Goal: Task Accomplishment & Management: Manage account settings

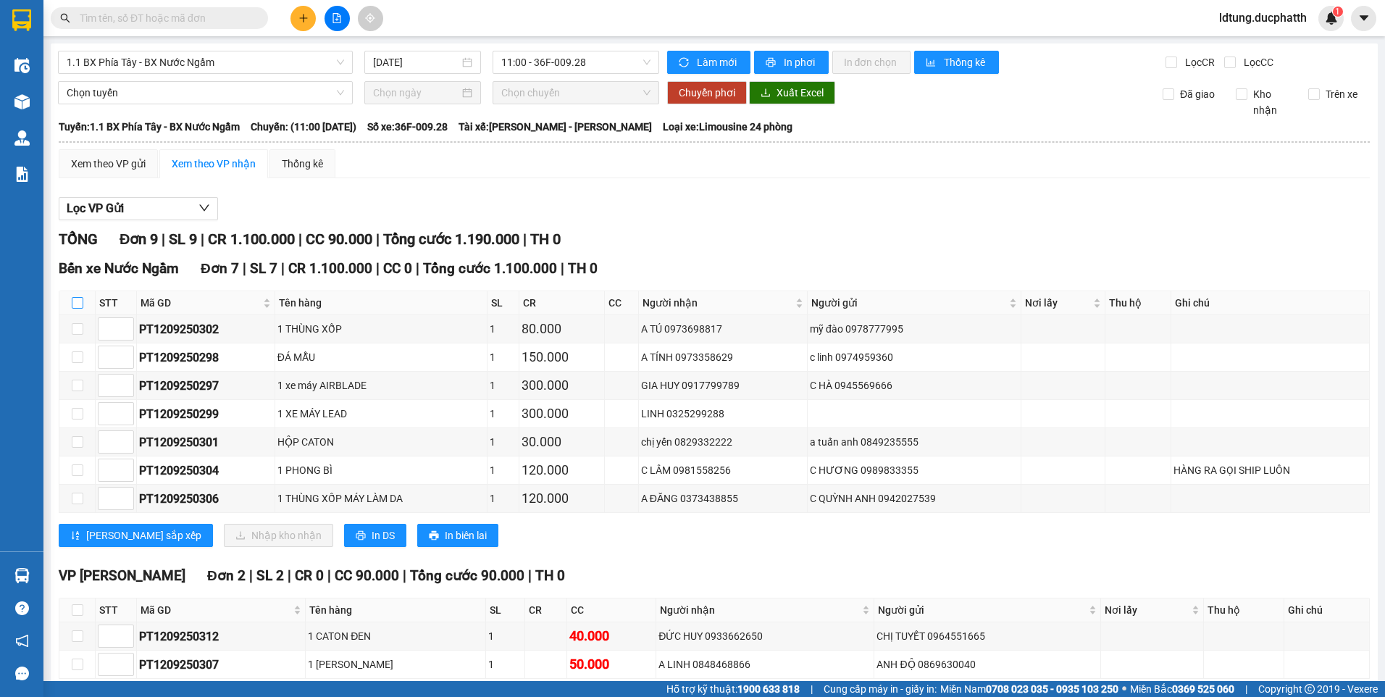
click at [73, 306] on input "checkbox" at bounding box center [78, 303] width 12 height 12
checkbox input "true"
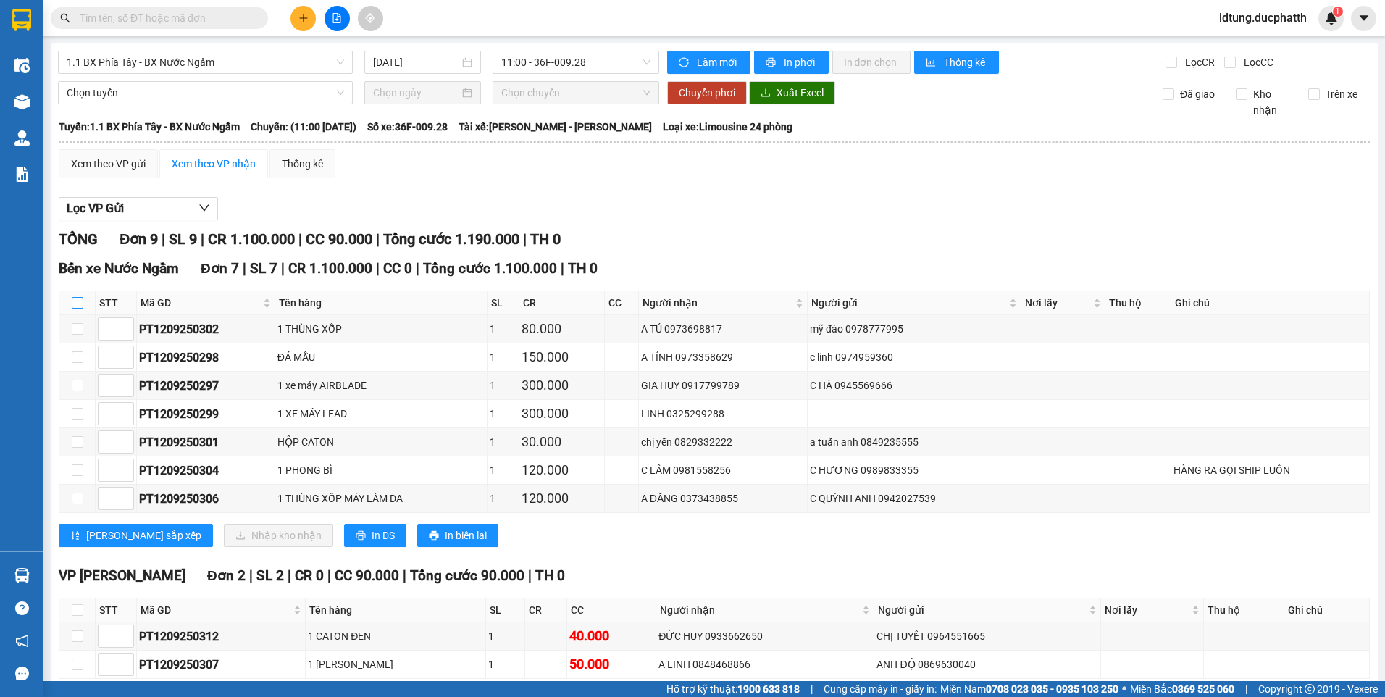
checkbox input "true"
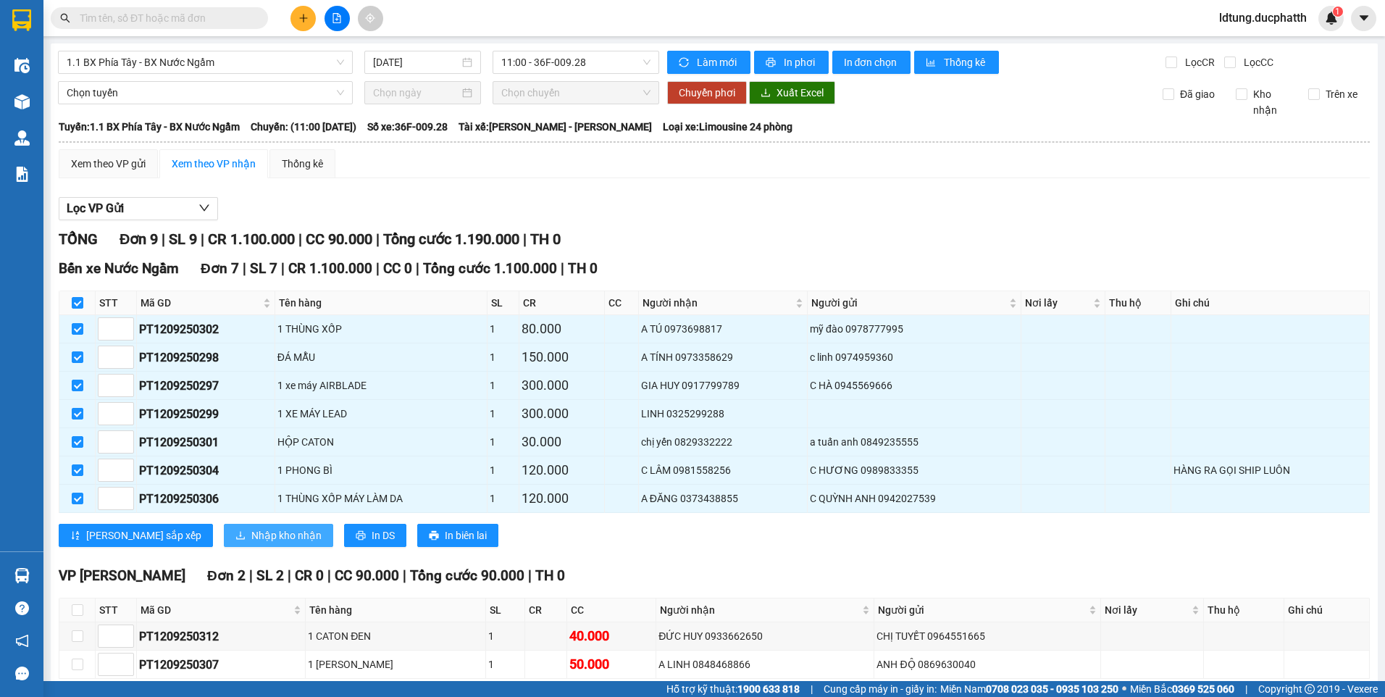
click at [251, 536] on span "Nhập kho nhận" at bounding box center [286, 535] width 70 height 16
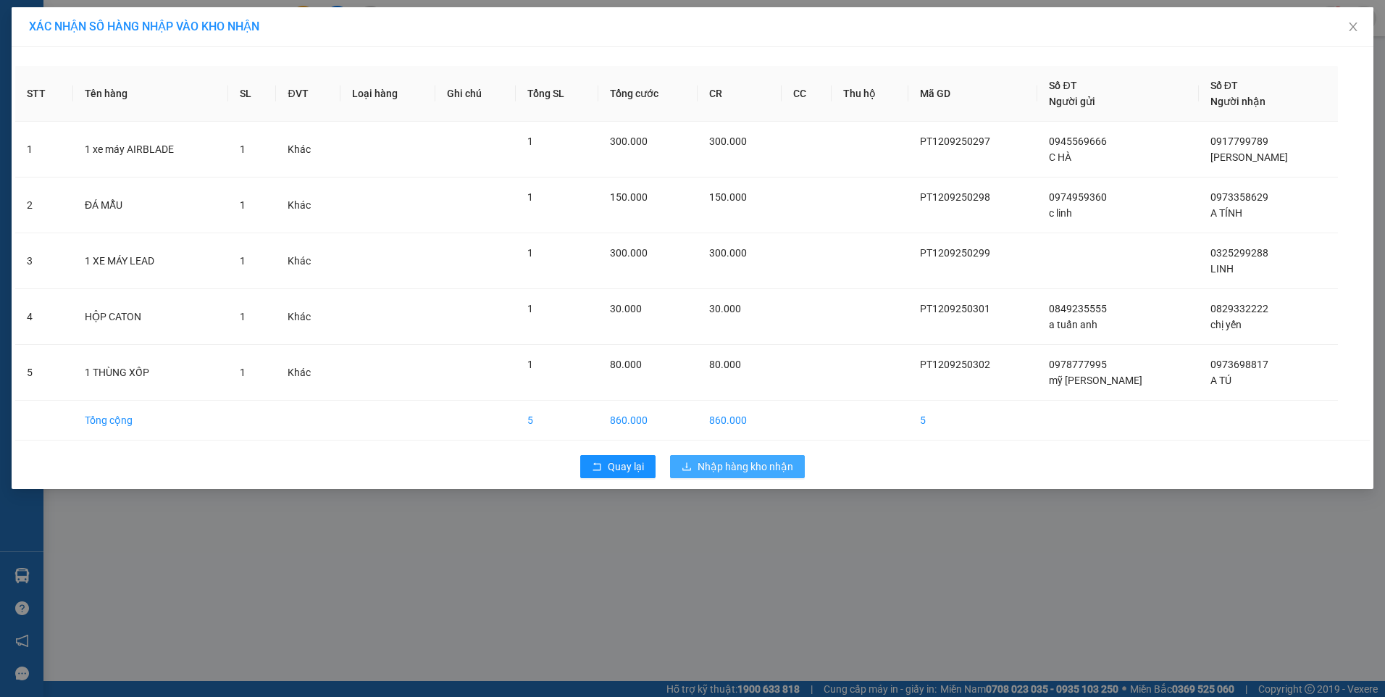
click at [750, 471] on span "Nhập hàng kho nhận" at bounding box center [745, 466] width 96 height 16
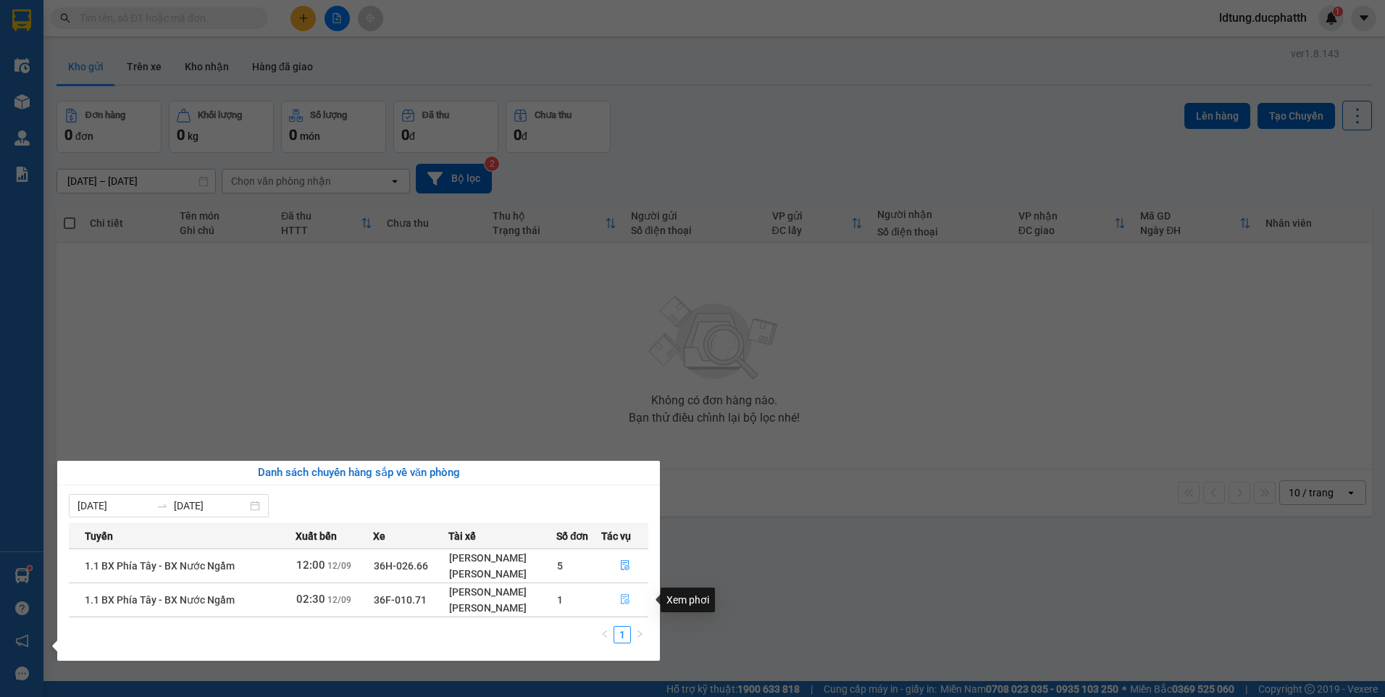
click at [628, 598] on icon "file-done" at bounding box center [625, 600] width 9 height 10
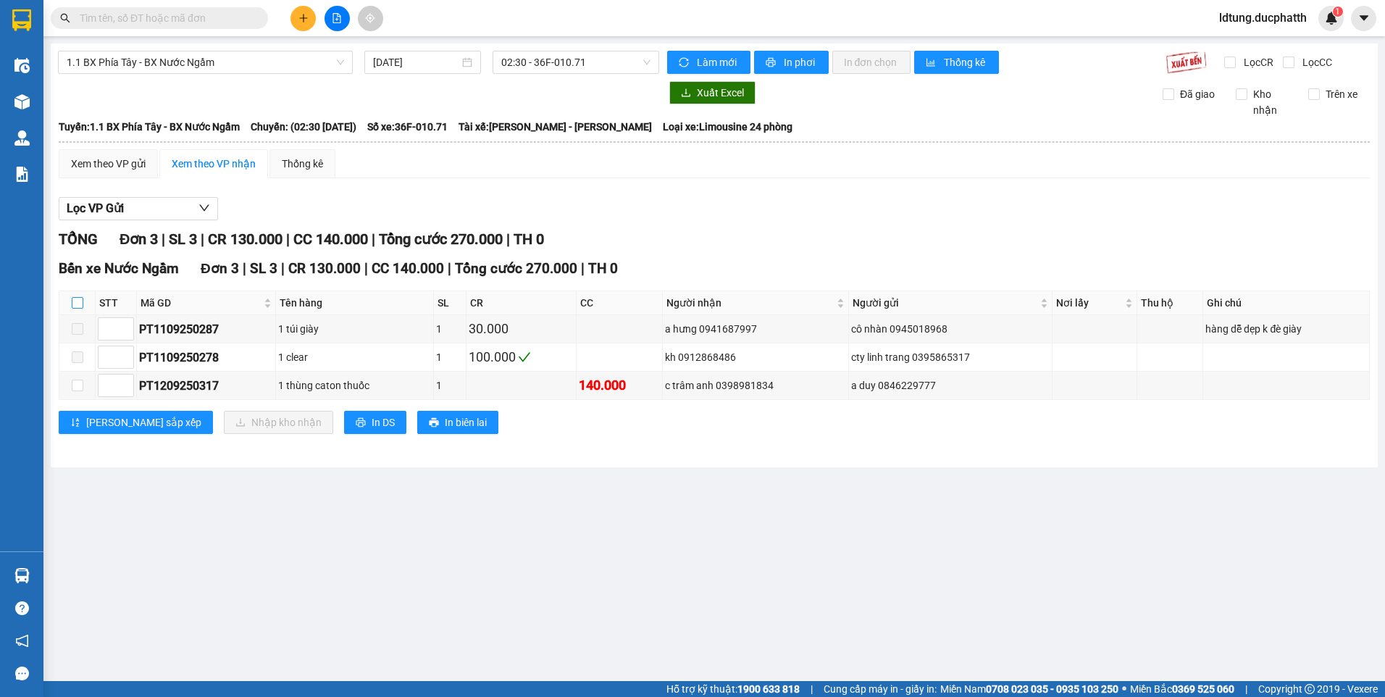
click at [75, 305] on input "checkbox" at bounding box center [78, 303] width 12 height 12
checkbox input "true"
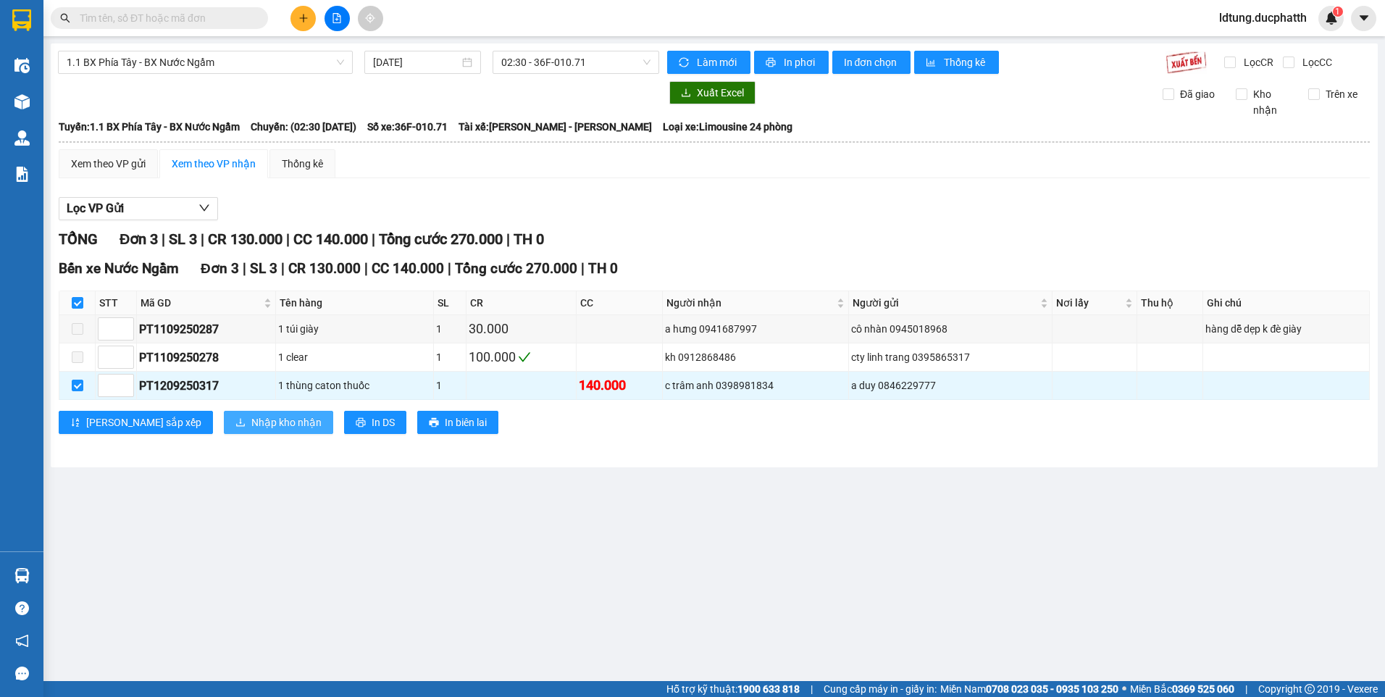
click at [251, 422] on span "Nhập kho nhận" at bounding box center [286, 422] width 70 height 16
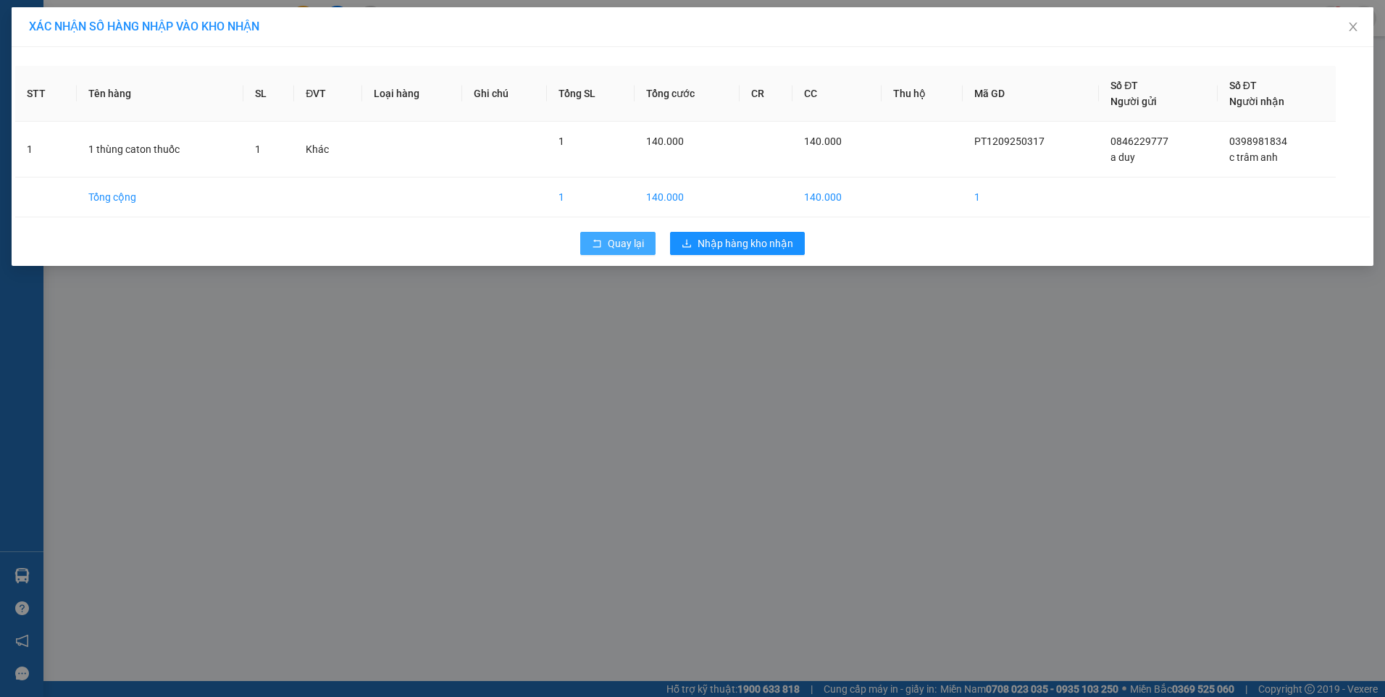
click at [632, 248] on span "Quay lại" at bounding box center [626, 243] width 36 height 16
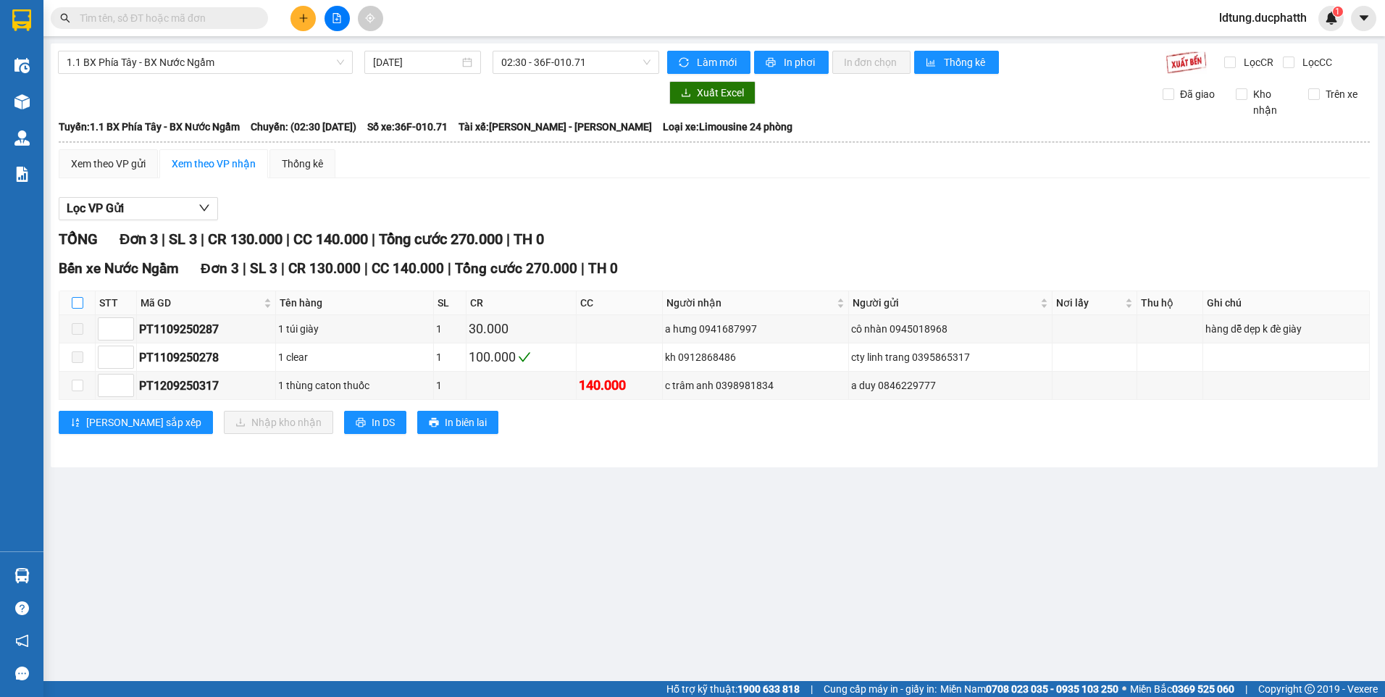
click at [77, 298] on input "checkbox" at bounding box center [78, 303] width 12 height 12
checkbox input "true"
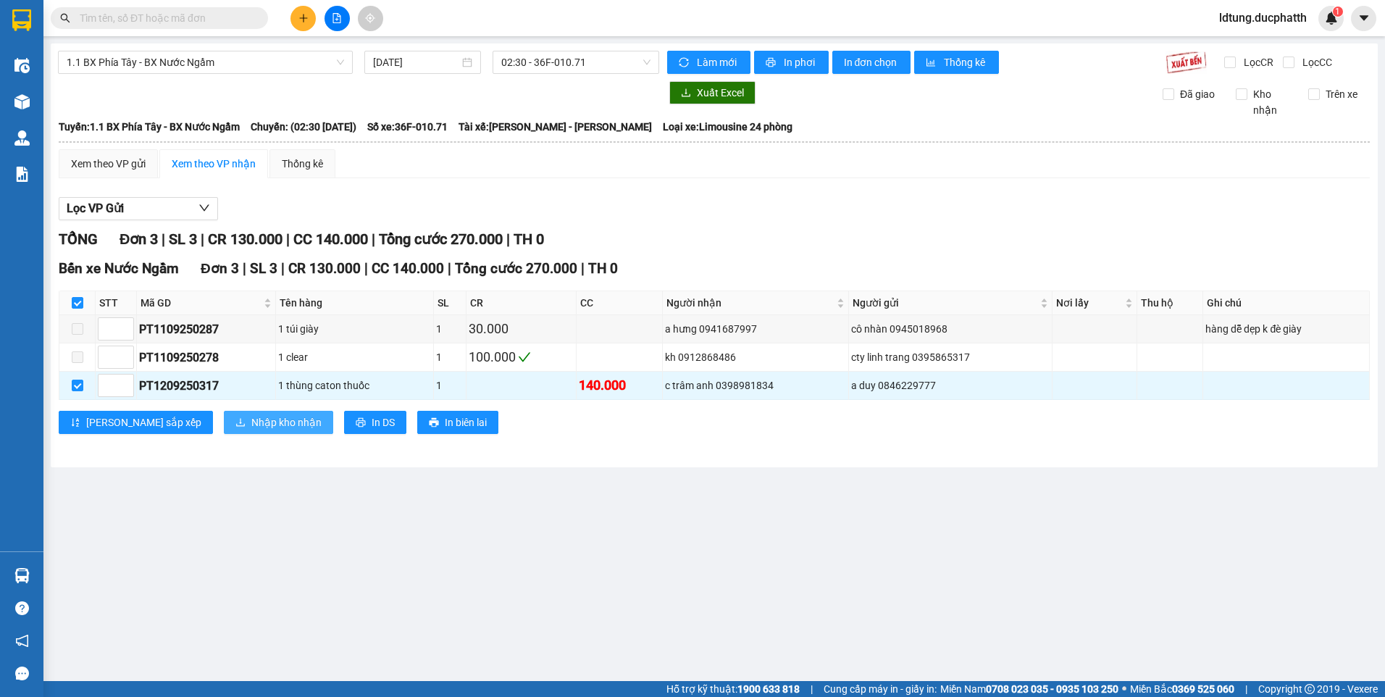
click at [251, 424] on span "Nhập kho nhận" at bounding box center [286, 422] width 70 height 16
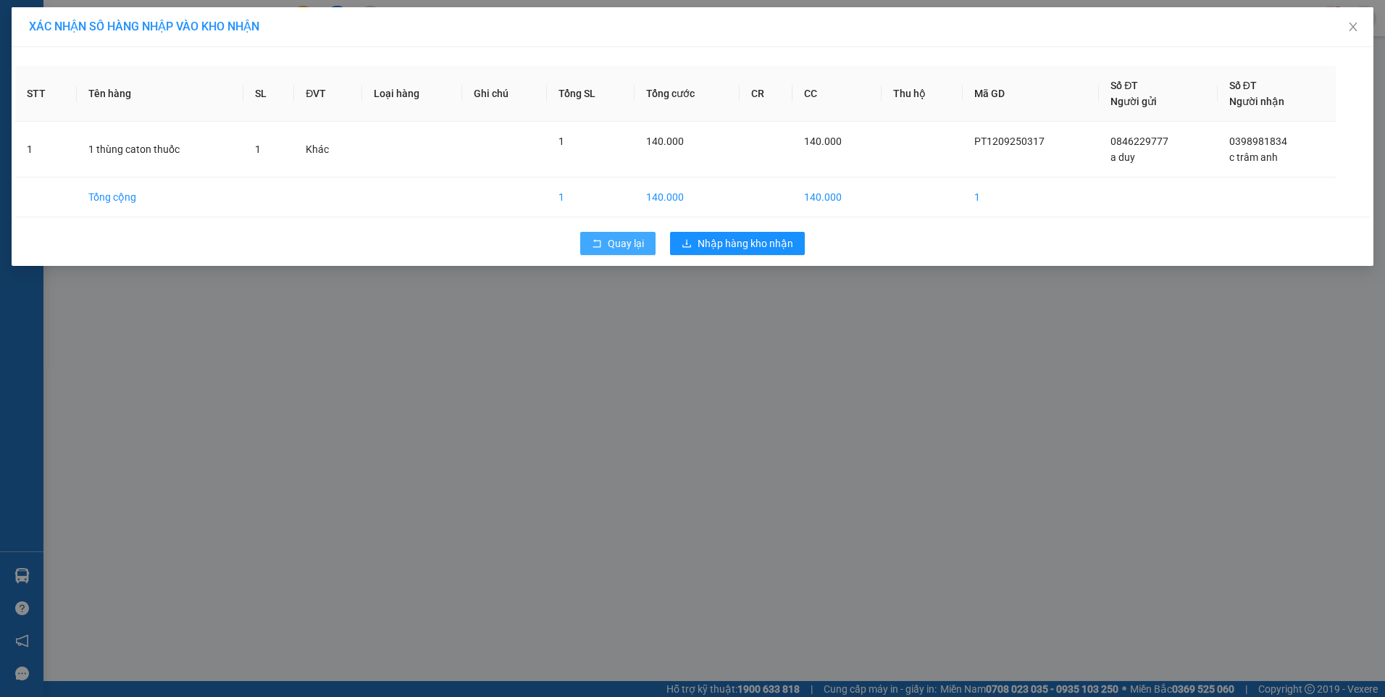
click at [606, 241] on button "Quay lại" at bounding box center [617, 243] width 75 height 23
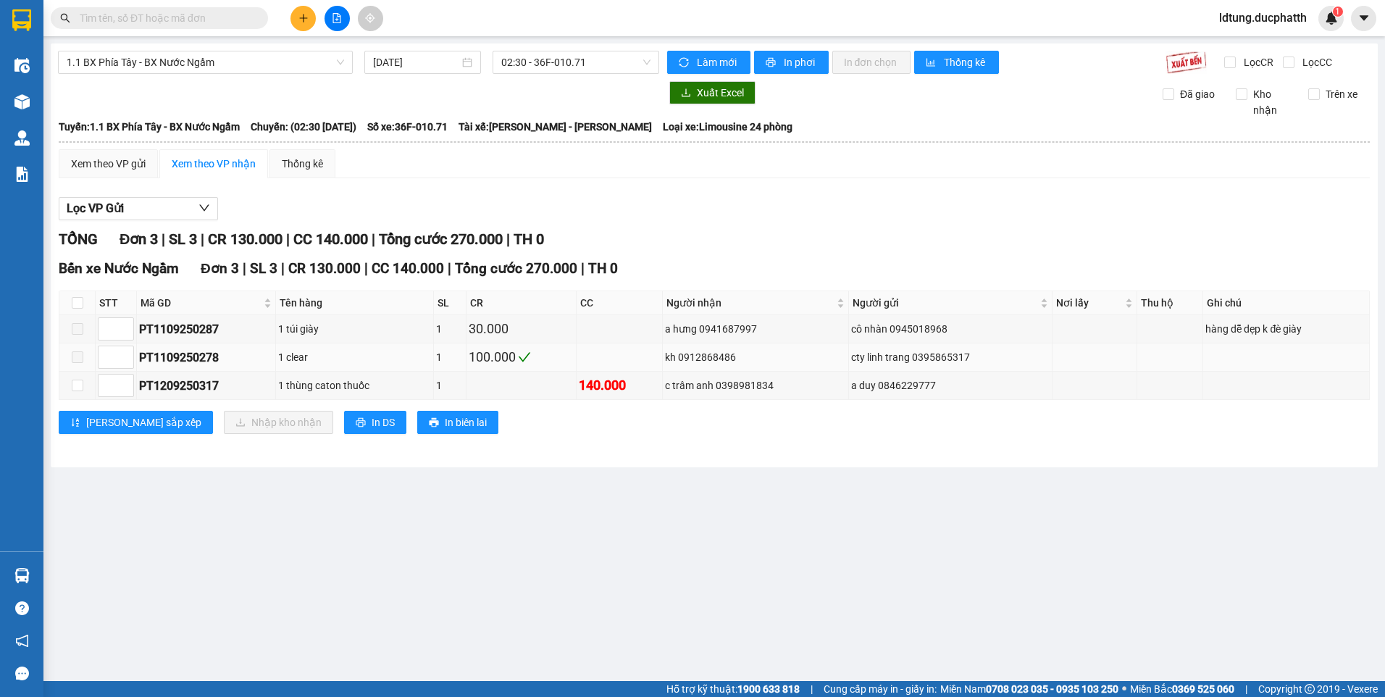
click at [80, 353] on label at bounding box center [78, 357] width 12 height 16
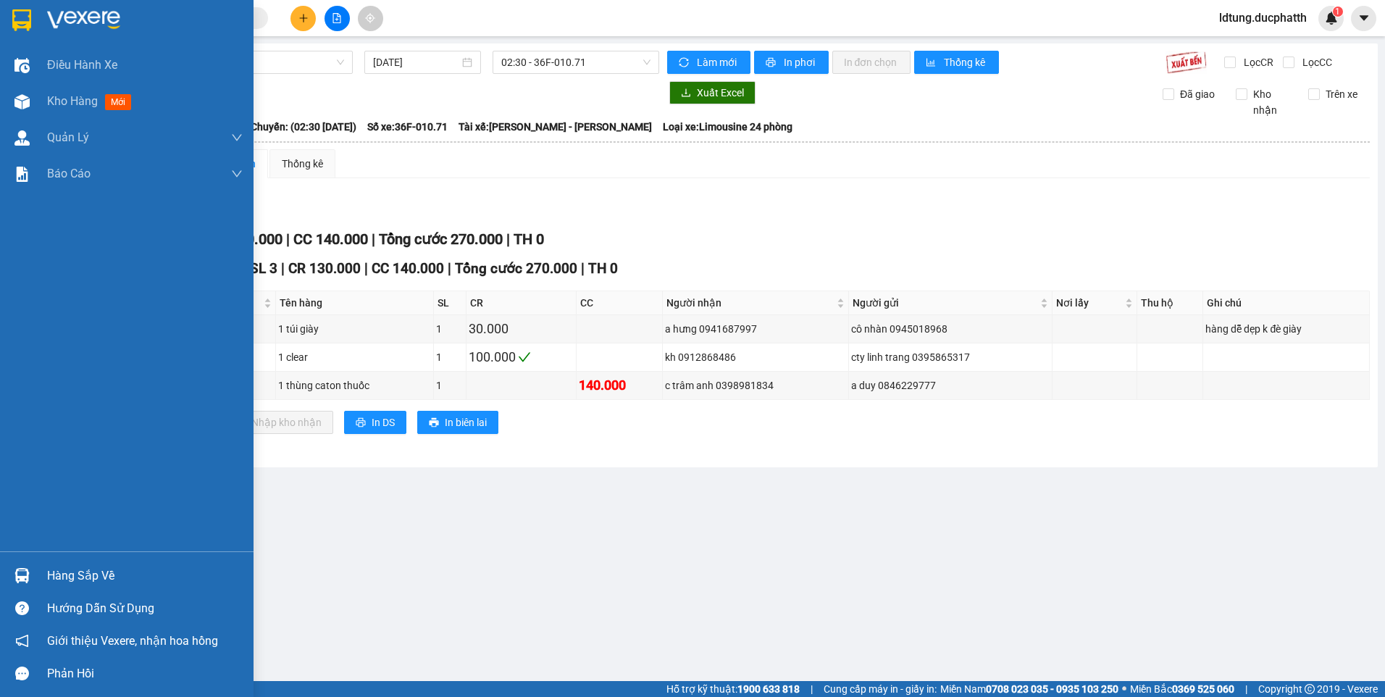
click at [117, 581] on div "Hàng sắp về" at bounding box center [145, 576] width 196 height 22
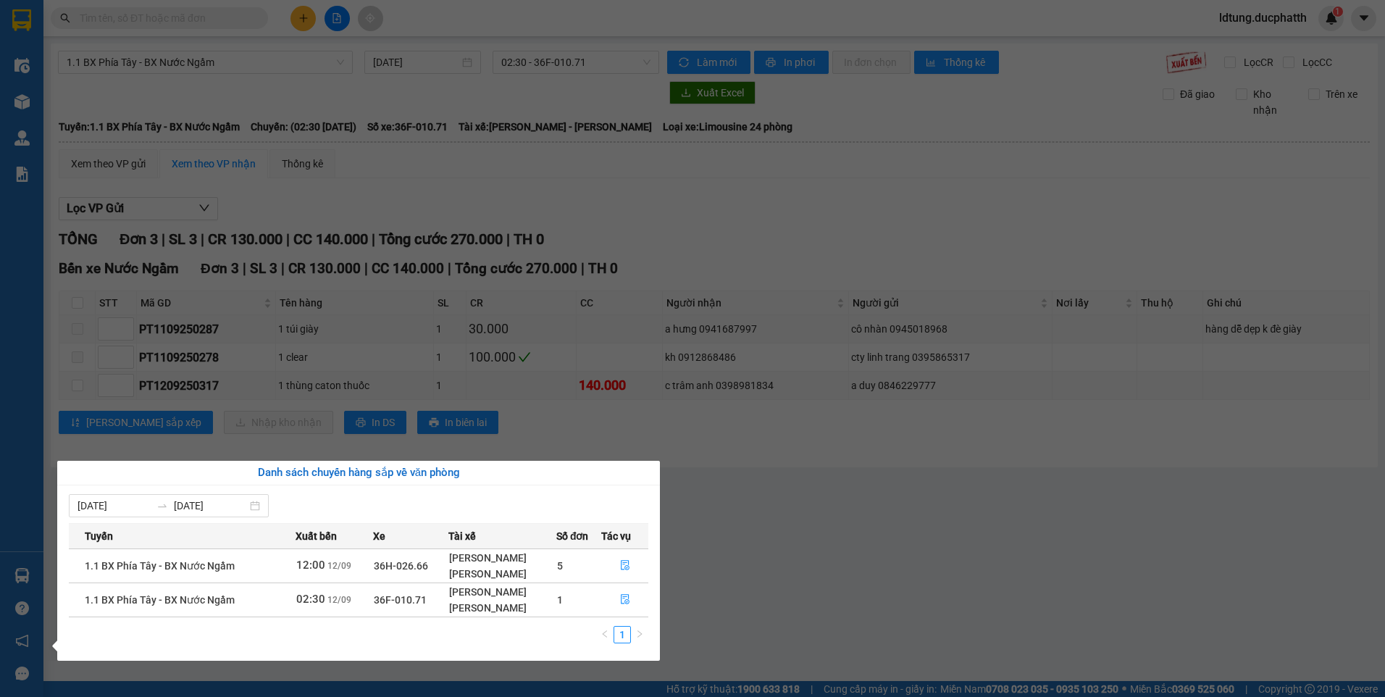
click at [900, 541] on section "Kết quả tìm kiếm ( 0 ) Bộ lọc No Data ldtung.ducphatth 1 Điều hành xe Kho hàng …" at bounding box center [692, 348] width 1385 height 697
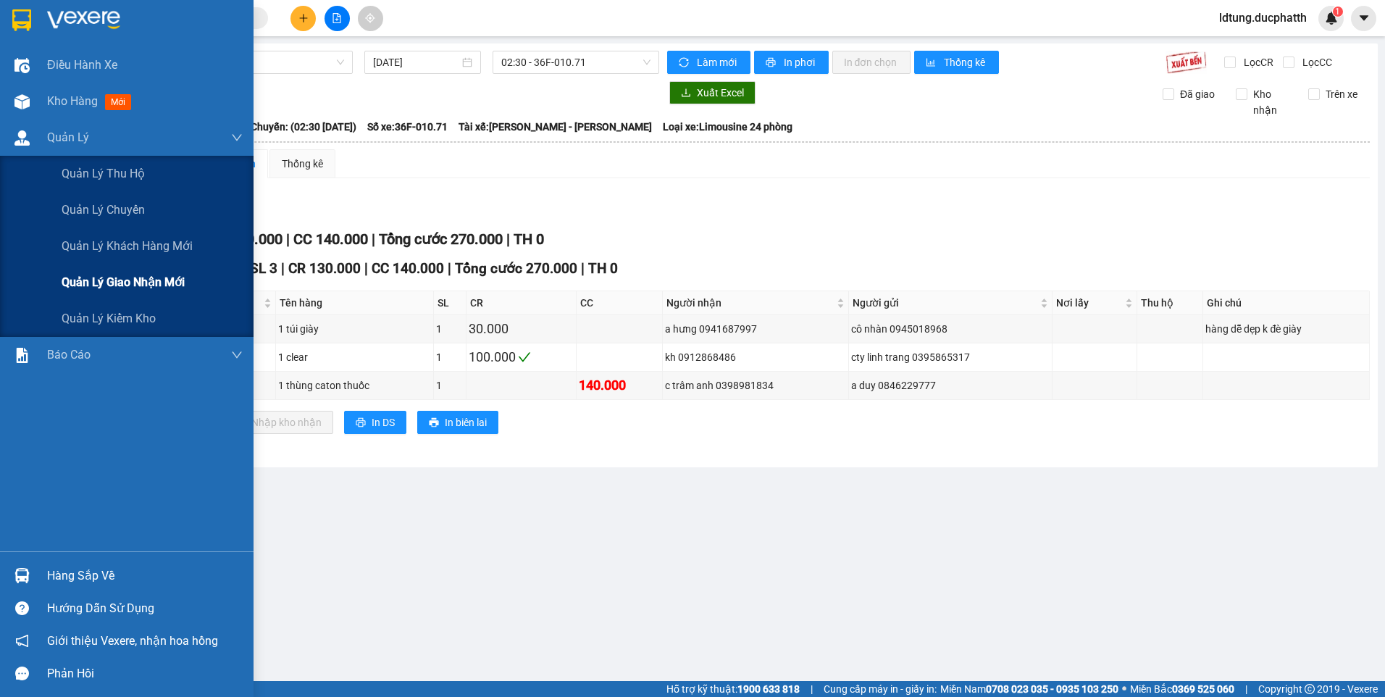
click at [140, 276] on span "Quản lý giao nhận mới" at bounding box center [123, 282] width 123 height 18
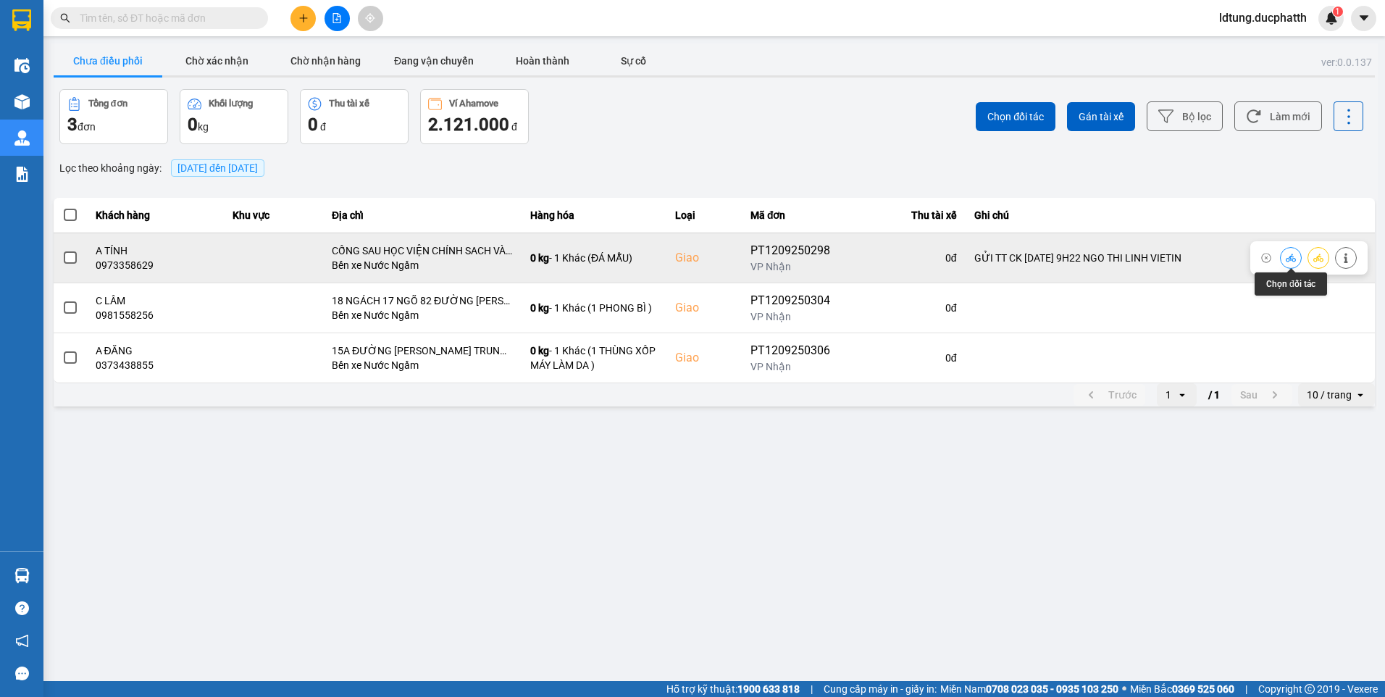
click at [1291, 259] on icon at bounding box center [1291, 258] width 10 height 8
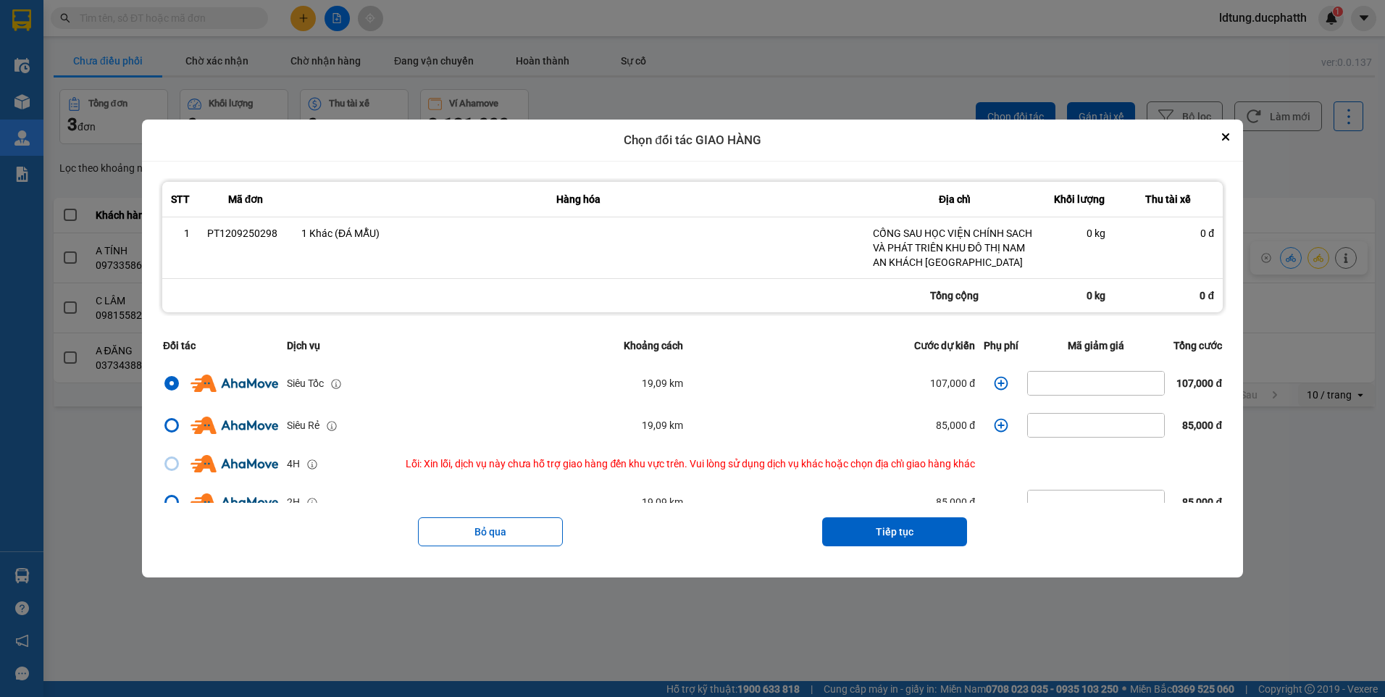
click at [994, 377] on icon "dialog" at bounding box center [1001, 383] width 14 height 14
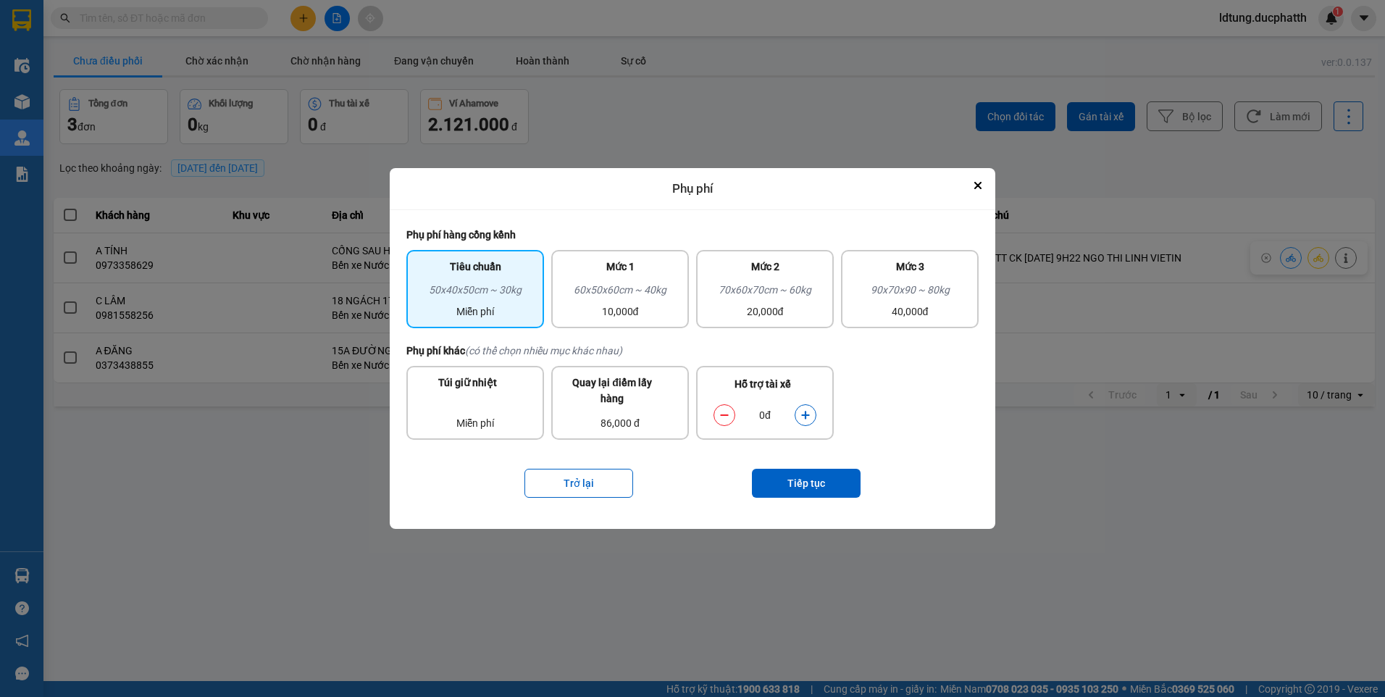
click at [812, 412] on button "dialog" at bounding box center [805, 414] width 20 height 25
click at [826, 493] on button "Tiếp tục" at bounding box center [806, 483] width 109 height 29
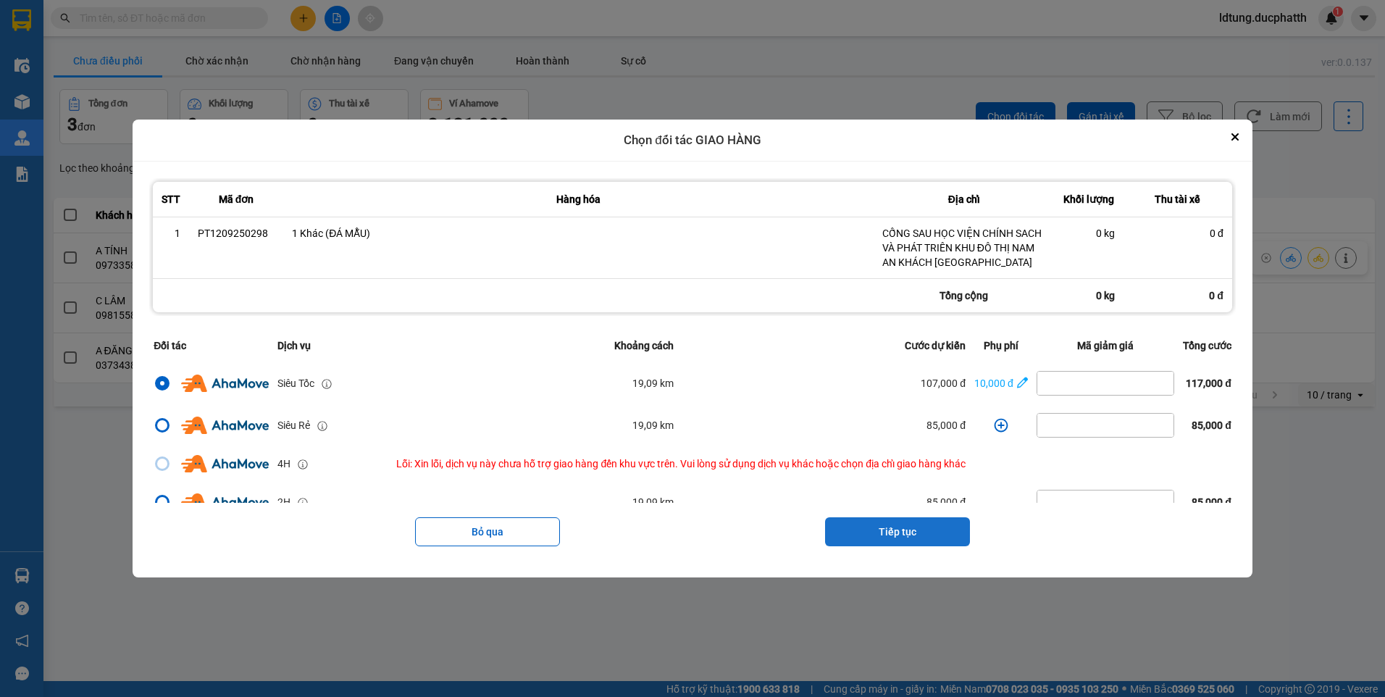
click at [885, 532] on button "Tiếp tục" at bounding box center [897, 531] width 145 height 29
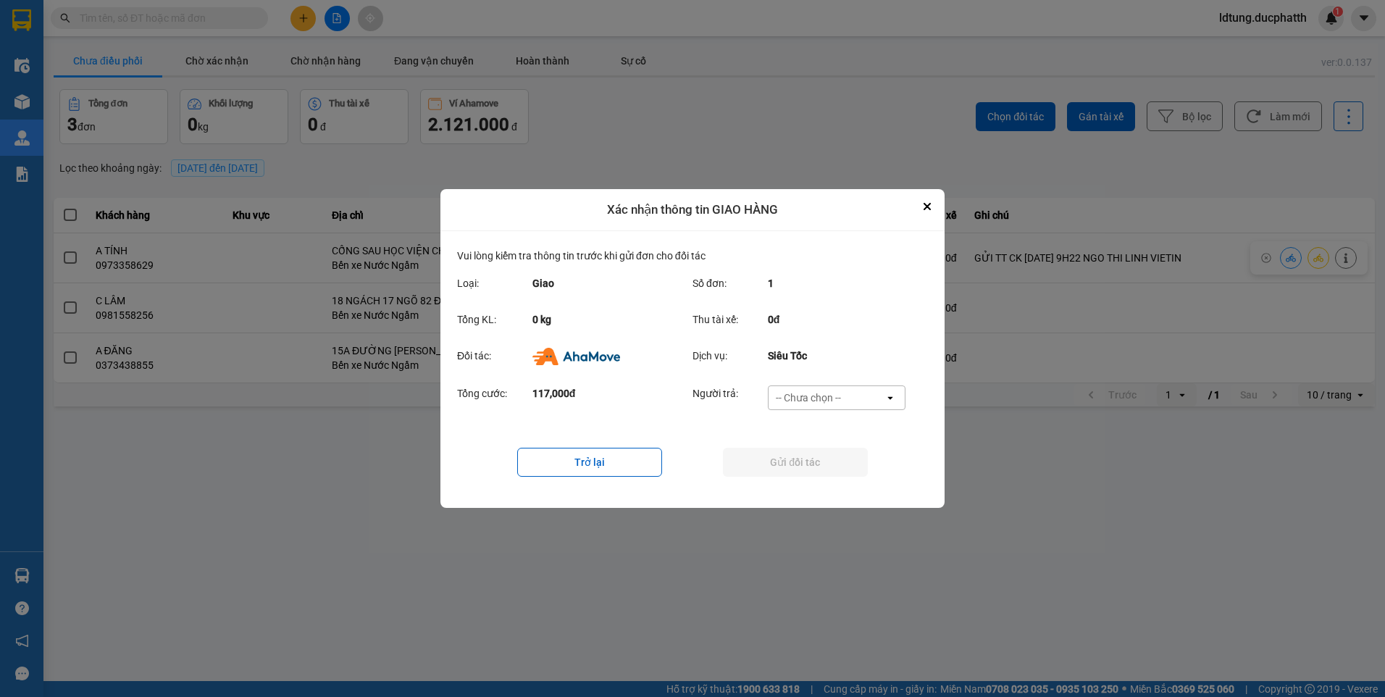
click at [871, 395] on div "-- Chưa chọn --" at bounding box center [826, 397] width 116 height 23
click at [849, 480] on div "Ví Ahamove" at bounding box center [836, 481] width 138 height 26
click at [816, 459] on button "Gửi đối tác" at bounding box center [795, 462] width 145 height 29
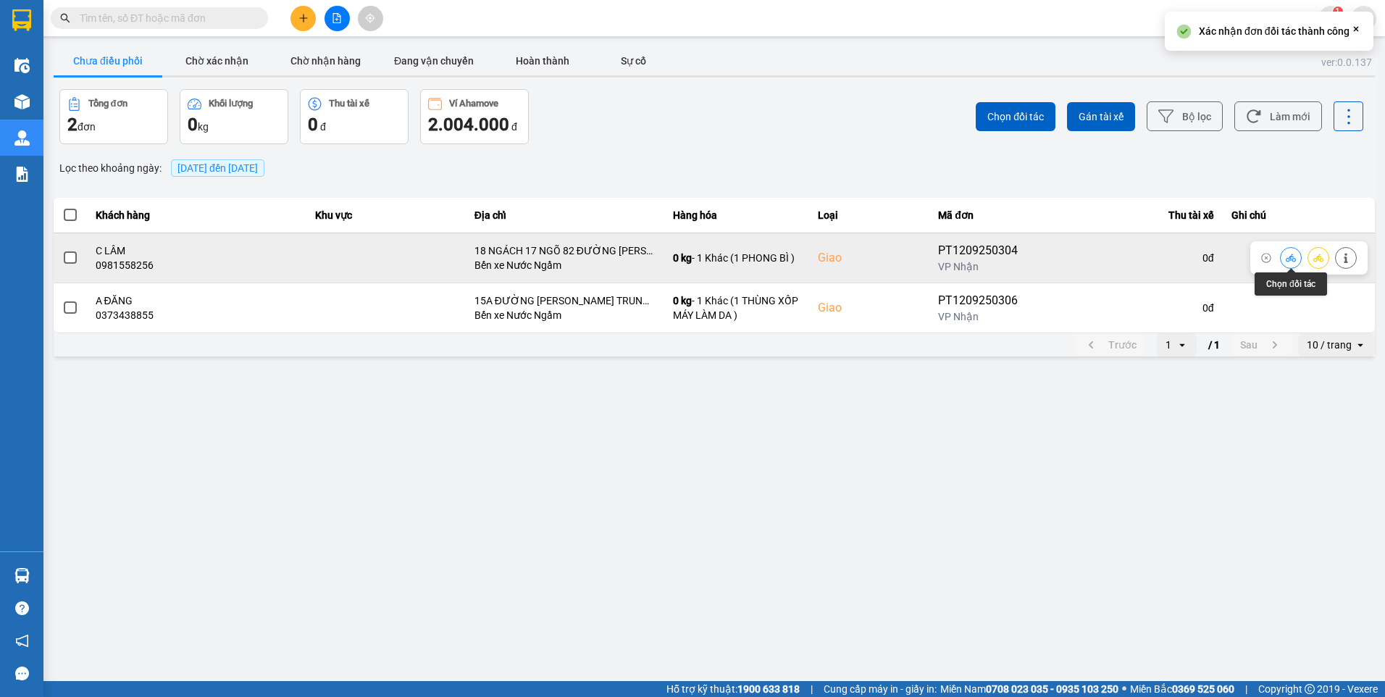
click at [1293, 256] on icon at bounding box center [1291, 258] width 10 height 8
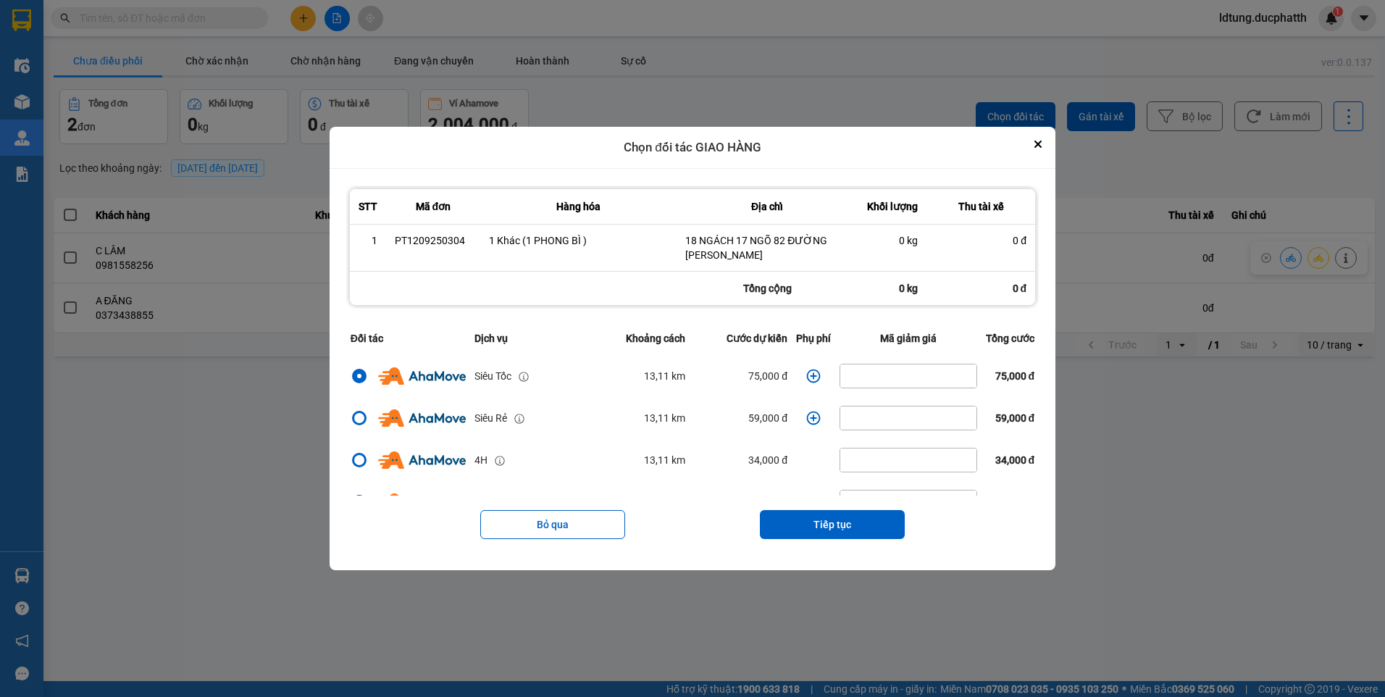
click at [797, 375] on td "dialog" at bounding box center [813, 376] width 43 height 42
click at [807, 377] on icon "dialog" at bounding box center [814, 376] width 14 height 14
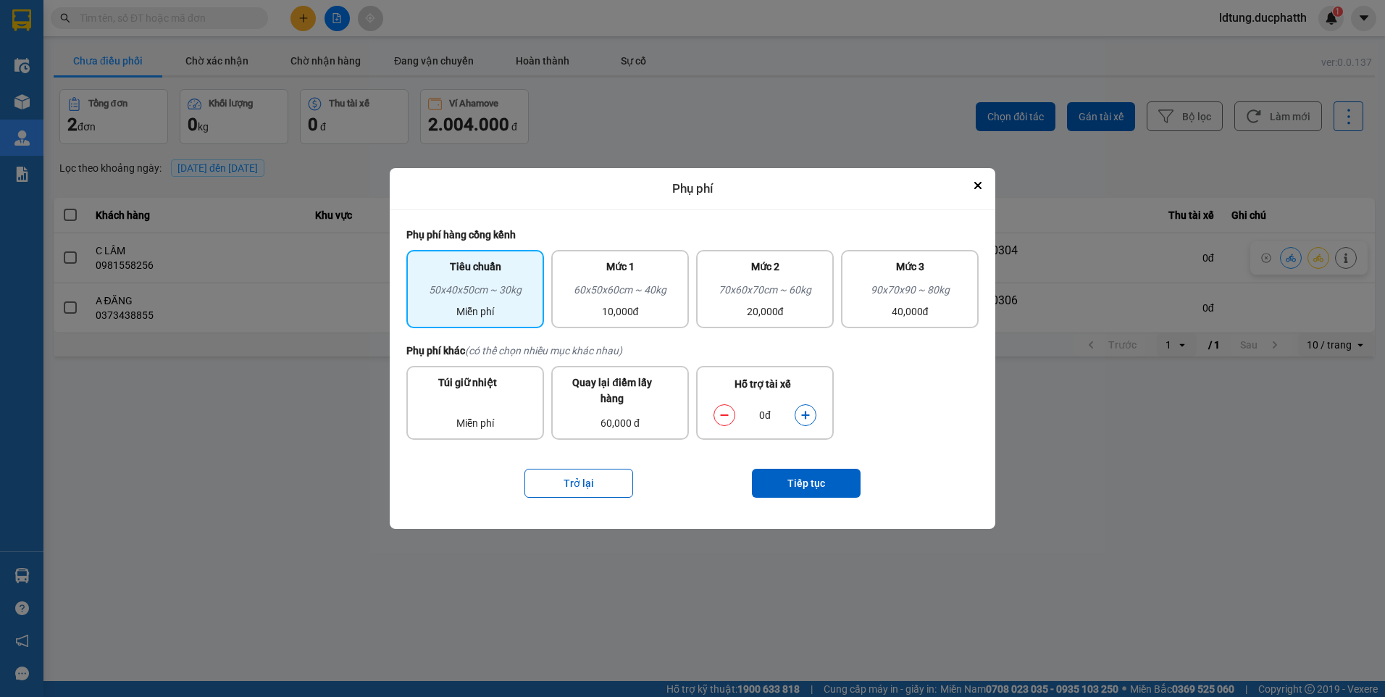
click at [690, 324] on div "Tiêu chuẩn 50x40x50cm ~ 30kg Miễn phí Mức 1 60x50x60cm ~ 40kg 10,000đ Mức 2 70x…" at bounding box center [692, 289] width 572 height 93
click at [670, 319] on div "10,000đ" at bounding box center [620, 311] width 120 height 16
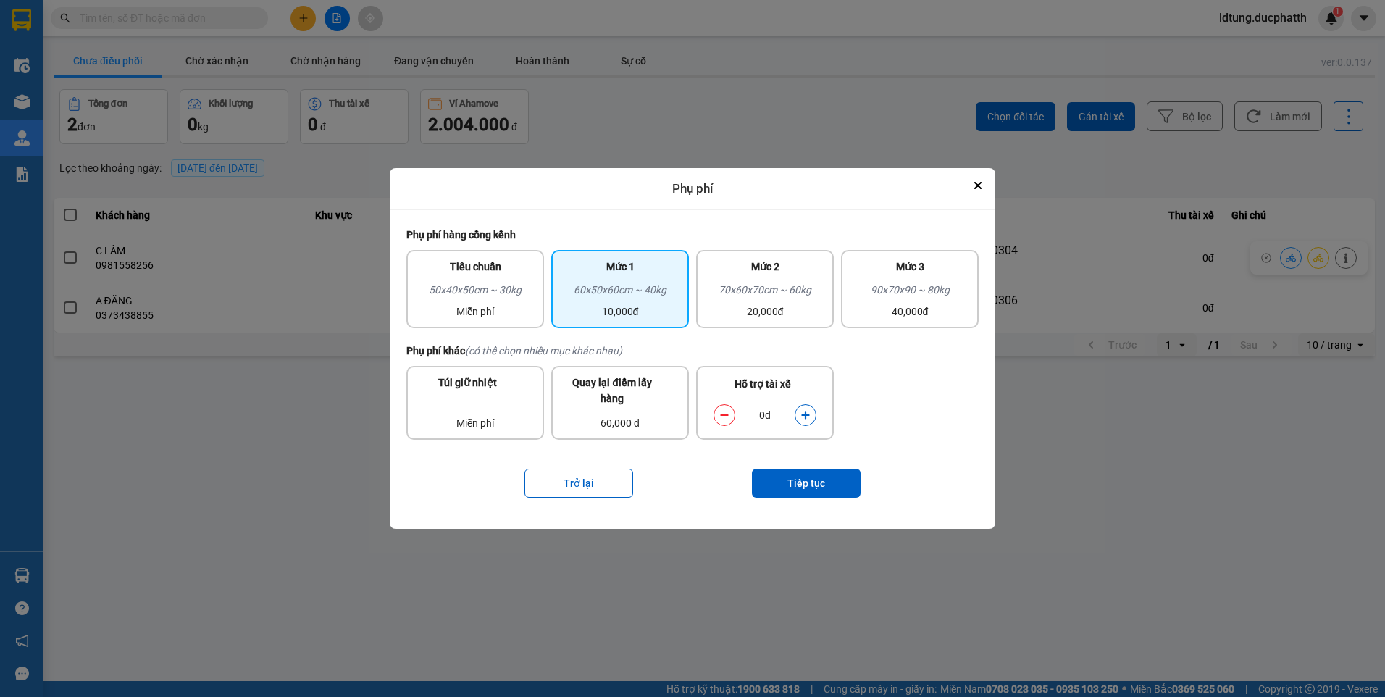
click at [791, 418] on div "0đ" at bounding box center [764, 415] width 59 height 16
click at [799, 419] on button "dialog" at bounding box center [805, 414] width 20 height 25
click at [815, 492] on button "Tiếp tục" at bounding box center [806, 483] width 109 height 29
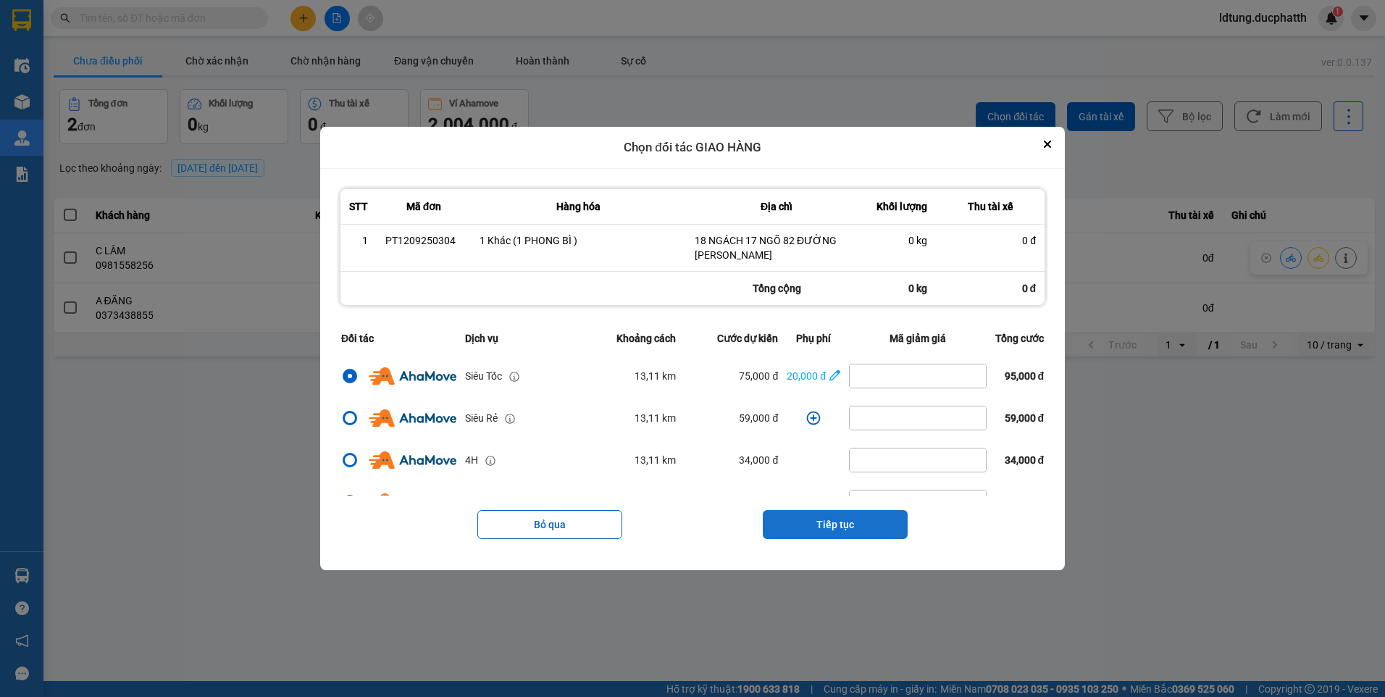
click at [861, 521] on button "Tiếp tục" at bounding box center [835, 524] width 145 height 29
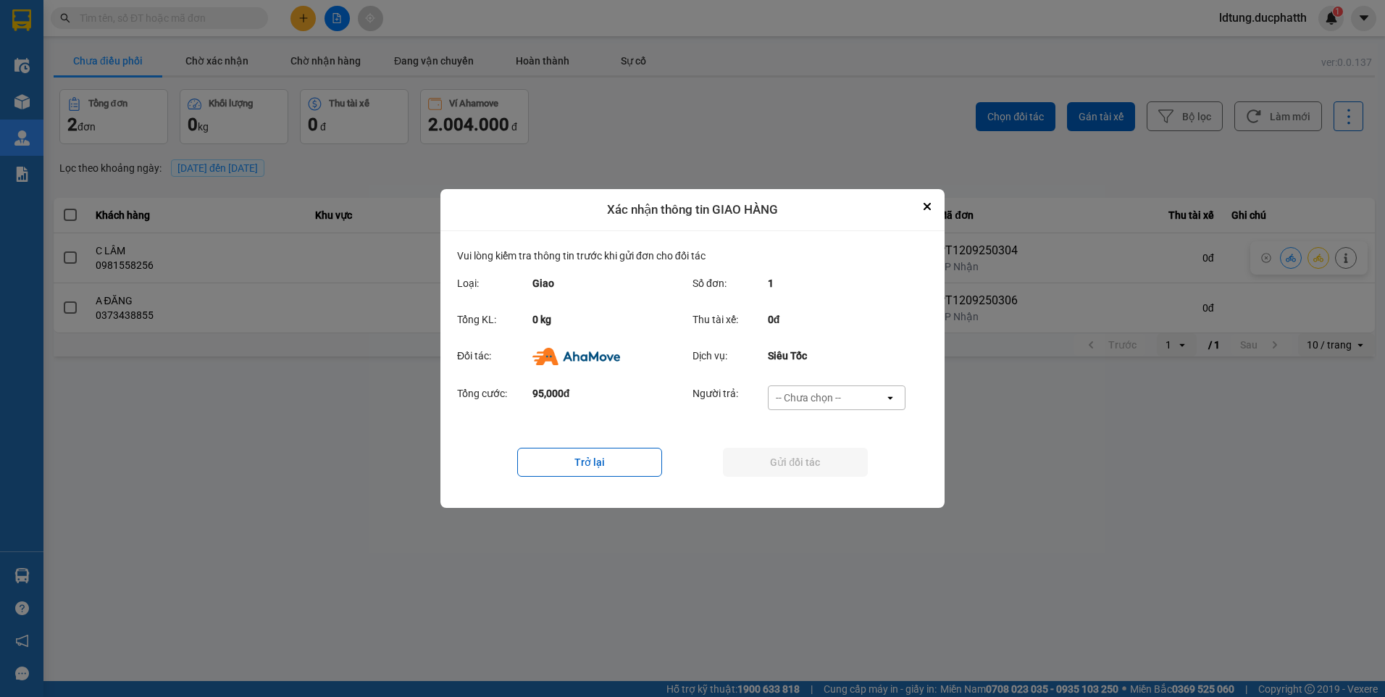
click at [837, 399] on div "-- Chưa chọn --" at bounding box center [808, 397] width 65 height 14
click at [822, 479] on span "Ví Ahamove" at bounding box center [808, 481] width 59 height 14
click at [808, 471] on button "Gửi đối tác" at bounding box center [795, 462] width 145 height 29
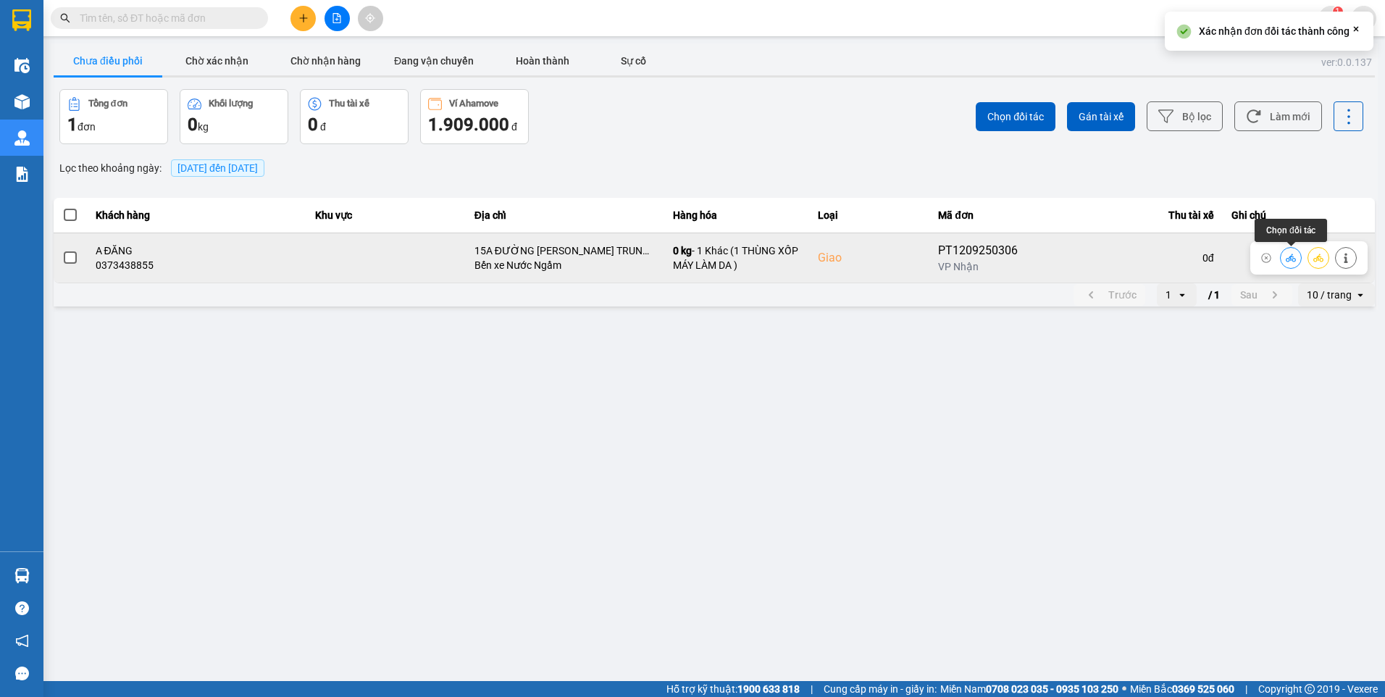
click at [1283, 261] on button at bounding box center [1291, 257] width 20 height 25
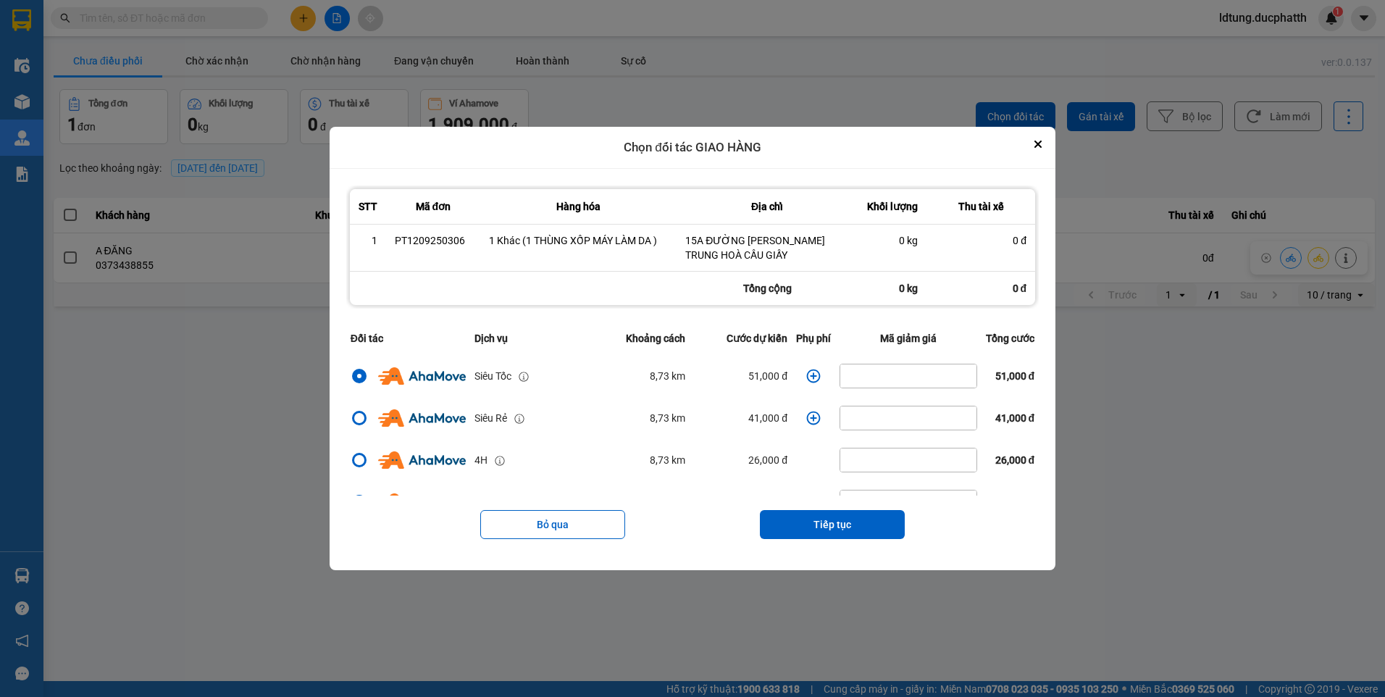
click at [808, 381] on icon "dialog" at bounding box center [813, 376] width 14 height 14
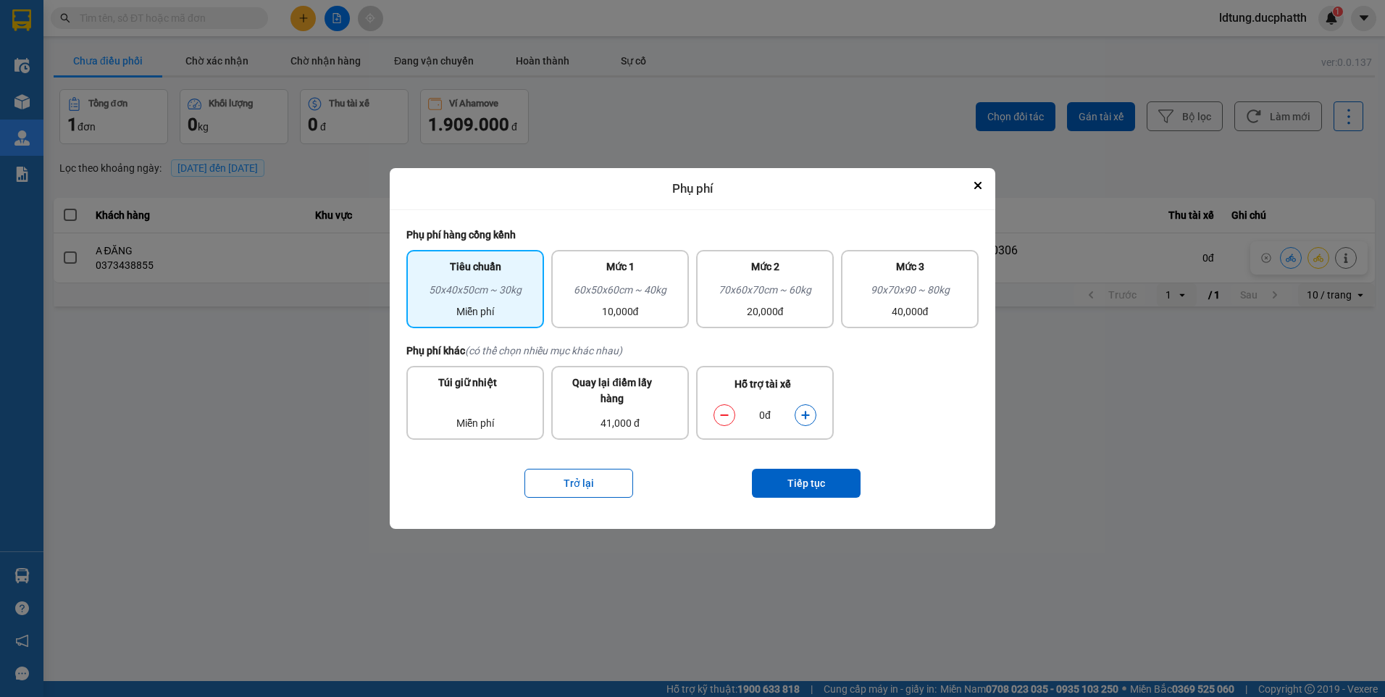
click at [806, 419] on icon "dialog" at bounding box center [805, 415] width 8 height 8
drag, startPoint x: 806, startPoint y: 419, endPoint x: 821, endPoint y: 467, distance: 50.9
click at [821, 466] on div "Trở lại Tiếp tục" at bounding box center [692, 483] width 572 height 58
click at [821, 475] on button "Tiếp tục" at bounding box center [806, 483] width 109 height 29
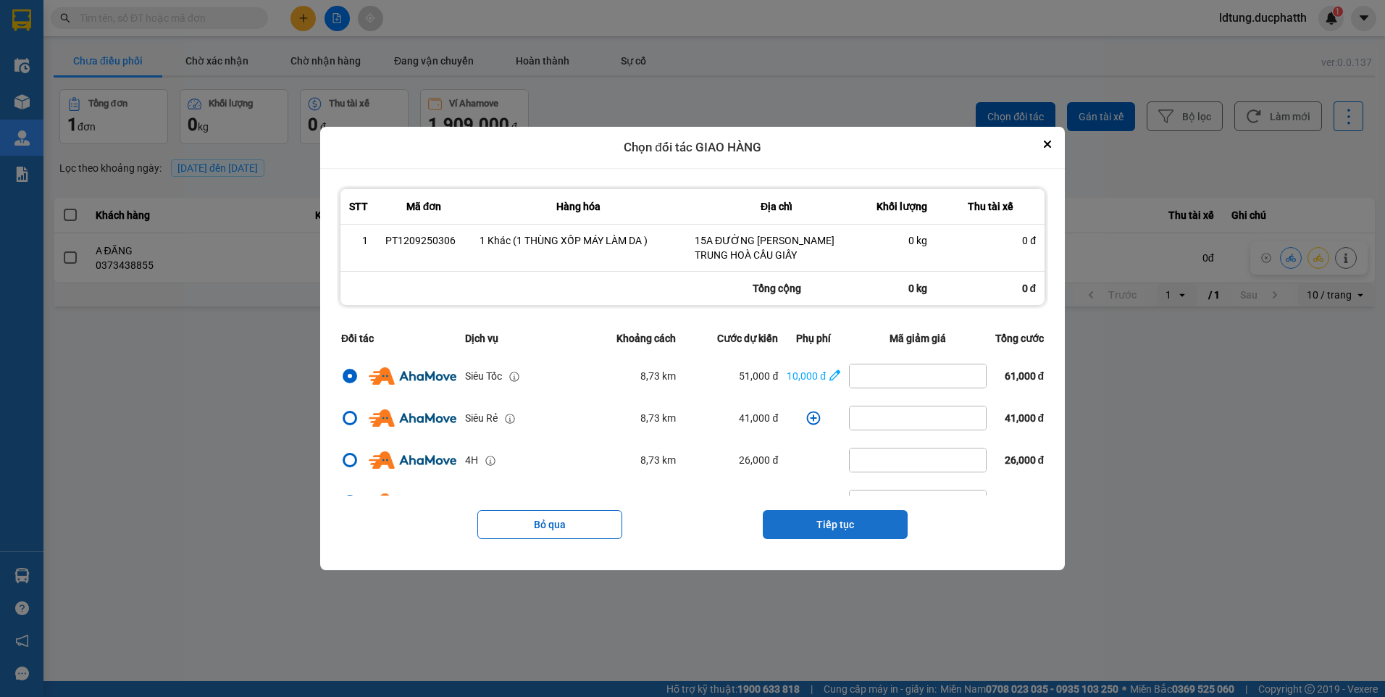
click at [862, 525] on button "Tiếp tục" at bounding box center [835, 524] width 145 height 29
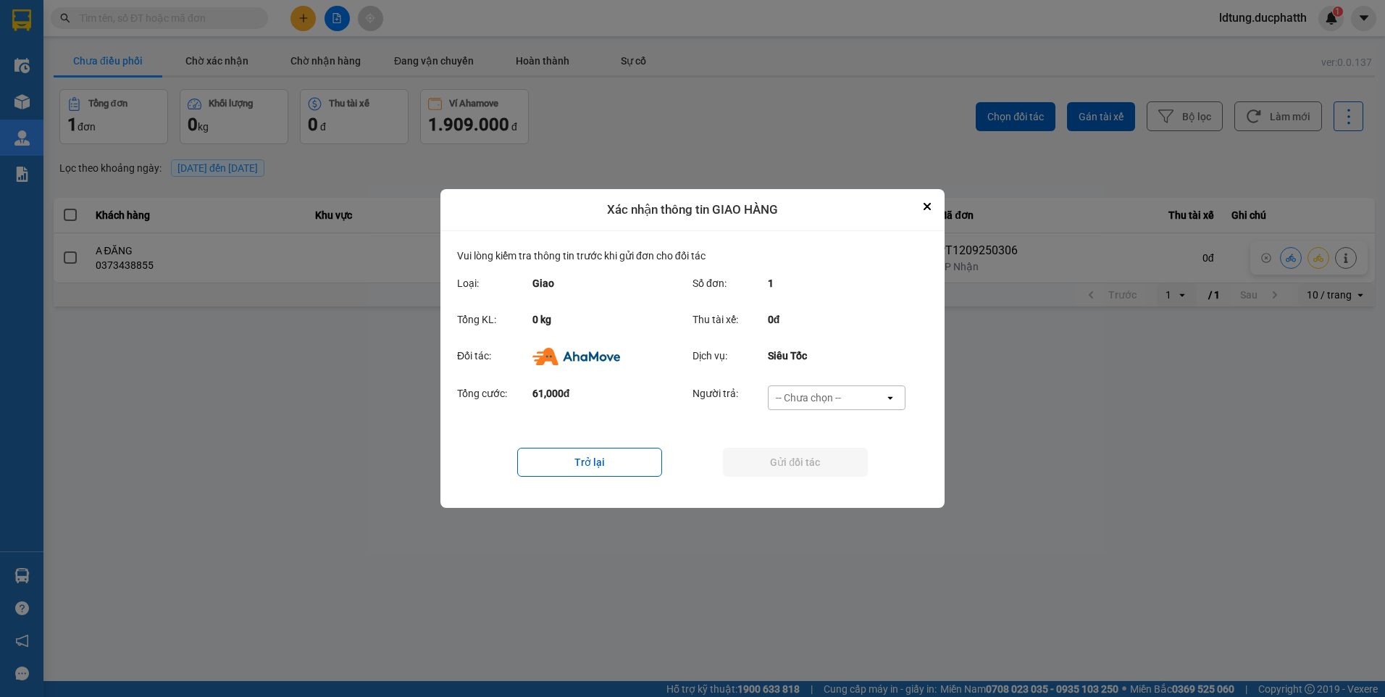
click at [855, 392] on div "-- Chưa chọn --" at bounding box center [826, 397] width 116 height 23
click at [830, 471] on div "Ví Ahamove" at bounding box center [836, 481] width 138 height 26
click at [819, 469] on button "Gửi đối tác" at bounding box center [795, 462] width 145 height 29
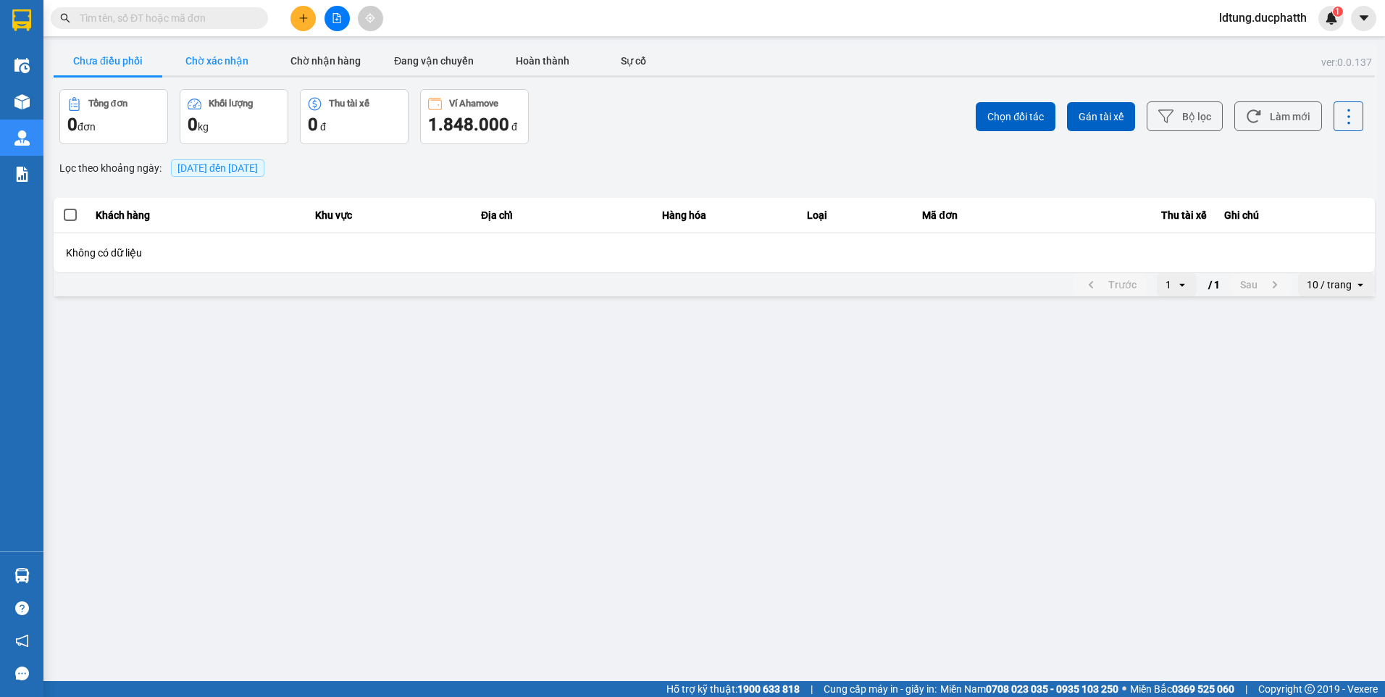
click at [235, 72] on button "Chờ xác nhận" at bounding box center [216, 60] width 109 height 29
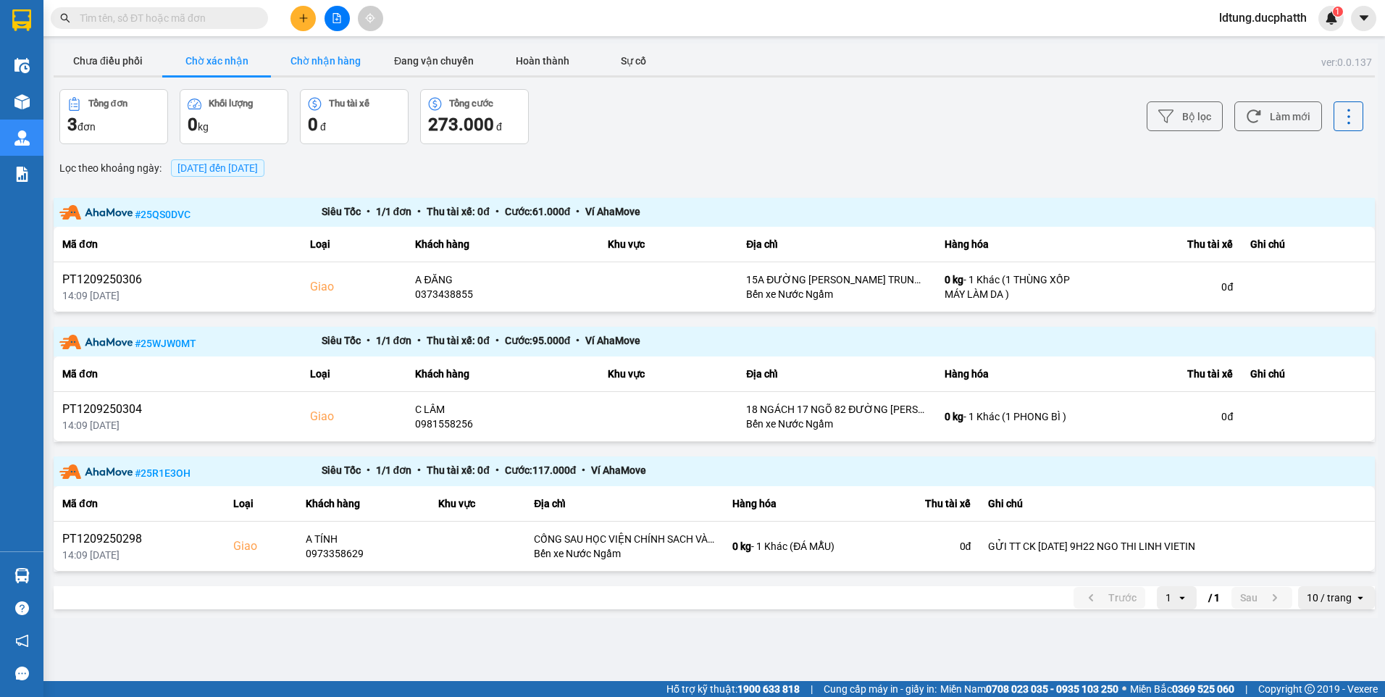
click at [318, 62] on button "Chờ nhận hàng" at bounding box center [325, 60] width 109 height 29
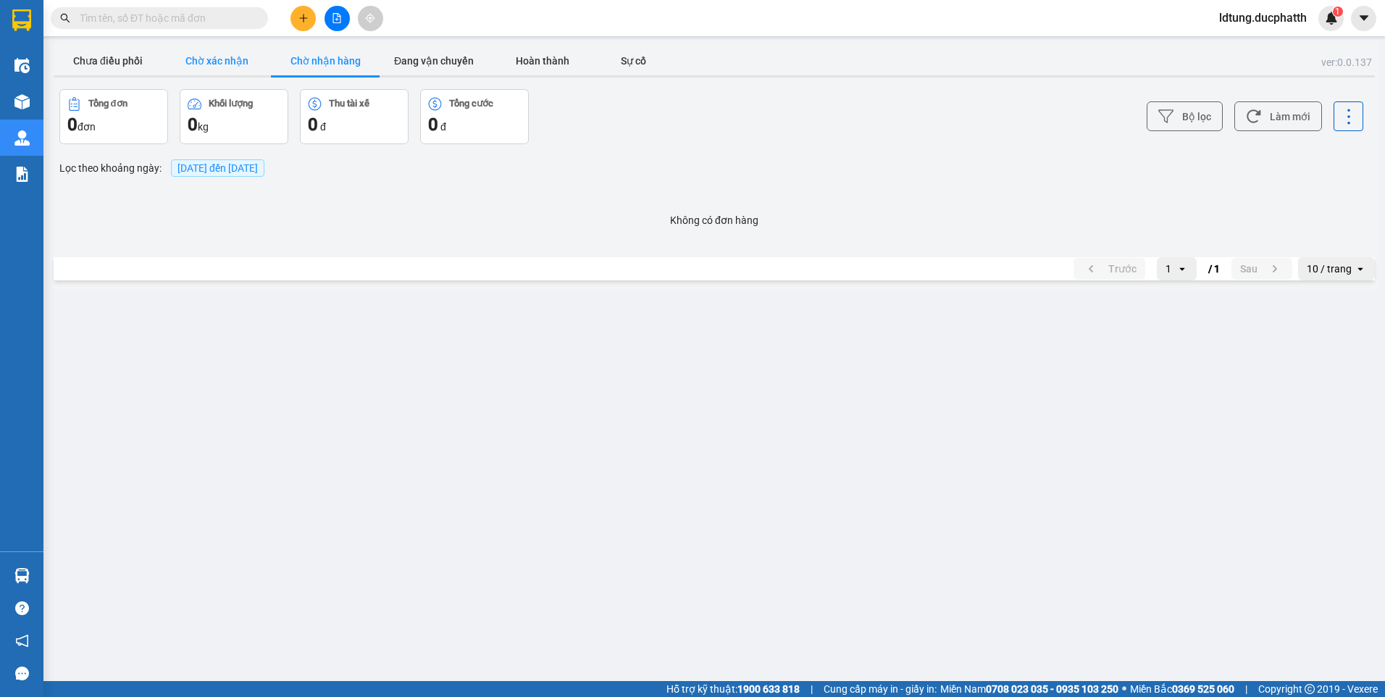
click at [257, 55] on button "Chờ xác nhận" at bounding box center [216, 60] width 109 height 29
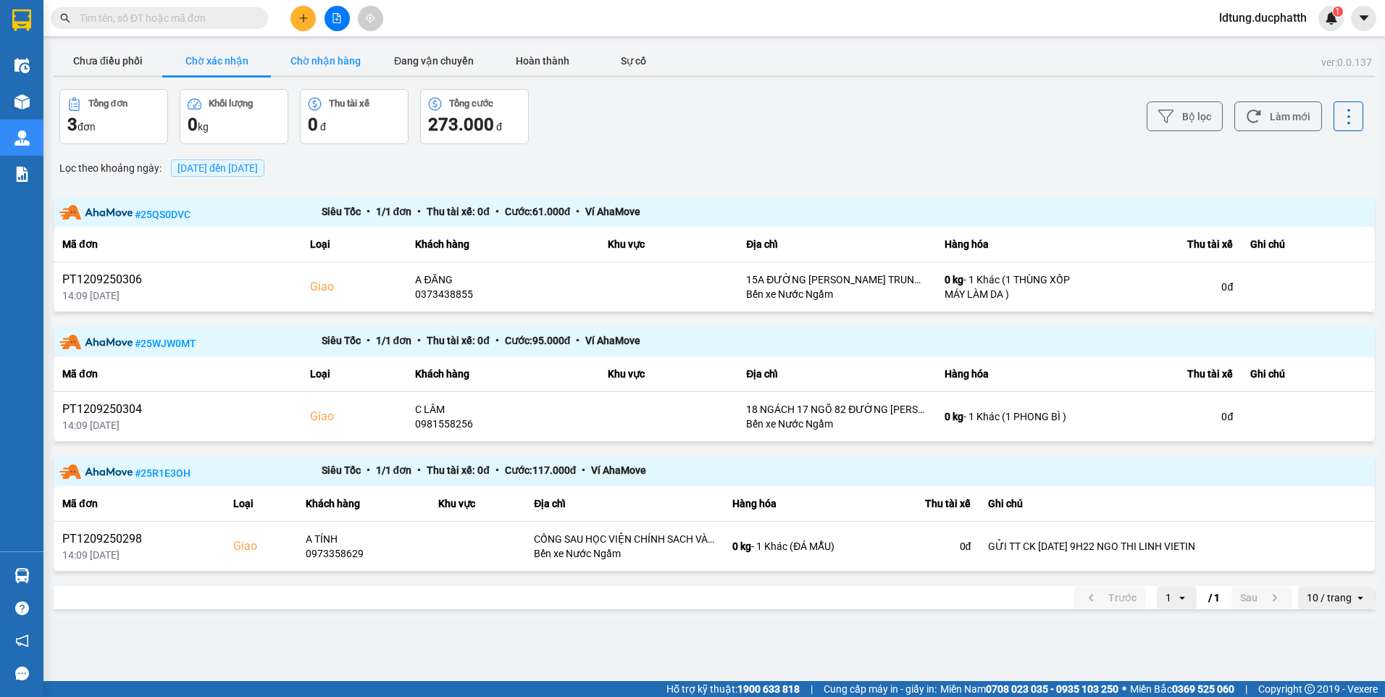
click at [309, 58] on button "Chờ nhận hàng" at bounding box center [325, 60] width 109 height 29
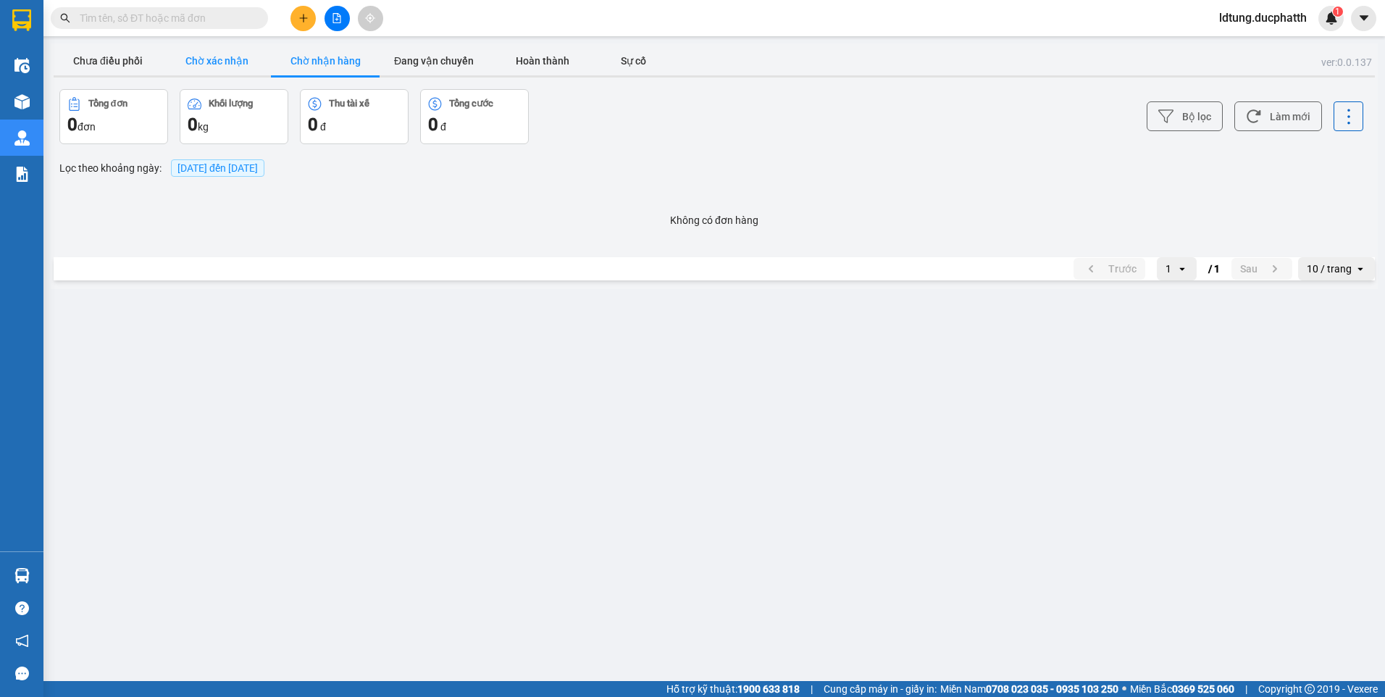
click at [255, 58] on button "Chờ xác nhận" at bounding box center [216, 60] width 109 height 29
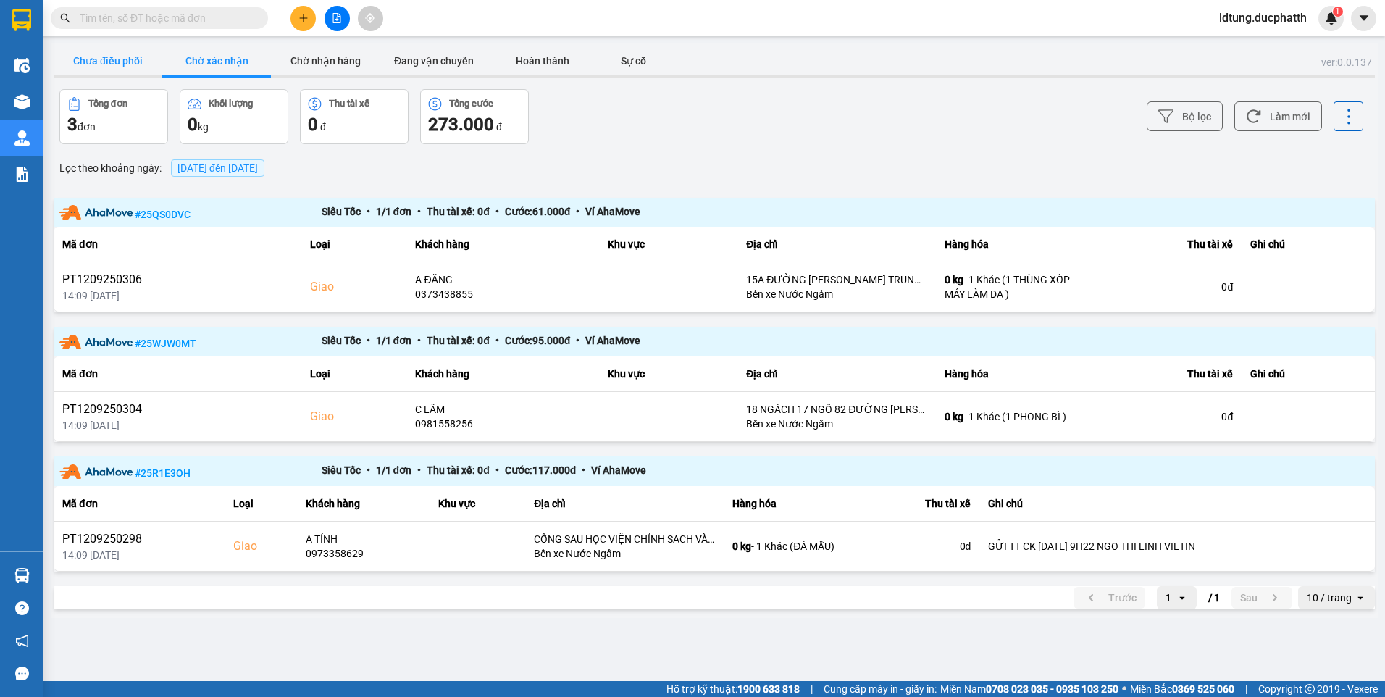
click at [122, 58] on button "Chưa điều phối" at bounding box center [108, 60] width 109 height 29
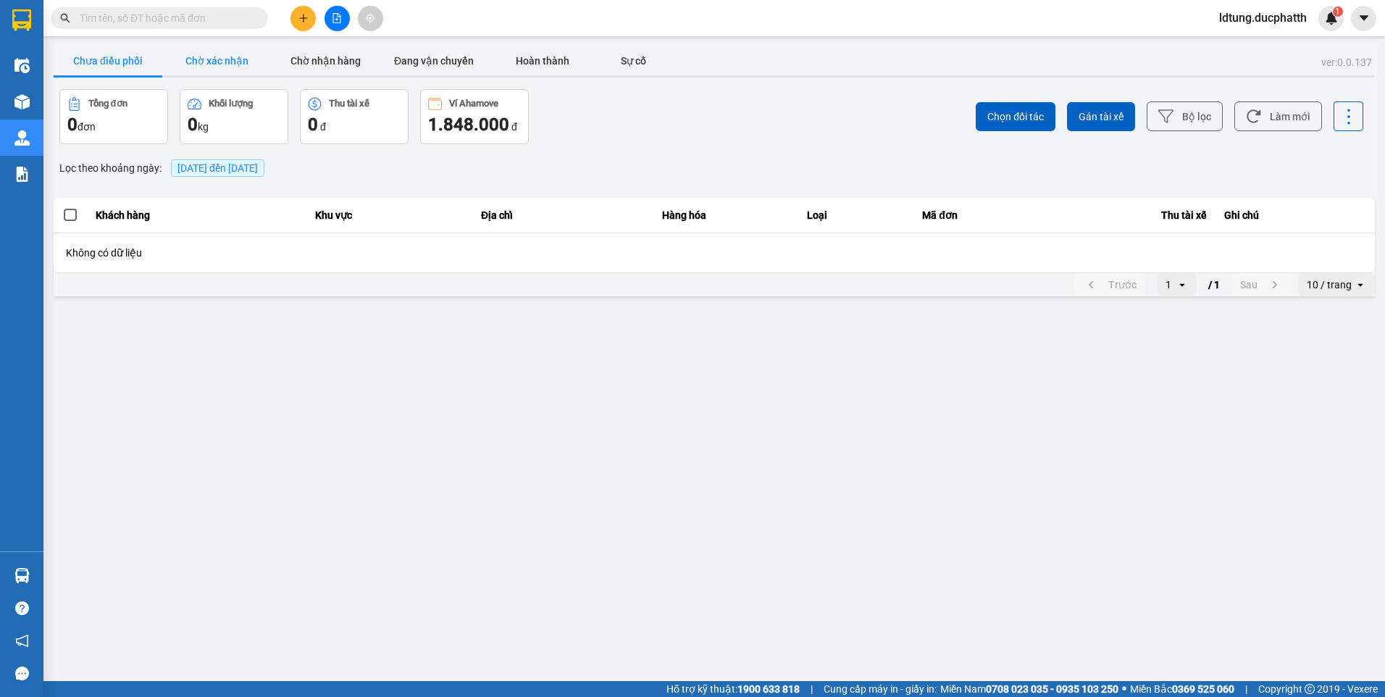
drag, startPoint x: 201, startPoint y: 57, endPoint x: 201, endPoint y: 65, distance: 8.0
click at [201, 58] on button "Chờ xác nhận" at bounding box center [216, 60] width 109 height 29
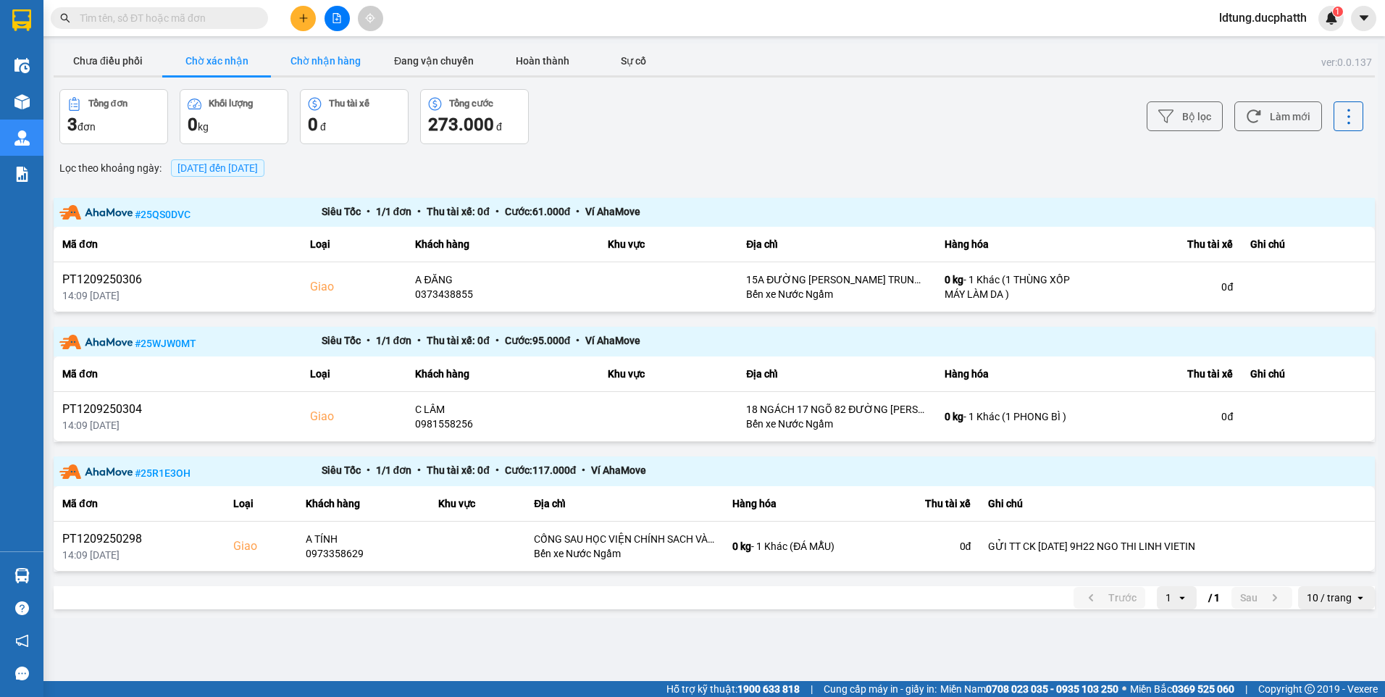
click at [337, 75] on button "Chờ nhận hàng" at bounding box center [325, 60] width 109 height 29
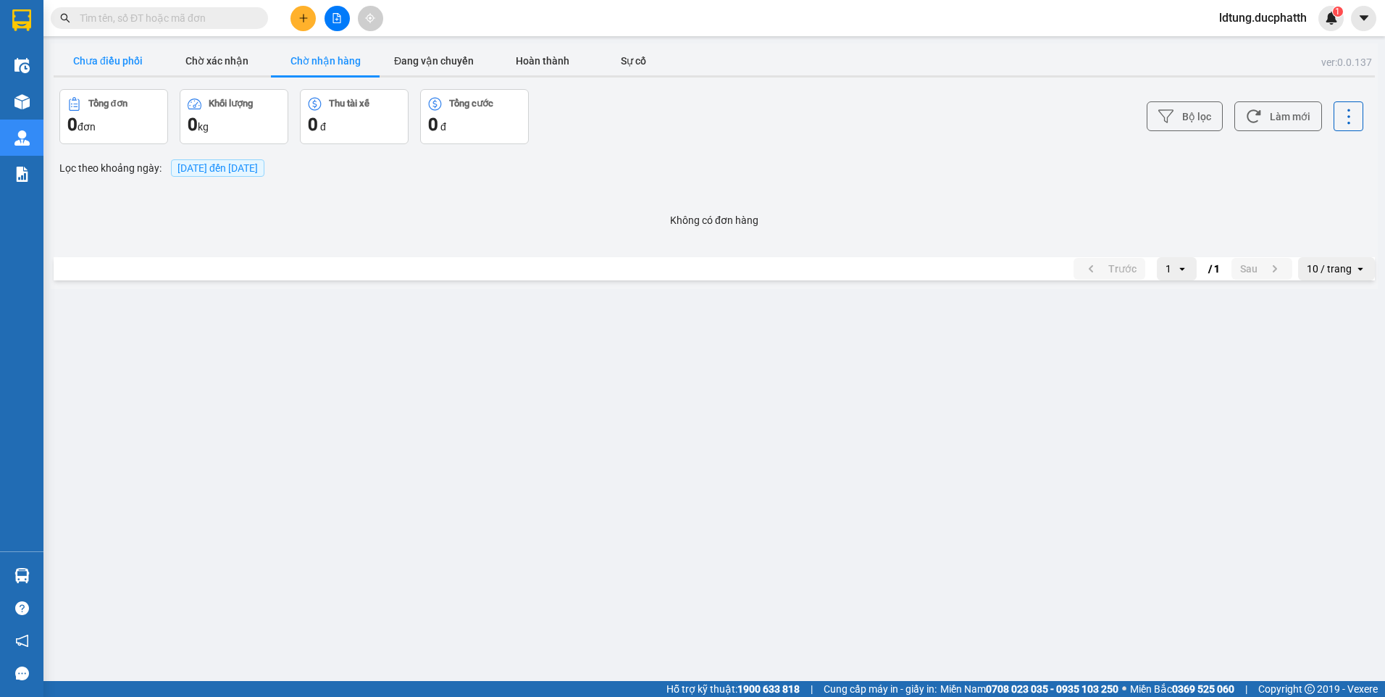
click at [159, 75] on button "Chưa điều phối" at bounding box center [108, 60] width 109 height 29
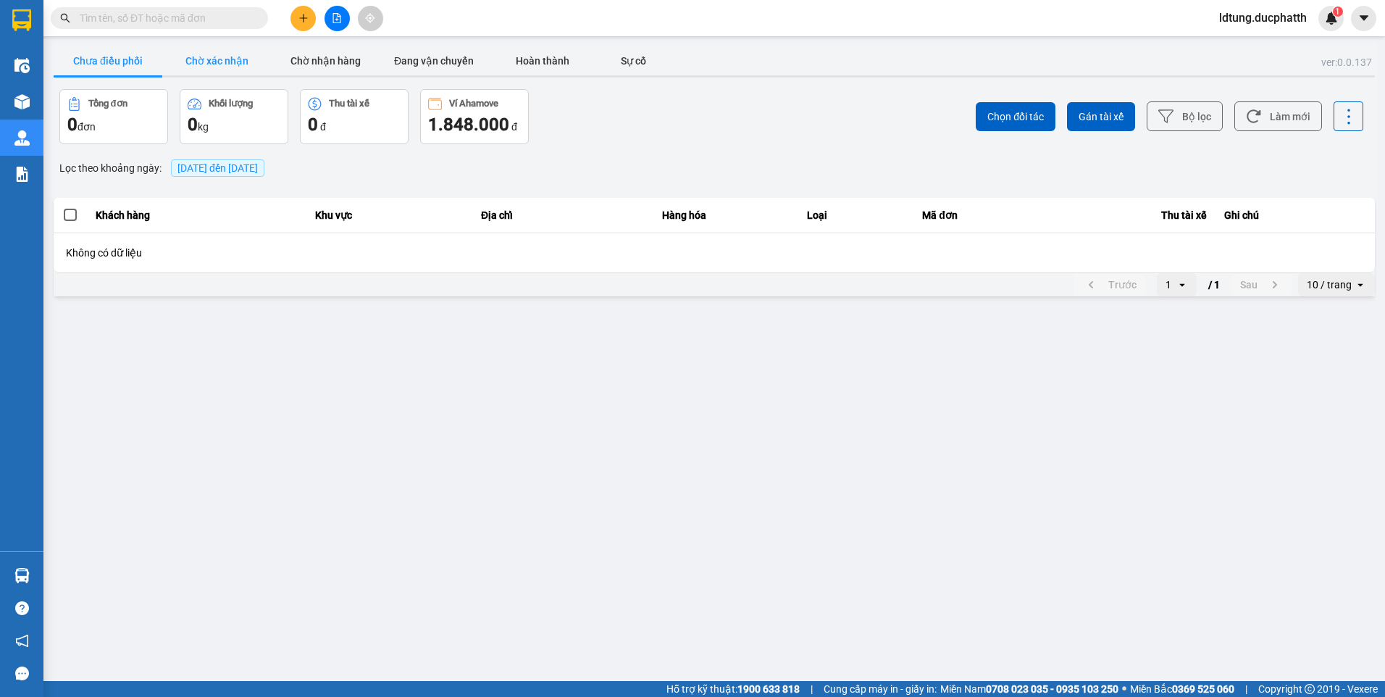
click at [206, 69] on button "Chờ xác nhận" at bounding box center [216, 60] width 109 height 29
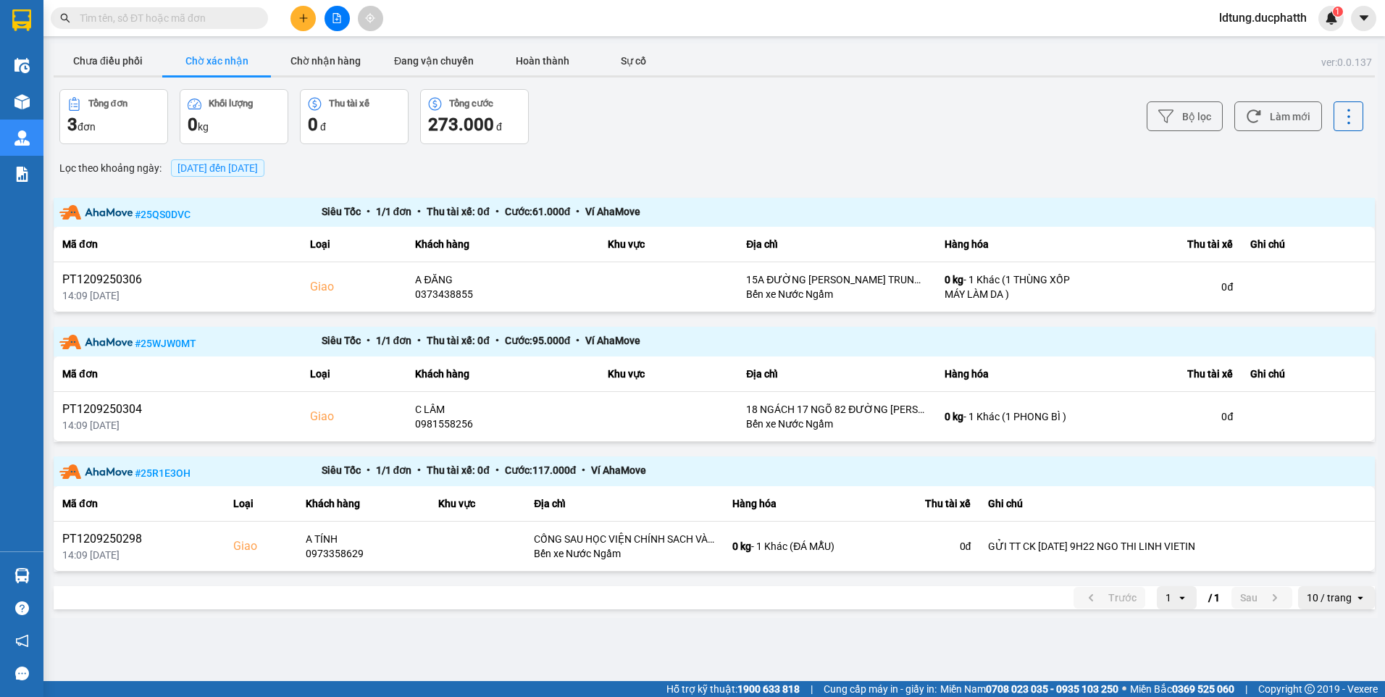
click at [227, 63] on button "Chờ xác nhận" at bounding box center [216, 60] width 109 height 29
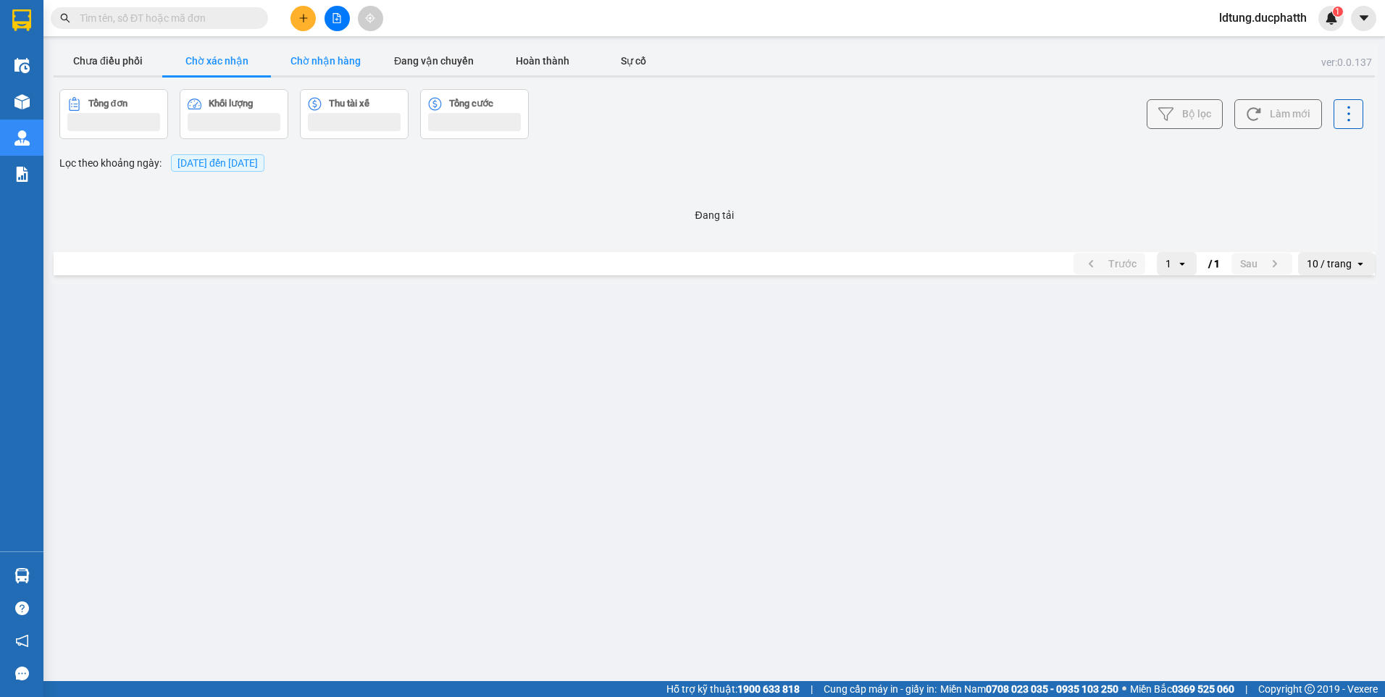
click at [298, 54] on button "Chờ nhận hàng" at bounding box center [325, 60] width 109 height 29
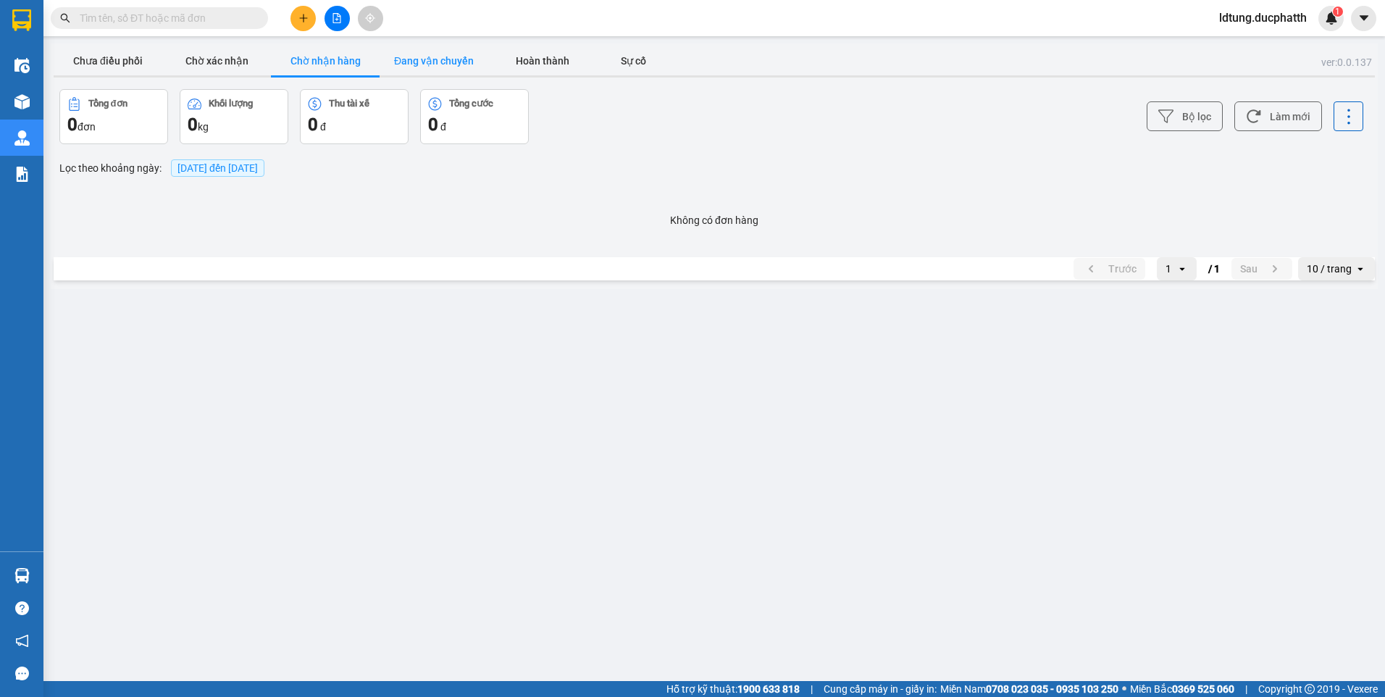
click at [464, 56] on button "Đang vận chuyển" at bounding box center [434, 60] width 109 height 29
click at [371, 61] on button "Chờ nhận hàng" at bounding box center [325, 60] width 109 height 29
click at [192, 44] on div "ver: 0.0.137 Chưa điều phối Chờ xác nhận Chờ nhận hàng Đang vận chuyển Hoàn thà…" at bounding box center [714, 163] width 1327 height 240
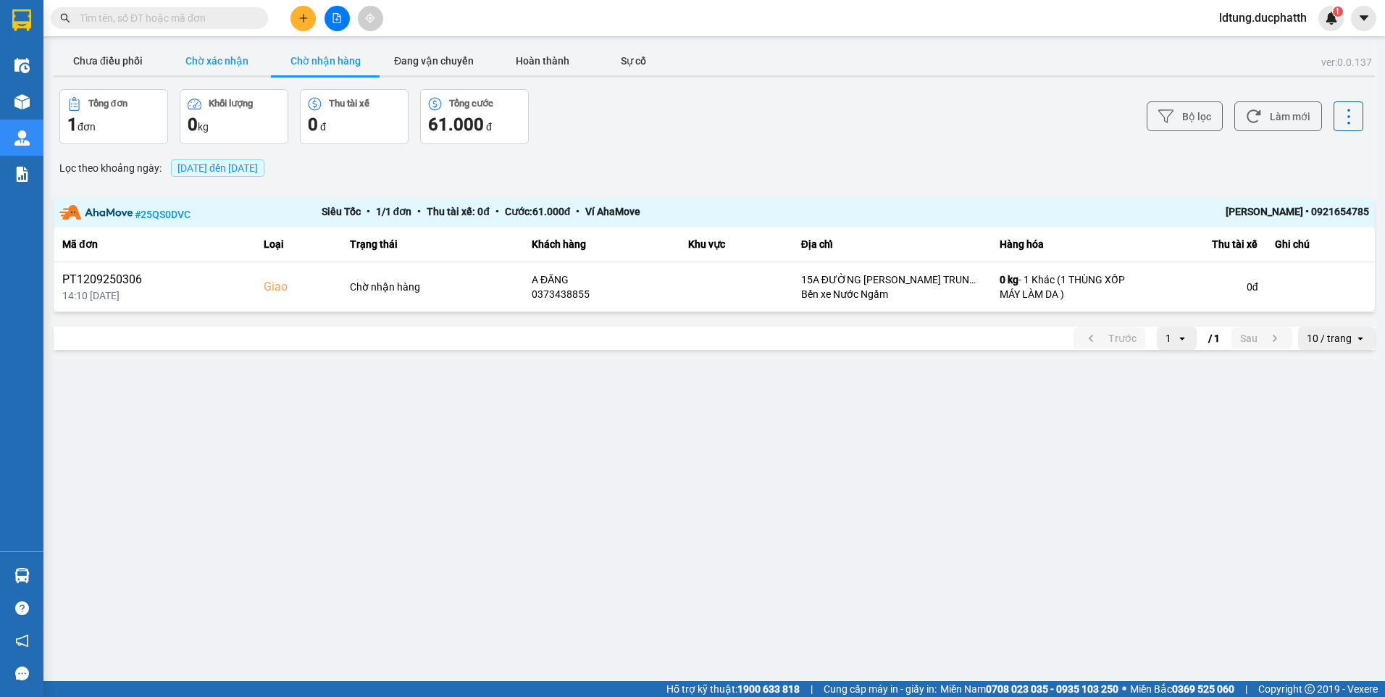
click at [180, 60] on button "Chờ xác nhận" at bounding box center [216, 60] width 109 height 29
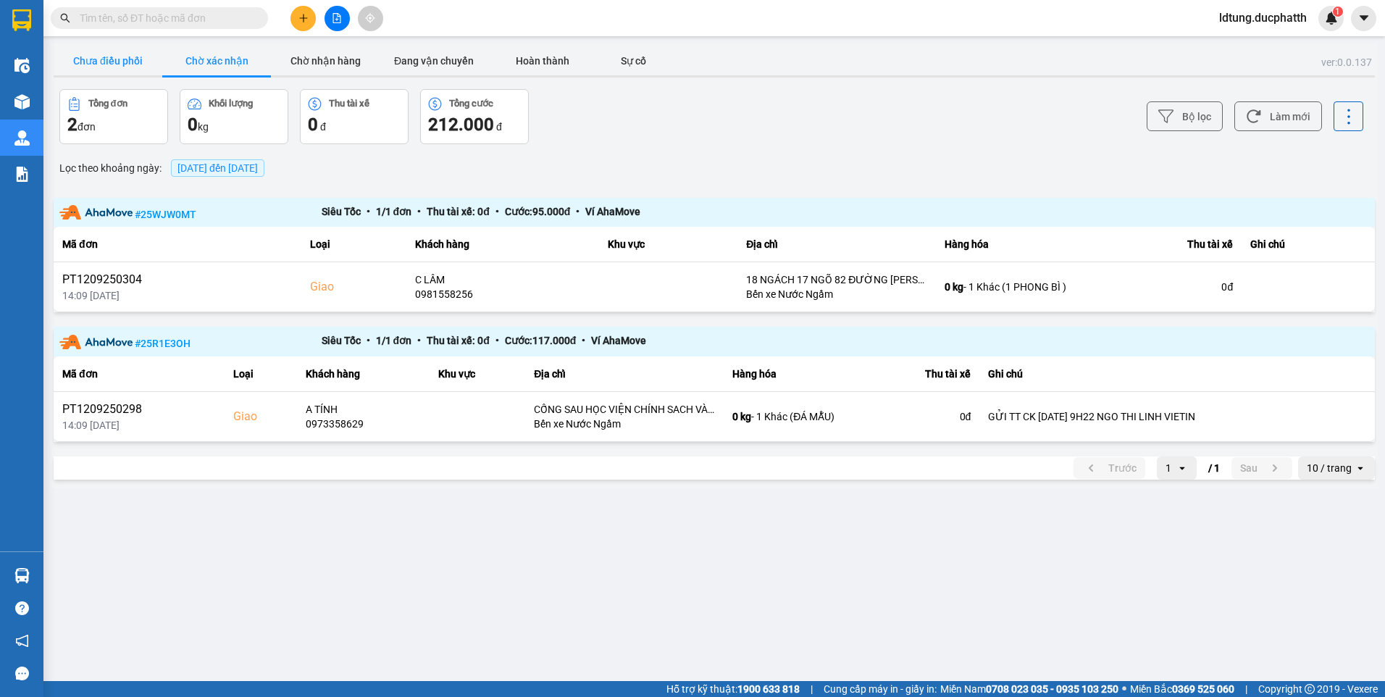
drag, startPoint x: 150, startPoint y: 61, endPoint x: 141, endPoint y: 62, distance: 8.8
click at [148, 61] on button "Chưa điều phối" at bounding box center [108, 60] width 109 height 29
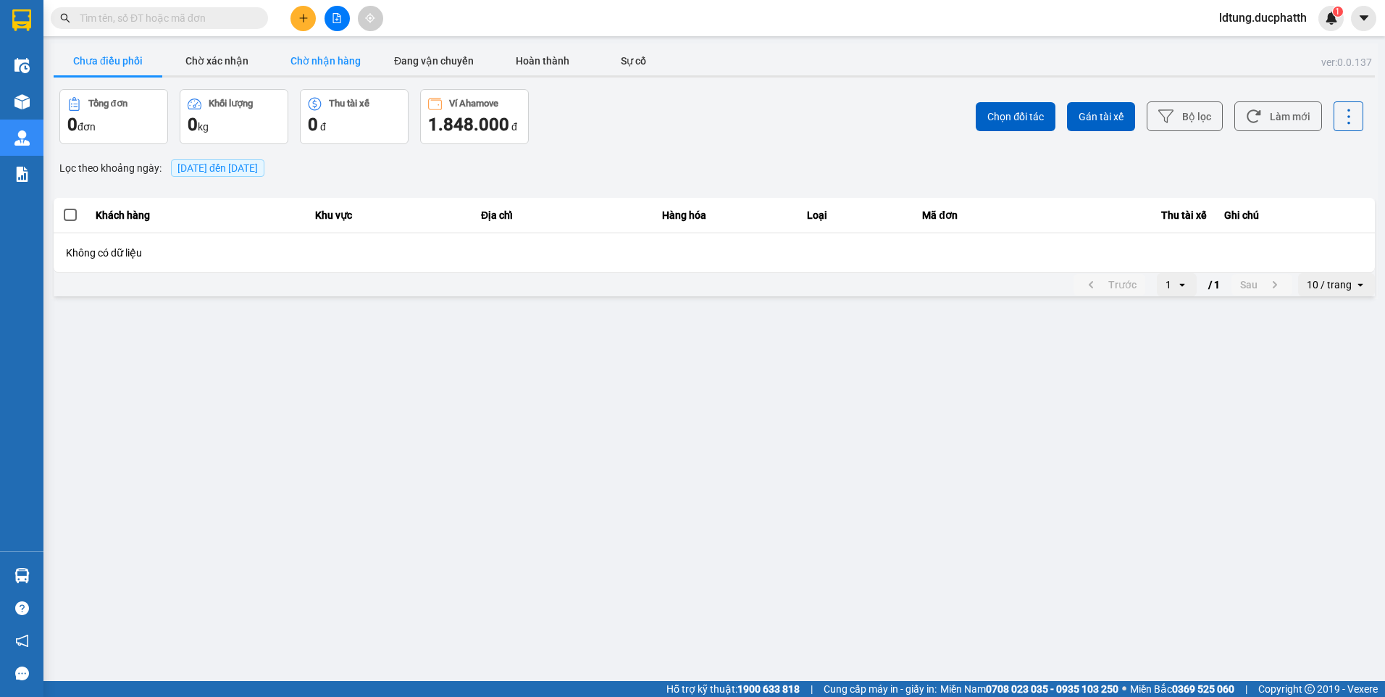
click at [340, 56] on button "Chờ nhận hàng" at bounding box center [325, 60] width 109 height 29
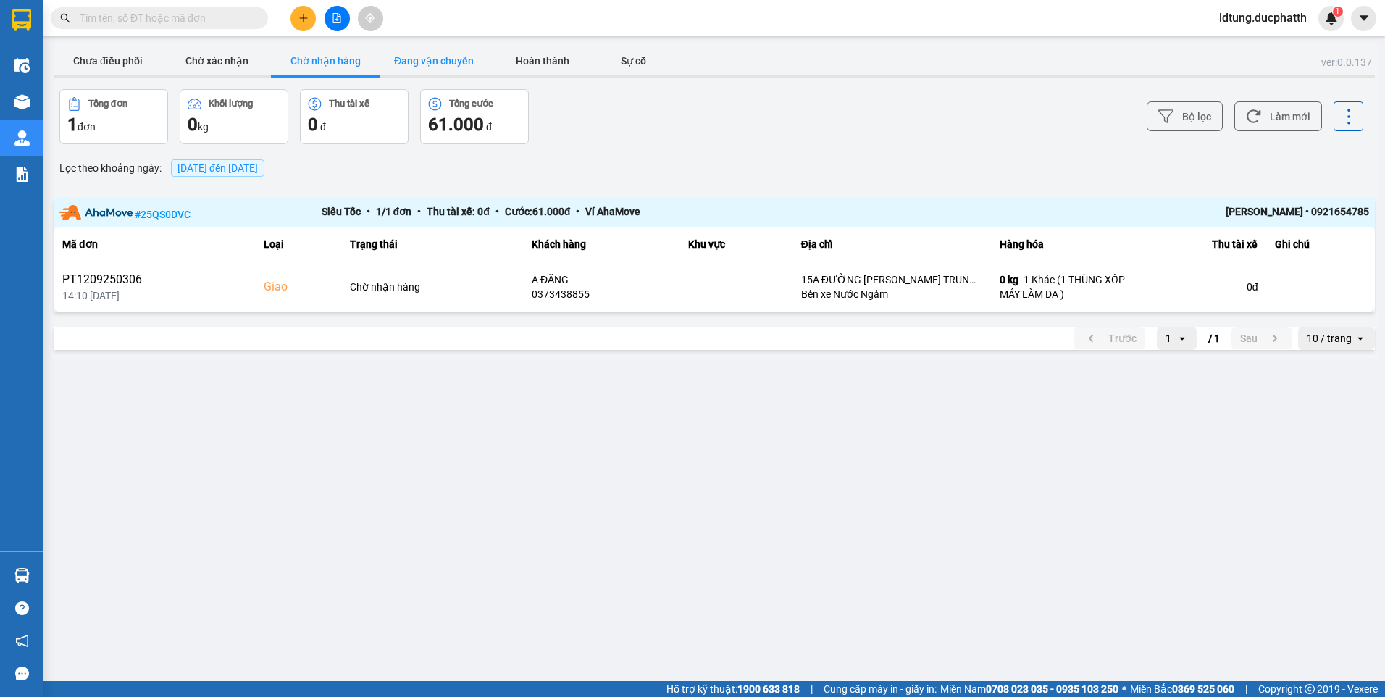
click at [416, 51] on button "Đang vận chuyển" at bounding box center [434, 60] width 109 height 29
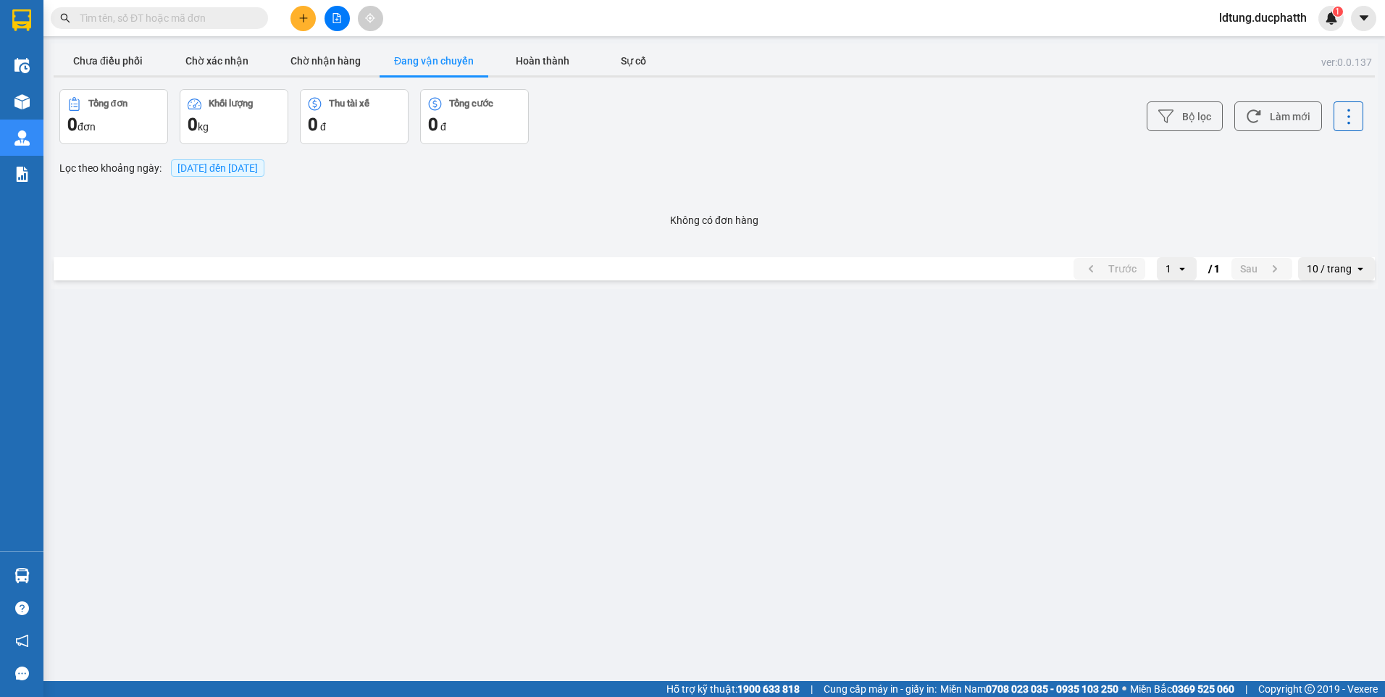
click at [339, 42] on main "ver: 0.0.137 Chưa điều phối Chờ xác nhận Chờ nhận hàng Đang vận chuyển Hoàn thà…" at bounding box center [692, 340] width 1385 height 681
click at [339, 46] on button "Chờ nhận hàng" at bounding box center [325, 60] width 109 height 29
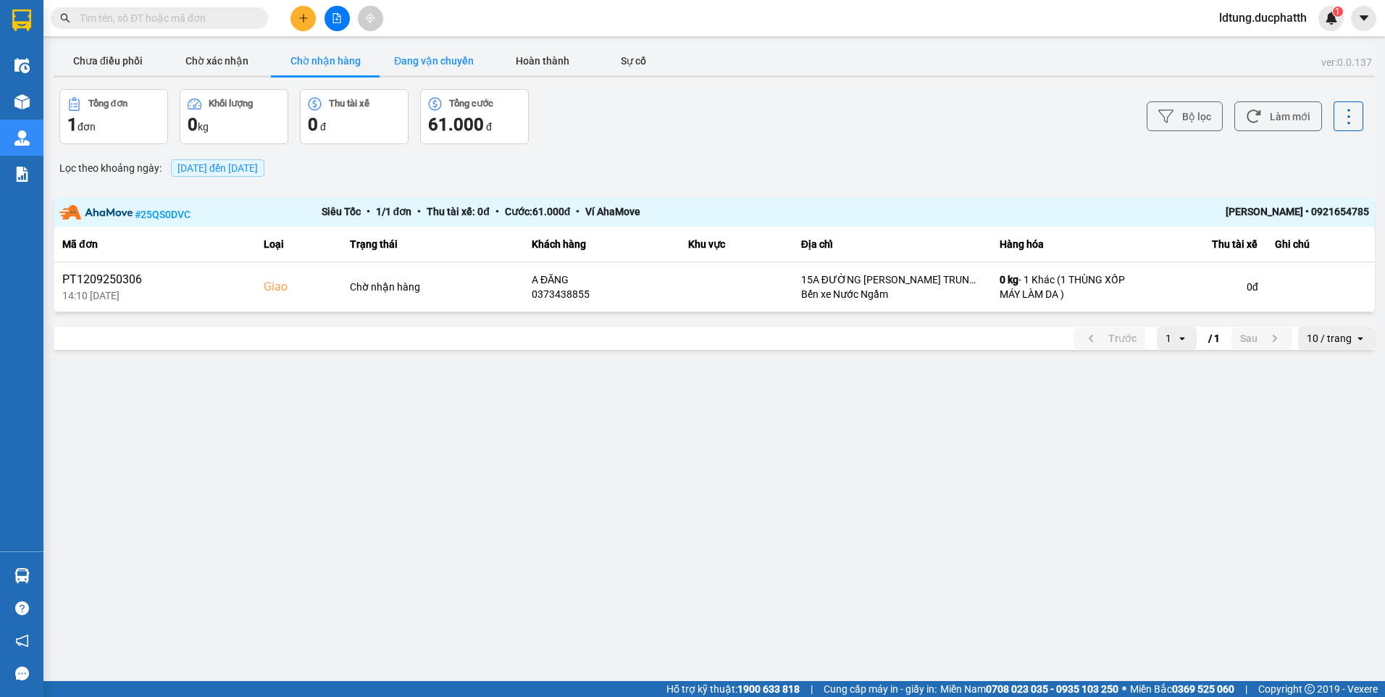
click at [445, 50] on button "Đang vận chuyển" at bounding box center [434, 60] width 109 height 29
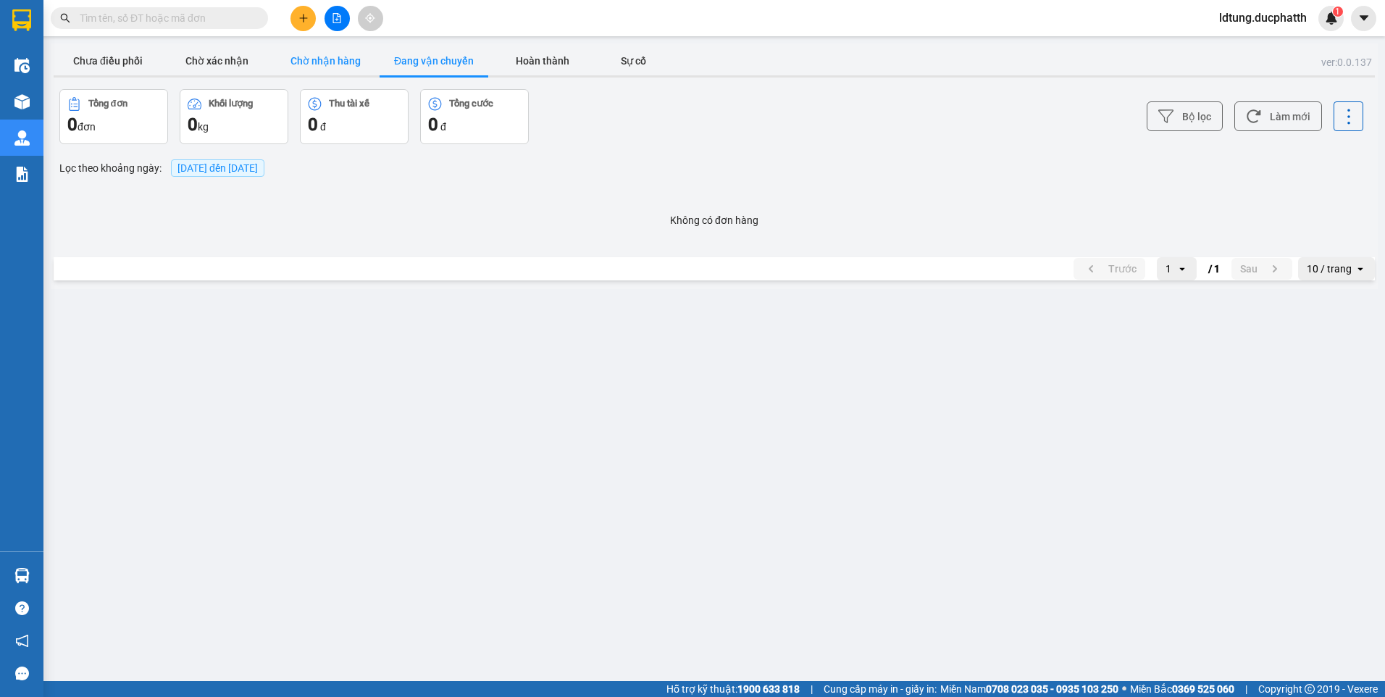
click at [356, 62] on button "Chờ nhận hàng" at bounding box center [325, 60] width 109 height 29
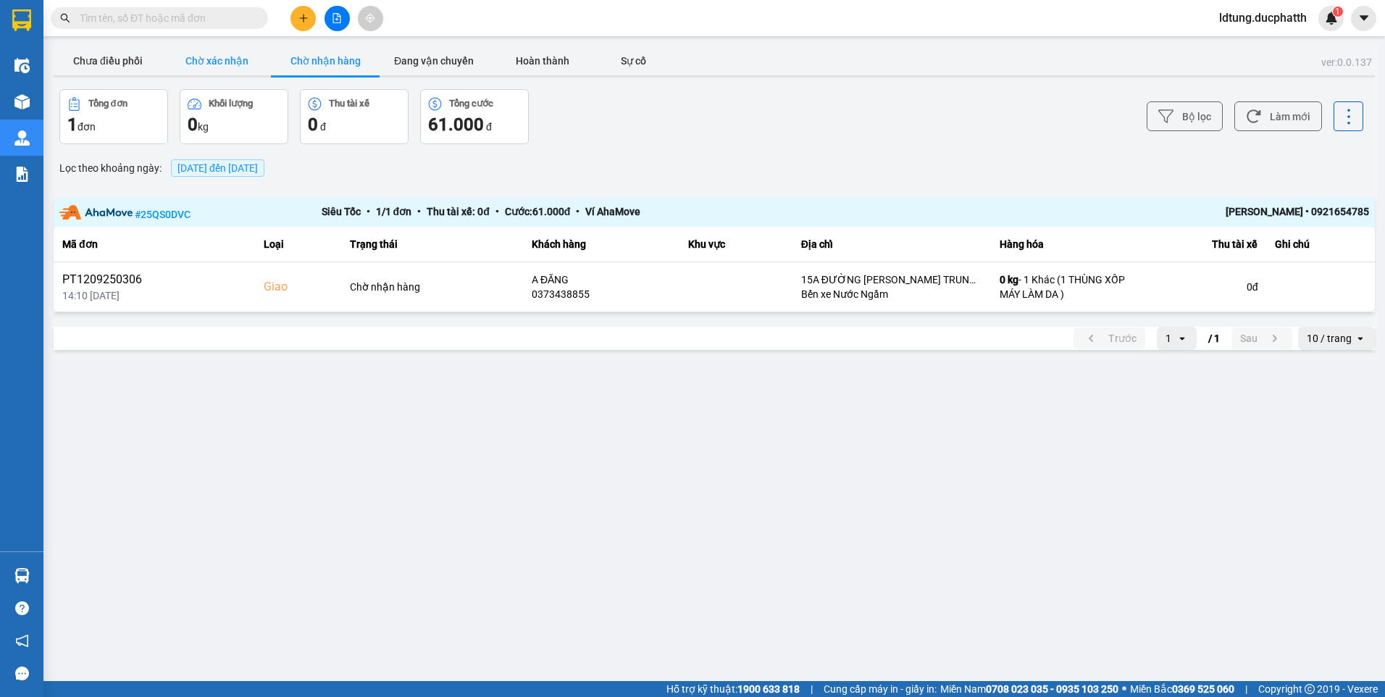
click at [194, 51] on button "Chờ xác nhận" at bounding box center [216, 60] width 109 height 29
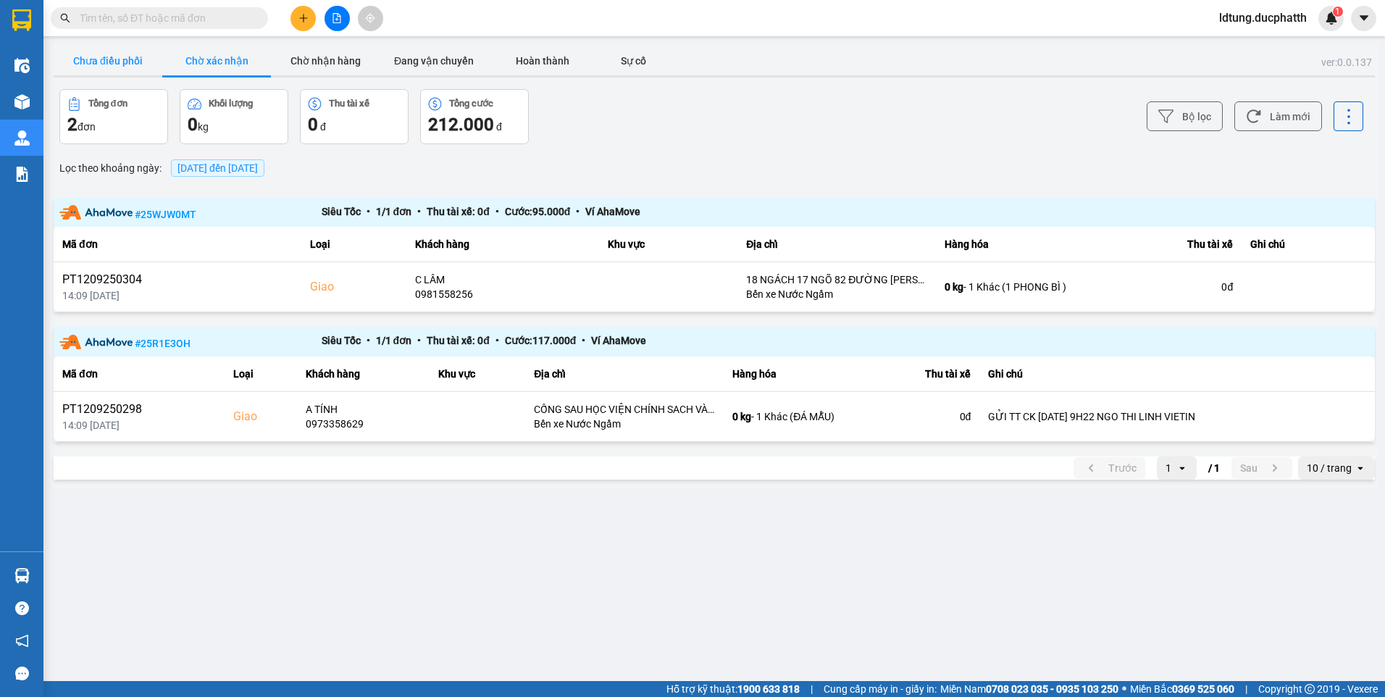
click at [135, 64] on button "Chưa điều phối" at bounding box center [108, 60] width 109 height 29
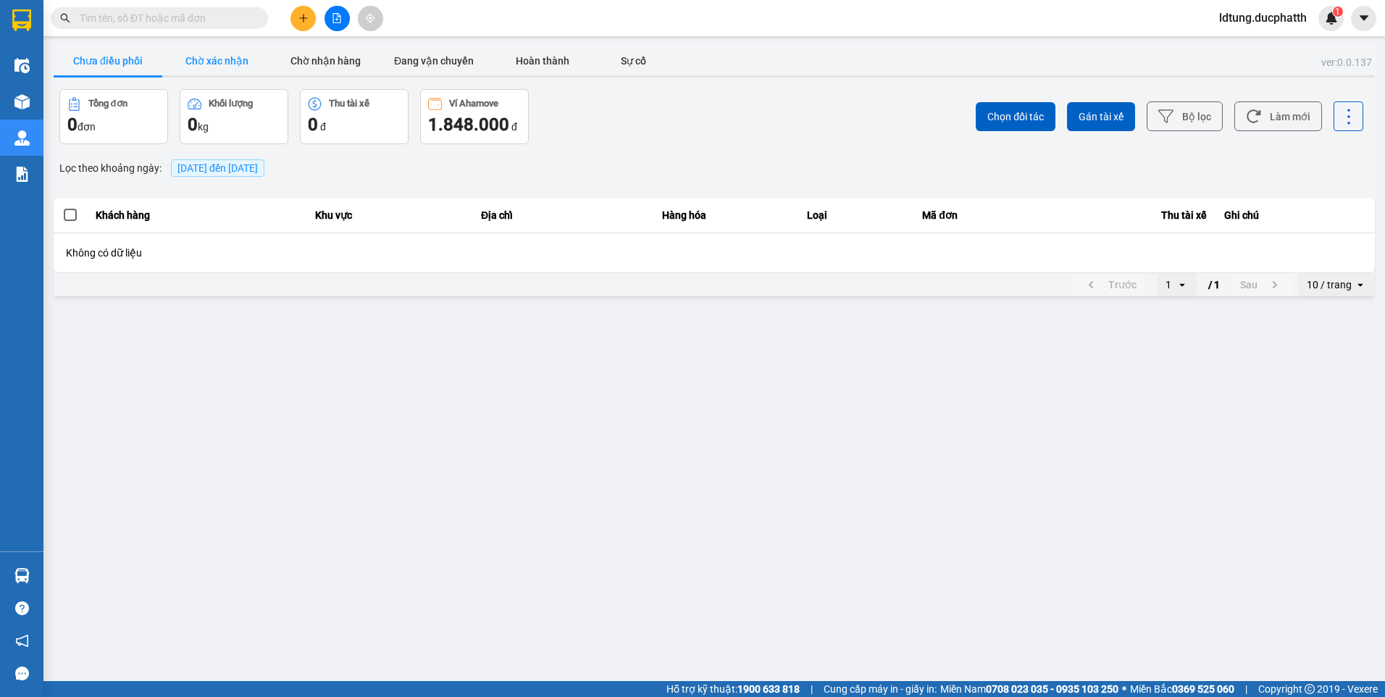
click at [230, 49] on button "Chờ xác nhận" at bounding box center [216, 60] width 109 height 29
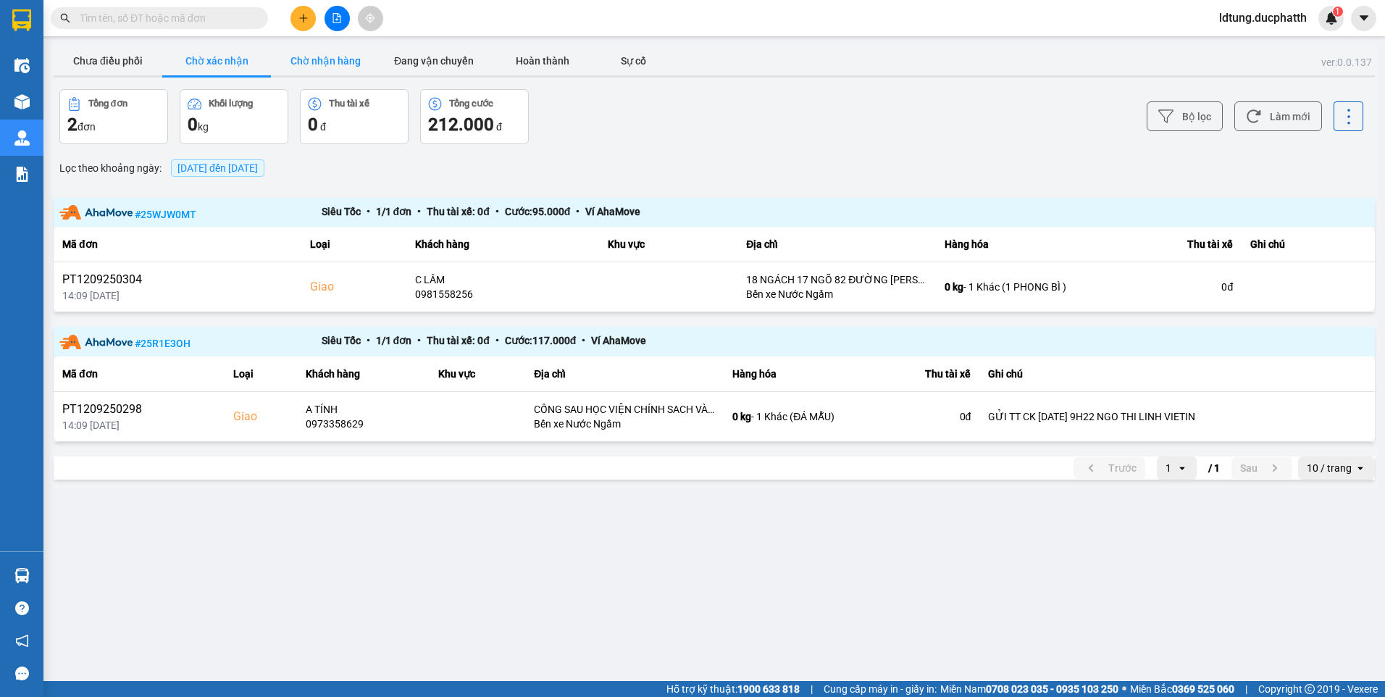
click at [311, 59] on button "Chờ nhận hàng" at bounding box center [325, 60] width 109 height 29
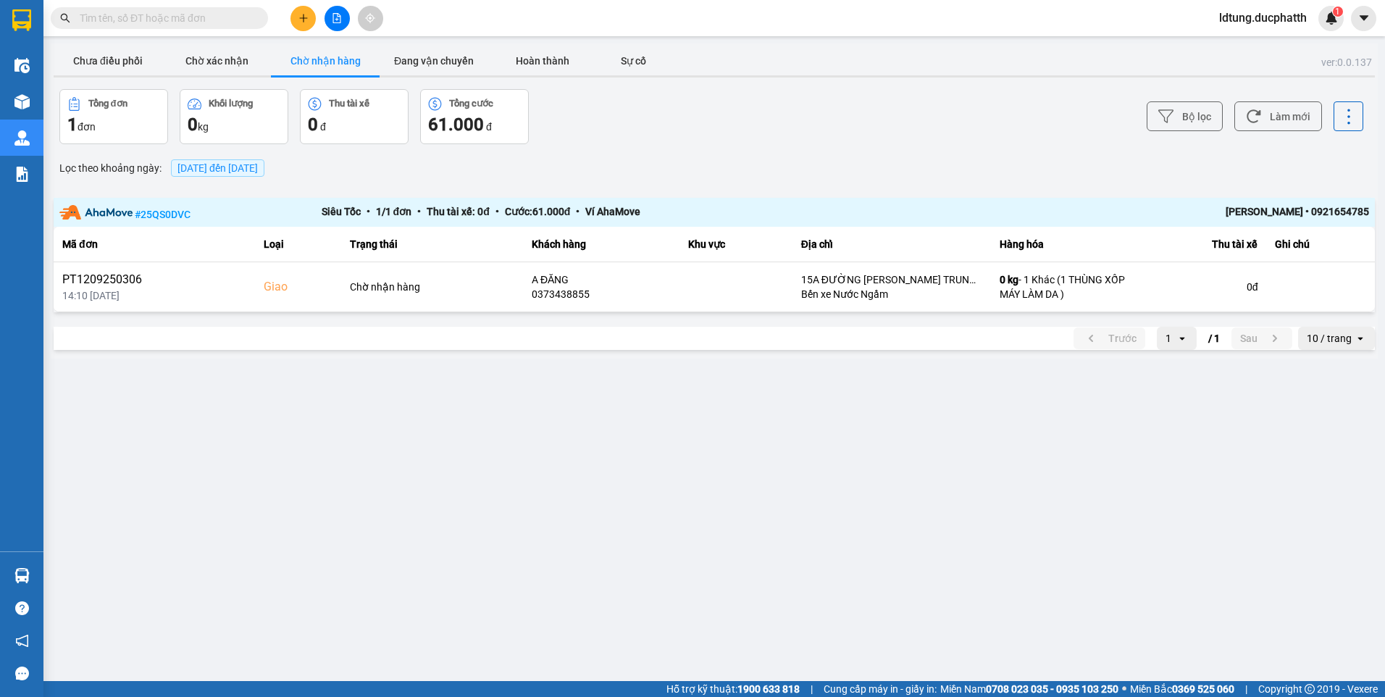
click at [275, 62] on button "Chờ nhận hàng" at bounding box center [325, 60] width 109 height 29
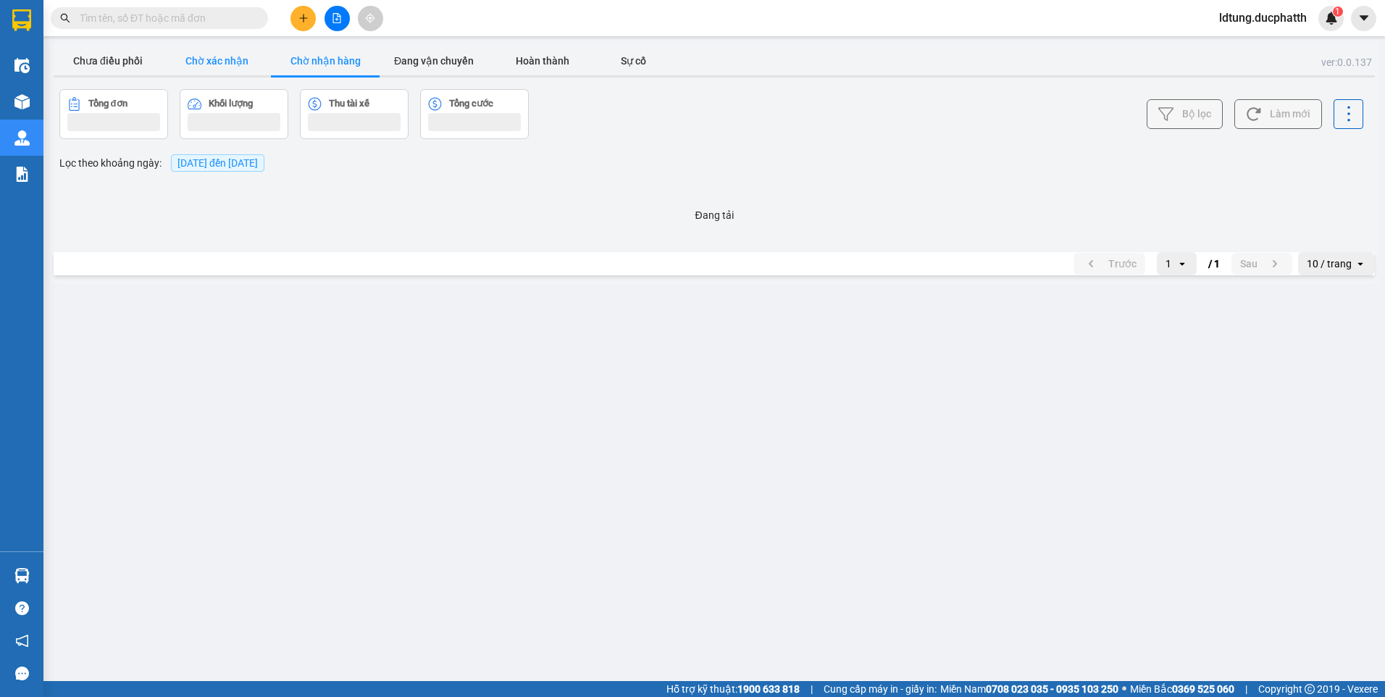
click at [235, 63] on button "Chờ xác nhận" at bounding box center [216, 60] width 109 height 29
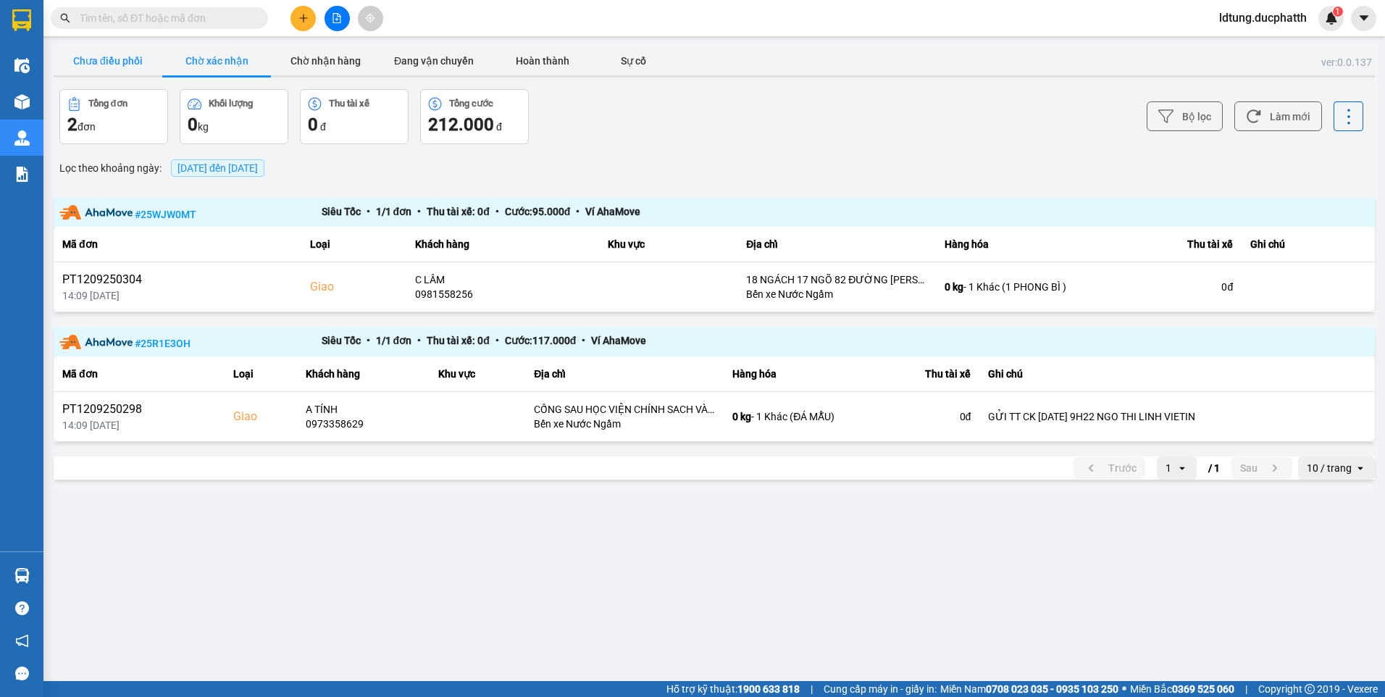
click at [147, 63] on button "Chưa điều phối" at bounding box center [108, 60] width 109 height 29
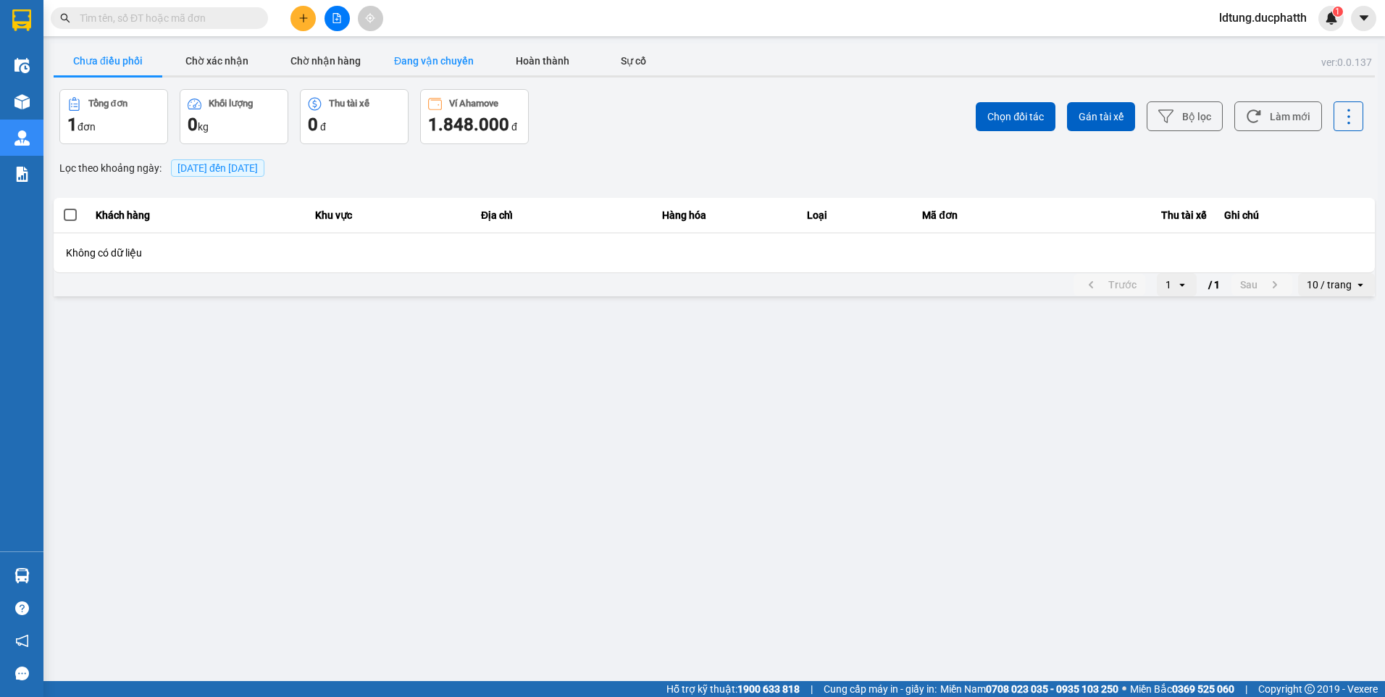
click at [406, 65] on button "Đang vận chuyển" at bounding box center [434, 60] width 109 height 29
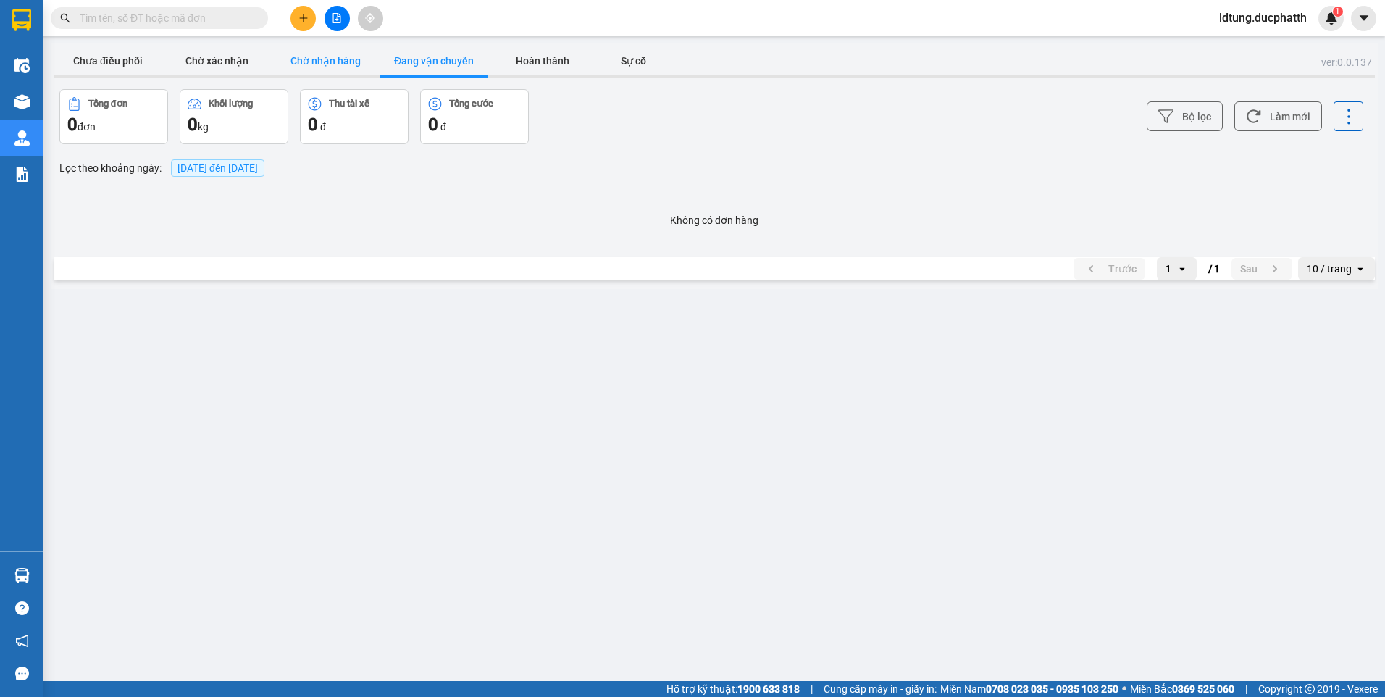
click at [361, 64] on button "Chờ nhận hàng" at bounding box center [325, 60] width 109 height 29
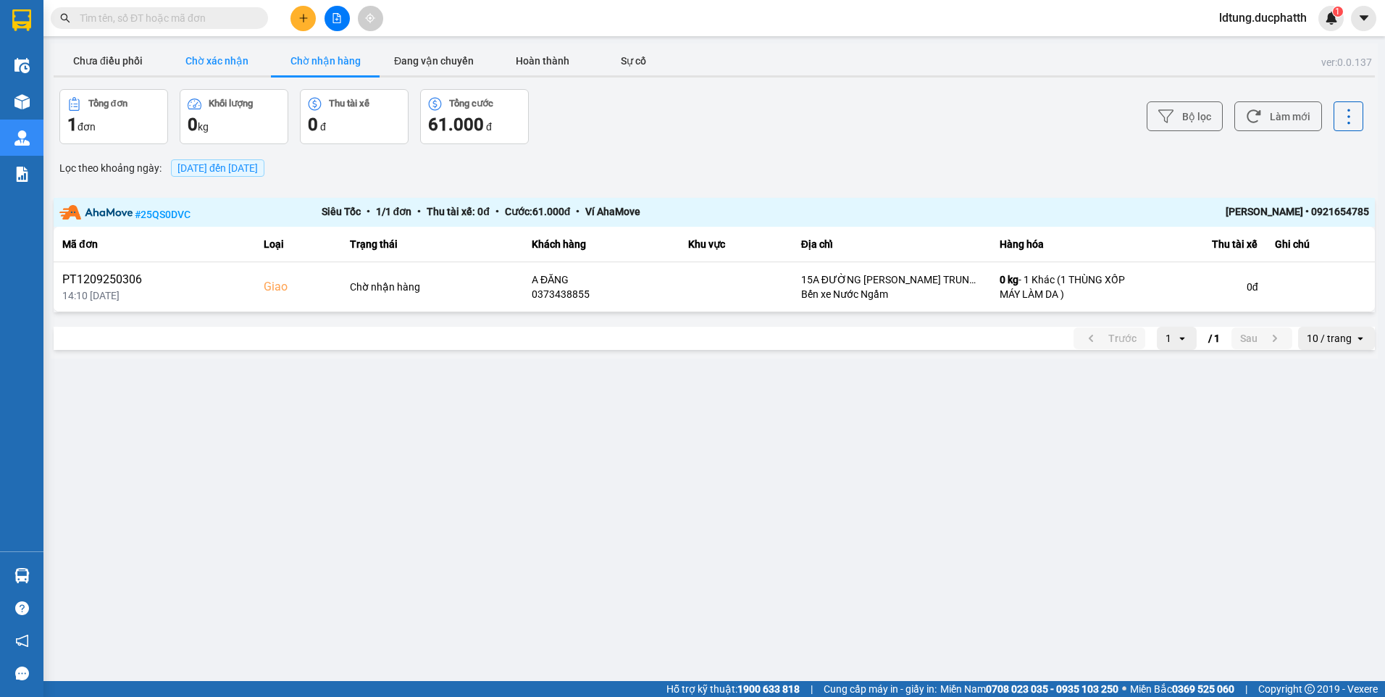
click at [241, 62] on button "Chờ xác nhận" at bounding box center [216, 60] width 109 height 29
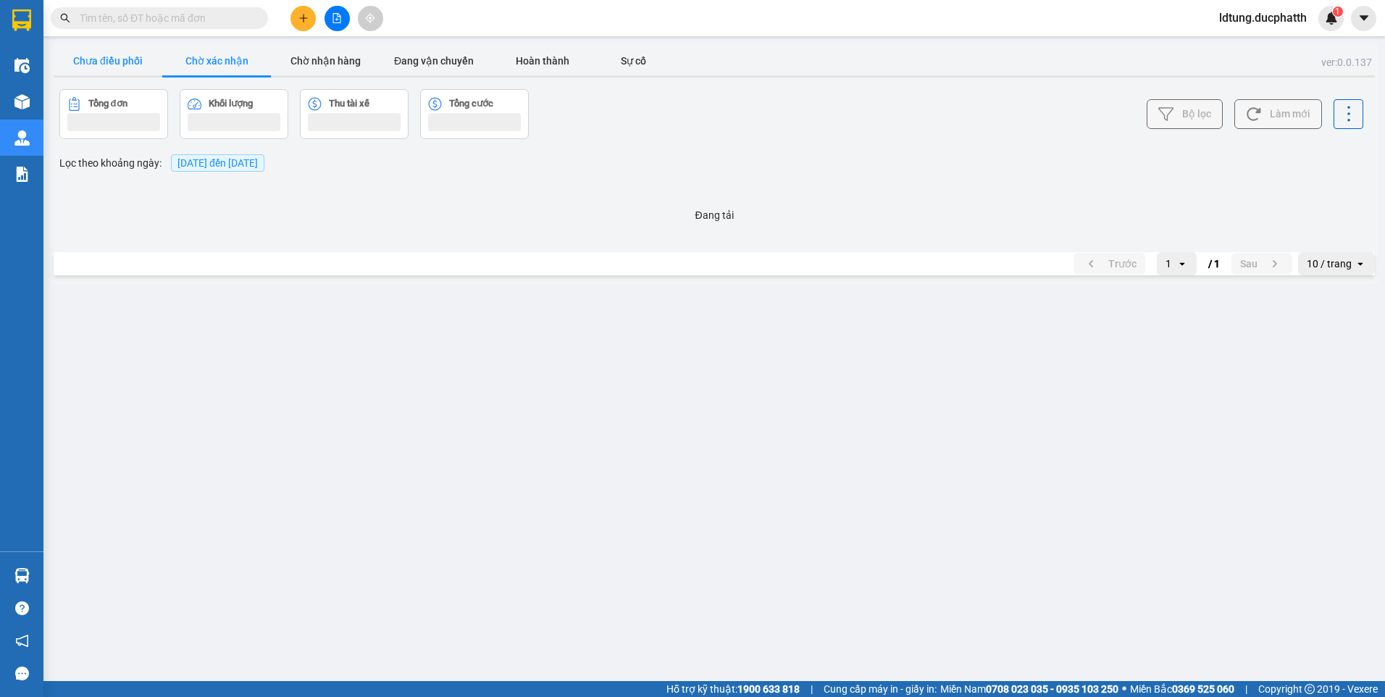
click at [152, 54] on button "Chưa điều phối" at bounding box center [108, 60] width 109 height 29
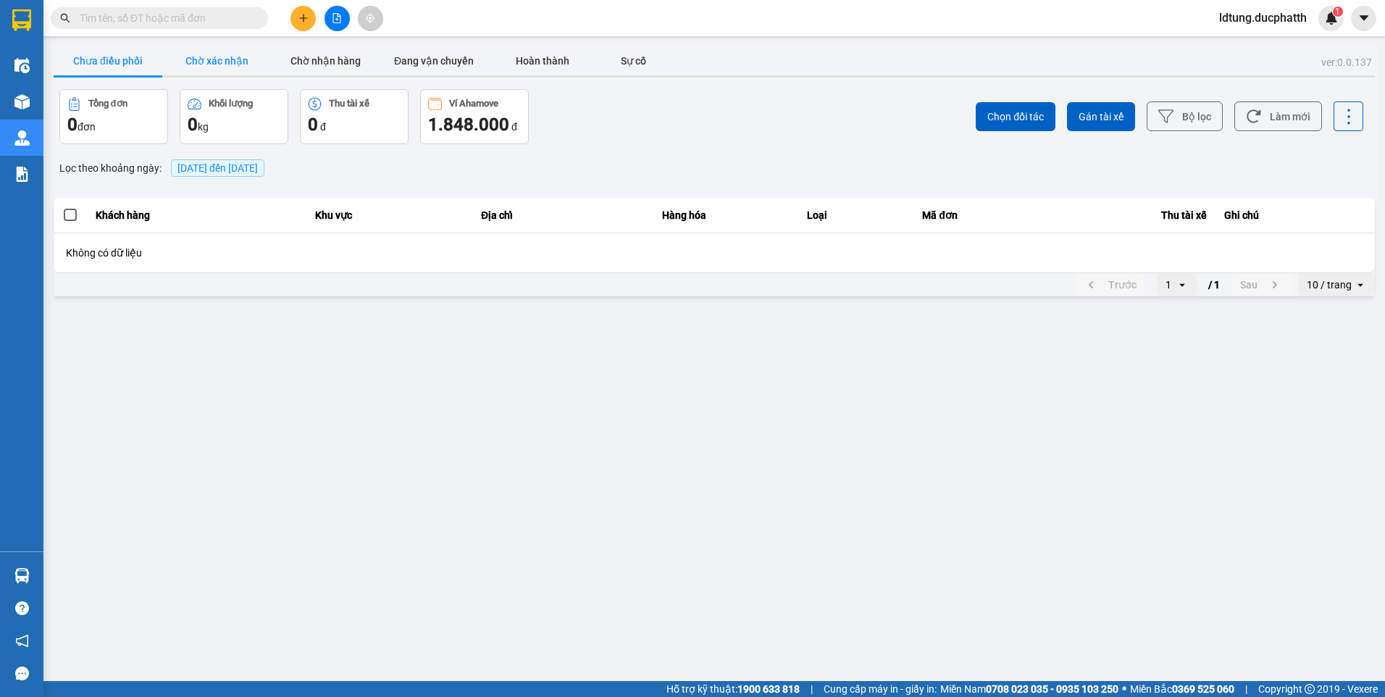
click at [248, 60] on button "Chờ xác nhận" at bounding box center [216, 60] width 109 height 29
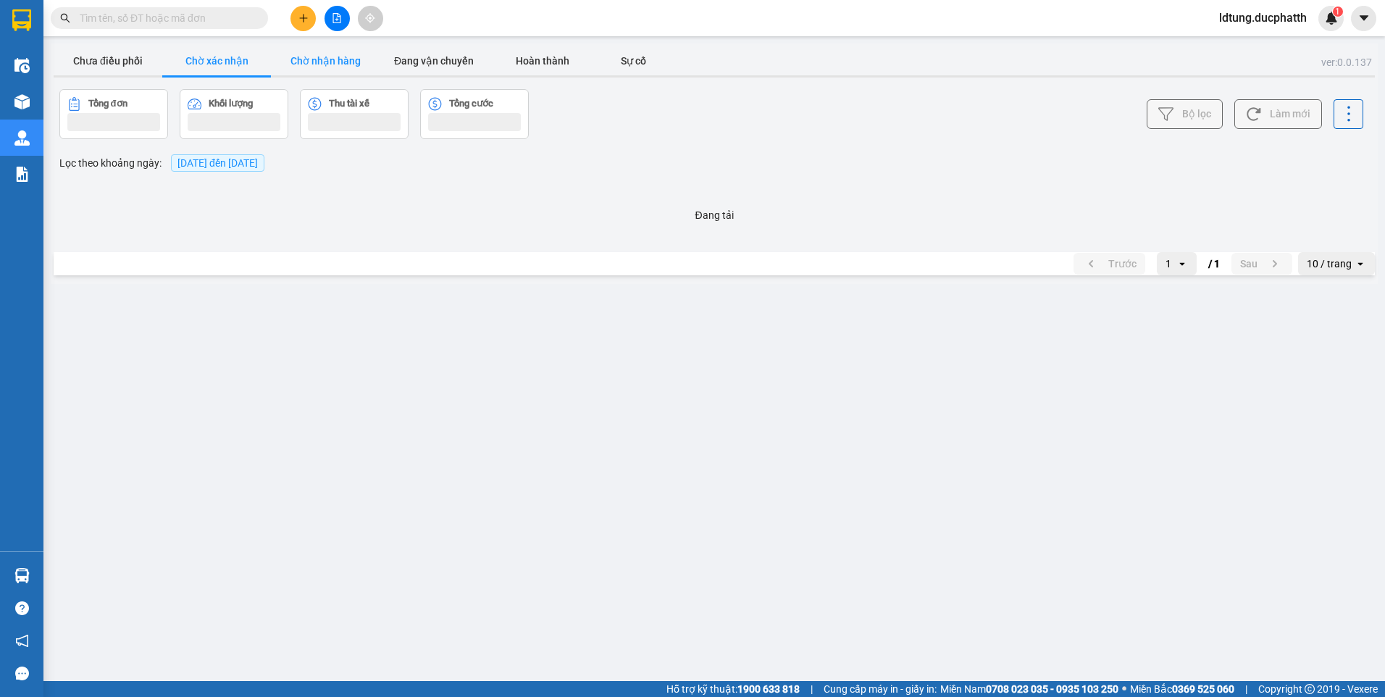
click at [325, 51] on button "Chờ nhận hàng" at bounding box center [325, 60] width 109 height 29
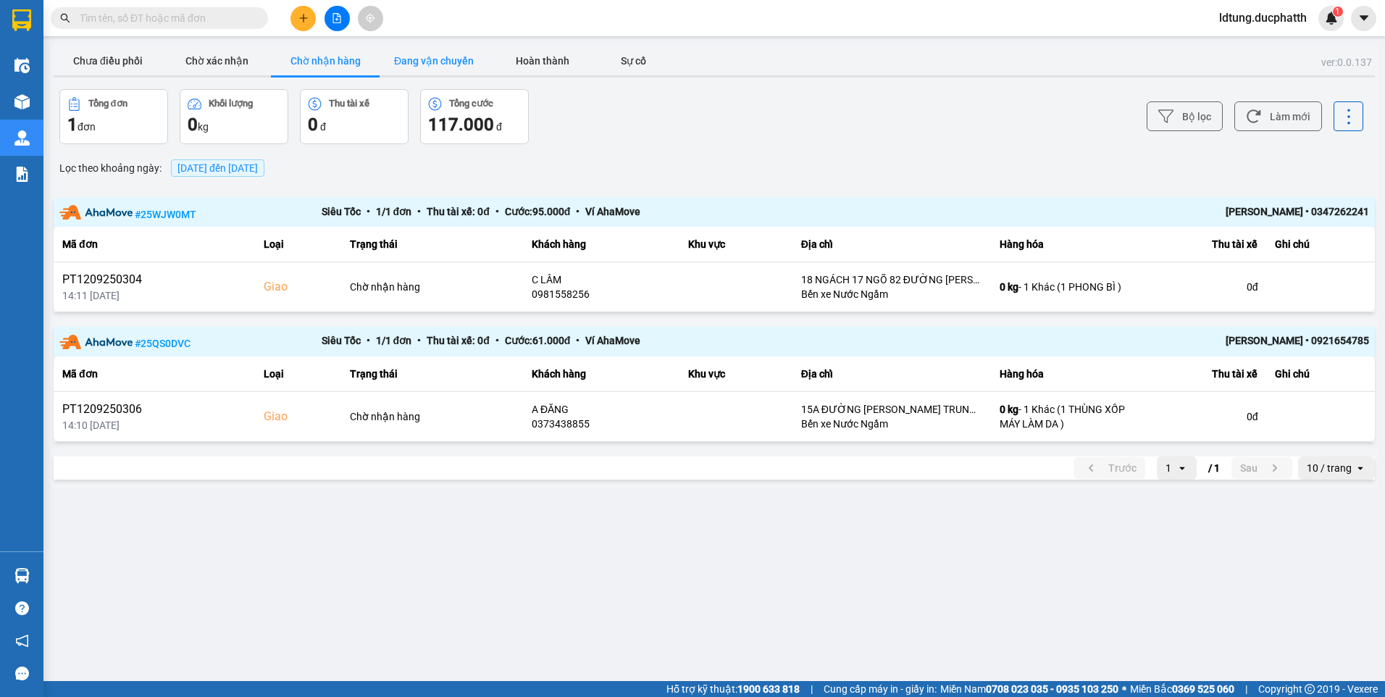
click at [406, 51] on button "Đang vận chuyển" at bounding box center [434, 60] width 109 height 29
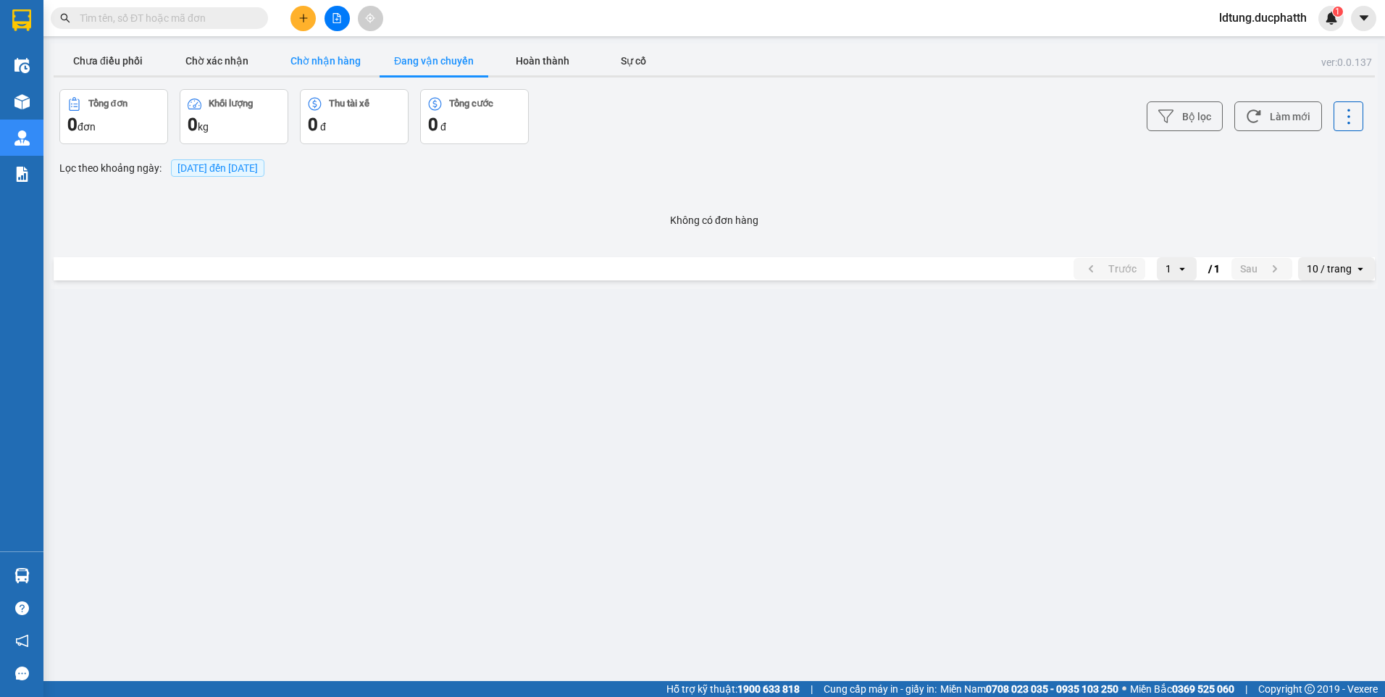
click at [325, 61] on button "Chờ nhận hàng" at bounding box center [325, 60] width 109 height 29
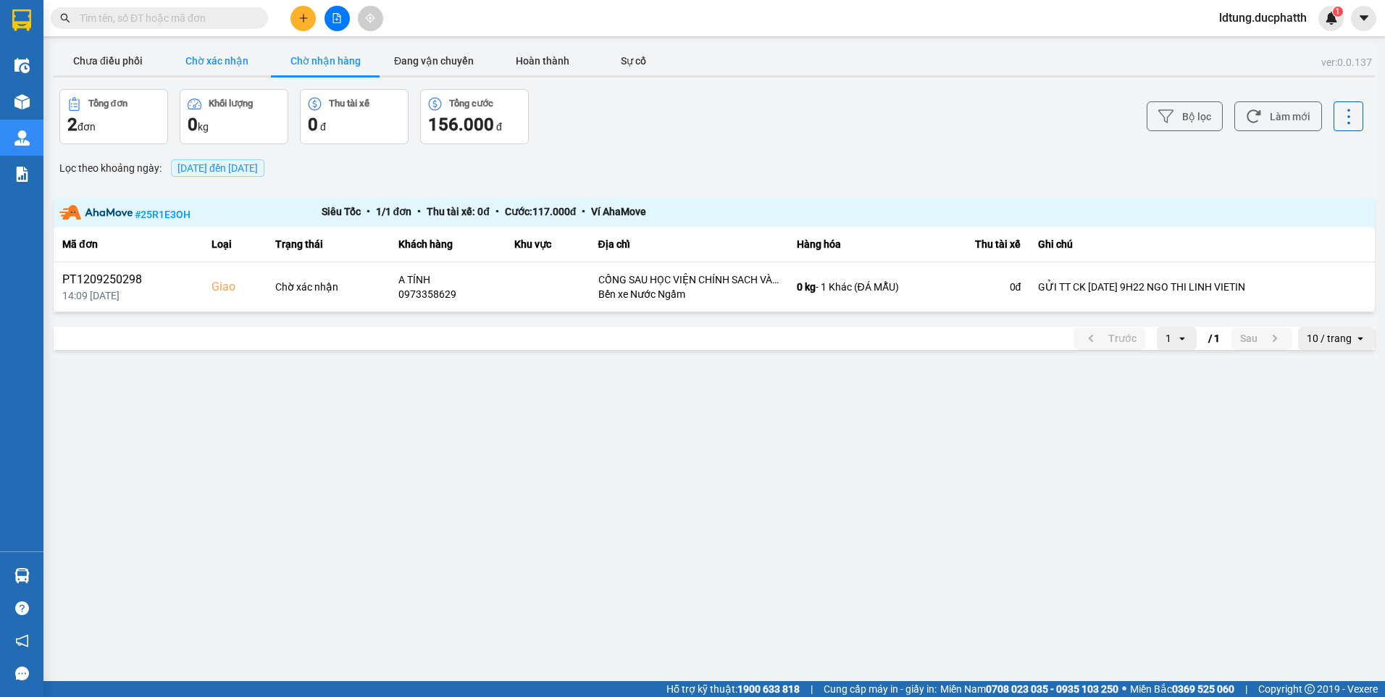
click at [232, 70] on button "Chờ xác nhận" at bounding box center [216, 60] width 109 height 29
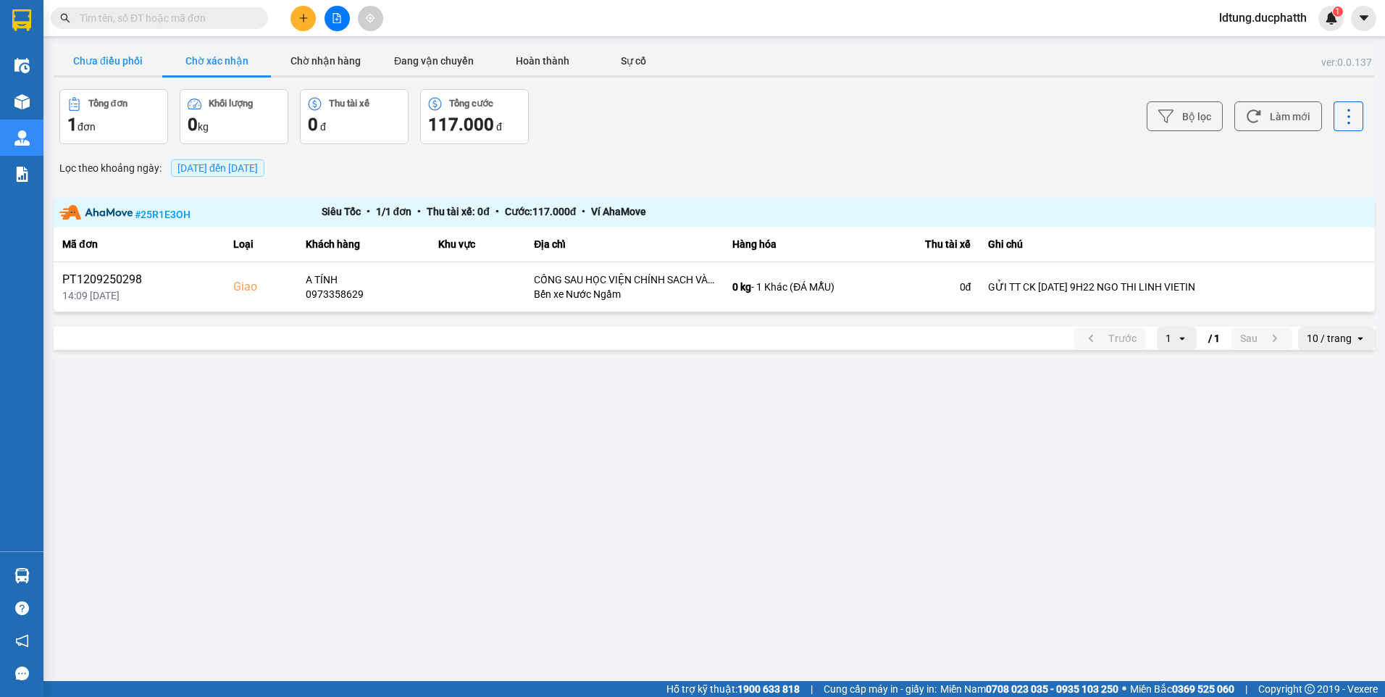
click at [149, 70] on button "Chưa điều phối" at bounding box center [108, 60] width 109 height 29
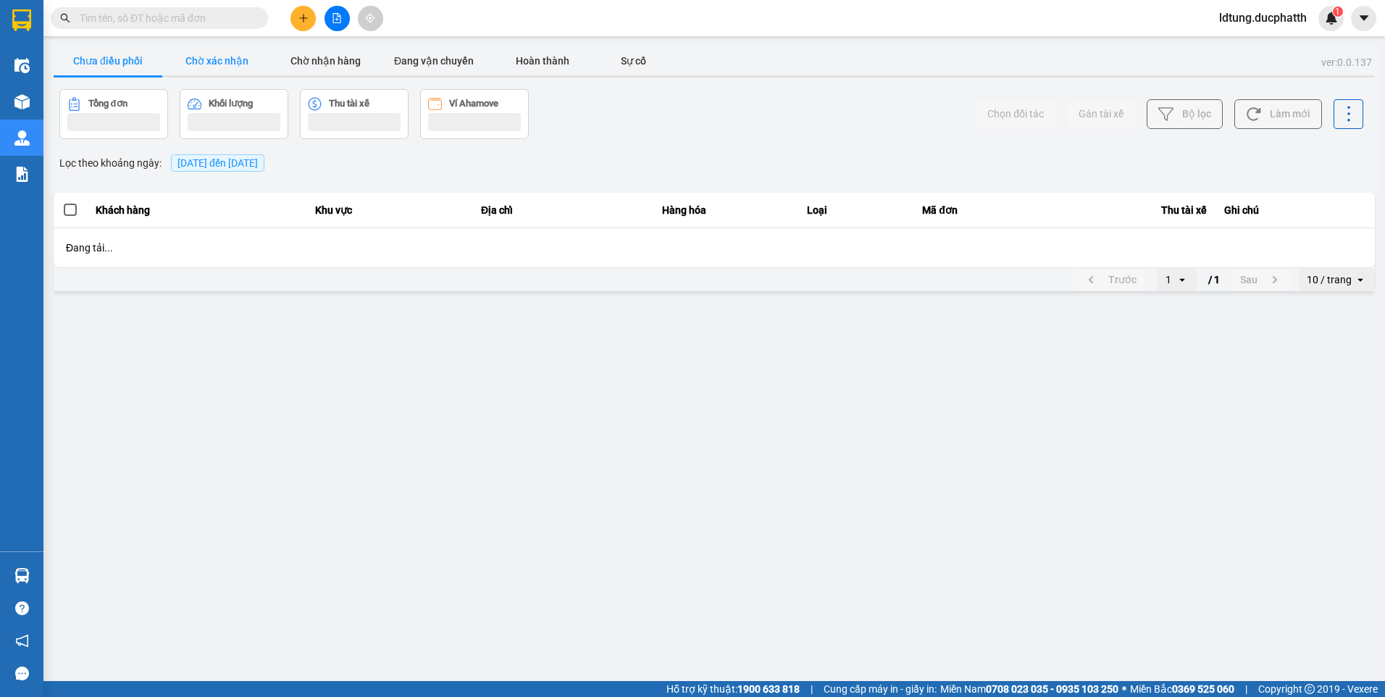
click at [188, 72] on button "Chờ xác nhận" at bounding box center [216, 60] width 109 height 29
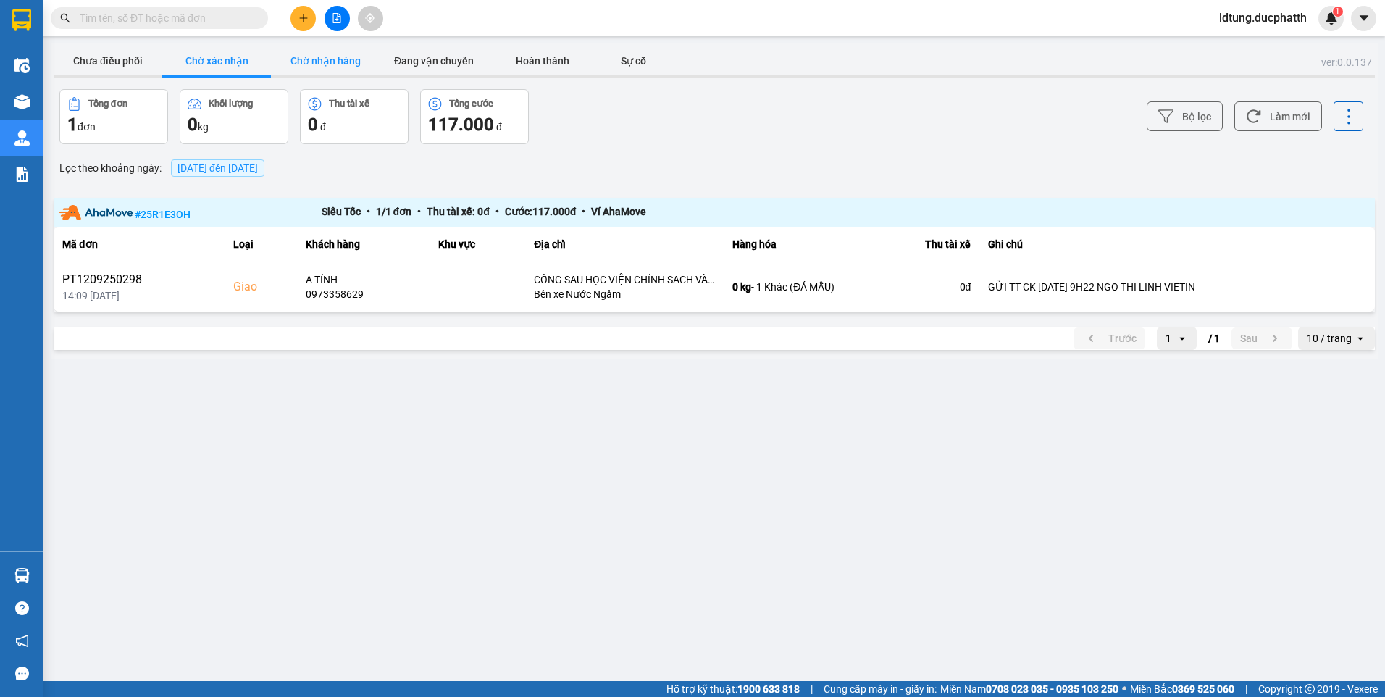
click at [323, 64] on button "Chờ nhận hàng" at bounding box center [325, 60] width 109 height 29
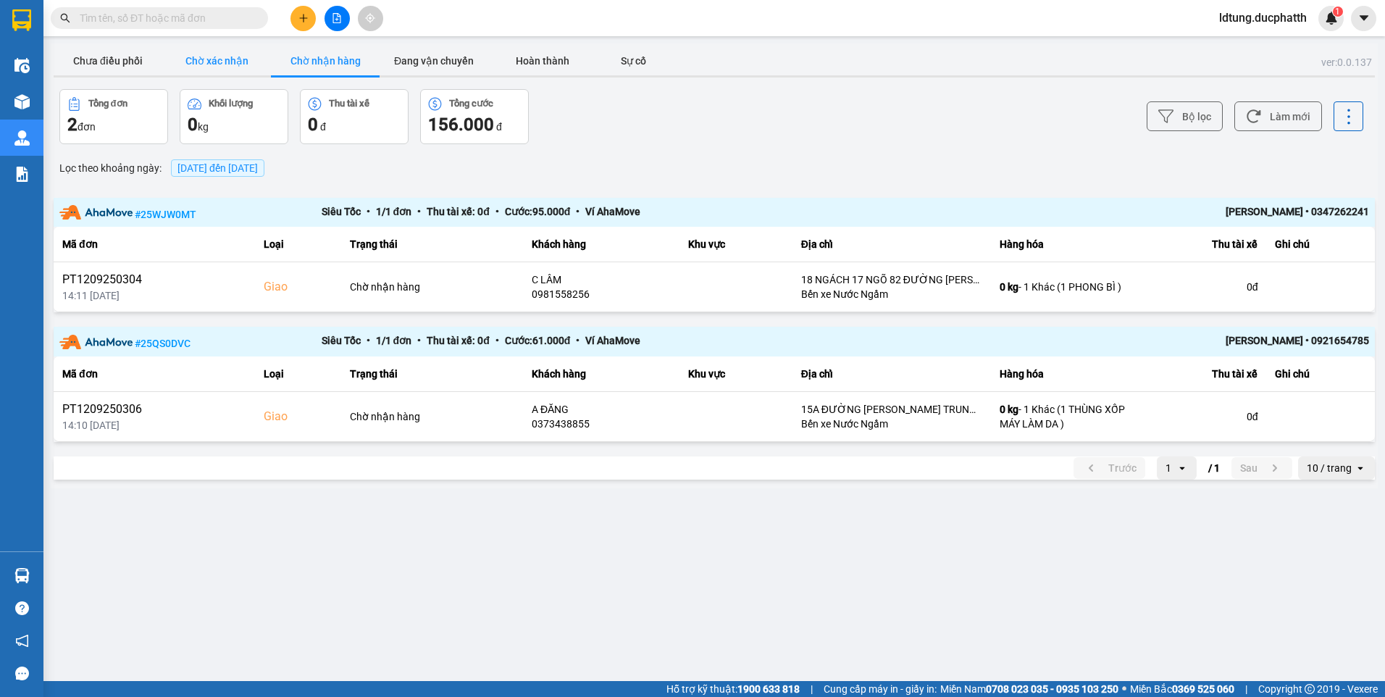
click at [214, 72] on button "Chờ xác nhận" at bounding box center [216, 60] width 109 height 29
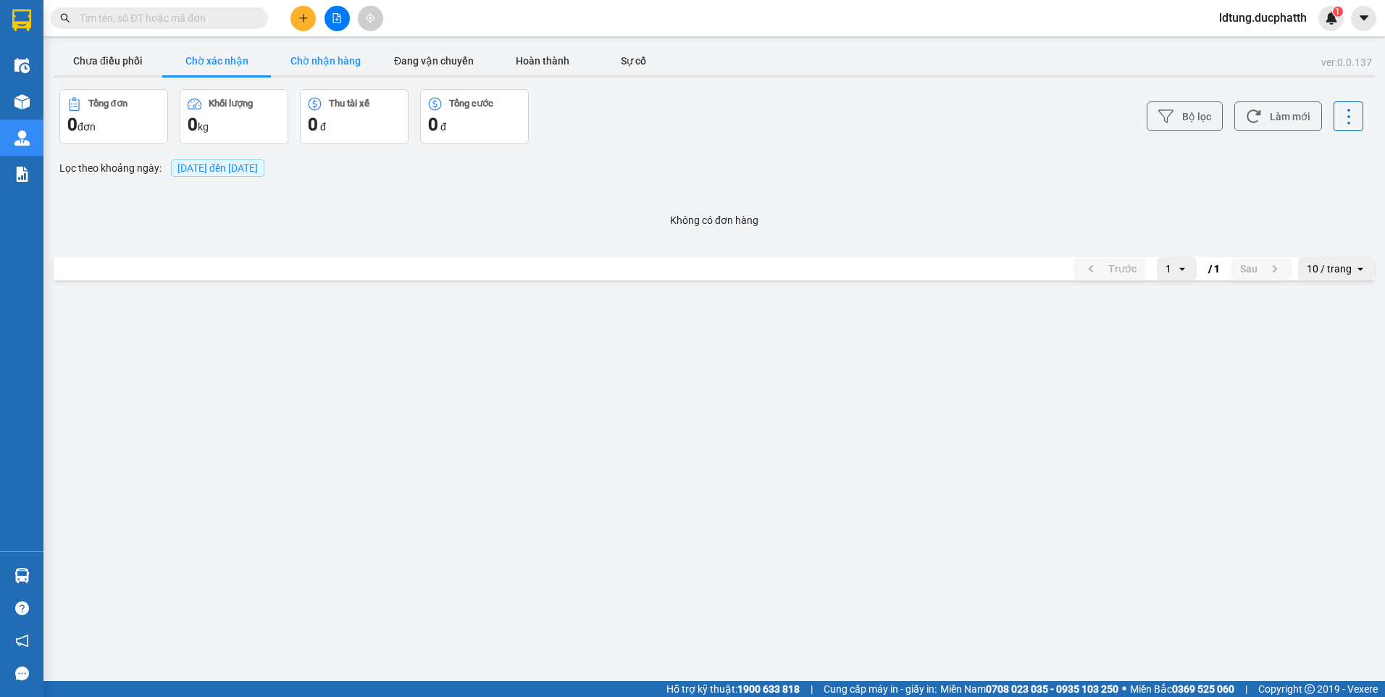
click at [345, 66] on button "Chờ nhận hàng" at bounding box center [325, 60] width 109 height 29
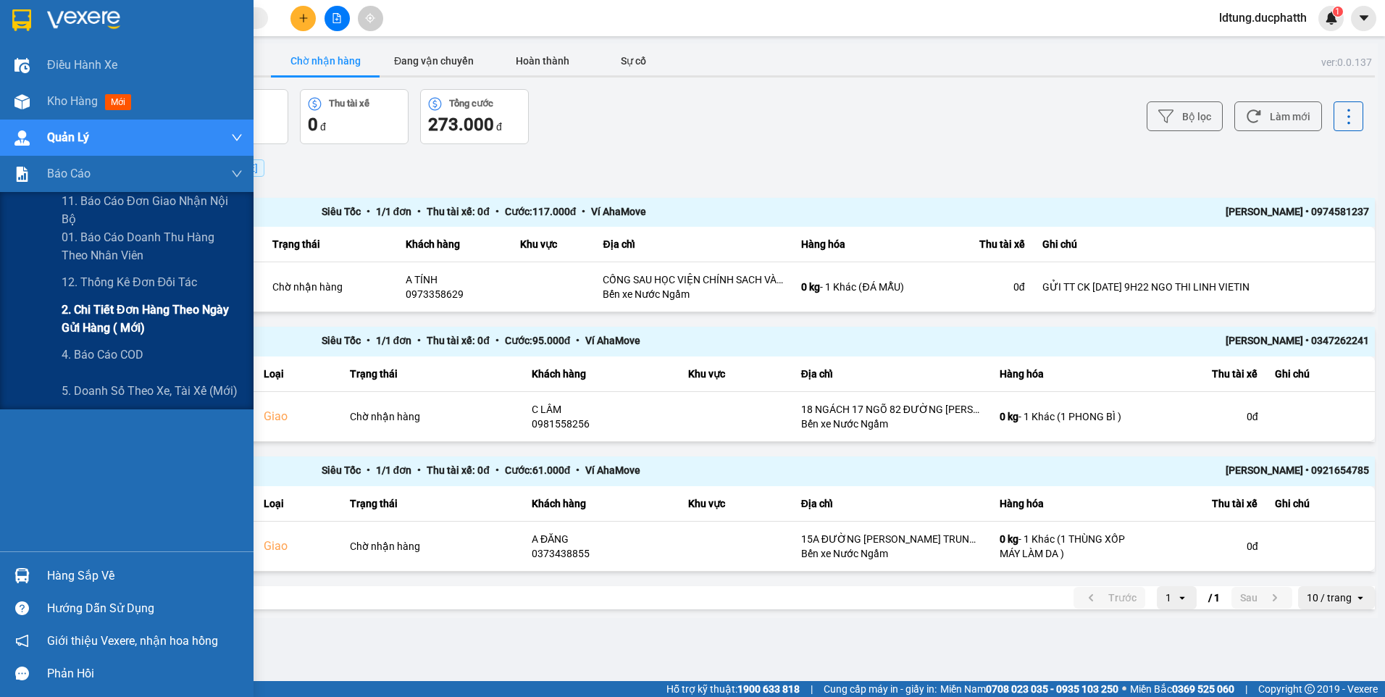
click at [125, 307] on span "2. Chi tiết đơn hàng theo ngày gửi hàng ( mới)" at bounding box center [152, 319] width 181 height 36
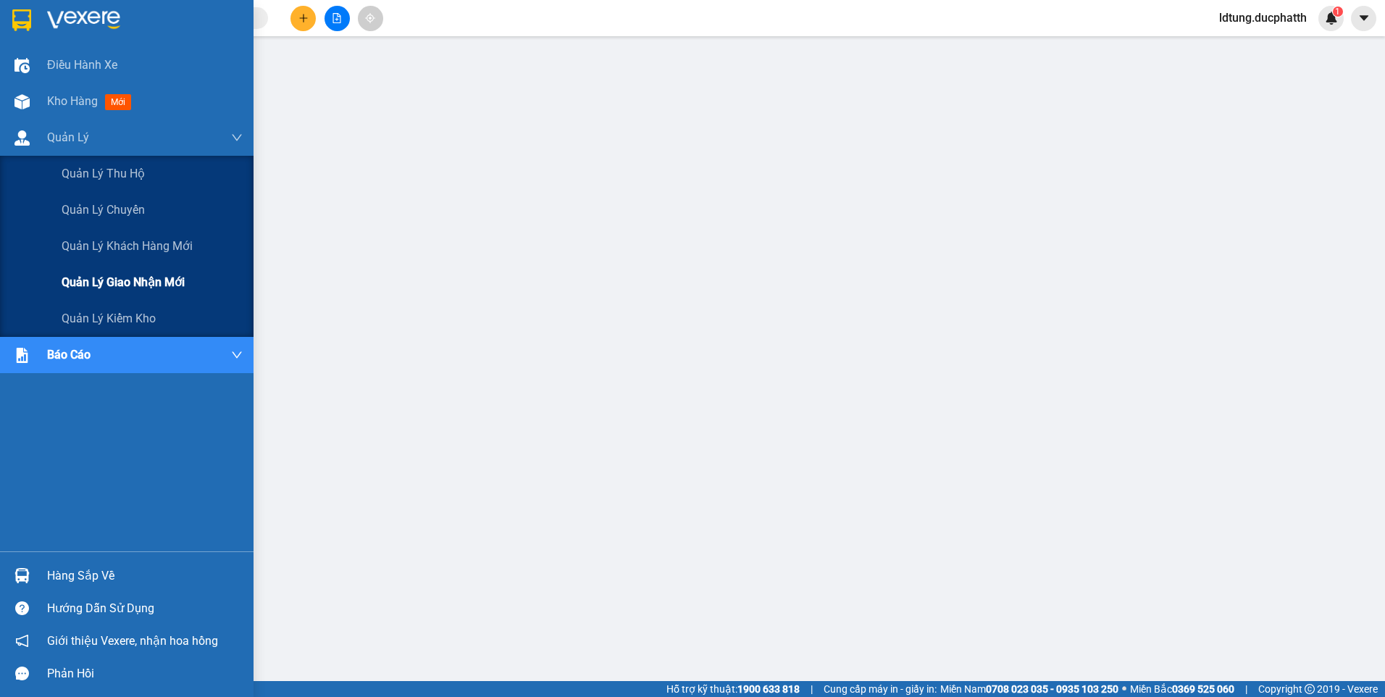
click at [143, 287] on span "Quản lý giao nhận mới" at bounding box center [123, 282] width 123 height 18
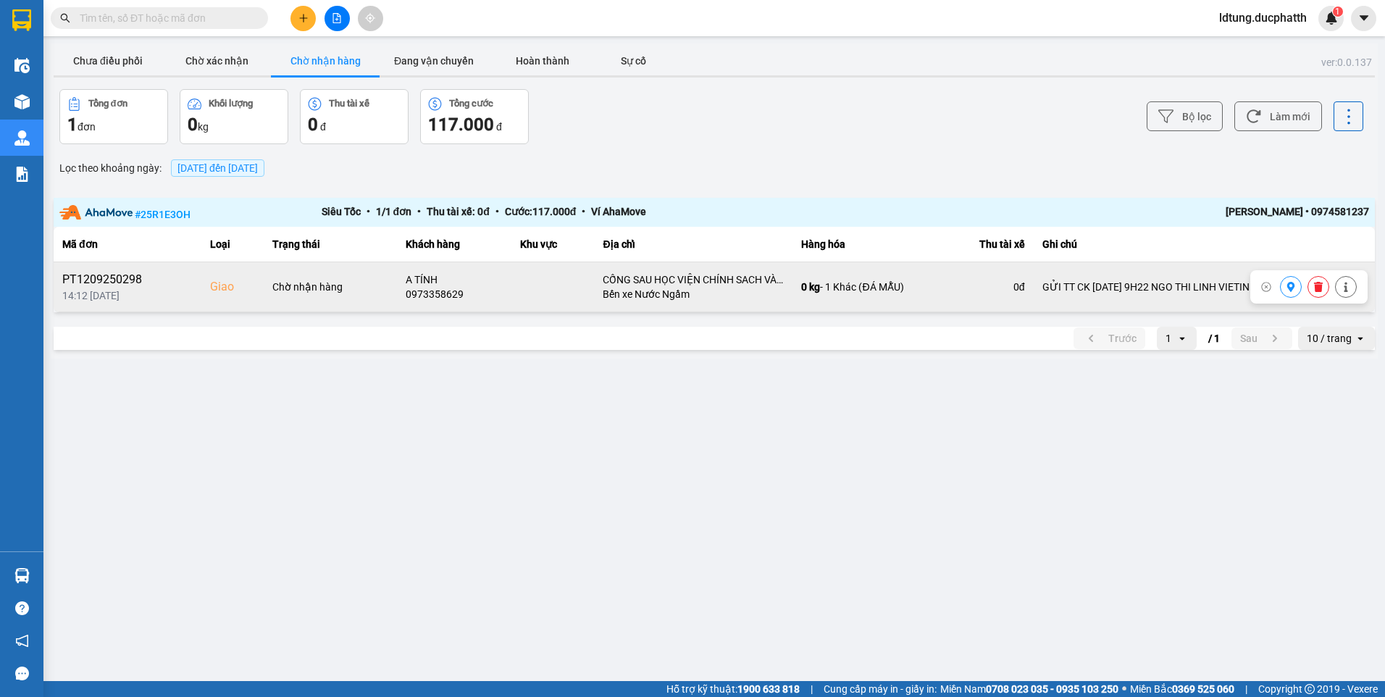
click at [1320, 290] on icon at bounding box center [1318, 287] width 9 height 10
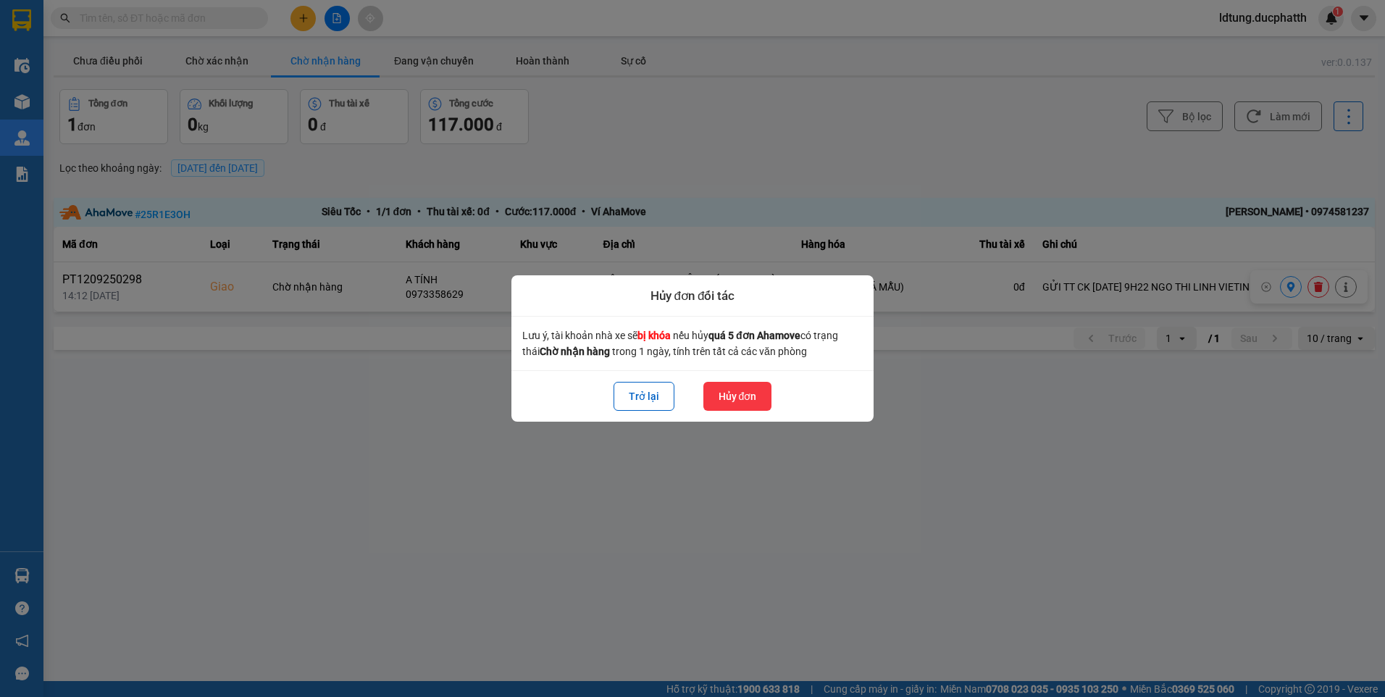
click at [753, 395] on button "Hủy đơn" at bounding box center [737, 396] width 69 height 29
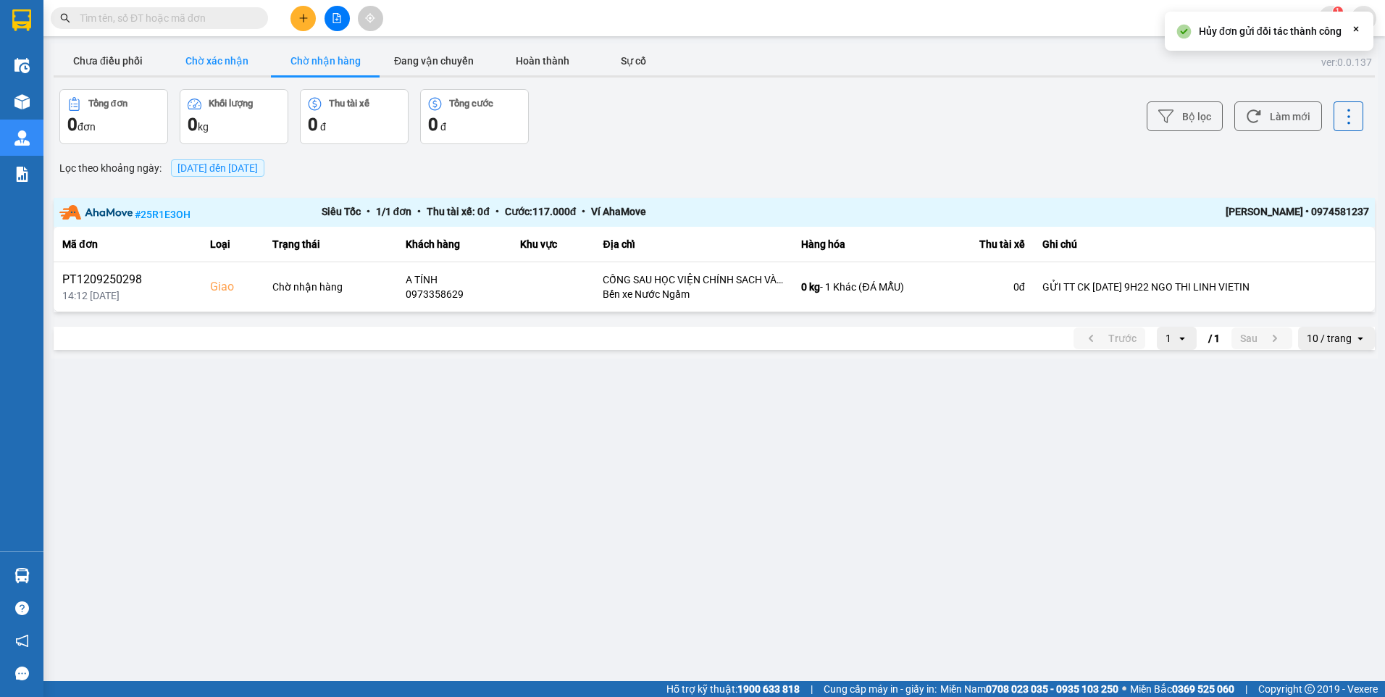
click at [225, 62] on button "Chờ xác nhận" at bounding box center [216, 60] width 109 height 29
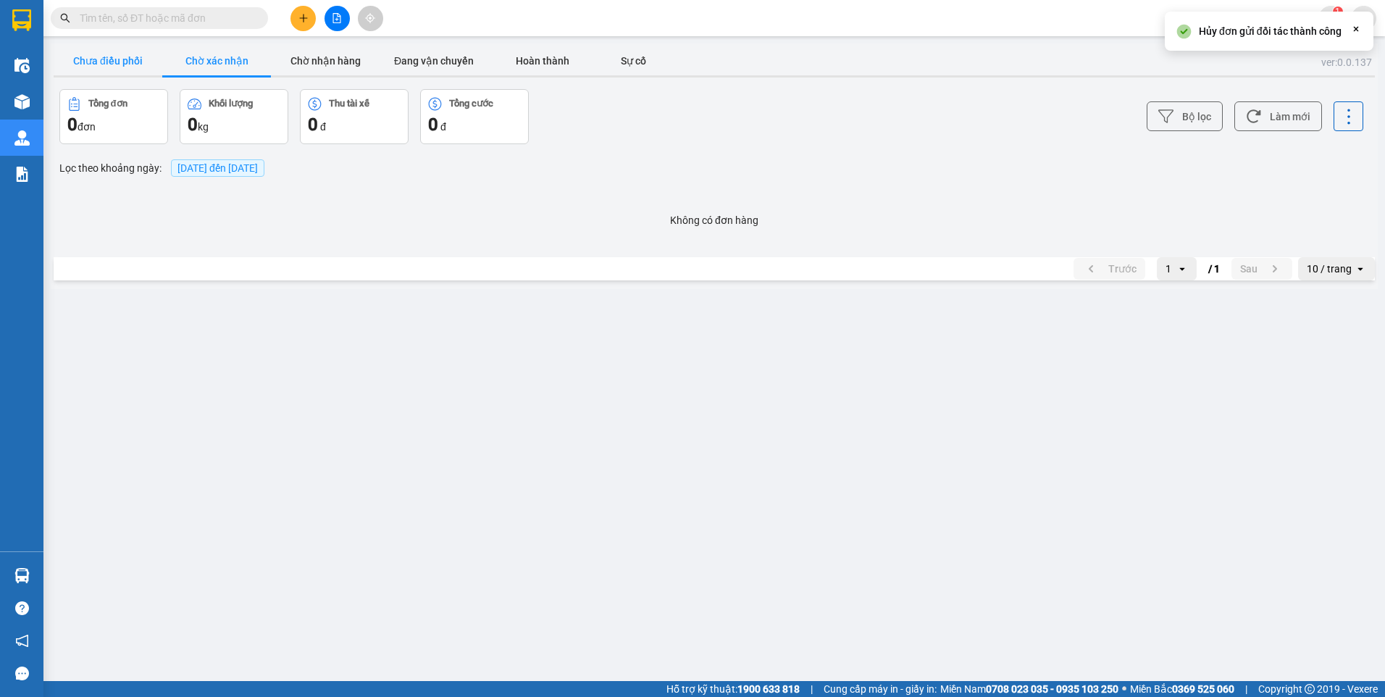
click at [131, 60] on button "Chưa điều phối" at bounding box center [108, 60] width 109 height 29
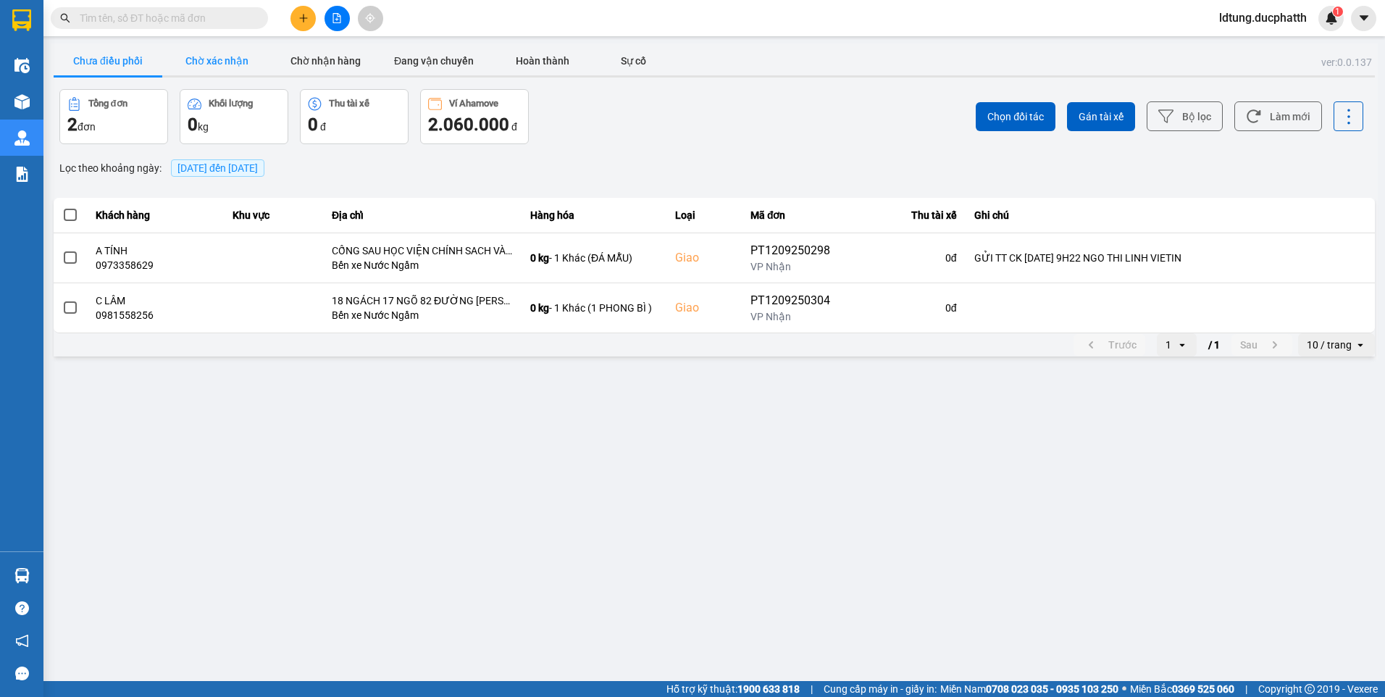
click at [228, 64] on button "Chờ xác nhận" at bounding box center [216, 60] width 109 height 29
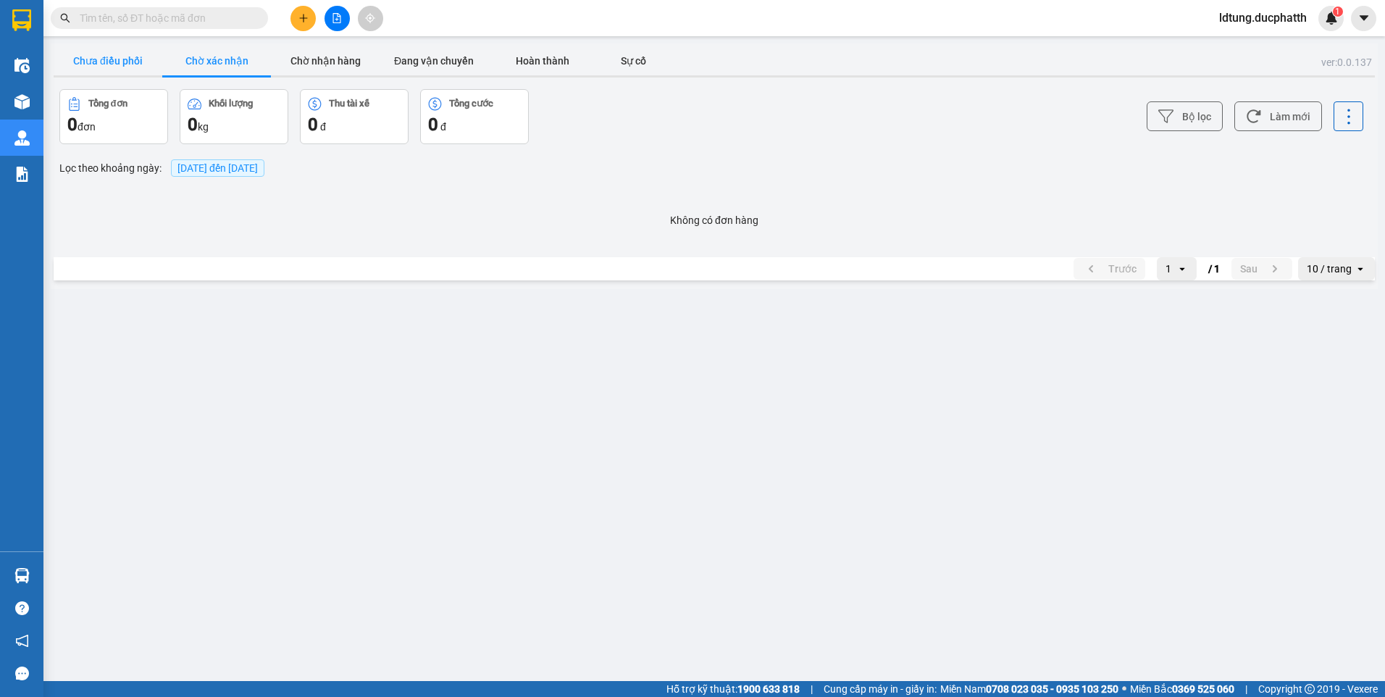
click at [157, 57] on button "Chưa điều phối" at bounding box center [108, 60] width 109 height 29
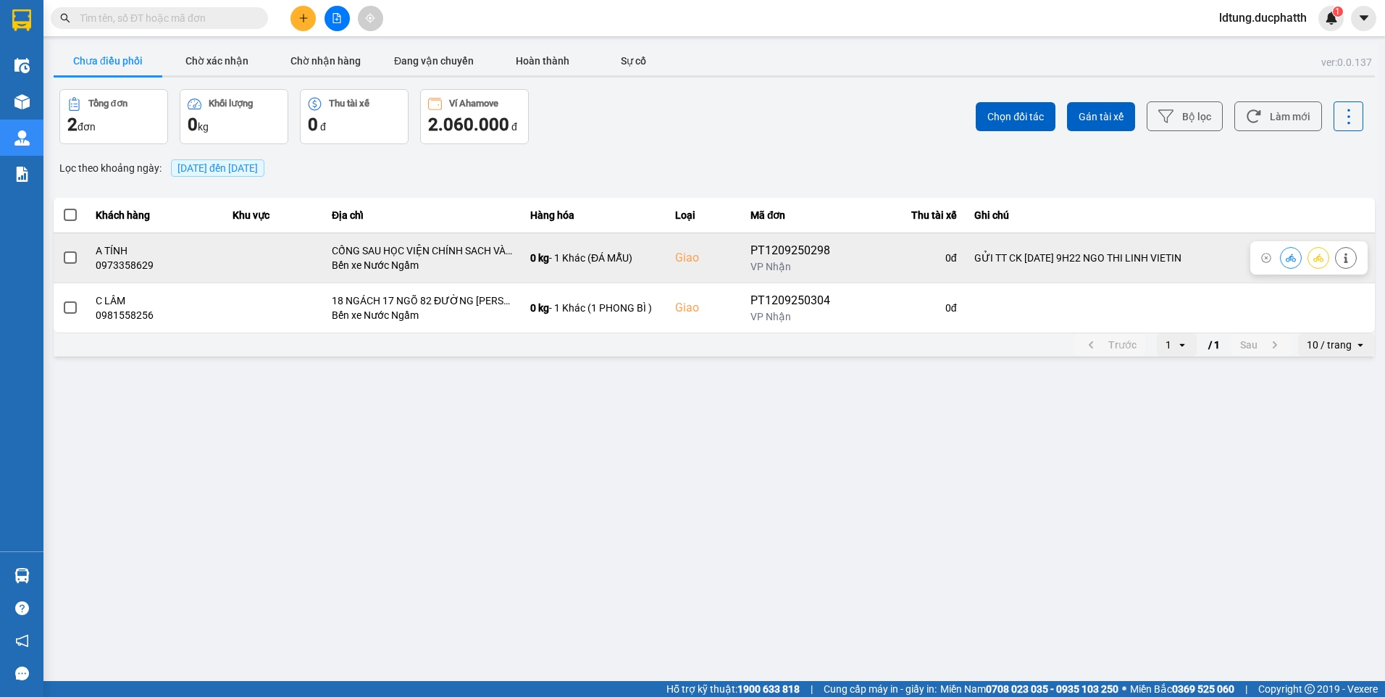
click at [76, 254] on span at bounding box center [70, 257] width 13 height 13
click at [62, 250] on input "checkbox" at bounding box center [62, 250] width 0 height 0
click at [1354, 259] on button at bounding box center [1346, 257] width 20 height 25
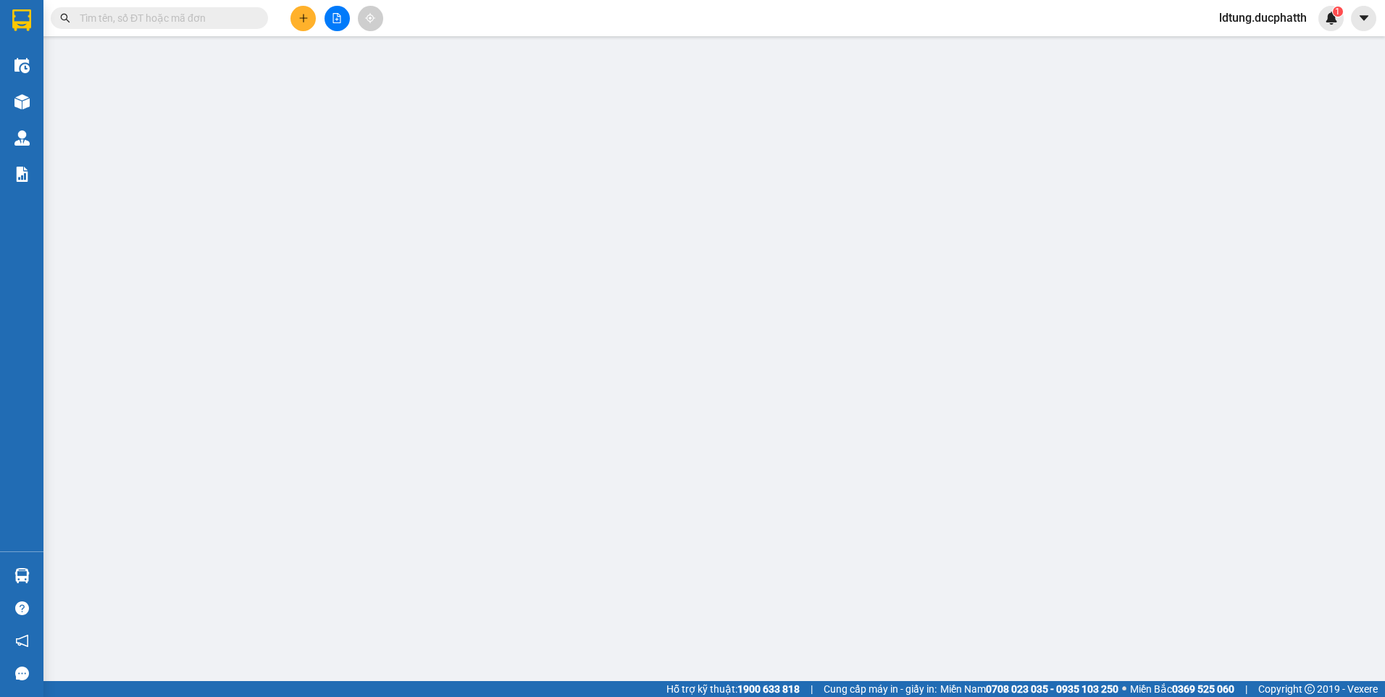
type input "0974959360"
type input "c linh"
type input "0973358629"
type input "A TÍNH"
checkbox input "true"
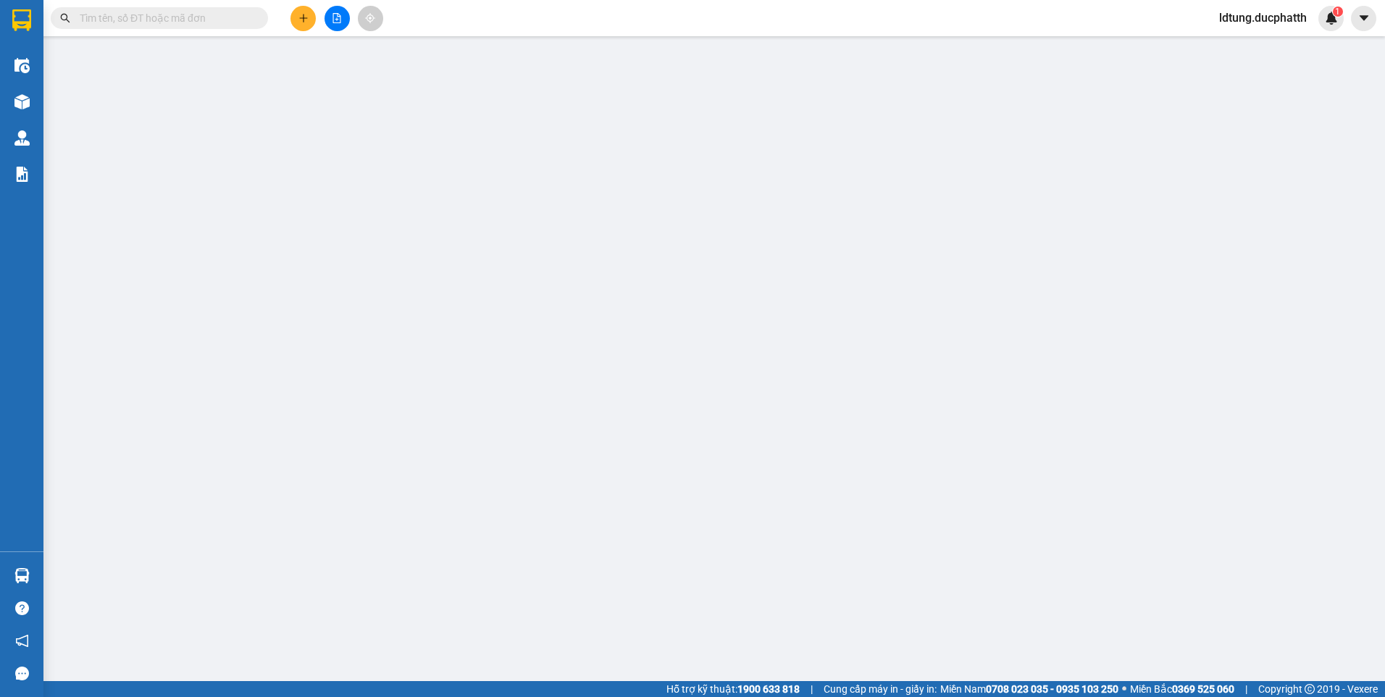
type input "CỐNG SAU HỌC VIỆN CHÍNH SACH VÀ PHÁT TRIÊN KHU ĐÔ THỊ NAM AN KHÁCH HOÀI ĐỨC HÀ …"
type input "GỬI TT CK 12/9 9H22 NGO THI LINH VIETIN"
type input "150.000"
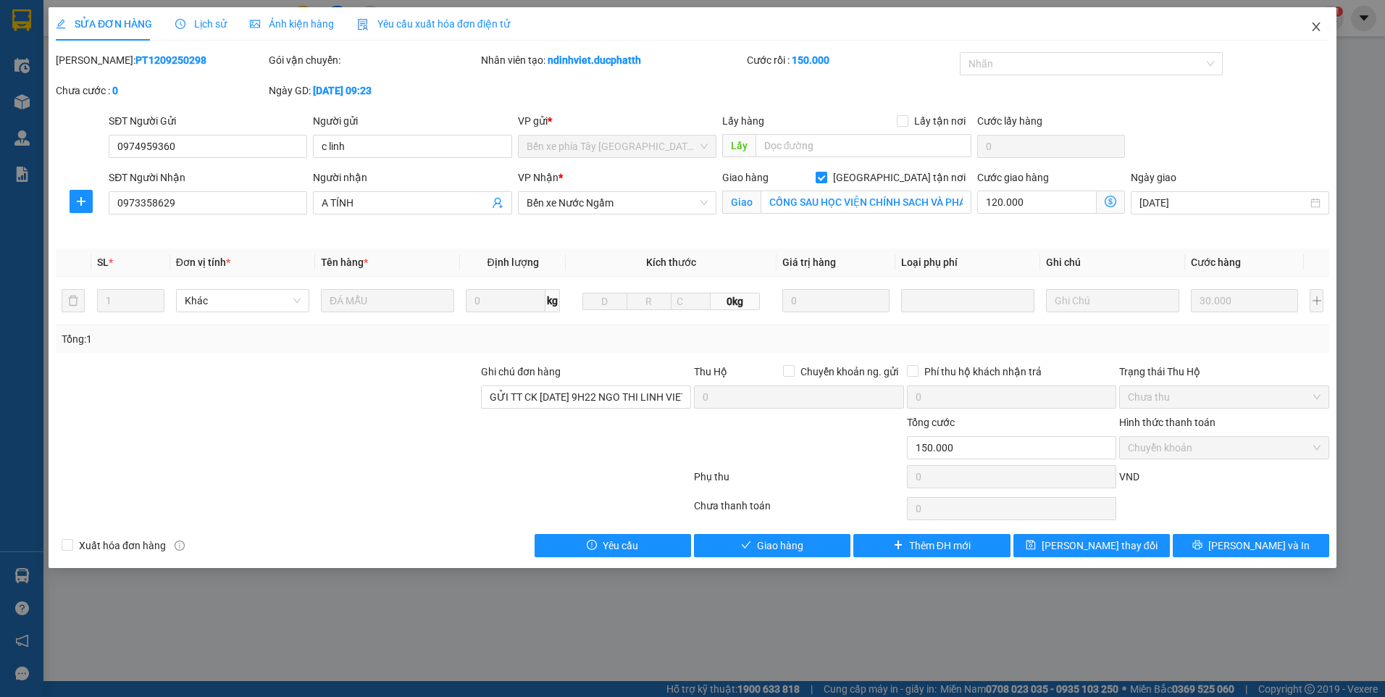
click at [1315, 29] on icon "close" at bounding box center [1316, 26] width 8 height 9
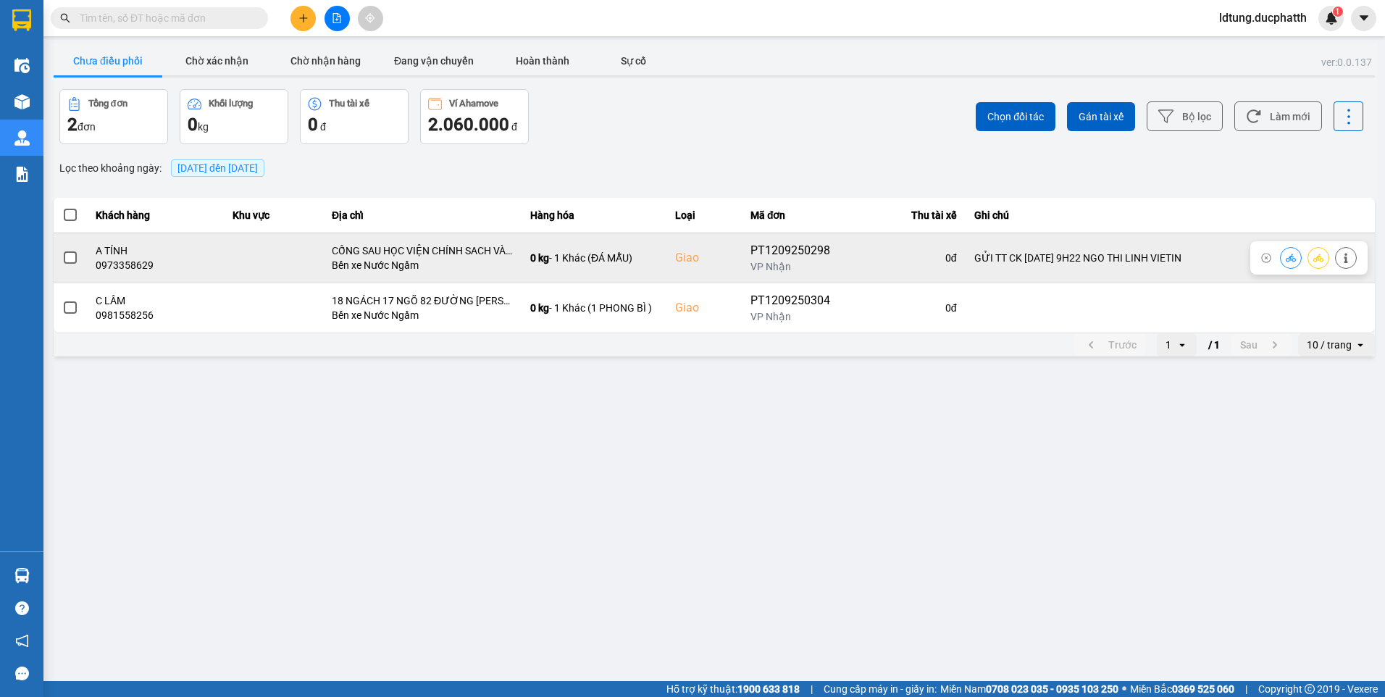
click at [74, 257] on span at bounding box center [70, 257] width 13 height 13
click at [62, 250] on input "checkbox" at bounding box center [62, 250] width 0 height 0
click at [1292, 254] on icon at bounding box center [1291, 258] width 10 height 10
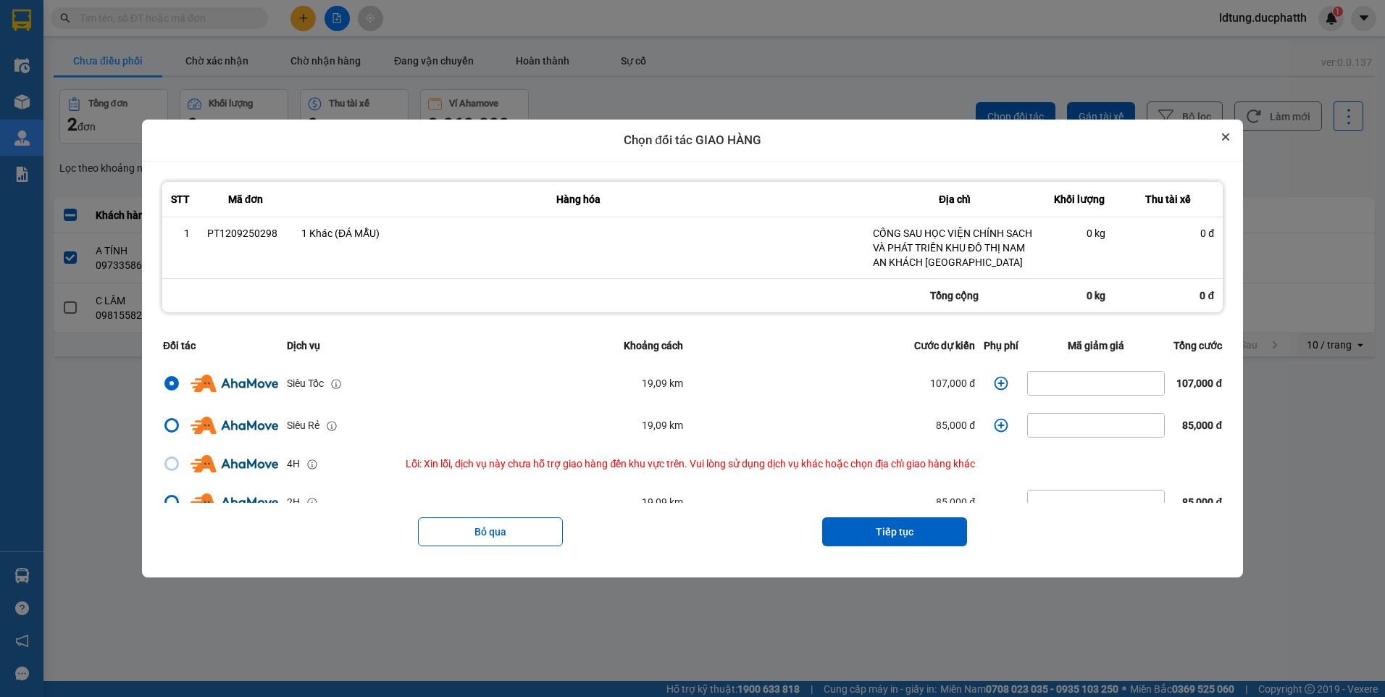
click at [1229, 135] on icon "Close" at bounding box center [1225, 136] width 7 height 7
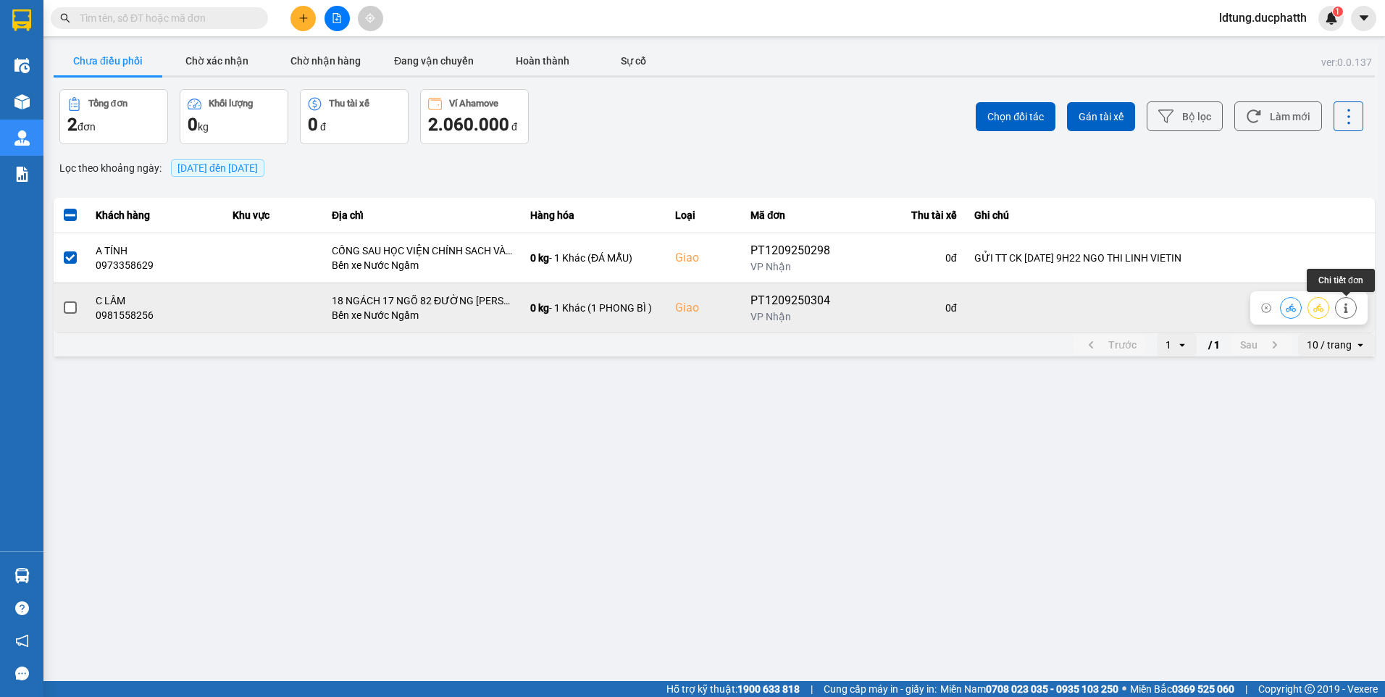
click at [1346, 311] on icon at bounding box center [1346, 308] width 4 height 10
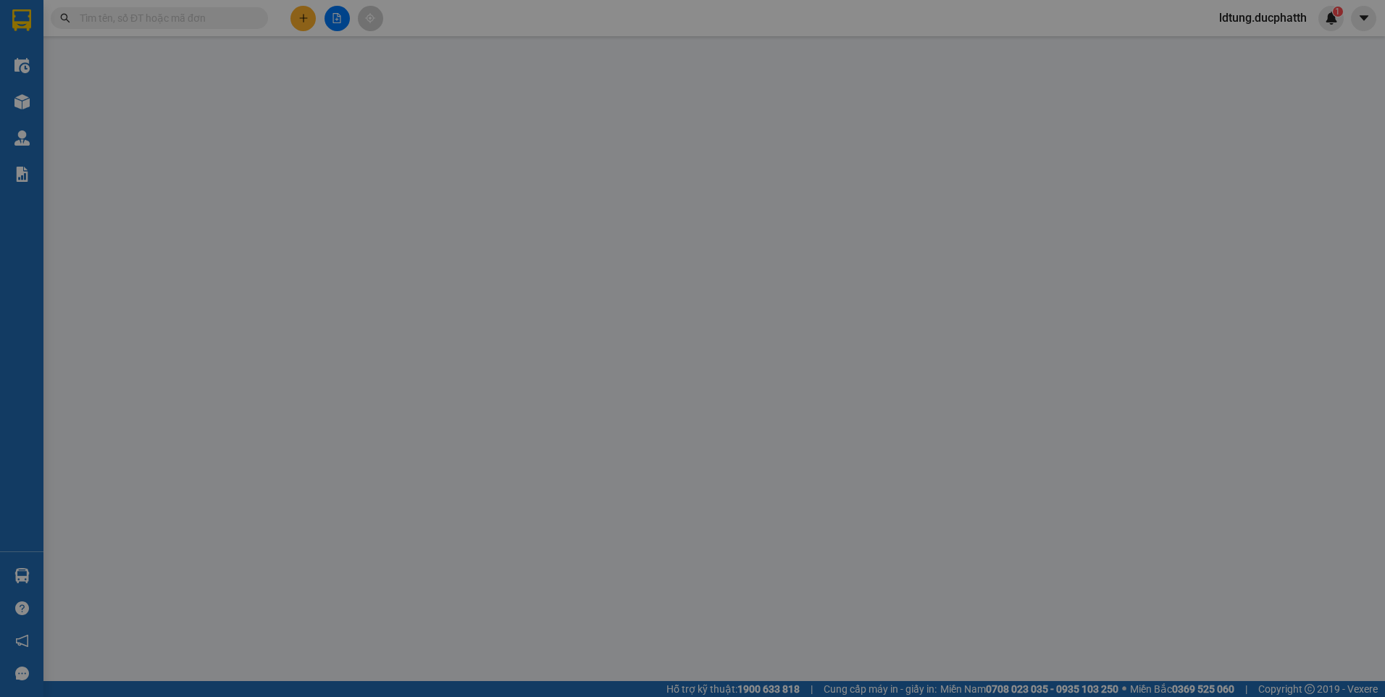
type input "0989833355"
type input "C HƯƠNG"
type input "0981558256"
type input "C LÂM"
checkbox input "true"
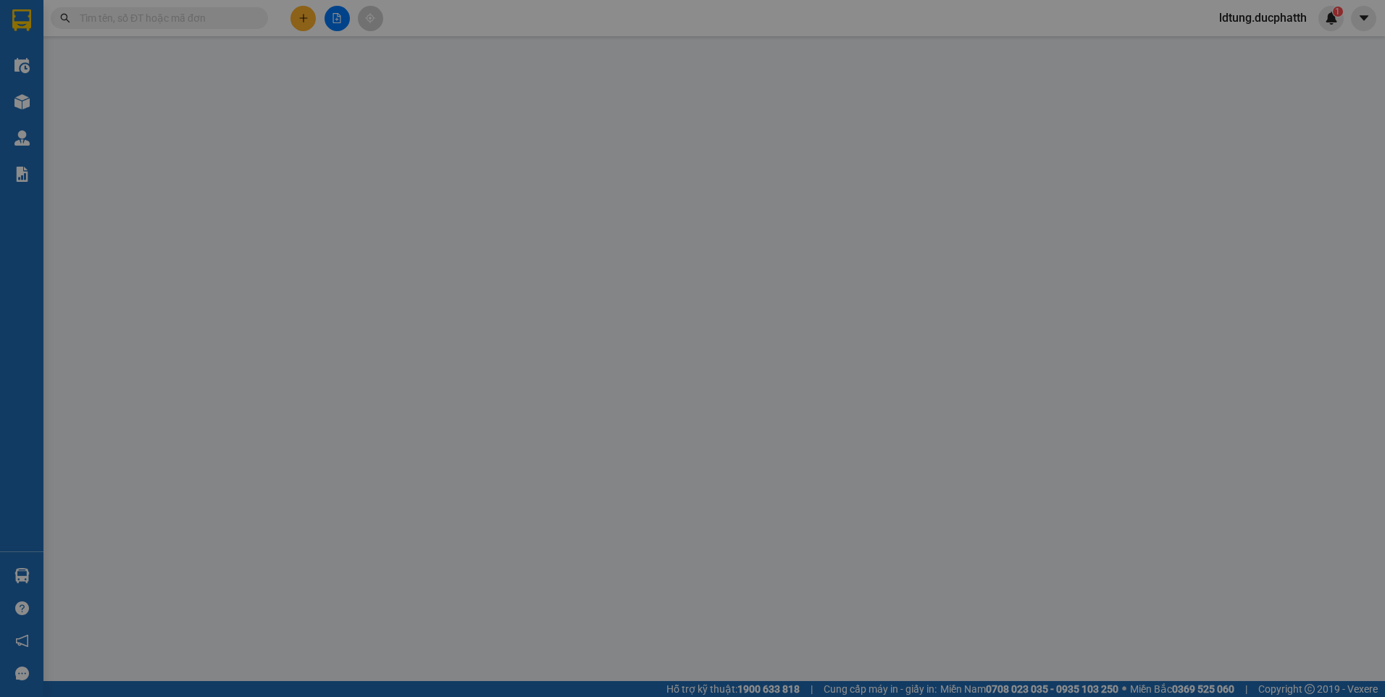
type input "18 NGÁCH 17 NGÕ 82 ĐƯỜNG TRẦN CUNG"
type input "120.000"
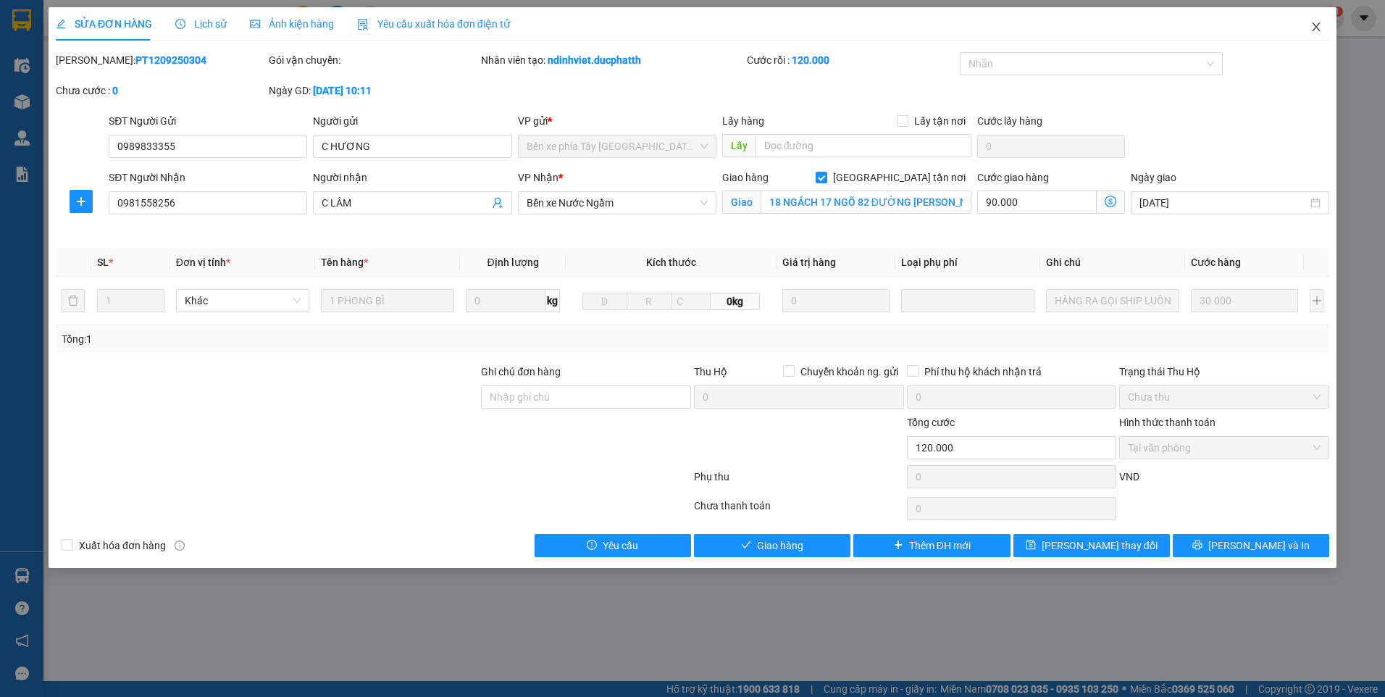
click at [1316, 23] on icon "close" at bounding box center [1316, 27] width 12 height 12
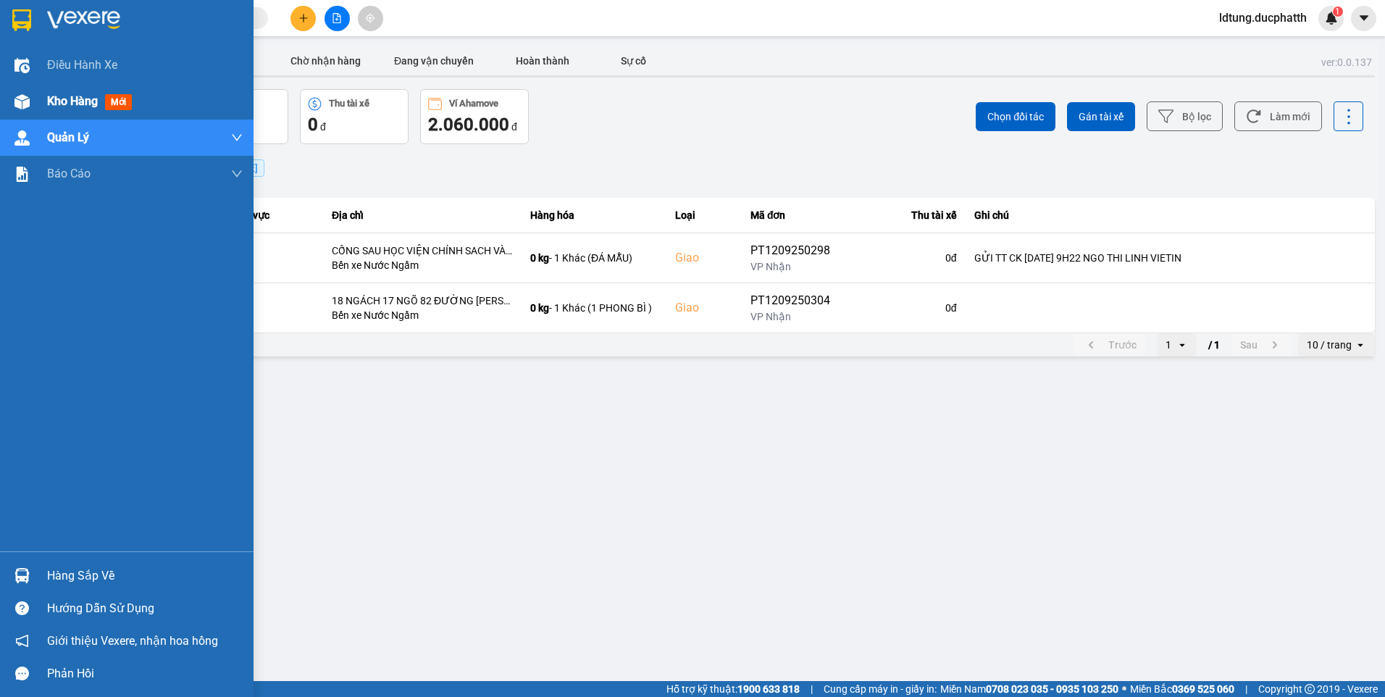
click at [56, 108] on span "Kho hàng" at bounding box center [72, 101] width 51 height 14
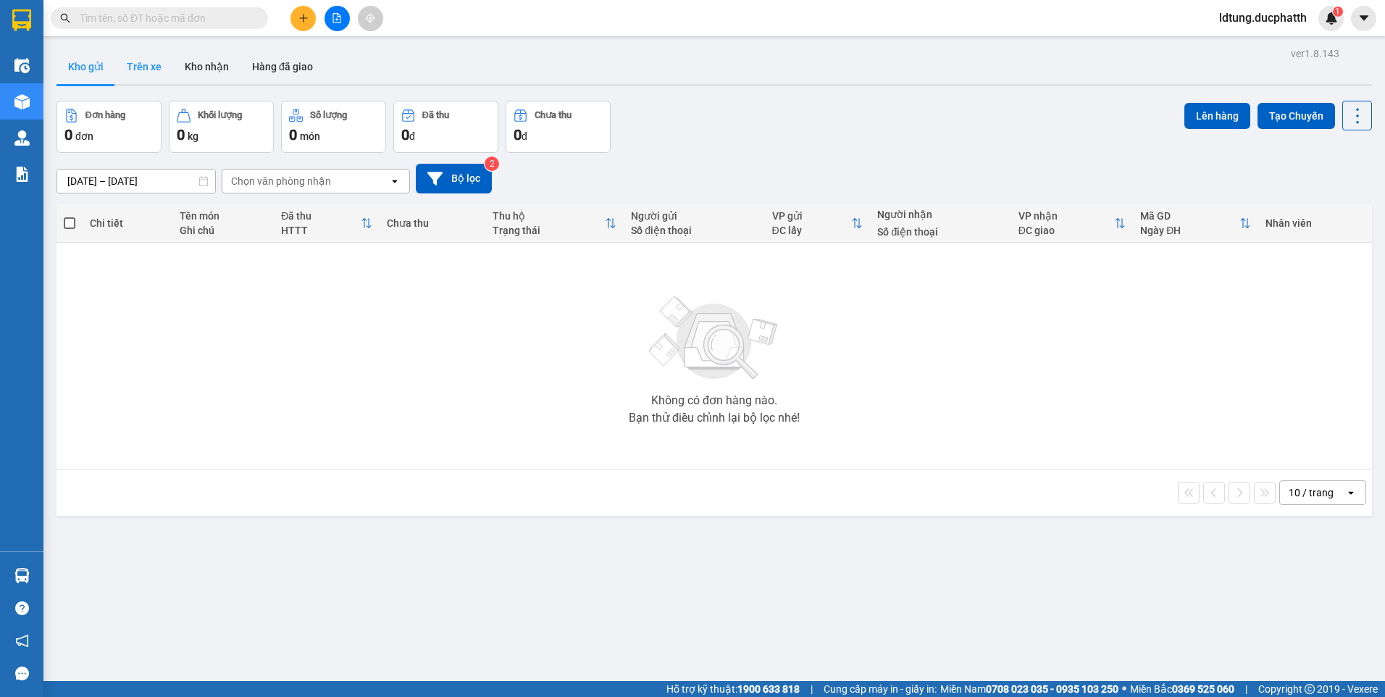
click at [140, 60] on button "Trên xe" at bounding box center [144, 66] width 58 height 35
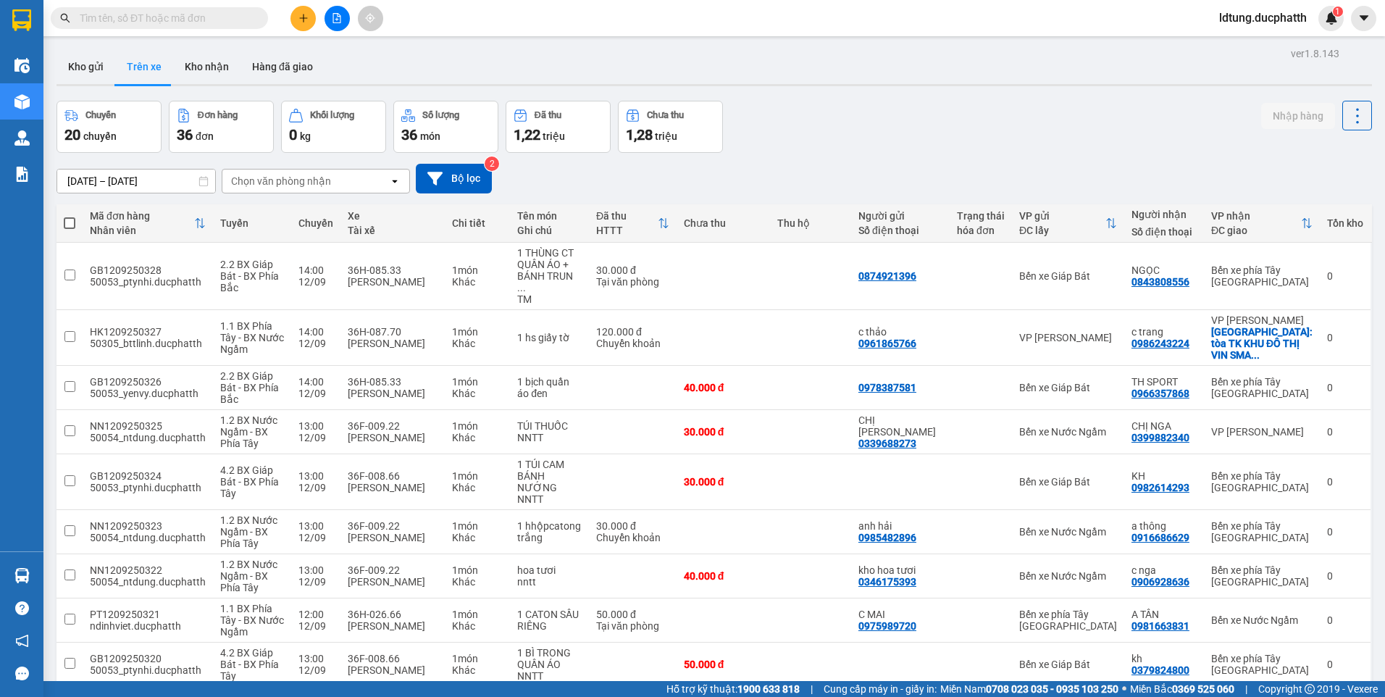
drag, startPoint x: 97, startPoint y: 62, endPoint x: 109, endPoint y: 37, distance: 28.2
click at [96, 62] on button "Kho gửi" at bounding box center [85, 66] width 59 height 35
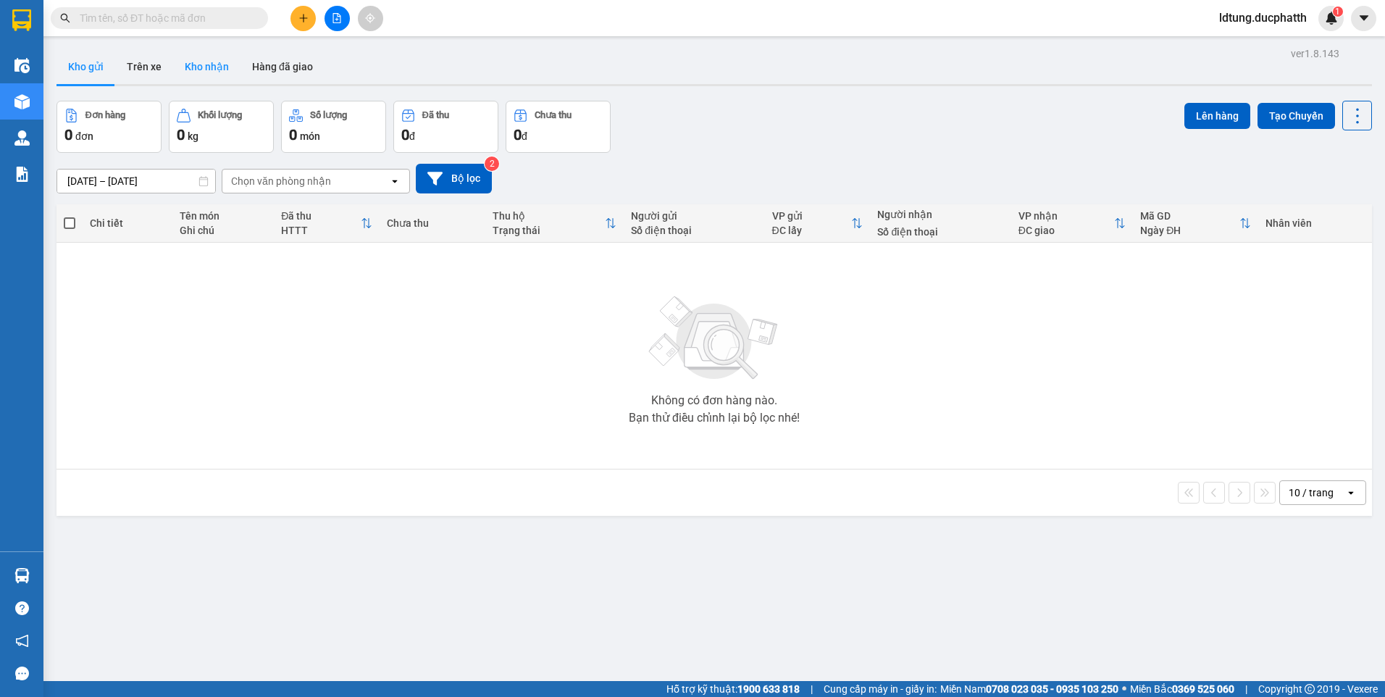
click at [205, 63] on button "Kho nhận" at bounding box center [206, 66] width 67 height 35
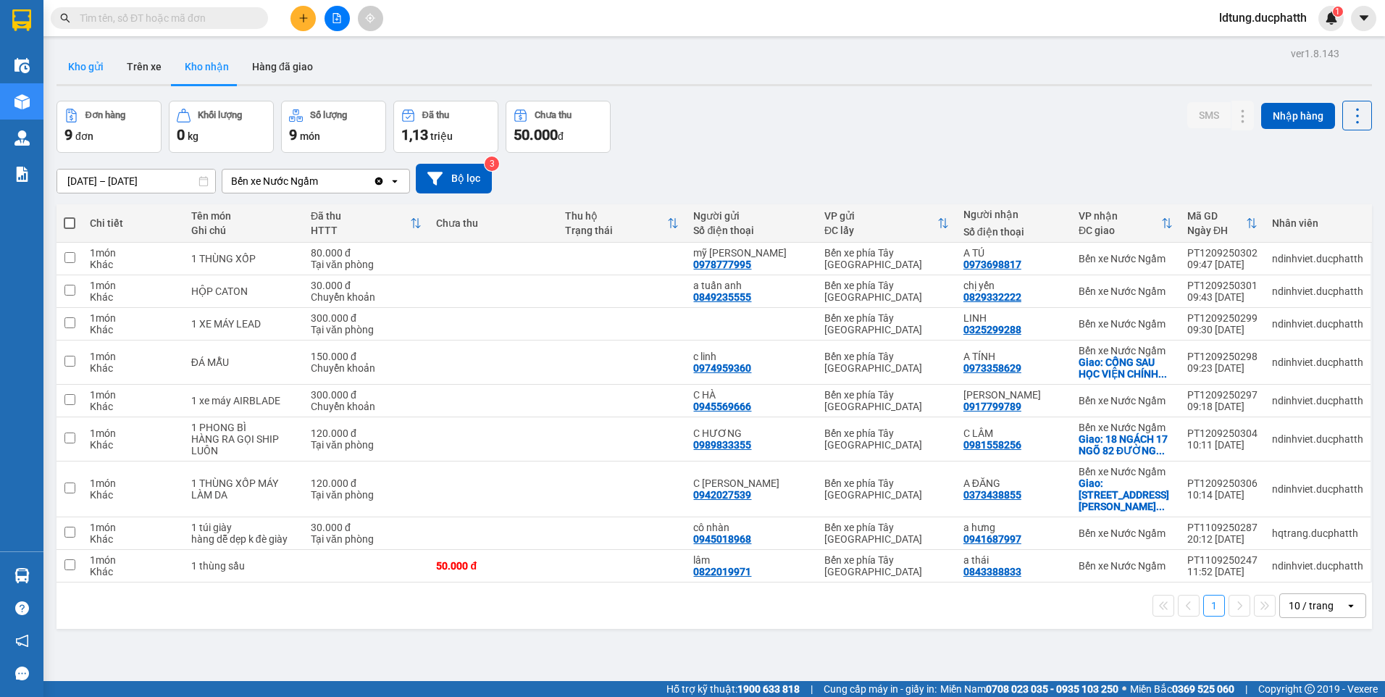
click at [102, 72] on button "Kho gửi" at bounding box center [85, 66] width 59 height 35
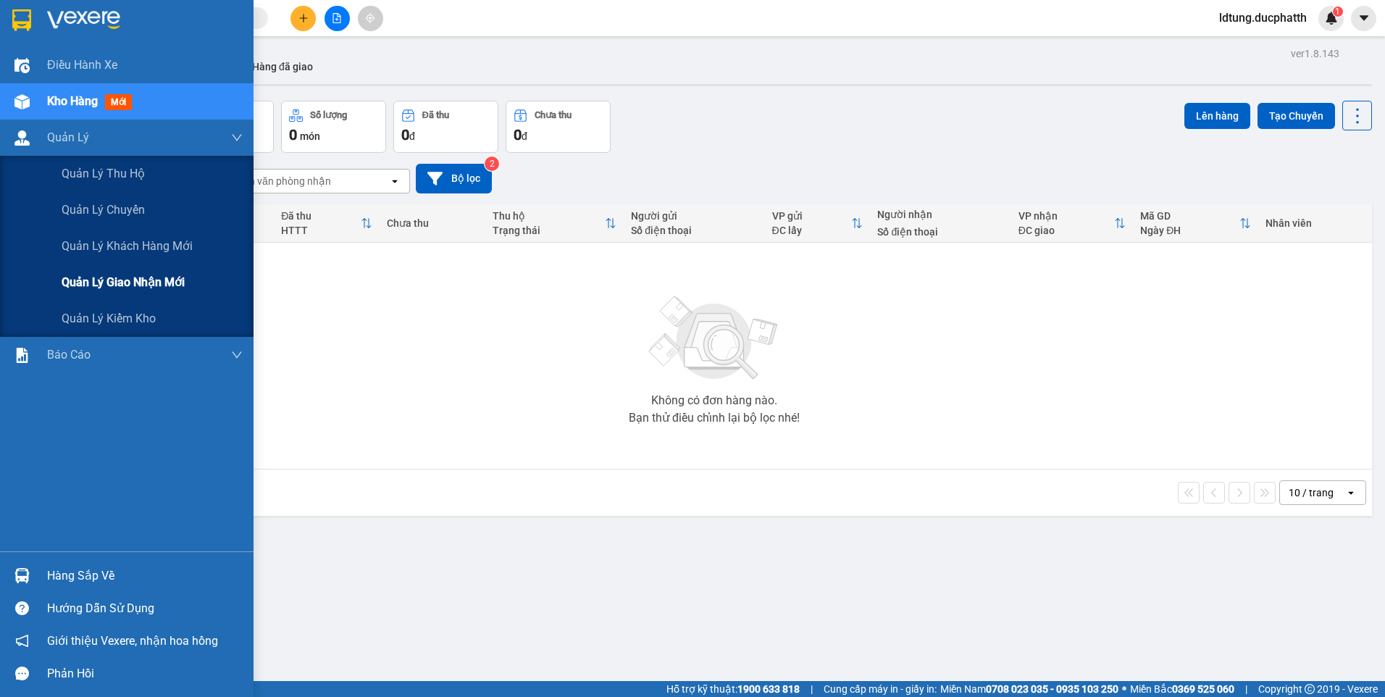
click at [102, 278] on span "Quản lý giao nhận mới" at bounding box center [123, 282] width 123 height 18
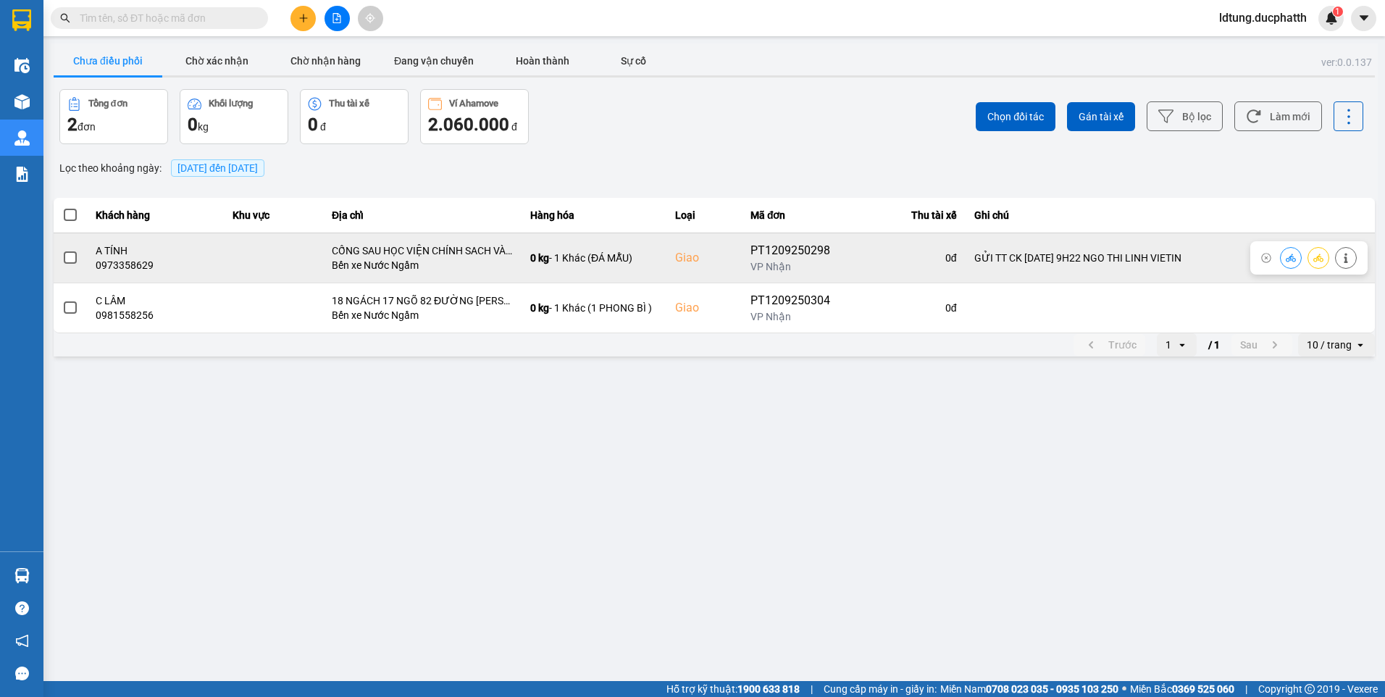
click at [77, 252] on label at bounding box center [70, 258] width 16 height 16
click at [62, 250] on input "checkbox" at bounding box center [62, 250] width 0 height 0
click at [1344, 257] on icon at bounding box center [1346, 258] width 10 height 10
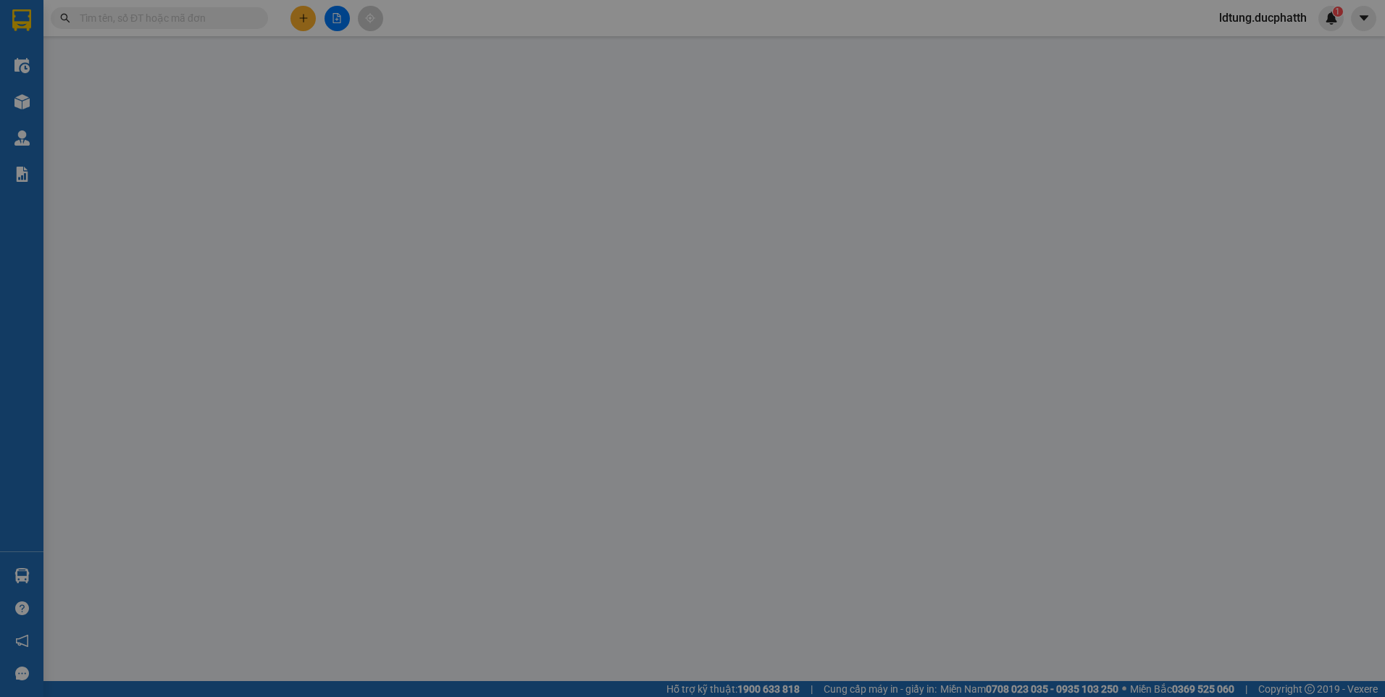
type input "0974959360"
type input "c linh"
type input "0973358629"
type input "A TÍNH"
checkbox input "true"
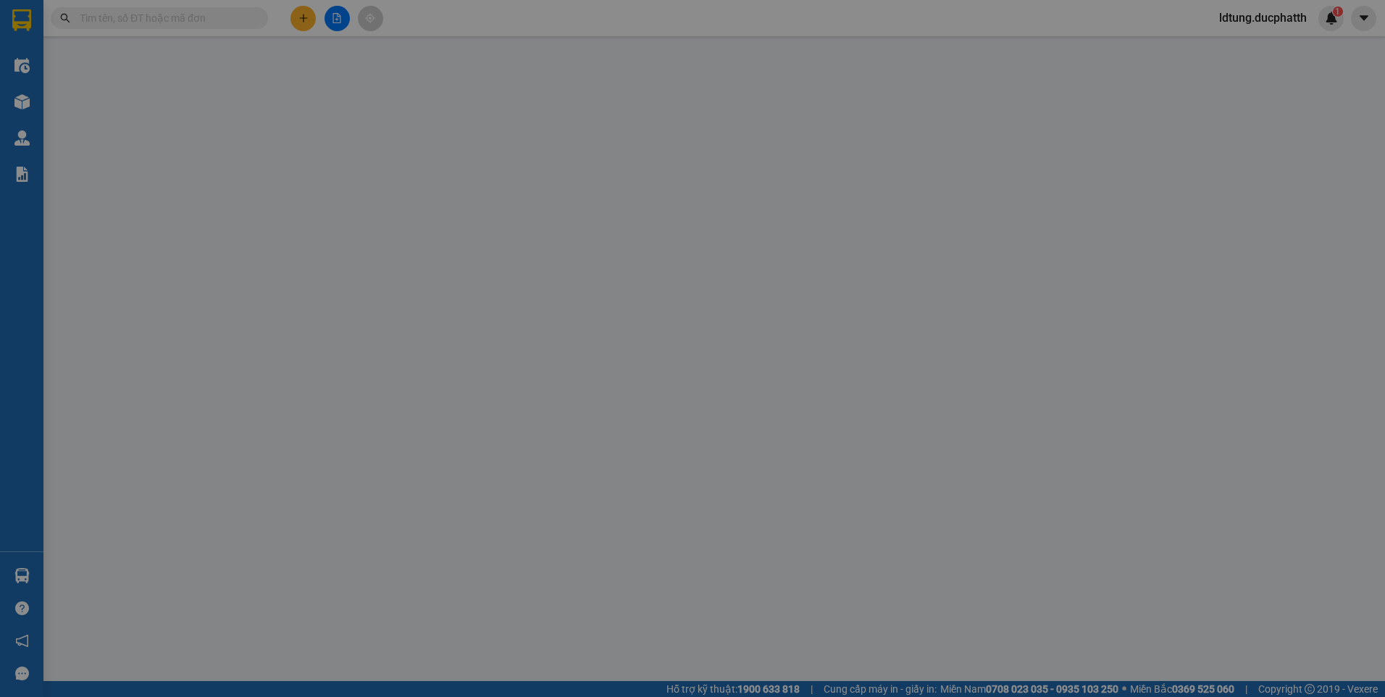
type input "CỐNG SAU HỌC VIỆN CHÍNH SACH VÀ PHÁT TRIÊN KHU ĐÔ THỊ NAM AN KHÁCH HOÀI ĐỨC HÀ …"
type input "GỬI TT CK 12/9 9H22 NGO THI LINH VIETIN"
type input "150.000"
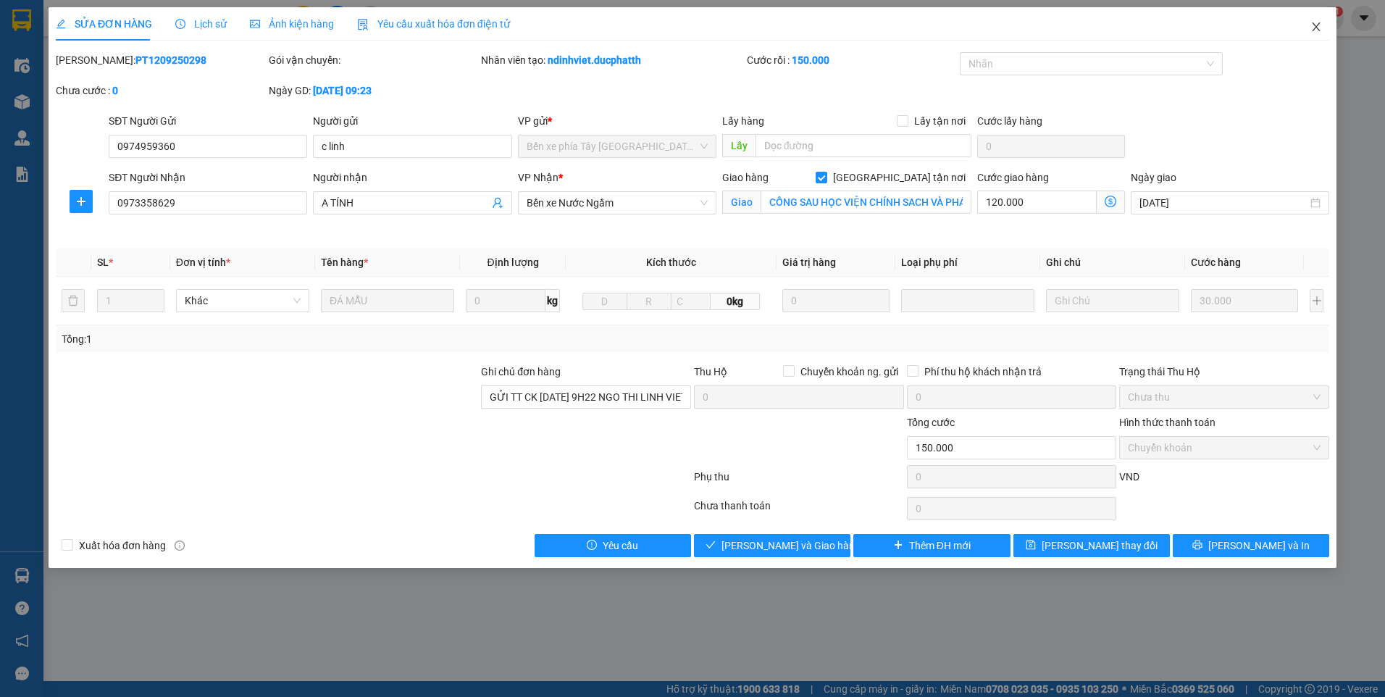
click at [1314, 36] on span "Close" at bounding box center [1316, 27] width 41 height 41
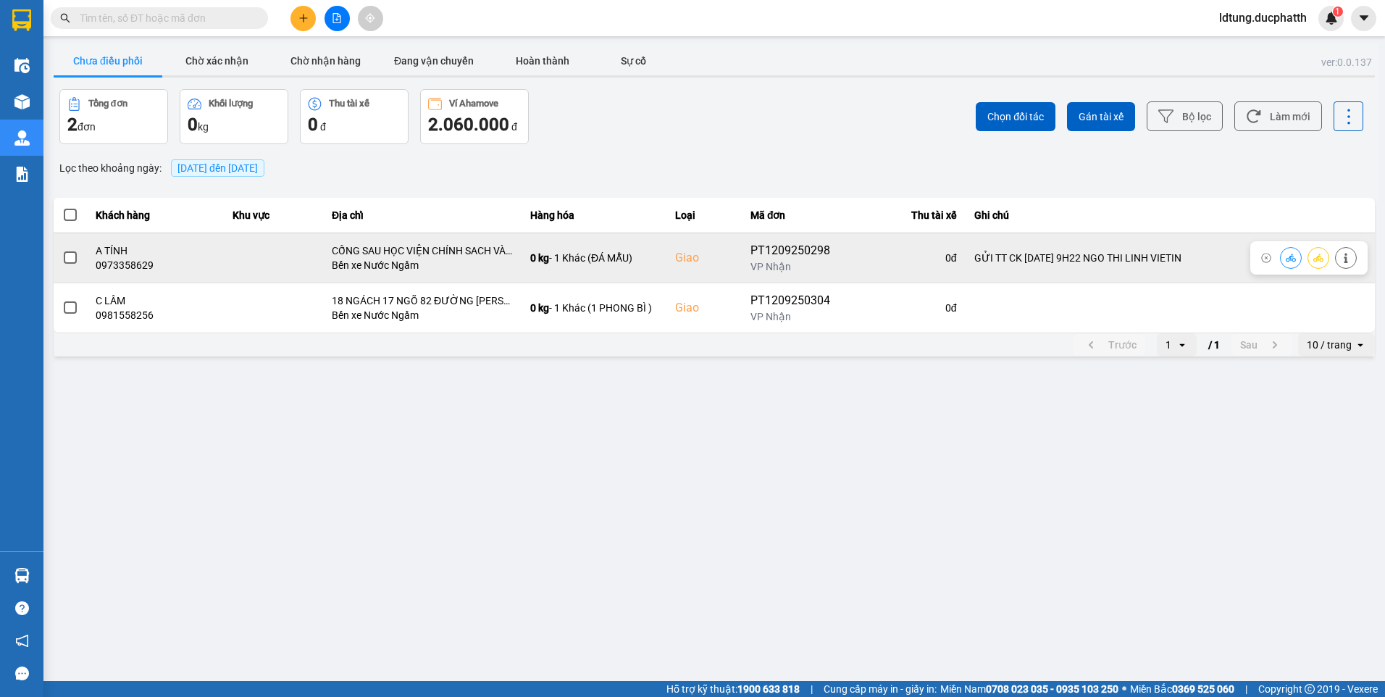
click at [1351, 256] on button at bounding box center [1346, 257] width 20 height 25
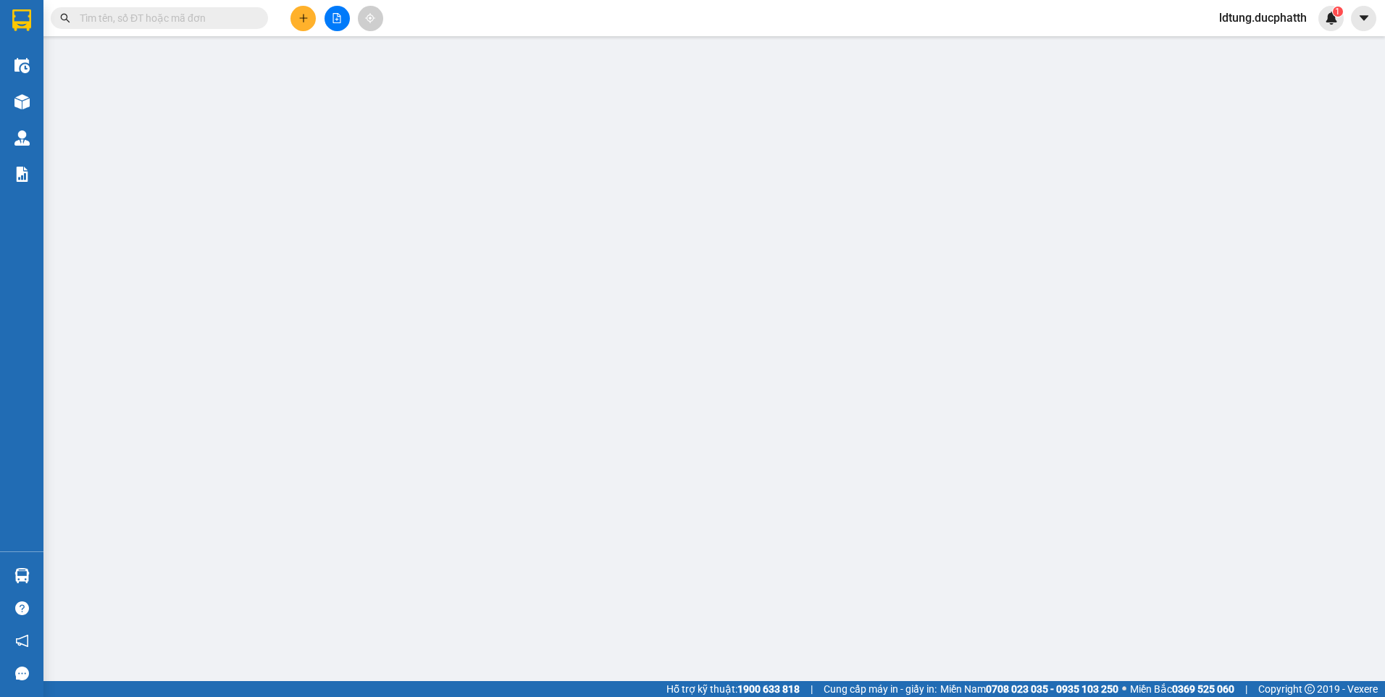
type input "0974959360"
type input "c linh"
type input "0973358629"
type input "A TÍNH"
checkbox input "true"
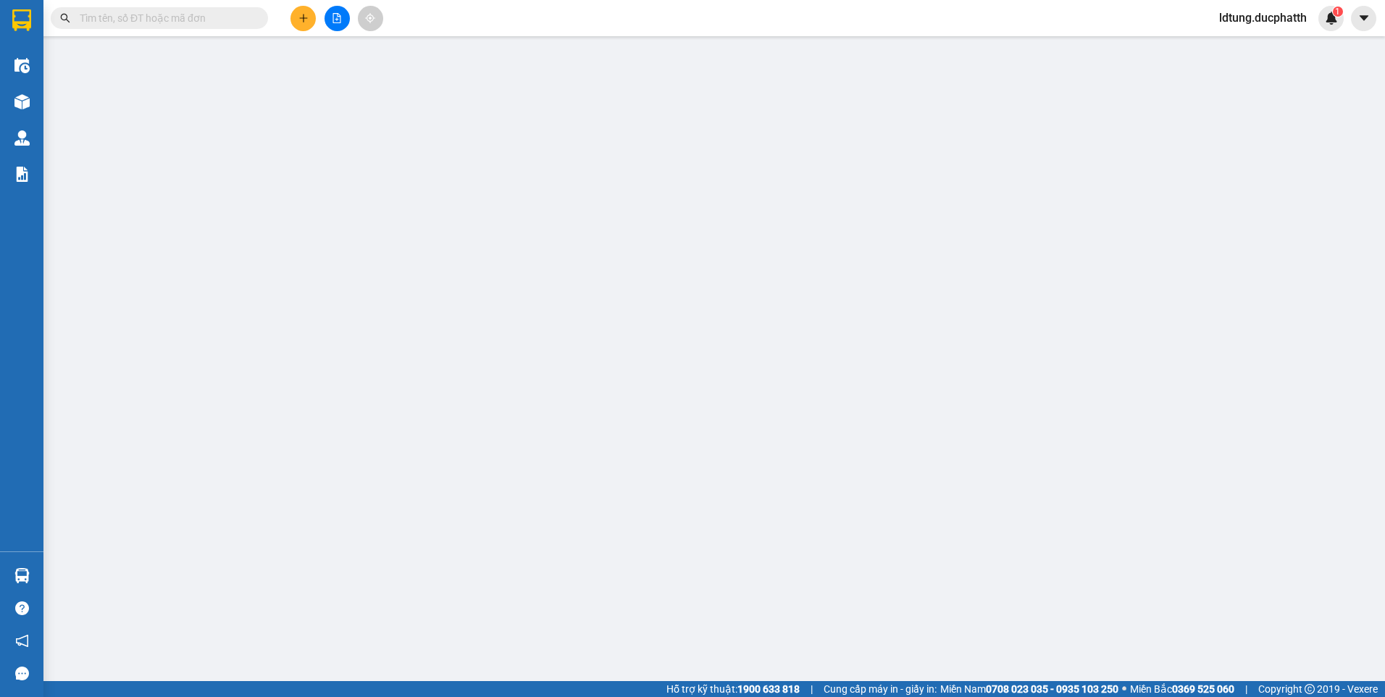
type input "CỐNG SAU HỌC VIỆN CHÍNH SACH VÀ PHÁT TRIÊN KHU ĐÔ THỊ NAM AN KHÁCH HOÀI ĐỨC HÀ …"
type input "GỬI TT CK 12/9 9H22 NGO THI LINH VIETIN"
type input "150.000"
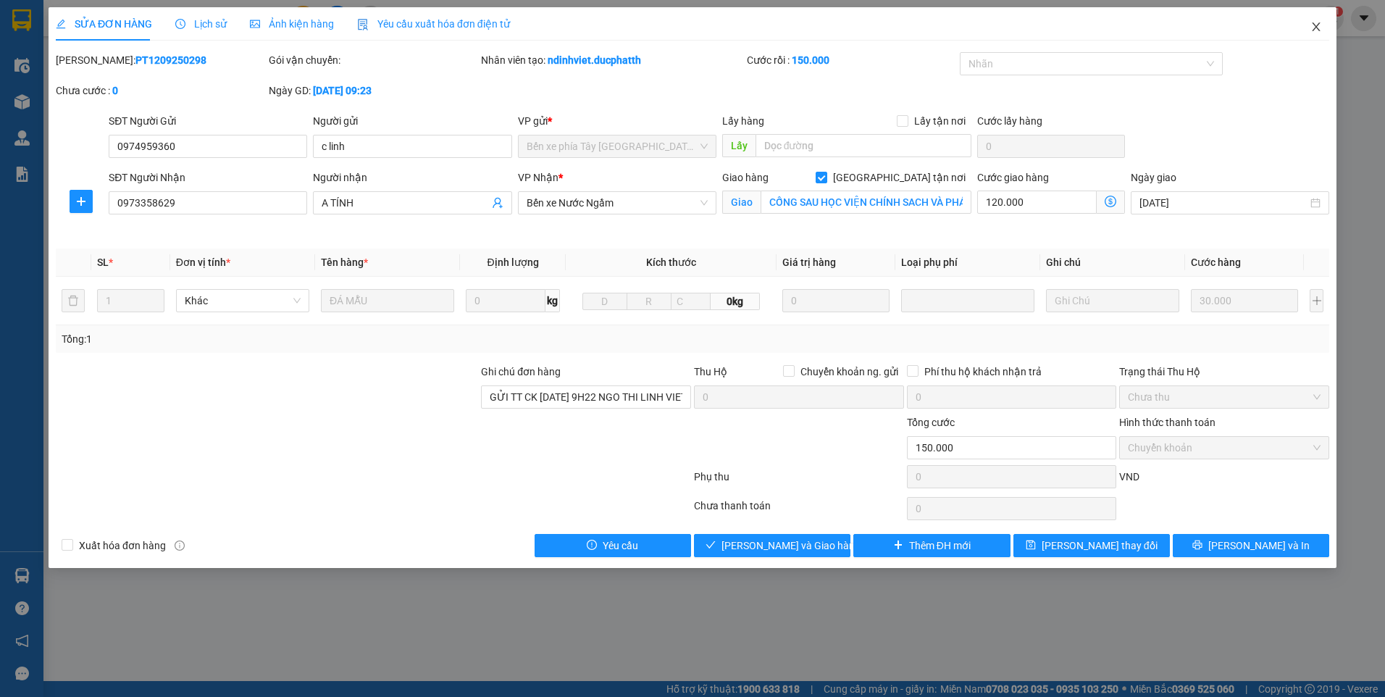
click at [1317, 25] on icon "close" at bounding box center [1316, 27] width 12 height 12
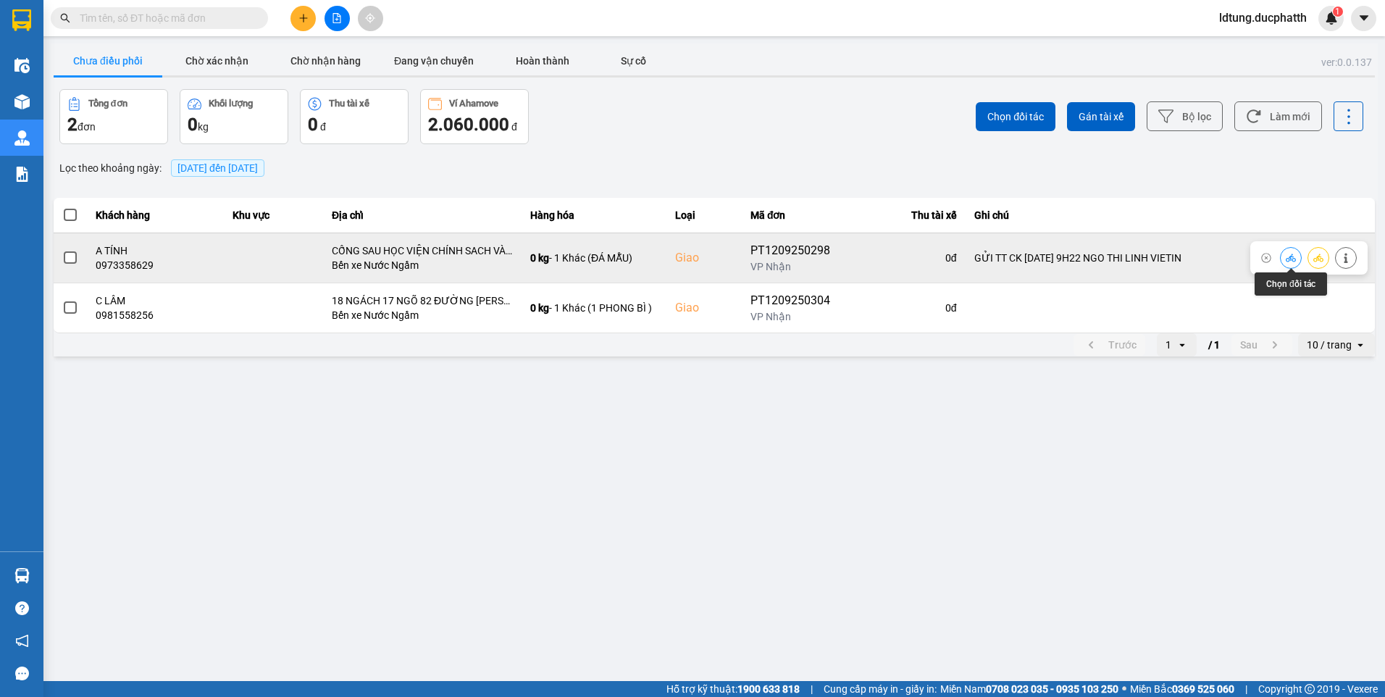
click at [1288, 259] on icon at bounding box center [1291, 258] width 10 height 10
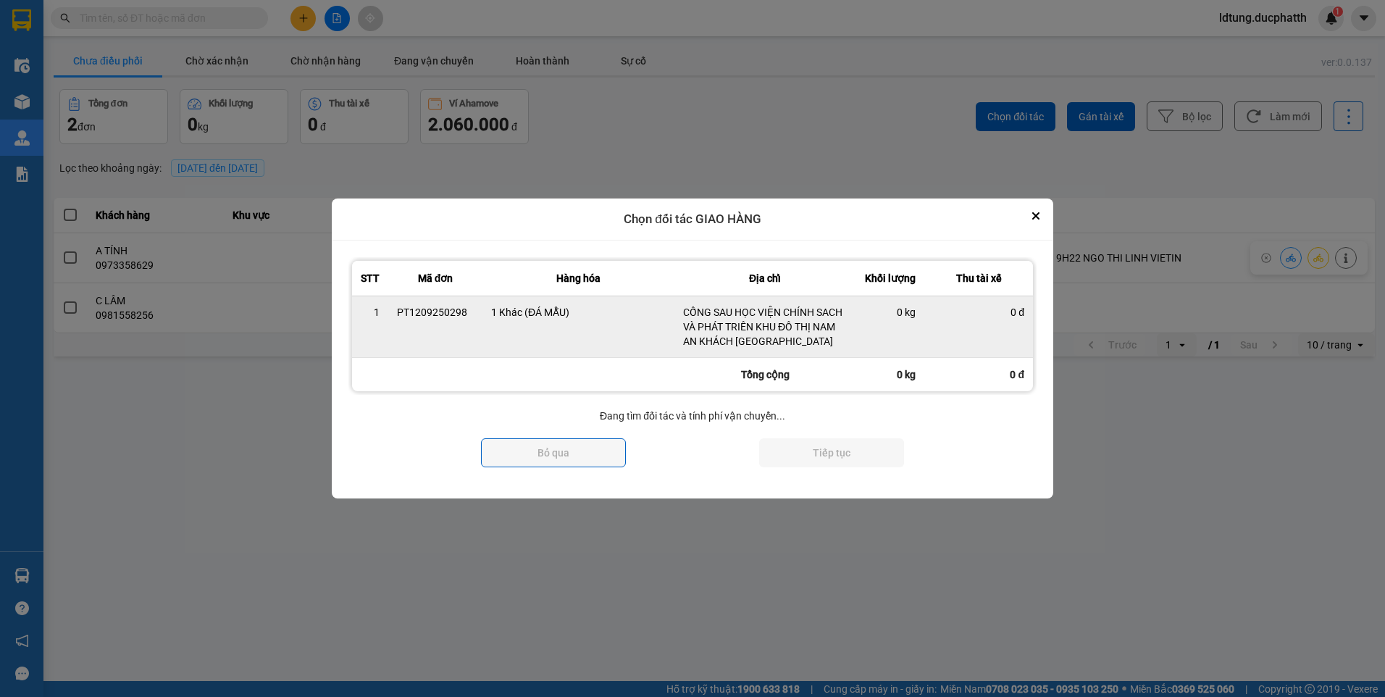
click at [874, 328] on td "0 kg" at bounding box center [889, 327] width 69 height 62
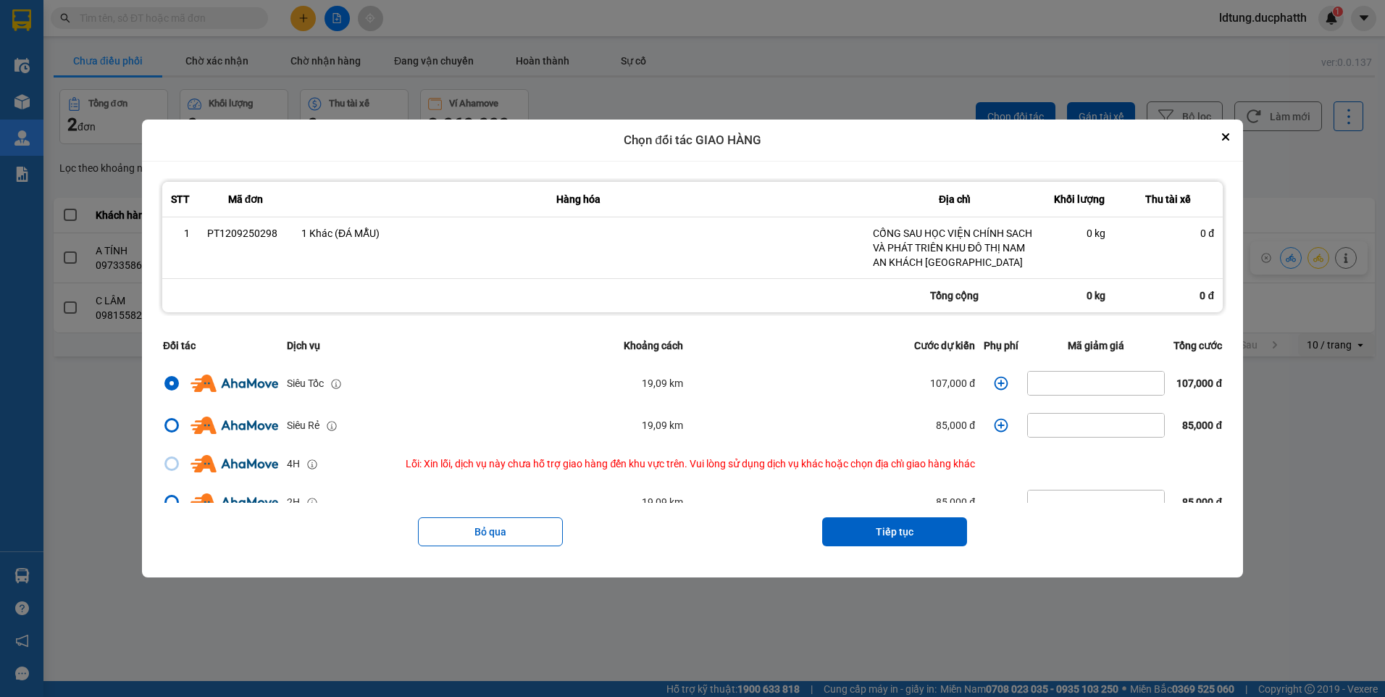
click at [994, 384] on icon "dialog" at bounding box center [1001, 383] width 14 height 14
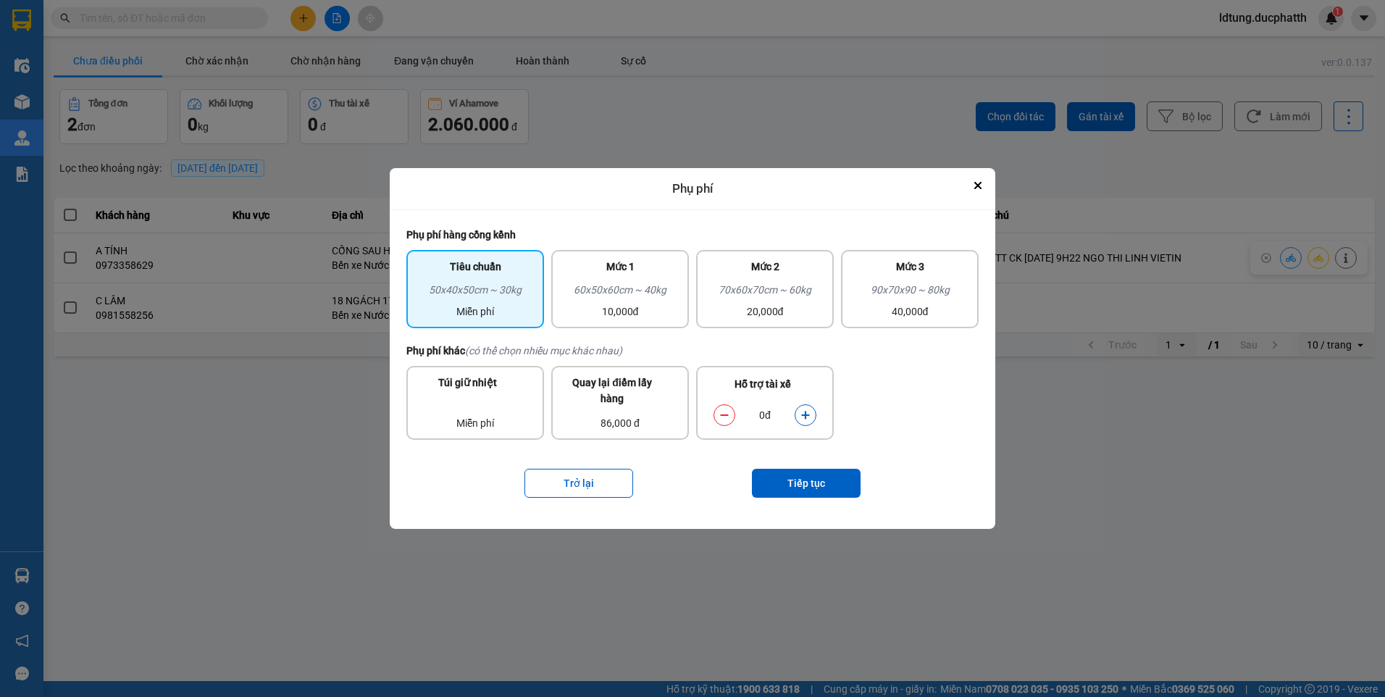
click at [813, 415] on button "dialog" at bounding box center [805, 414] width 20 height 25
drag, startPoint x: 721, startPoint y: 414, endPoint x: 732, endPoint y: 422, distance: 12.9
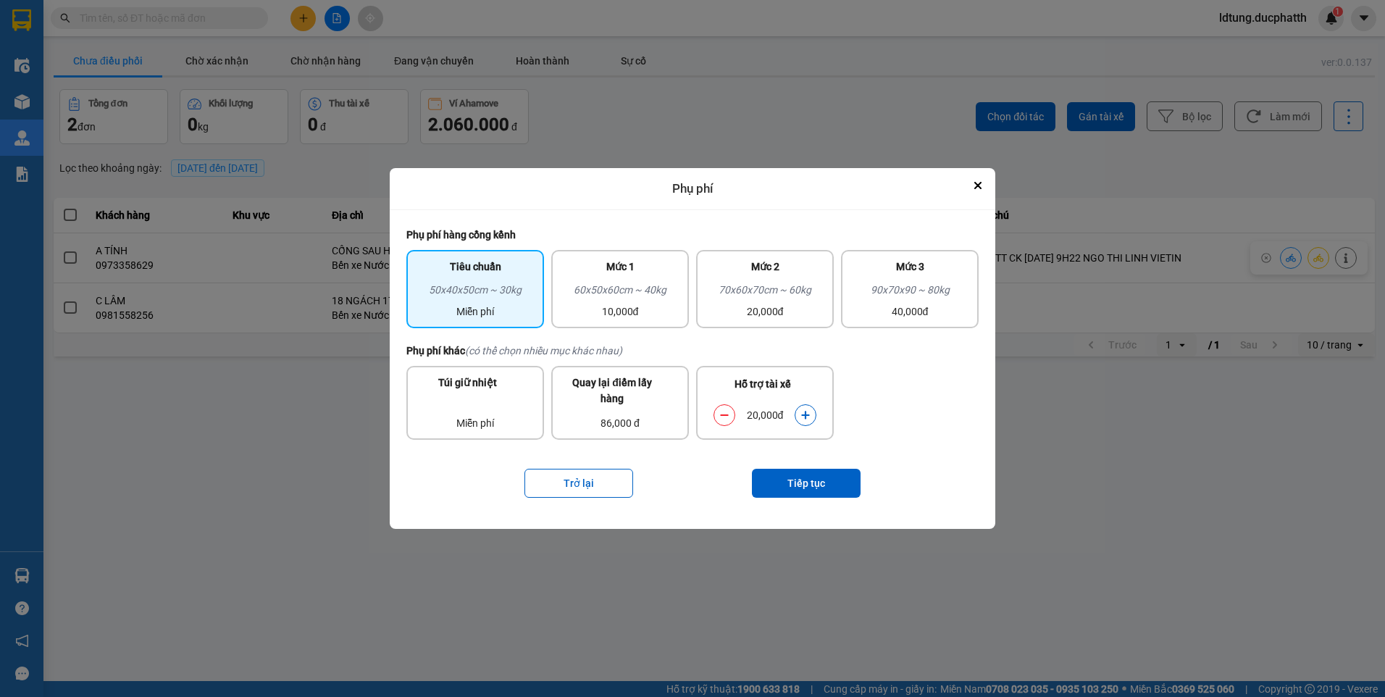
click at [722, 414] on icon "dialog" at bounding box center [724, 415] width 10 height 10
click at [792, 477] on button "Tiếp tục" at bounding box center [806, 483] width 109 height 29
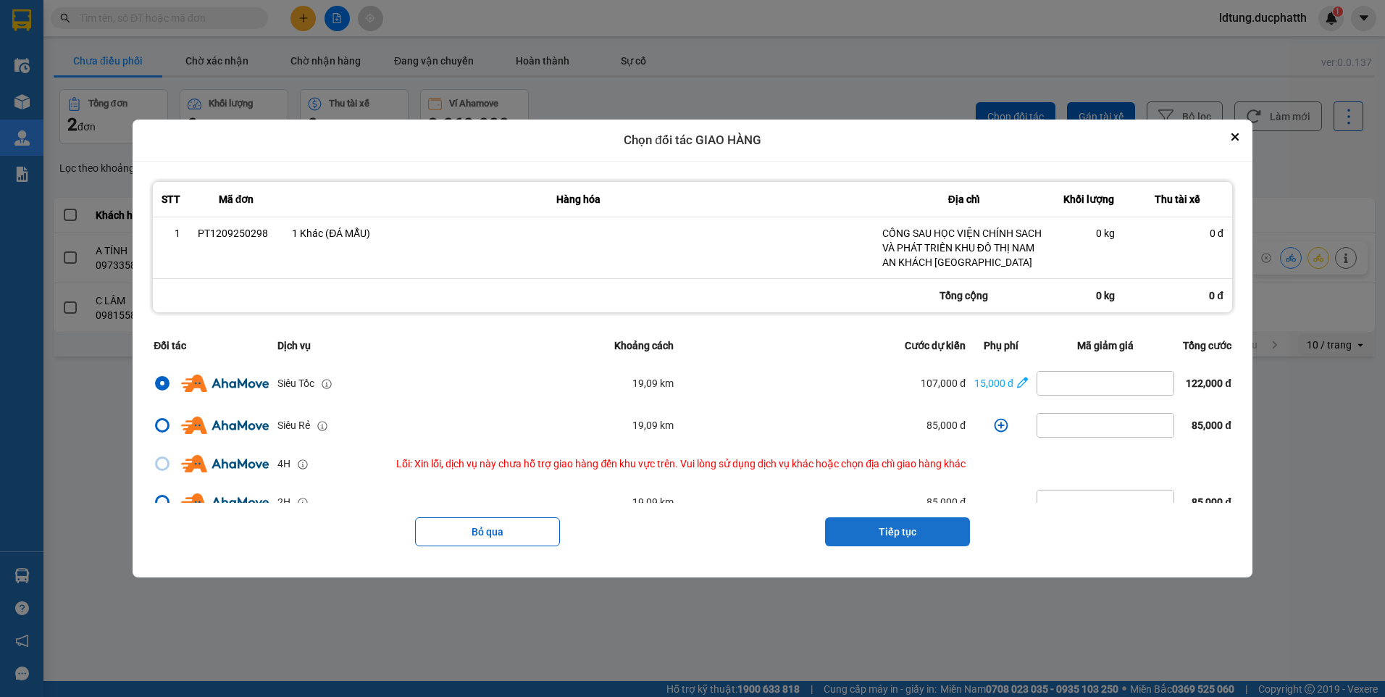
click at [942, 537] on button "Tiếp tục" at bounding box center [897, 531] width 145 height 29
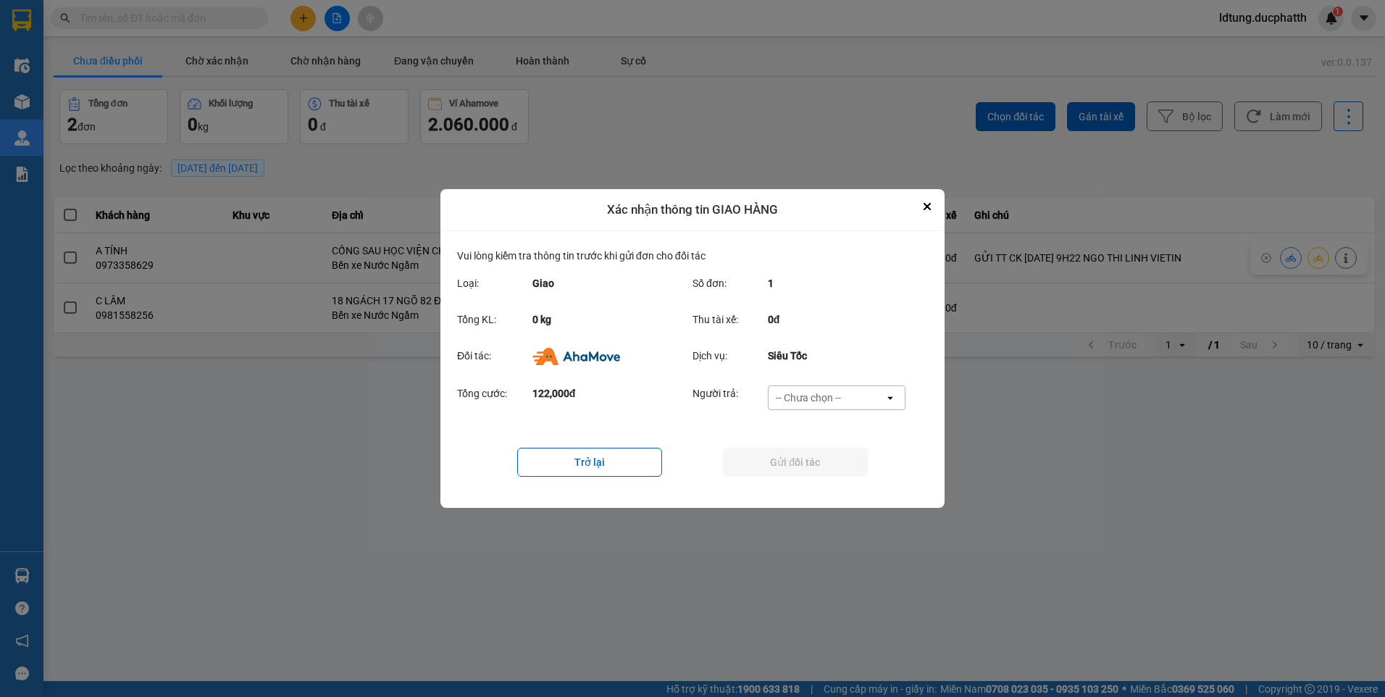
click at [804, 406] on div "-- Chưa chọn --" at bounding box center [826, 397] width 116 height 23
click at [796, 478] on span "Ví Ahamove" at bounding box center [808, 481] width 59 height 14
click at [794, 461] on button "Gửi đối tác" at bounding box center [795, 462] width 145 height 29
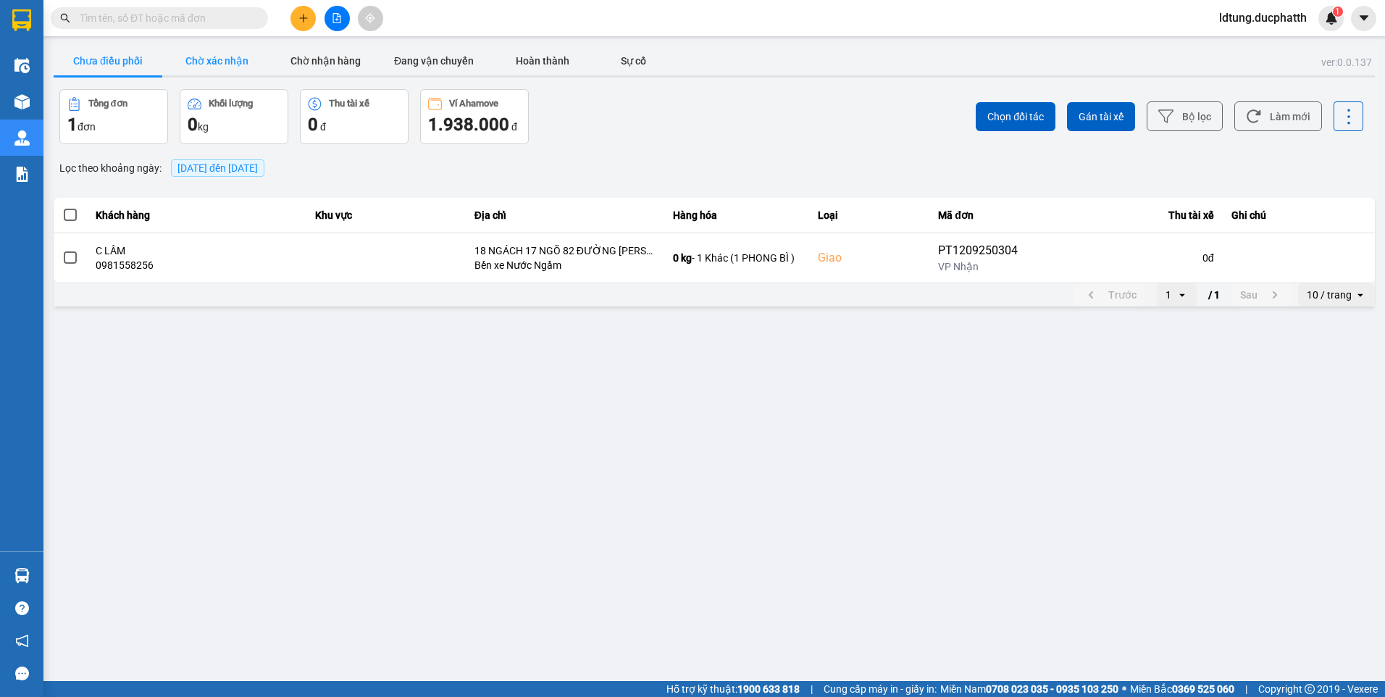
click at [188, 51] on button "Chờ xác nhận" at bounding box center [216, 60] width 109 height 29
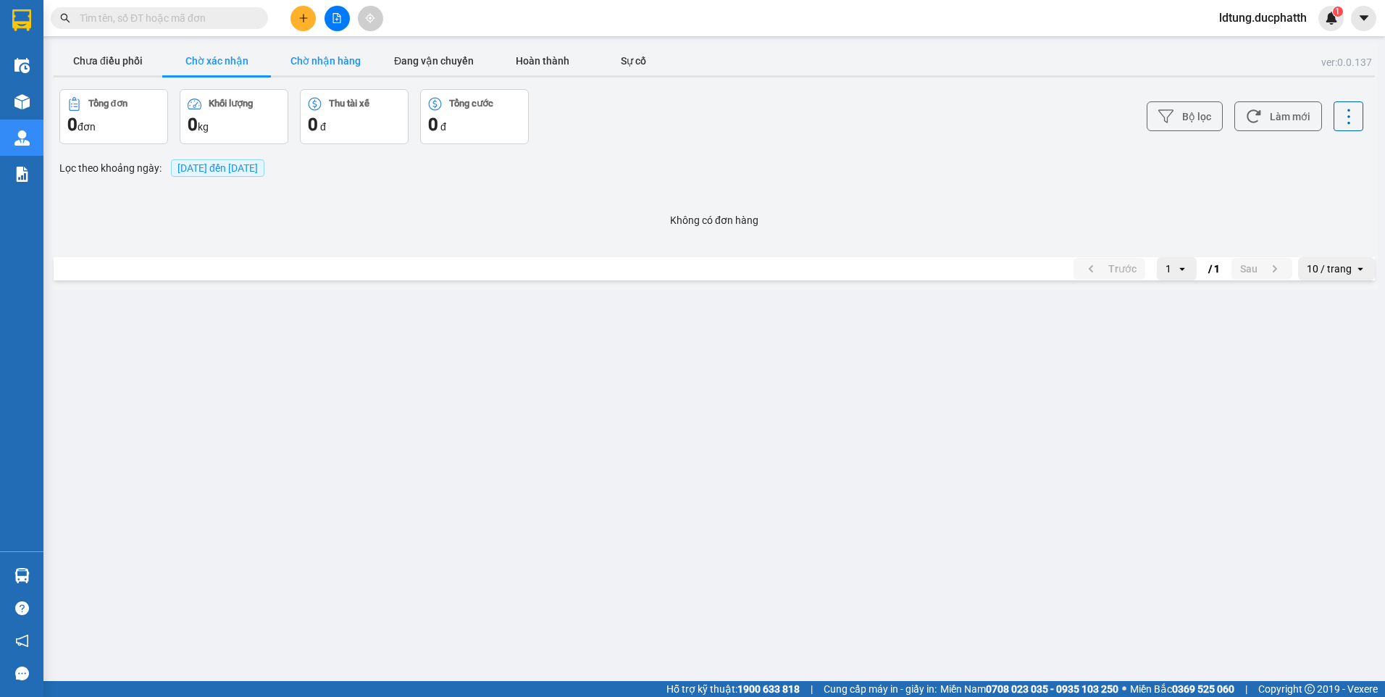
click at [346, 53] on button "Chờ nhận hàng" at bounding box center [325, 60] width 109 height 29
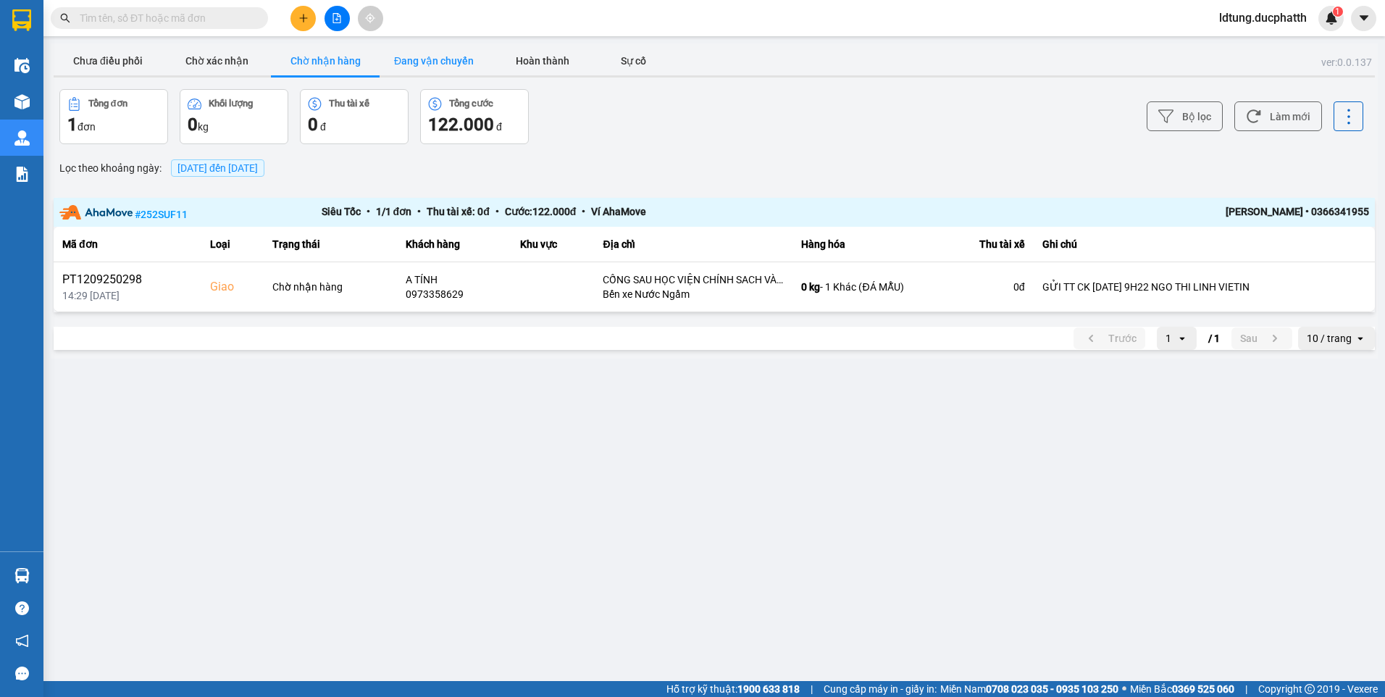
click at [440, 58] on button "Đang vận chuyển" at bounding box center [434, 60] width 109 height 29
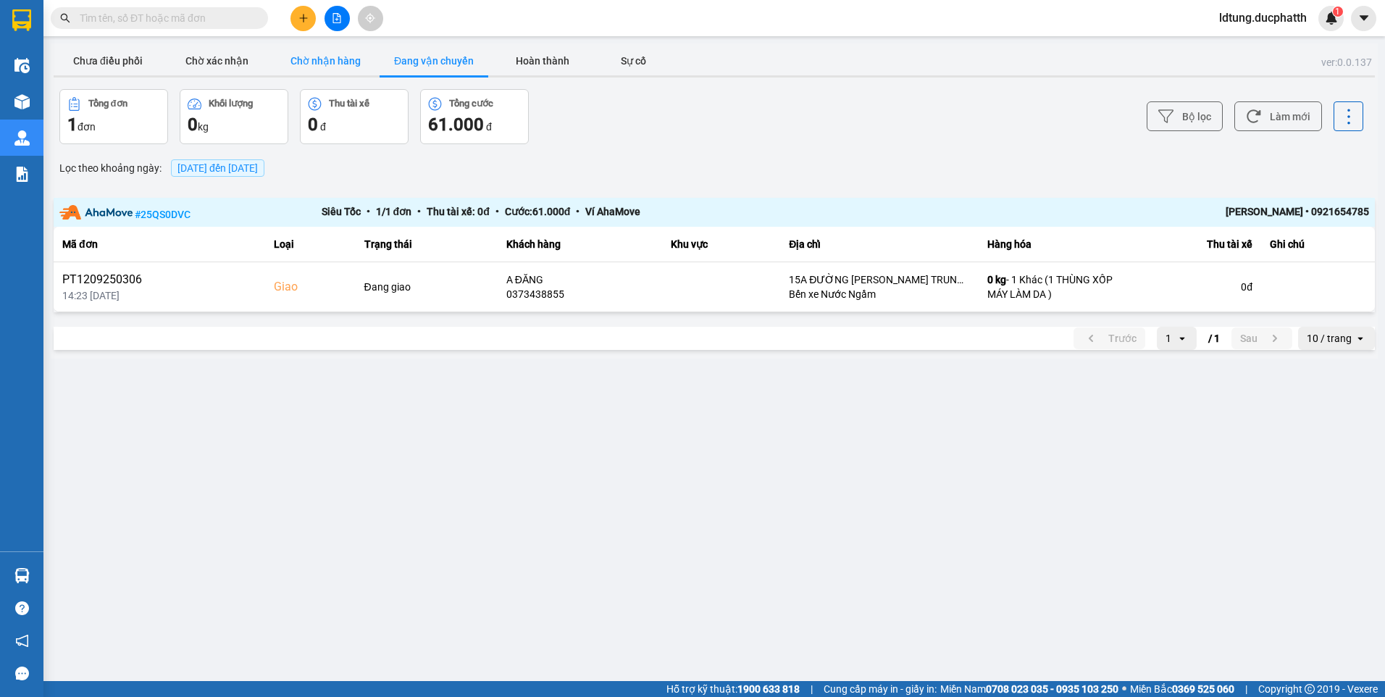
click at [364, 69] on button "Chờ nhận hàng" at bounding box center [325, 60] width 109 height 29
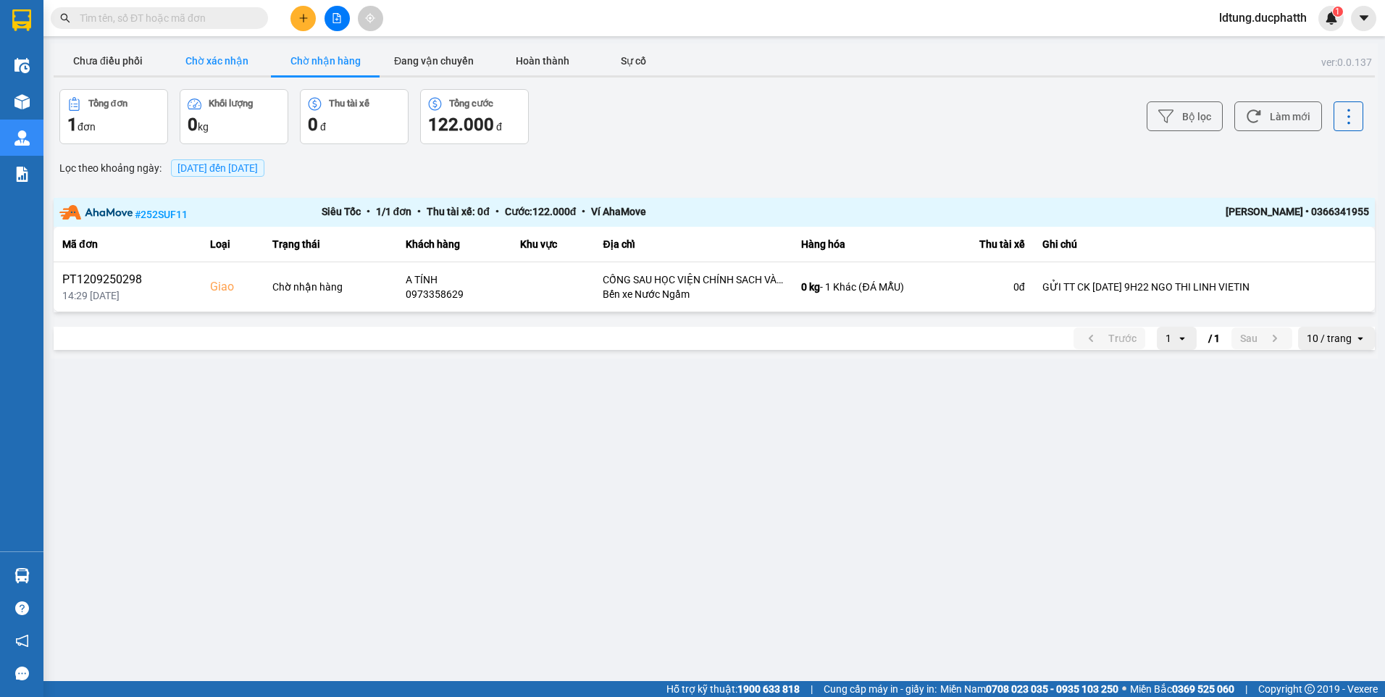
click at [237, 67] on button "Chờ xác nhận" at bounding box center [216, 60] width 109 height 29
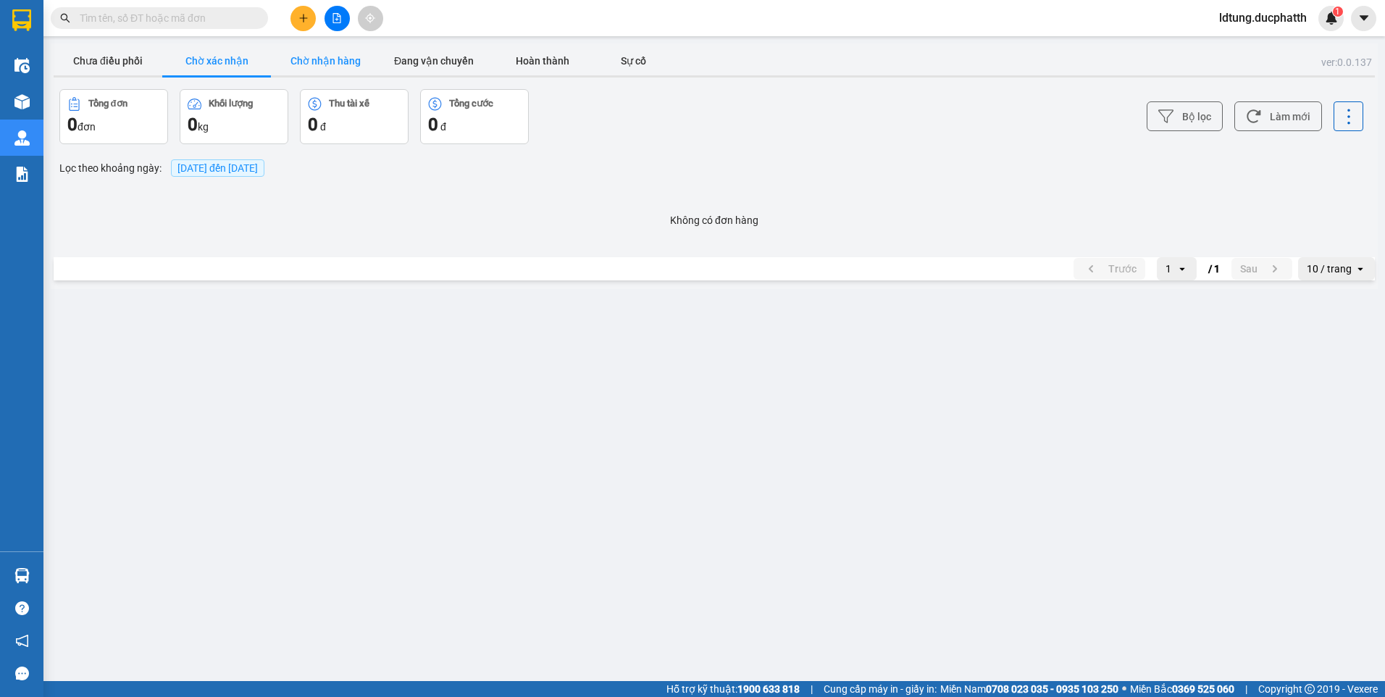
click at [285, 61] on button "Chờ nhận hàng" at bounding box center [325, 60] width 109 height 29
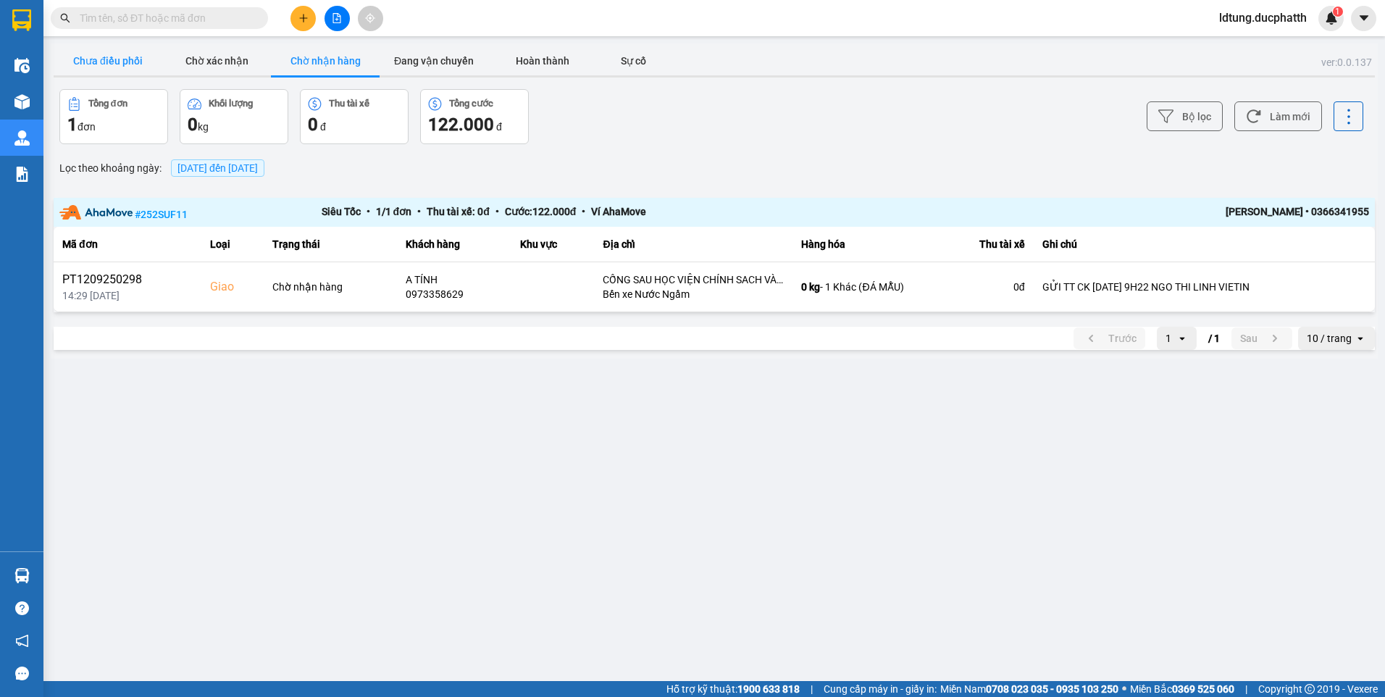
click at [139, 57] on button "Chưa điều phối" at bounding box center [108, 60] width 109 height 29
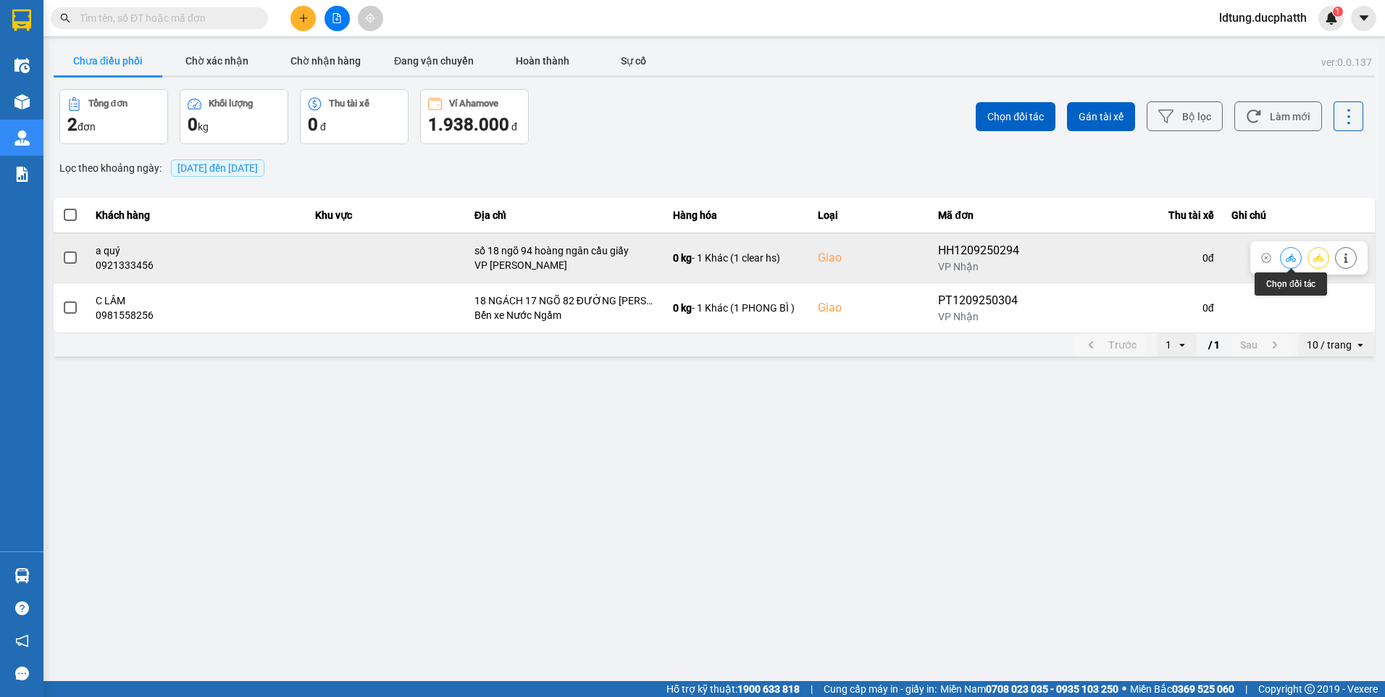
click at [1293, 256] on icon at bounding box center [1291, 258] width 10 height 8
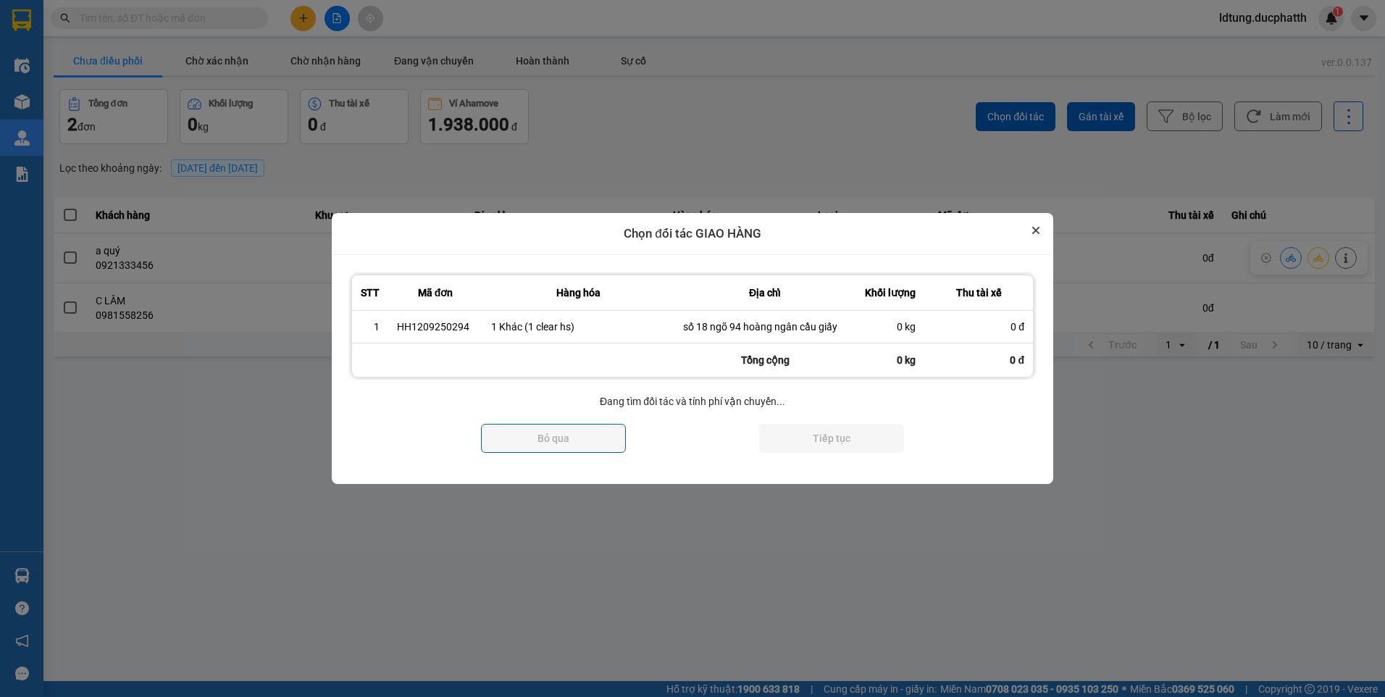
click at [1039, 232] on button "Close" at bounding box center [1035, 230] width 17 height 17
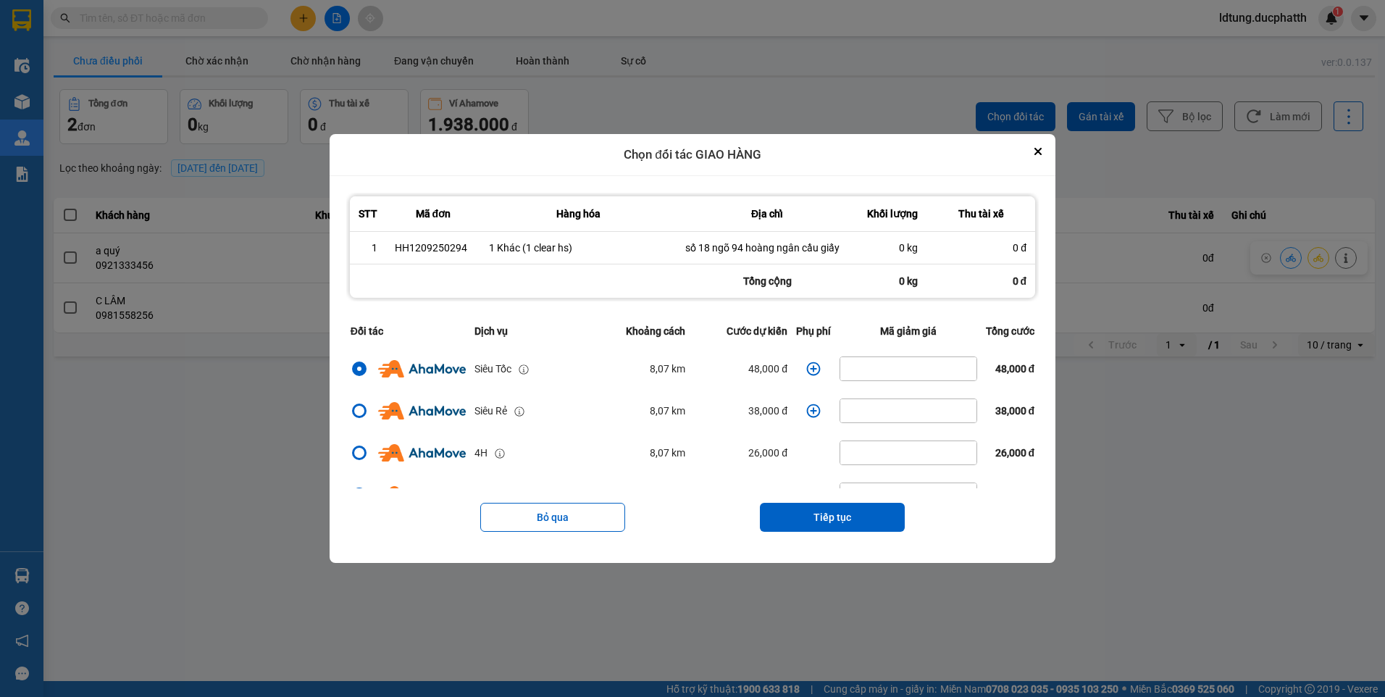
click at [1047, 151] on button "Close" at bounding box center [1037, 151] width 17 height 17
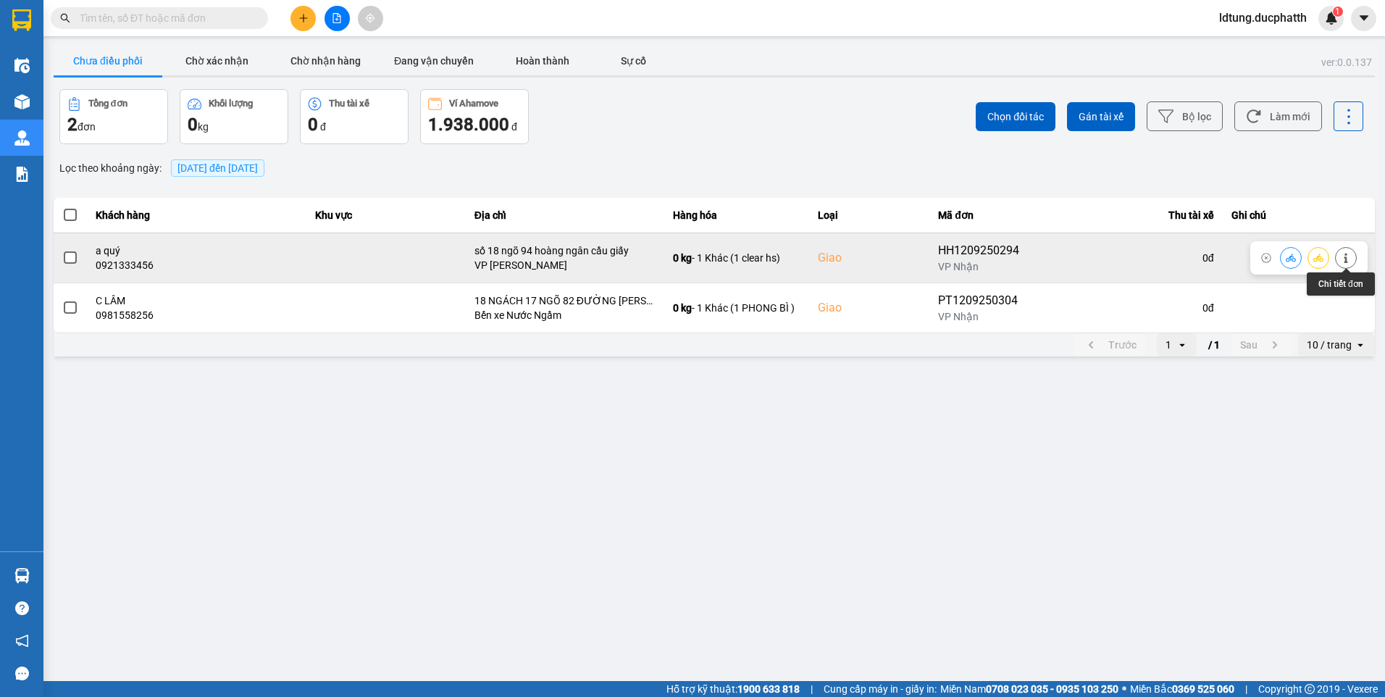
click at [1351, 256] on button at bounding box center [1346, 257] width 20 height 25
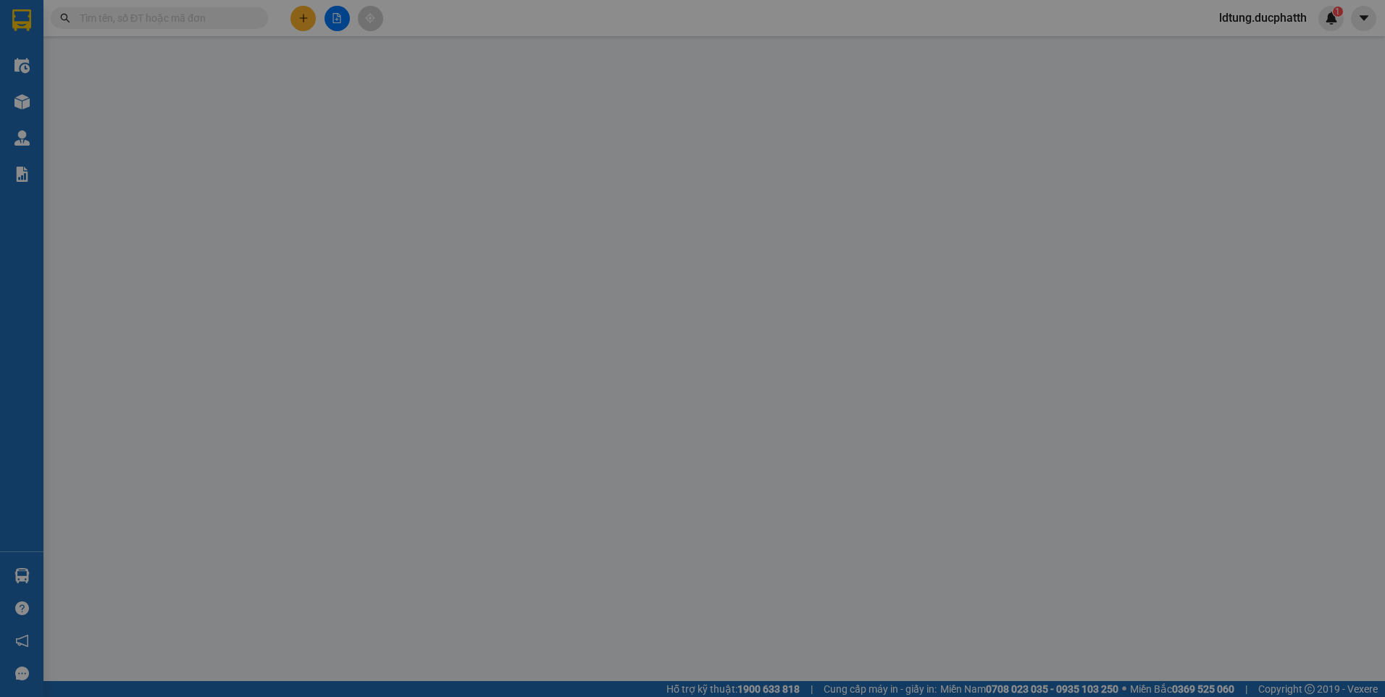
type input "0949008759"
type input "c huệ"
type input "0921333456"
type input "a quý"
checkbox input "true"
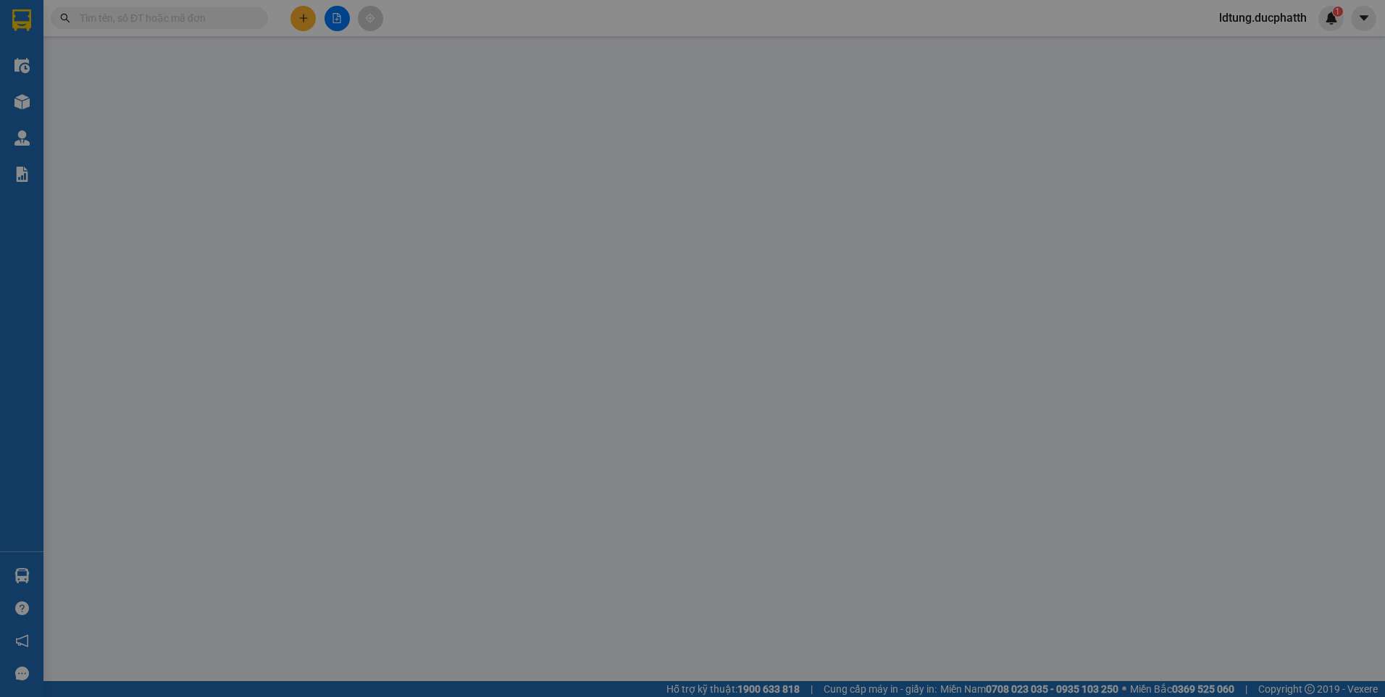
type input "số 18 ngõ 94 hoàng ngân cầu giấy"
type input "100.000"
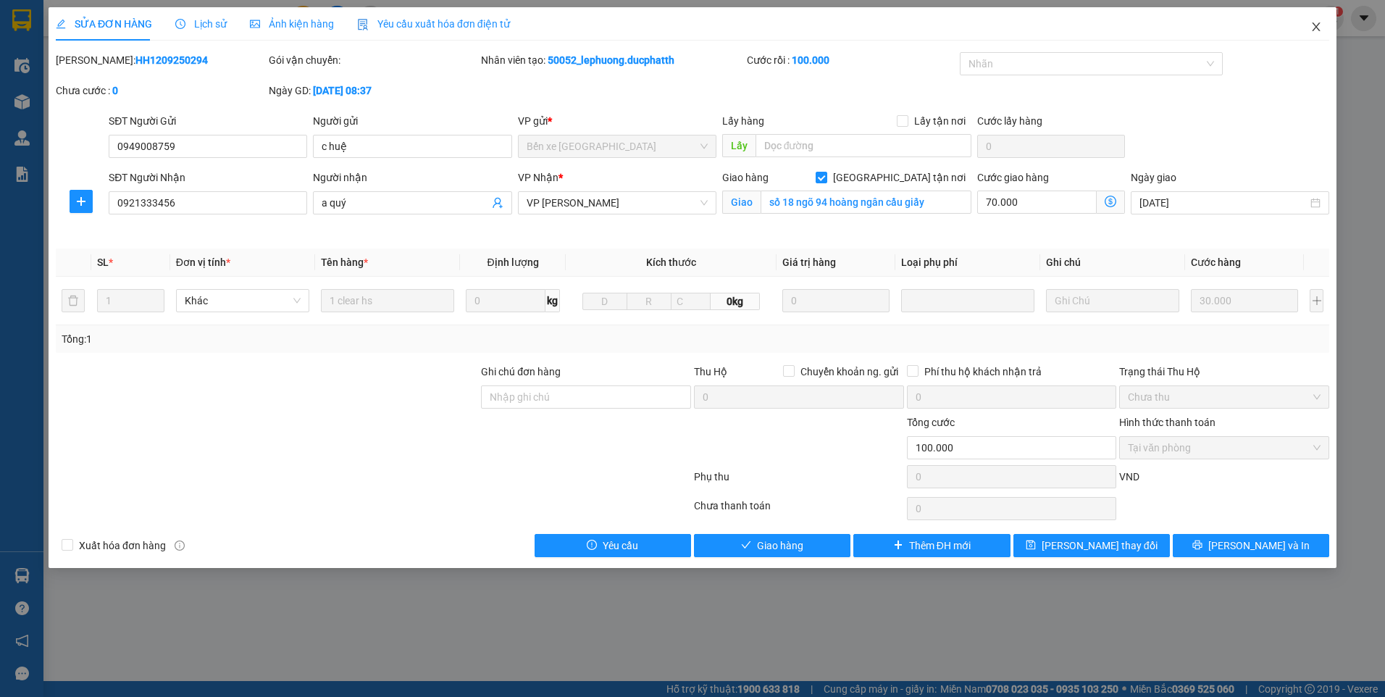
click at [1321, 22] on icon "close" at bounding box center [1316, 27] width 12 height 12
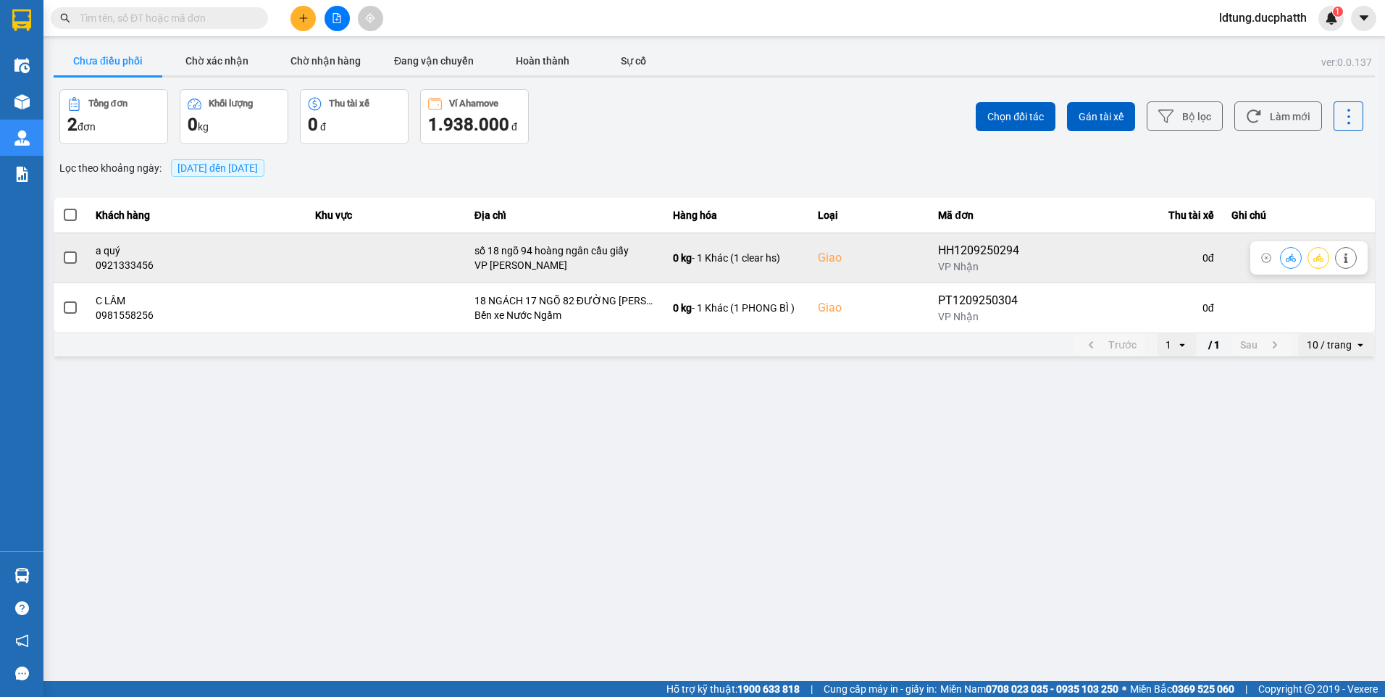
click at [1283, 251] on button at bounding box center [1291, 257] width 20 height 25
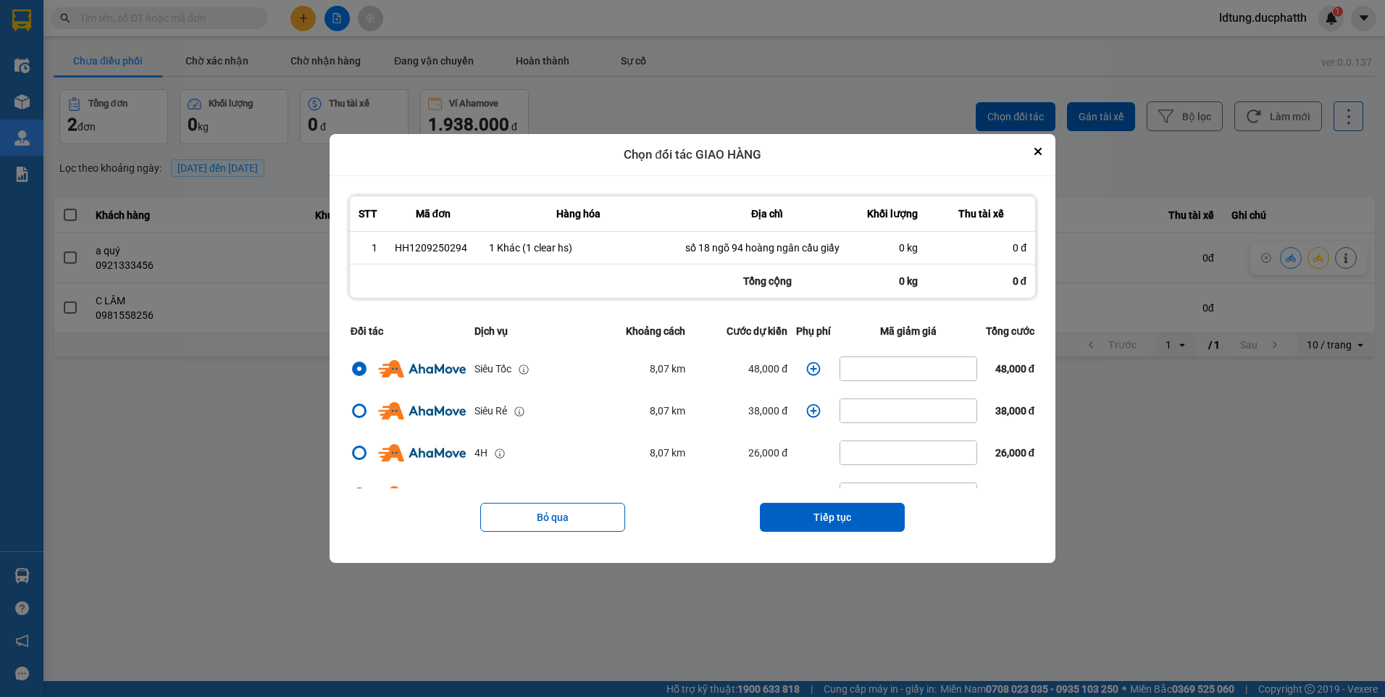
click at [806, 376] on td "dialog" at bounding box center [813, 369] width 43 height 42
click at [808, 369] on icon "dialog" at bounding box center [814, 368] width 14 height 14
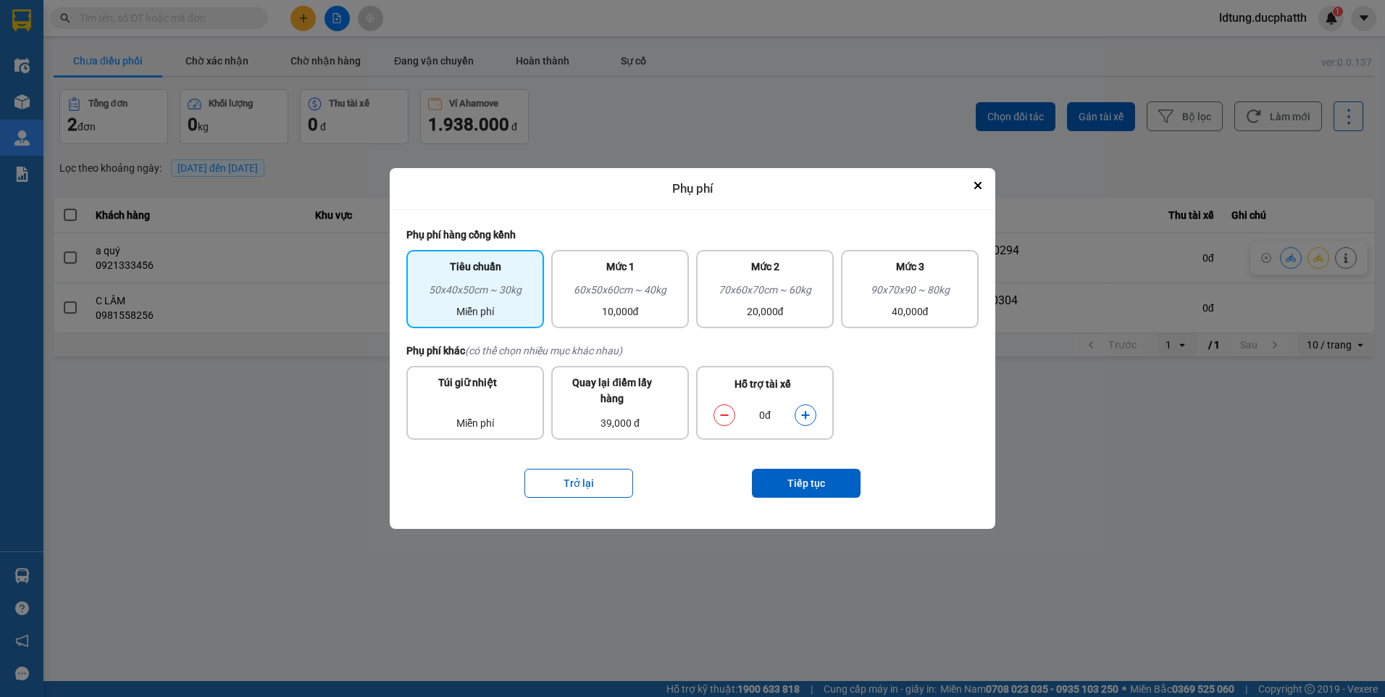
click at [814, 414] on button "dialog" at bounding box center [805, 414] width 20 height 25
click at [795, 479] on button "Tiếp tục" at bounding box center [806, 483] width 109 height 29
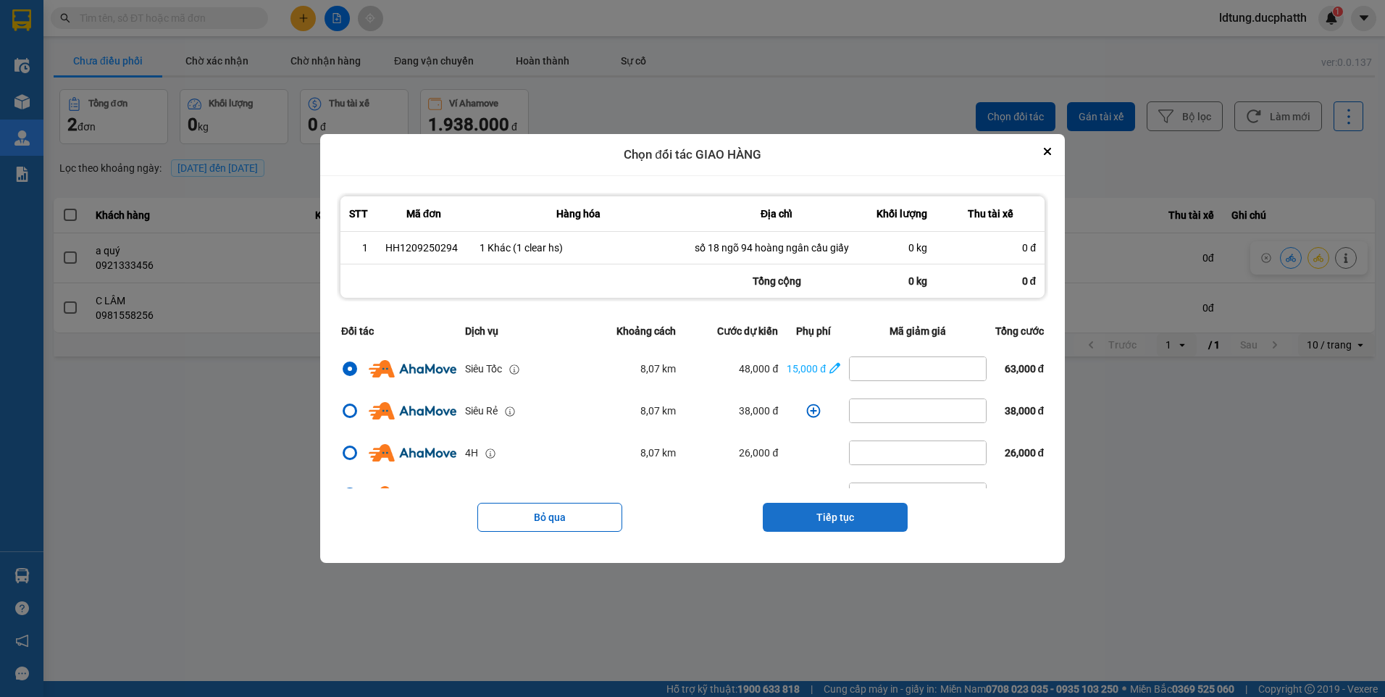
click at [826, 523] on button "Tiếp tục" at bounding box center [835, 517] width 145 height 29
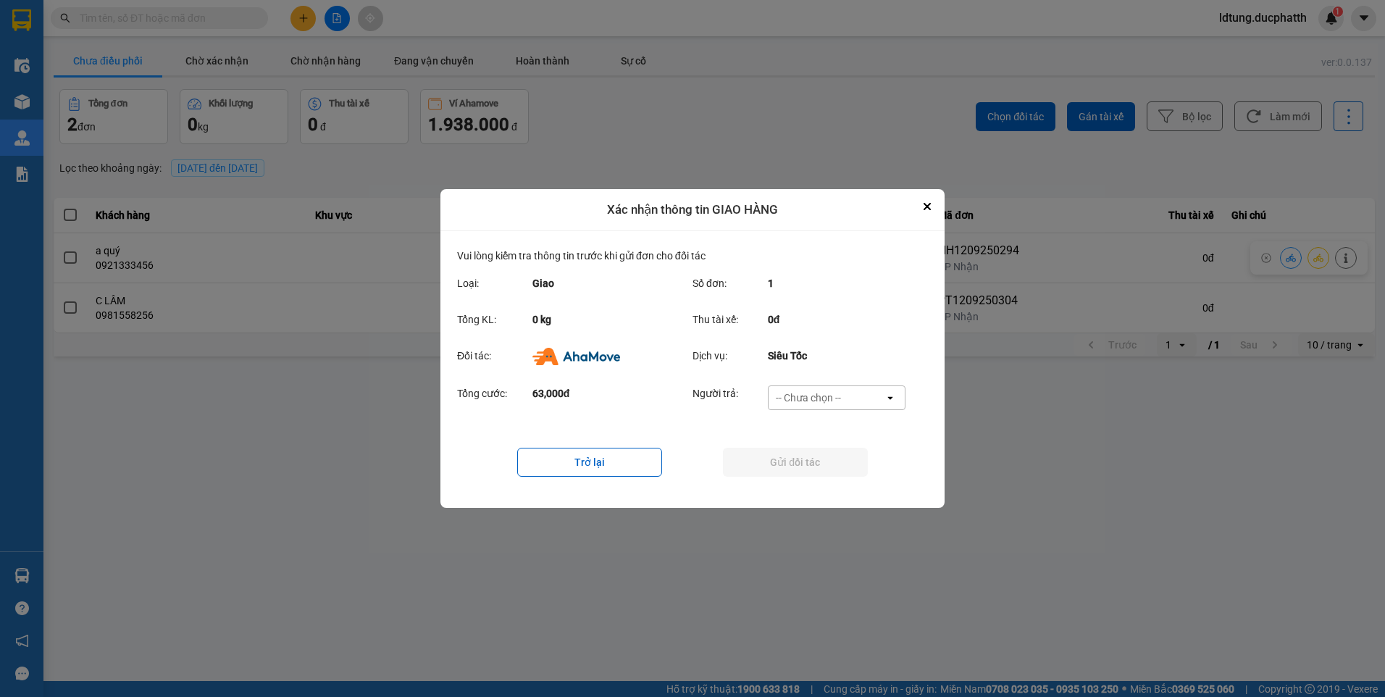
click at [812, 397] on div "-- Chưa chọn --" at bounding box center [808, 397] width 65 height 14
click at [810, 477] on span "Ví Ahamove" at bounding box center [808, 481] width 59 height 14
click at [811, 464] on button "Gửi đối tác" at bounding box center [795, 462] width 145 height 29
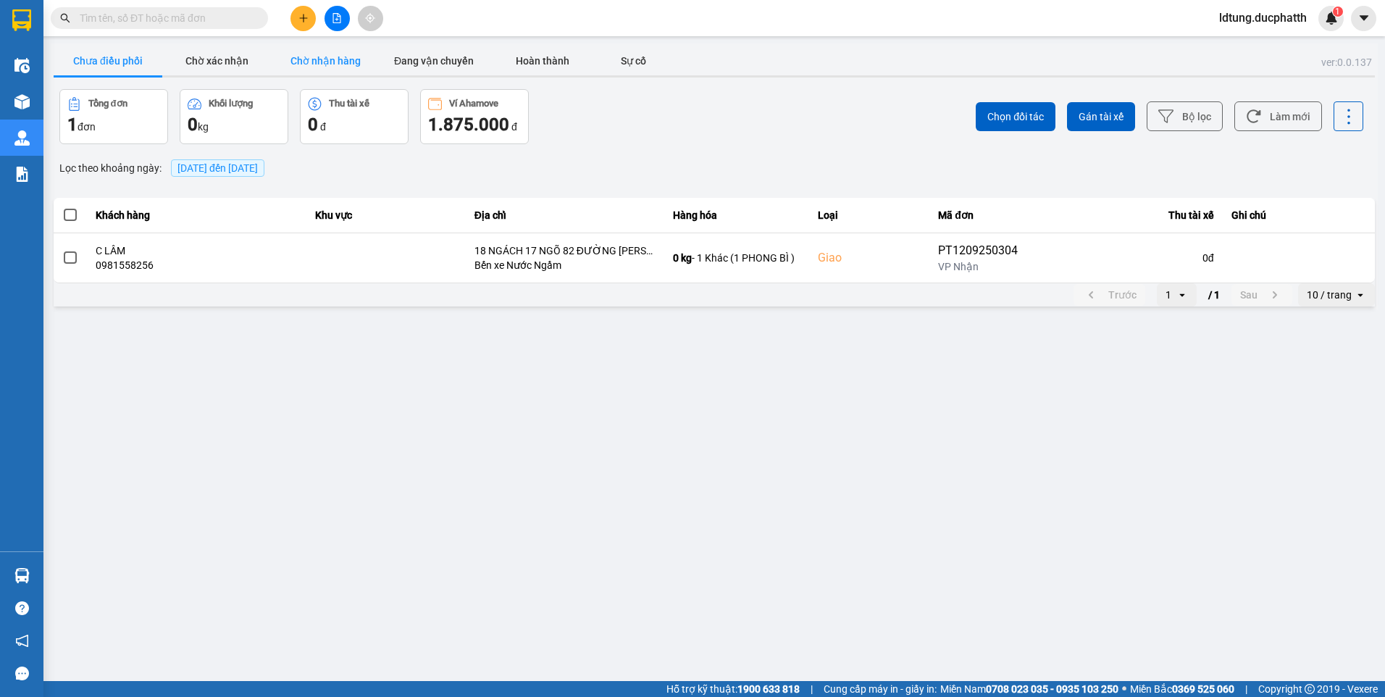
drag, startPoint x: 214, startPoint y: 64, endPoint x: 276, endPoint y: 59, distance: 61.7
click at [219, 63] on button "Chờ xác nhận" at bounding box center [216, 60] width 109 height 29
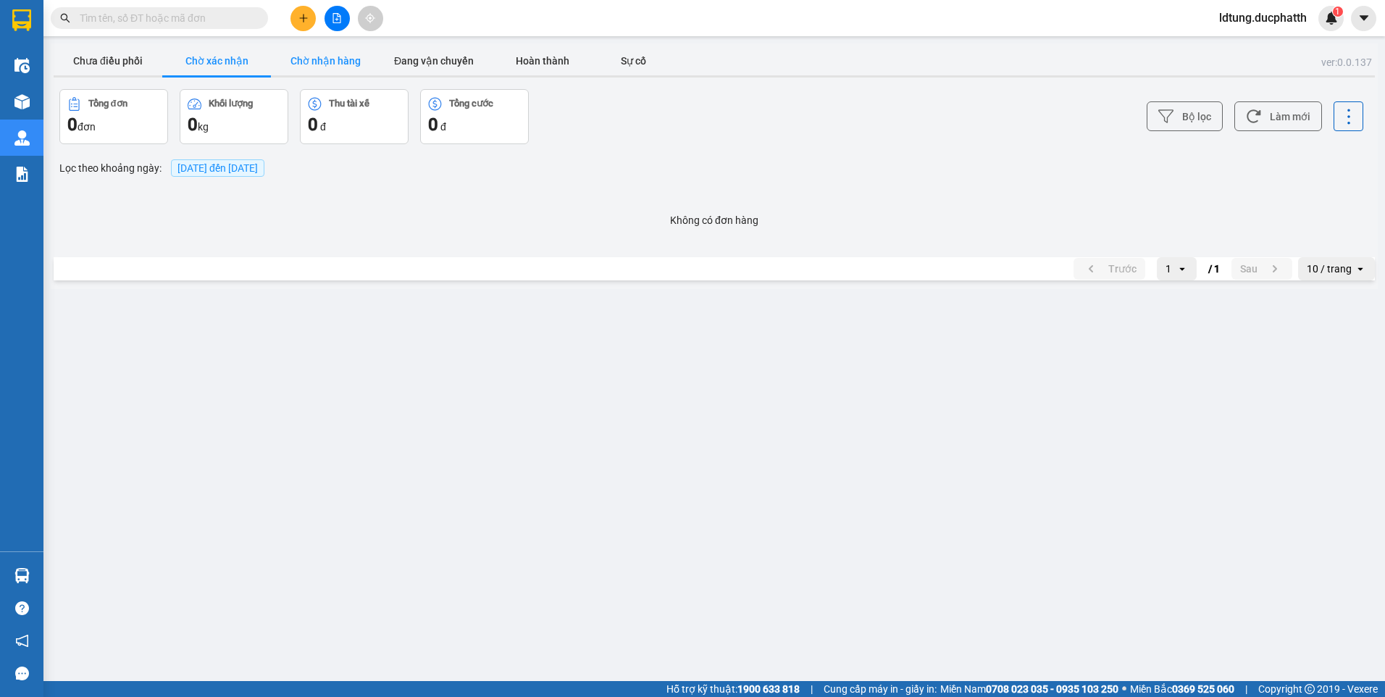
click at [330, 59] on button "Chờ nhận hàng" at bounding box center [325, 60] width 109 height 29
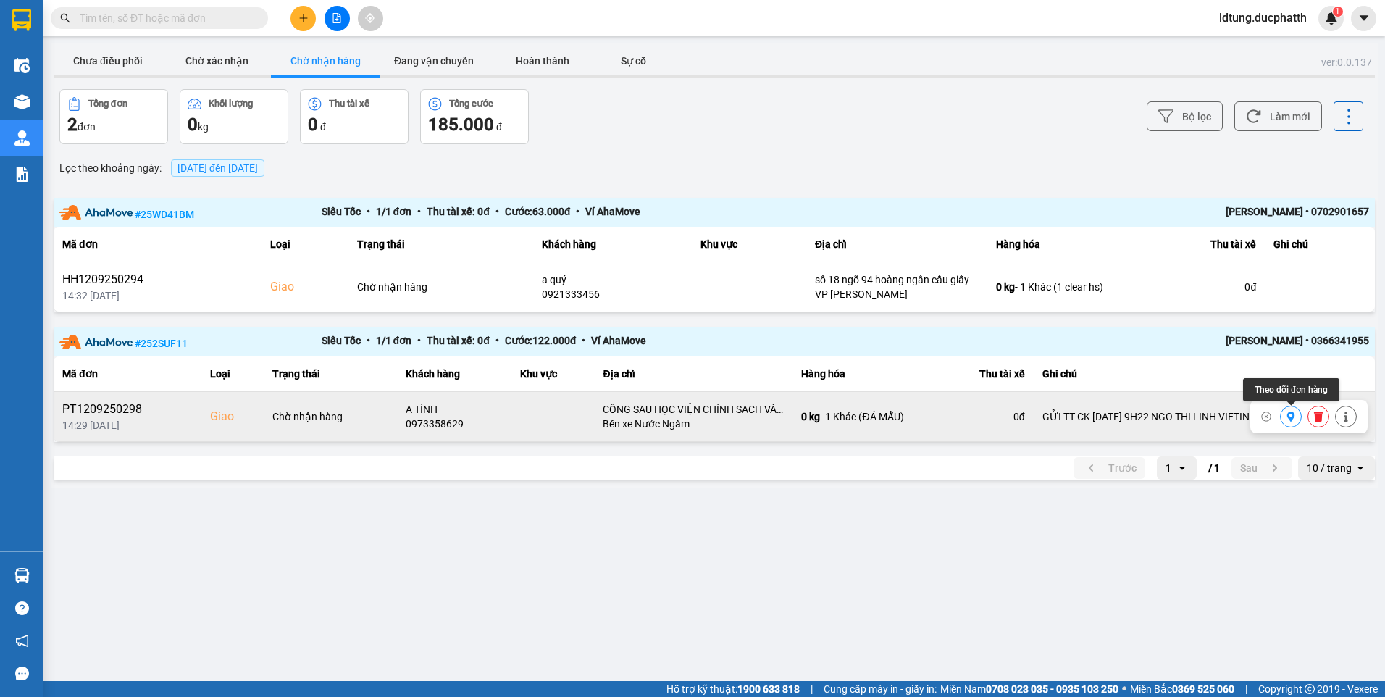
click at [1289, 412] on icon at bounding box center [1291, 416] width 8 height 10
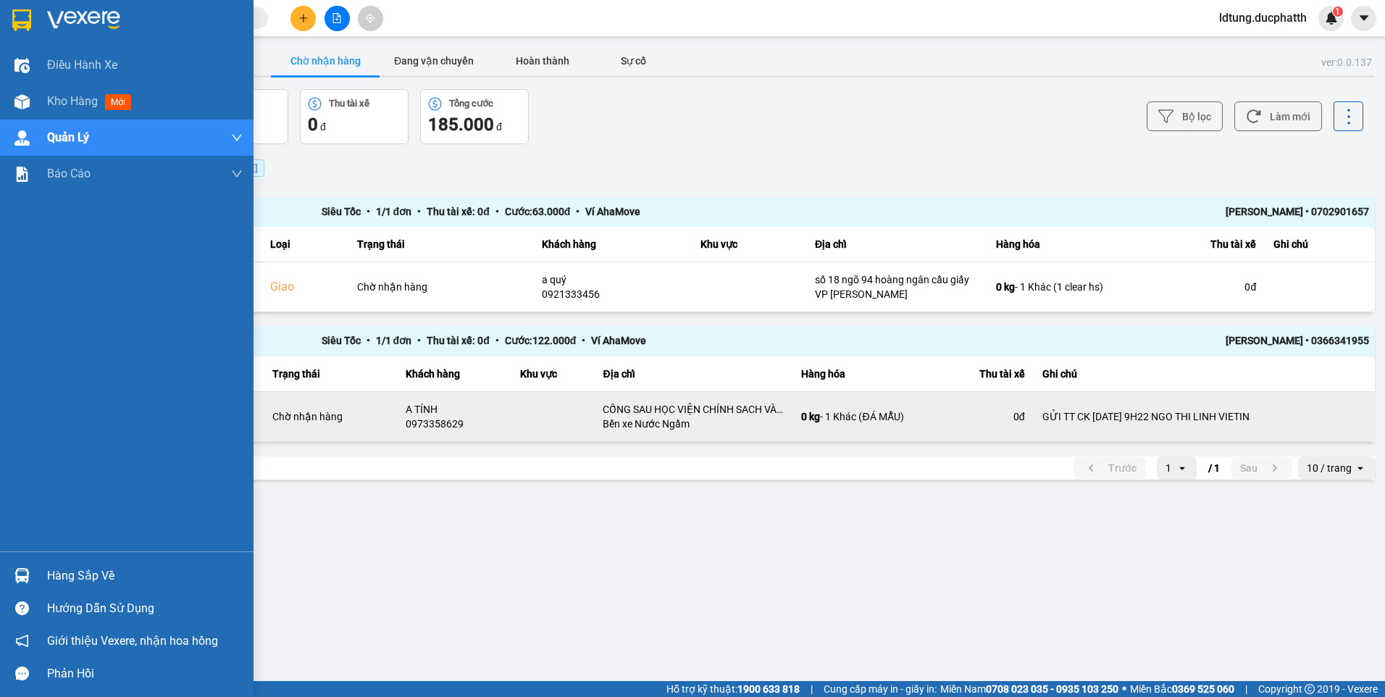
click at [23, 575] on img at bounding box center [21, 575] width 15 height 15
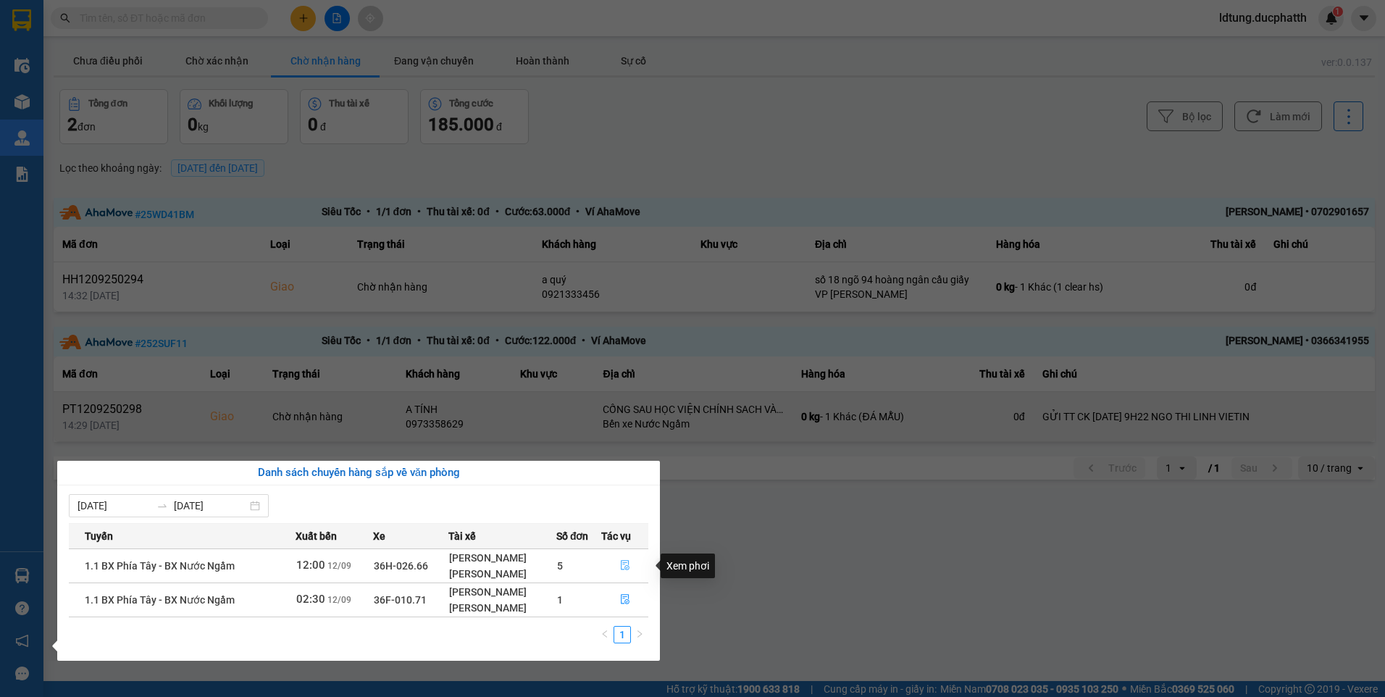
click at [624, 566] on icon "file-done" at bounding box center [625, 565] width 10 height 10
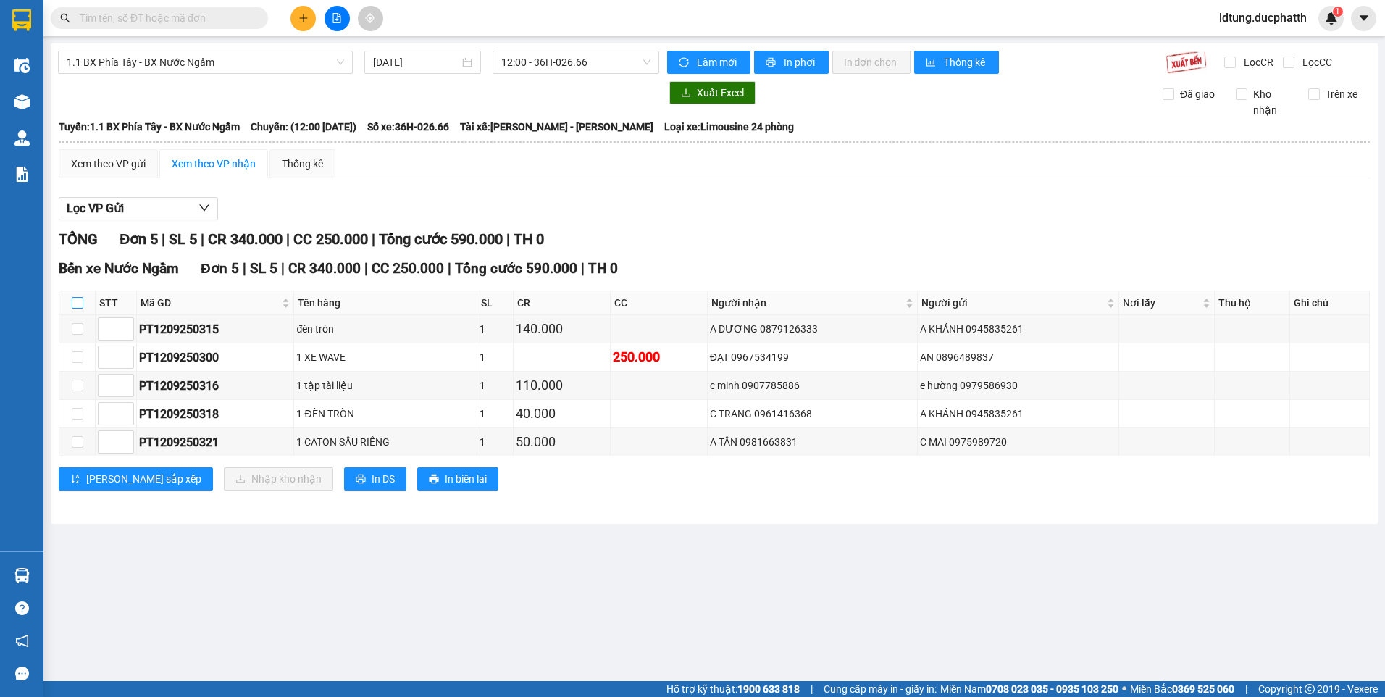
click at [75, 300] on input "checkbox" at bounding box center [78, 303] width 12 height 12
checkbox input "true"
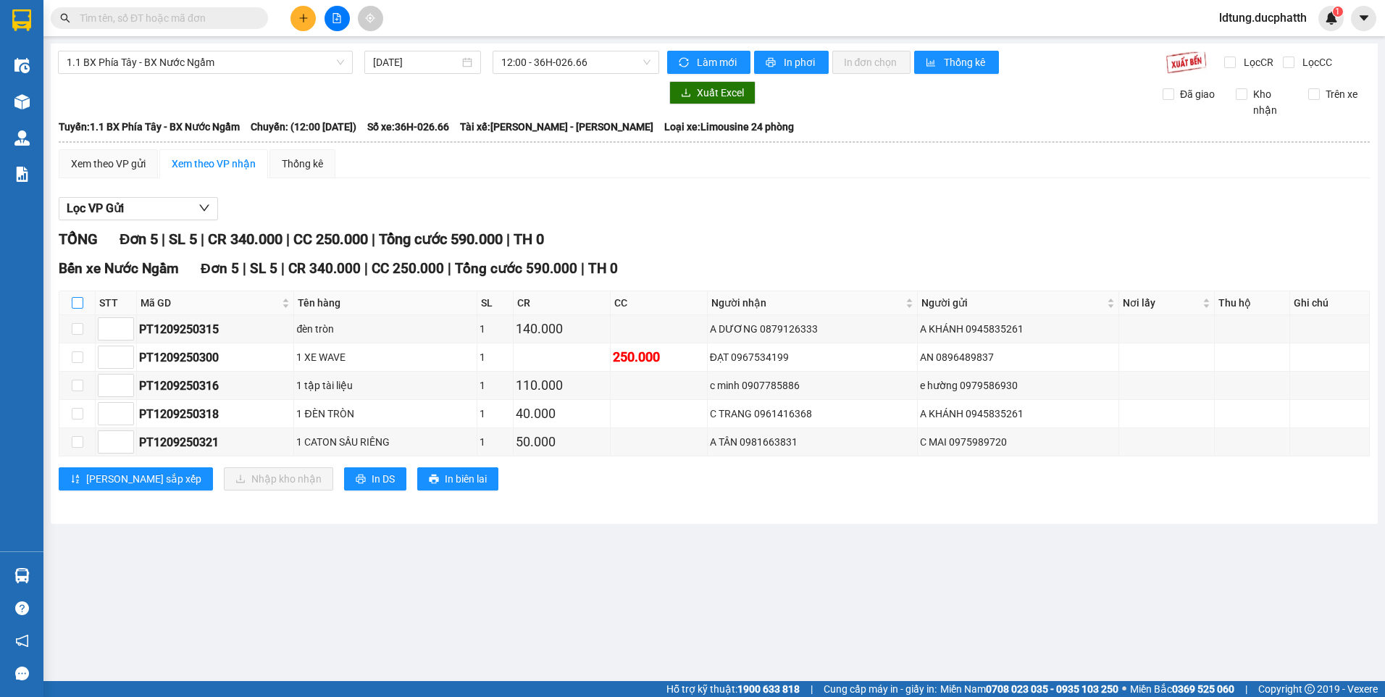
checkbox input "true"
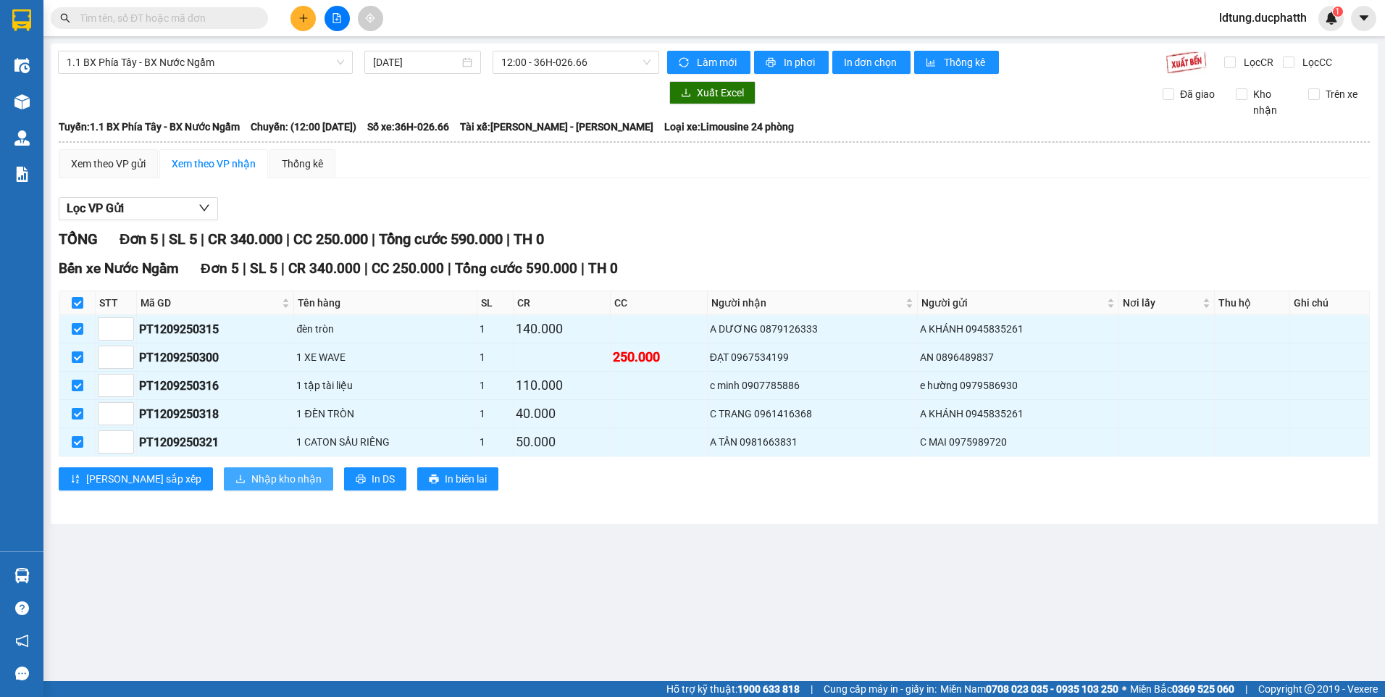
click at [251, 475] on span "Nhập kho nhận" at bounding box center [286, 479] width 70 height 16
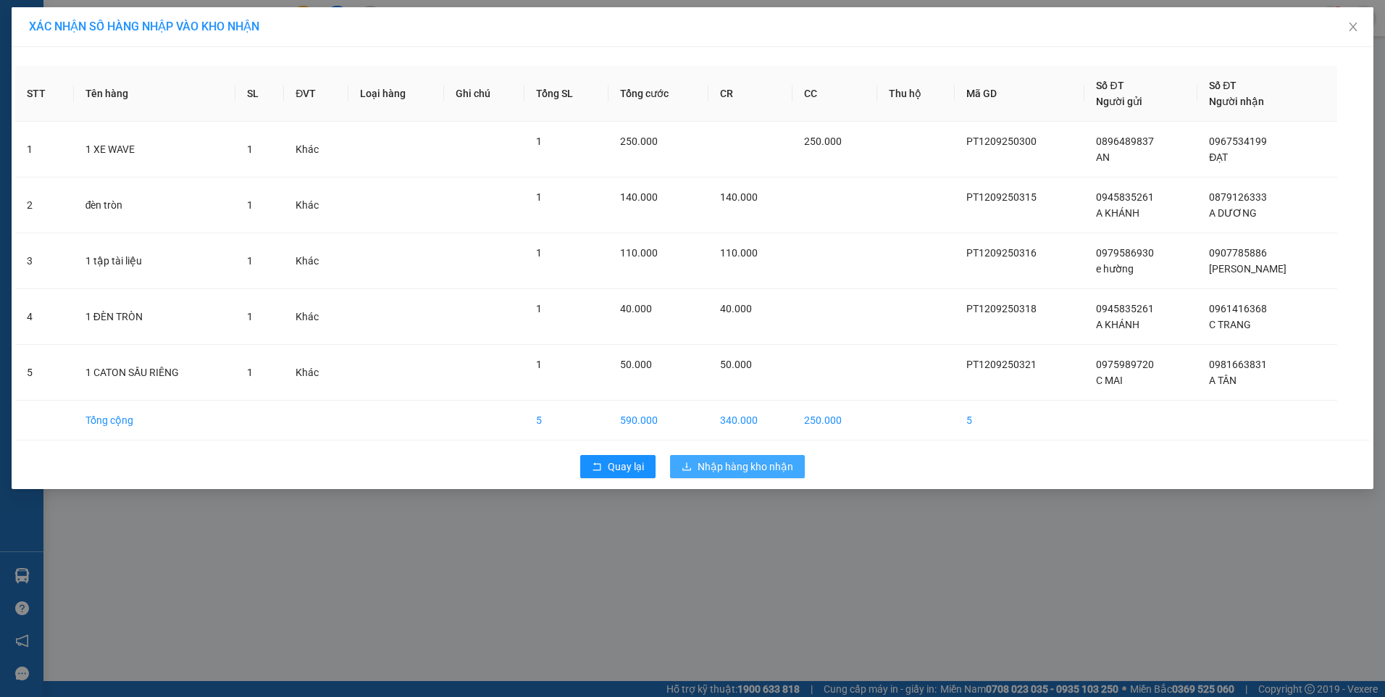
click at [774, 460] on span "Nhập hàng kho nhận" at bounding box center [745, 466] width 96 height 16
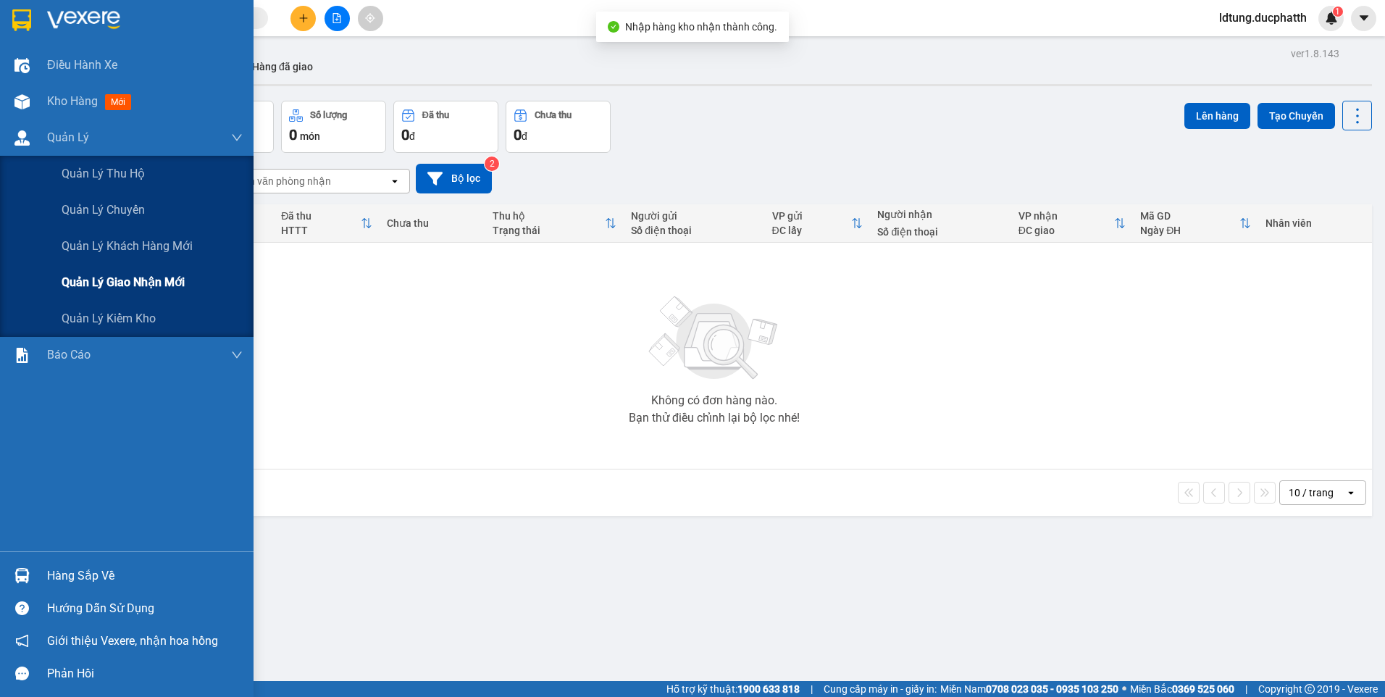
click at [99, 282] on span "Quản lý giao nhận mới" at bounding box center [123, 282] width 123 height 18
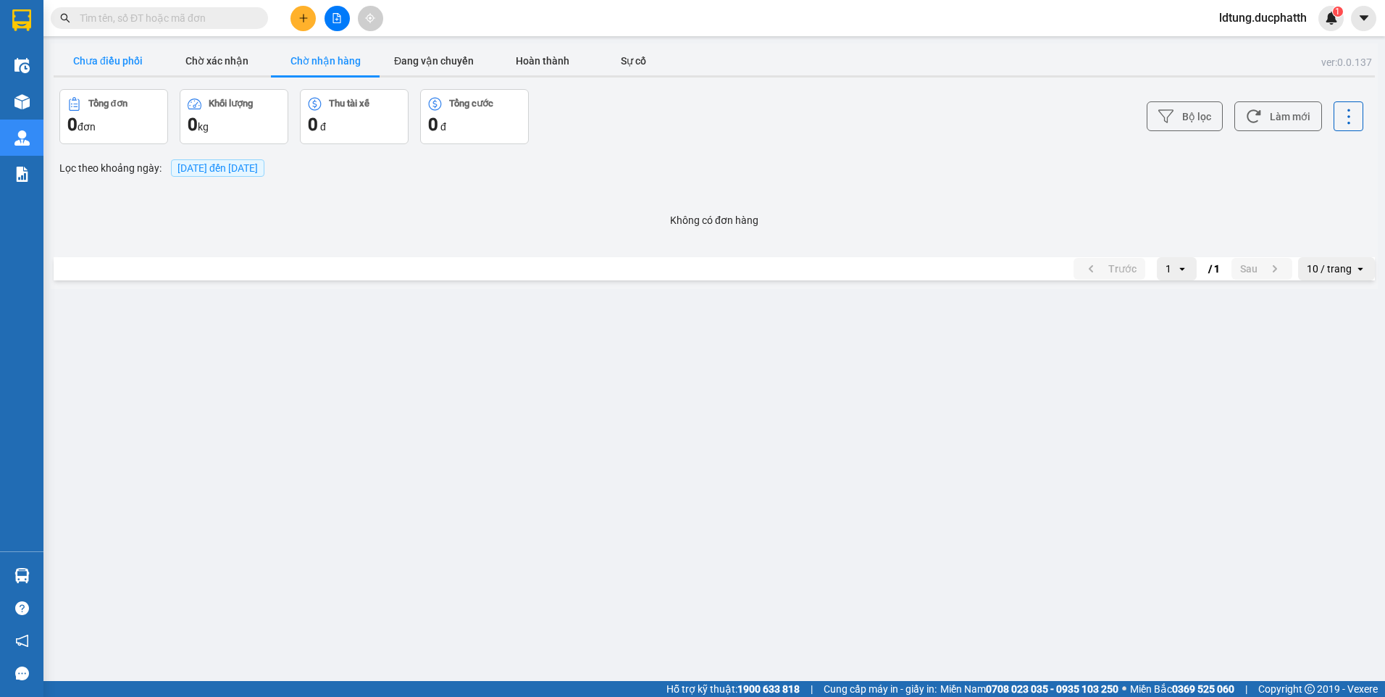
drag, startPoint x: 243, startPoint y: 59, endPoint x: 112, endPoint y: 56, distance: 131.1
click at [235, 59] on button "Chờ xác nhận" at bounding box center [216, 60] width 109 height 29
click at [109, 56] on button "Chưa điều phối" at bounding box center [108, 60] width 109 height 29
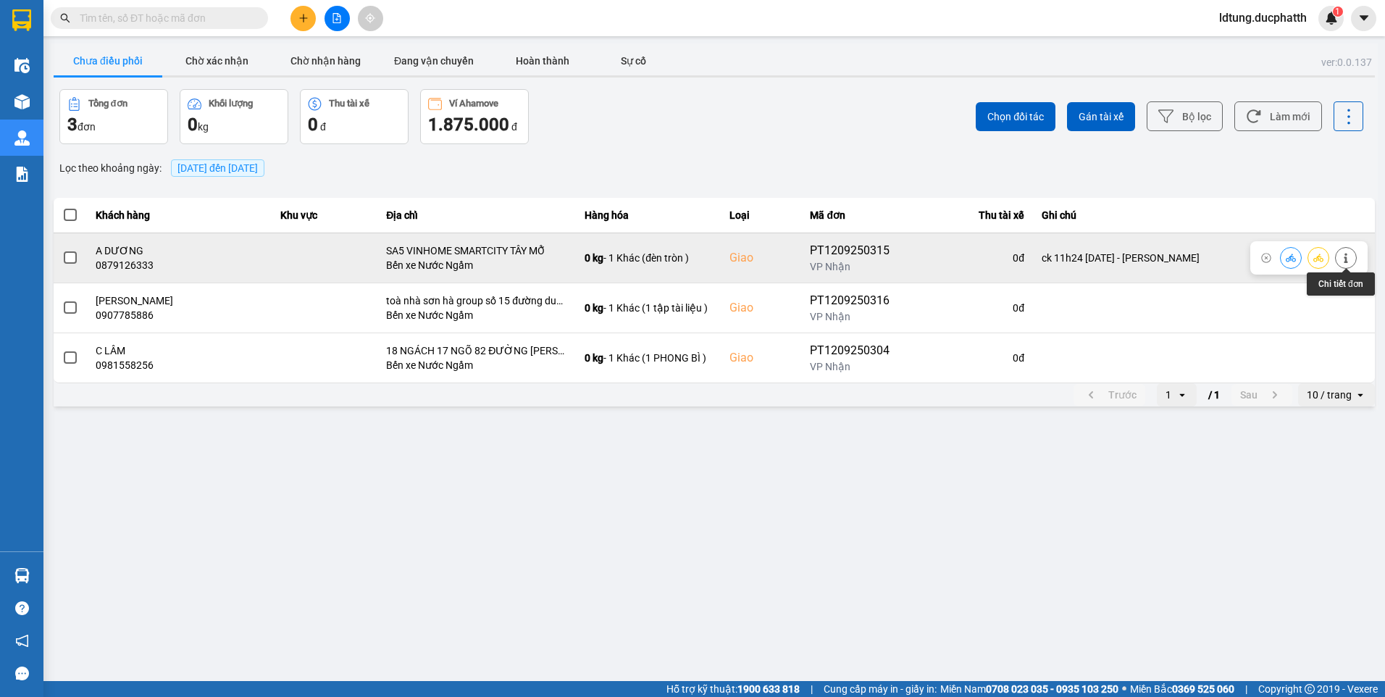
click at [1349, 261] on icon at bounding box center [1346, 258] width 10 height 10
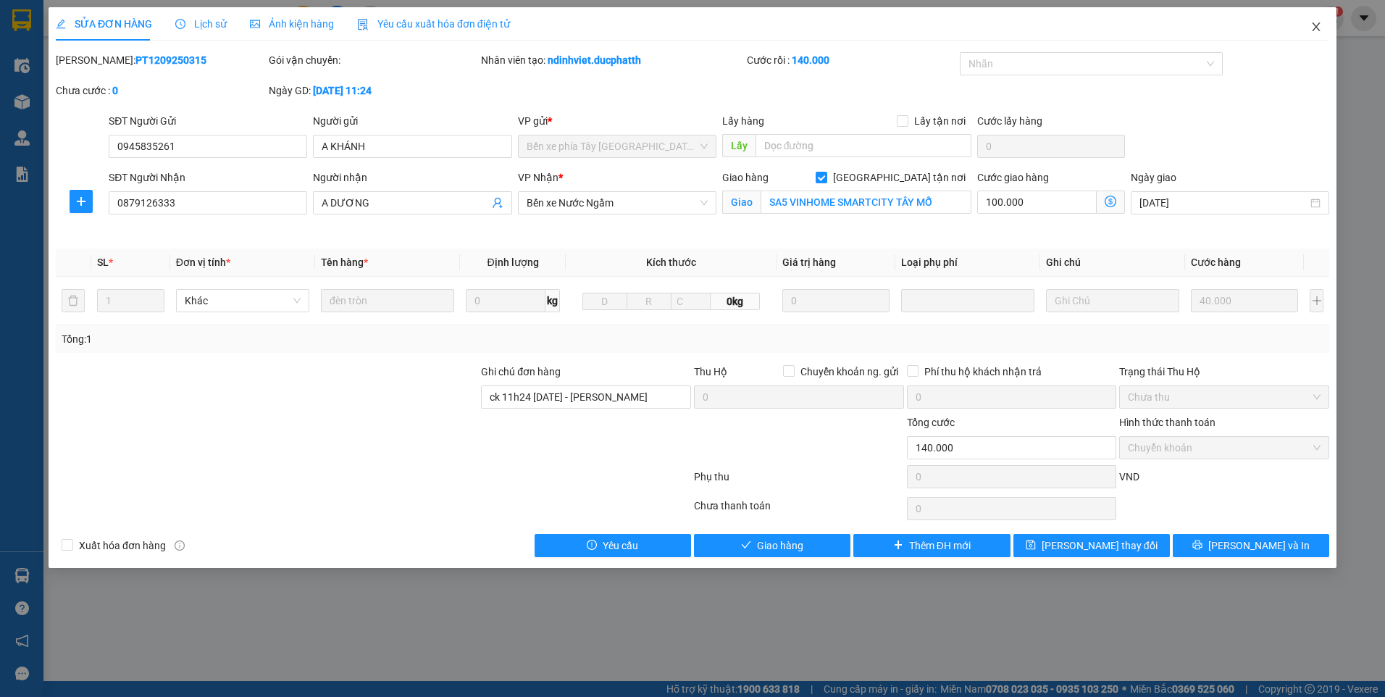
click at [1314, 29] on icon "close" at bounding box center [1316, 27] width 12 height 12
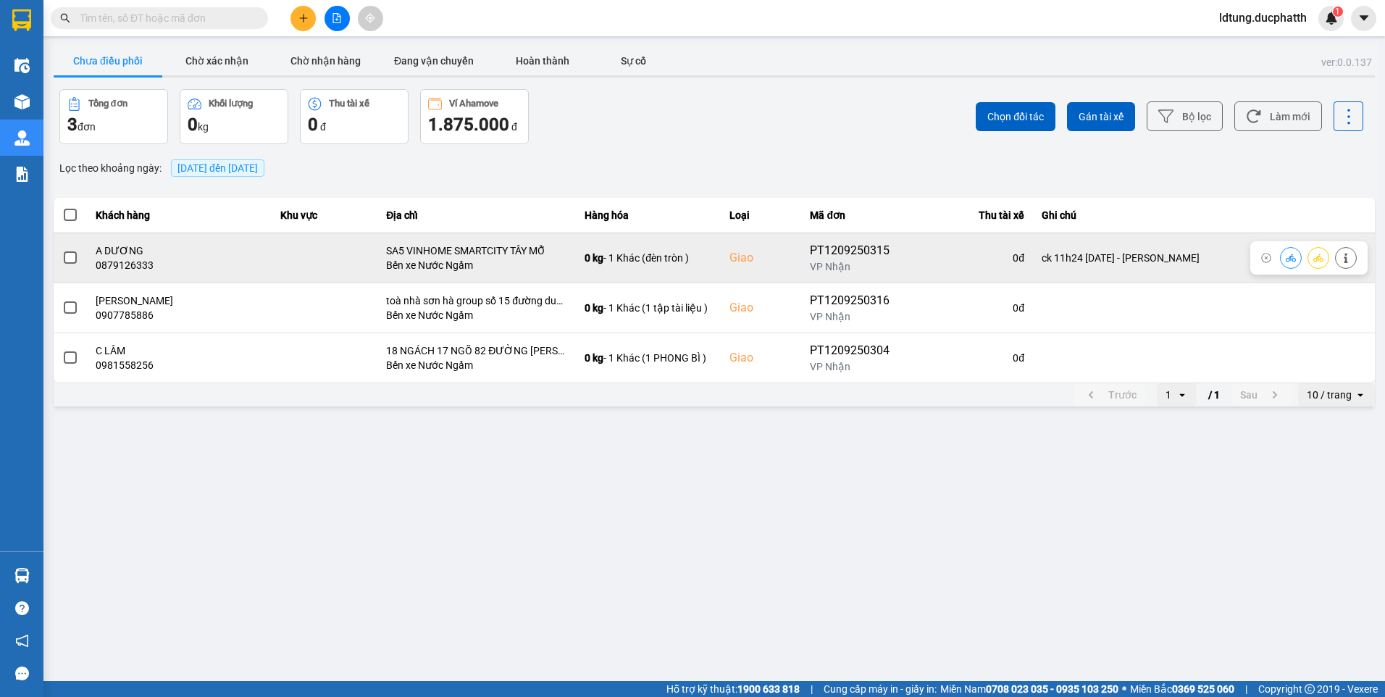
click at [62, 259] on label at bounding box center [70, 258] width 16 height 16
click at [62, 250] on input "checkbox" at bounding box center [62, 250] width 0 height 0
click at [1286, 254] on icon at bounding box center [1291, 258] width 10 height 10
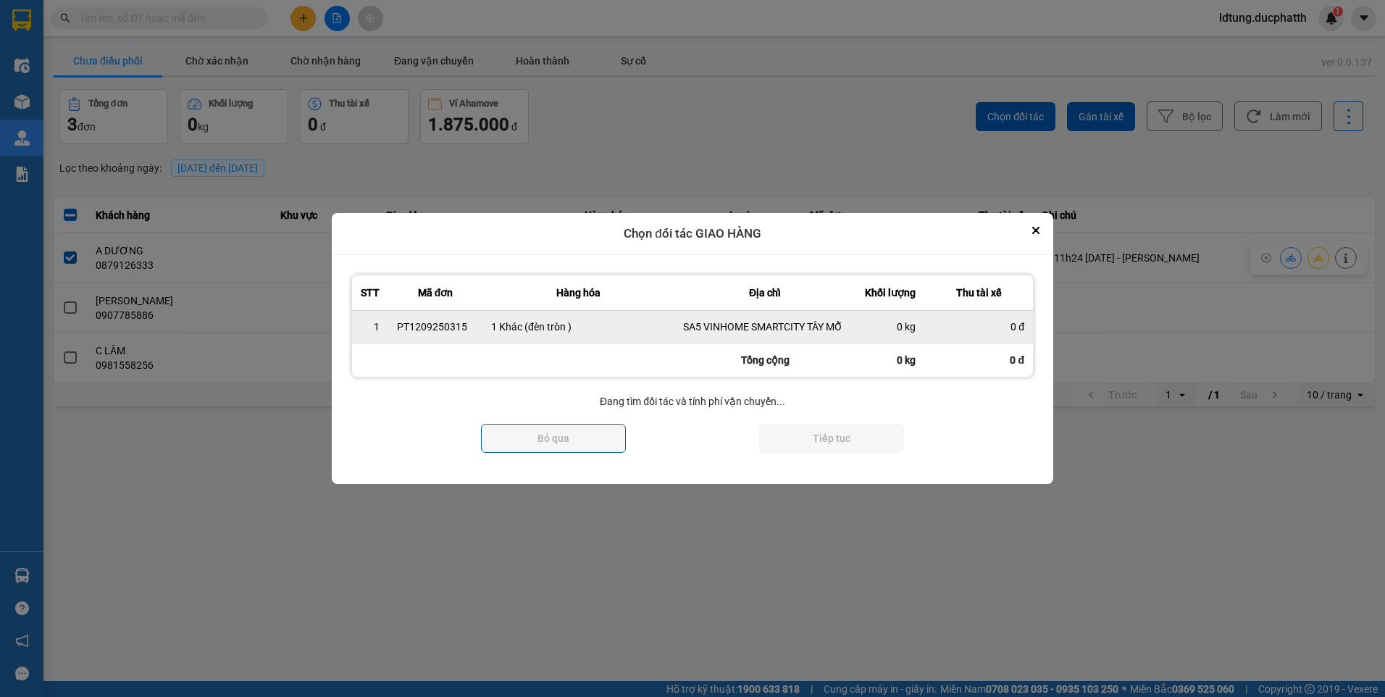
click at [994, 329] on div "0 đ" at bounding box center [978, 326] width 91 height 14
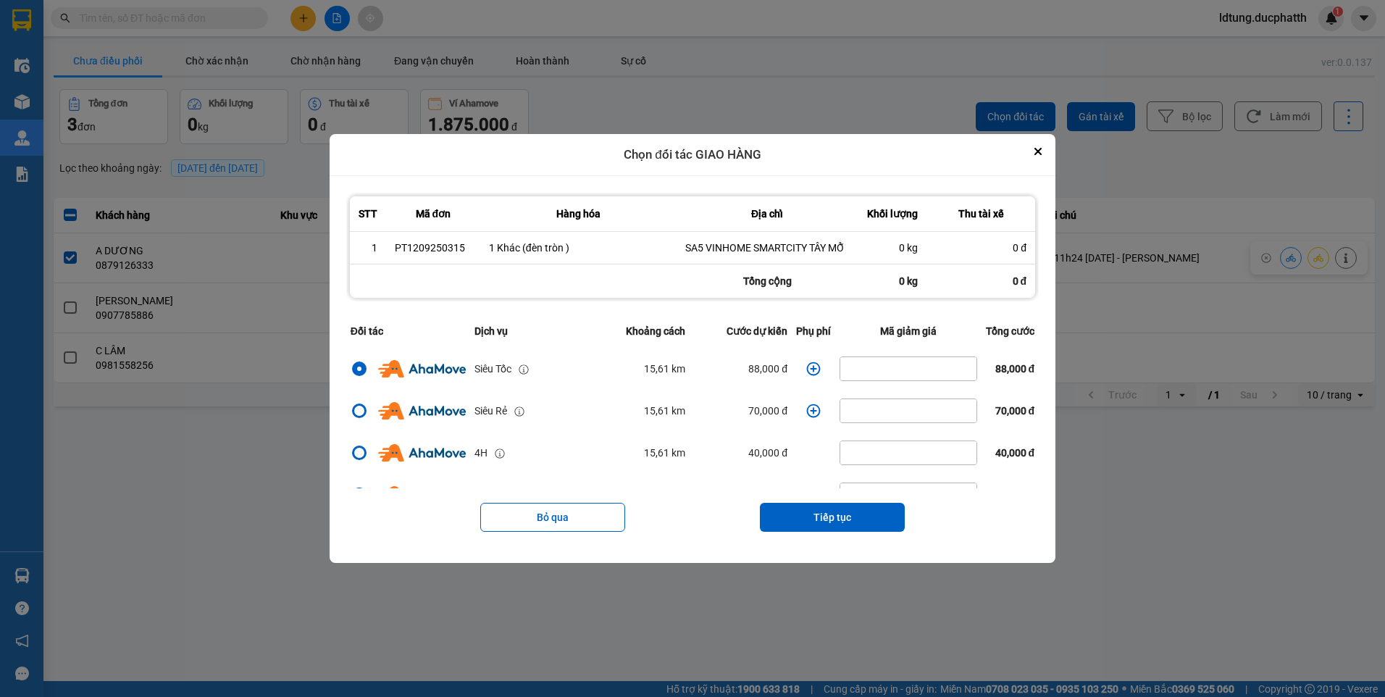
click at [806, 367] on icon "dialog" at bounding box center [813, 368] width 14 height 14
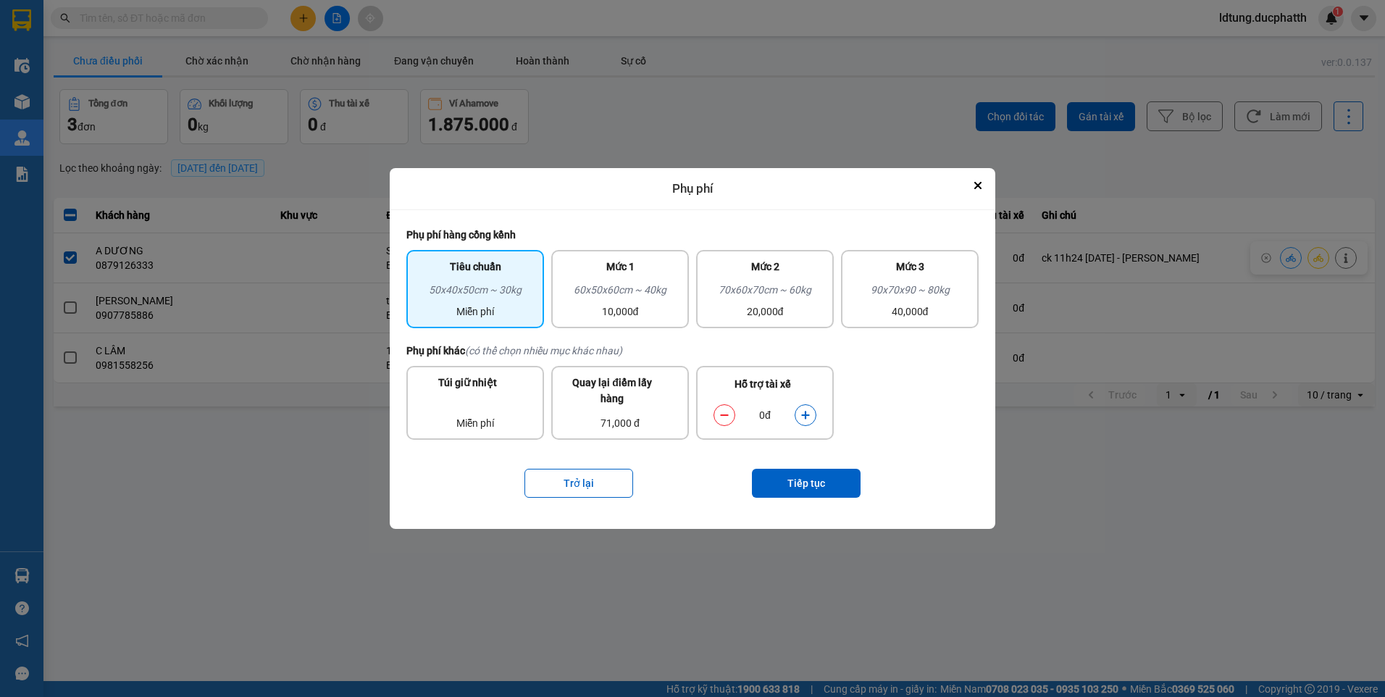
click at [810, 406] on div "dialog" at bounding box center [806, 415] width 22 height 22
click at [810, 413] on icon "dialog" at bounding box center [805, 415] width 10 height 10
drag, startPoint x: 810, startPoint y: 413, endPoint x: 806, endPoint y: 493, distance: 80.5
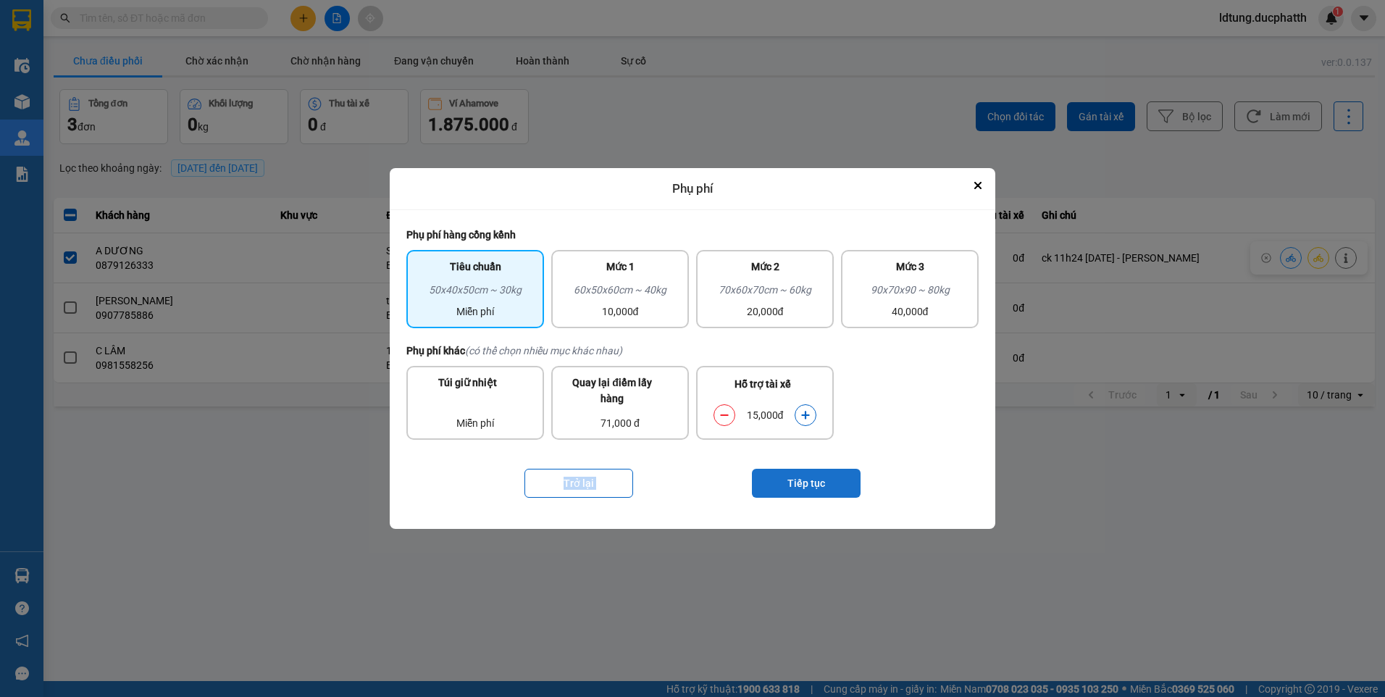
click at [806, 493] on button "Tiếp tục" at bounding box center [806, 483] width 109 height 29
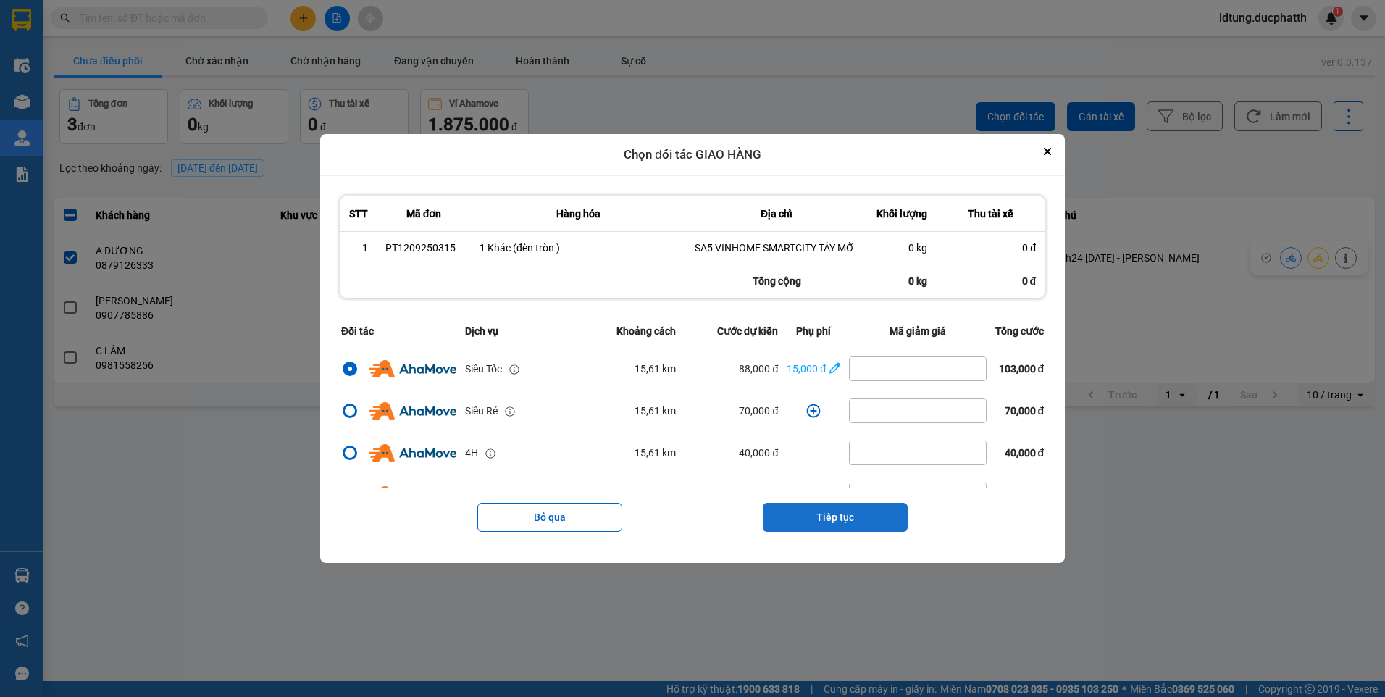
click at [821, 523] on button "Tiếp tục" at bounding box center [835, 517] width 145 height 29
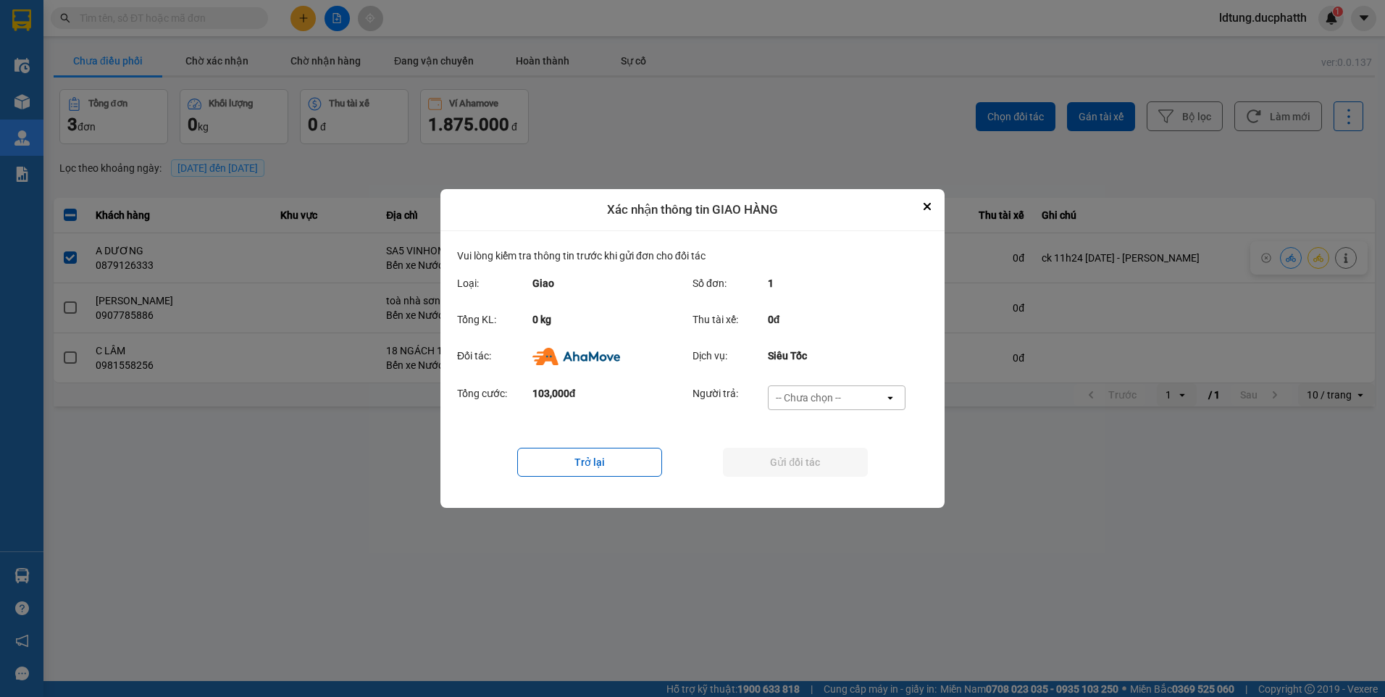
click at [810, 382] on div "Tổng cước: 103,000đ Người trả: -- Chưa chọn -- open" at bounding box center [692, 402] width 471 height 45
click at [812, 398] on div "-- Chưa chọn --" at bounding box center [808, 397] width 65 height 14
click at [806, 480] on span "Ví Ahamove" at bounding box center [808, 481] width 59 height 14
click at [802, 464] on button "Gửi đối tác" at bounding box center [795, 462] width 145 height 29
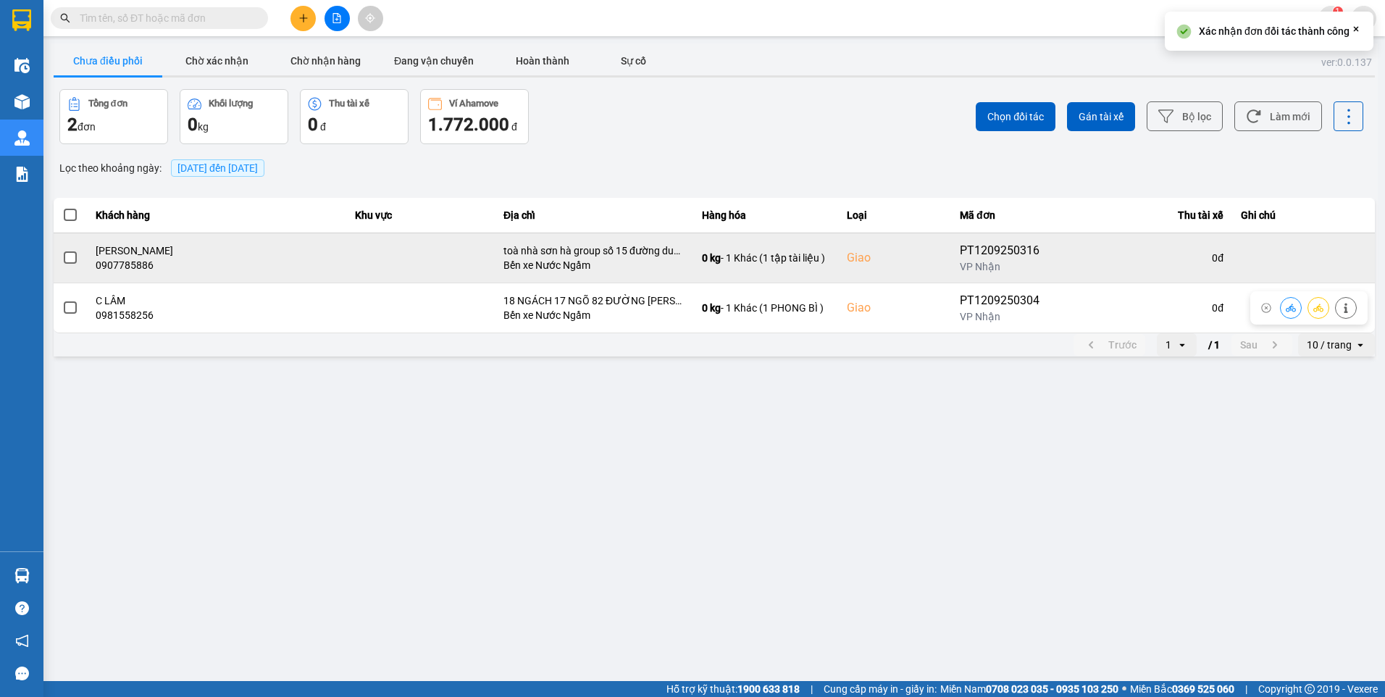
click at [76, 258] on span at bounding box center [70, 257] width 13 height 13
click at [62, 250] on input "checkbox" at bounding box center [62, 250] width 0 height 0
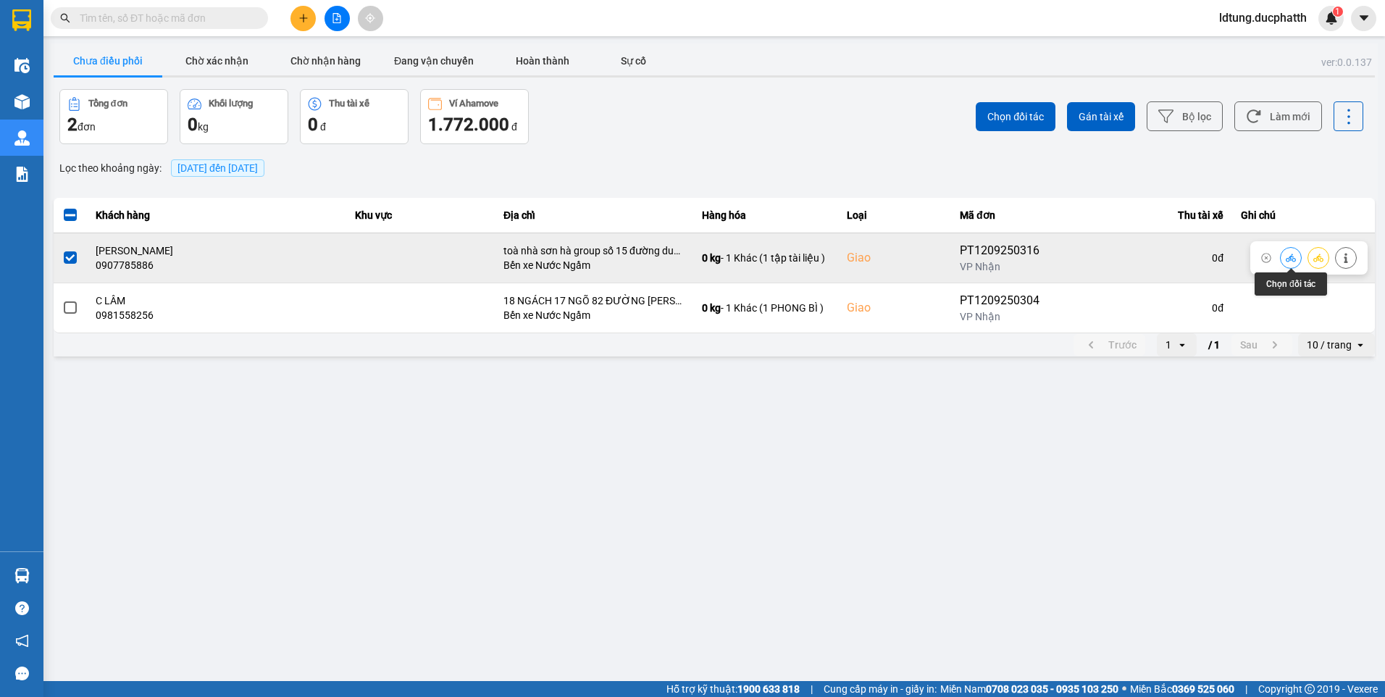
click at [1283, 260] on button at bounding box center [1291, 257] width 20 height 25
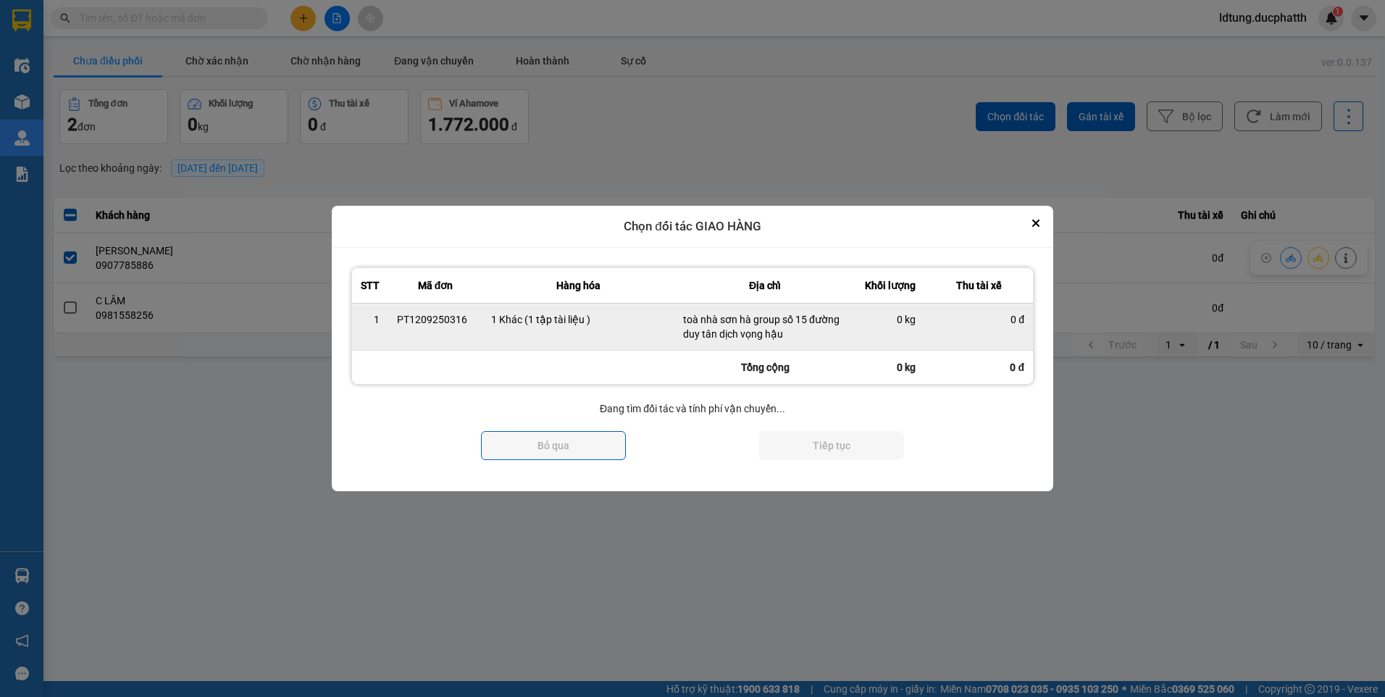
click at [976, 314] on div "0 đ" at bounding box center [978, 319] width 91 height 14
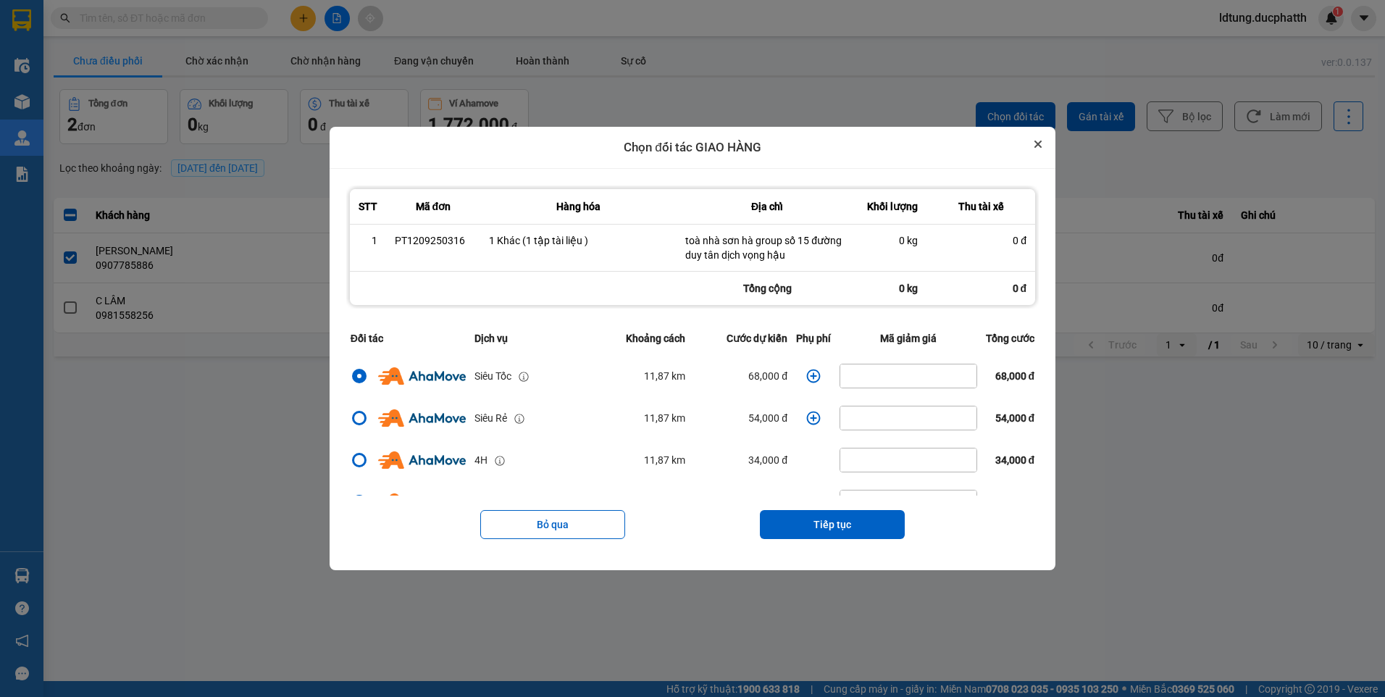
click at [1047, 153] on button "Close" at bounding box center [1037, 143] width 17 height 17
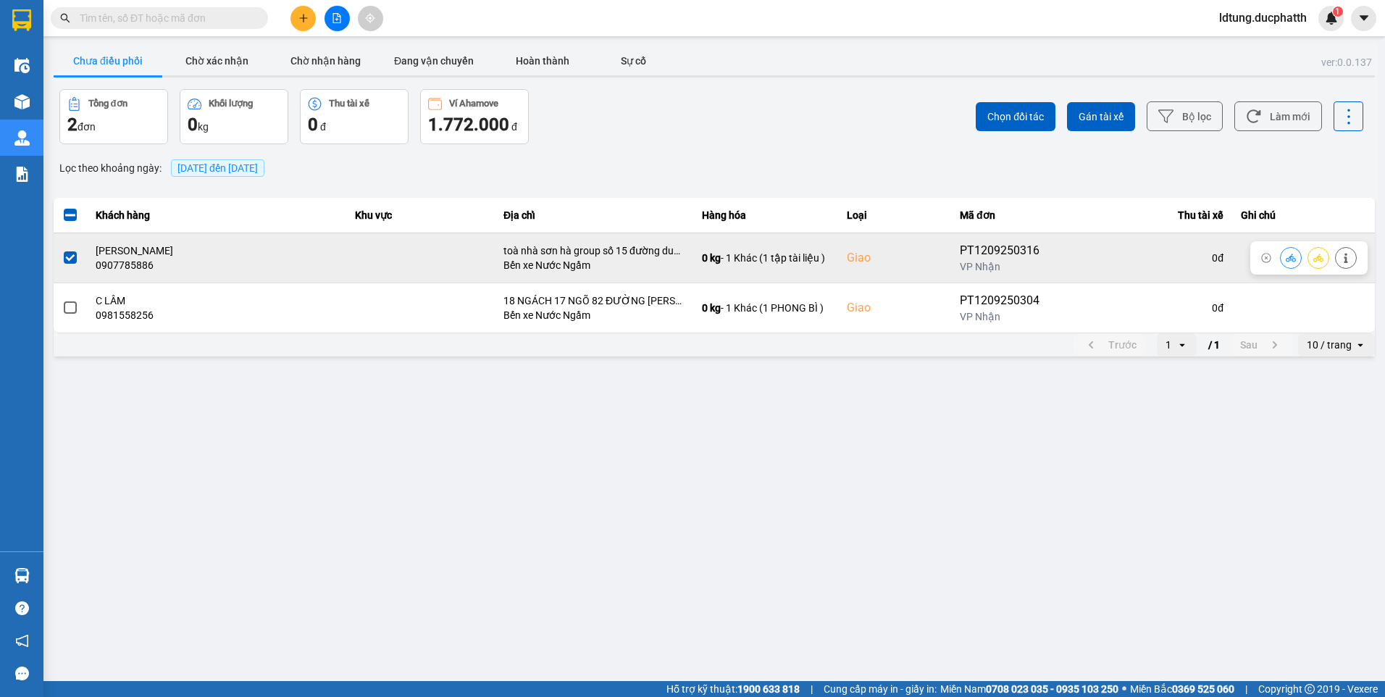
click at [1346, 259] on icon at bounding box center [1346, 258] width 4 height 10
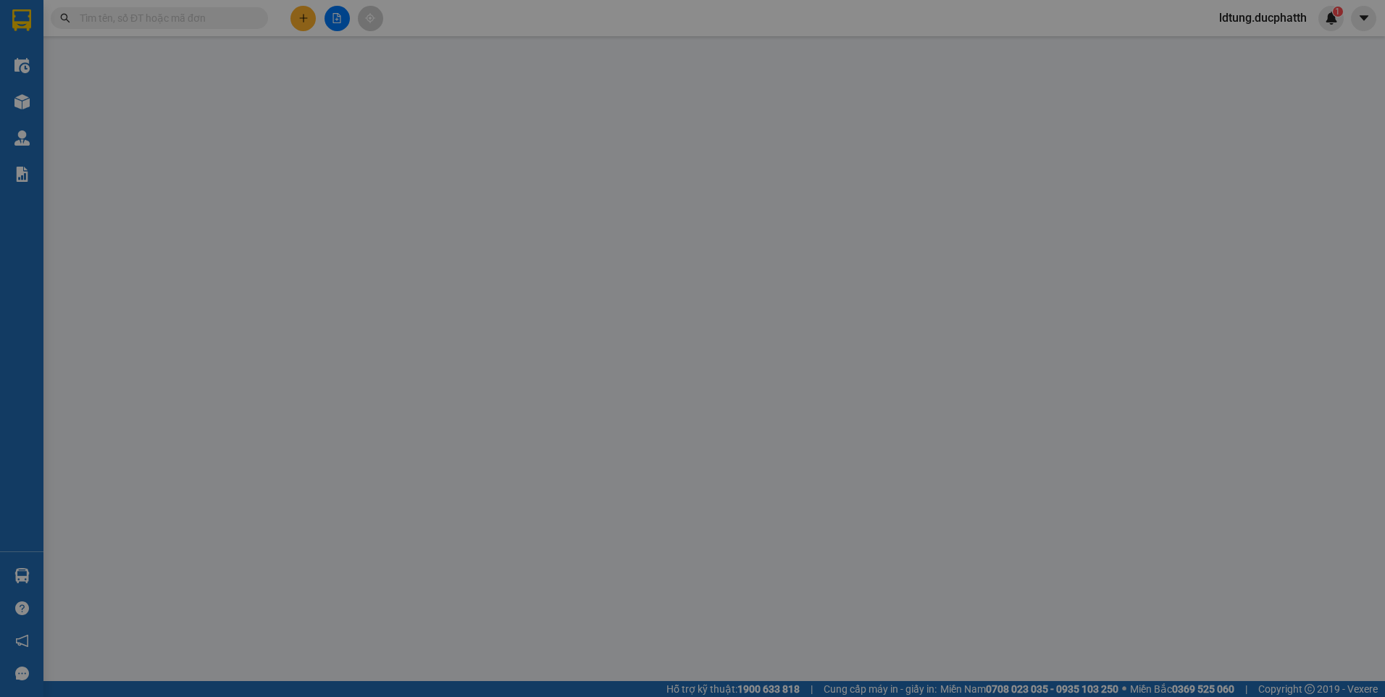
type input "0979586930"
type input "e hường"
type input "0907785886"
type input "c minh"
checkbox input "true"
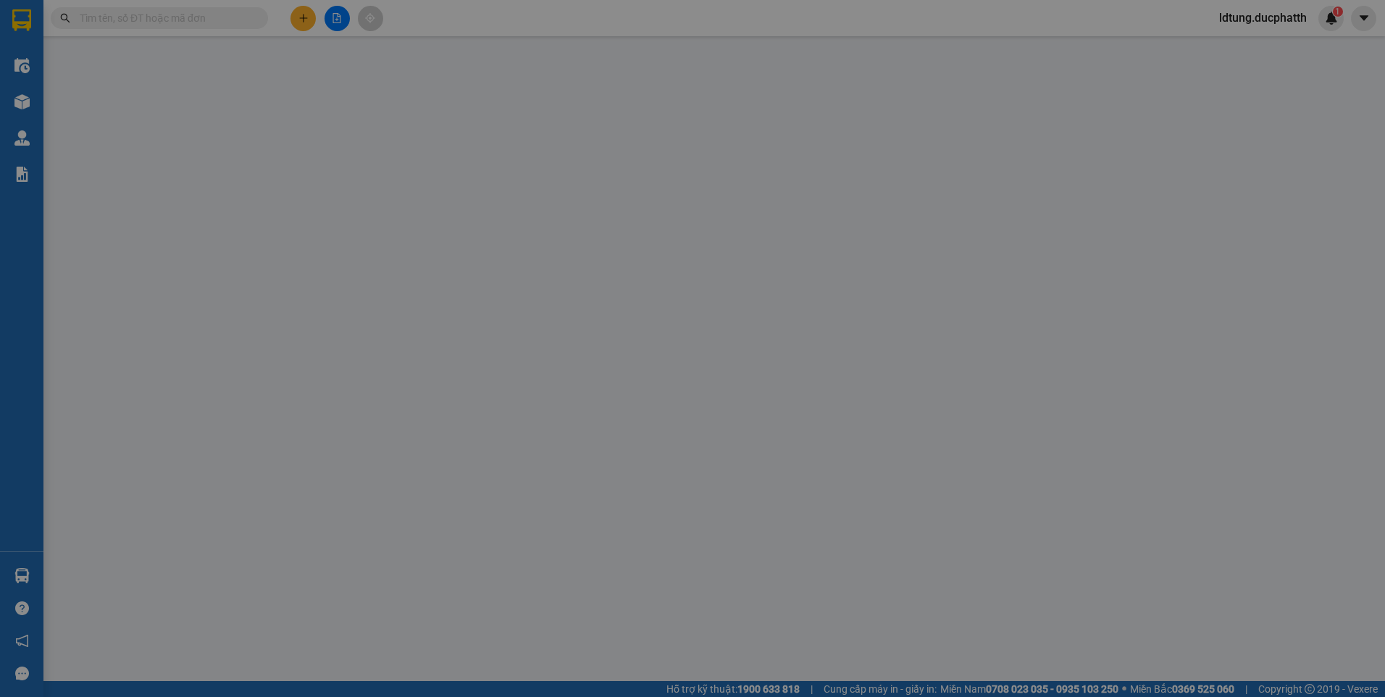
type input "toà nhà sơn hà group số 15 đường duy tân dịch vọng hậu"
type input "110.000"
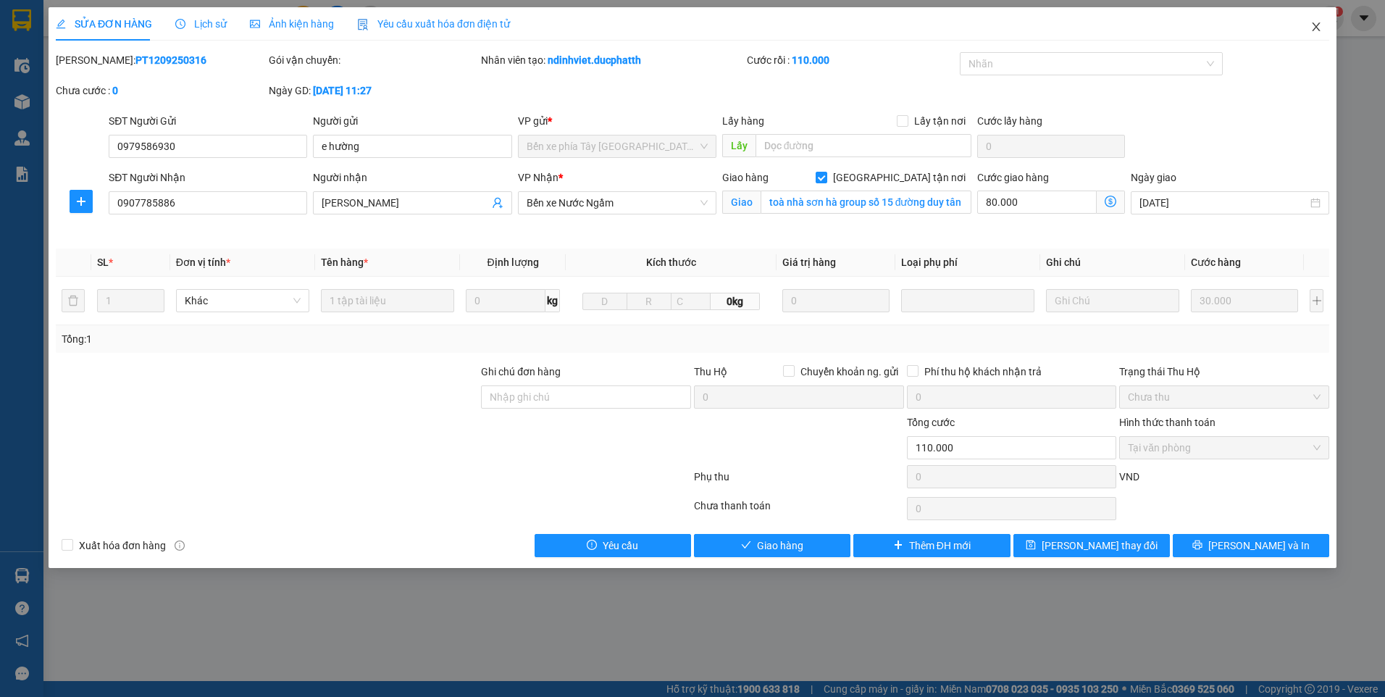
click at [1325, 29] on span "Close" at bounding box center [1316, 27] width 41 height 41
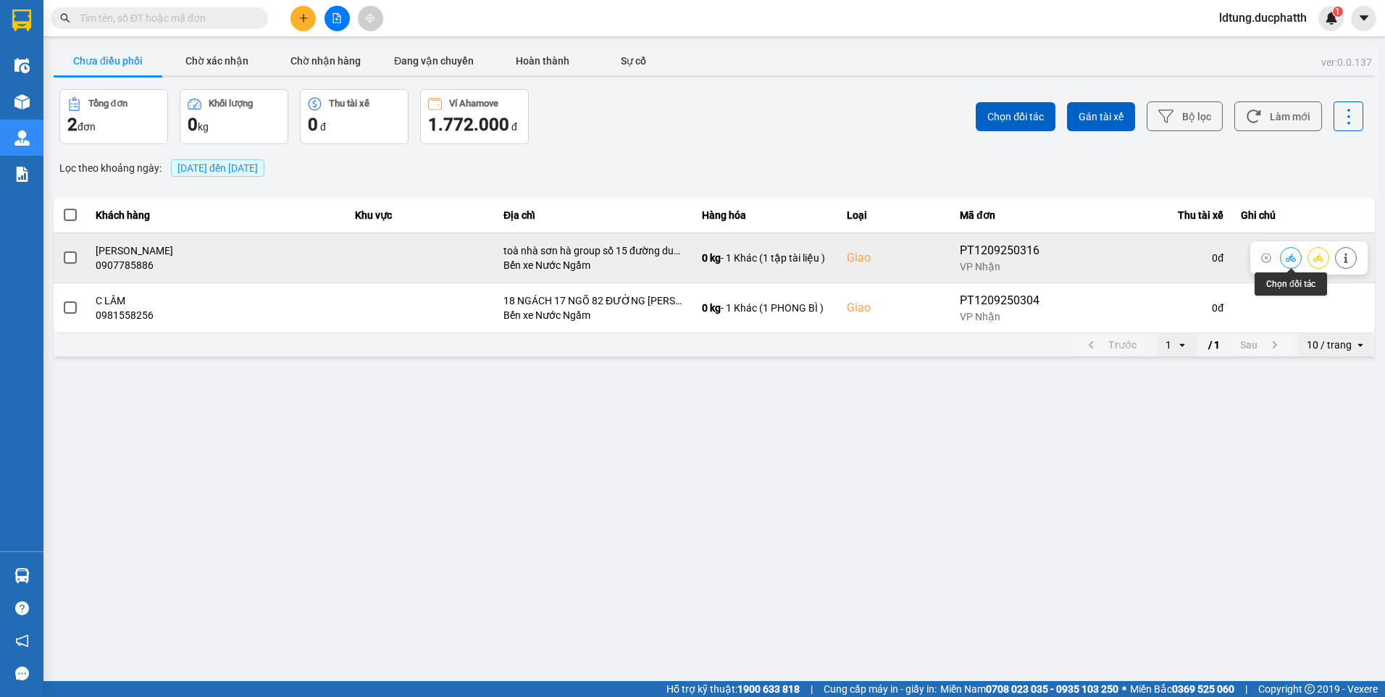
click at [1296, 256] on button at bounding box center [1291, 257] width 20 height 25
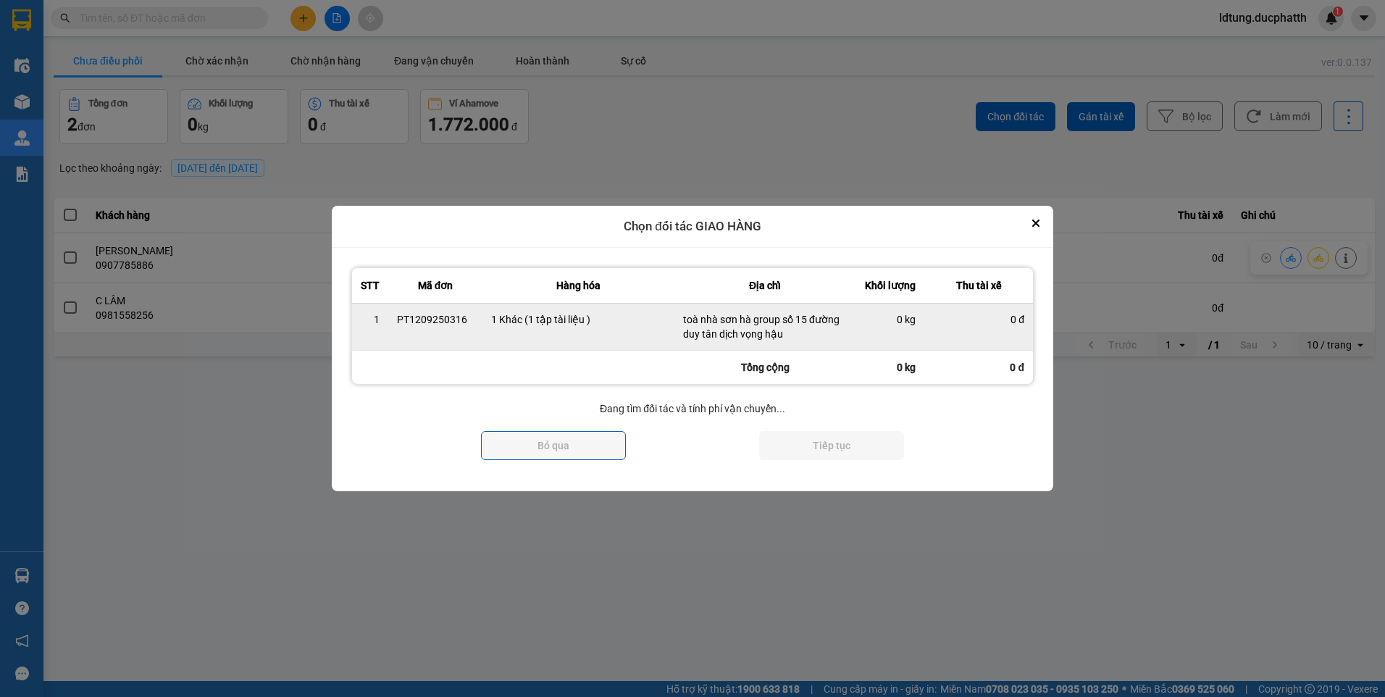
click at [1011, 317] on div "0 đ" at bounding box center [978, 319] width 91 height 14
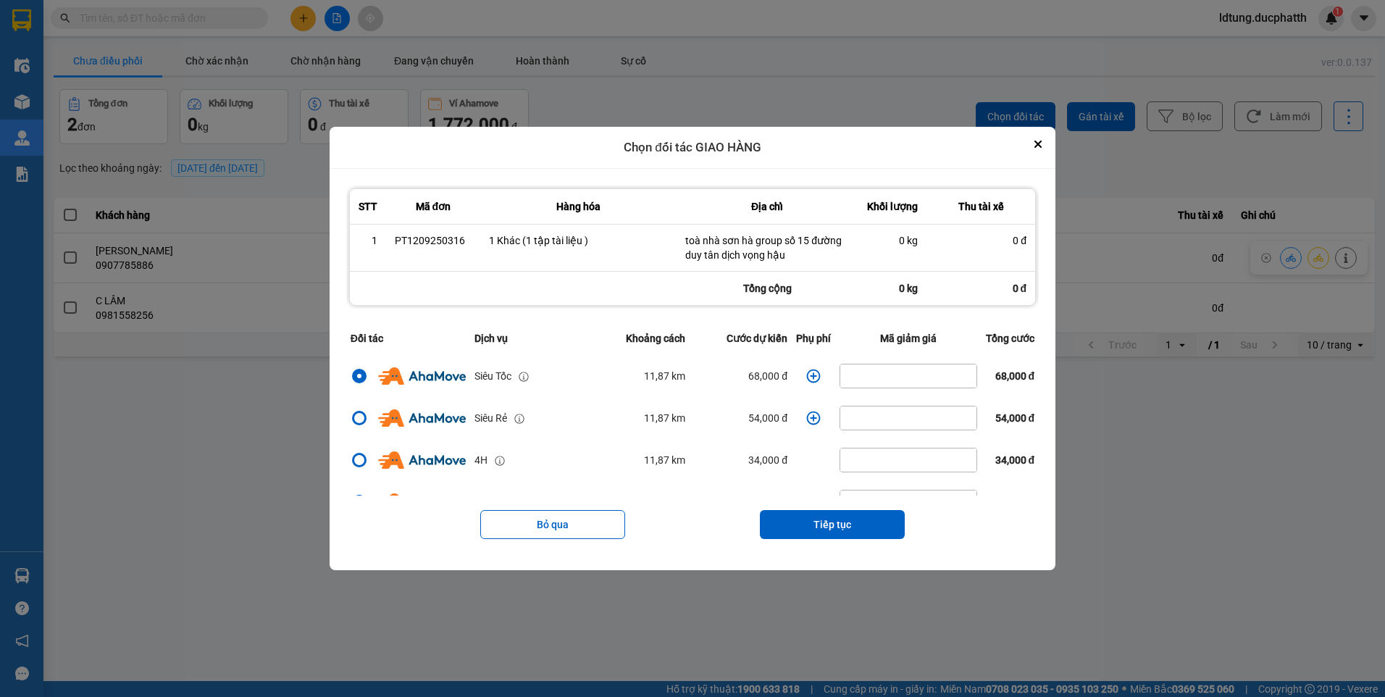
click at [807, 376] on icon "dialog" at bounding box center [814, 376] width 14 height 14
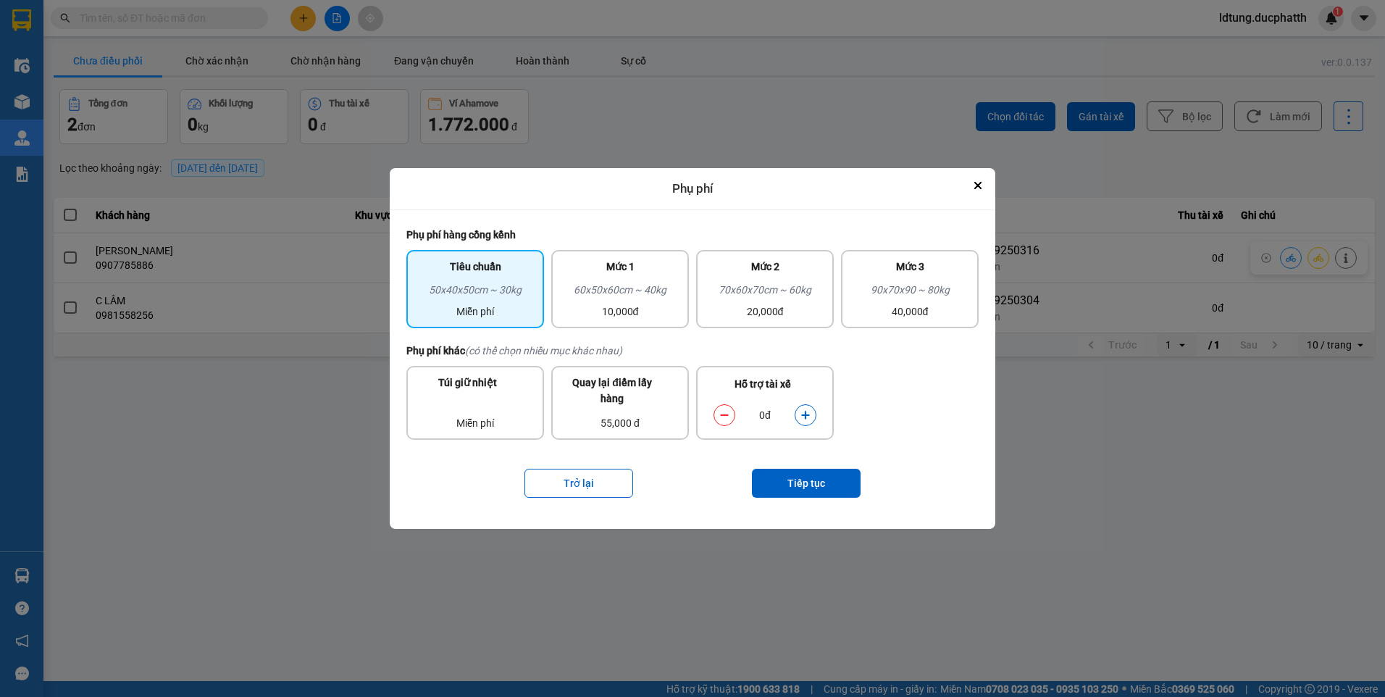
click at [810, 411] on button "dialog" at bounding box center [805, 414] width 20 height 25
click at [803, 493] on button "Tiếp tục" at bounding box center [806, 483] width 109 height 29
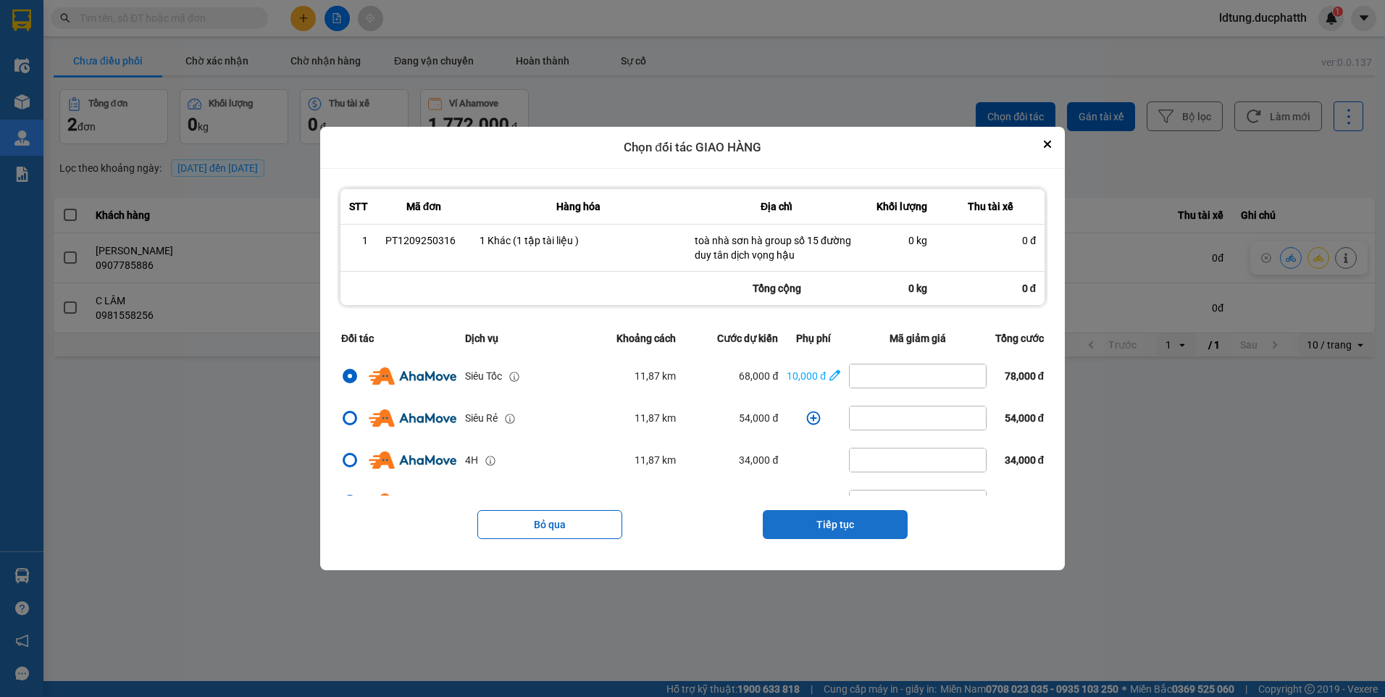
click at [842, 522] on button "Tiếp tục" at bounding box center [835, 524] width 145 height 29
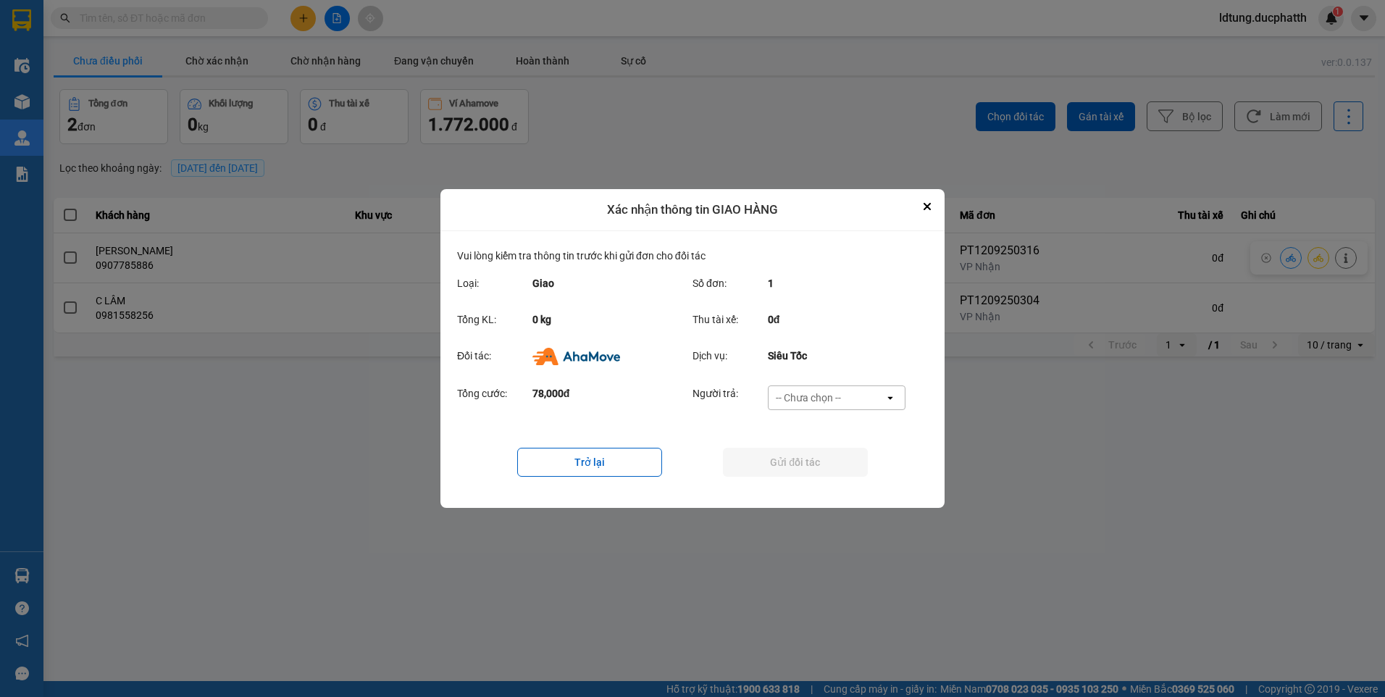
click at [816, 403] on div "-- Chưa chọn --" at bounding box center [808, 397] width 65 height 14
click at [805, 481] on span "Ví Ahamove" at bounding box center [808, 481] width 59 height 14
click at [808, 468] on button "Gửi đối tác" at bounding box center [795, 462] width 145 height 29
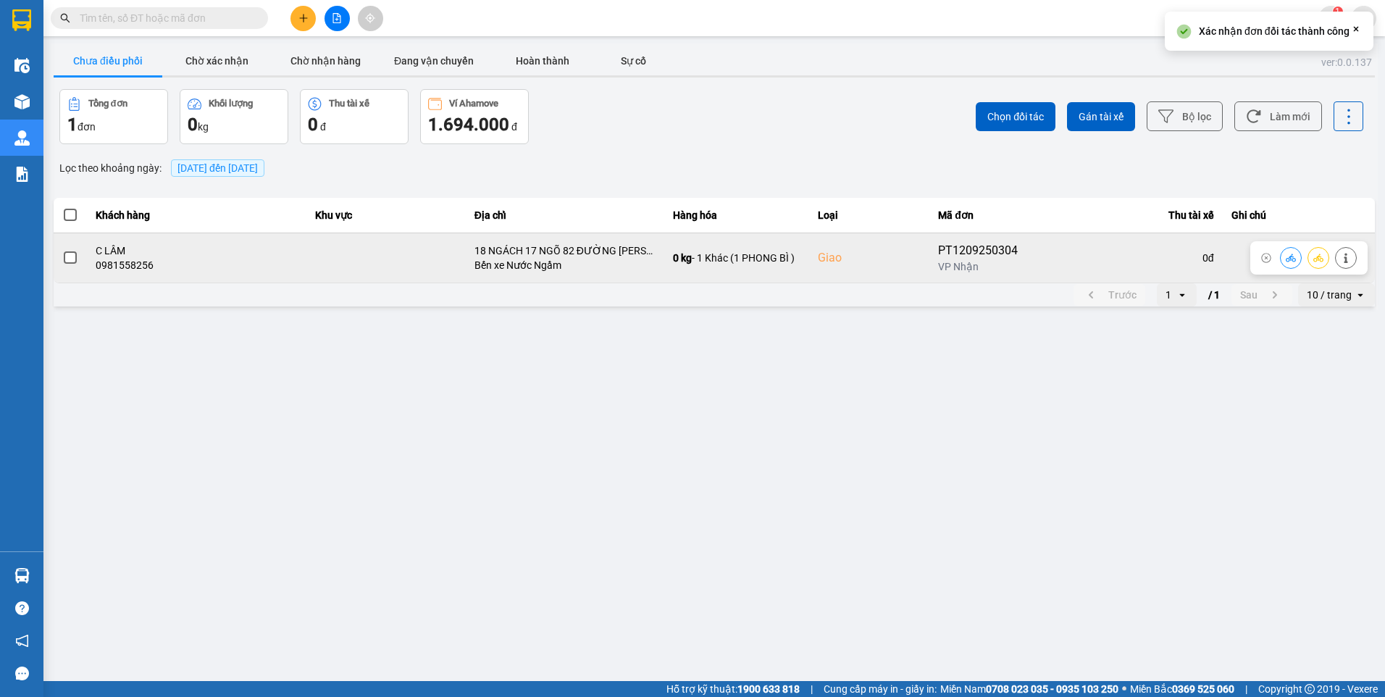
click at [1346, 255] on icon at bounding box center [1346, 258] width 4 height 10
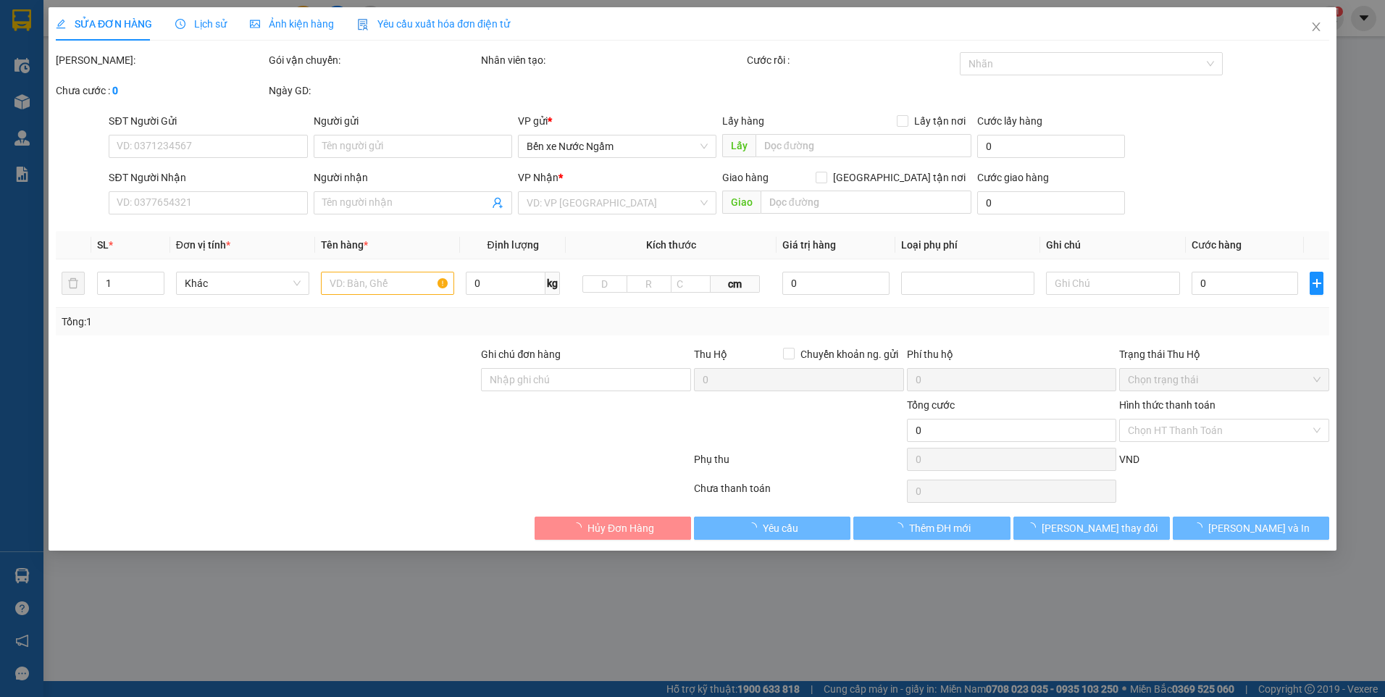
type input "0989833355"
type input "C HƯƠNG"
type input "0981558256"
type input "C LÂM"
checkbox input "true"
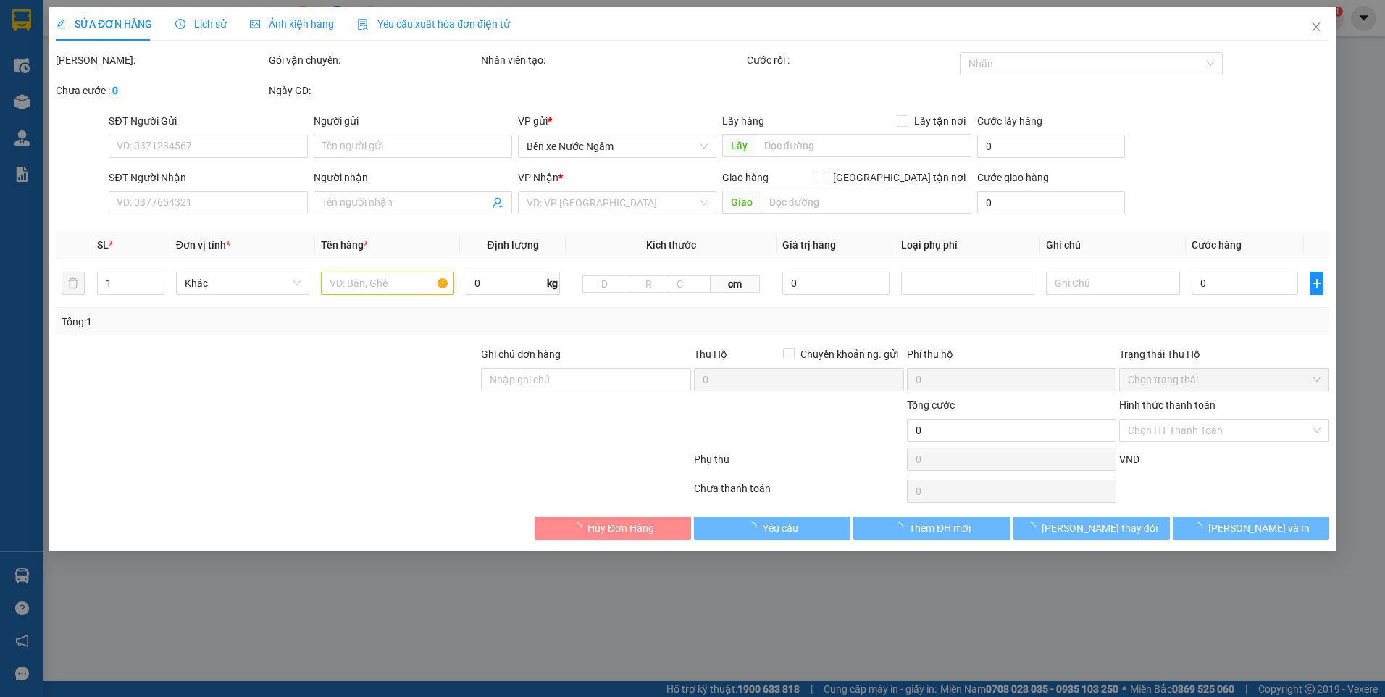
type input "18 NGÁCH 17 NGÕ 82 ĐƯỜNG TRẦN CUNG"
type input "120.000"
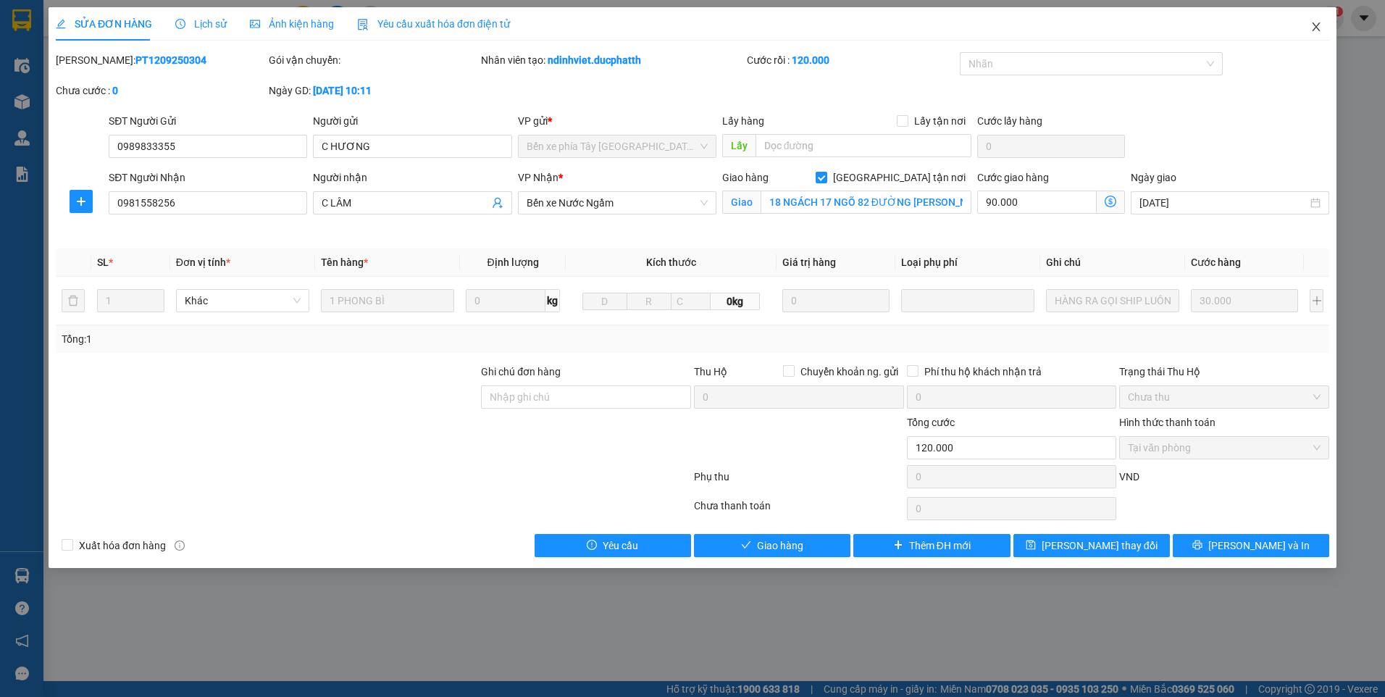
click at [1320, 31] on icon "close" at bounding box center [1316, 26] width 8 height 9
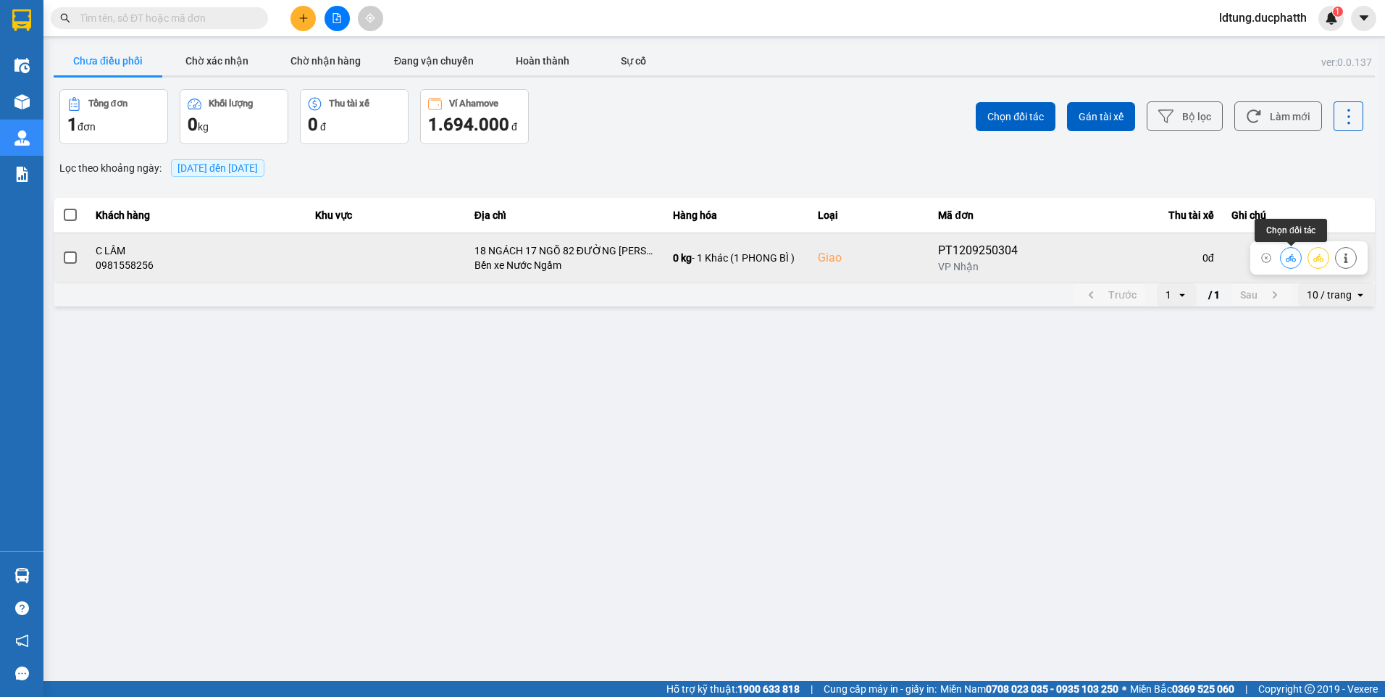
click at [1296, 254] on button at bounding box center [1291, 257] width 20 height 25
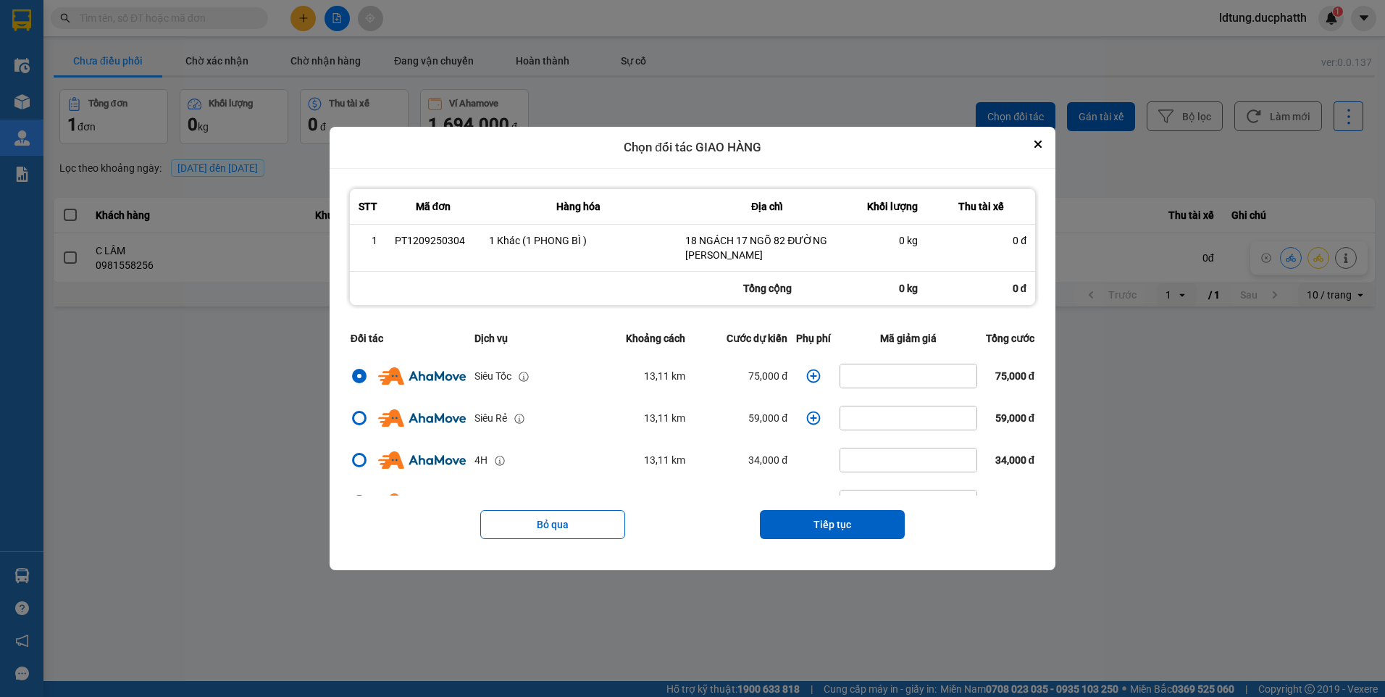
click at [807, 380] on icon "dialog" at bounding box center [814, 376] width 14 height 14
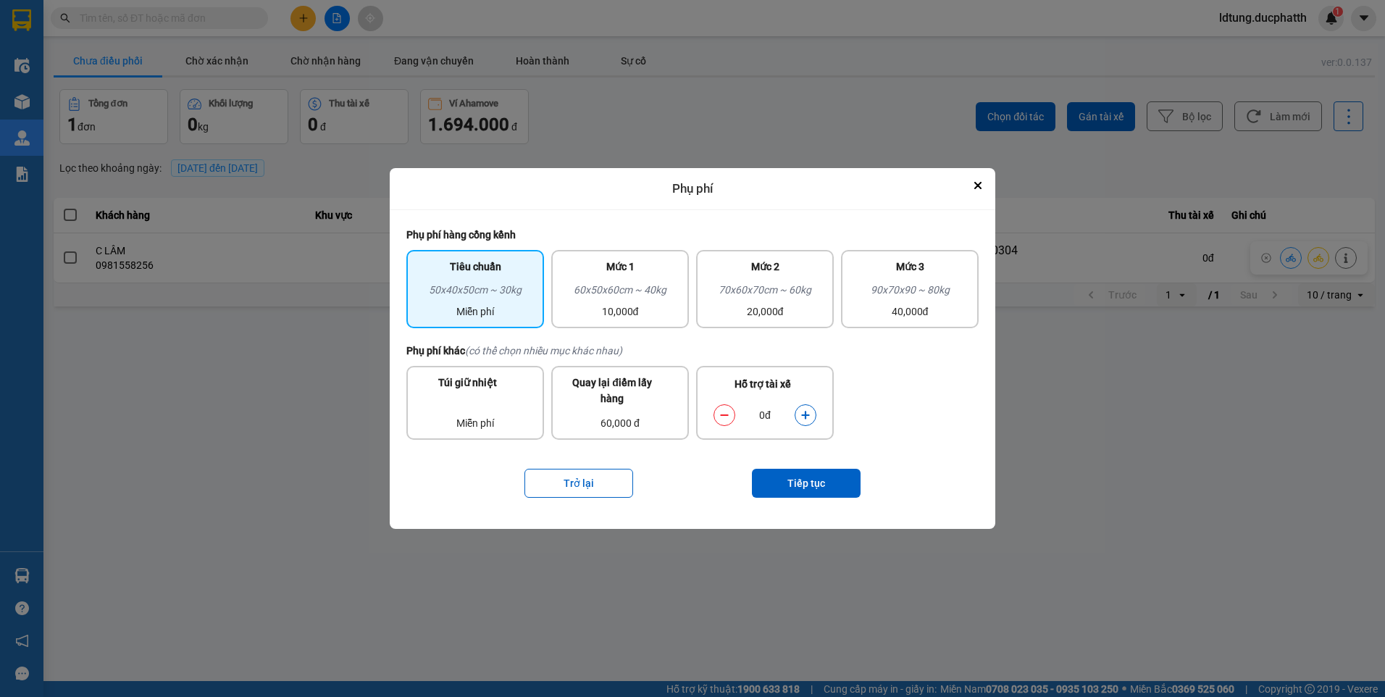
click at [807, 411] on icon "dialog" at bounding box center [805, 415] width 10 height 10
drag, startPoint x: 807, startPoint y: 411, endPoint x: 802, endPoint y: 479, distance: 68.3
click at [802, 479] on button "Tiếp tục" at bounding box center [806, 483] width 109 height 29
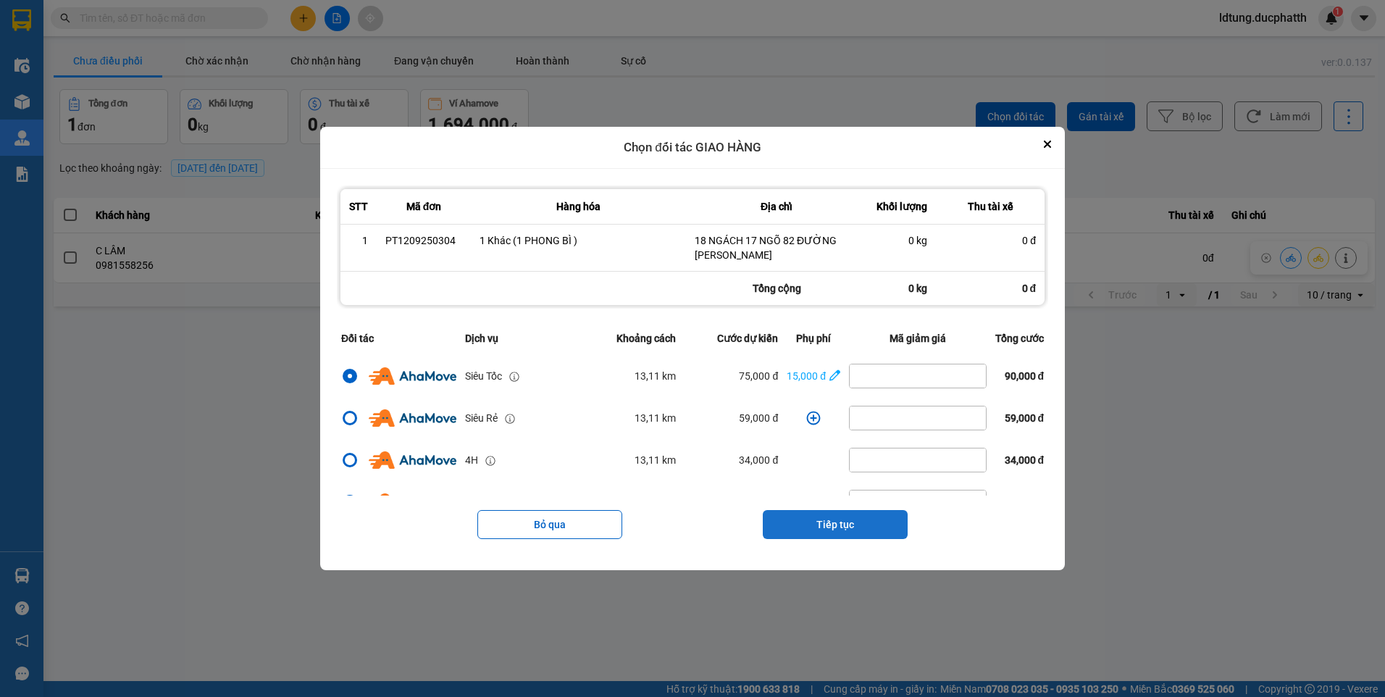
click at [856, 519] on button "Tiếp tục" at bounding box center [835, 524] width 145 height 29
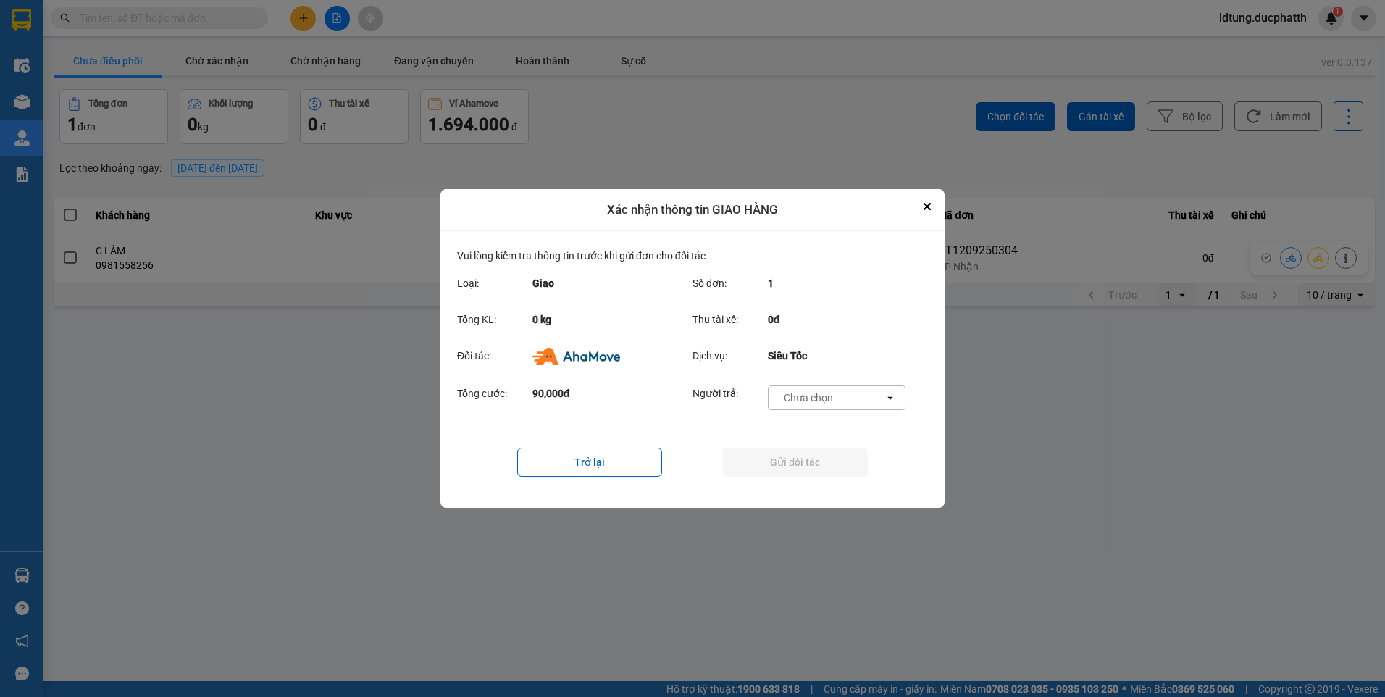
click at [836, 400] on div "-- Chưa chọn --" at bounding box center [808, 397] width 65 height 14
drag, startPoint x: 833, startPoint y: 464, endPoint x: 833, endPoint y: 482, distance: 18.8
click at [833, 482] on ul "Khách hàng Nhà xe trả tiền mặt Ví Ahamove" at bounding box center [836, 455] width 138 height 90
drag, startPoint x: 833, startPoint y: 482, endPoint x: 854, endPoint y: 482, distance: 21.0
click at [854, 482] on div "Ví Ahamove" at bounding box center [836, 481] width 138 height 26
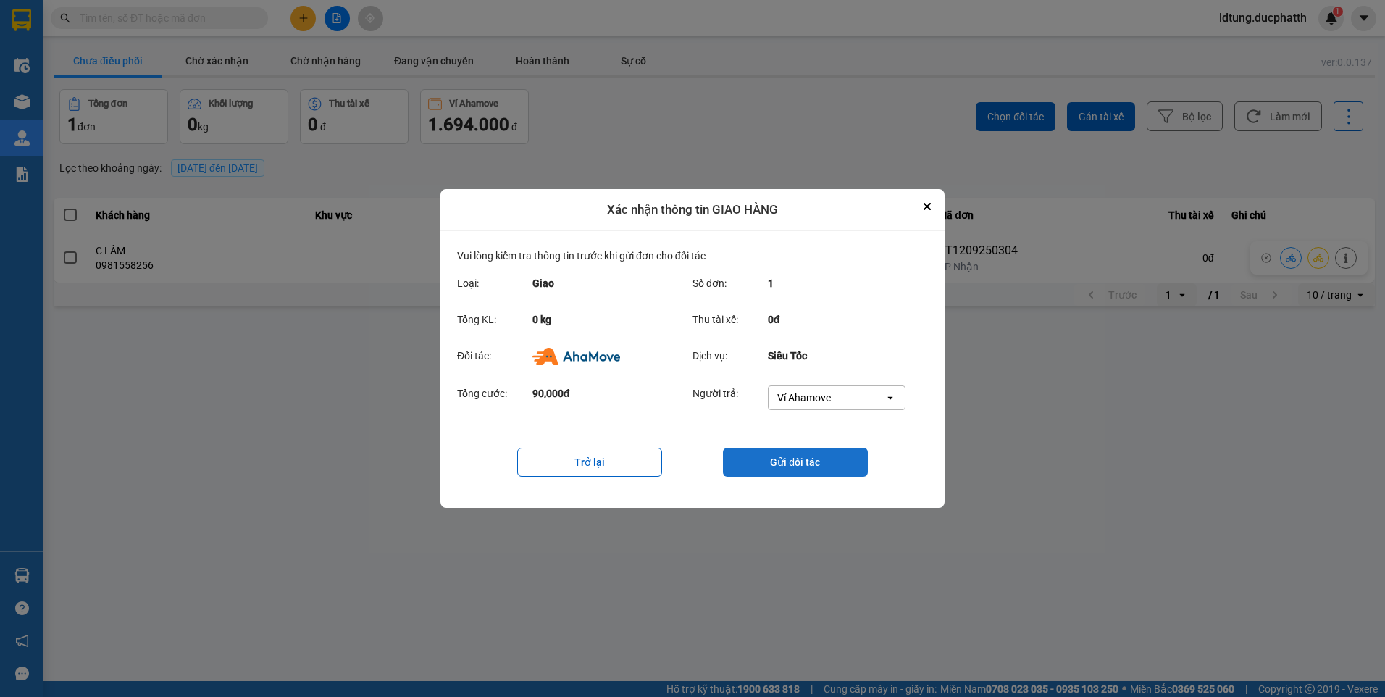
click at [844, 453] on button "Gửi đối tác" at bounding box center [795, 462] width 145 height 29
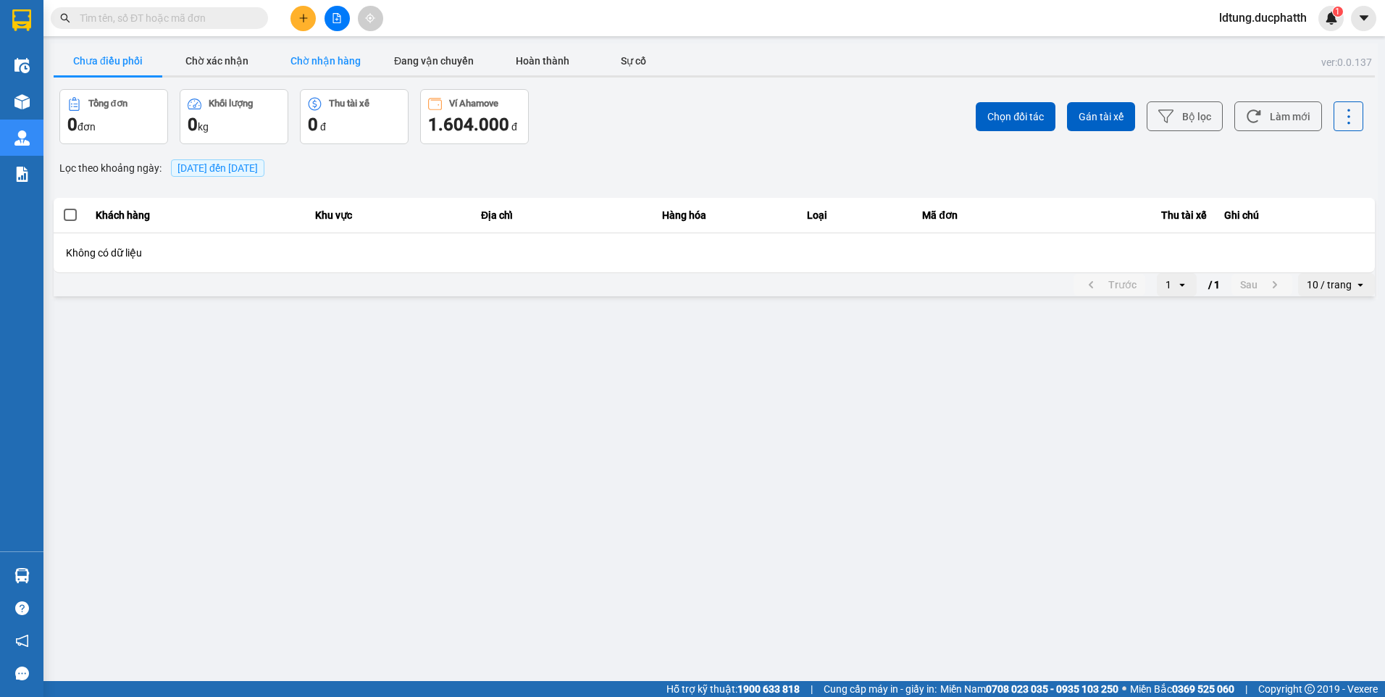
click at [284, 68] on button "Chờ nhận hàng" at bounding box center [325, 60] width 109 height 29
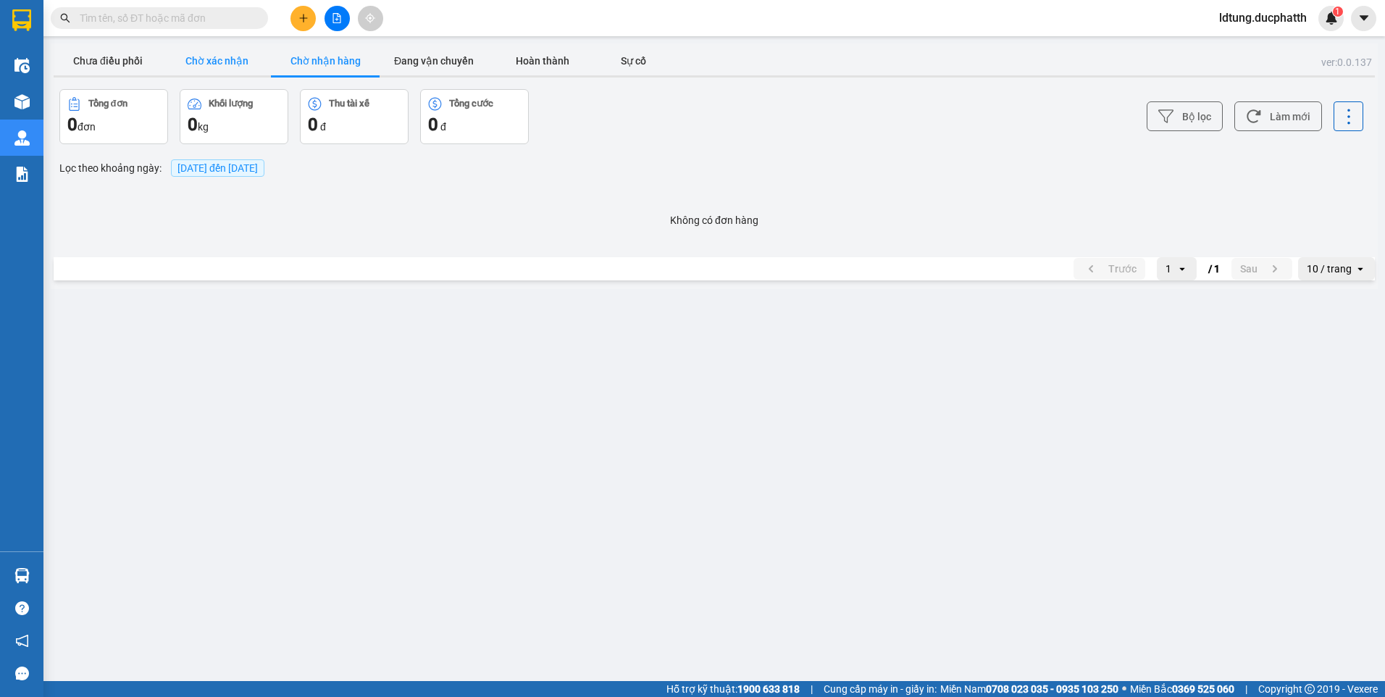
click at [227, 67] on button "Chờ xác nhận" at bounding box center [216, 60] width 109 height 29
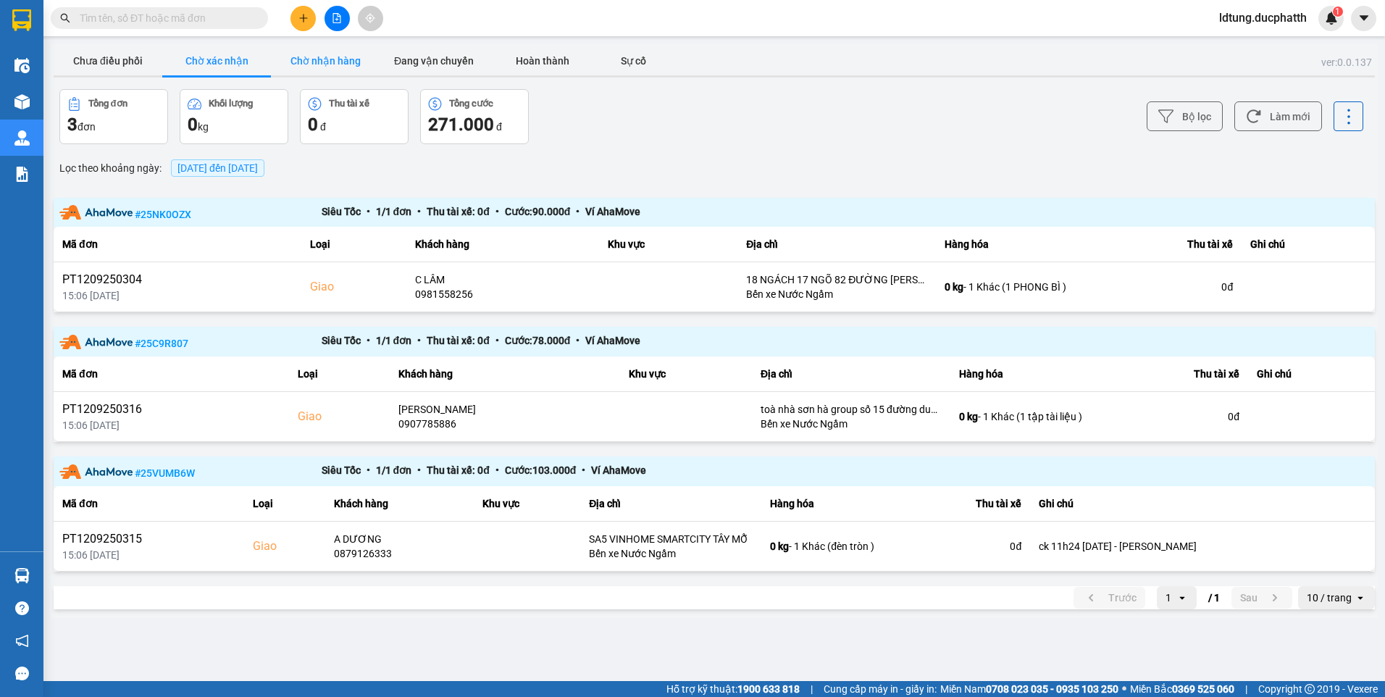
click at [294, 63] on button "Chờ nhận hàng" at bounding box center [325, 60] width 109 height 29
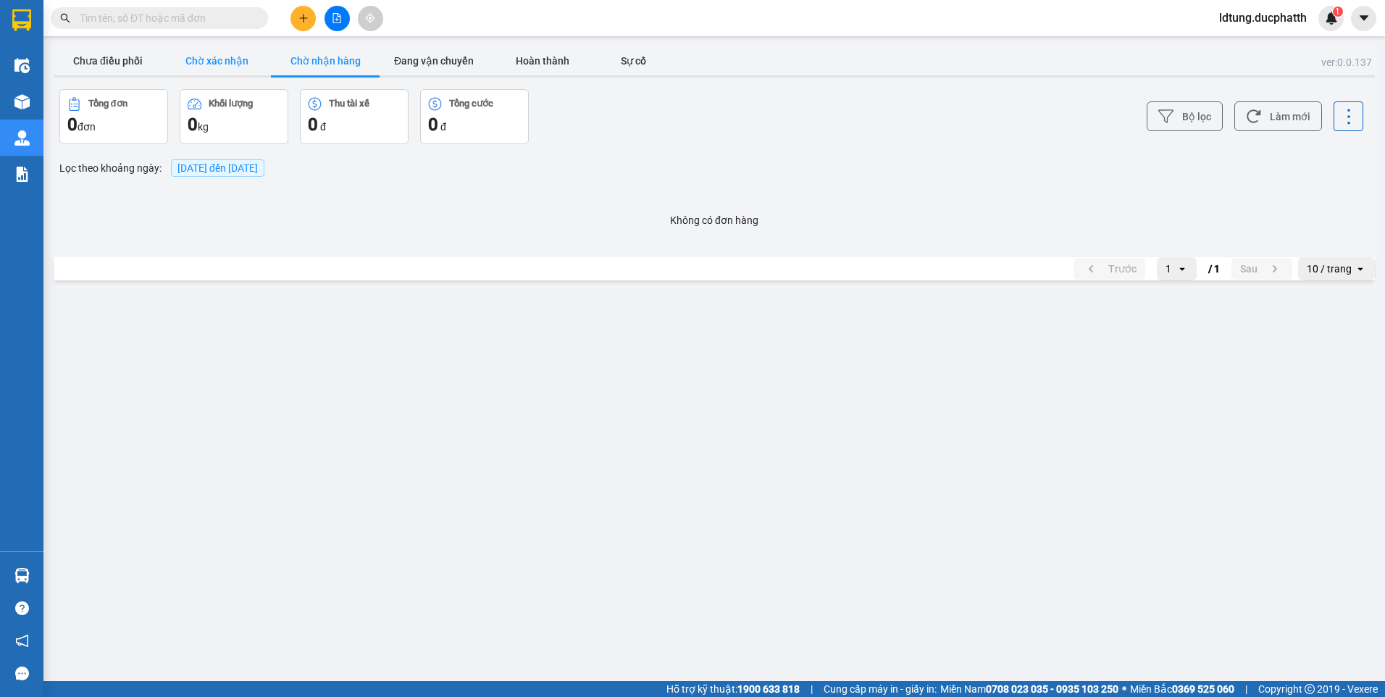
click at [230, 66] on button "Chờ xác nhận" at bounding box center [216, 60] width 109 height 29
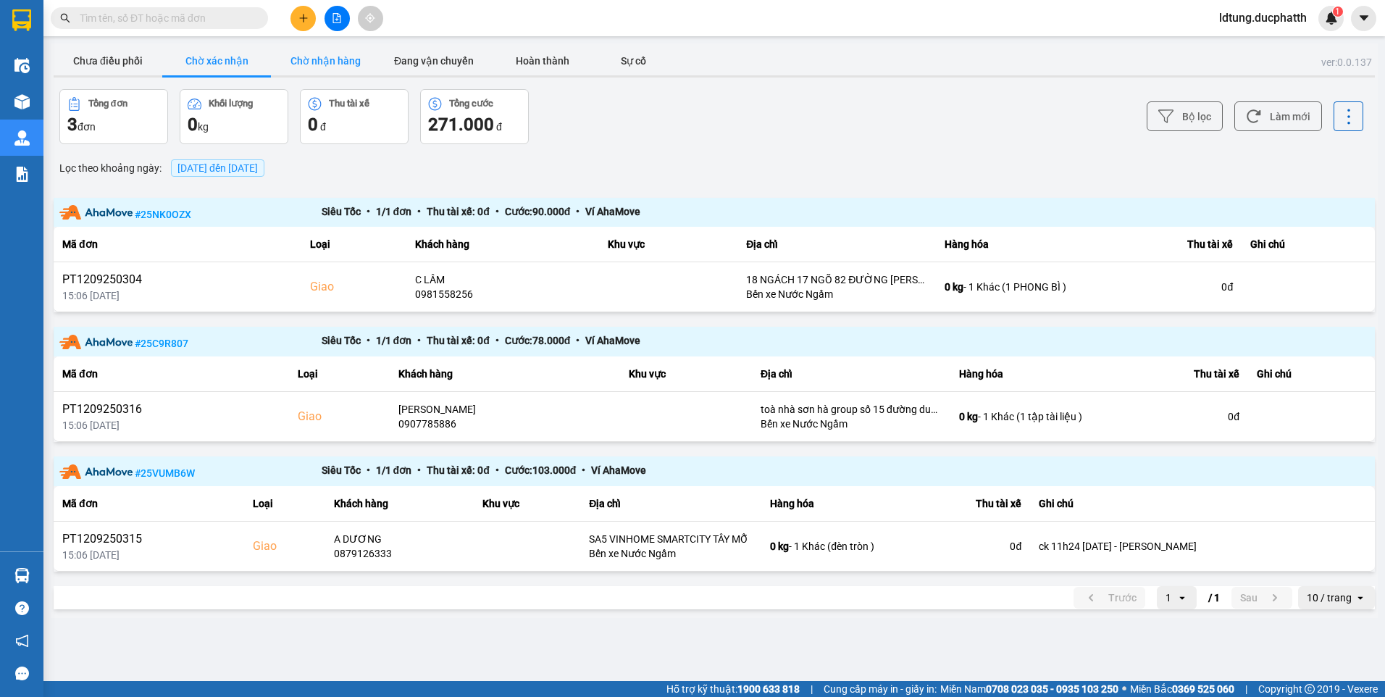
click at [306, 65] on button "Chờ nhận hàng" at bounding box center [325, 60] width 109 height 29
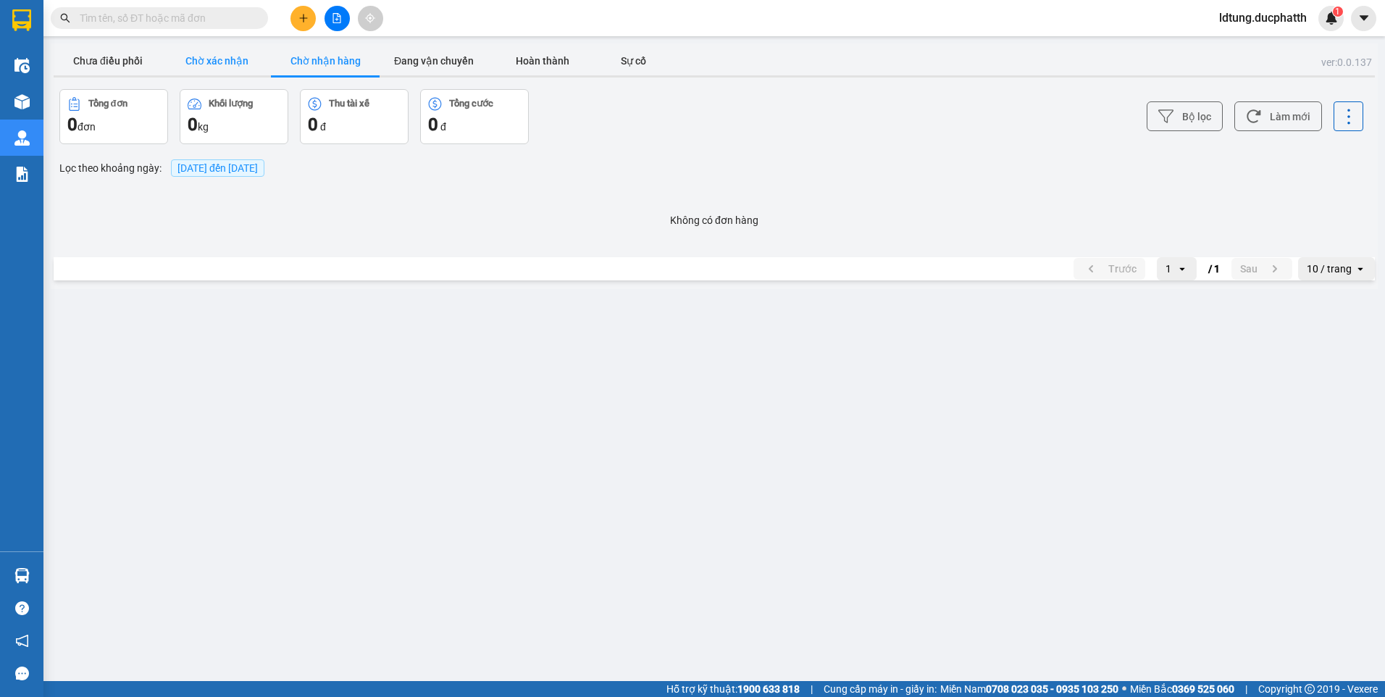
click at [206, 64] on button "Chờ xác nhận" at bounding box center [216, 60] width 109 height 29
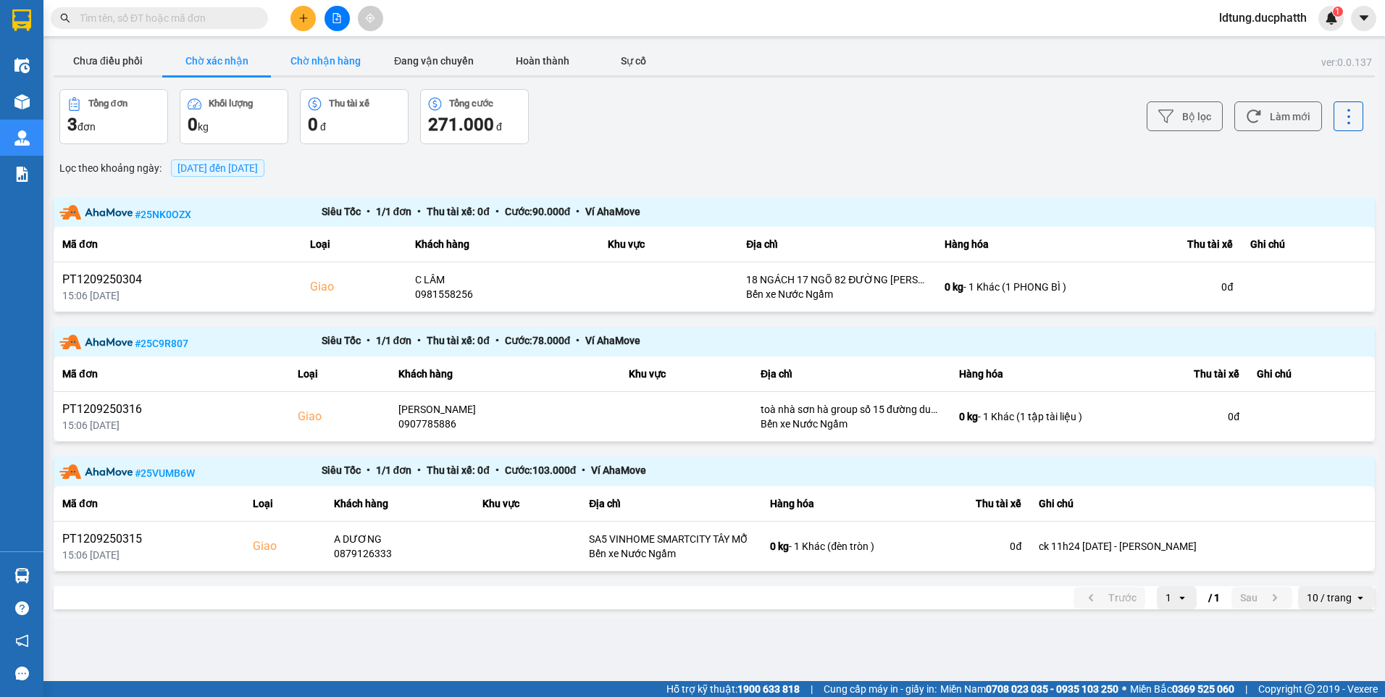
click at [288, 54] on button "Chờ nhận hàng" at bounding box center [325, 60] width 109 height 29
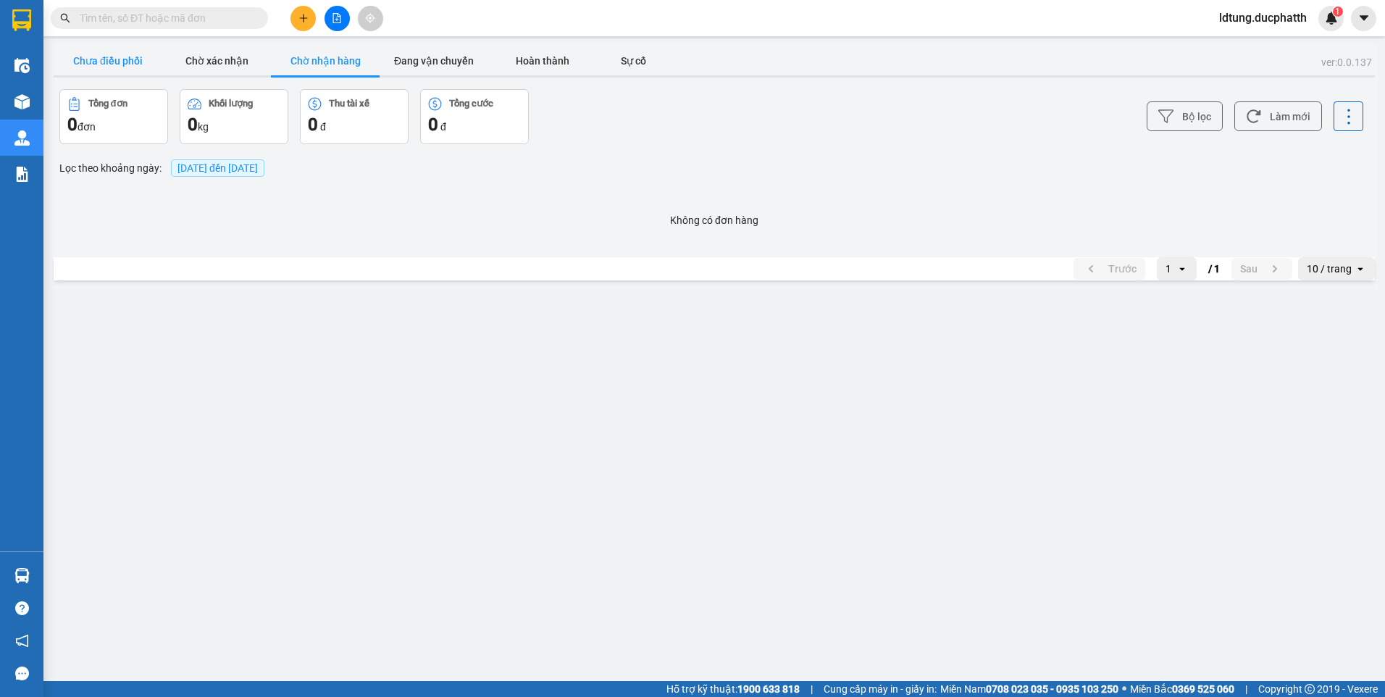
click at [157, 62] on button "Chưa điều phối" at bounding box center [108, 60] width 109 height 29
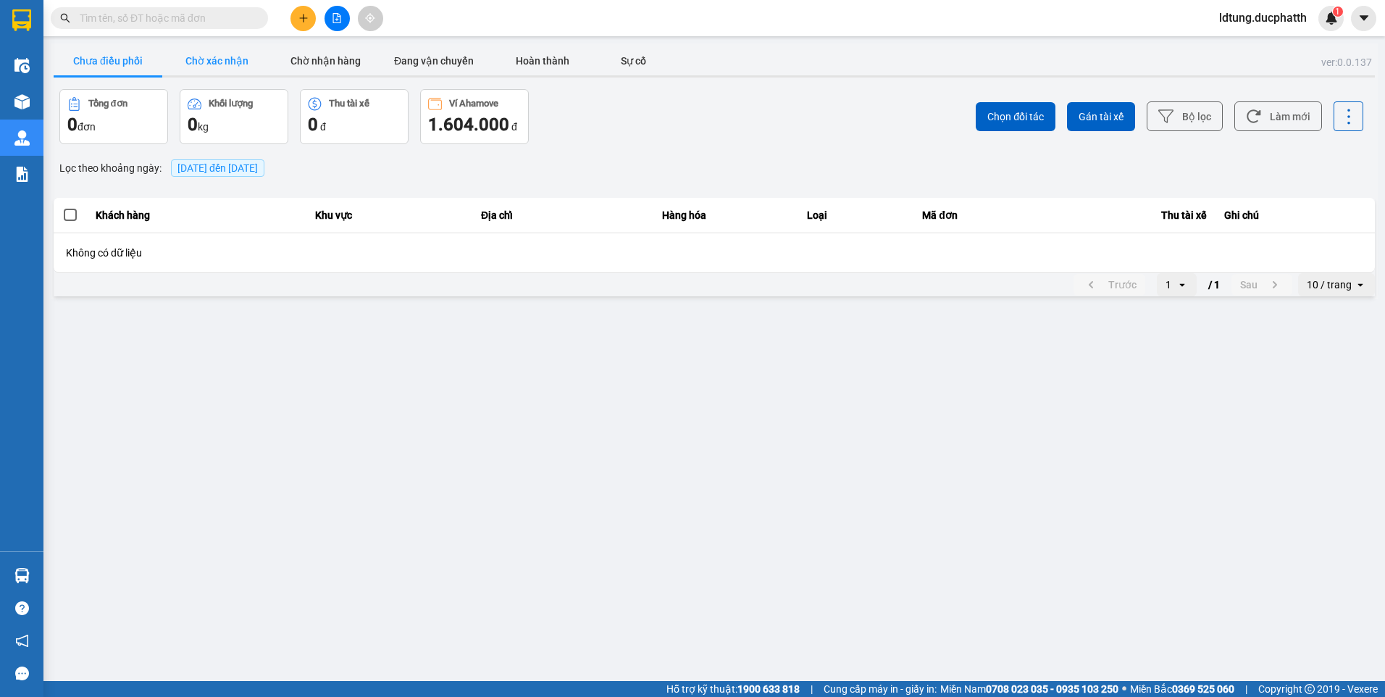
click at [211, 56] on button "Chờ xác nhận" at bounding box center [216, 60] width 109 height 29
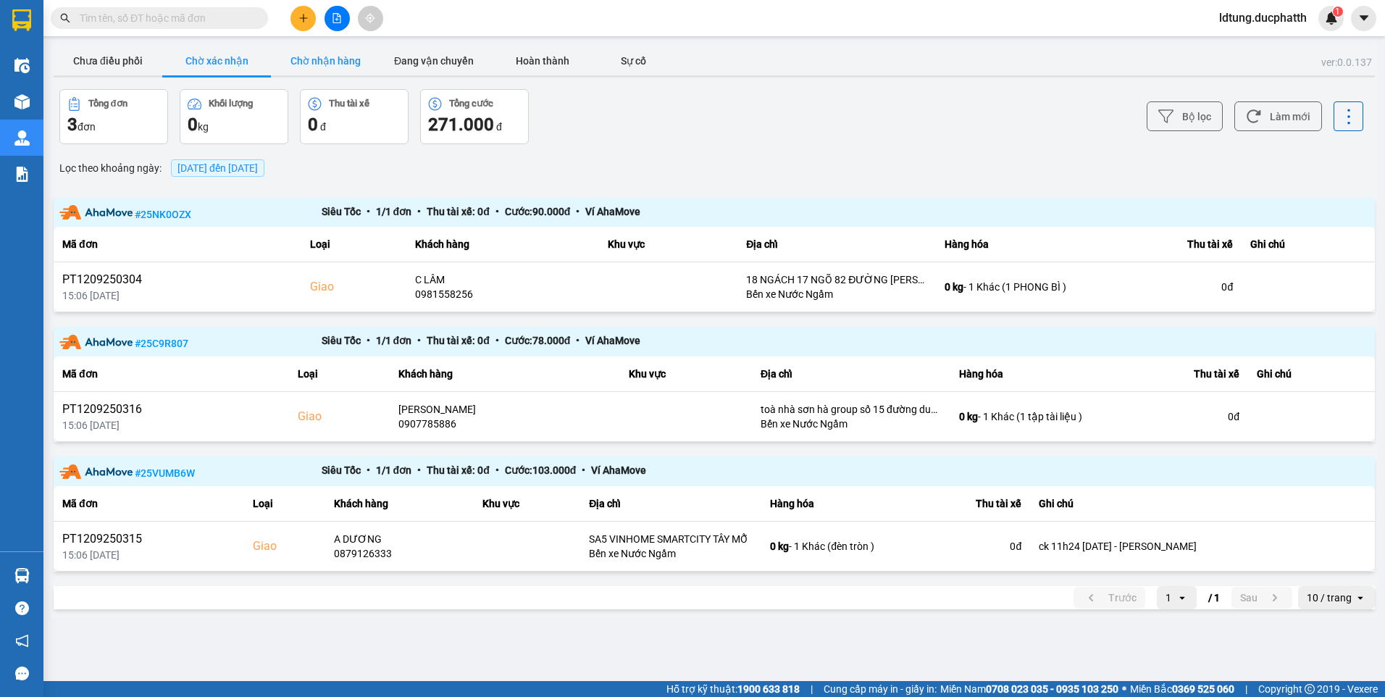
click at [362, 72] on button "Chờ nhận hàng" at bounding box center [325, 60] width 109 height 29
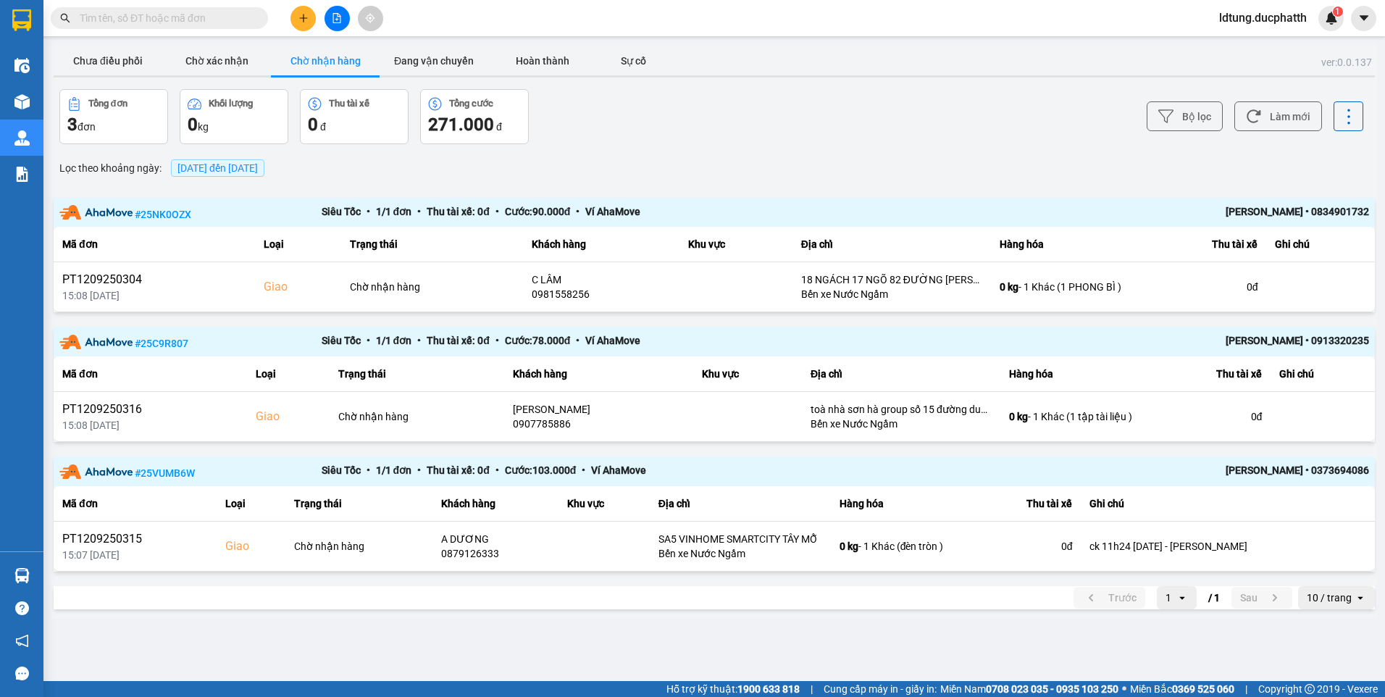
click at [314, 65] on button "Chờ nhận hàng" at bounding box center [325, 60] width 109 height 29
click at [243, 56] on button "Chờ xác nhận" at bounding box center [216, 60] width 109 height 29
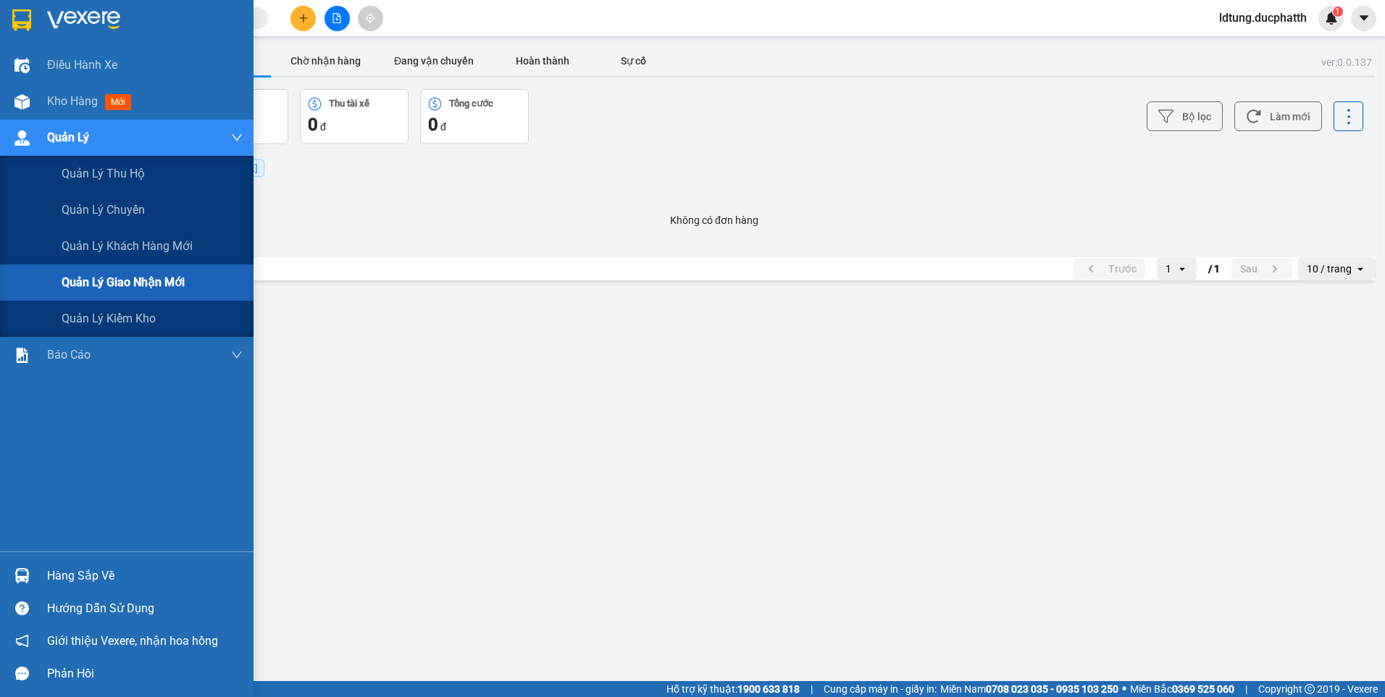
click at [127, 293] on div "Quản lý giao nhận mới" at bounding box center [152, 282] width 181 height 36
click at [130, 288] on span "Quản lý giao nhận mới" at bounding box center [123, 282] width 123 height 18
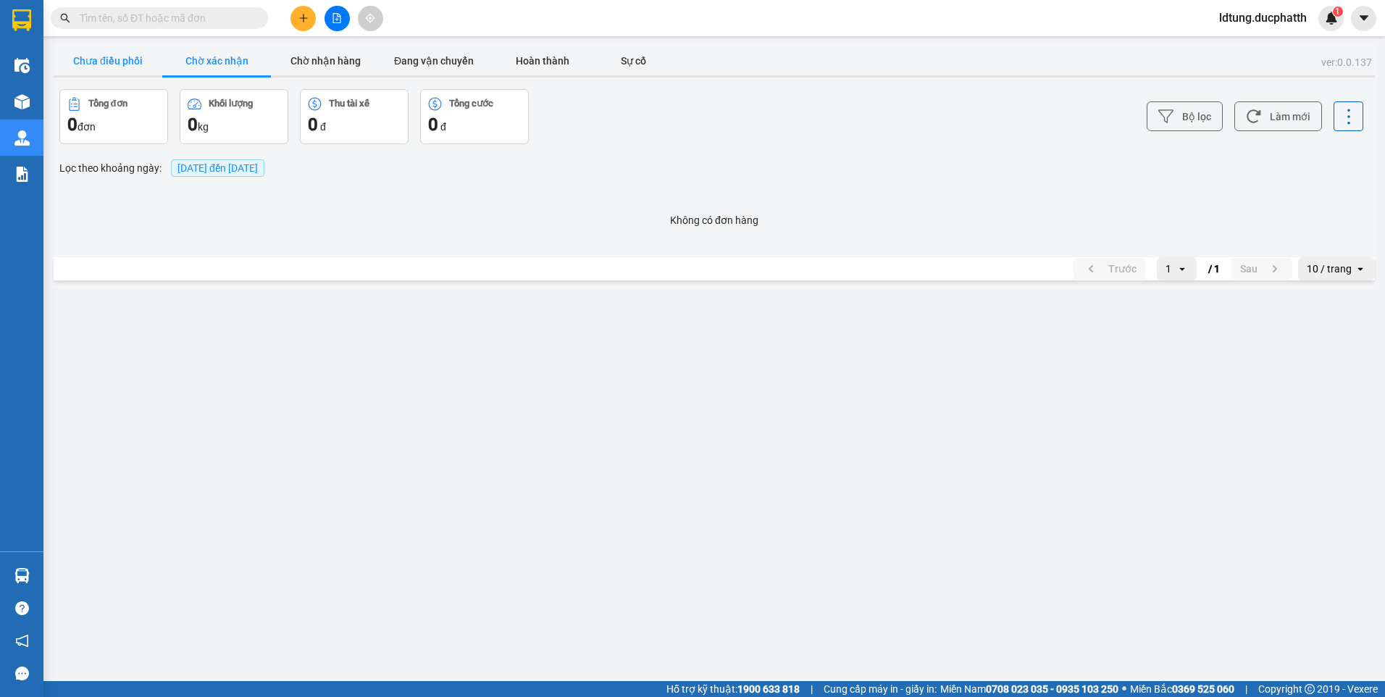
click at [109, 60] on button "Chưa điều phối" at bounding box center [108, 60] width 109 height 29
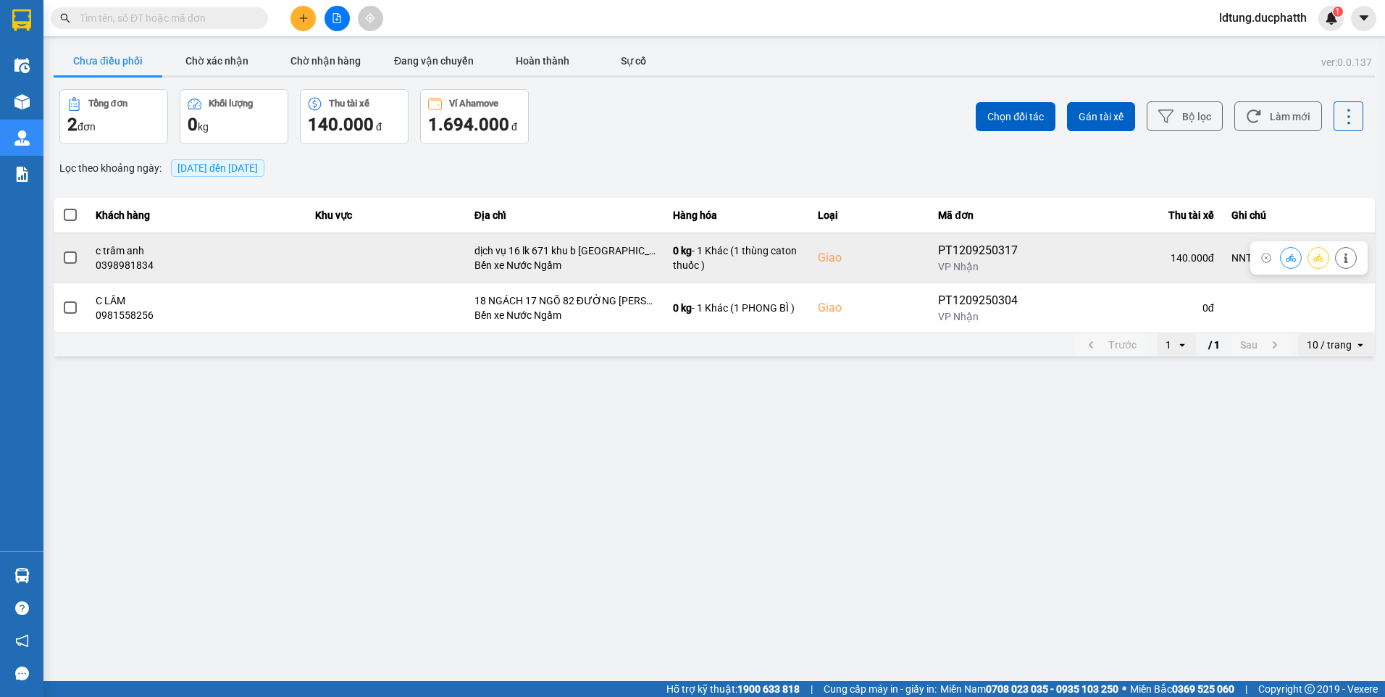
click at [78, 254] on td at bounding box center [70, 257] width 33 height 50
click at [1348, 254] on icon at bounding box center [1346, 258] width 10 height 10
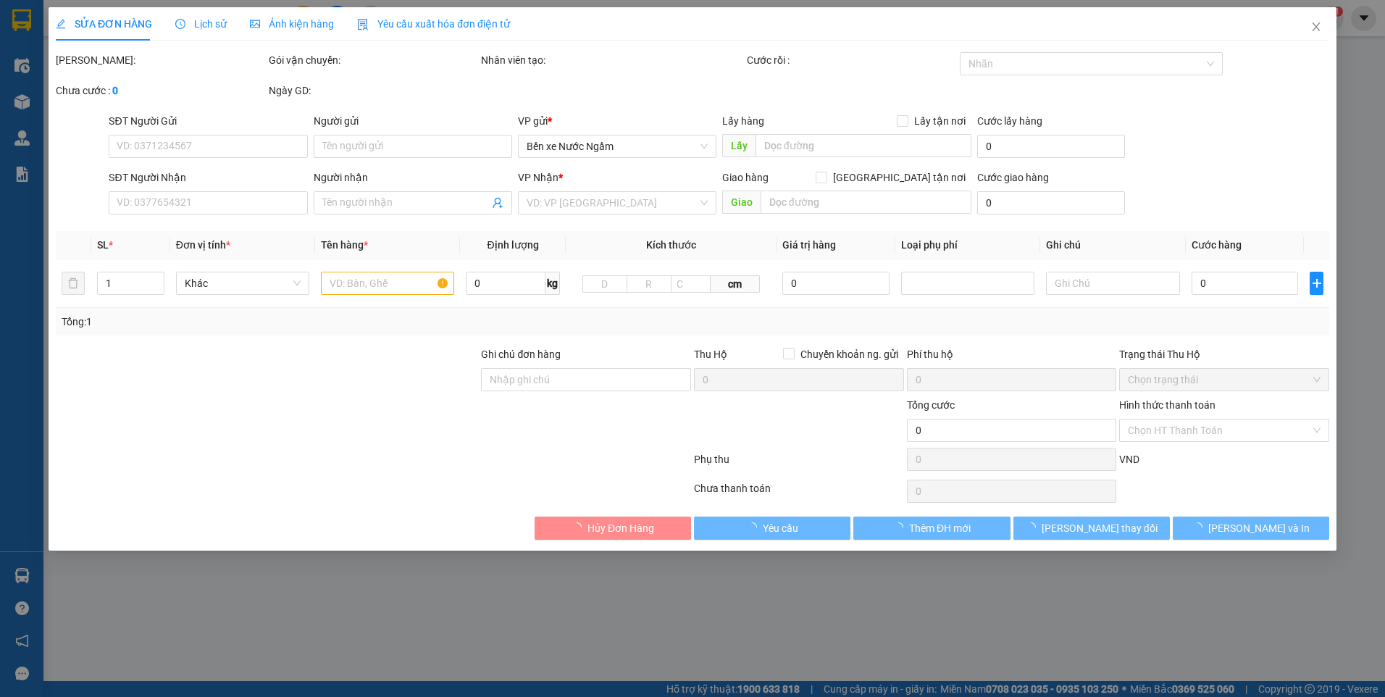
type input "0846229777"
type input "a duy"
type input "0398981834"
type input "c trâm anh"
checkbox input "true"
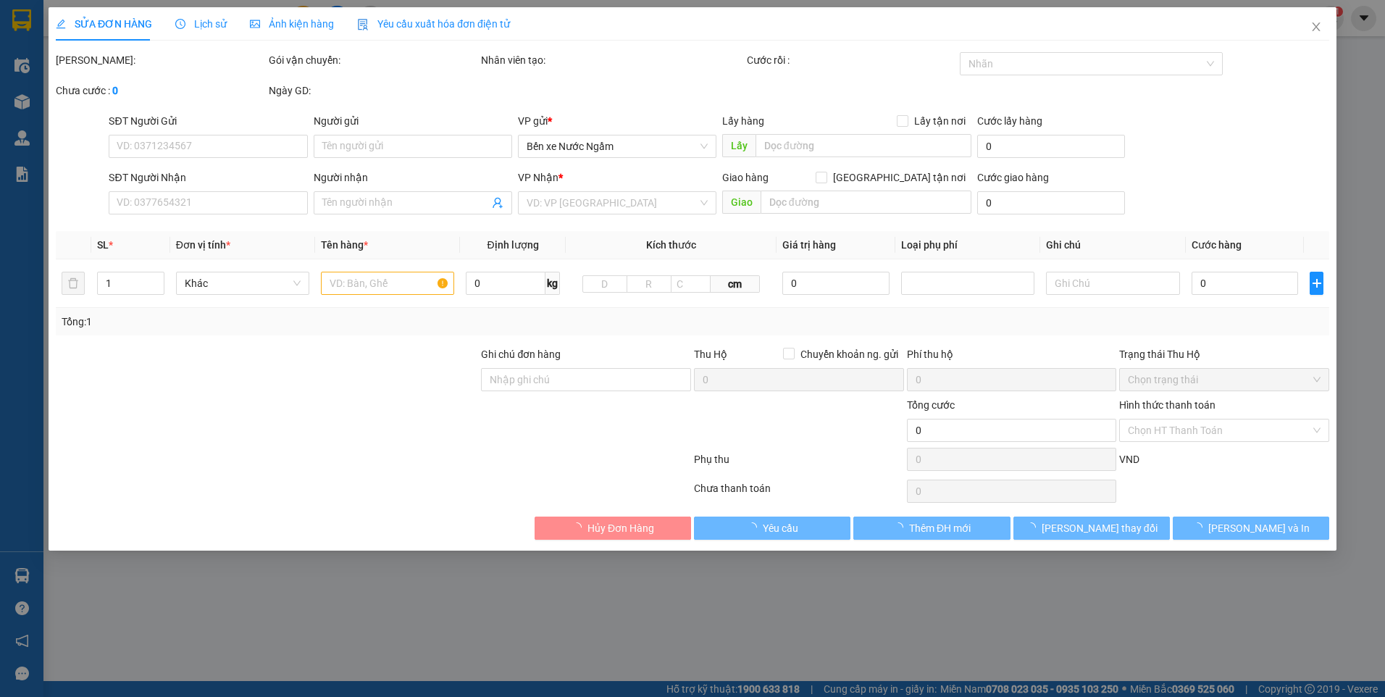
type input "dịch vụ 16 lk 671 khu b yên nghĩa hà đông"
type input "NNTT"
type input "140.000"
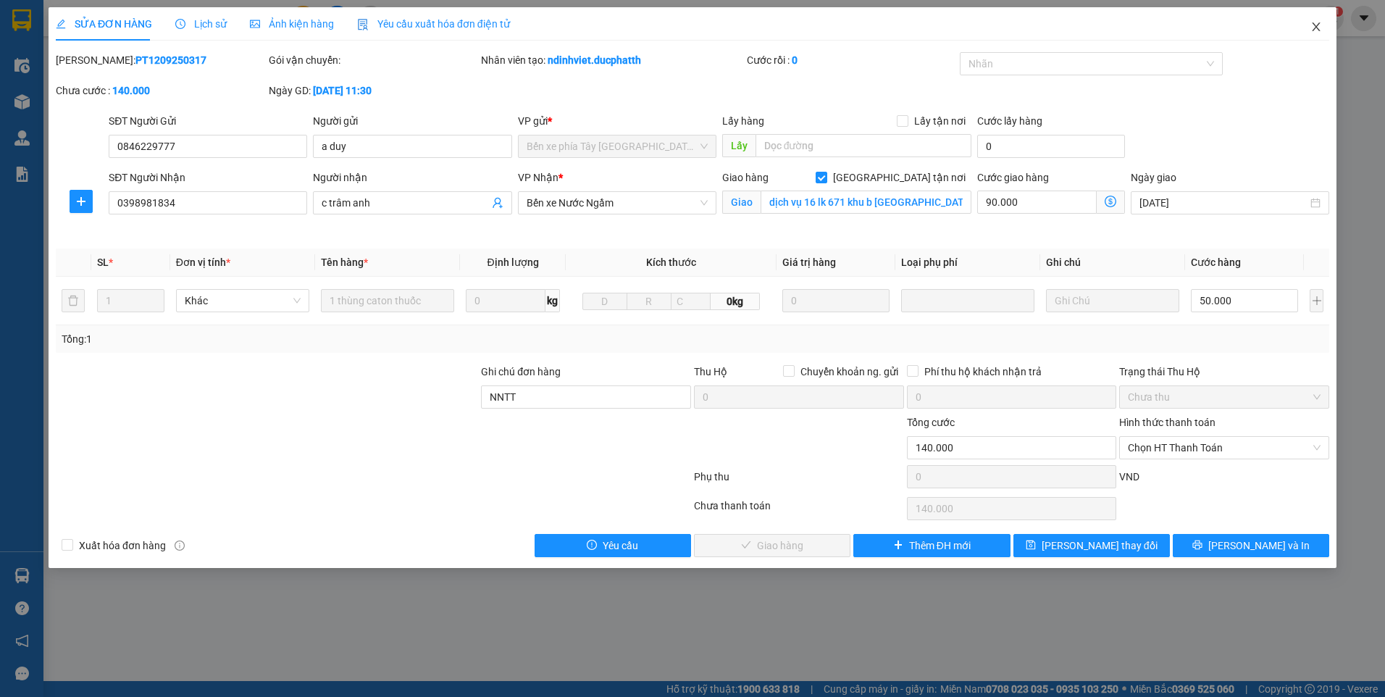
click at [1318, 30] on icon "close" at bounding box center [1316, 26] width 8 height 9
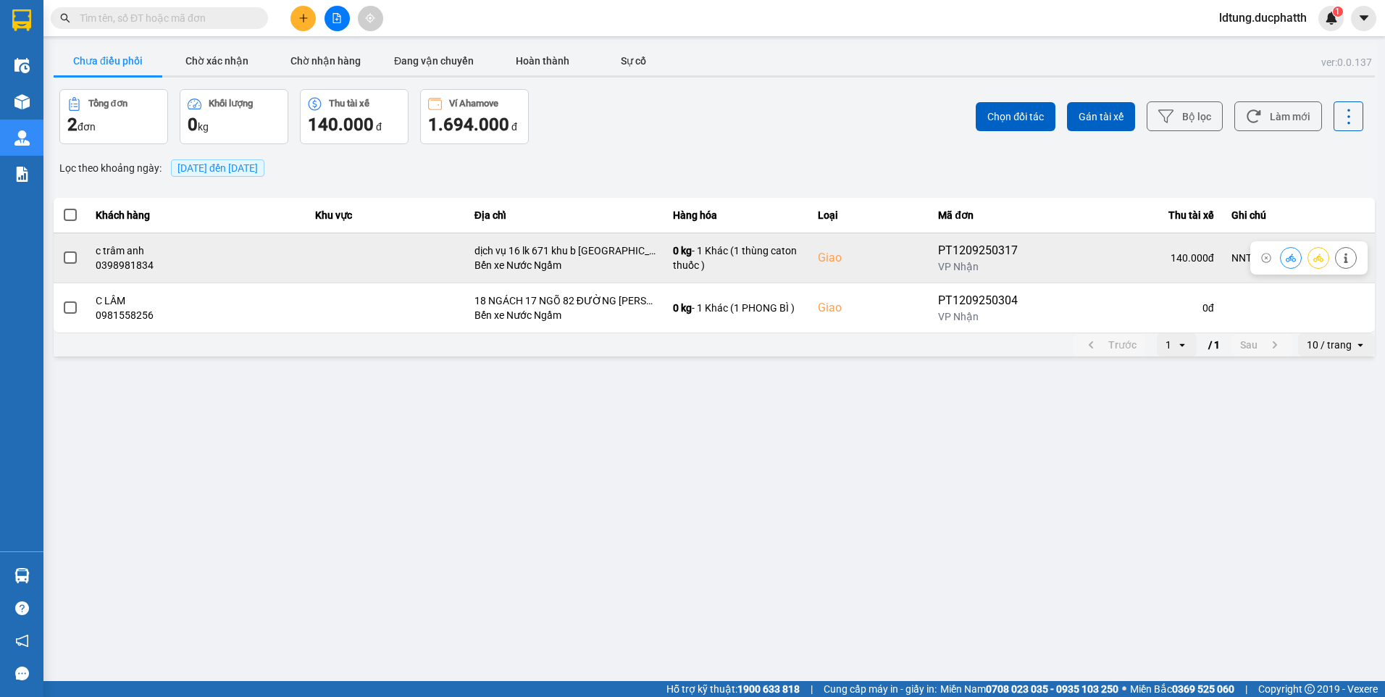
click at [63, 257] on label at bounding box center [70, 258] width 16 height 16
click at [62, 250] on input "checkbox" at bounding box center [62, 250] width 0 height 0
click at [1294, 256] on icon at bounding box center [1291, 258] width 10 height 10
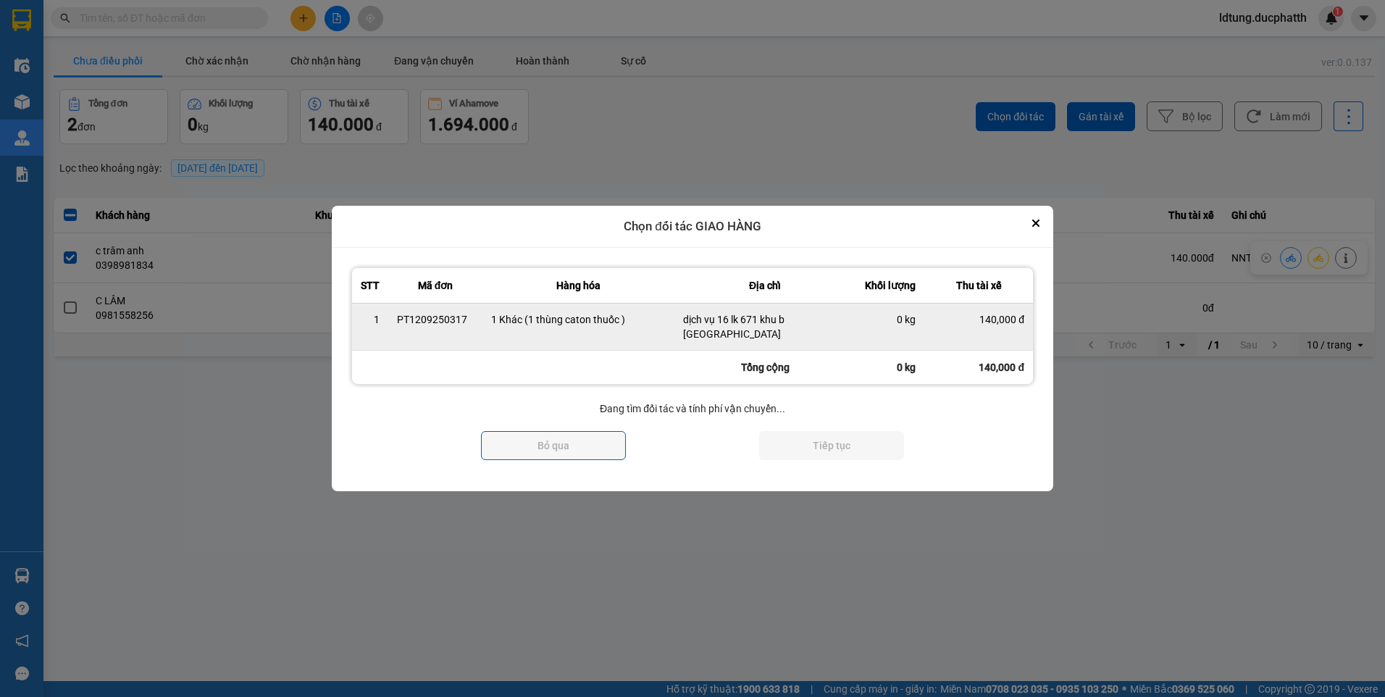
click at [912, 318] on div "0 kg" at bounding box center [889, 319] width 51 height 14
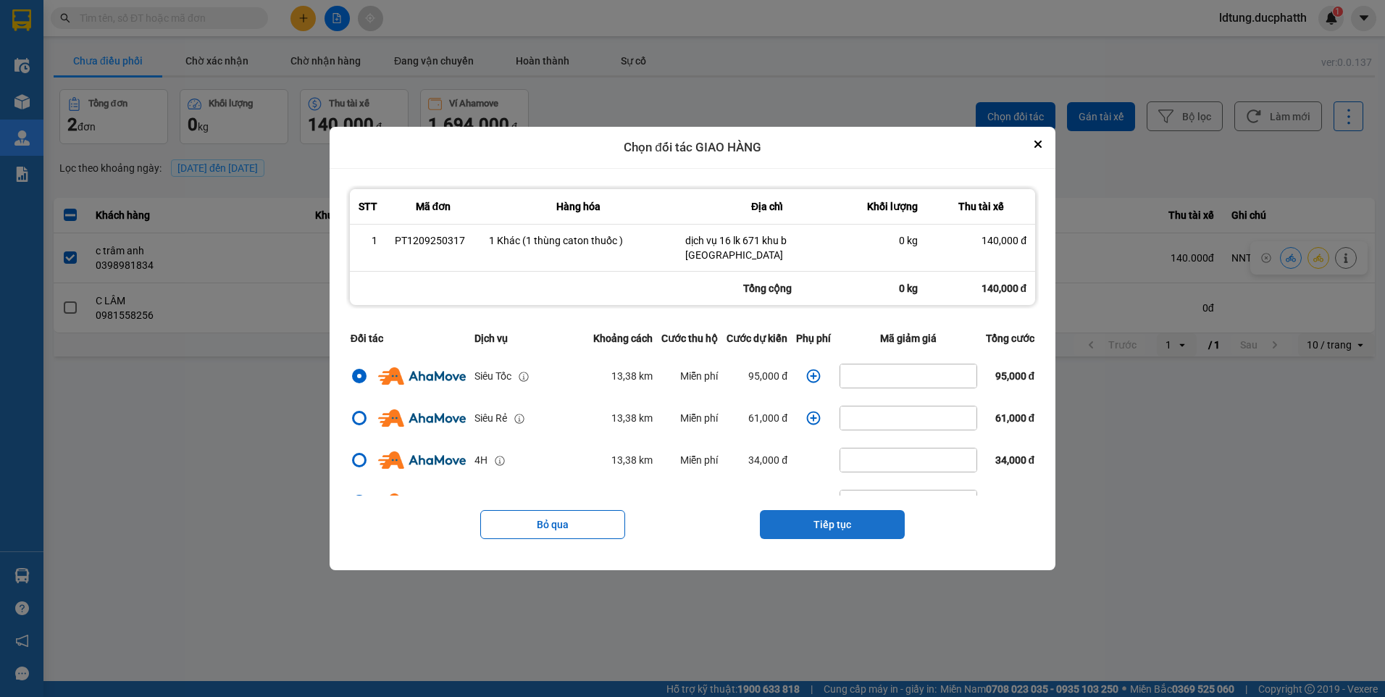
click at [864, 525] on button "Tiếp tục" at bounding box center [832, 524] width 145 height 29
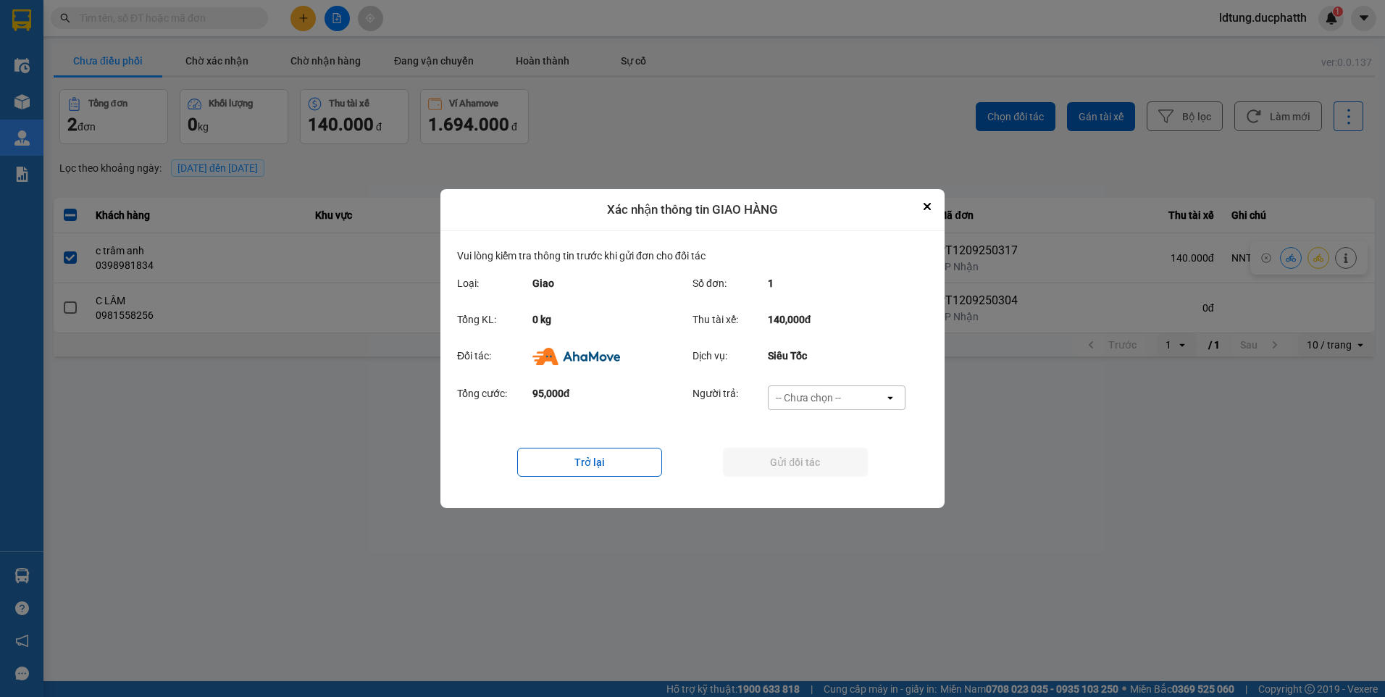
click at [856, 404] on div "-- Chưa chọn --" at bounding box center [826, 397] width 116 height 23
click at [836, 476] on span "Ví Ahamove" at bounding box center [808, 481] width 59 height 14
click at [836, 469] on button "Gửi đối tác" at bounding box center [795, 462] width 145 height 29
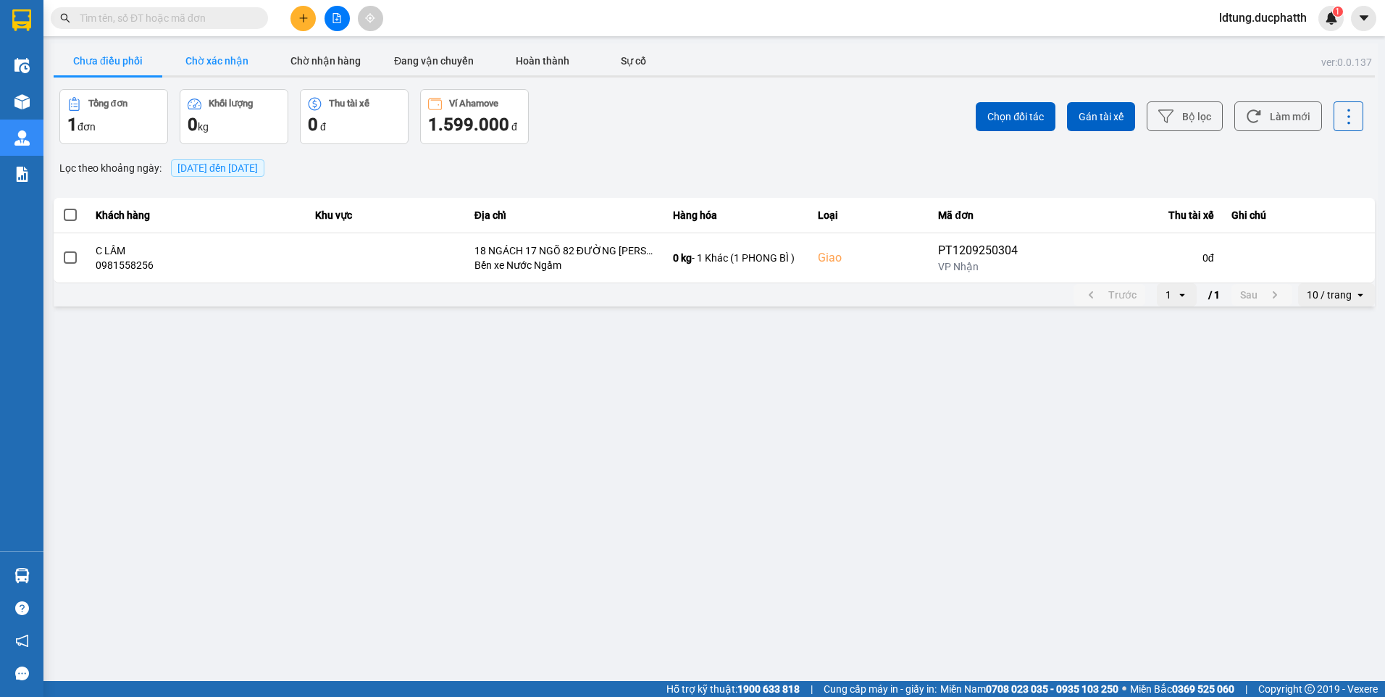
click at [222, 70] on button "Chờ xác nhận" at bounding box center [216, 60] width 109 height 29
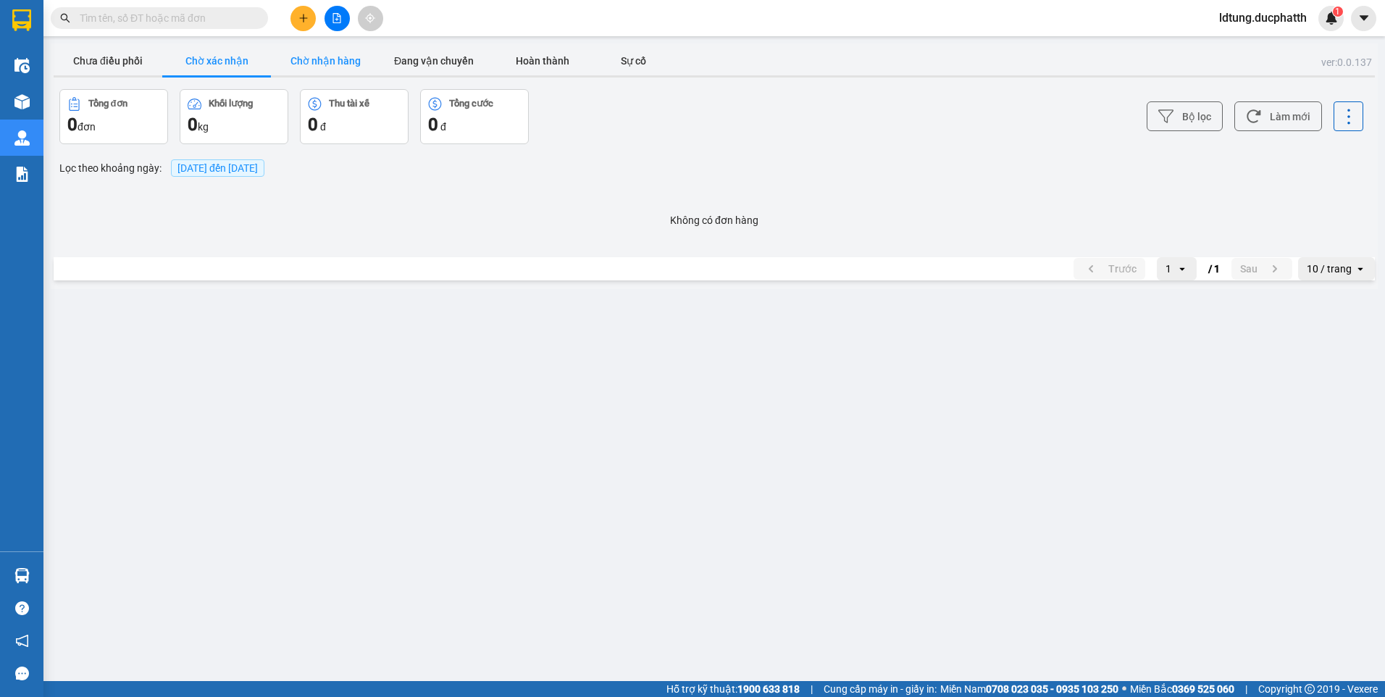
click at [338, 57] on button "Chờ nhận hàng" at bounding box center [325, 60] width 109 height 29
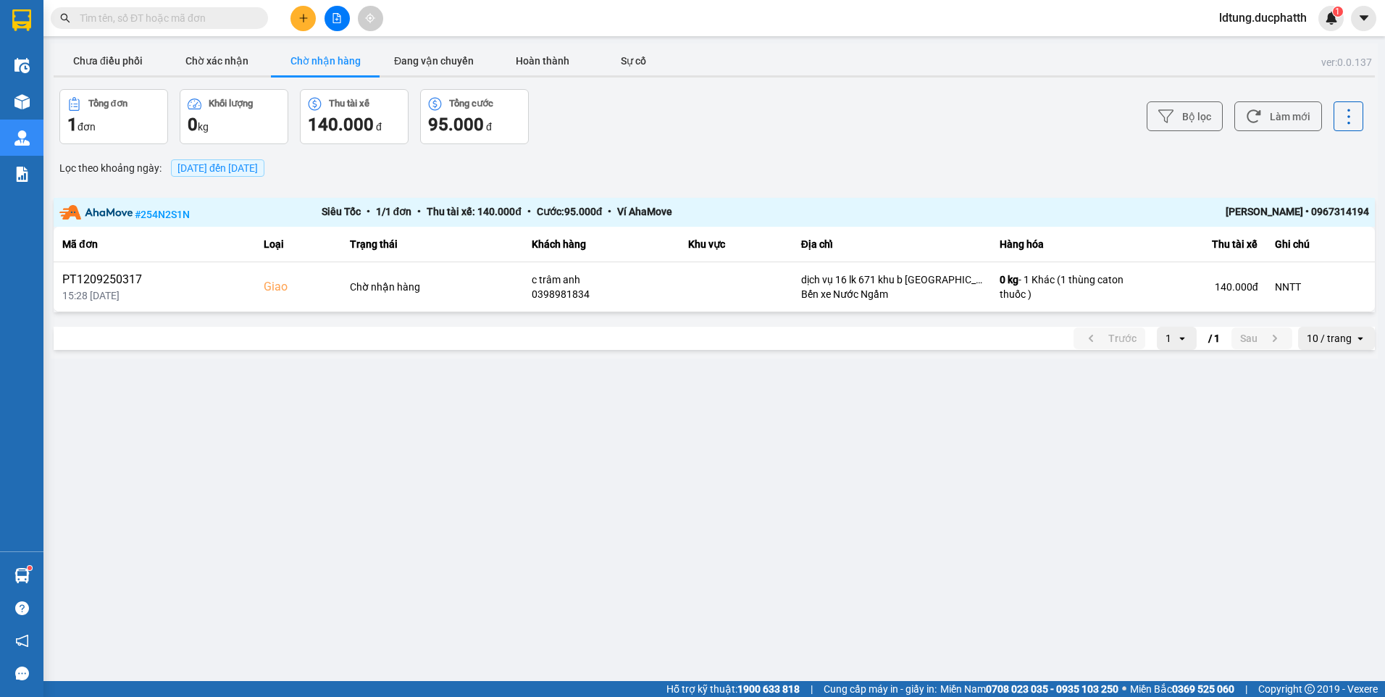
click at [199, 6] on div "Kết quả tìm kiếm ( 0 ) Bộ lọc No Data" at bounding box center [141, 18] width 282 height 25
click at [199, 11] on input "text" at bounding box center [165, 18] width 171 height 16
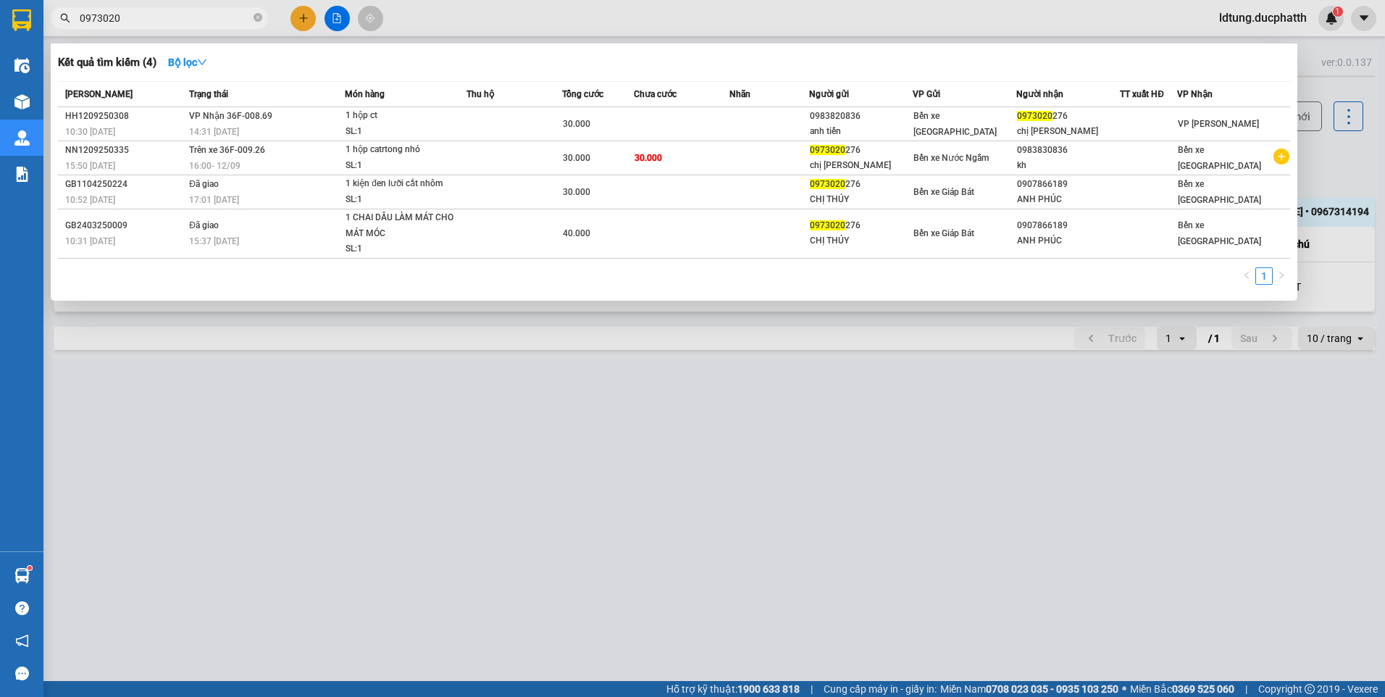
type input "0973020"
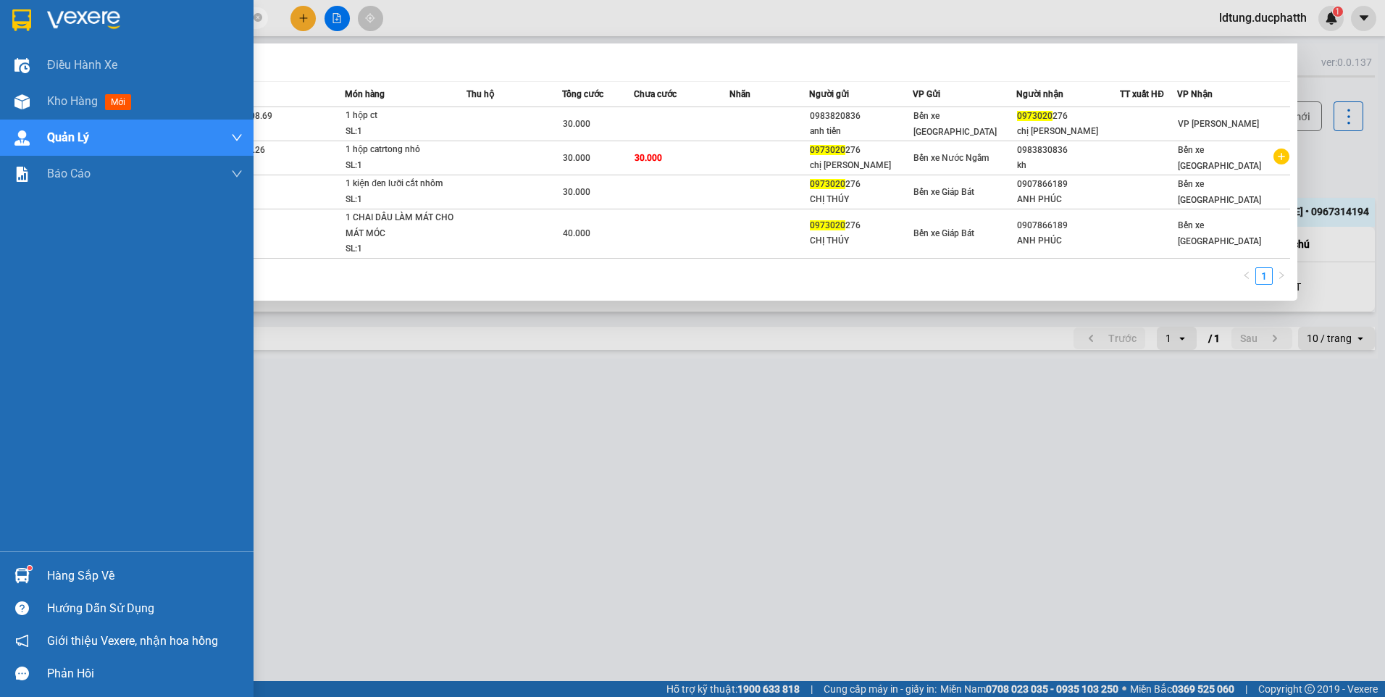
click at [43, 581] on div "Hàng sắp về" at bounding box center [127, 575] width 254 height 33
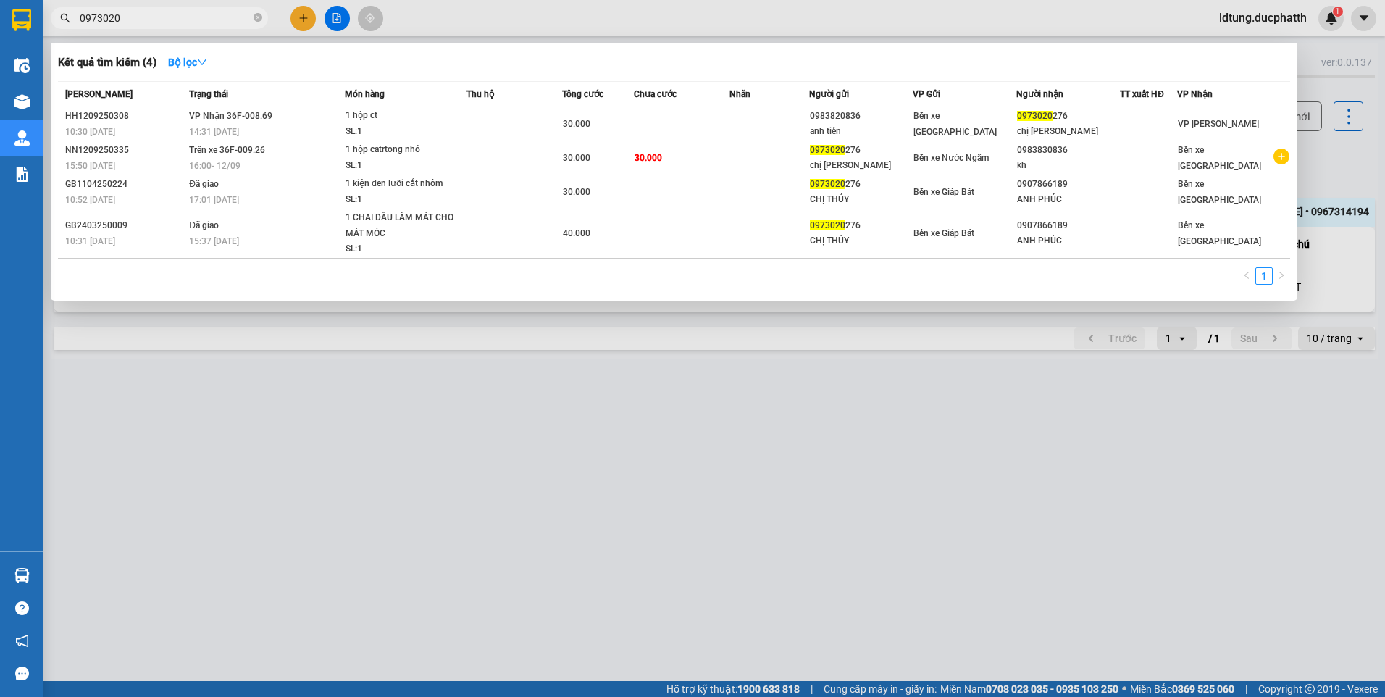
click at [839, 510] on section "Kết quả tìm kiếm ( 4 ) Bộ lọc Mã ĐH Trạng thái Món hàng Thu hộ Tổng cước Chưa c…" at bounding box center [692, 348] width 1385 height 697
click at [595, 414] on div at bounding box center [692, 348] width 1385 height 697
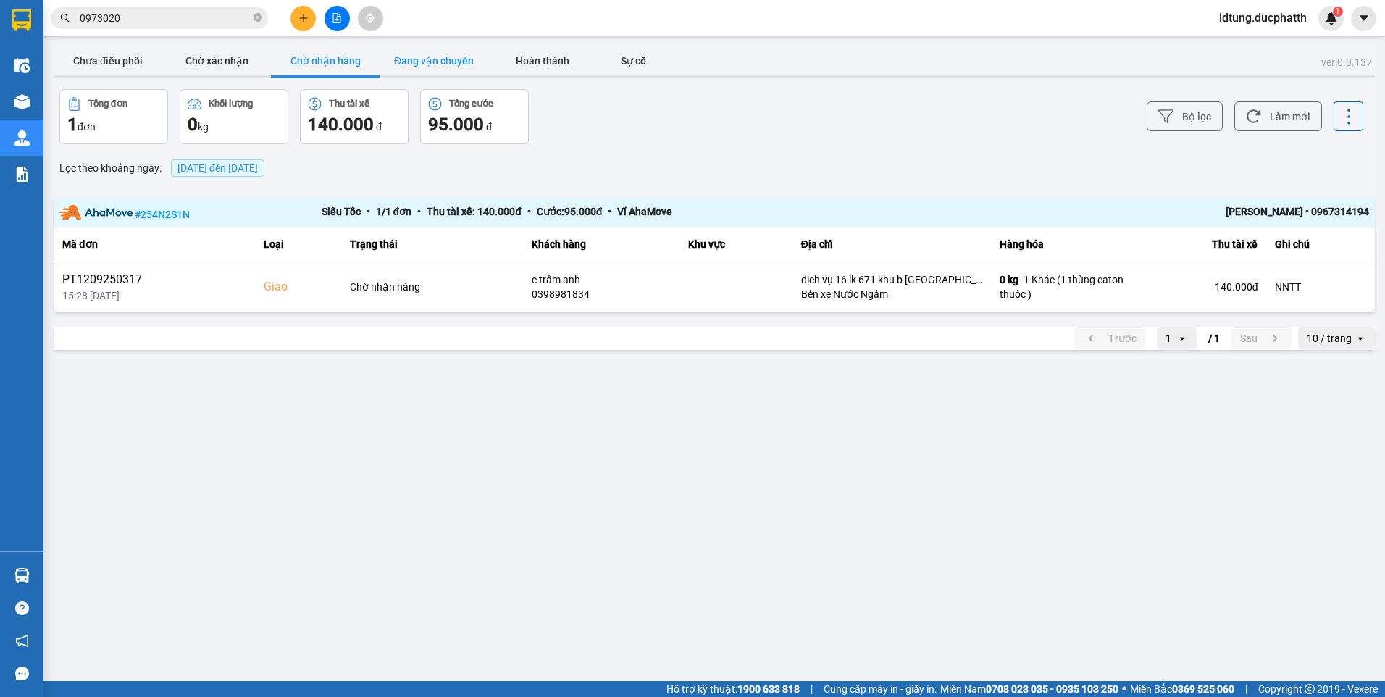
drag, startPoint x: 443, startPoint y: 56, endPoint x: 349, endPoint y: 46, distance: 94.7
click at [435, 56] on button "Đang vận chuyển" at bounding box center [434, 60] width 109 height 29
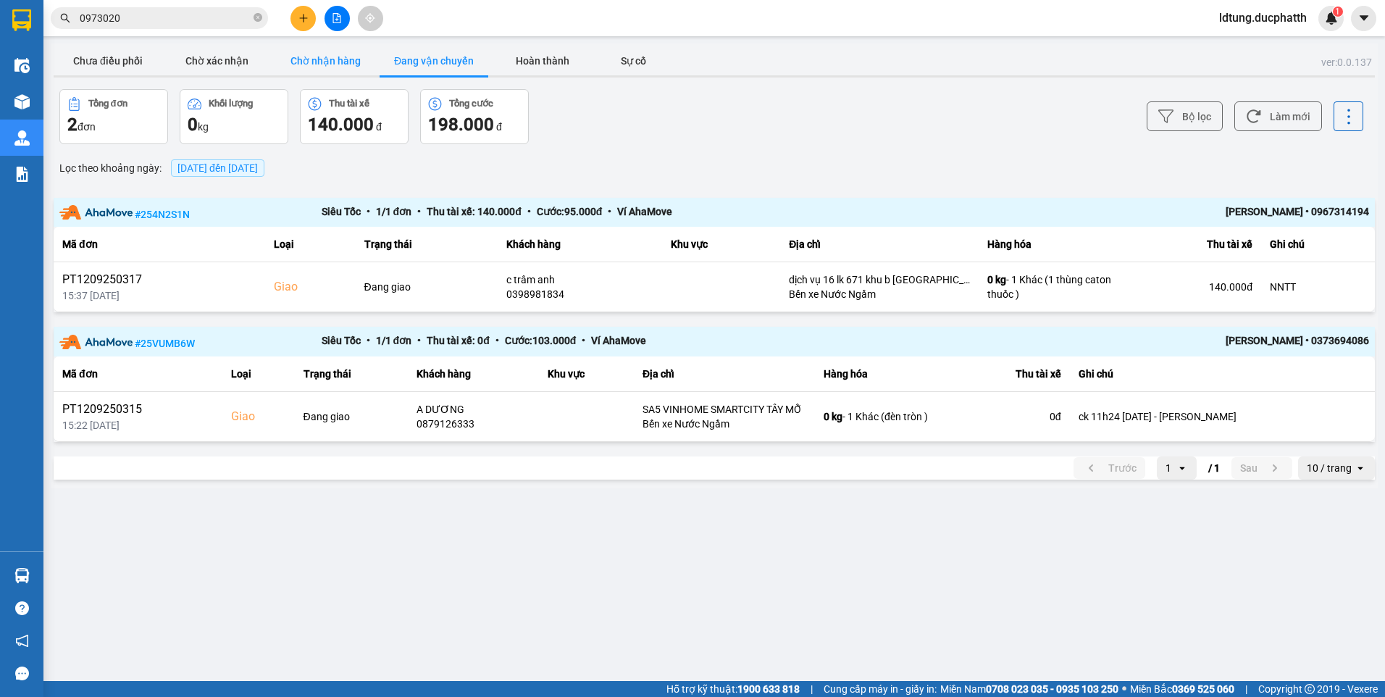
click at [345, 51] on div "ver: 0.0.137 Chưa điều phối Chờ xác nhận Chờ nhận hàng Đang vận chuyển Hoàn thà…" at bounding box center [714, 265] width 1327 height 445
click at [345, 54] on button "Chờ nhận hàng" at bounding box center [325, 60] width 109 height 29
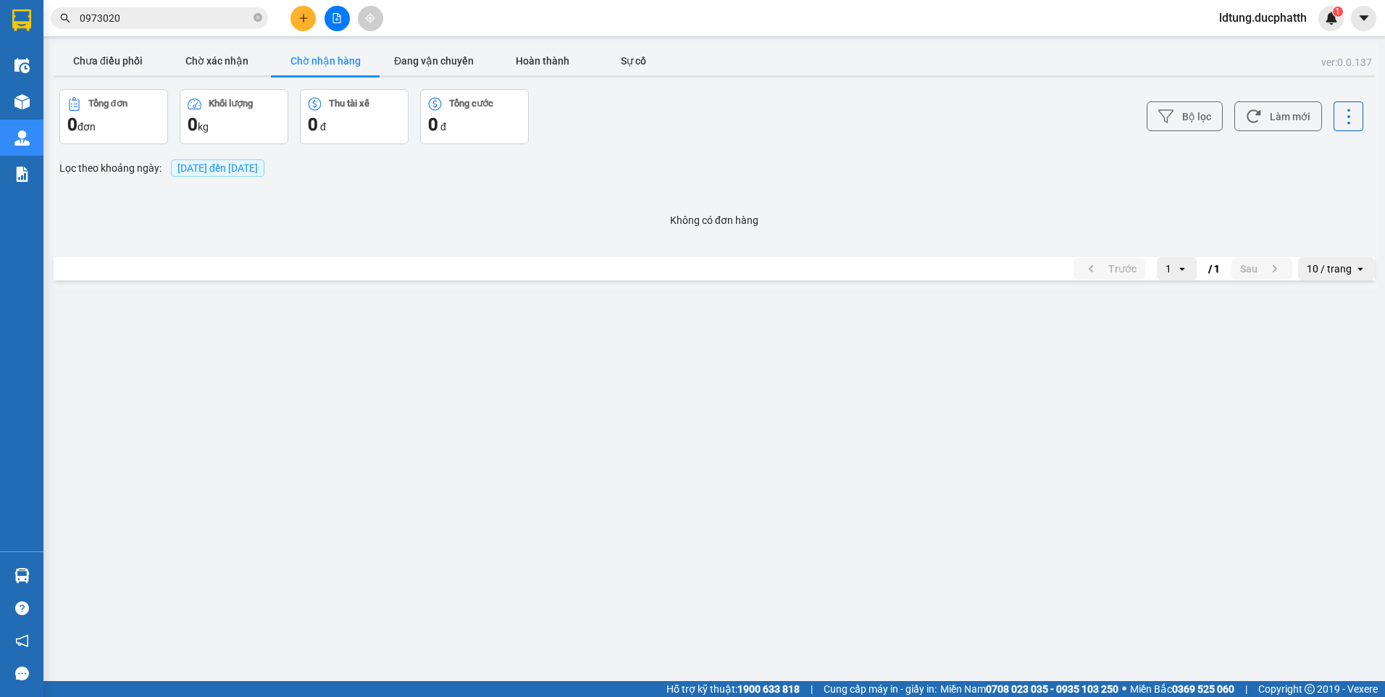
click at [423, 79] on div "ver: 0.0.137 Chưa điều phối Chờ xác nhận Chờ nhận hàng Đang vận chuyển Hoàn thà…" at bounding box center [714, 166] width 1327 height 246
click at [112, 48] on button "Chưa điều phối" at bounding box center [108, 60] width 109 height 29
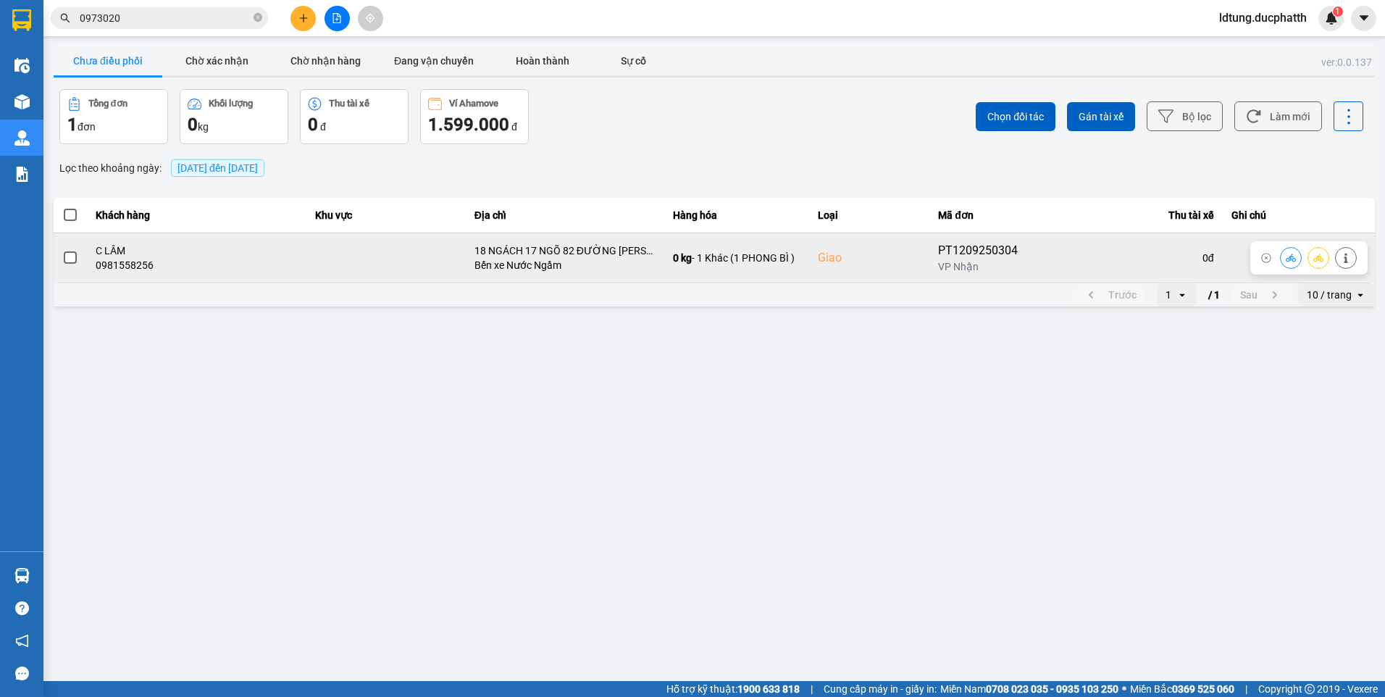
click at [74, 267] on div at bounding box center [70, 258] width 16 height 22
click at [72, 256] on span at bounding box center [70, 257] width 13 height 13
click at [62, 250] on input "checkbox" at bounding box center [62, 250] width 0 height 0
click at [1294, 256] on icon at bounding box center [1291, 258] width 10 height 10
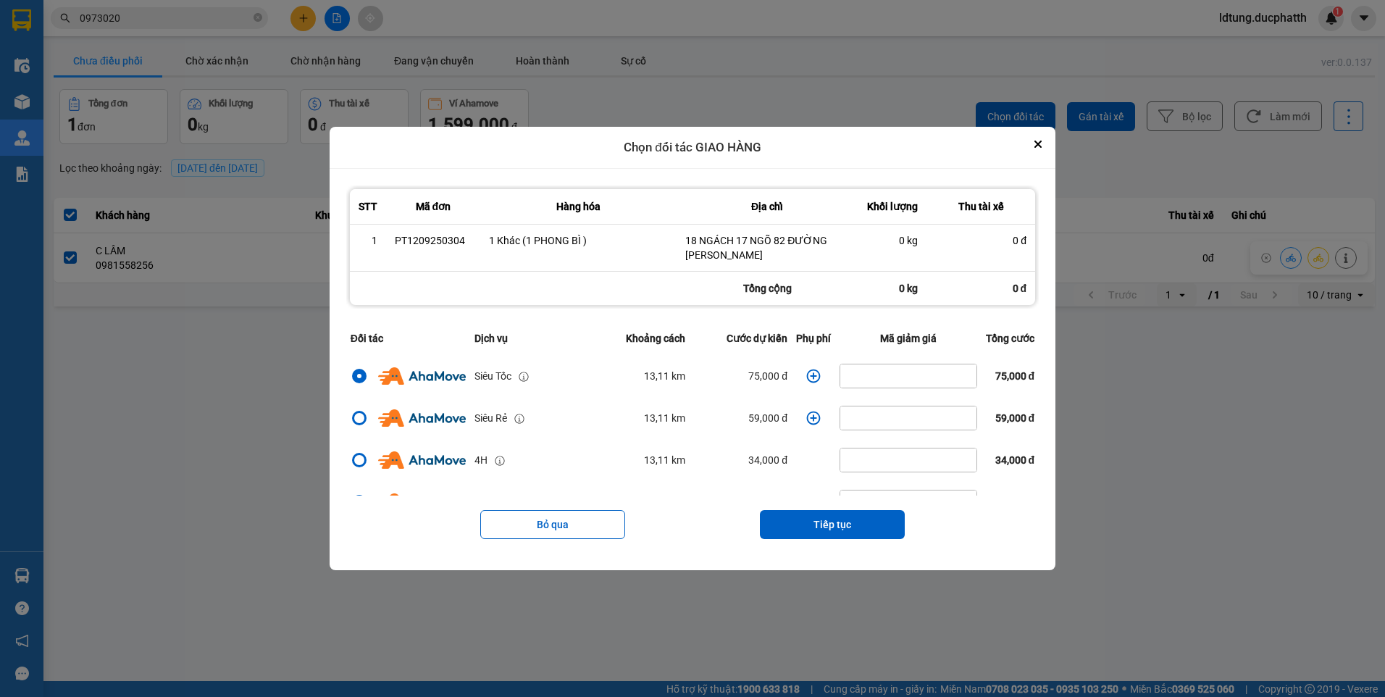
click at [871, 338] on th "Mã giảm giá" at bounding box center [908, 338] width 146 height 33
click at [807, 376] on icon "dialog" at bounding box center [814, 376] width 14 height 14
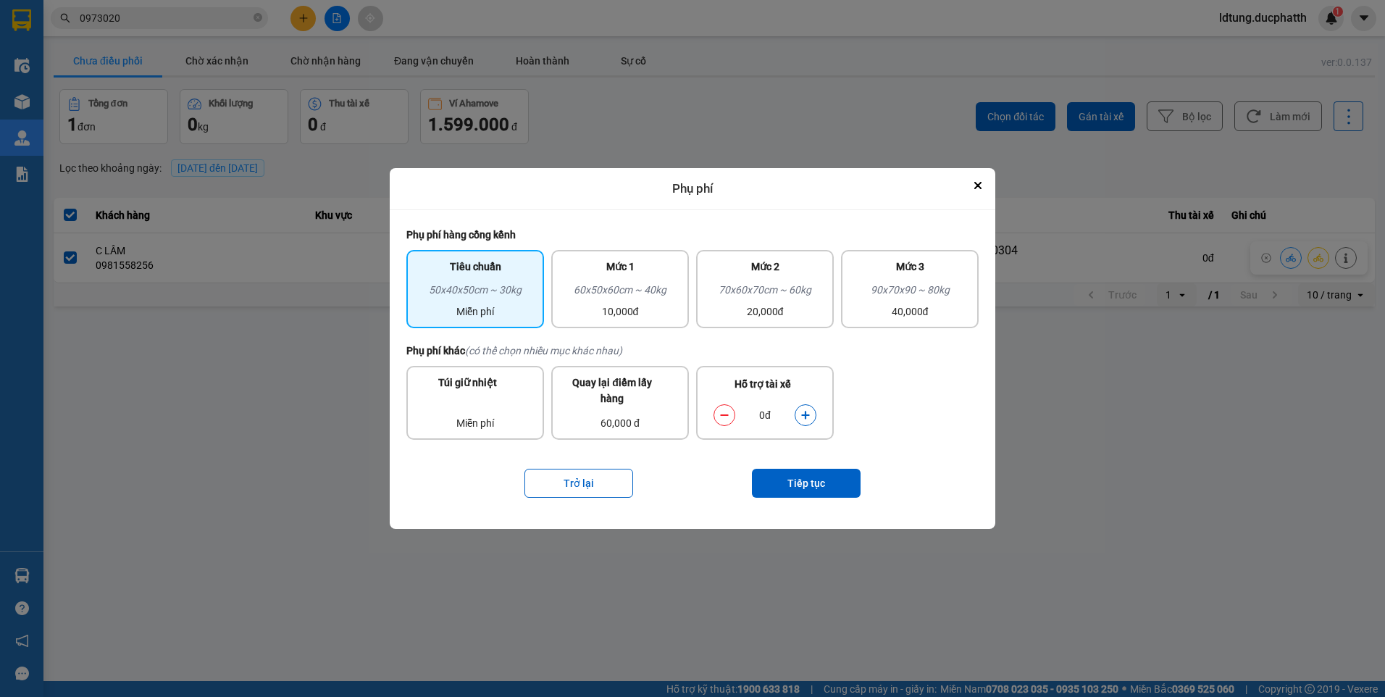
drag, startPoint x: 807, startPoint y: 376, endPoint x: 805, endPoint y: 416, distance: 40.6
click at [805, 416] on icon "dialog" at bounding box center [805, 415] width 8 height 8
drag, startPoint x: 805, startPoint y: 416, endPoint x: 771, endPoint y: 482, distance: 73.9
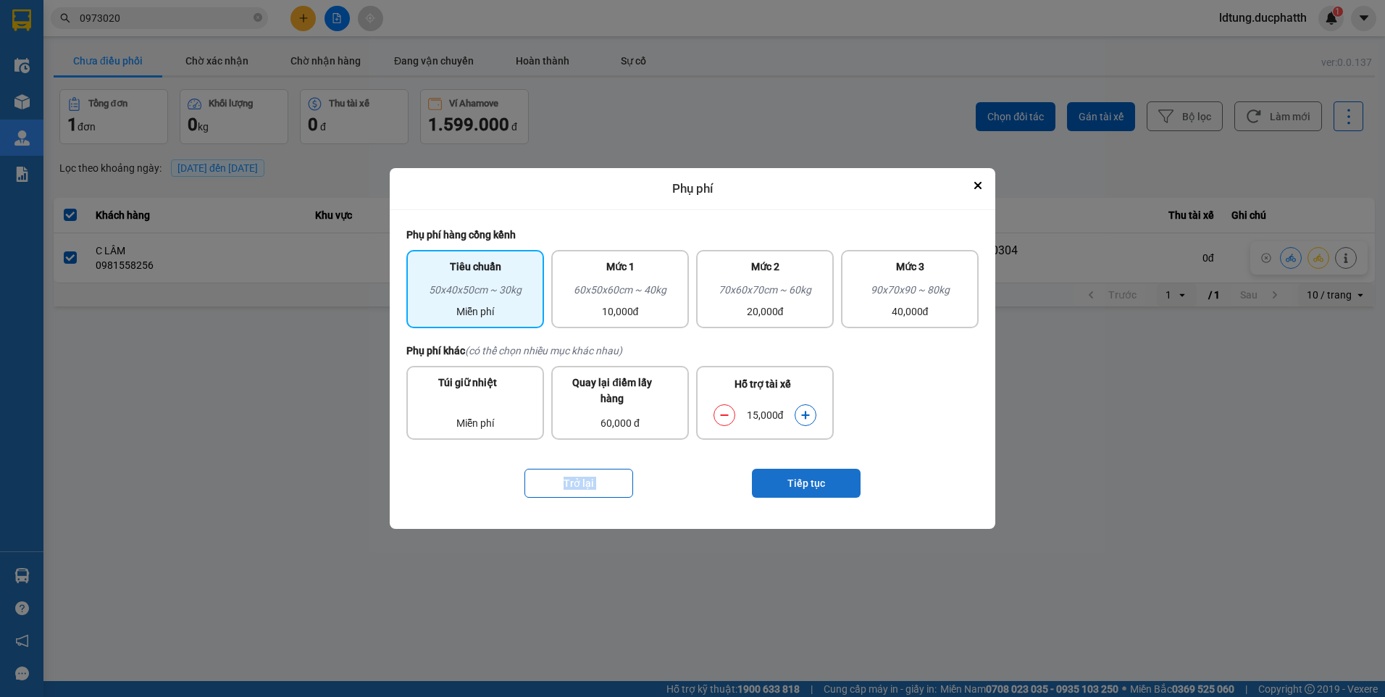
click at [771, 482] on button "Tiếp tục" at bounding box center [806, 483] width 109 height 29
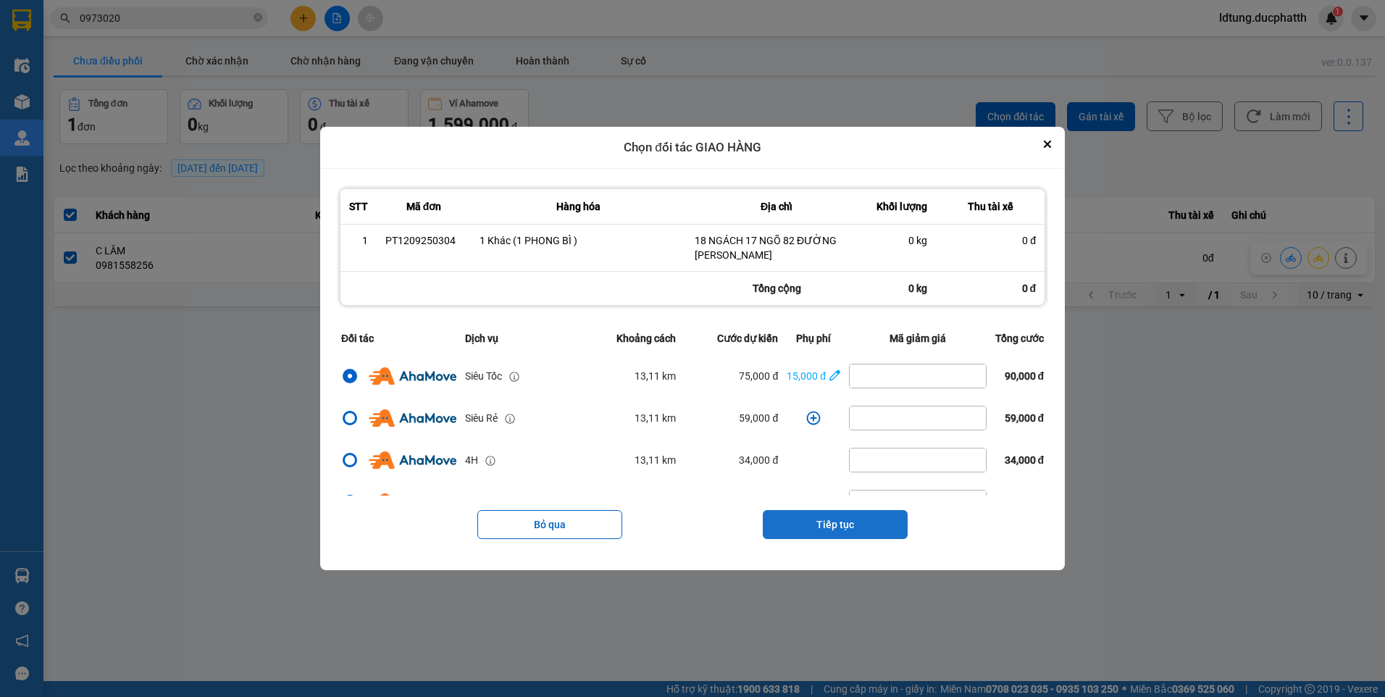
click at [798, 515] on button "Tiếp tục" at bounding box center [835, 524] width 145 height 29
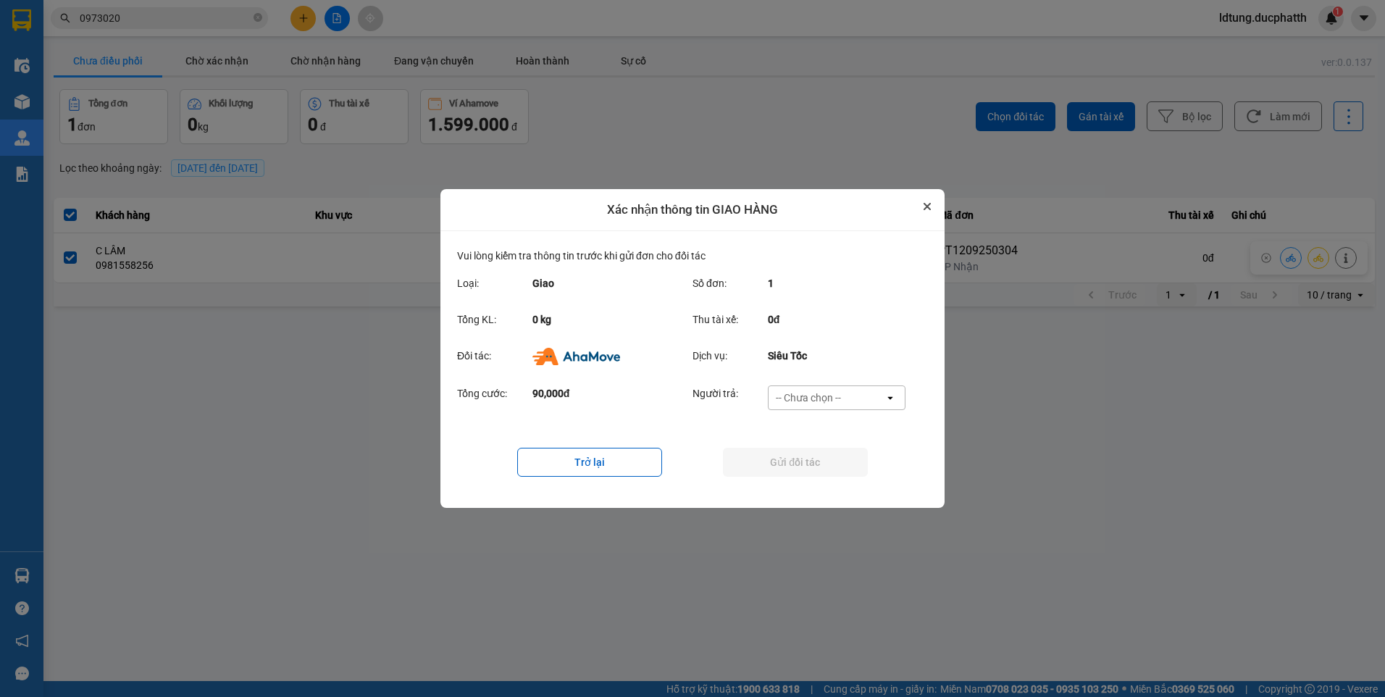
click at [927, 205] on icon "Close" at bounding box center [926, 206] width 7 height 7
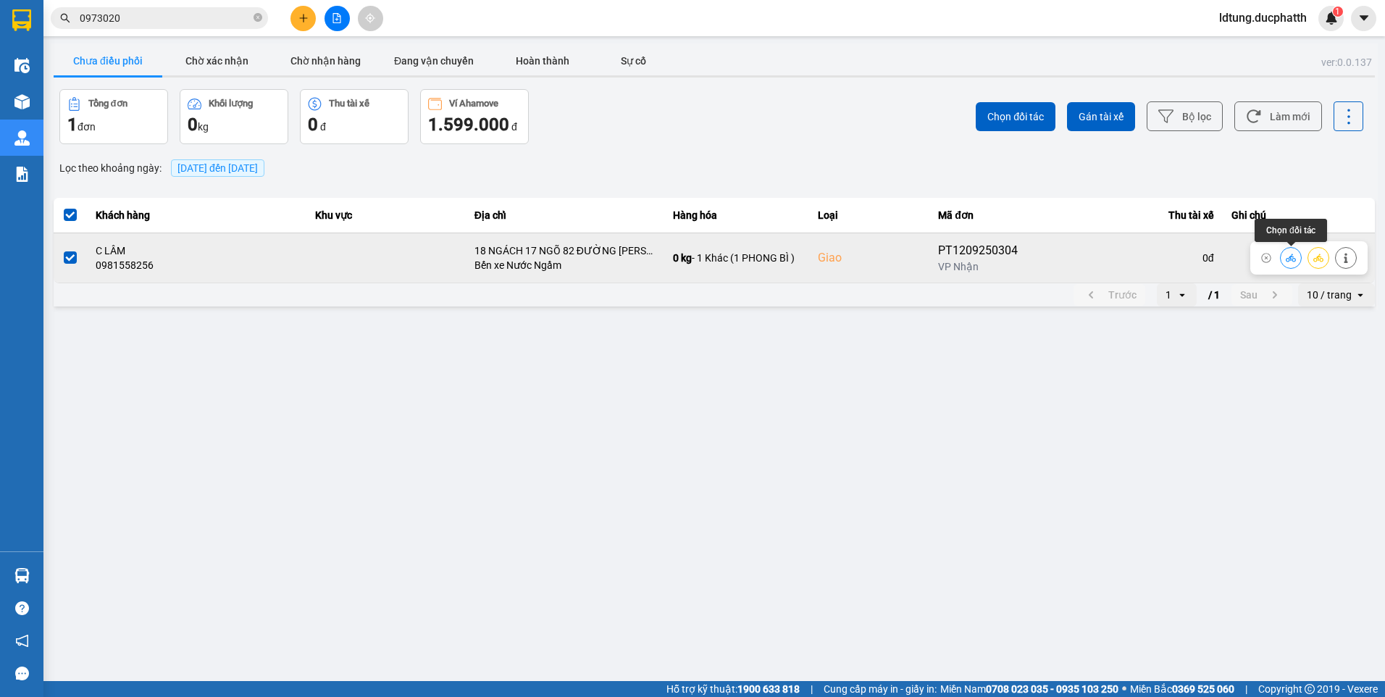
click at [1294, 261] on icon at bounding box center [1291, 258] width 10 height 8
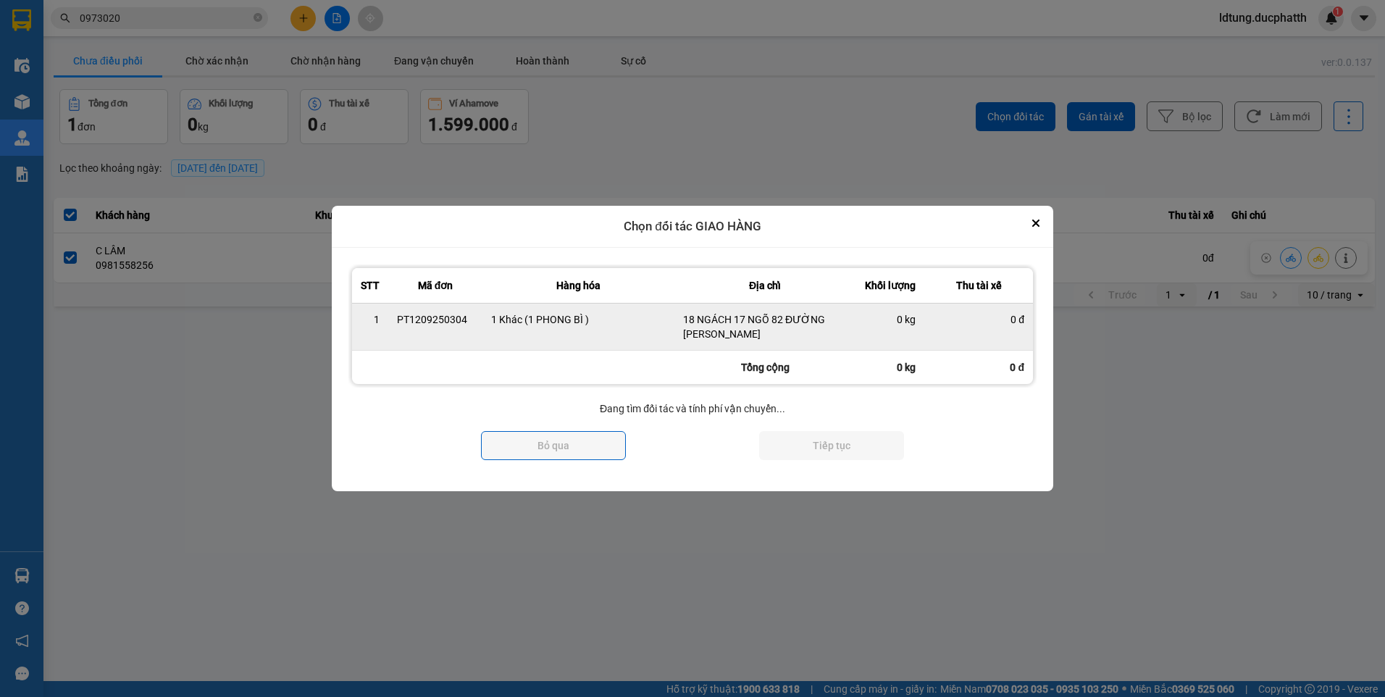
click at [982, 314] on div "0 đ" at bounding box center [978, 319] width 91 height 14
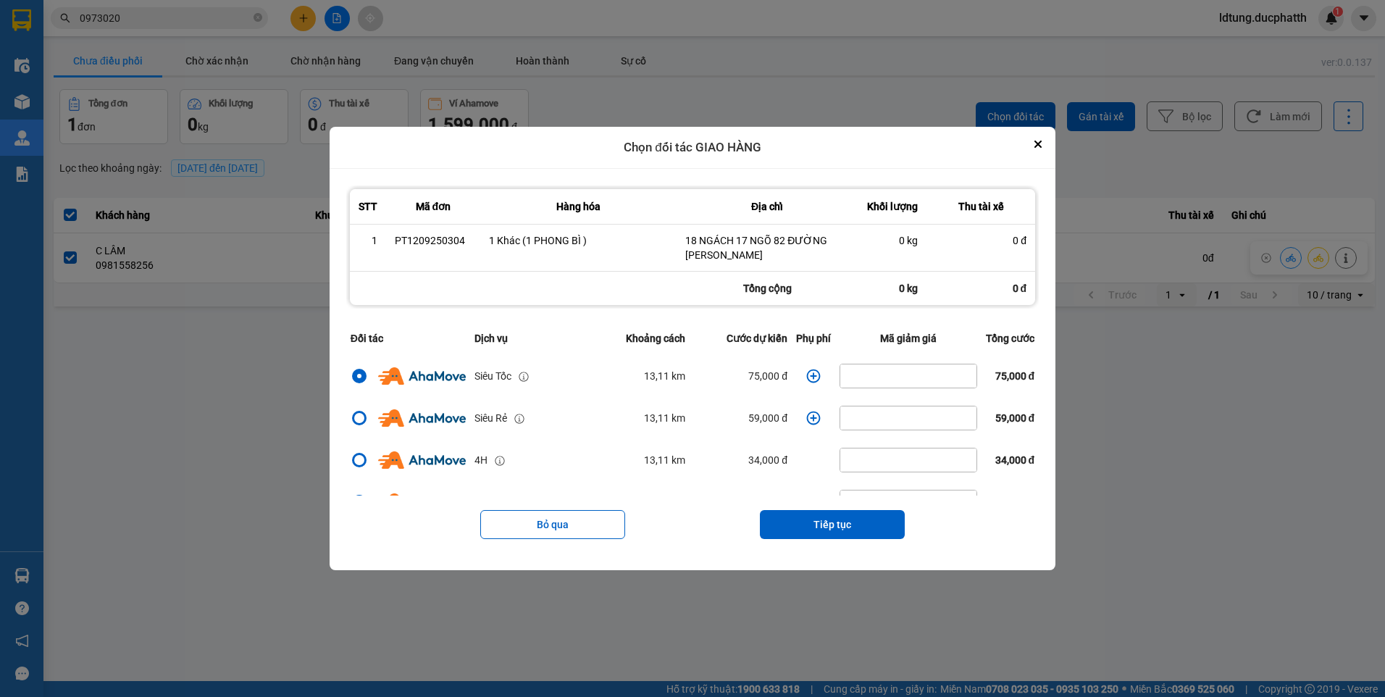
click at [806, 372] on icon "dialog" at bounding box center [813, 376] width 14 height 14
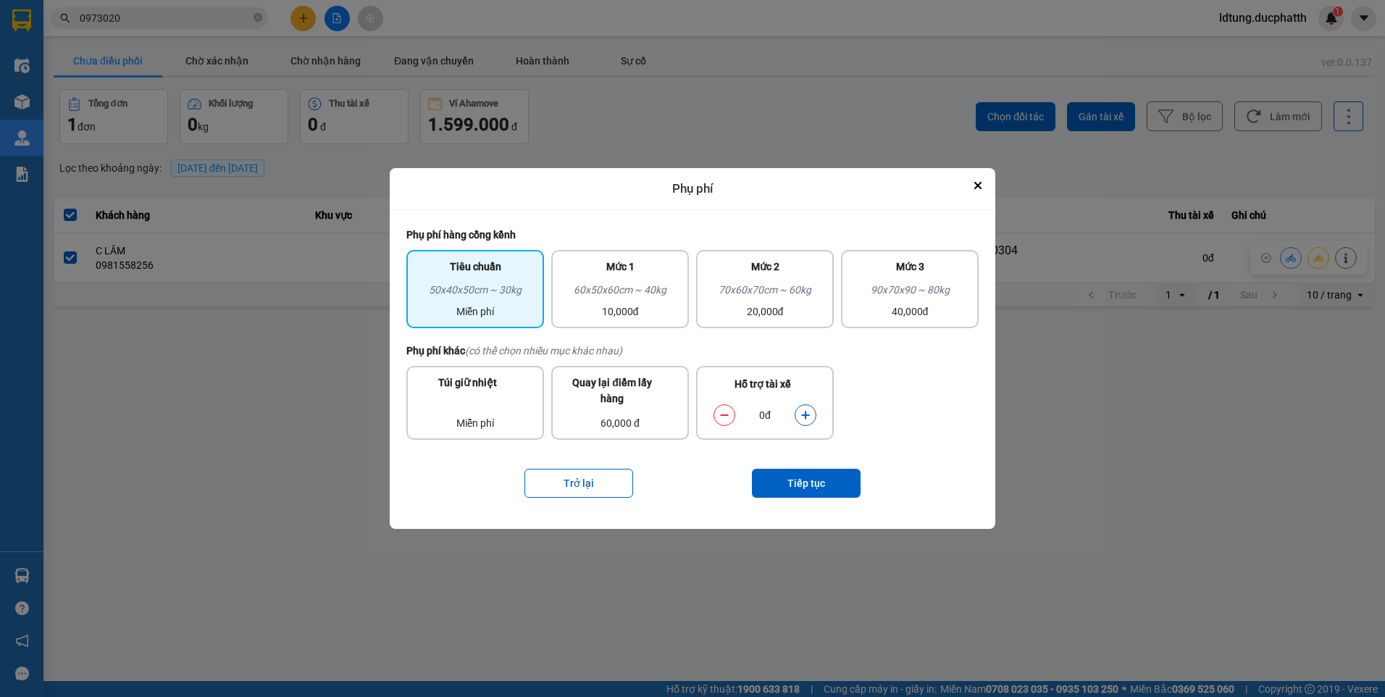
click at [802, 414] on icon "dialog" at bounding box center [805, 415] width 10 height 10
drag, startPoint x: 802, startPoint y: 414, endPoint x: 809, endPoint y: 474, distance: 61.3
click at [809, 474] on button "Tiếp tục" at bounding box center [806, 483] width 109 height 29
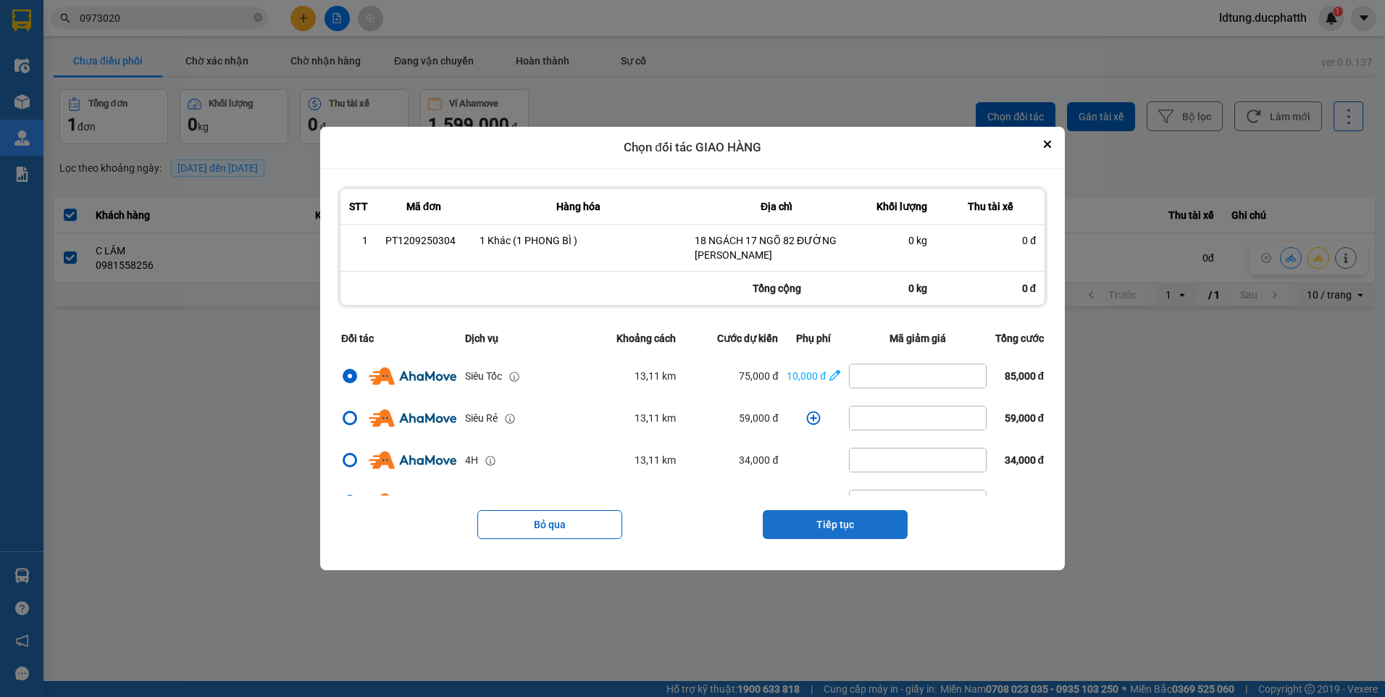
click at [817, 519] on button "Tiếp tục" at bounding box center [835, 524] width 145 height 29
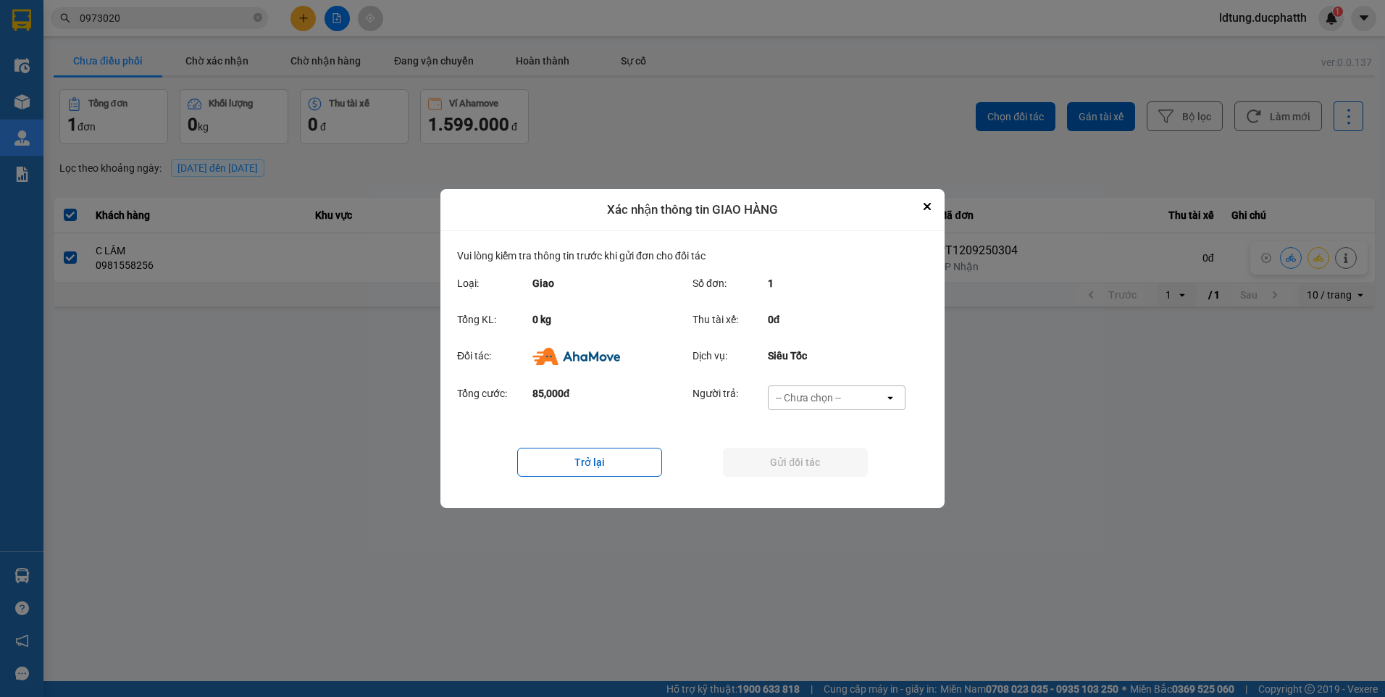
click at [837, 402] on div "-- Chưa chọn --" at bounding box center [808, 397] width 65 height 14
click at [925, 206] on icon "Close" at bounding box center [926, 206] width 7 height 7
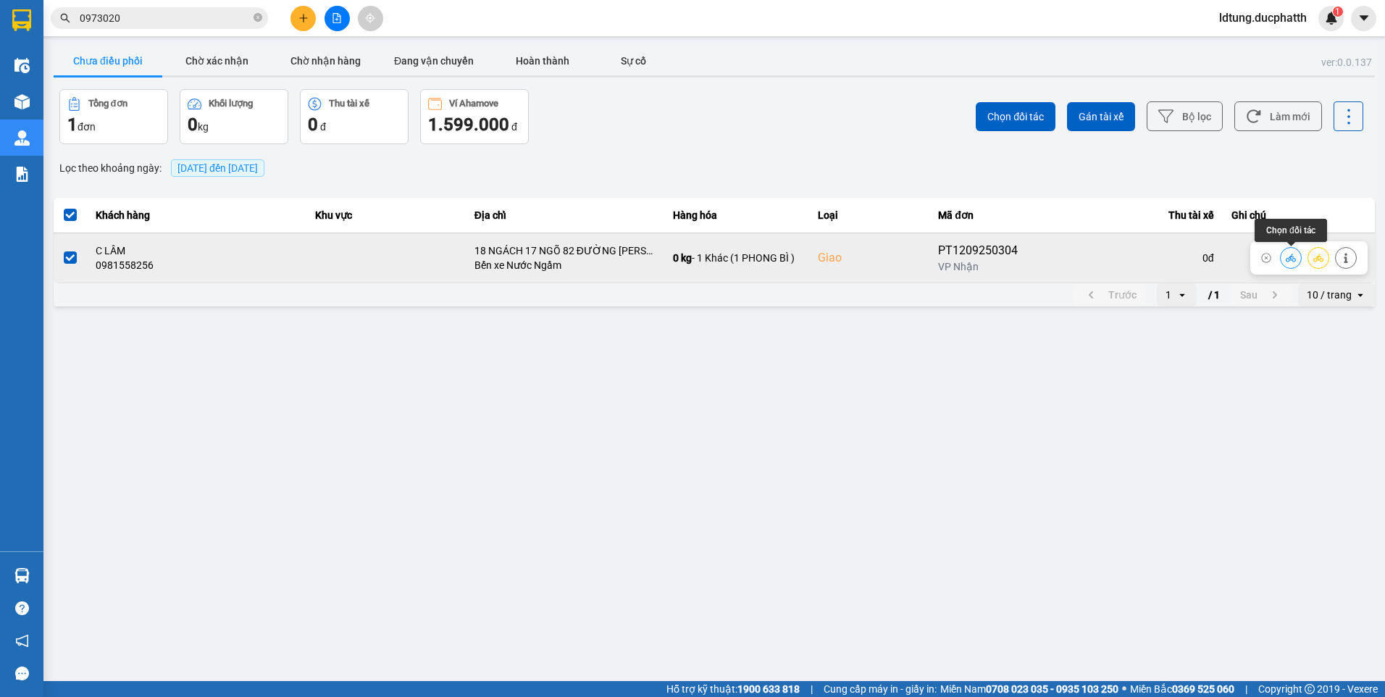
click at [1281, 260] on button at bounding box center [1291, 257] width 20 height 25
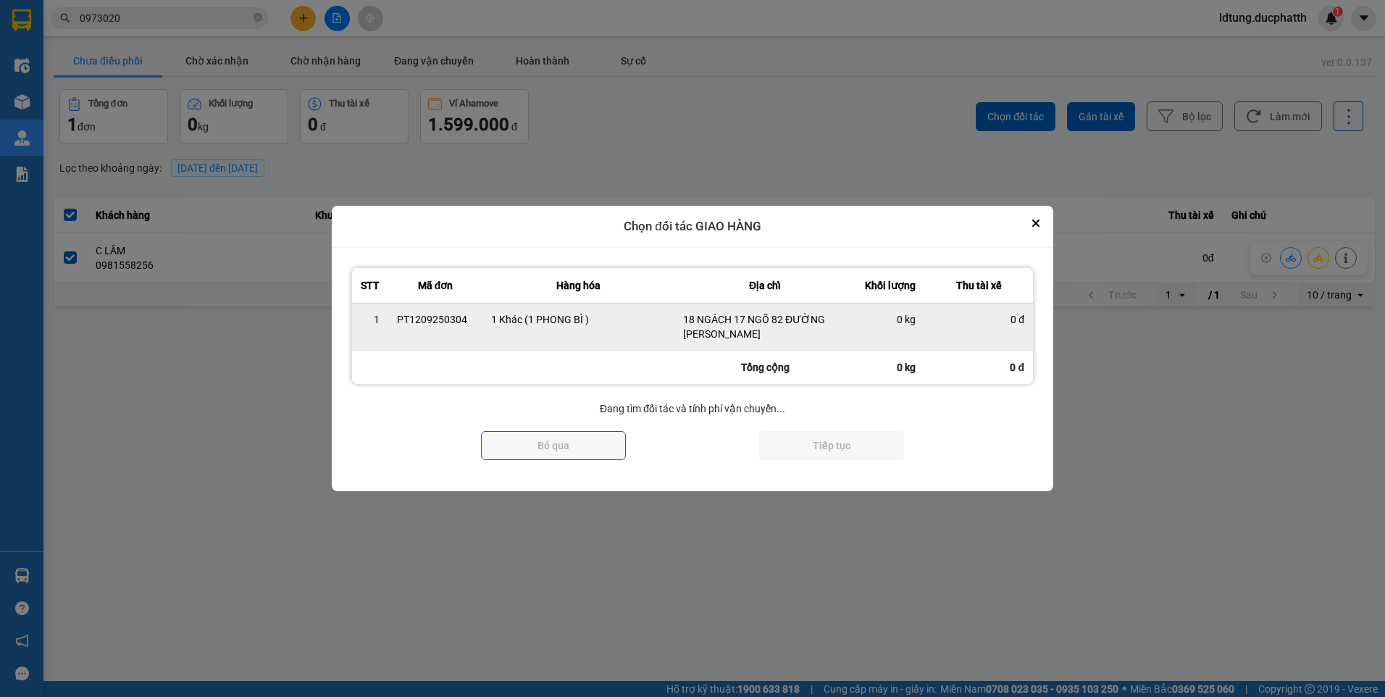
click at [918, 319] on td "0 kg" at bounding box center [889, 326] width 69 height 47
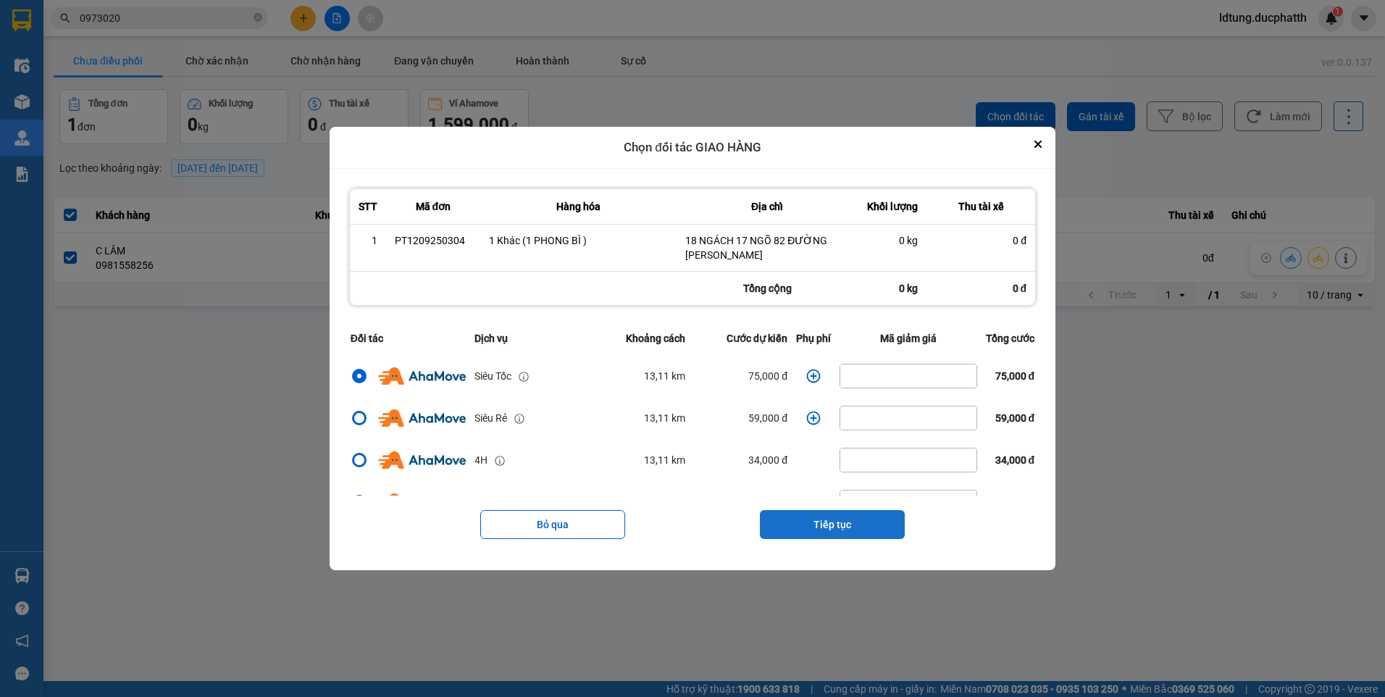
click at [803, 524] on button "Tiếp tục" at bounding box center [832, 524] width 145 height 29
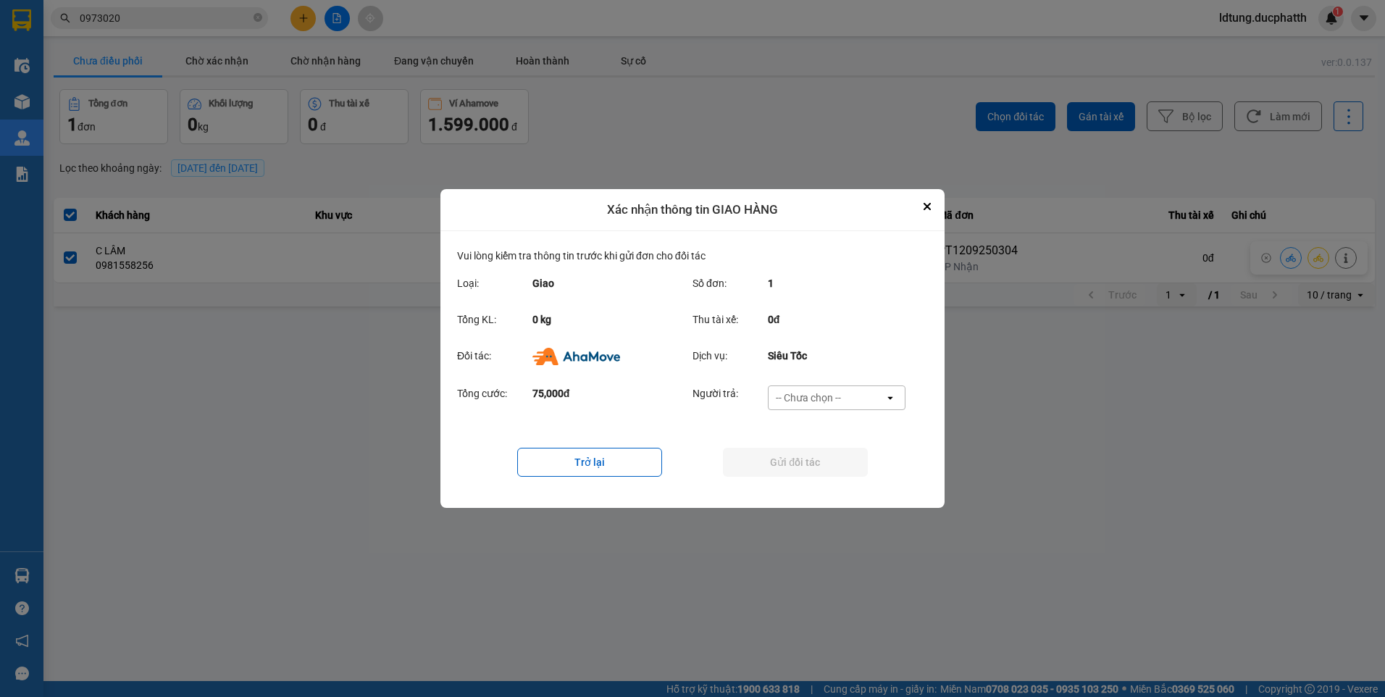
click at [824, 384] on div "Tổng cước: 75,000đ Người trả: -- Chưa chọn -- open" at bounding box center [692, 402] width 471 height 45
drag, startPoint x: 824, startPoint y: 384, endPoint x: 826, endPoint y: 397, distance: 13.2
click at [826, 397] on div "-- Chưa chọn --" at bounding box center [808, 397] width 65 height 14
click at [832, 480] on span "Ví Ahamove" at bounding box center [808, 481] width 59 height 14
click at [817, 475] on button "Gửi đối tác" at bounding box center [795, 462] width 145 height 29
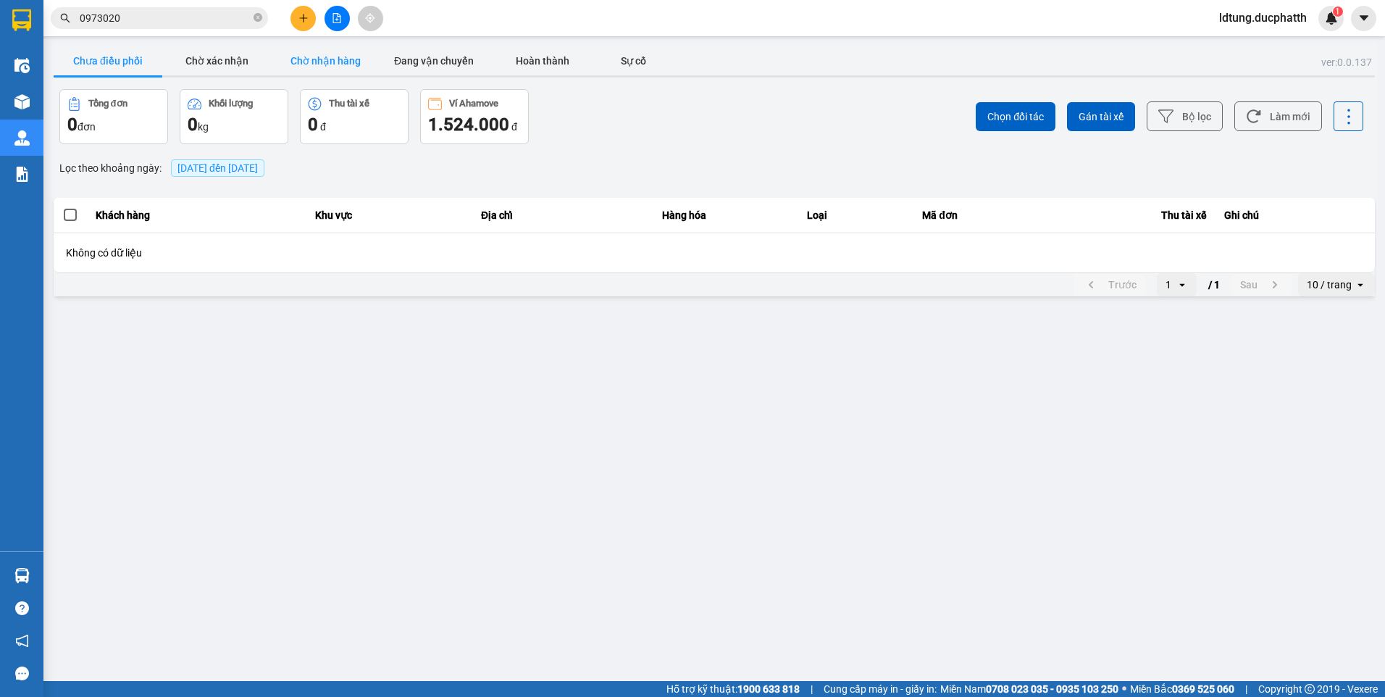
click at [333, 57] on button "Chờ nhận hàng" at bounding box center [325, 60] width 109 height 29
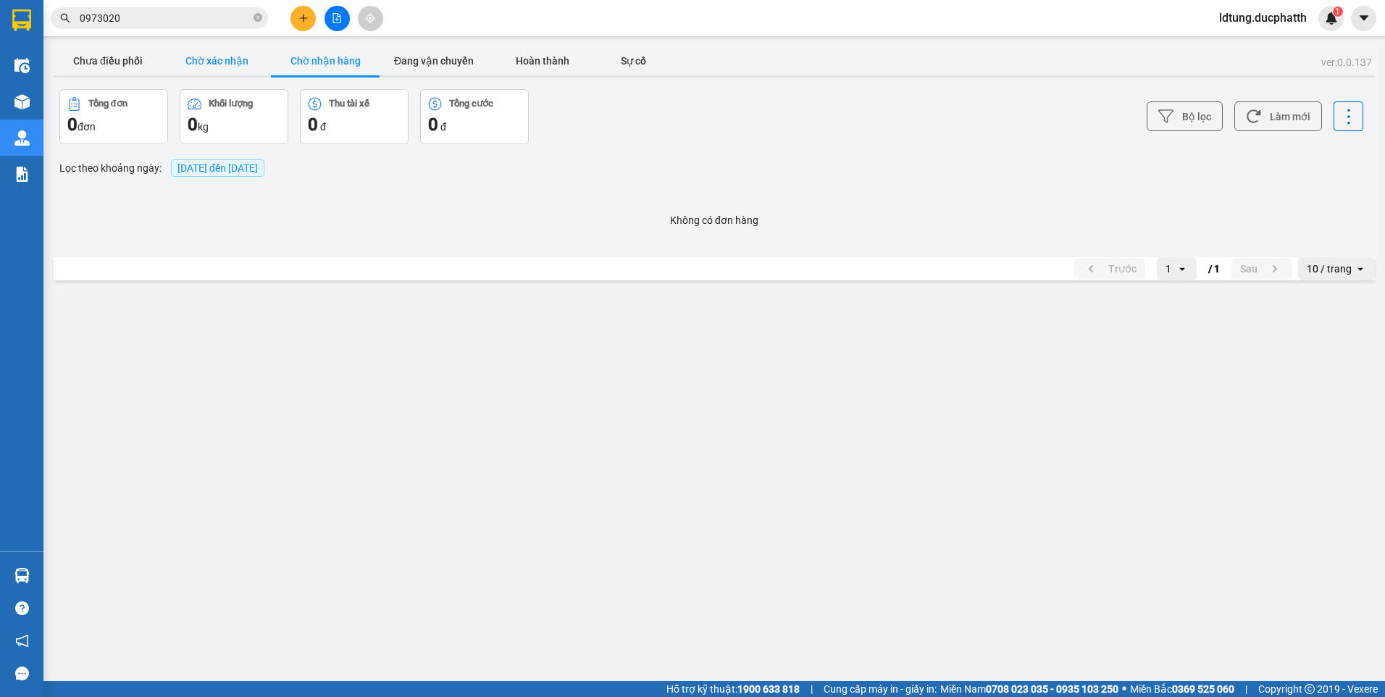
click at [251, 66] on button "Chờ xác nhận" at bounding box center [216, 60] width 109 height 29
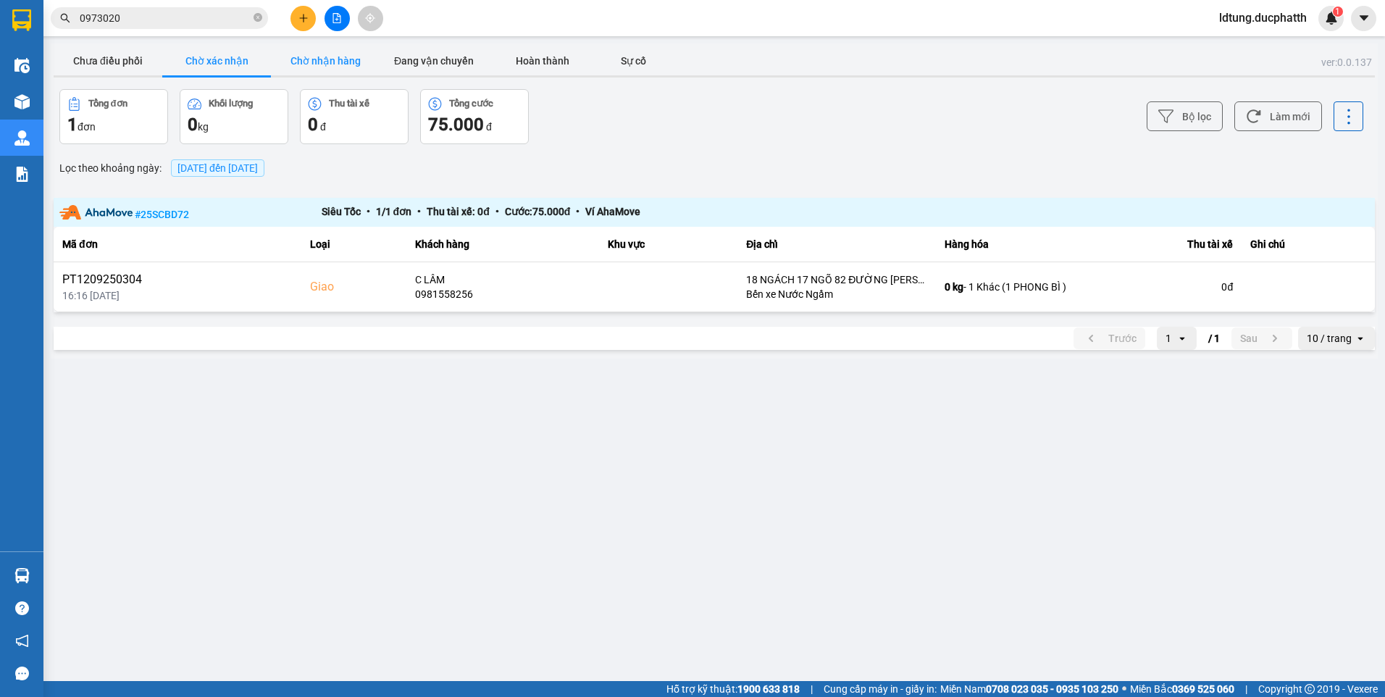
click at [348, 67] on button "Chờ nhận hàng" at bounding box center [325, 60] width 109 height 29
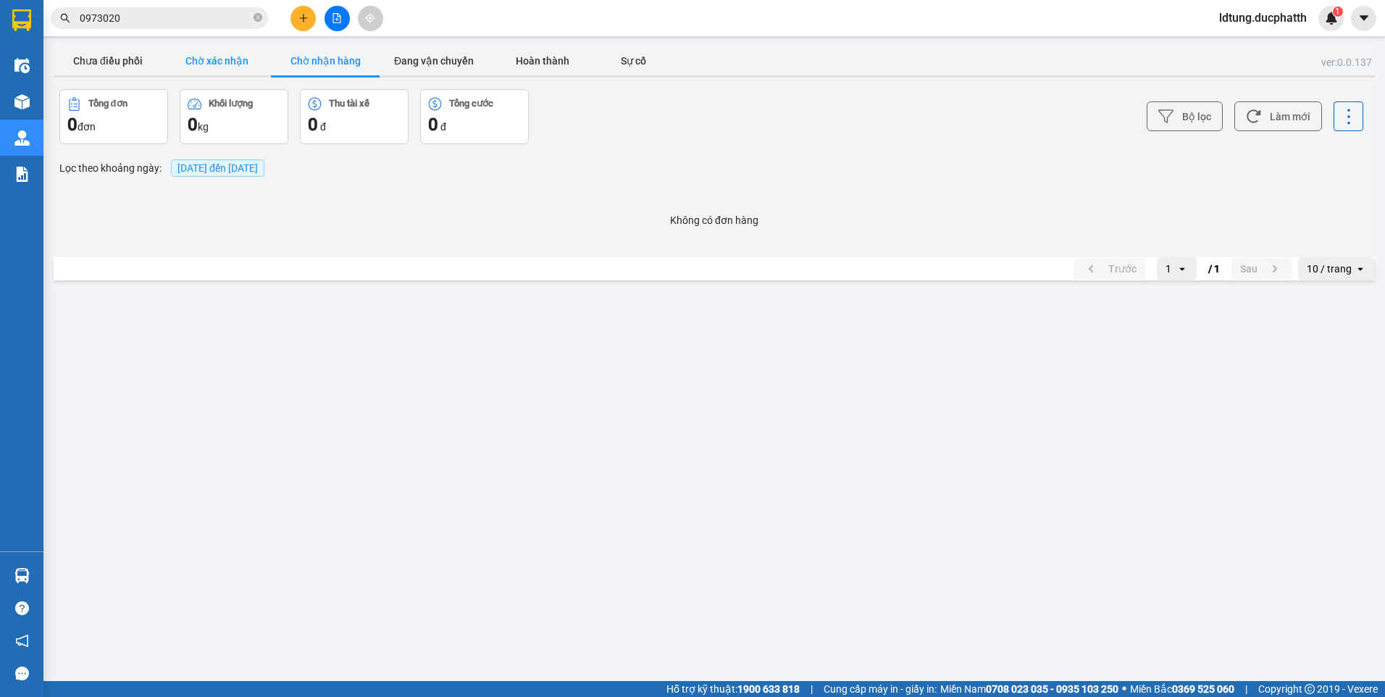
click at [266, 55] on button "Chờ xác nhận" at bounding box center [216, 60] width 109 height 29
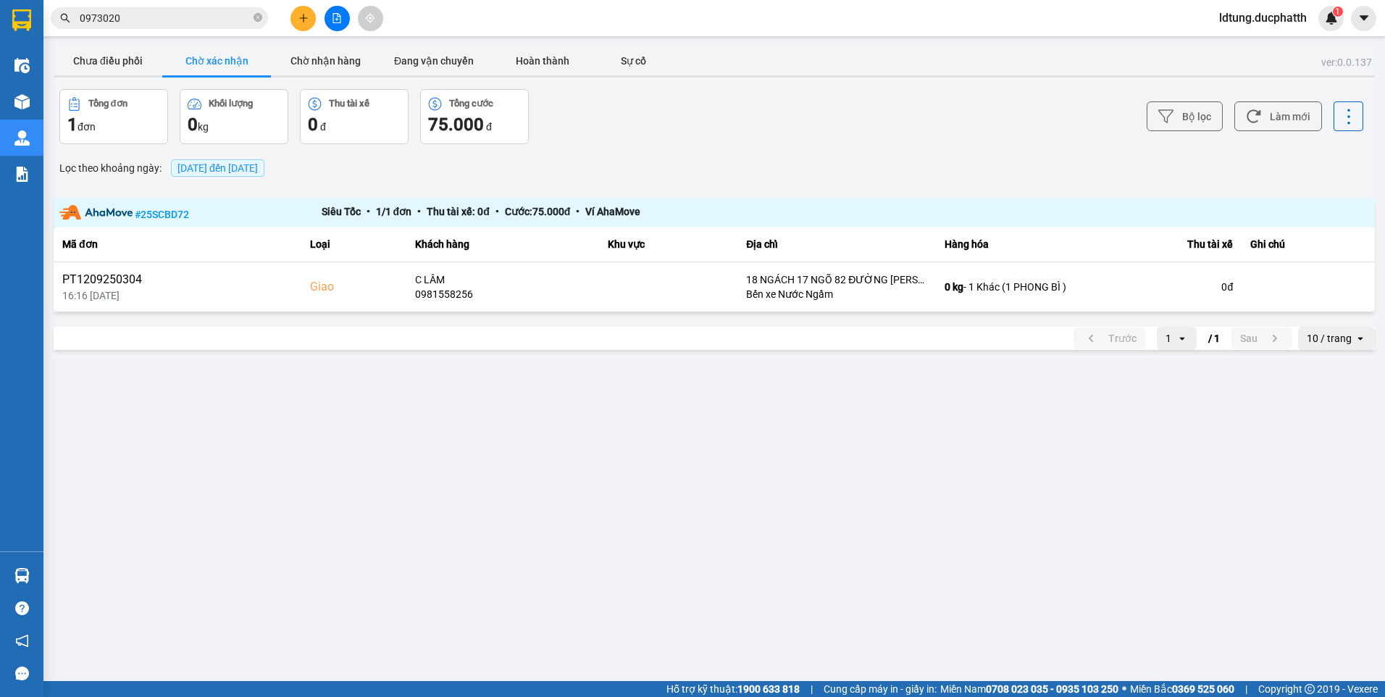
click at [246, 57] on button "Chờ xác nhận" at bounding box center [216, 60] width 109 height 29
click at [293, 59] on button "Chờ nhận hàng" at bounding box center [325, 60] width 109 height 29
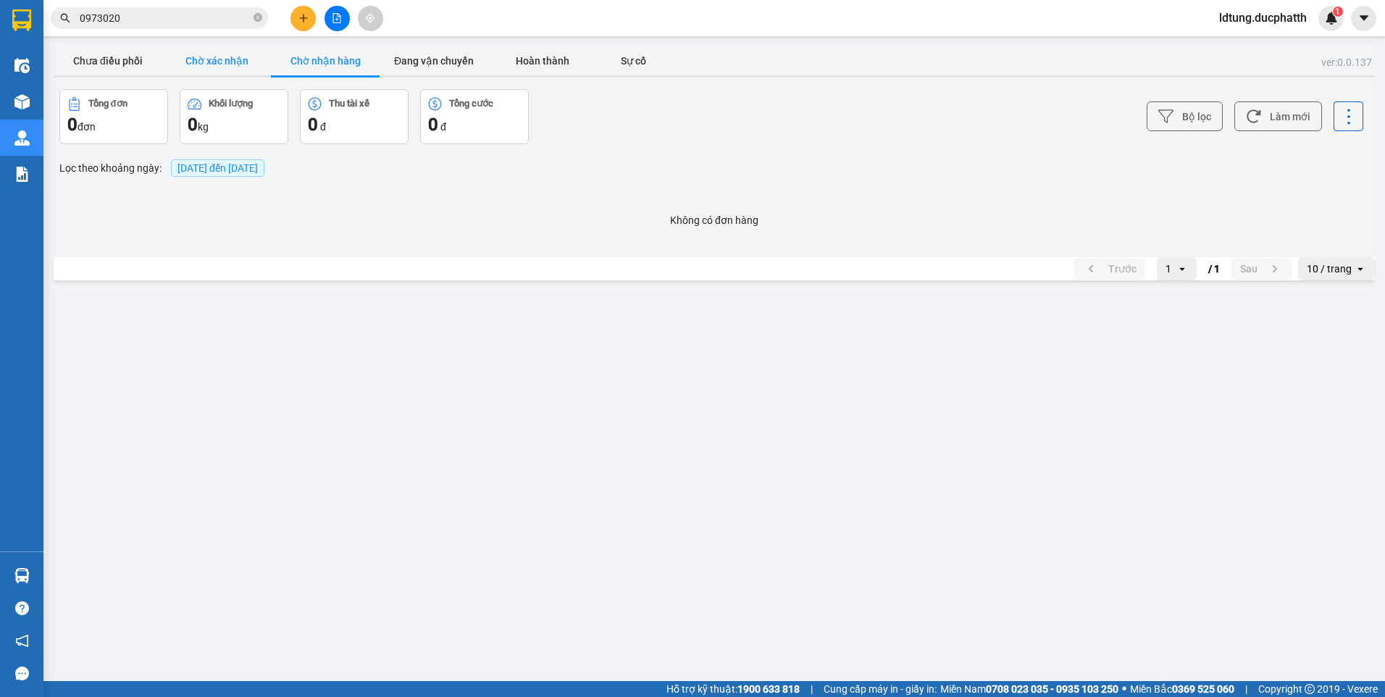
click at [255, 65] on button "Chờ xác nhận" at bounding box center [216, 60] width 109 height 29
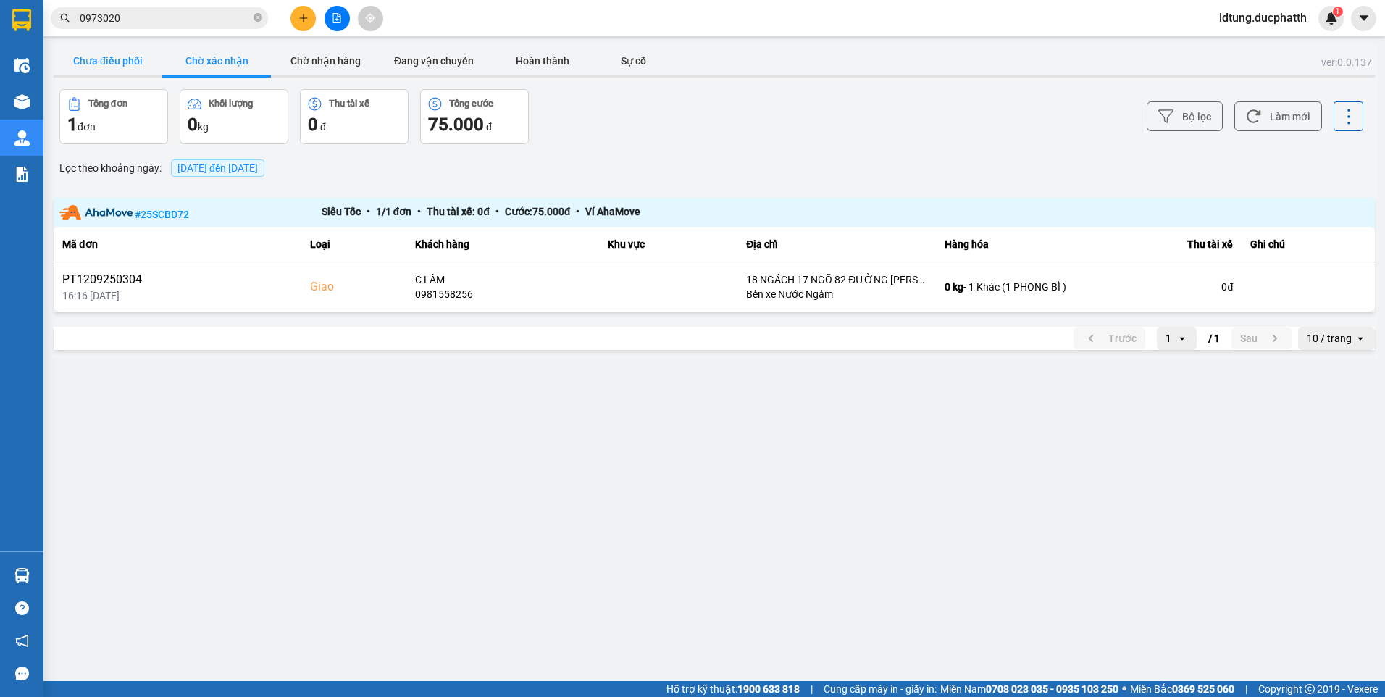
click at [125, 56] on button "Chưa điều phối" at bounding box center [108, 60] width 109 height 29
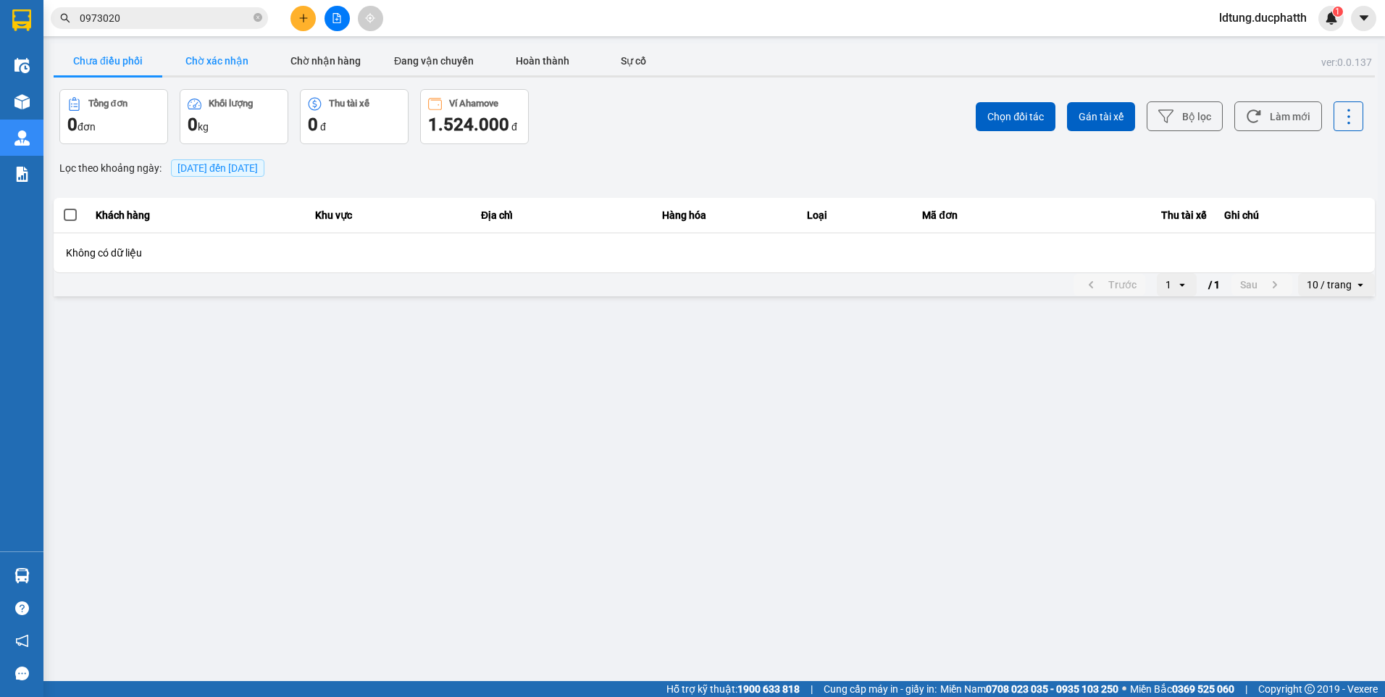
click at [231, 58] on button "Chờ xác nhận" at bounding box center [216, 60] width 109 height 29
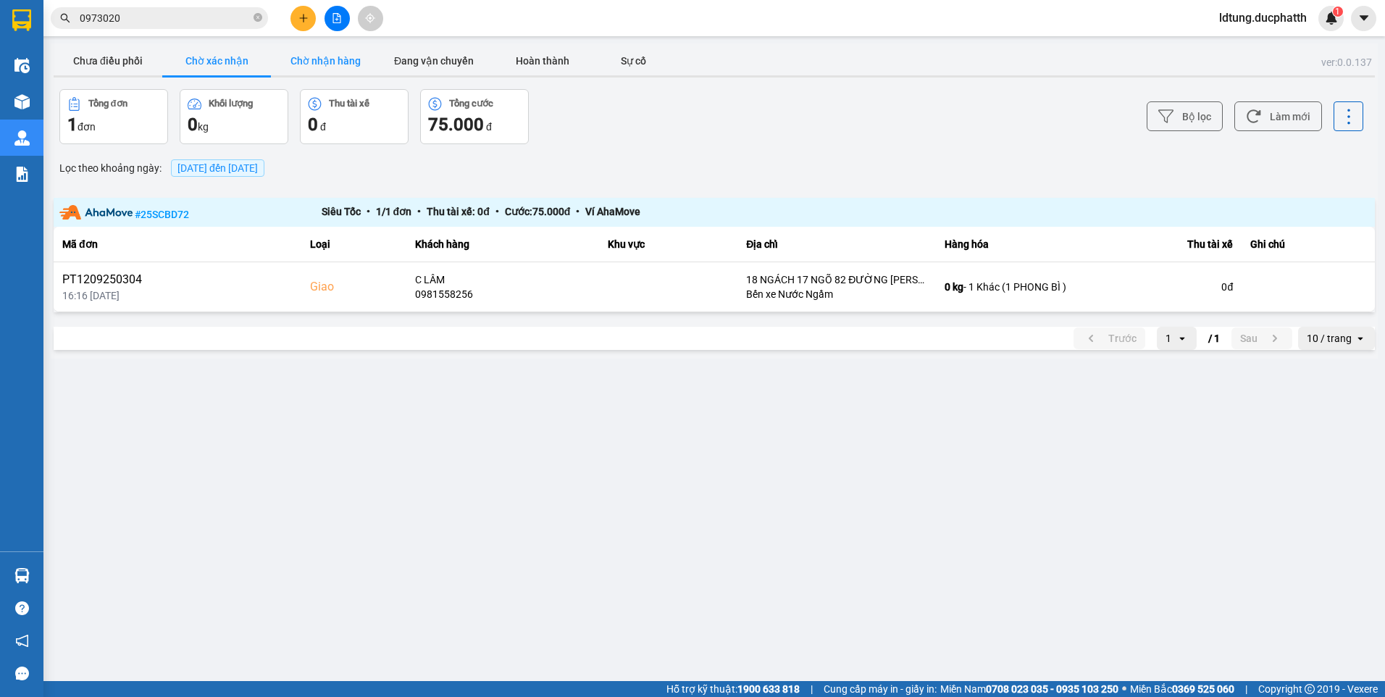
click at [301, 60] on button "Chờ nhận hàng" at bounding box center [325, 60] width 109 height 29
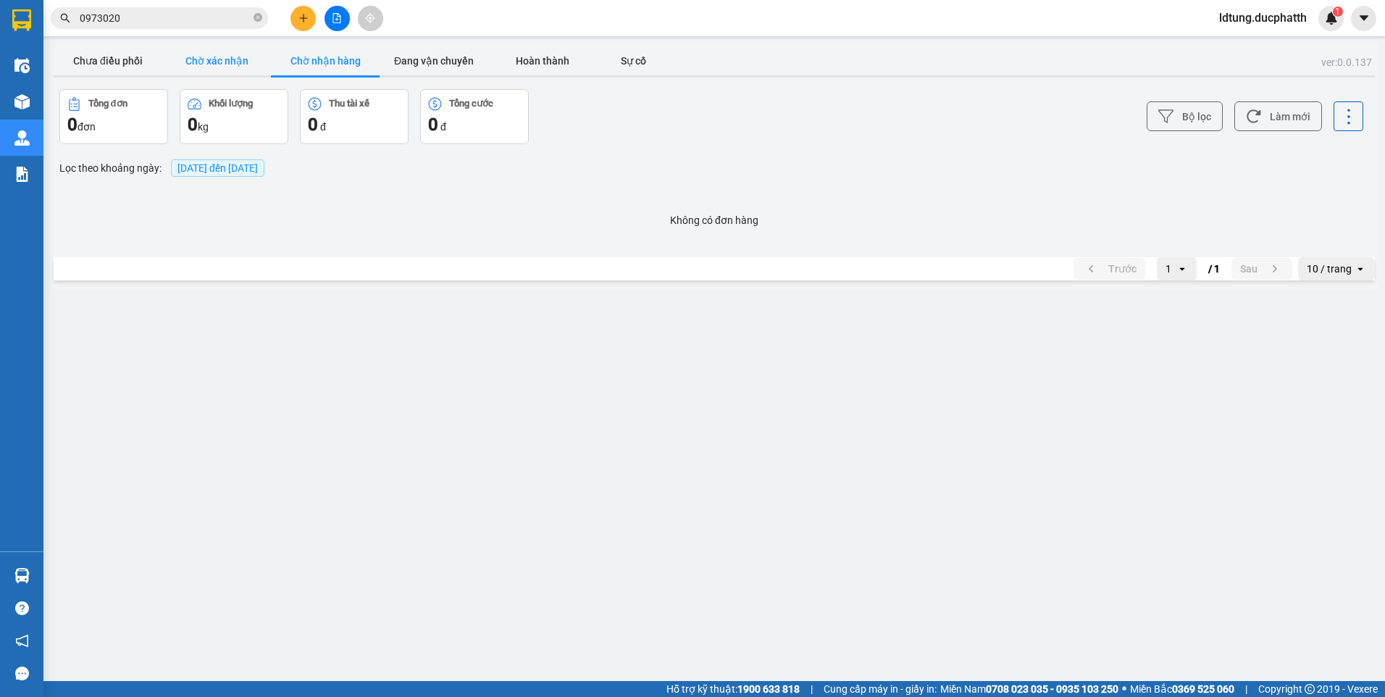
click at [258, 66] on button "Chờ xác nhận" at bounding box center [216, 60] width 109 height 29
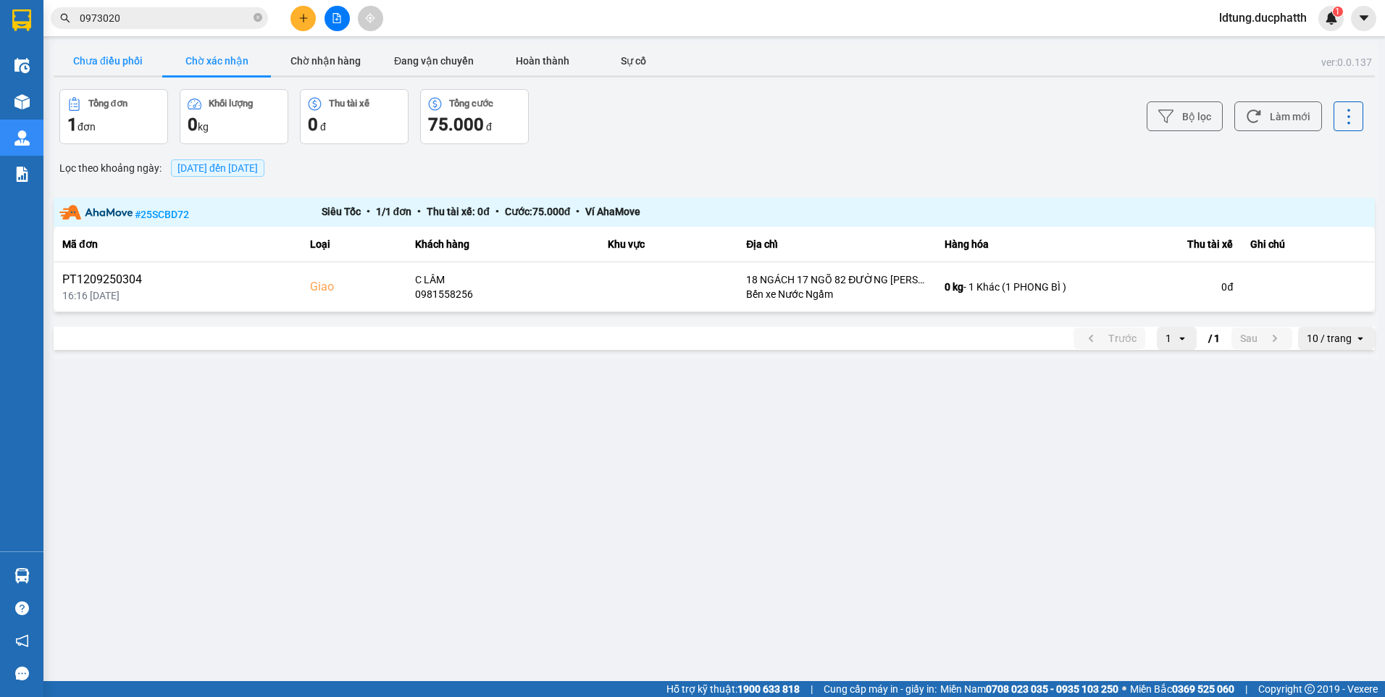
click at [159, 67] on button "Chưa điều phối" at bounding box center [108, 60] width 109 height 29
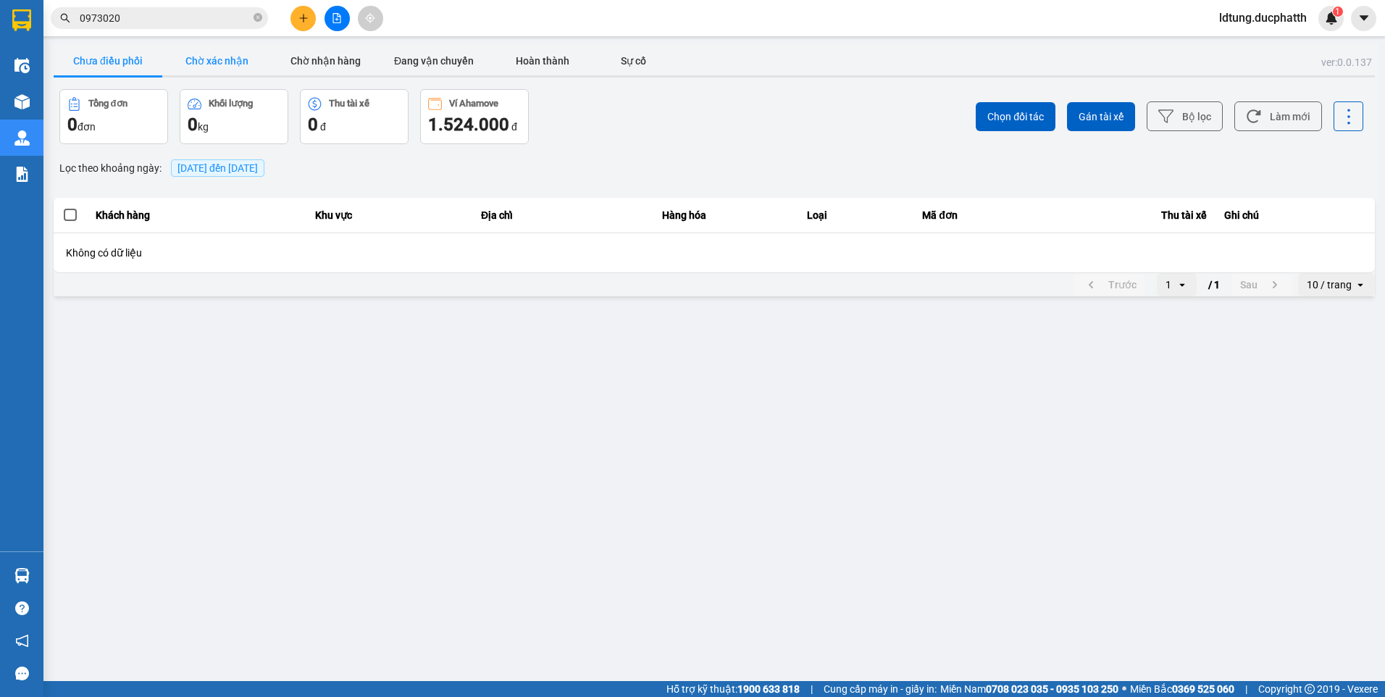
click at [200, 65] on button "Chờ xác nhận" at bounding box center [216, 60] width 109 height 29
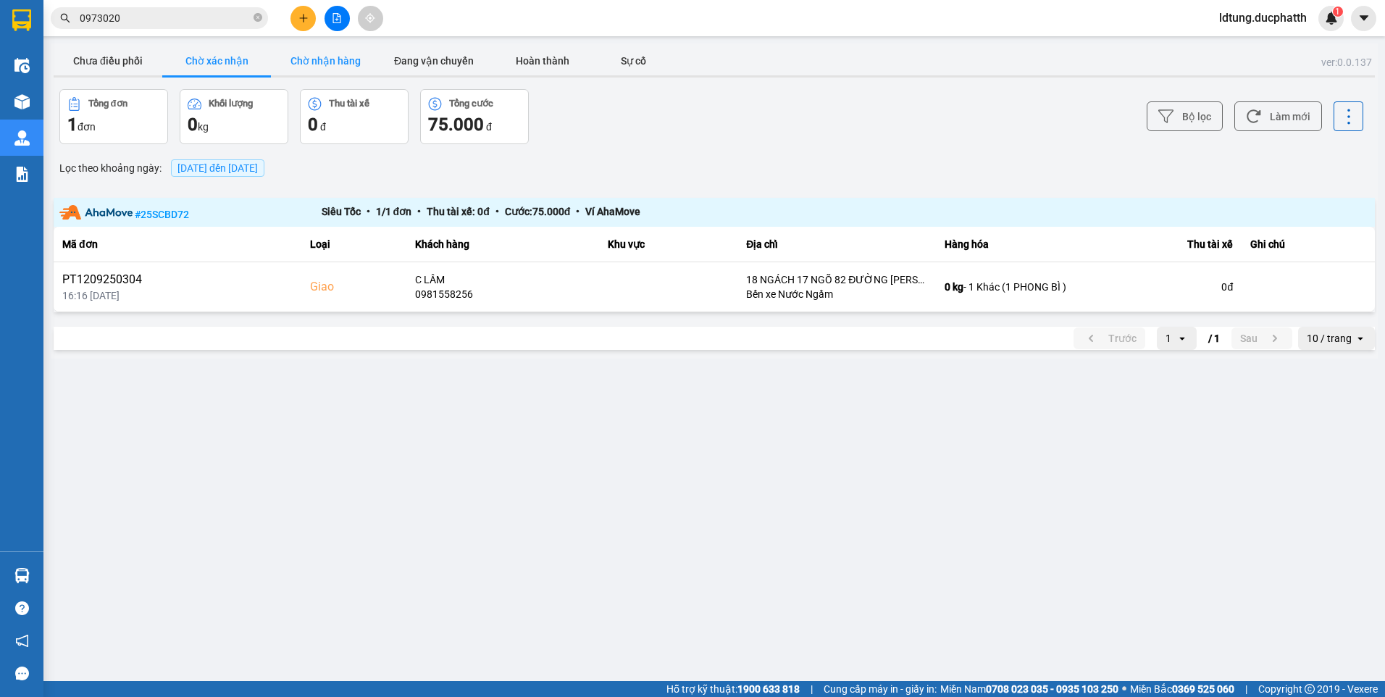
drag, startPoint x: 311, startPoint y: 65, endPoint x: 338, endPoint y: 64, distance: 26.8
click at [313, 65] on button "Chờ nhận hàng" at bounding box center [325, 60] width 109 height 29
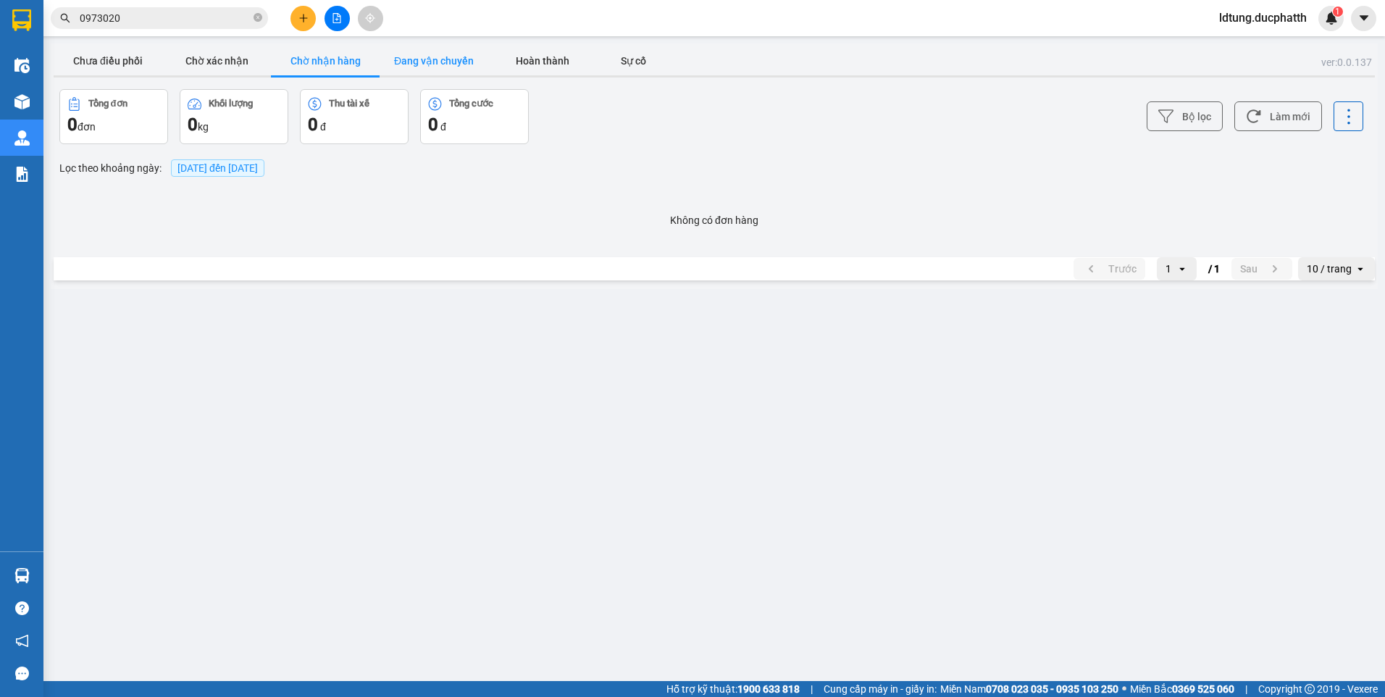
click at [437, 57] on button "Đang vận chuyển" at bounding box center [434, 60] width 109 height 29
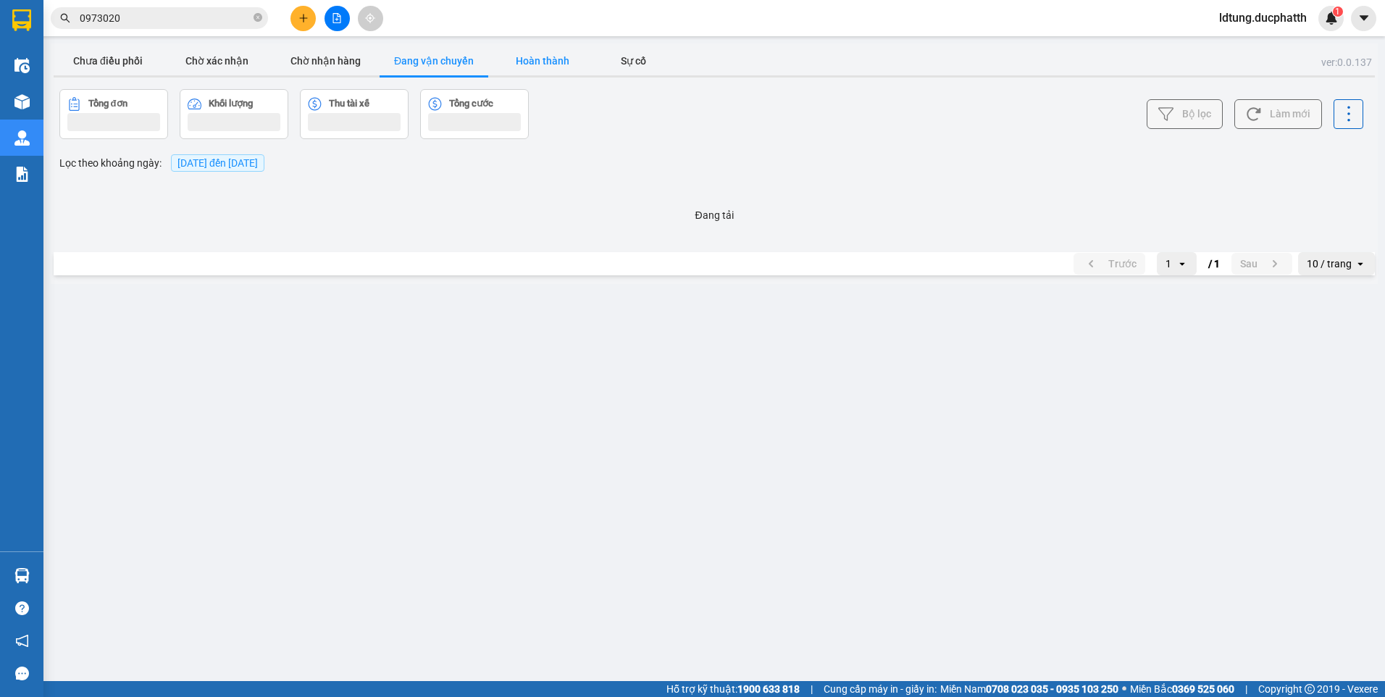
click at [550, 59] on button "Hoàn thành" at bounding box center [542, 60] width 109 height 29
drag, startPoint x: 599, startPoint y: 62, endPoint x: 615, endPoint y: 63, distance: 16.0
click at [602, 63] on button "Sự cố" at bounding box center [633, 60] width 72 height 29
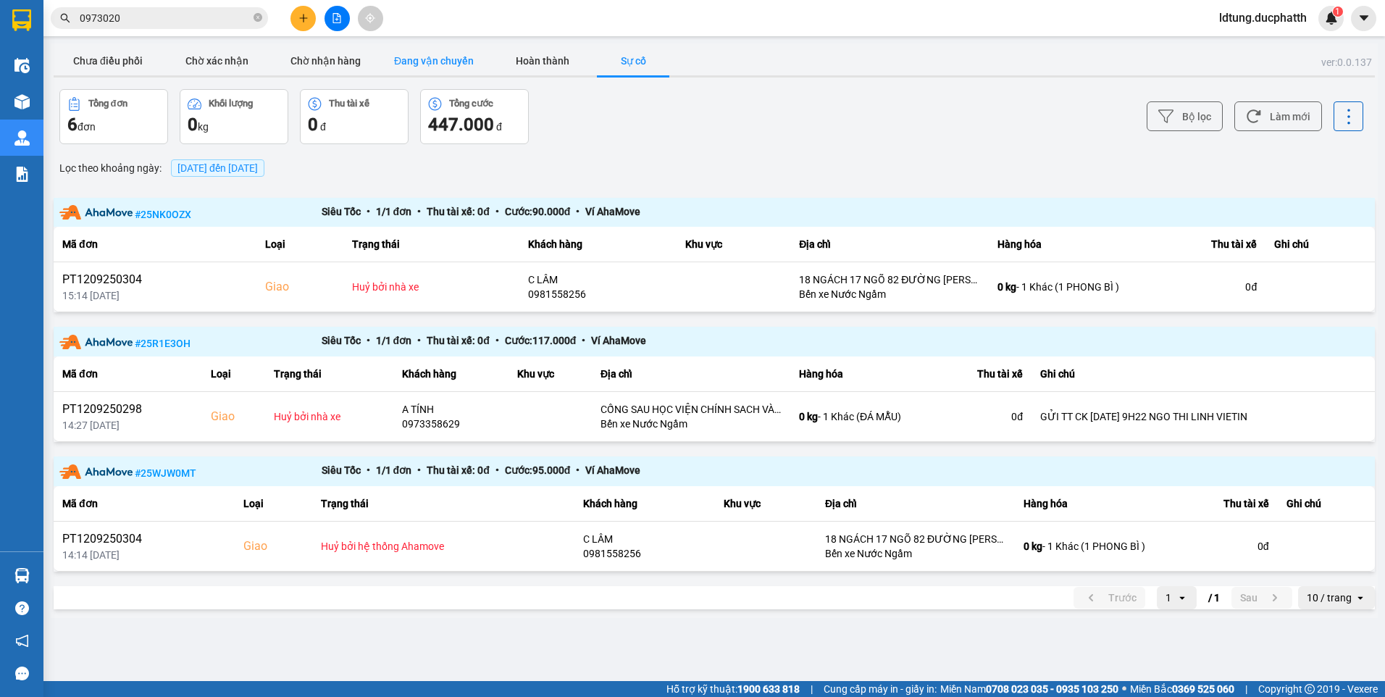
drag, startPoint x: 486, startPoint y: 56, endPoint x: 436, endPoint y: 49, distance: 50.4
click at [483, 55] on button "Đang vận chuyển" at bounding box center [434, 60] width 109 height 29
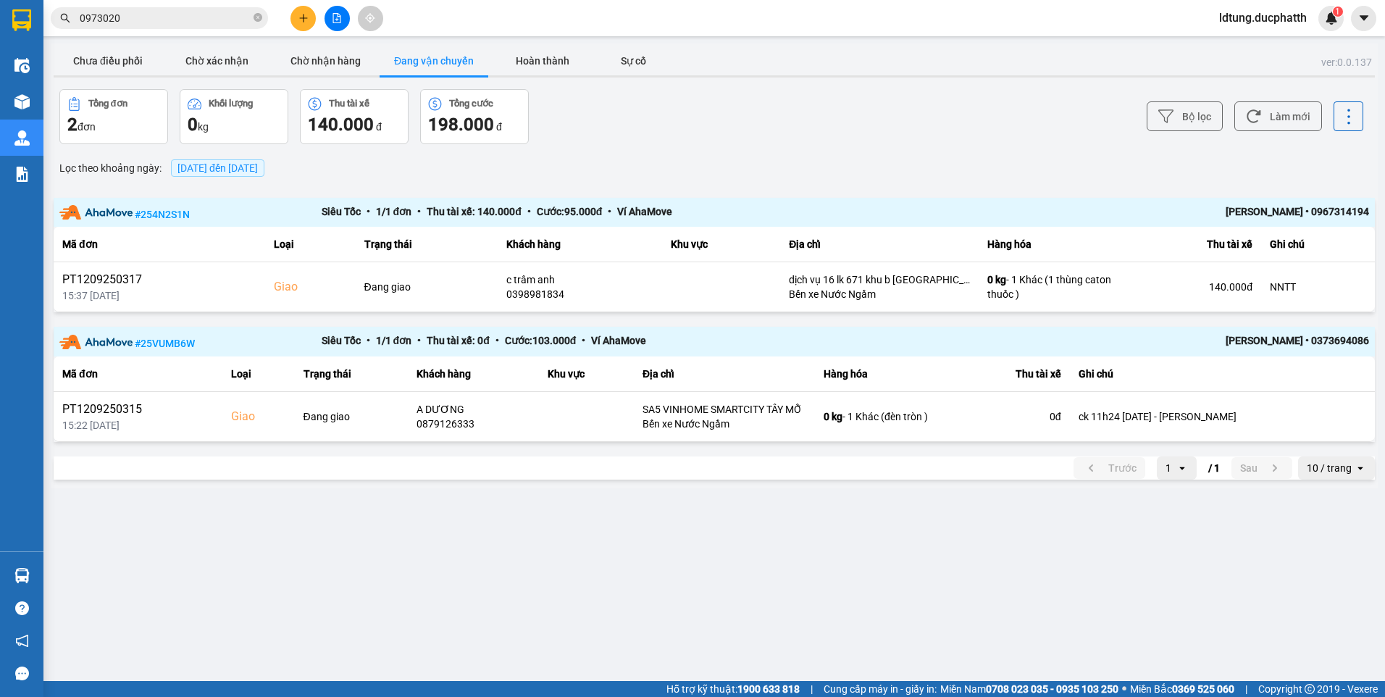
drag, startPoint x: 434, startPoint y: 49, endPoint x: 396, endPoint y: 48, distance: 37.7
click at [433, 49] on button "Đang vận chuyển" at bounding box center [434, 60] width 109 height 29
drag, startPoint x: 348, startPoint y: 49, endPoint x: 302, endPoint y: 56, distance: 46.9
click at [336, 56] on button "Chờ nhận hàng" at bounding box center [325, 60] width 109 height 29
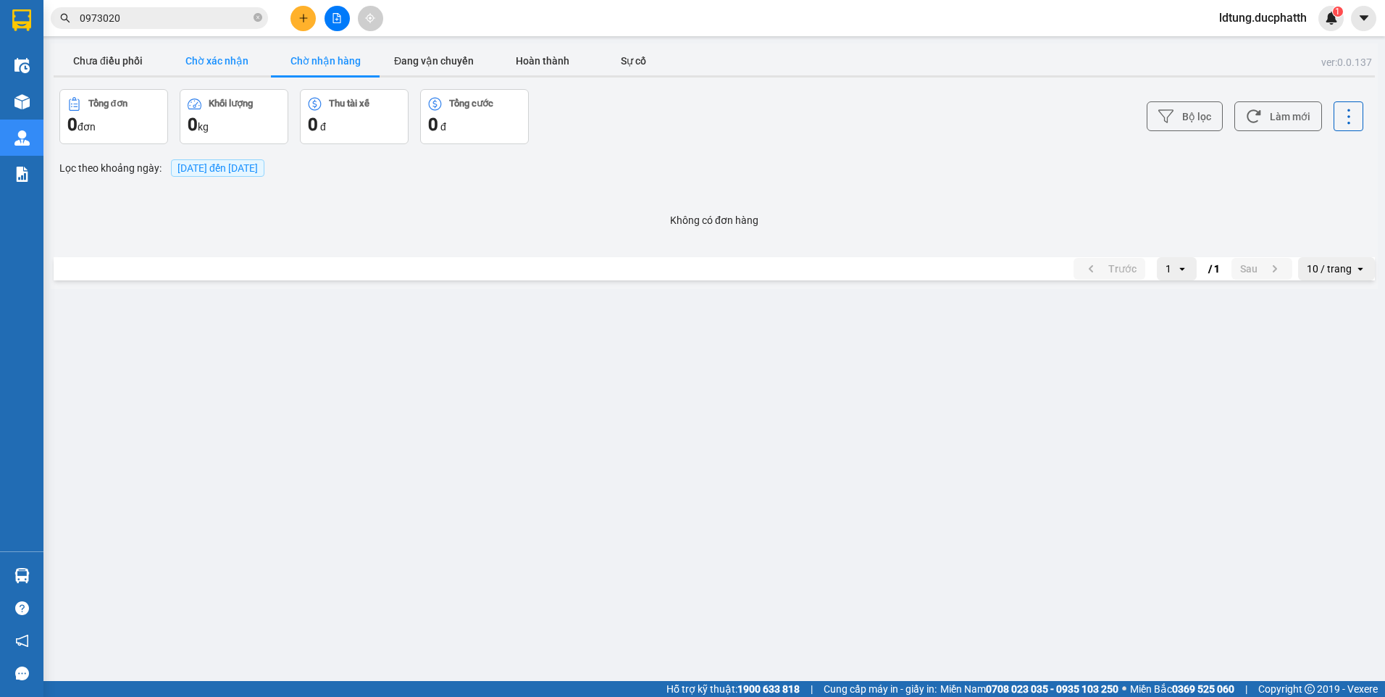
drag, startPoint x: 256, startPoint y: 58, endPoint x: 193, endPoint y: 63, distance: 63.2
click at [228, 63] on button "Chờ xác nhận" at bounding box center [216, 60] width 109 height 29
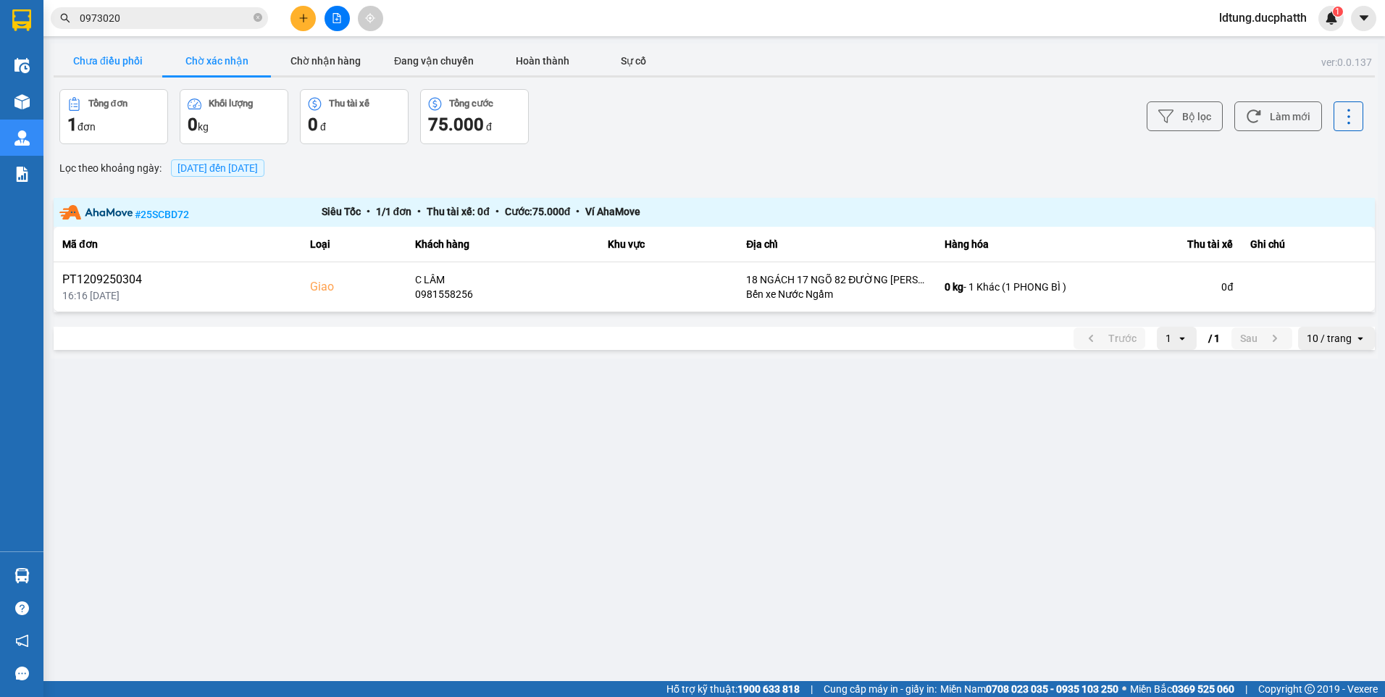
click at [143, 66] on button "Chưa điều phối" at bounding box center [108, 60] width 109 height 29
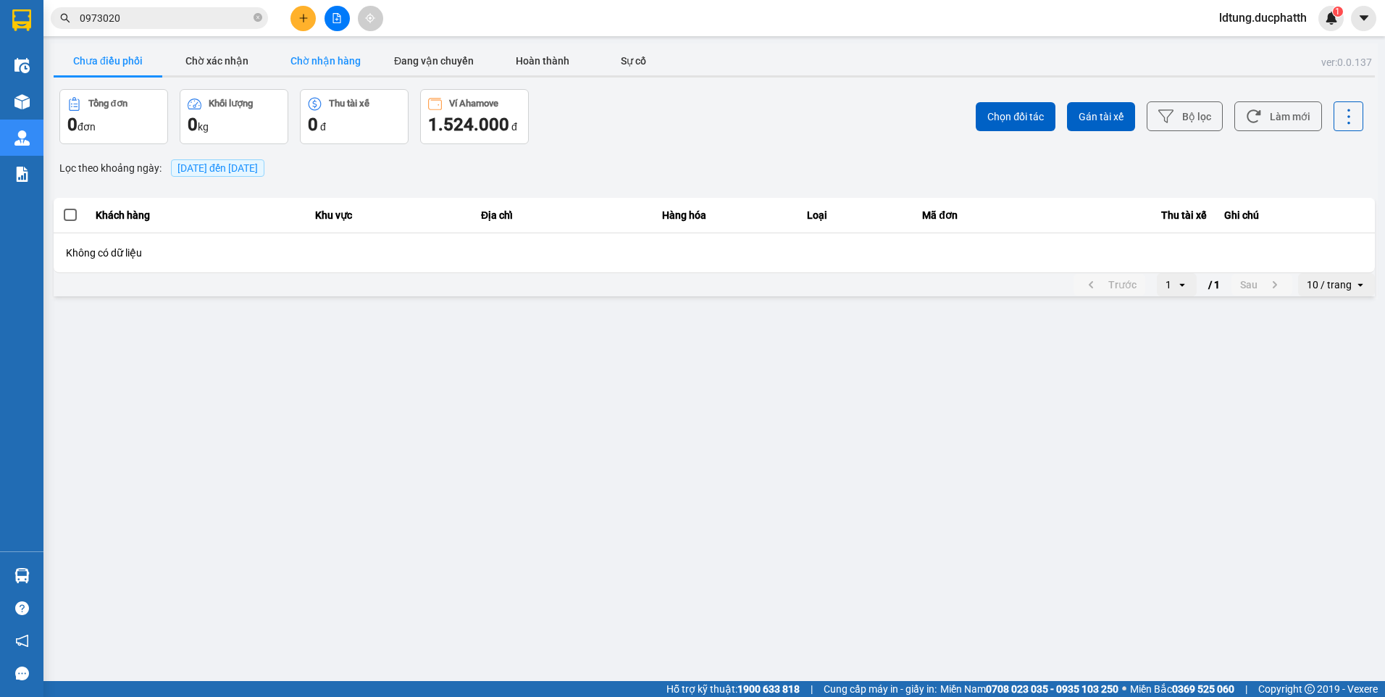
click at [351, 67] on button "Chờ nhận hàng" at bounding box center [325, 60] width 109 height 29
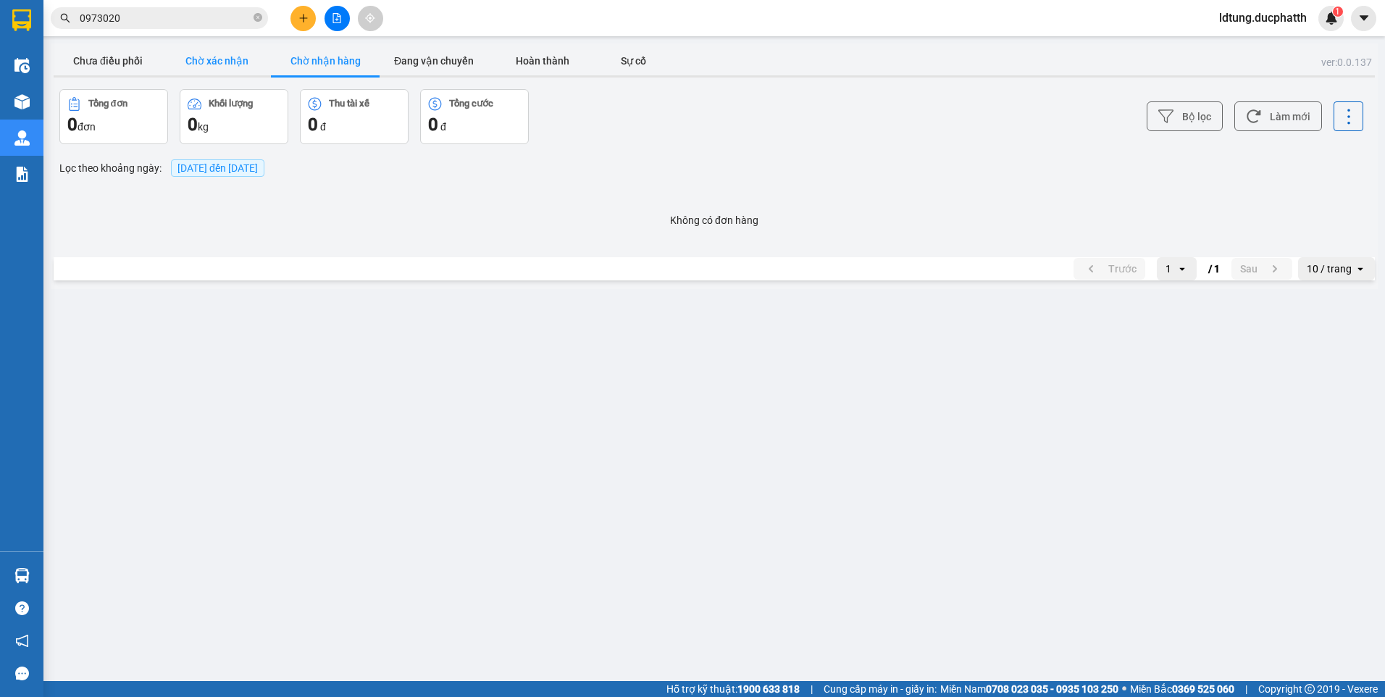
click at [243, 74] on button "Chờ xác nhận" at bounding box center [216, 60] width 109 height 29
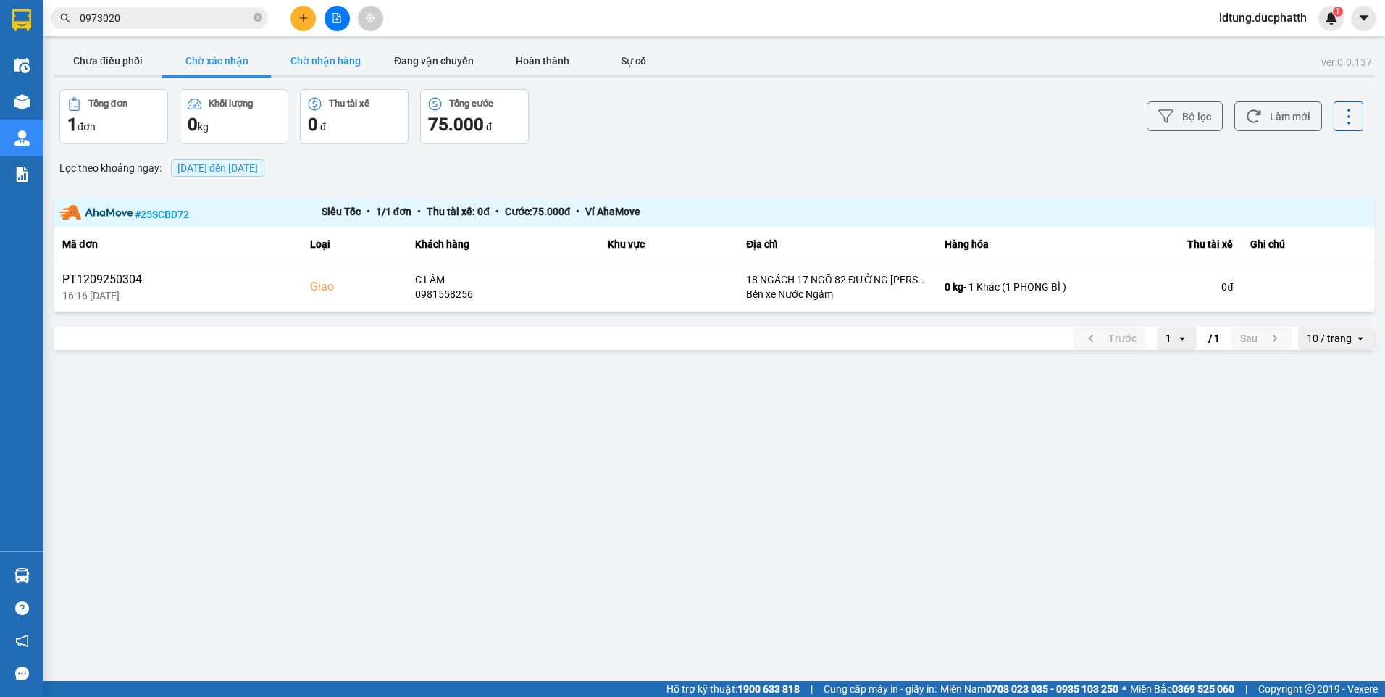
click at [322, 55] on button "Chờ nhận hàng" at bounding box center [325, 60] width 109 height 29
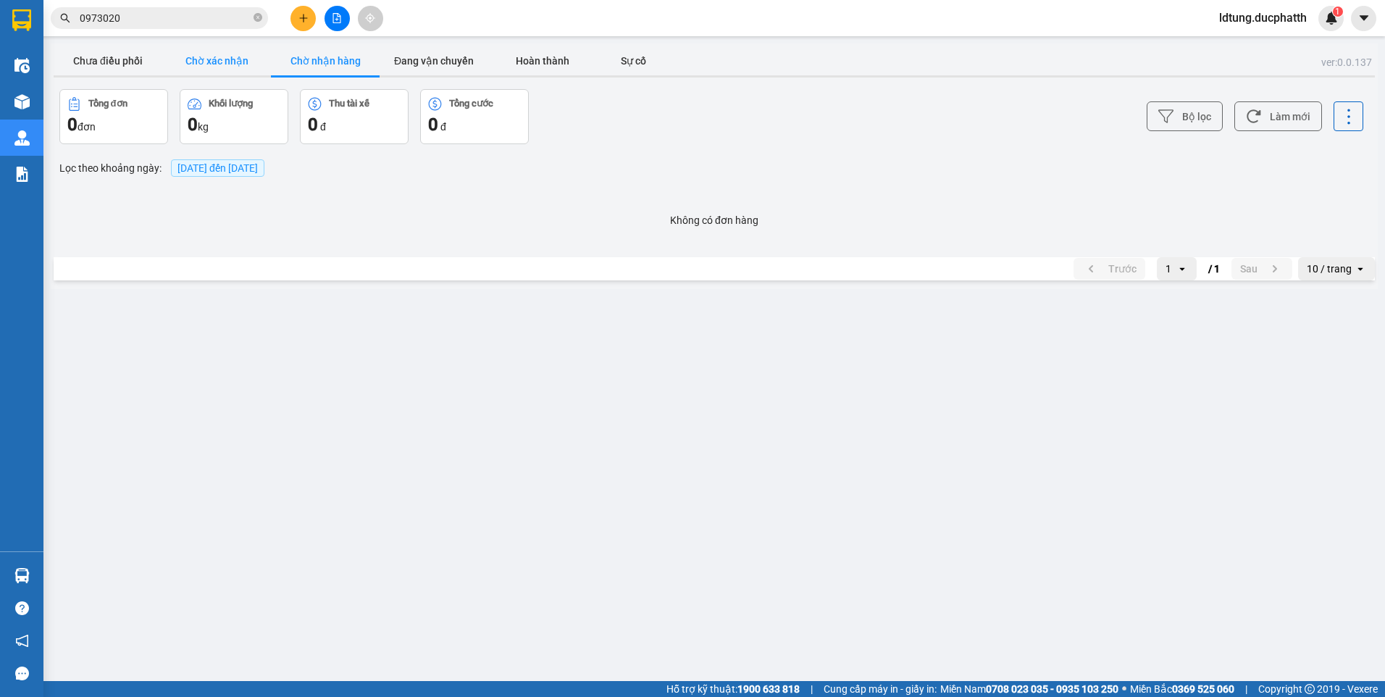
click at [249, 59] on button "Chờ xác nhận" at bounding box center [216, 60] width 109 height 29
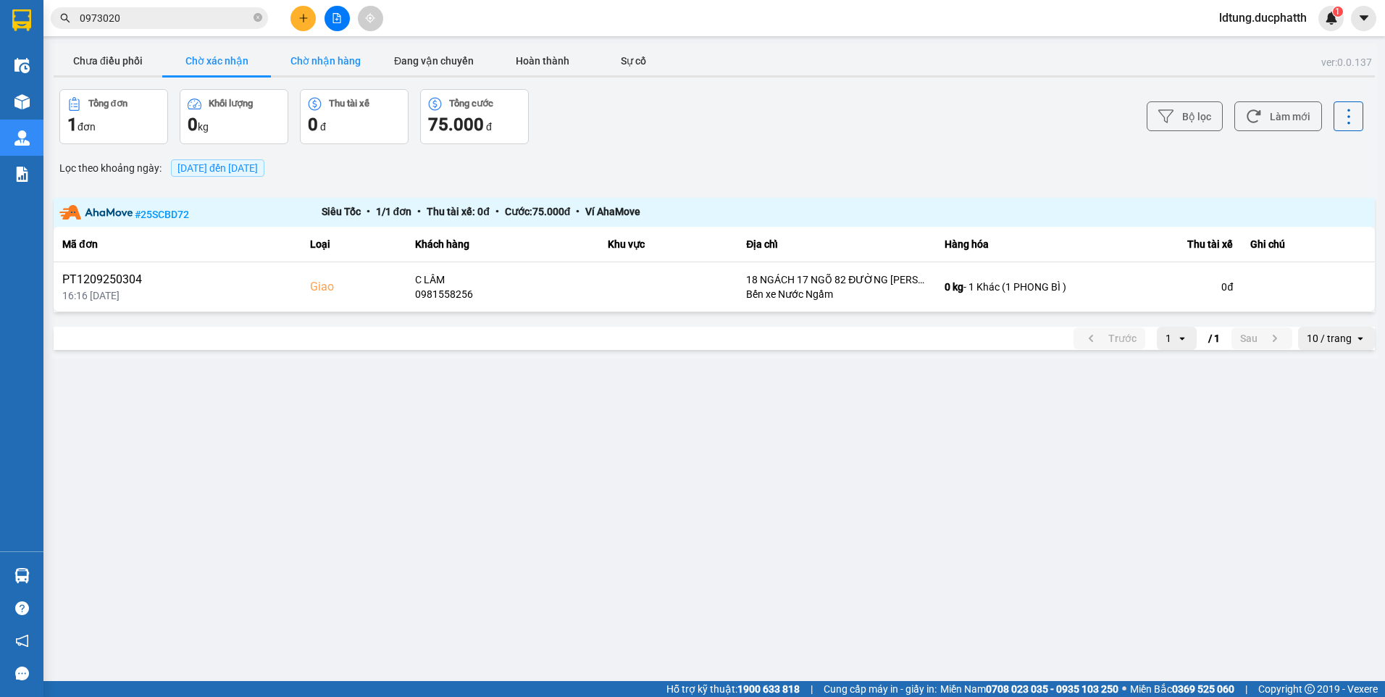
drag, startPoint x: 335, startPoint y: 70, endPoint x: 319, endPoint y: 70, distance: 15.9
click at [335, 70] on button "Chờ nhận hàng" at bounding box center [325, 60] width 109 height 29
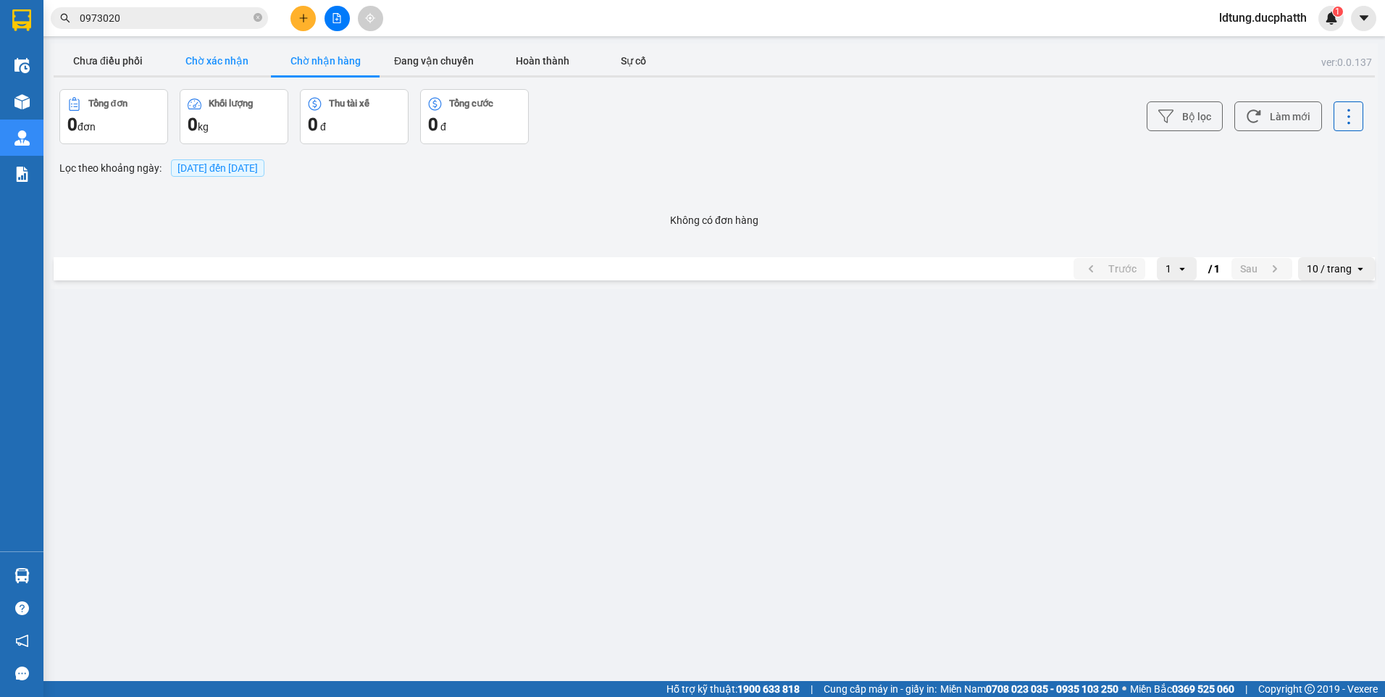
click at [249, 67] on button "Chờ xác nhận" at bounding box center [216, 60] width 109 height 29
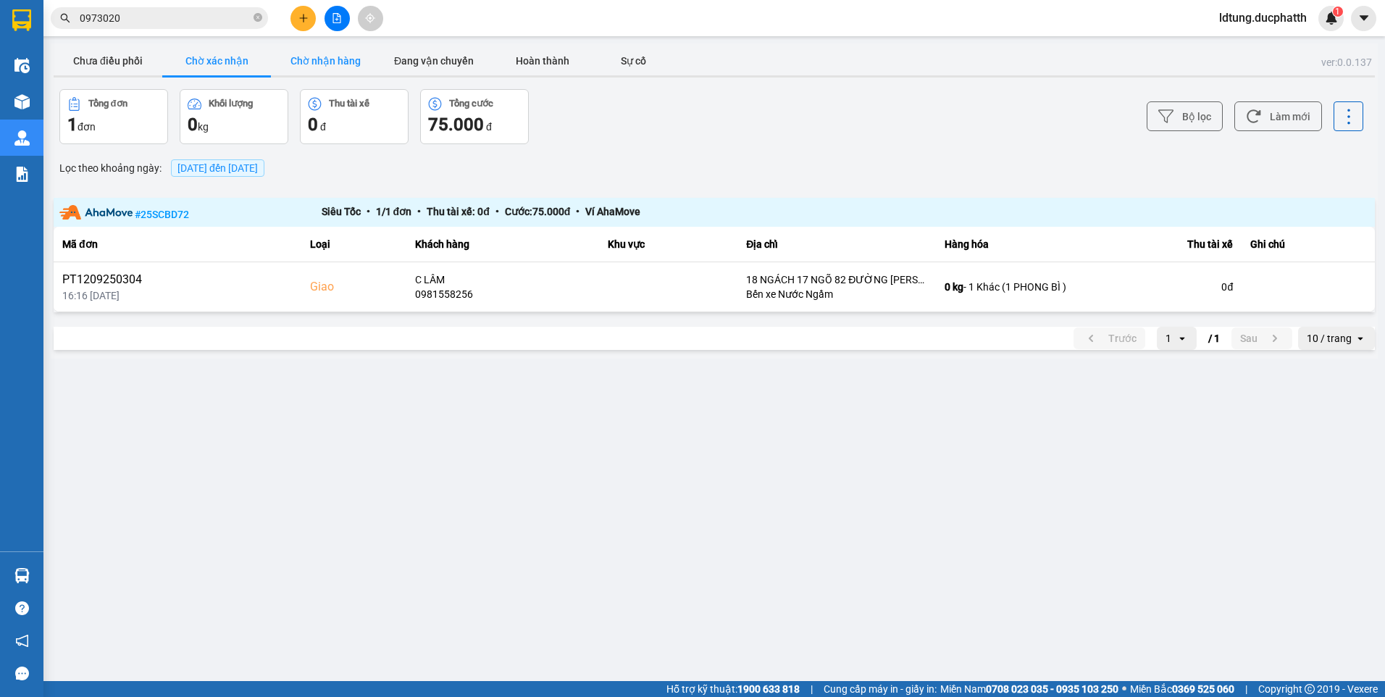
click at [335, 58] on button "Chờ nhận hàng" at bounding box center [325, 60] width 109 height 29
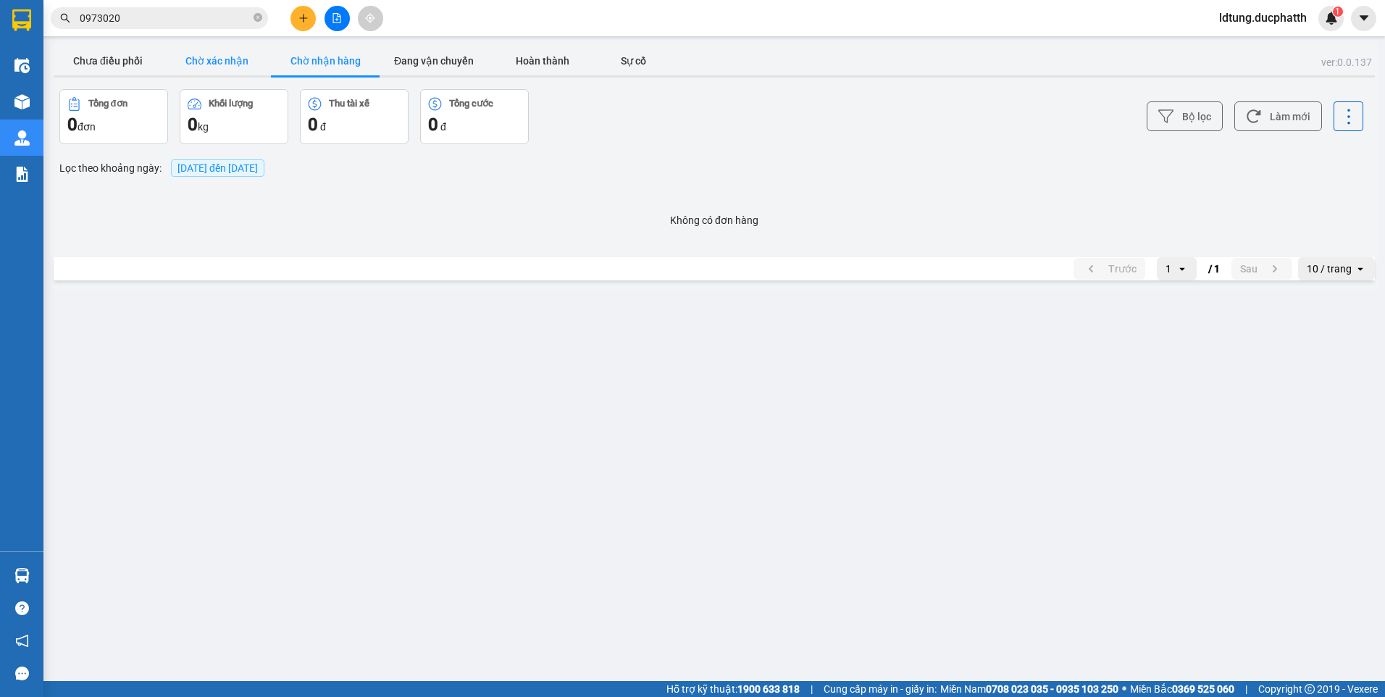
click at [257, 64] on button "Chờ xác nhận" at bounding box center [216, 60] width 109 height 29
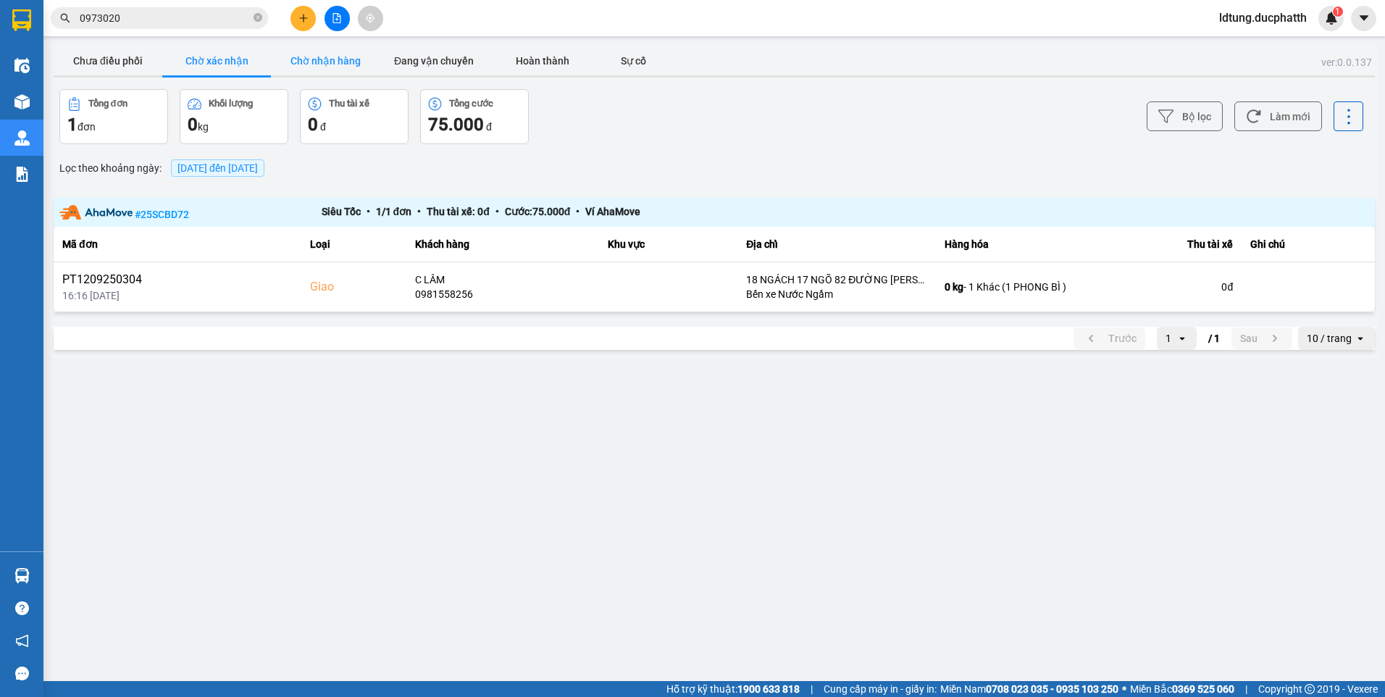
click at [330, 67] on button "Chờ nhận hàng" at bounding box center [325, 60] width 109 height 29
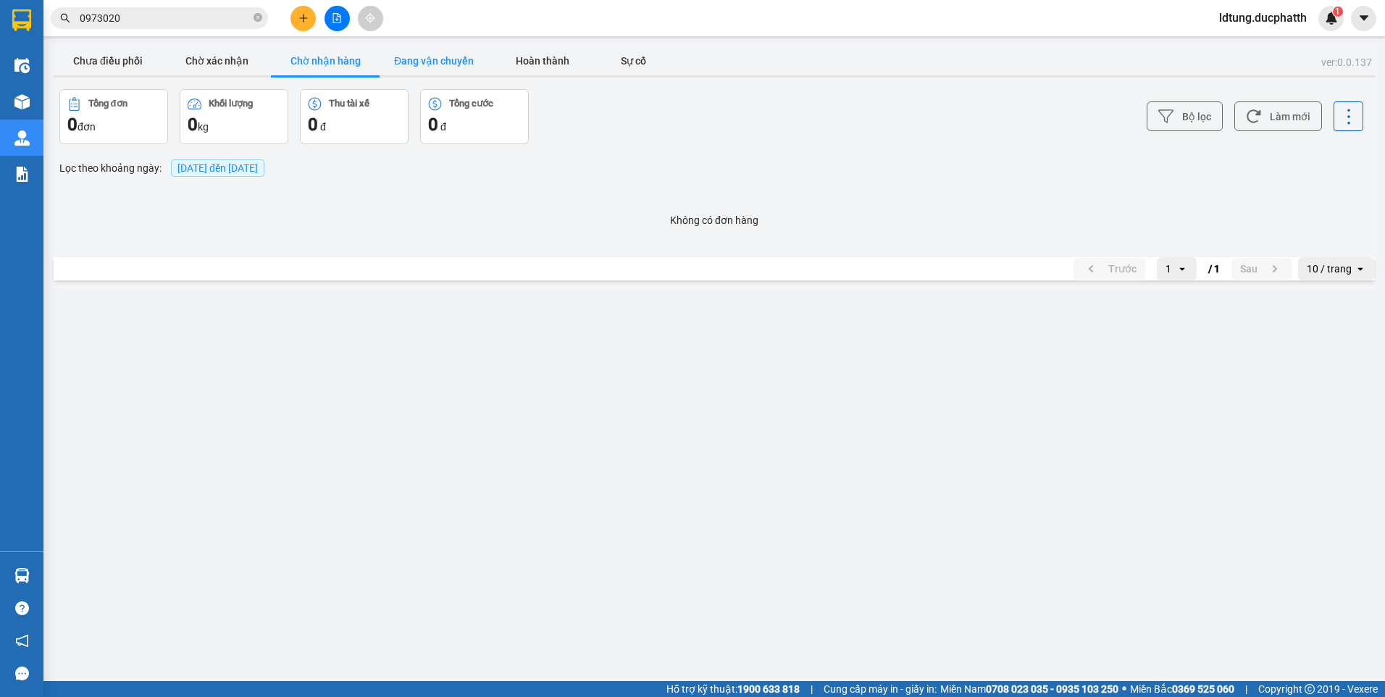
click at [405, 57] on button "Đang vận chuyển" at bounding box center [434, 60] width 109 height 29
click at [327, 60] on button "Chờ nhận hàng" at bounding box center [325, 60] width 109 height 29
click at [246, 49] on button "Chờ xác nhận" at bounding box center [216, 60] width 109 height 29
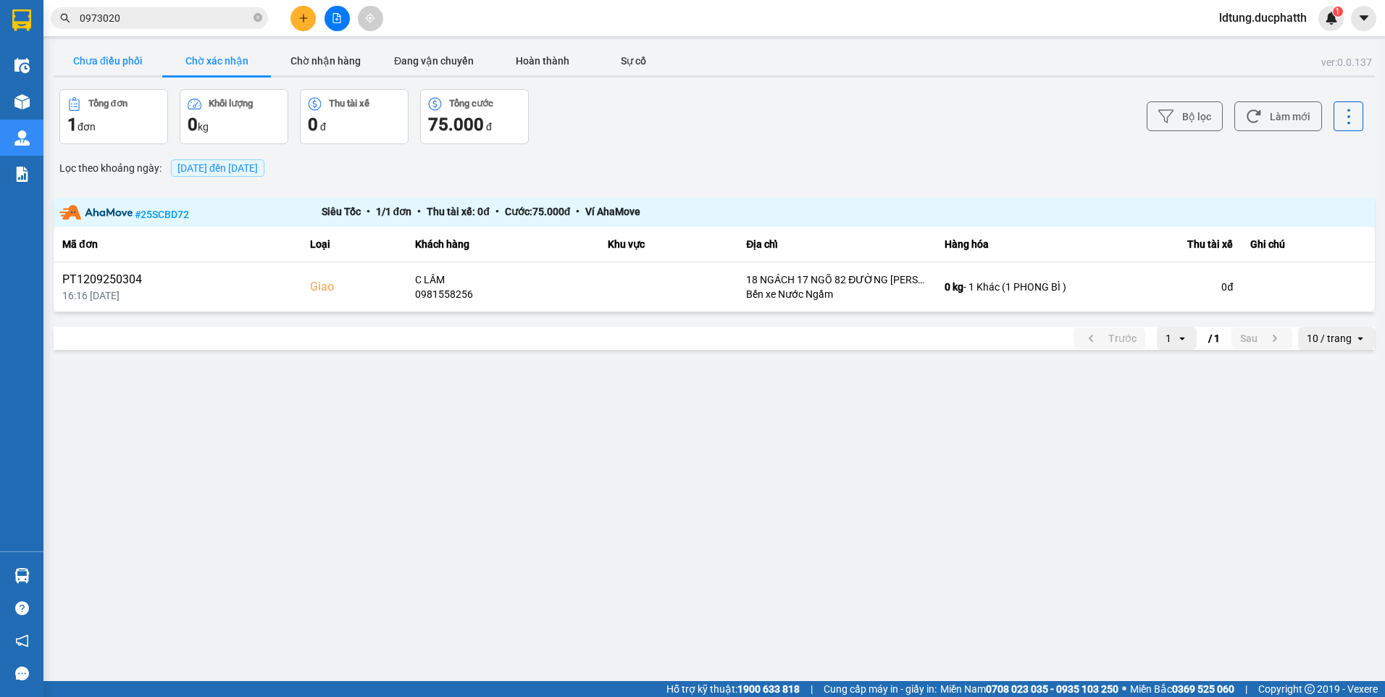
drag, startPoint x: 141, startPoint y: 56, endPoint x: 172, endPoint y: 52, distance: 32.1
click at [140, 56] on button "Chưa điều phối" at bounding box center [108, 60] width 109 height 29
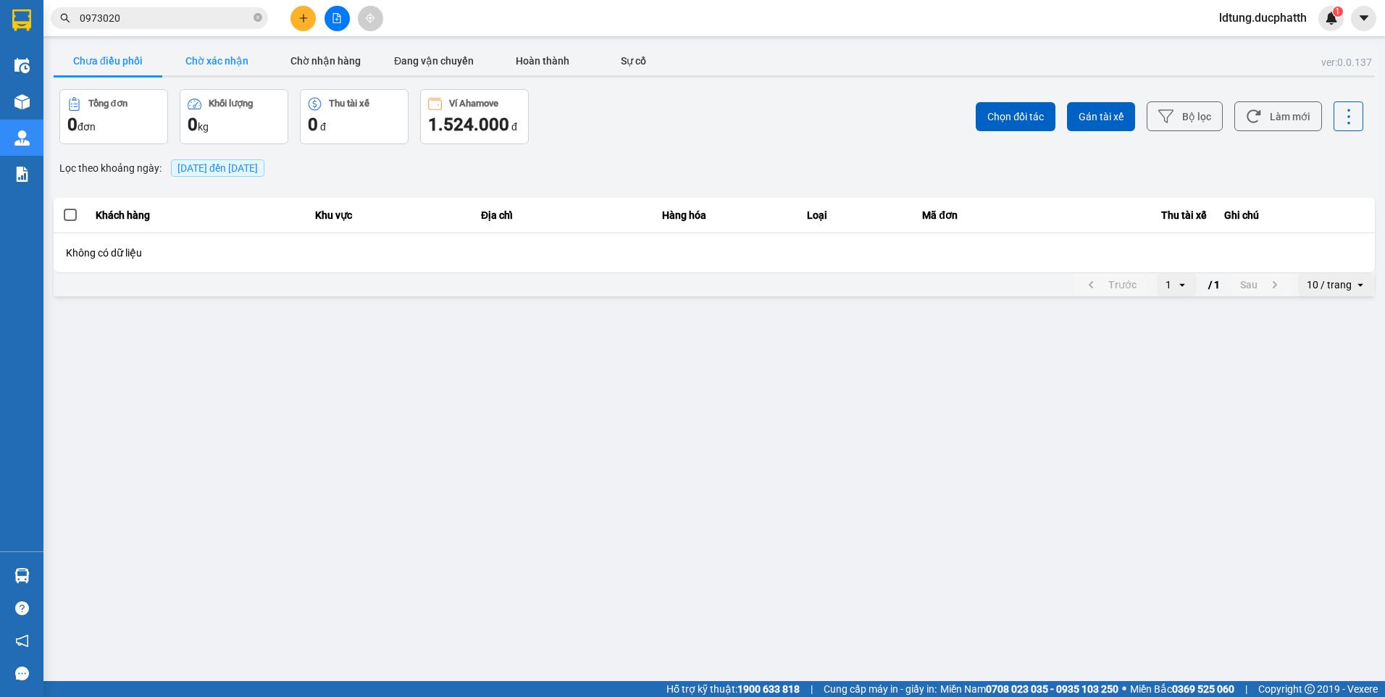
click at [240, 62] on button "Chờ xác nhận" at bounding box center [216, 60] width 109 height 29
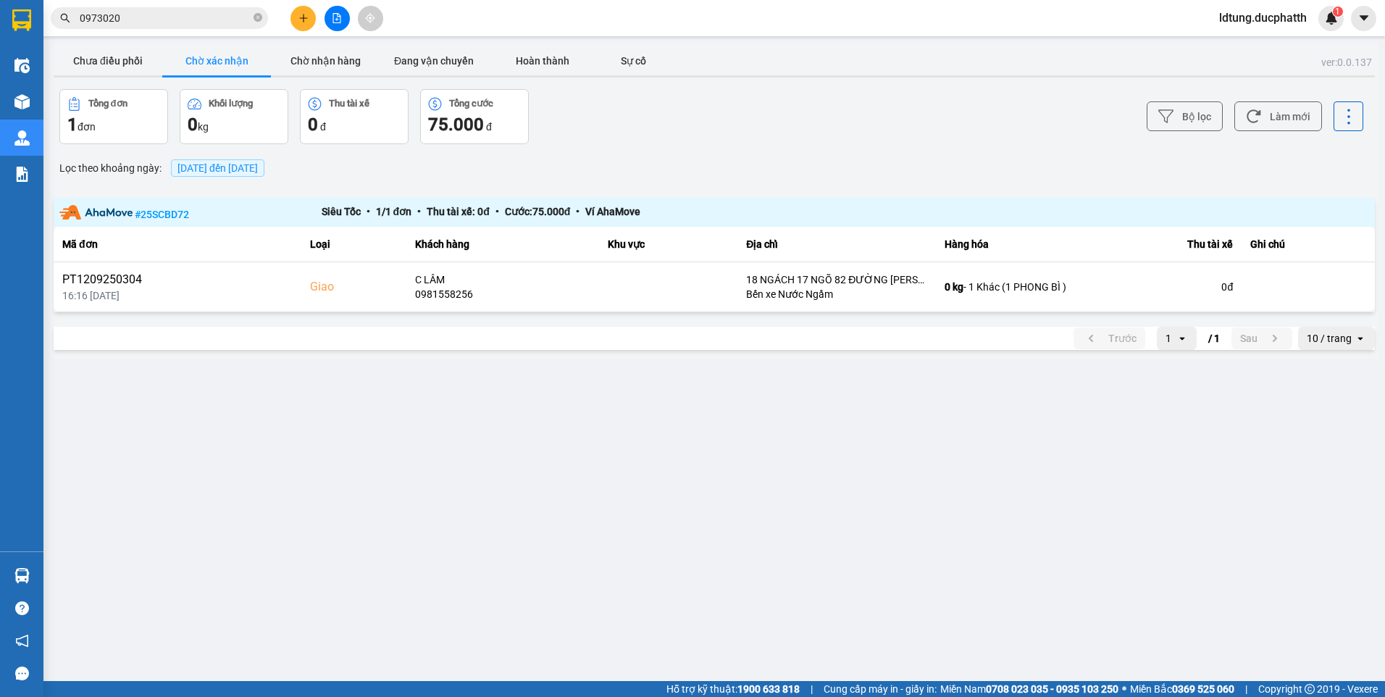
click at [743, 257] on th "Địa chỉ" at bounding box center [836, 244] width 198 height 35
click at [721, 149] on div "ver: 0.0.137 Chưa điều phối Chờ xác nhận Chờ nhận hàng Đang vận chuyển Hoàn thà…" at bounding box center [714, 200] width 1327 height 315
click at [330, 72] on button "Chờ nhận hàng" at bounding box center [325, 60] width 109 height 29
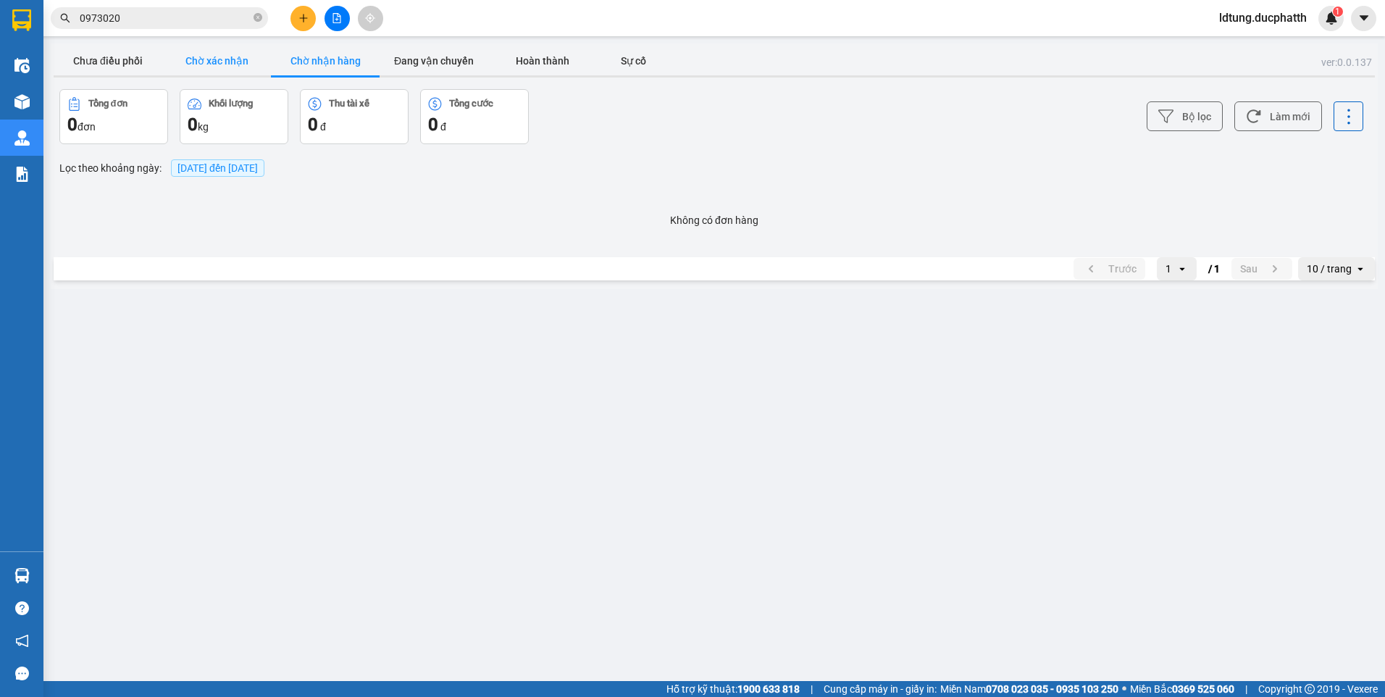
click at [253, 62] on button "Chờ xác nhận" at bounding box center [216, 60] width 109 height 29
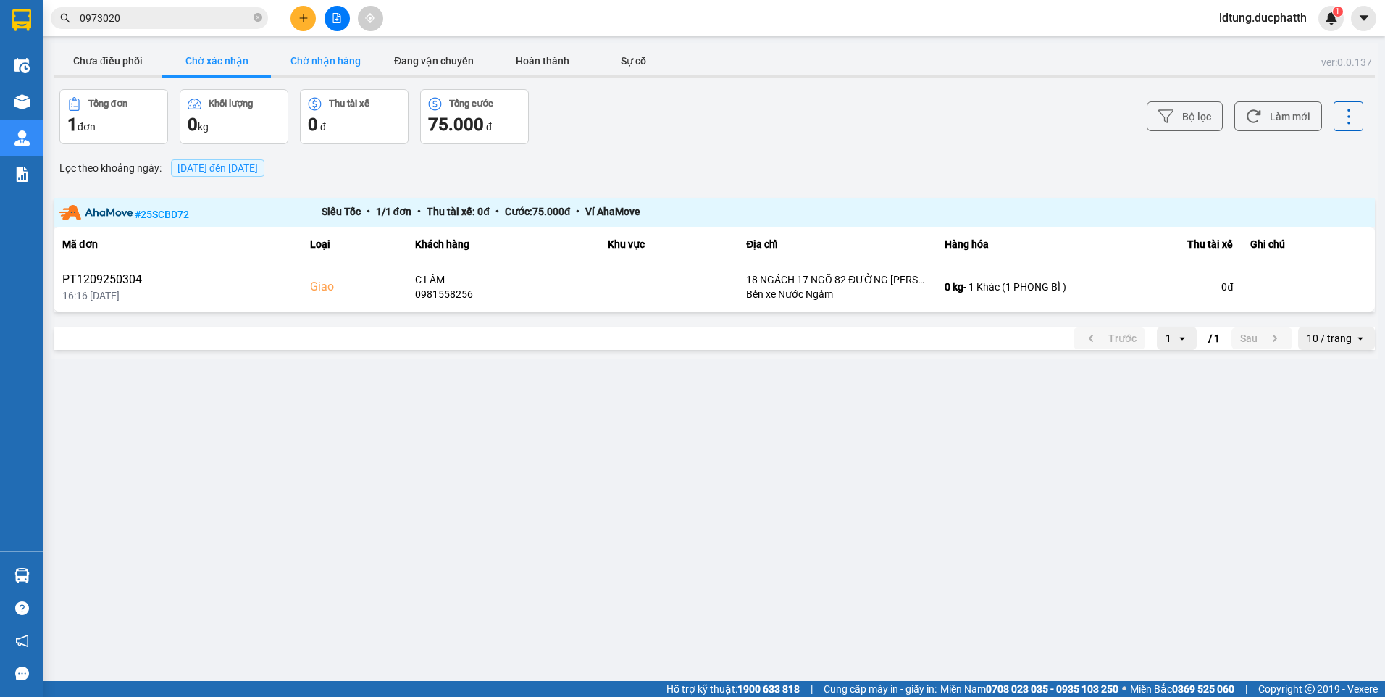
click at [317, 59] on button "Chờ nhận hàng" at bounding box center [325, 60] width 109 height 29
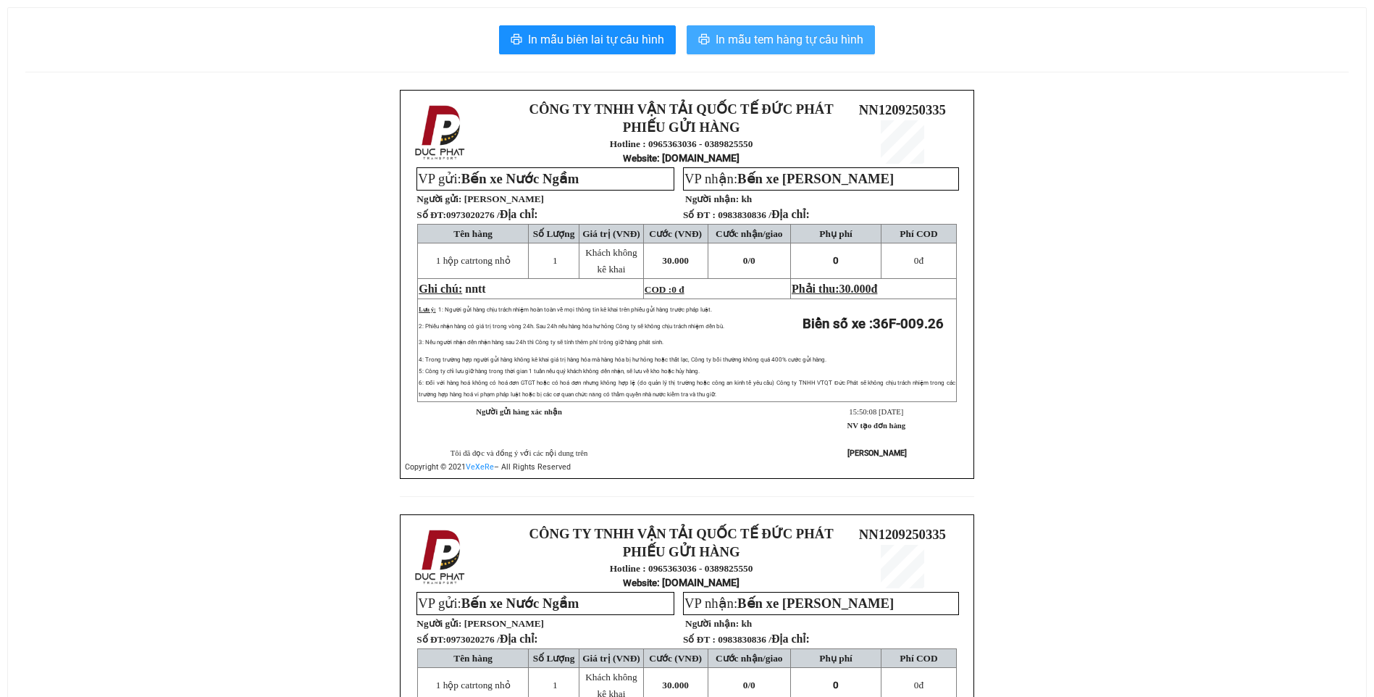
click at [835, 28] on button "In mẫu tem hàng tự cấu hình" at bounding box center [781, 39] width 188 height 29
click at [745, 49] on span "In mẫu tem hàng tự cấu hình" at bounding box center [790, 39] width 148 height 18
click at [816, 34] on span "In mẫu tem hàng tự cấu hình" at bounding box center [790, 39] width 148 height 18
click at [792, 43] on span "In mẫu tem hàng tự cấu hình" at bounding box center [790, 39] width 148 height 18
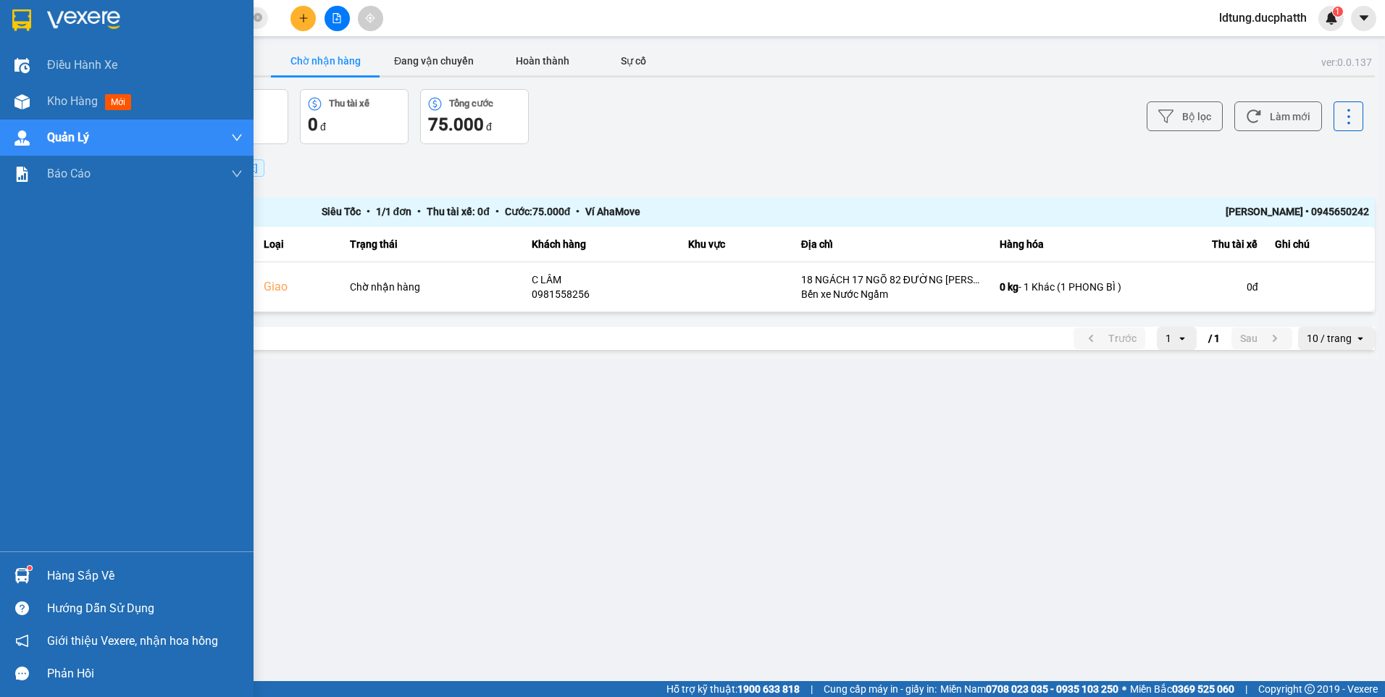
click at [71, 579] on div "Hàng sắp về" at bounding box center [145, 576] width 196 height 22
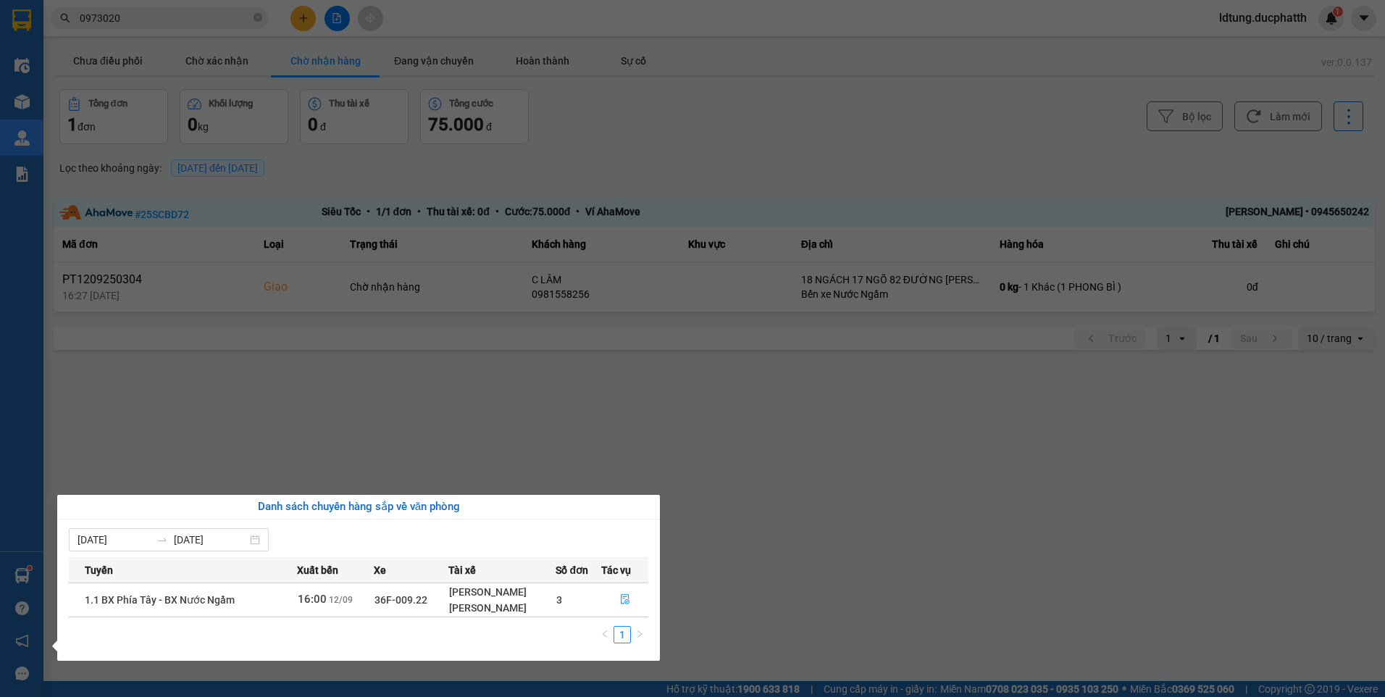
click at [770, 348] on section "Kết quả tìm kiếm ( 4 ) Bộ lọc Mã ĐH Trạng thái Món hàng Thu hộ Tổng cước Chưa c…" at bounding box center [692, 348] width 1385 height 697
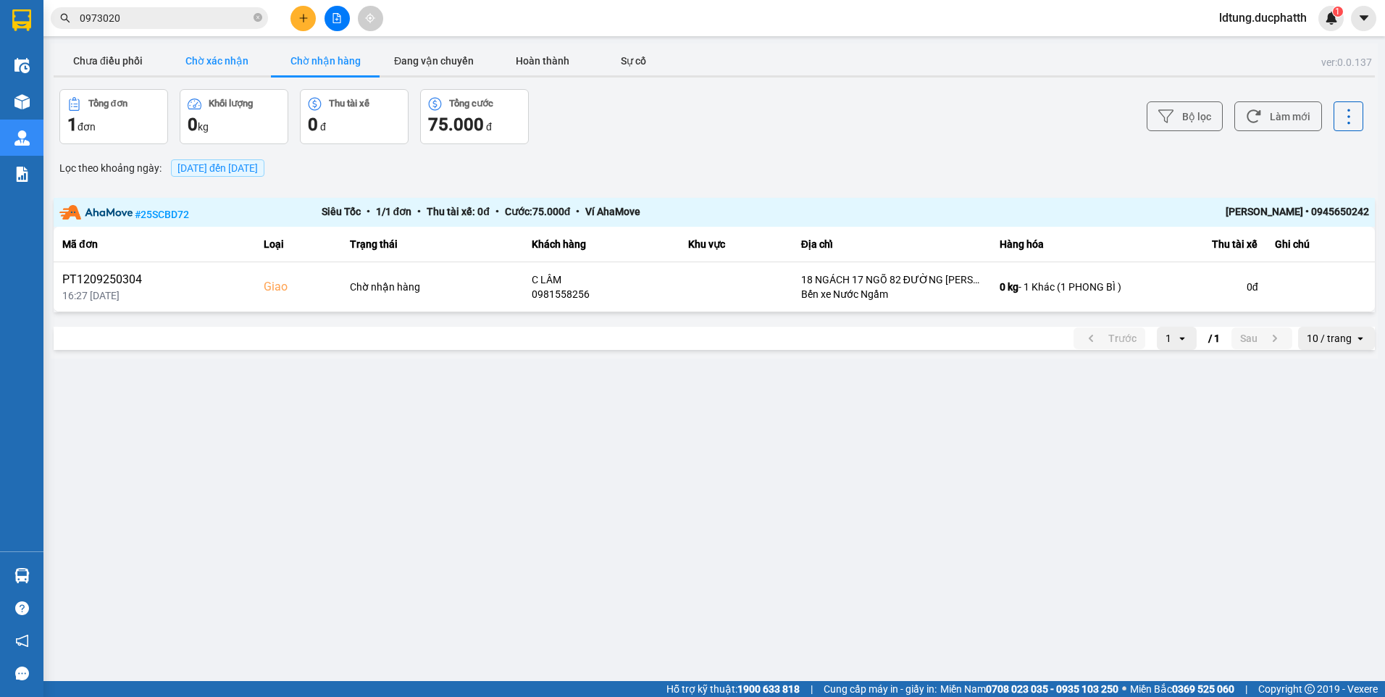
click at [188, 72] on button "Chờ xác nhận" at bounding box center [216, 60] width 109 height 29
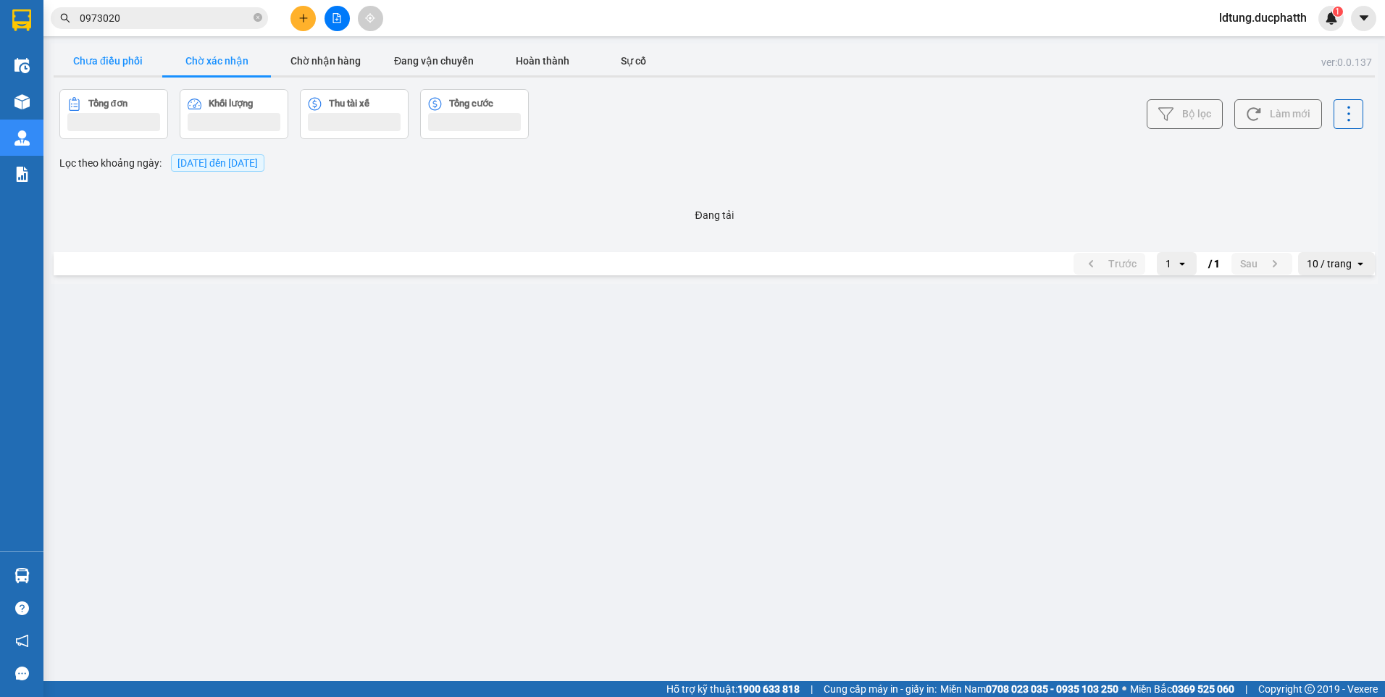
click at [111, 62] on button "Chưa điều phối" at bounding box center [108, 60] width 109 height 29
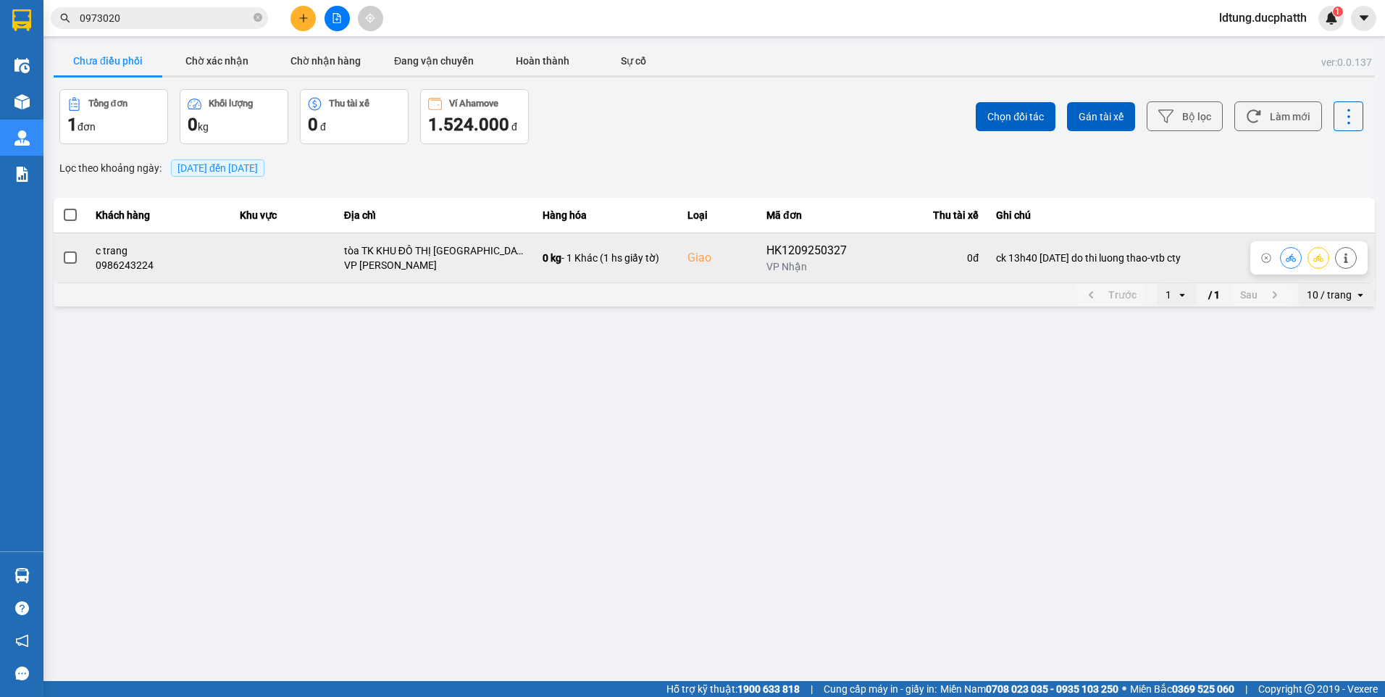
click at [76, 257] on span at bounding box center [70, 257] width 13 height 13
click at [62, 250] on input "checkbox" at bounding box center [62, 250] width 0 height 0
click at [1347, 256] on icon at bounding box center [1346, 258] width 10 height 10
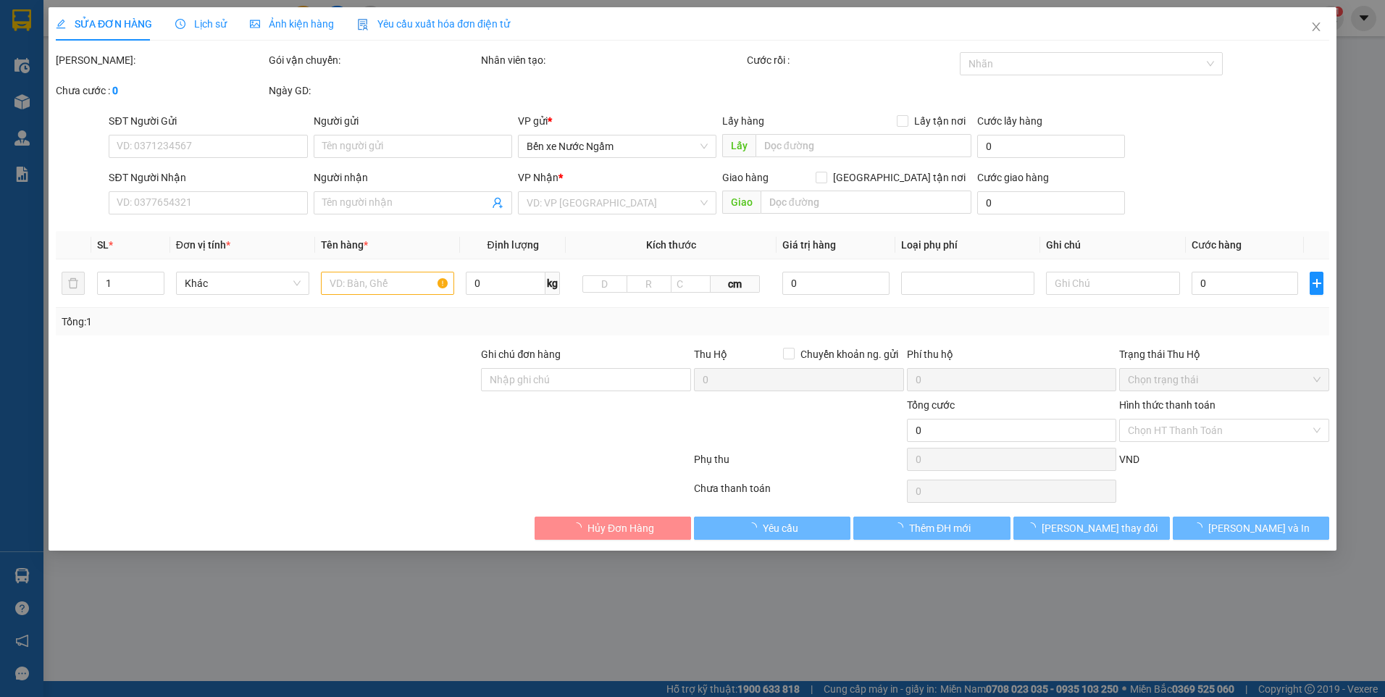
type input "0961865766"
type input "c thảo"
type input "0986243224"
type input "c trang"
checkbox input "true"
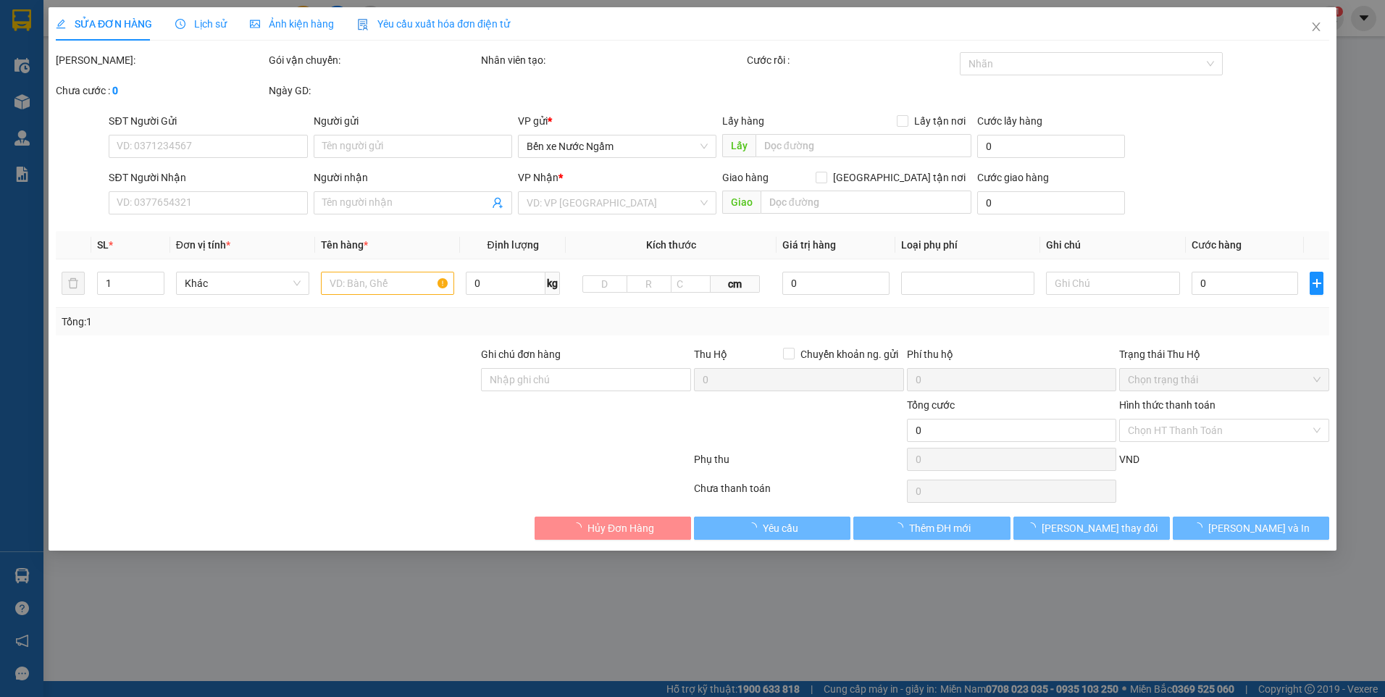
type input "tòa TK KHU ĐÔ THỊ VIN SMART CITY TÂY MỖ NAM TỪ LIÊM"
type input "ck 13h40 12/9 do thi luong thao-vtb cty"
type input "120.000"
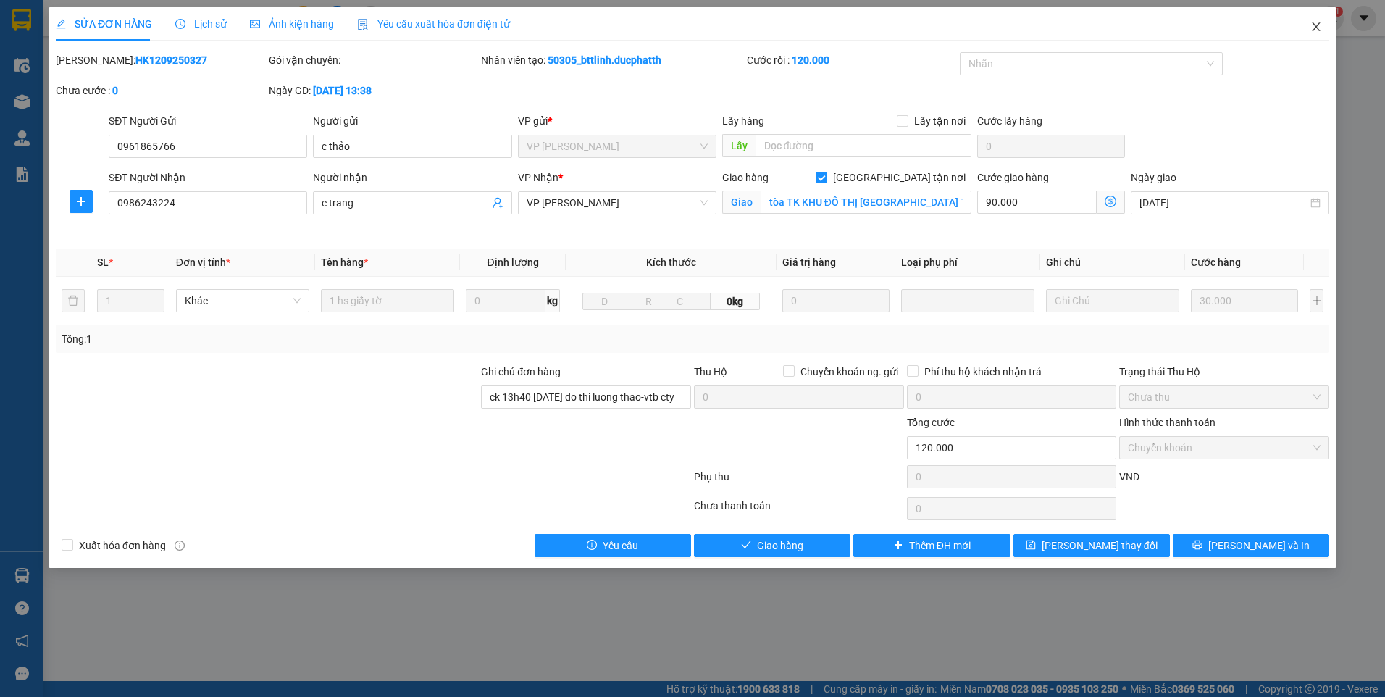
click at [1317, 22] on icon "close" at bounding box center [1316, 27] width 12 height 12
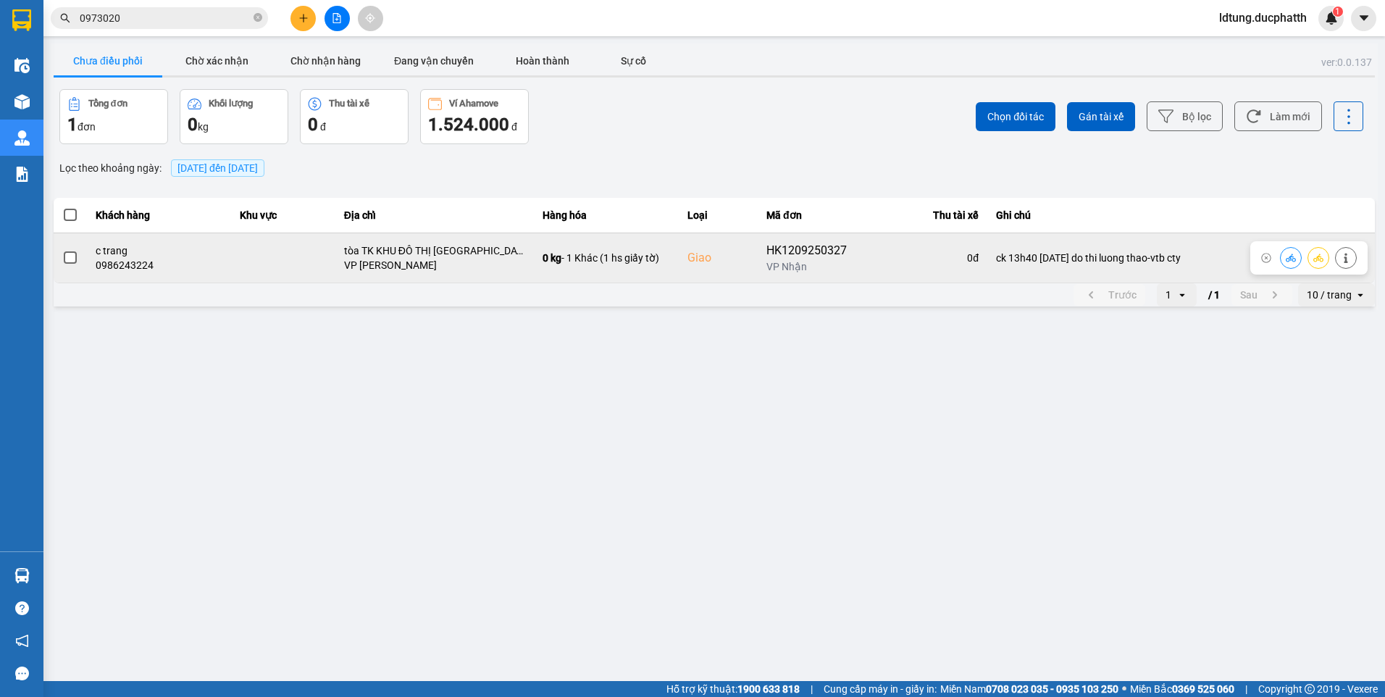
click at [1290, 261] on icon at bounding box center [1291, 258] width 10 height 10
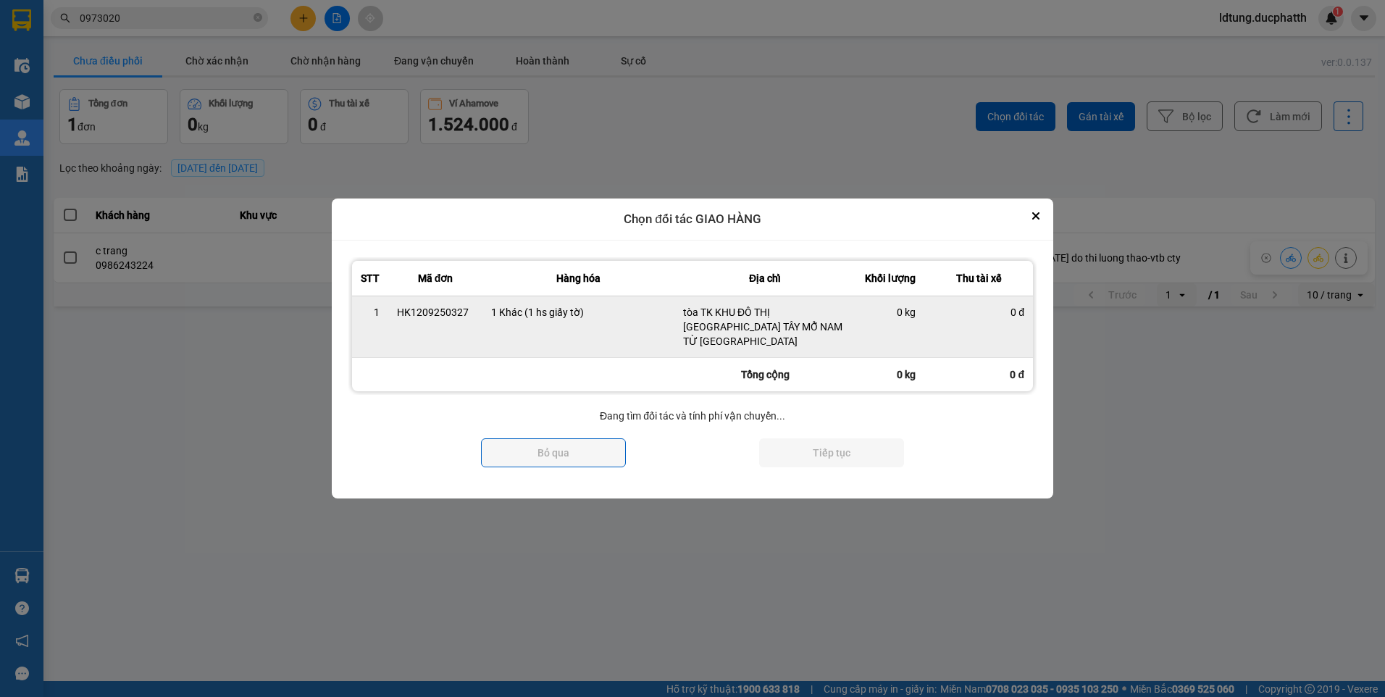
click at [906, 333] on td "0 kg" at bounding box center [889, 327] width 69 height 62
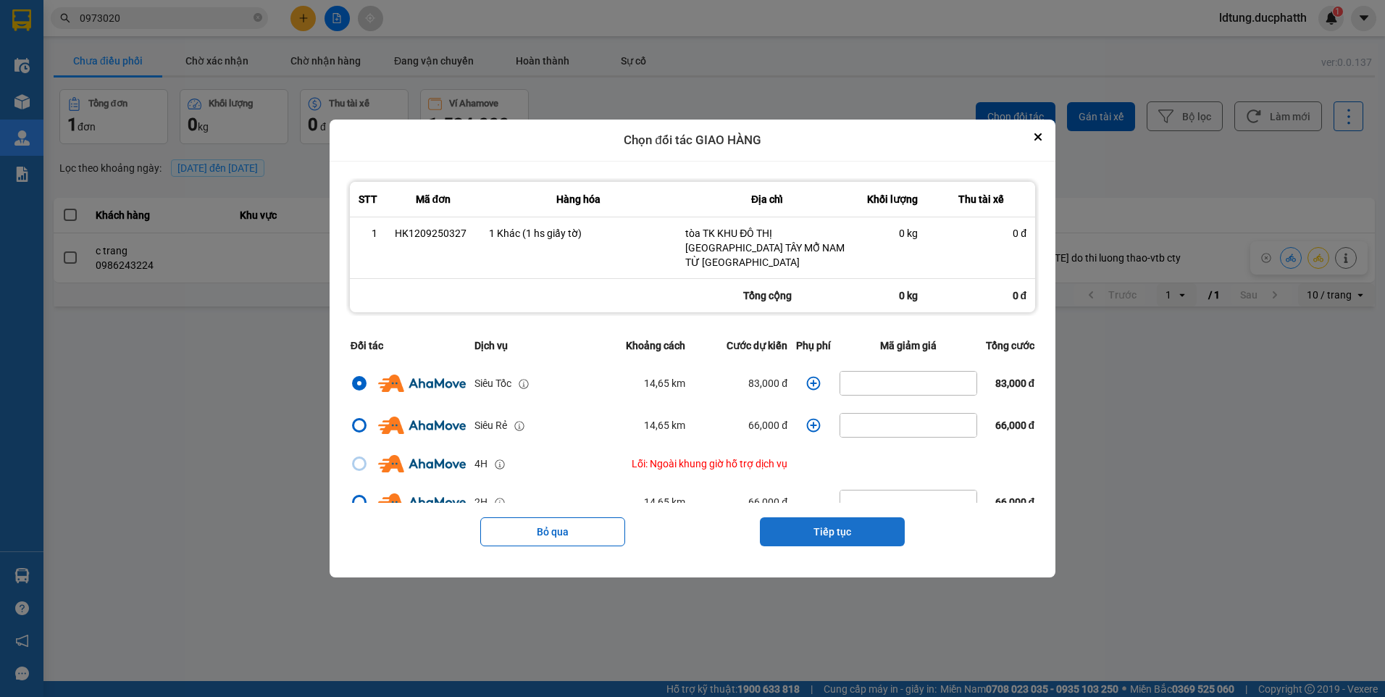
click at [890, 523] on button "Tiếp tục" at bounding box center [832, 531] width 145 height 29
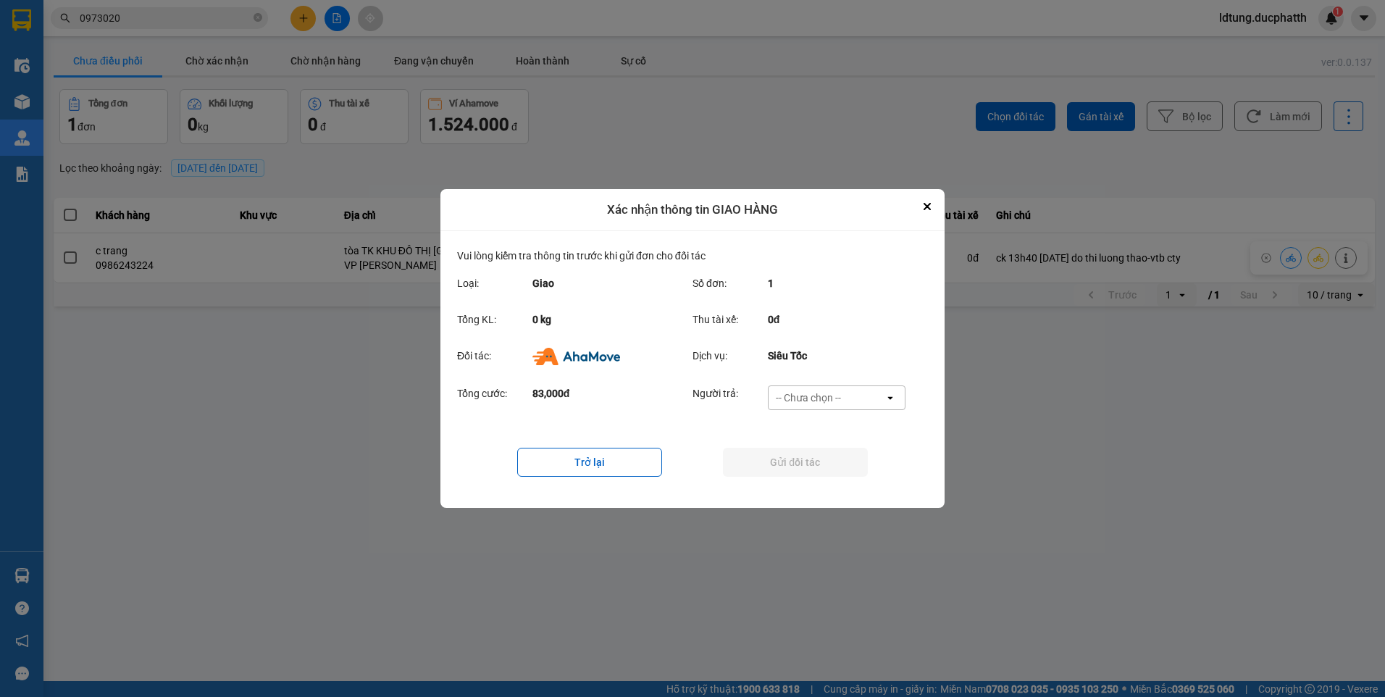
click at [844, 403] on div "-- Chưa chọn --" at bounding box center [826, 397] width 116 height 23
click at [831, 473] on div "Ví Ahamove" at bounding box center [836, 481] width 138 height 26
click at [830, 473] on button "Gửi đối tác" at bounding box center [795, 462] width 145 height 29
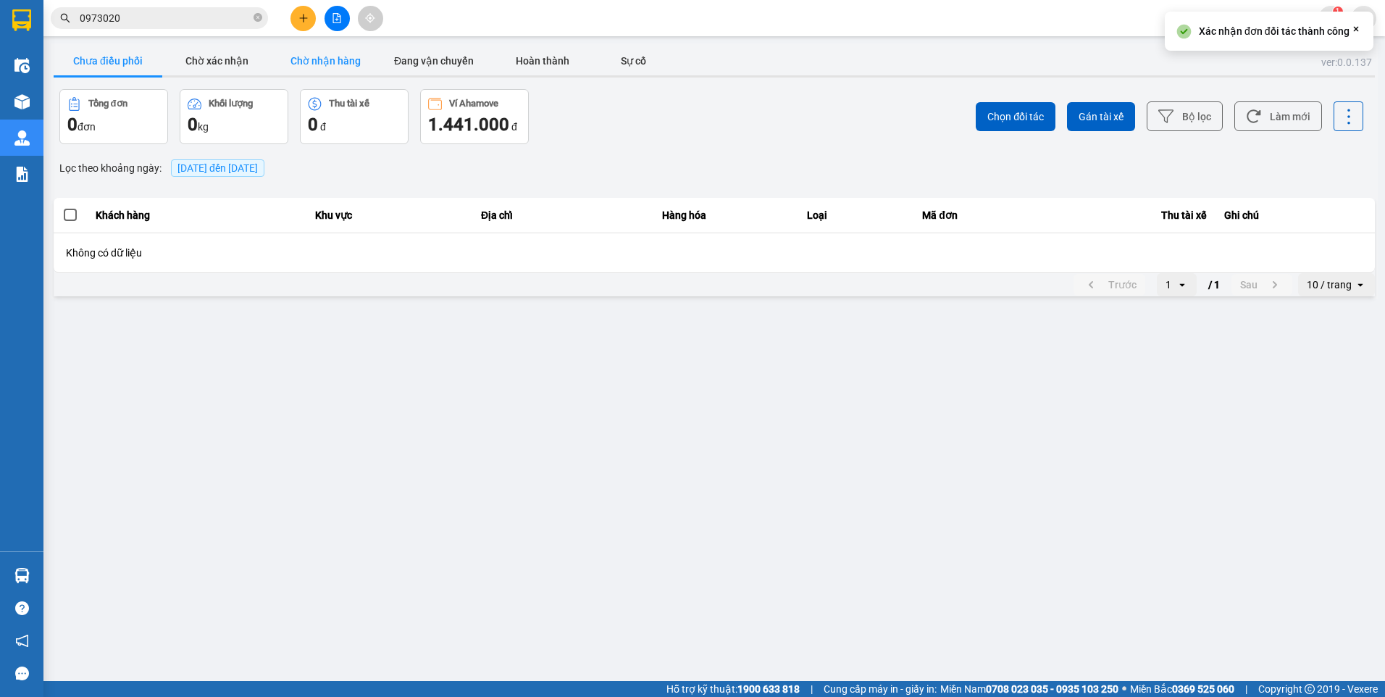
click at [368, 74] on button "Chờ nhận hàng" at bounding box center [325, 60] width 109 height 29
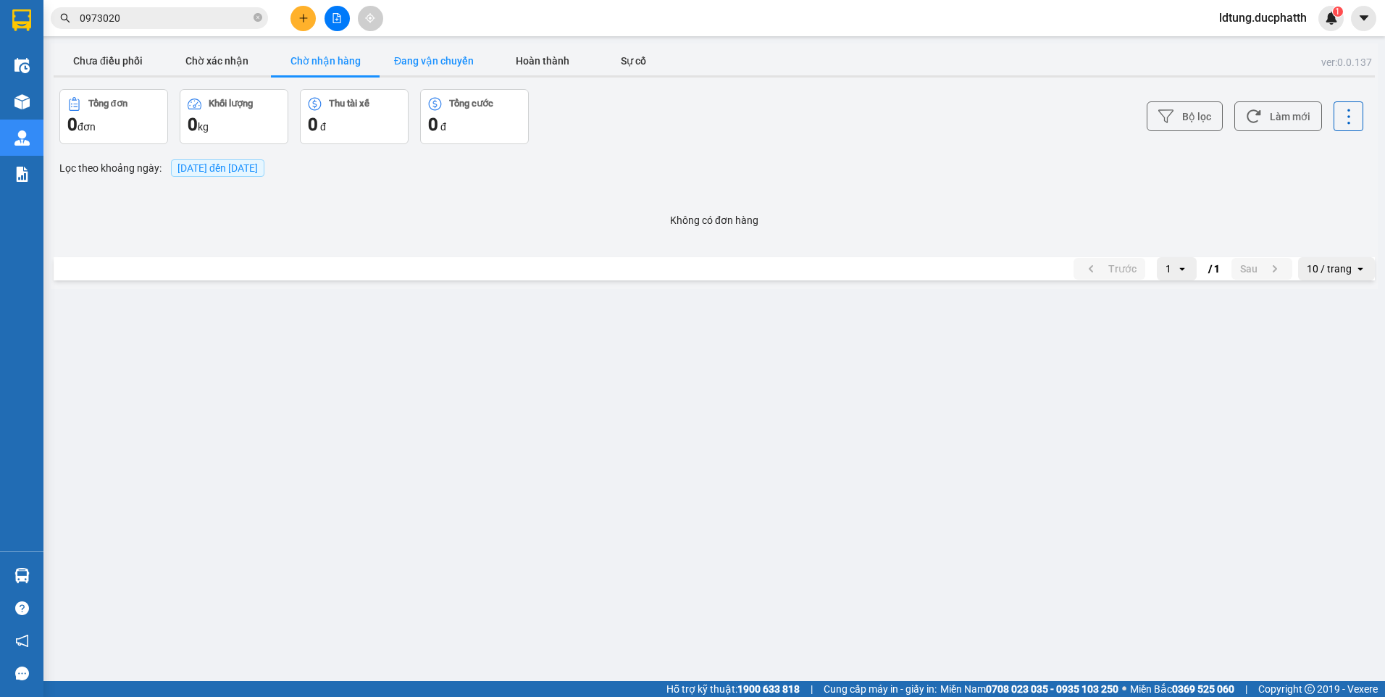
click at [437, 70] on button "Đang vận chuyển" at bounding box center [434, 60] width 109 height 29
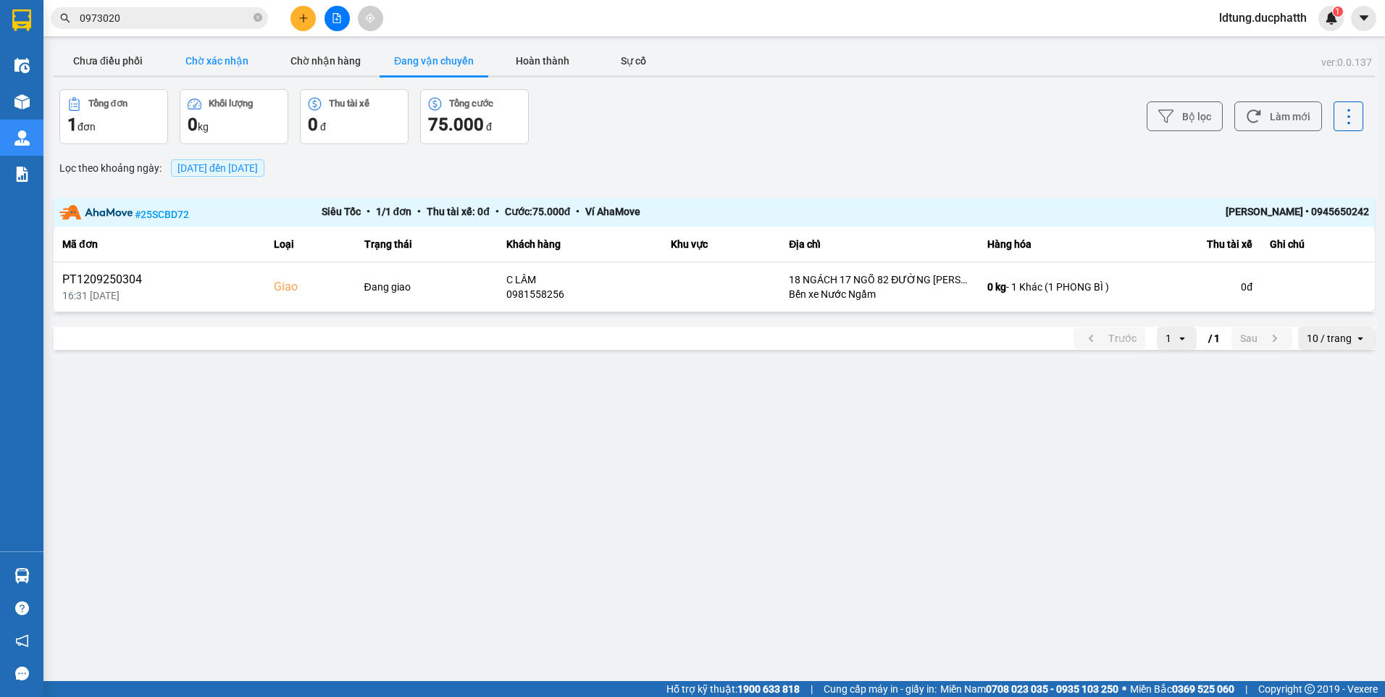
click at [259, 56] on button "Chờ xác nhận" at bounding box center [216, 60] width 109 height 29
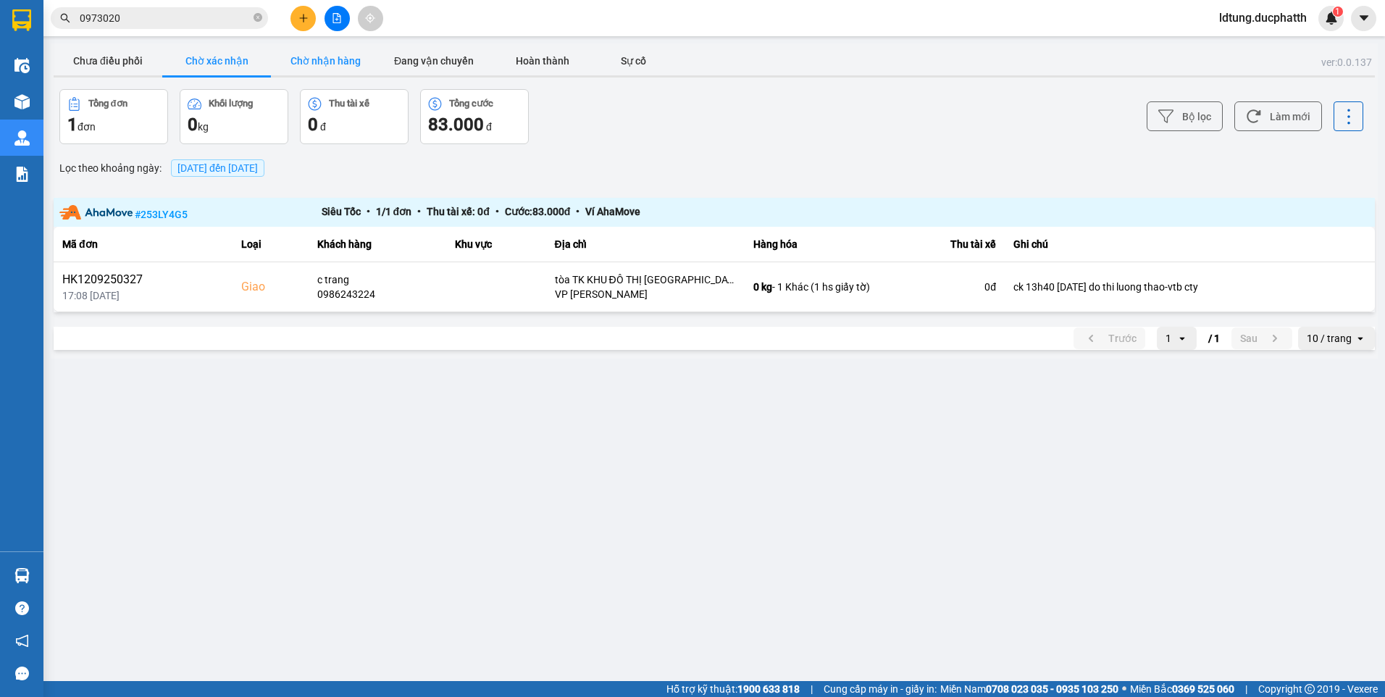
click at [277, 56] on button "Chờ nhận hàng" at bounding box center [325, 60] width 109 height 29
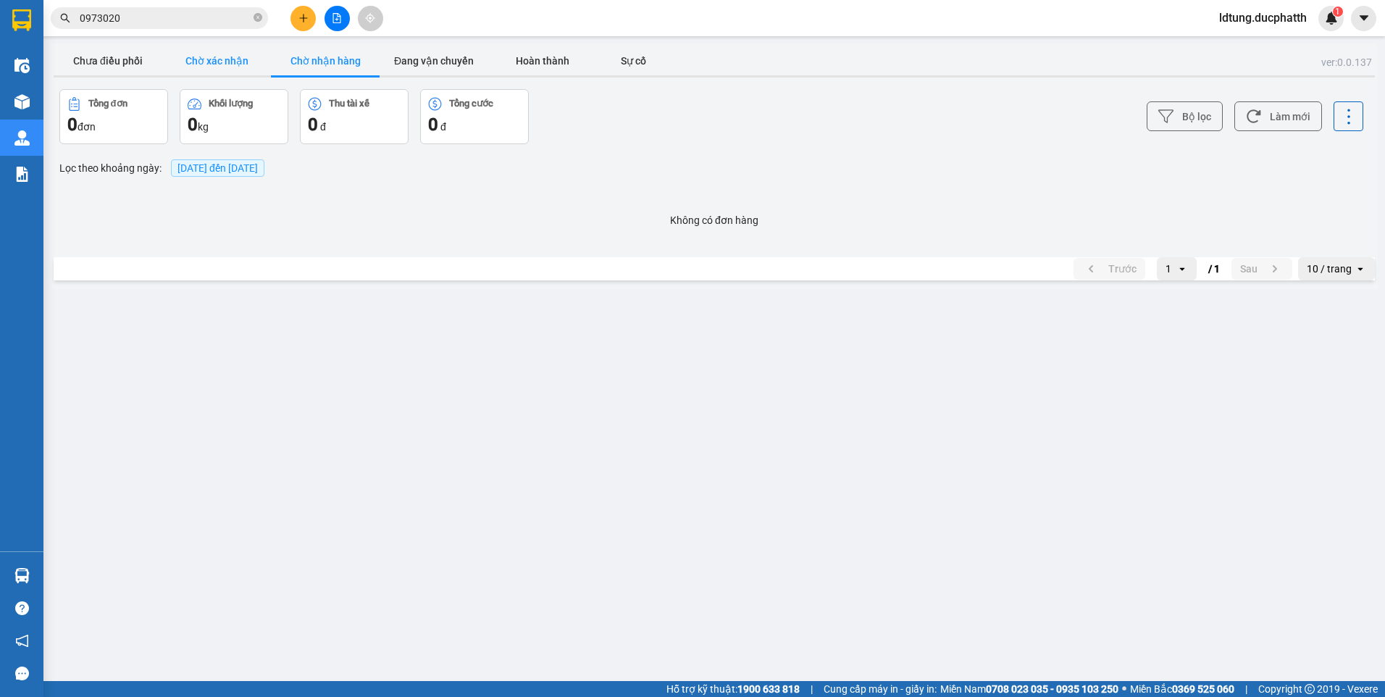
click at [243, 62] on button "Chờ xác nhận" at bounding box center [216, 60] width 109 height 29
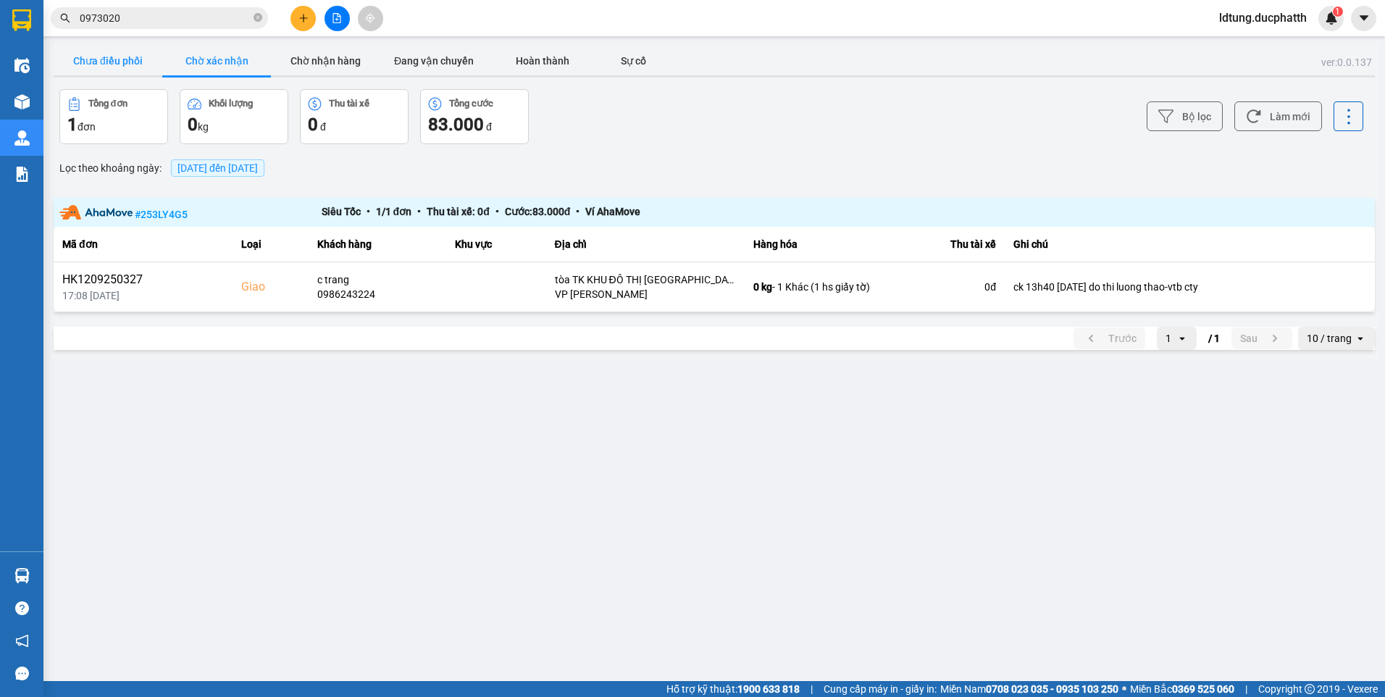
click at [114, 66] on button "Chưa điều phối" at bounding box center [108, 60] width 109 height 29
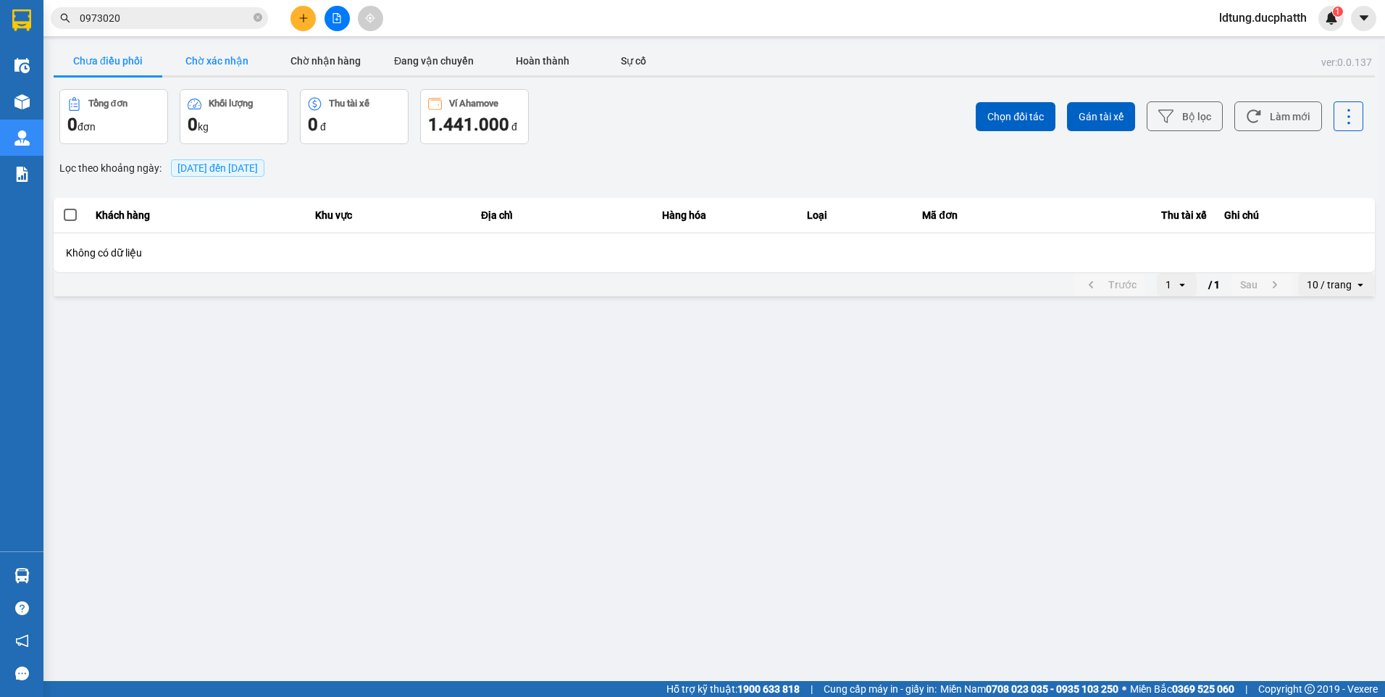
click at [240, 70] on button "Chờ xác nhận" at bounding box center [216, 60] width 109 height 29
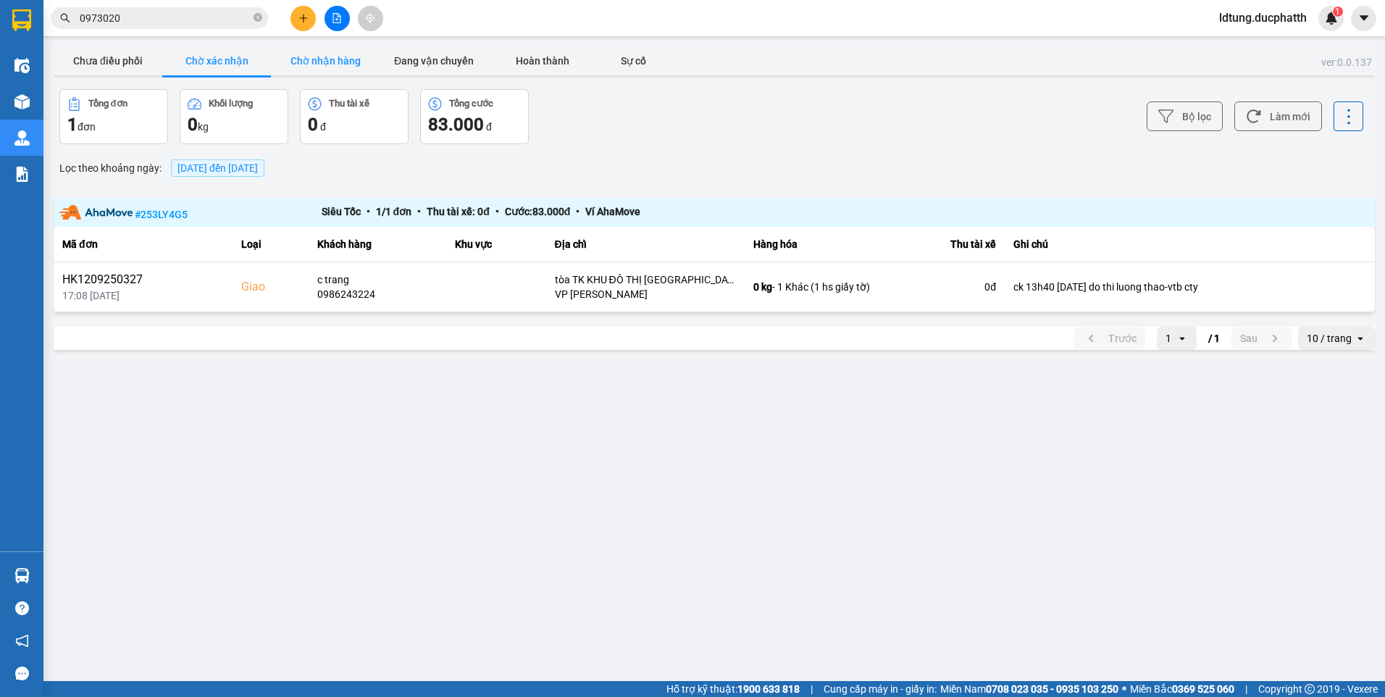
click at [285, 62] on button "Chờ nhận hàng" at bounding box center [325, 60] width 109 height 29
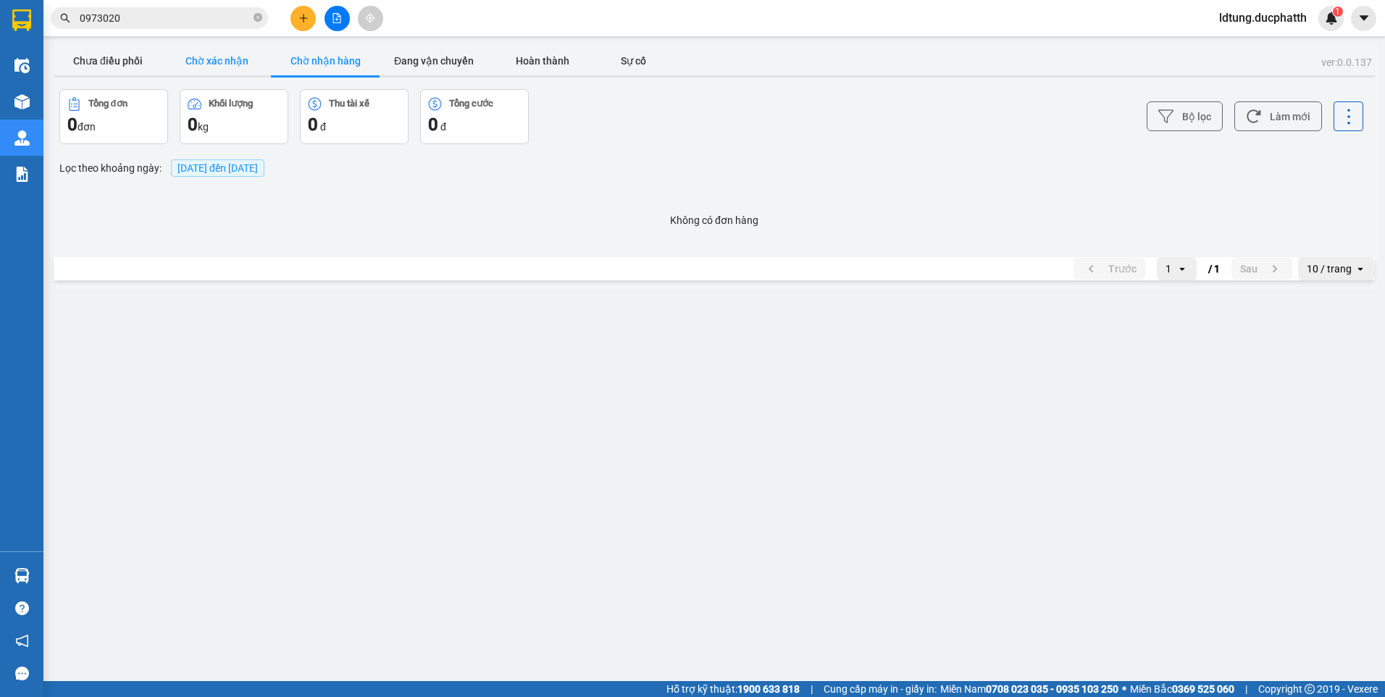
drag, startPoint x: 285, startPoint y: 62, endPoint x: 243, endPoint y: 60, distance: 41.3
click at [284, 62] on button "Chờ nhận hàng" at bounding box center [325, 60] width 109 height 29
click at [243, 60] on button "Chờ xác nhận" at bounding box center [216, 60] width 109 height 29
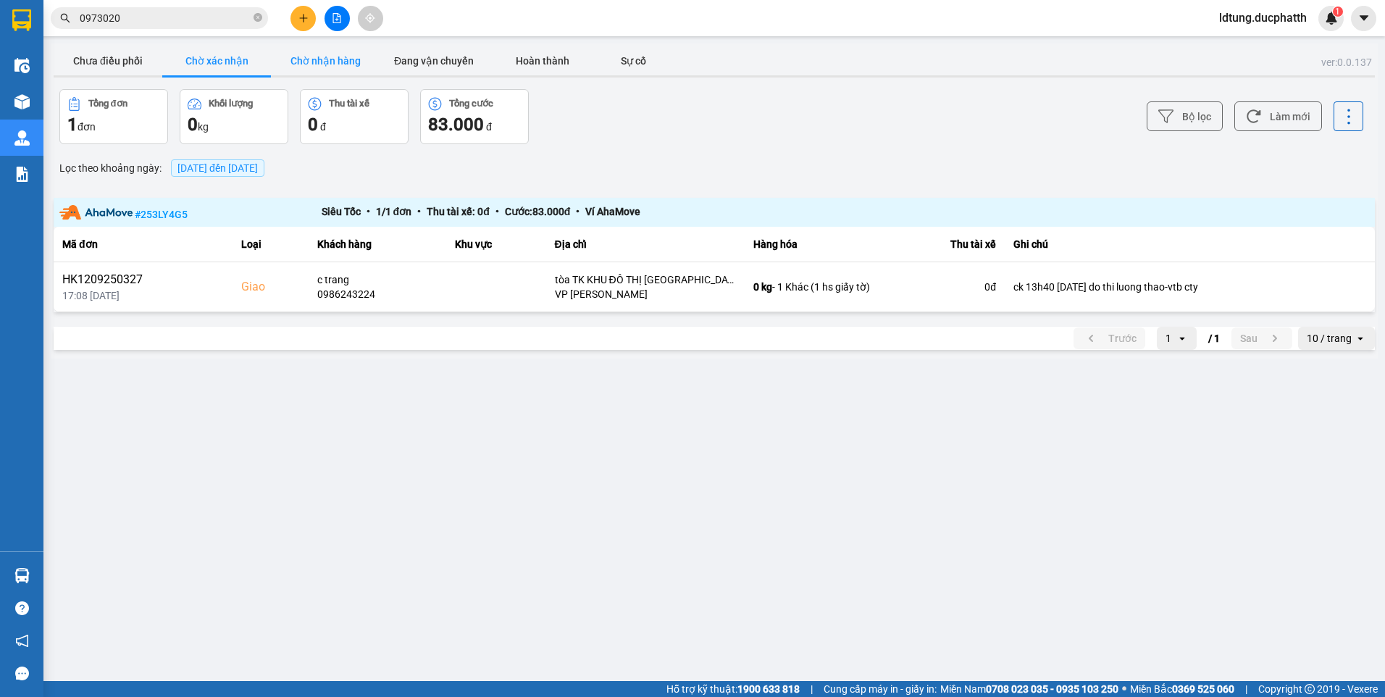
click at [298, 59] on button "Chờ nhận hàng" at bounding box center [325, 60] width 109 height 29
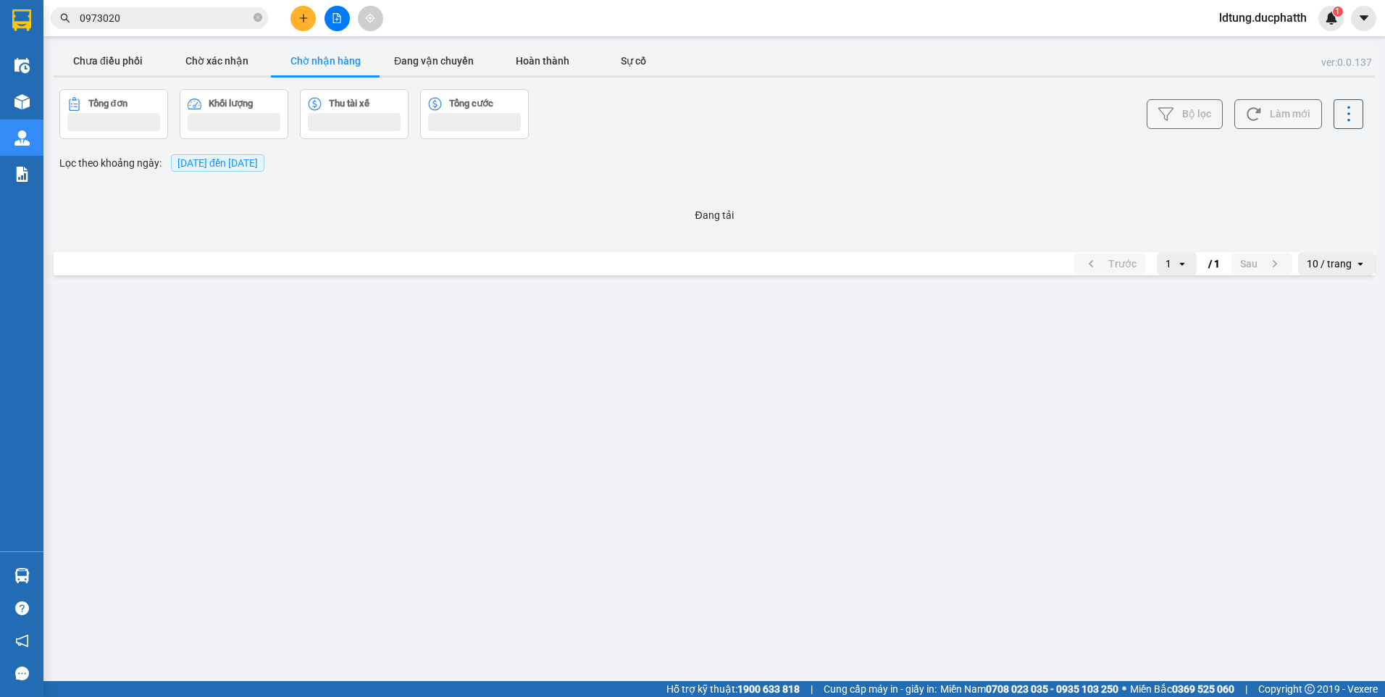
click at [298, 59] on button "Chờ nhận hàng" at bounding box center [325, 60] width 109 height 29
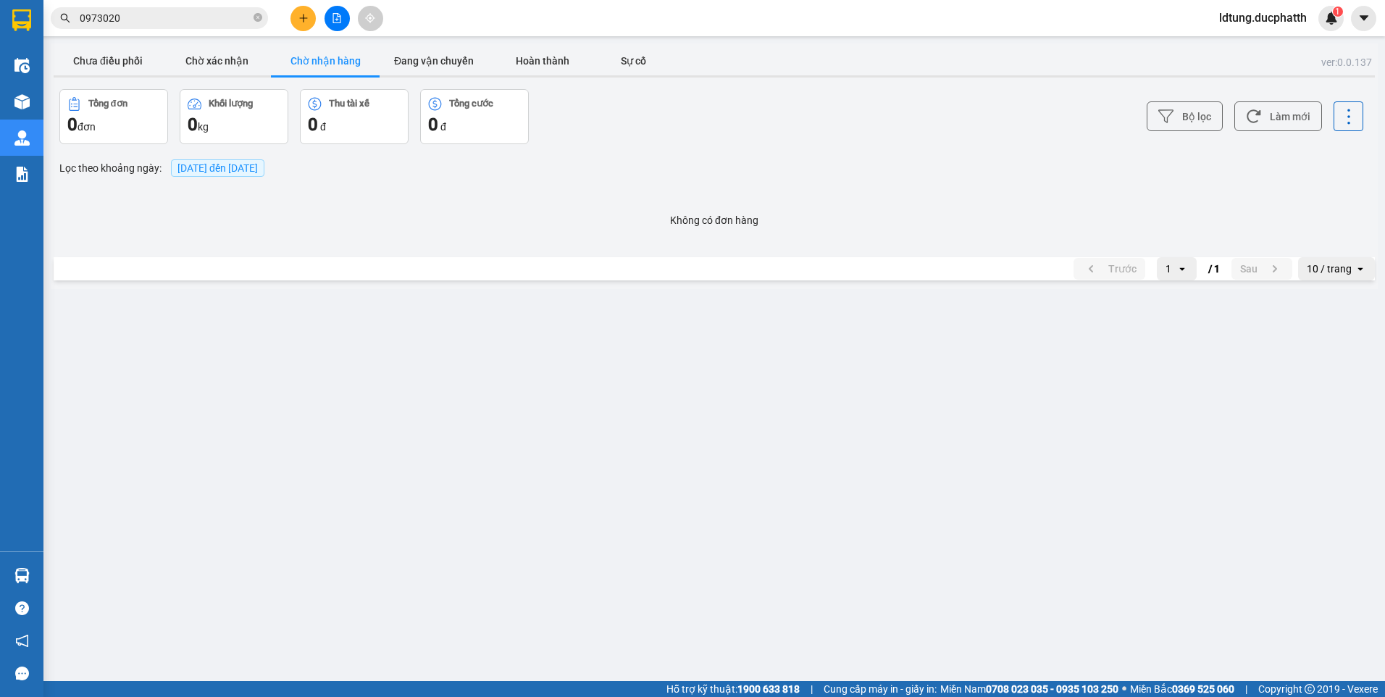
click at [298, 59] on button "Chờ nhận hàng" at bounding box center [325, 60] width 109 height 29
click at [300, 59] on button "Chờ nhận hàng" at bounding box center [325, 60] width 109 height 29
click at [1316, 117] on button "Làm mới" at bounding box center [1278, 116] width 88 height 30
click at [1312, 117] on button "Làm mới" at bounding box center [1278, 116] width 88 height 30
click at [1311, 117] on button "Làm mới" at bounding box center [1278, 116] width 88 height 30
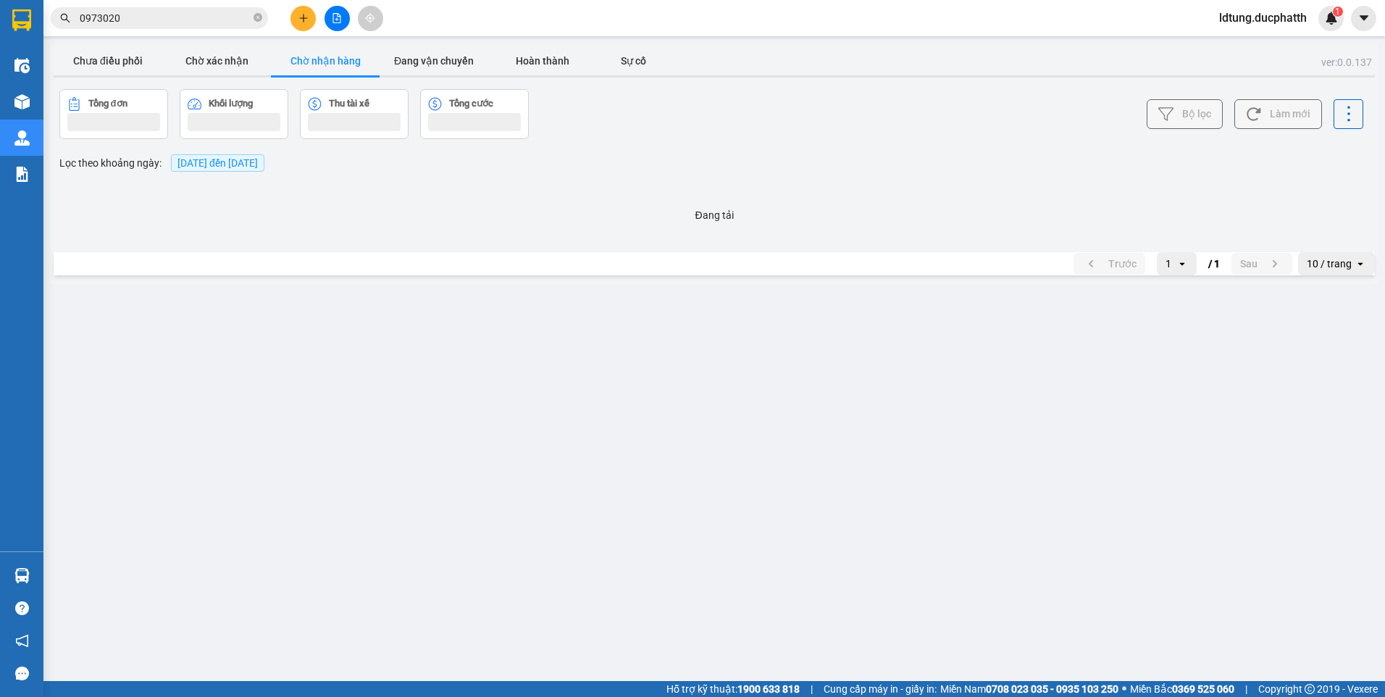
click at [1311, 117] on button "Làm mới" at bounding box center [1278, 114] width 88 height 30
click at [1311, 117] on button "Làm mới" at bounding box center [1278, 116] width 88 height 30
click at [1311, 117] on button "Làm mới" at bounding box center [1278, 114] width 88 height 30
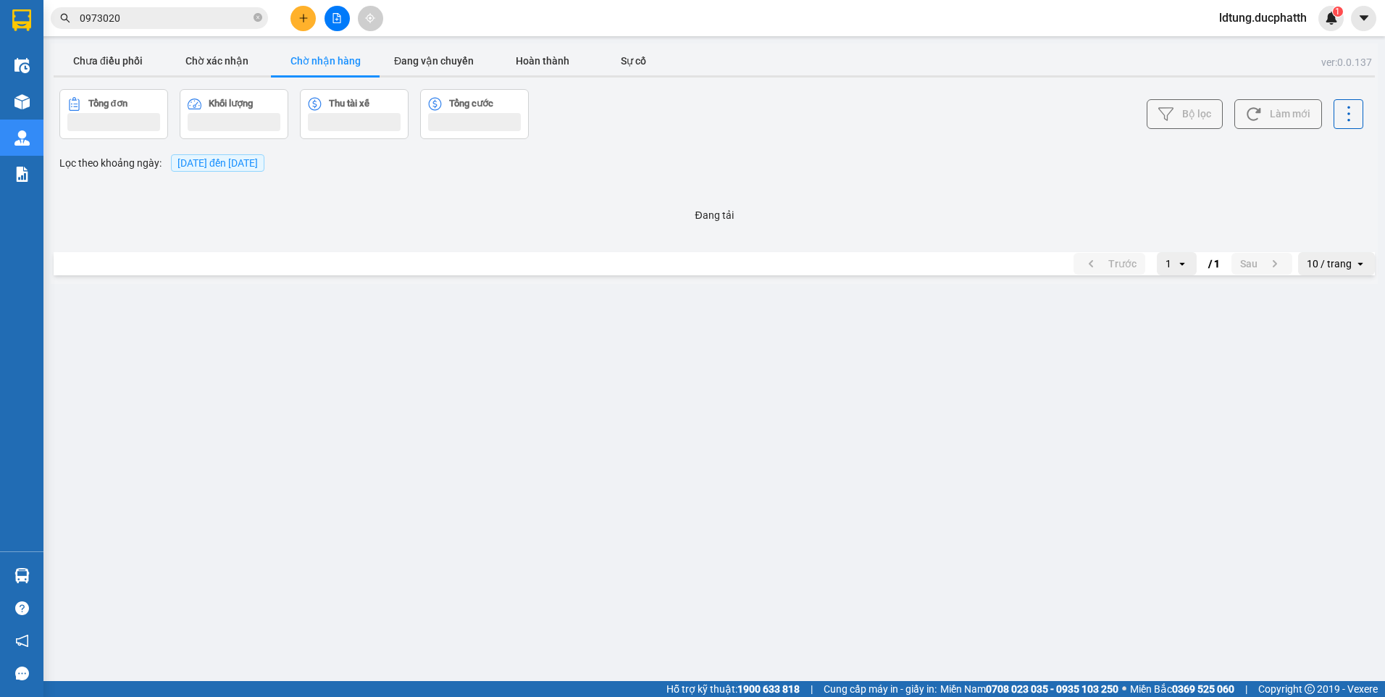
click at [1311, 117] on button "Làm mới" at bounding box center [1278, 114] width 88 height 30
click at [1311, 117] on button "Làm mới" at bounding box center [1278, 116] width 88 height 30
click at [219, 76] on div at bounding box center [714, 76] width 1321 height 2
click at [219, 71] on button "Chờ xác nhận" at bounding box center [216, 60] width 109 height 29
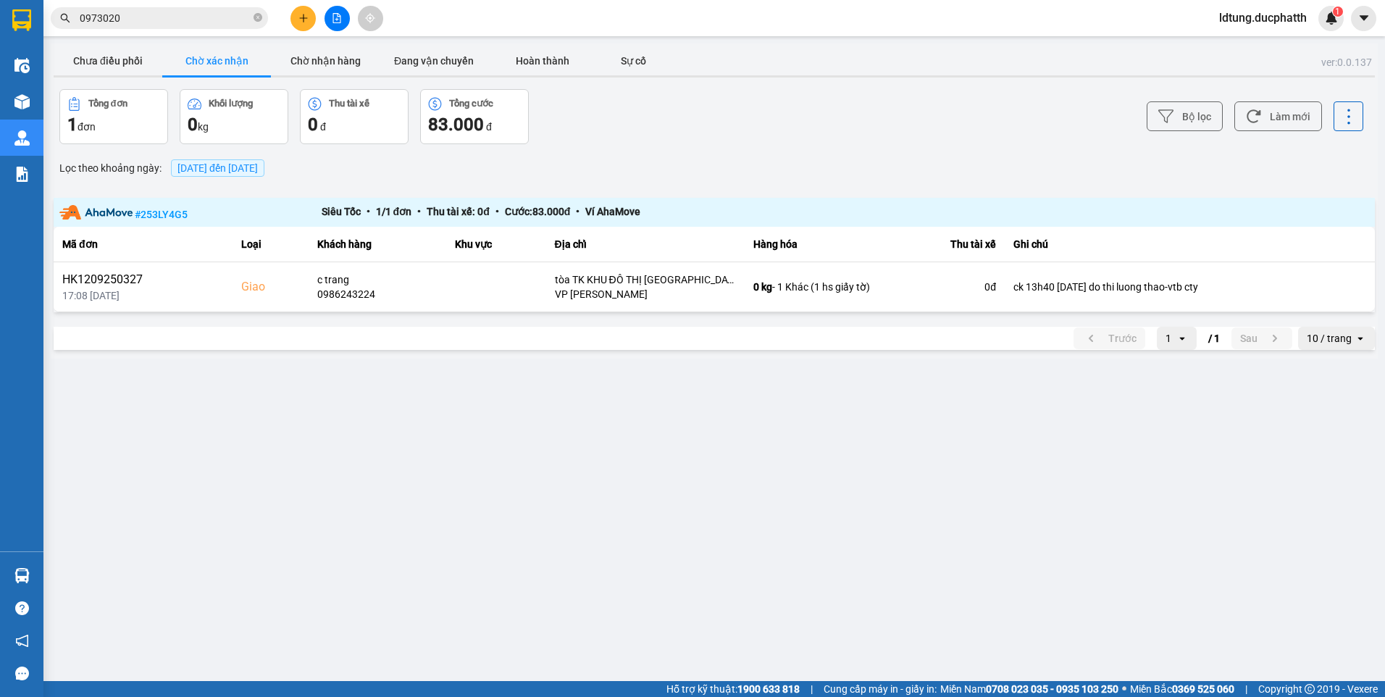
click at [1261, 134] on div "Bộ lọc Làm mới" at bounding box center [1037, 116] width 652 height 55
click at [1268, 121] on button "Làm mới" at bounding box center [1278, 116] width 88 height 30
click at [1269, 117] on button "Làm mới" at bounding box center [1278, 116] width 88 height 30
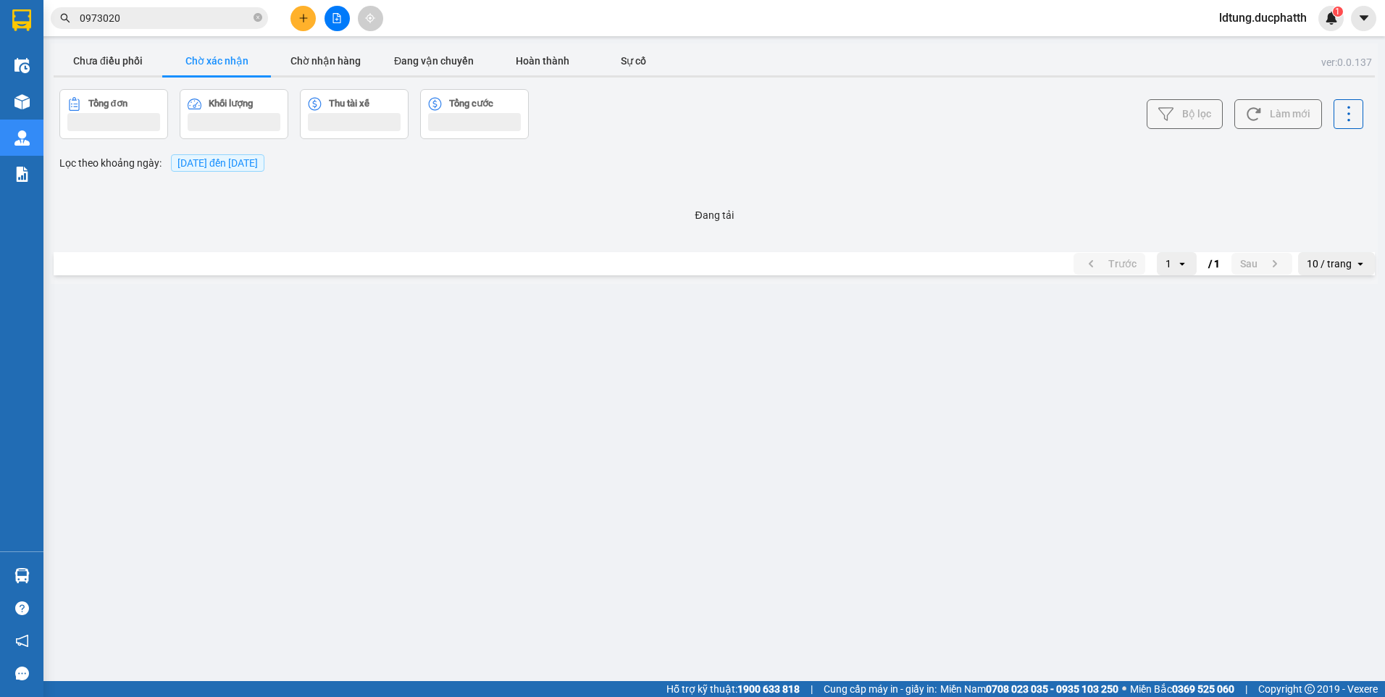
click at [1273, 114] on button "Làm mới" at bounding box center [1278, 114] width 88 height 30
click at [1273, 114] on button "Làm mới" at bounding box center [1278, 116] width 88 height 30
click at [330, 70] on button "Chờ nhận hàng" at bounding box center [325, 60] width 109 height 29
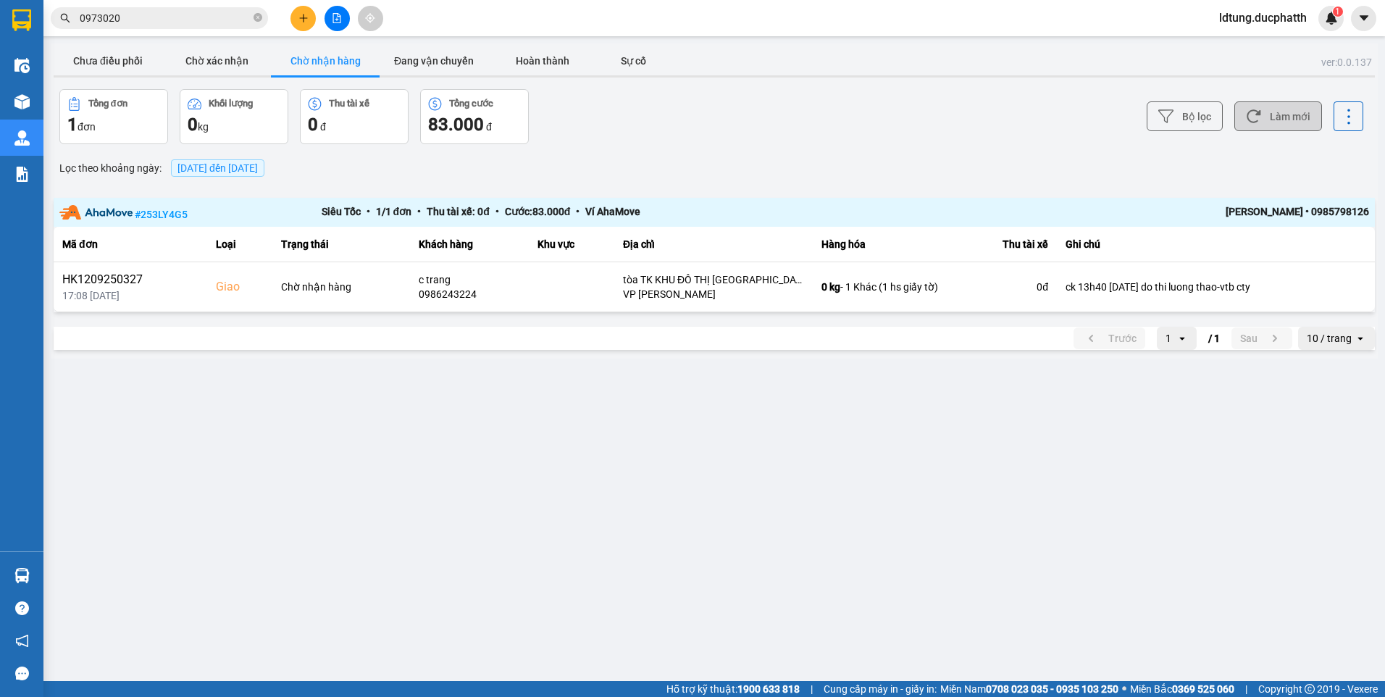
click at [1280, 108] on button "Làm mới" at bounding box center [1278, 116] width 88 height 30
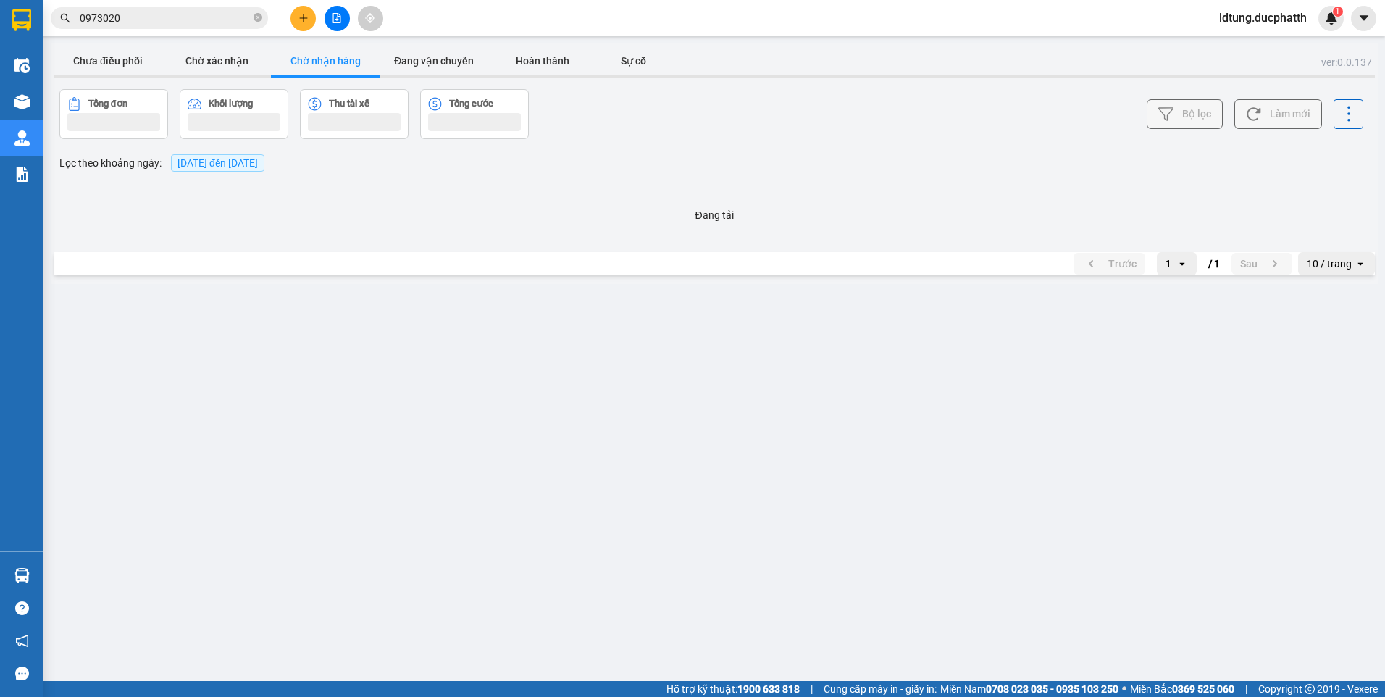
click at [1280, 108] on button "Làm mới" at bounding box center [1278, 114] width 88 height 30
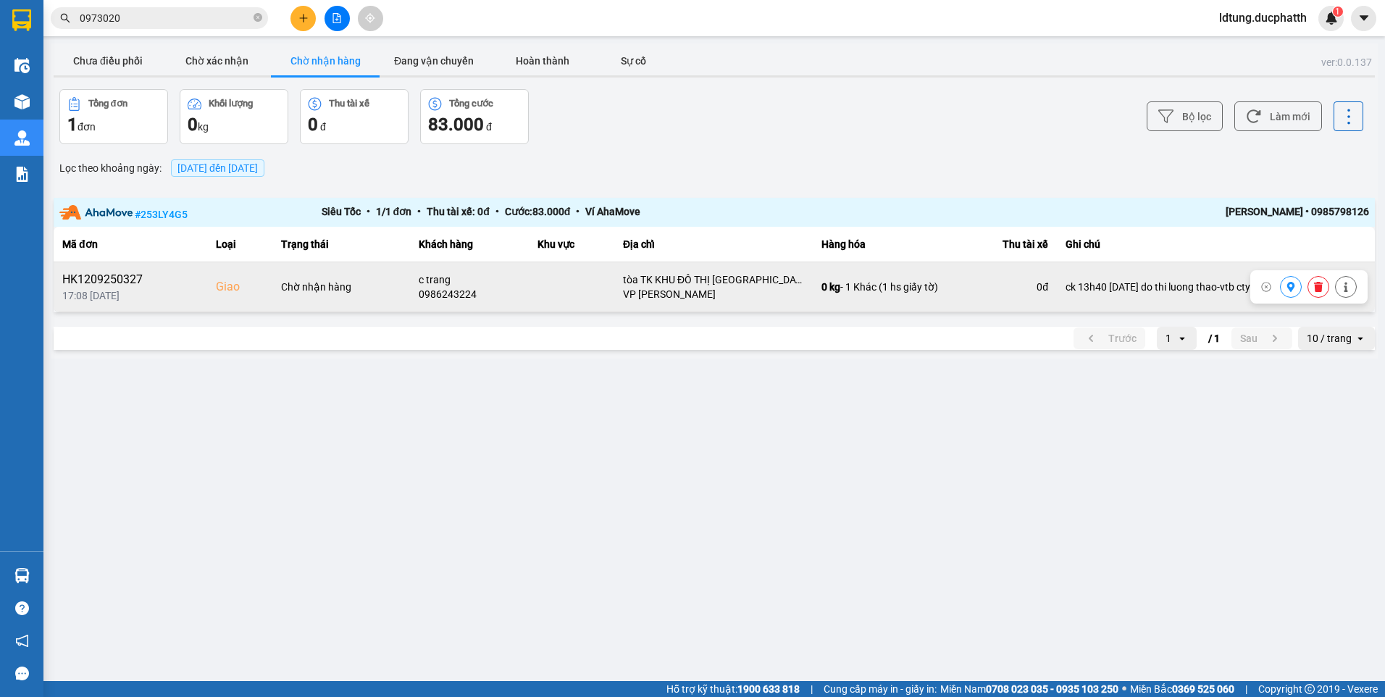
click at [1296, 288] on button at bounding box center [1291, 287] width 20 height 25
